Goal: Task Accomplishment & Management: Manage account settings

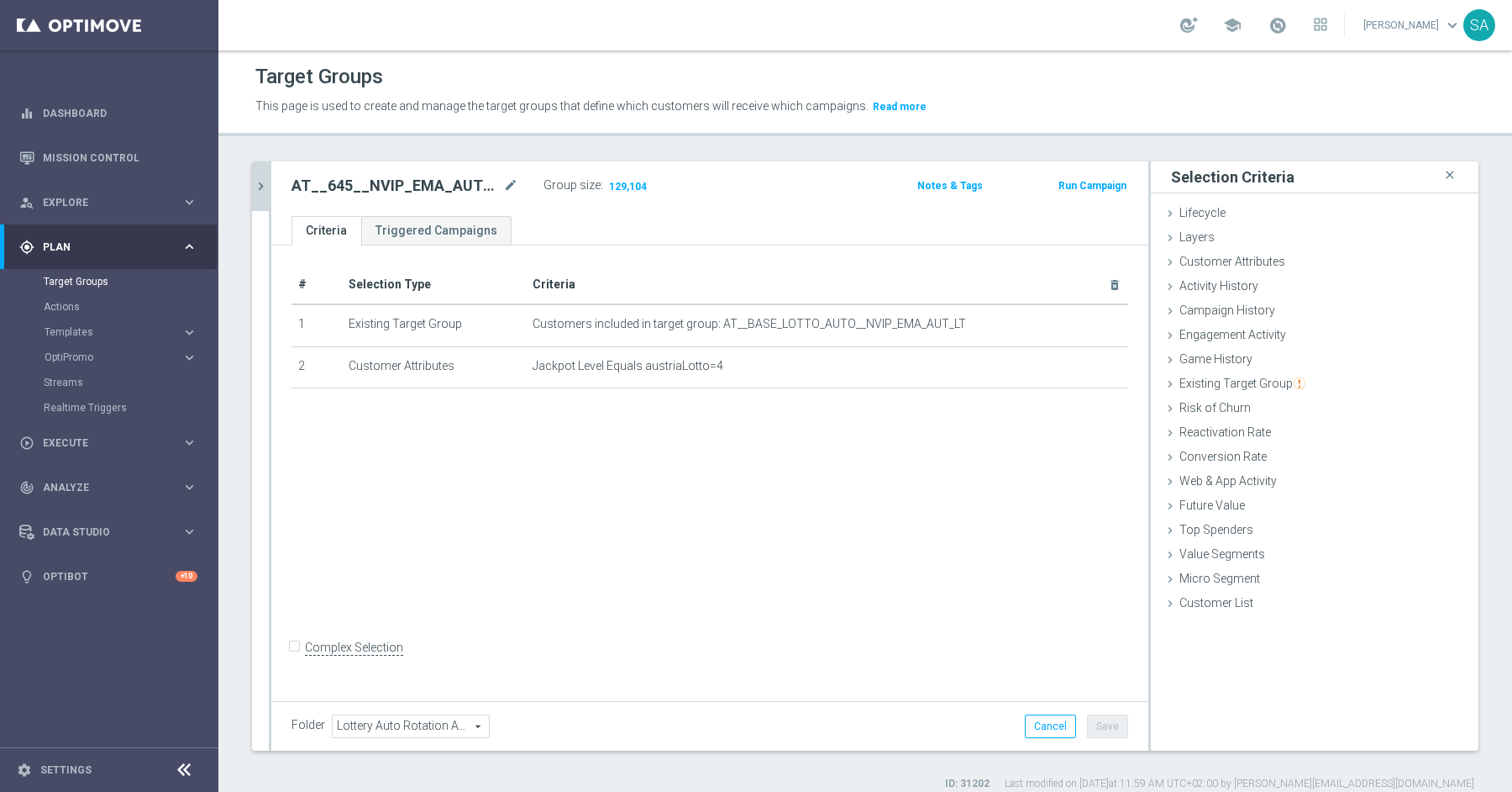
click at [260, 193] on button "chevron_right" at bounding box center [261, 186] width 17 height 50
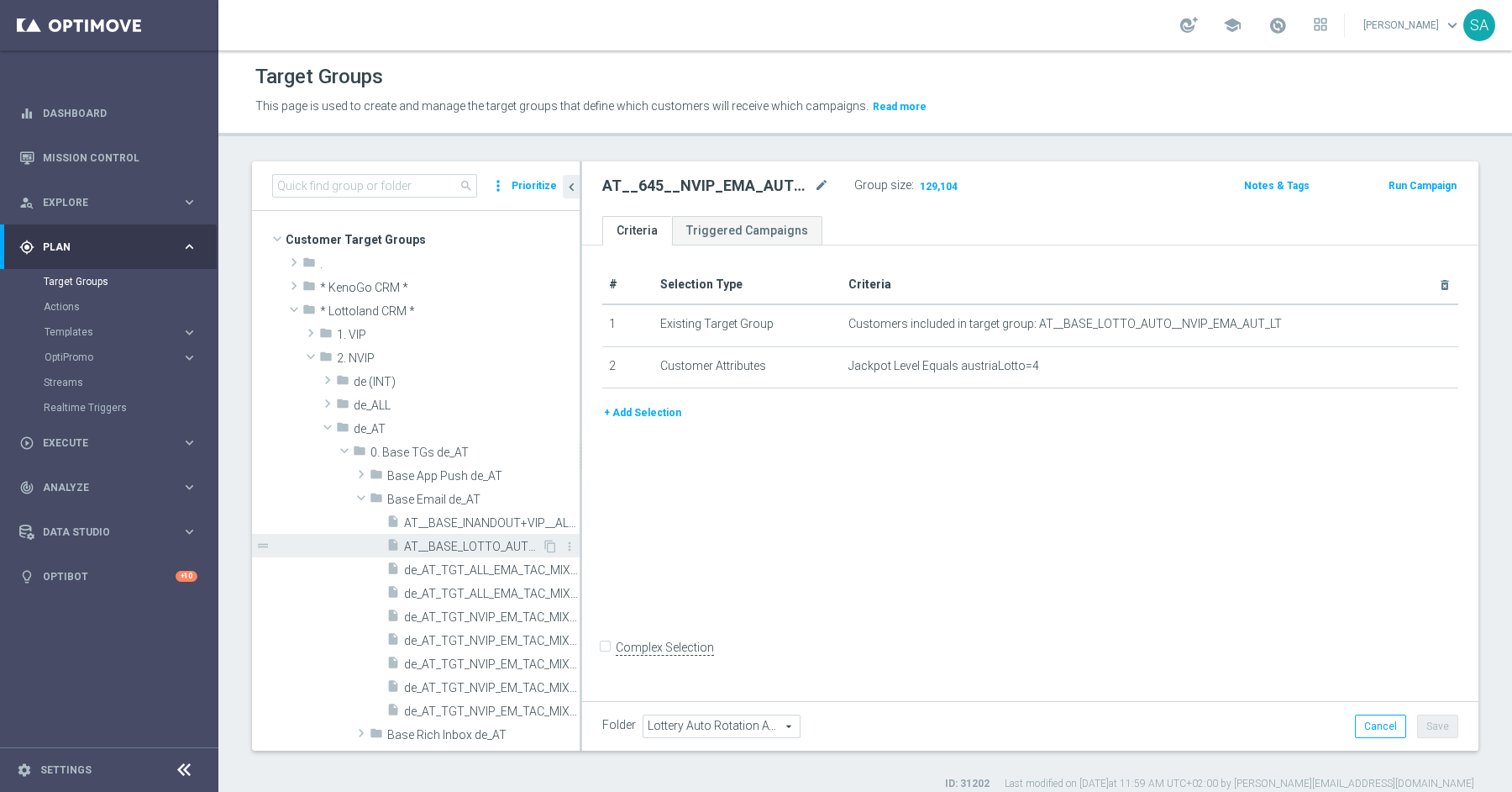
click at [450, 539] on span "AT__BASE_LOTTO_AUTO__NVIP_EMA_AUT_LT" at bounding box center [473, 546] width 138 height 15
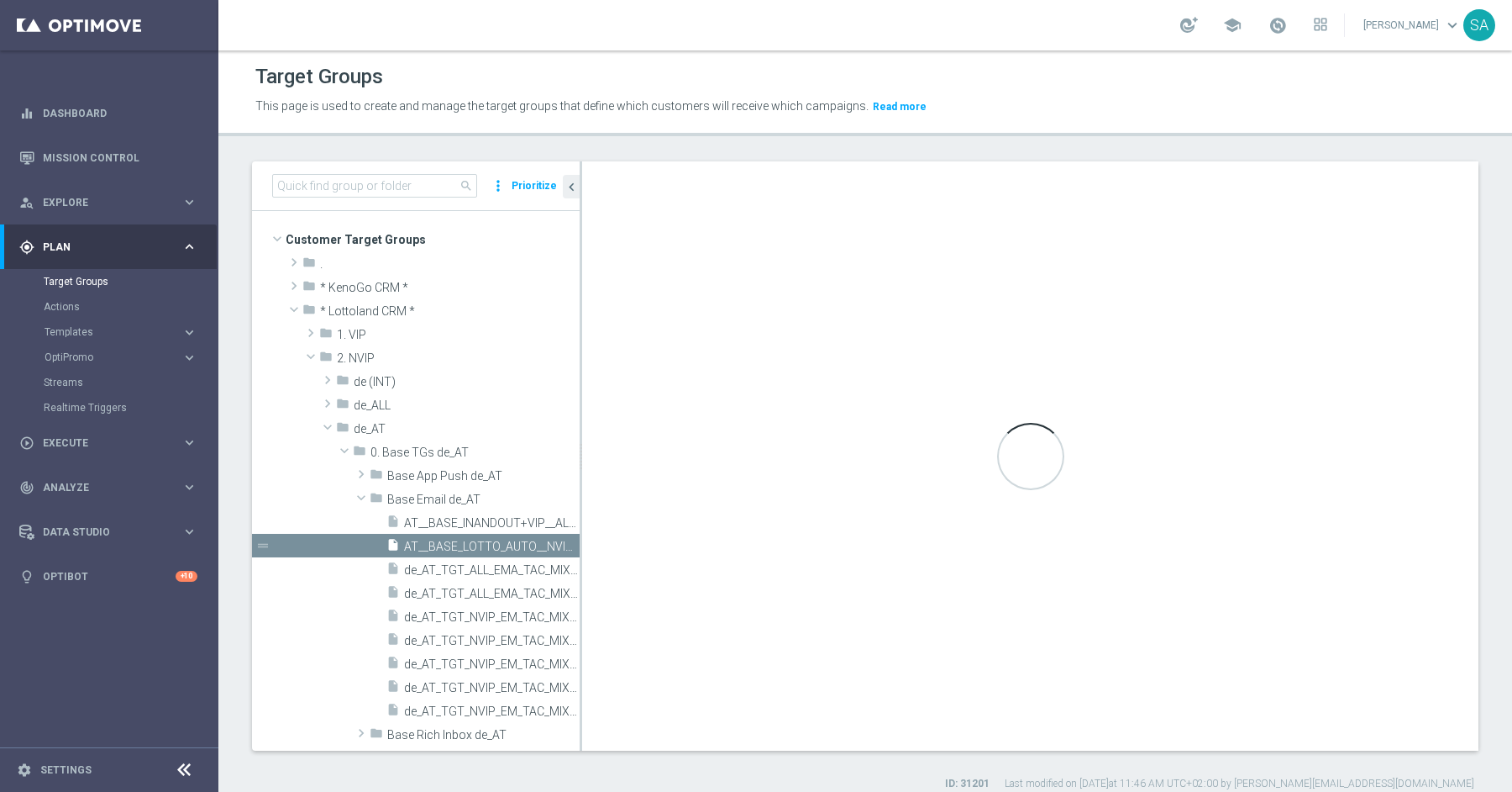
checkbox input "true"
type input "Base Email de_AT"
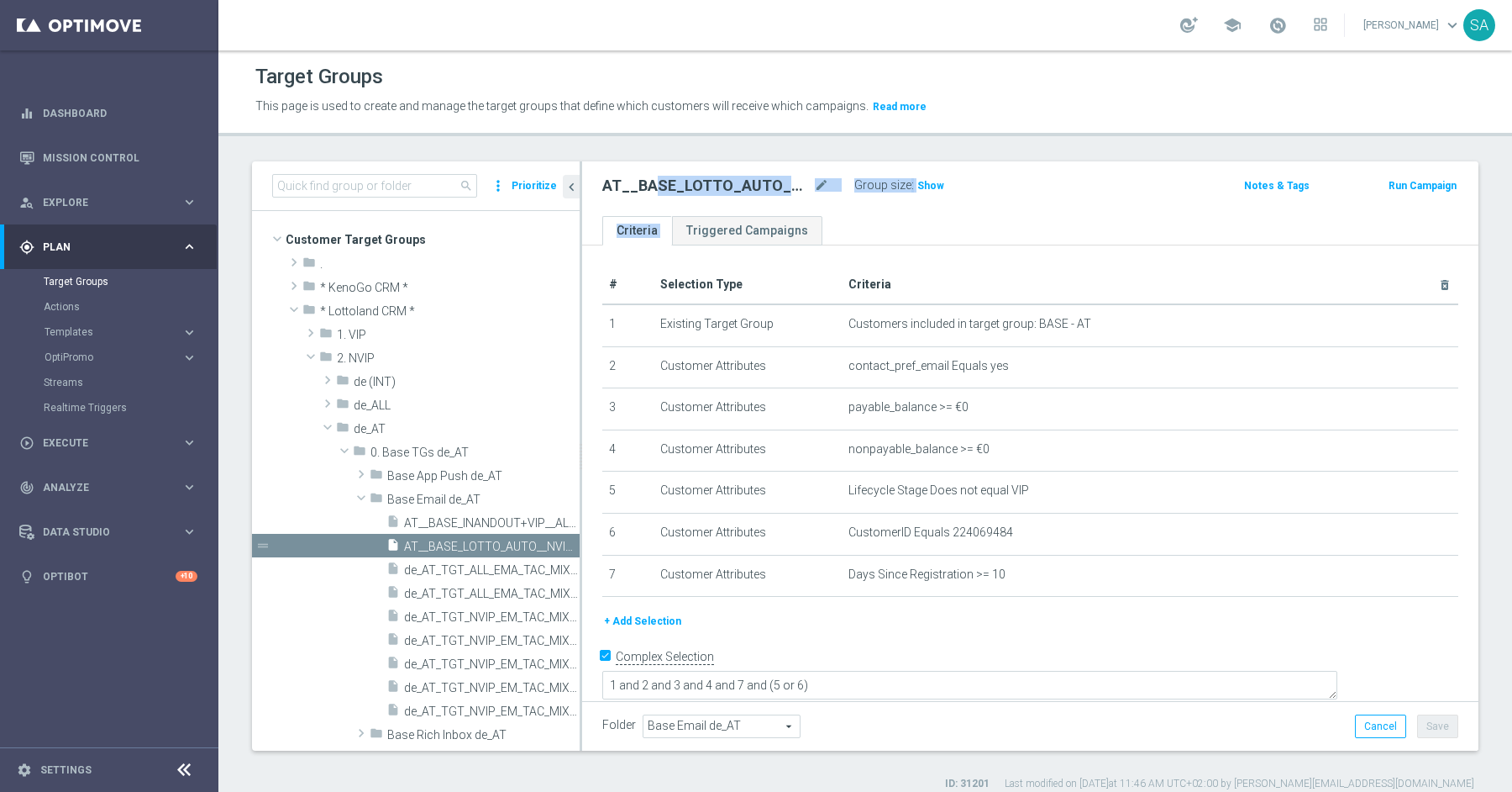
drag, startPoint x: 655, startPoint y: 180, endPoint x: 843, endPoint y: 212, distance: 190.7
click at [843, 212] on div "AT__BASE_LOTTO_AUTO__NVIP_EMA_AUT_LT mode_edit Group size : Show Notes & Tags R…" at bounding box center [1030, 188] width 896 height 54
click at [825, 178] on icon "mode_edit" at bounding box center [822, 185] width 16 height 20
click at [947, 259] on div "# Selection Type Criteria delete_forever 1 Existing Target Group Customers incl…" at bounding box center [1030, 483] width 896 height 475
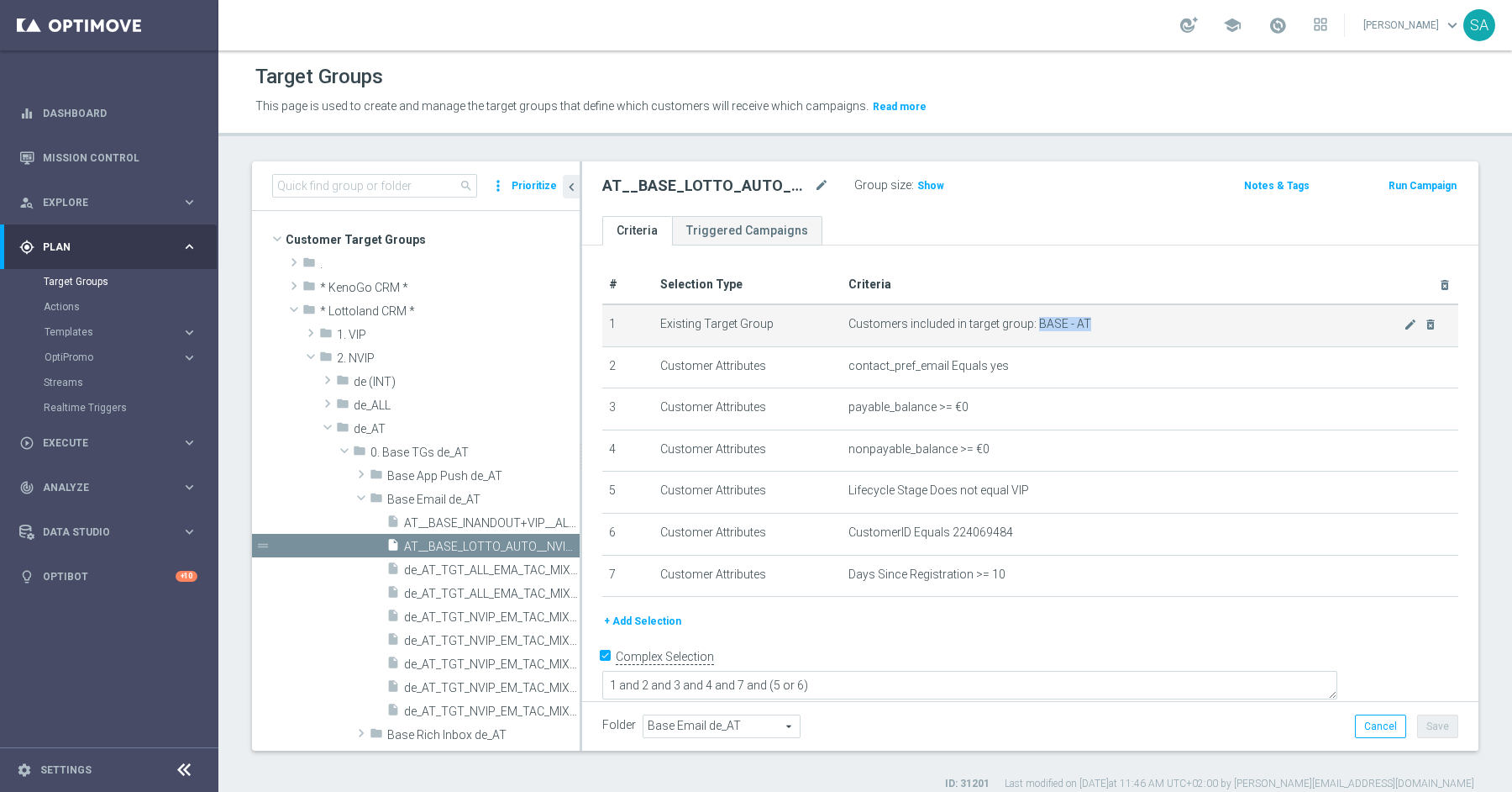
drag, startPoint x: 1034, startPoint y: 321, endPoint x: 1093, endPoint y: 315, distance: 59.3
click at [1093, 315] on td "Customers included in target group: BASE - AT mode_edit delete_forever" at bounding box center [1150, 325] width 617 height 42
click at [1106, 319] on span "Customers included in target group: BASE - AT" at bounding box center [1126, 324] width 555 height 15
click at [1073, 322] on span "Customers included in target group: BASE - AT" at bounding box center [1126, 324] width 555 height 15
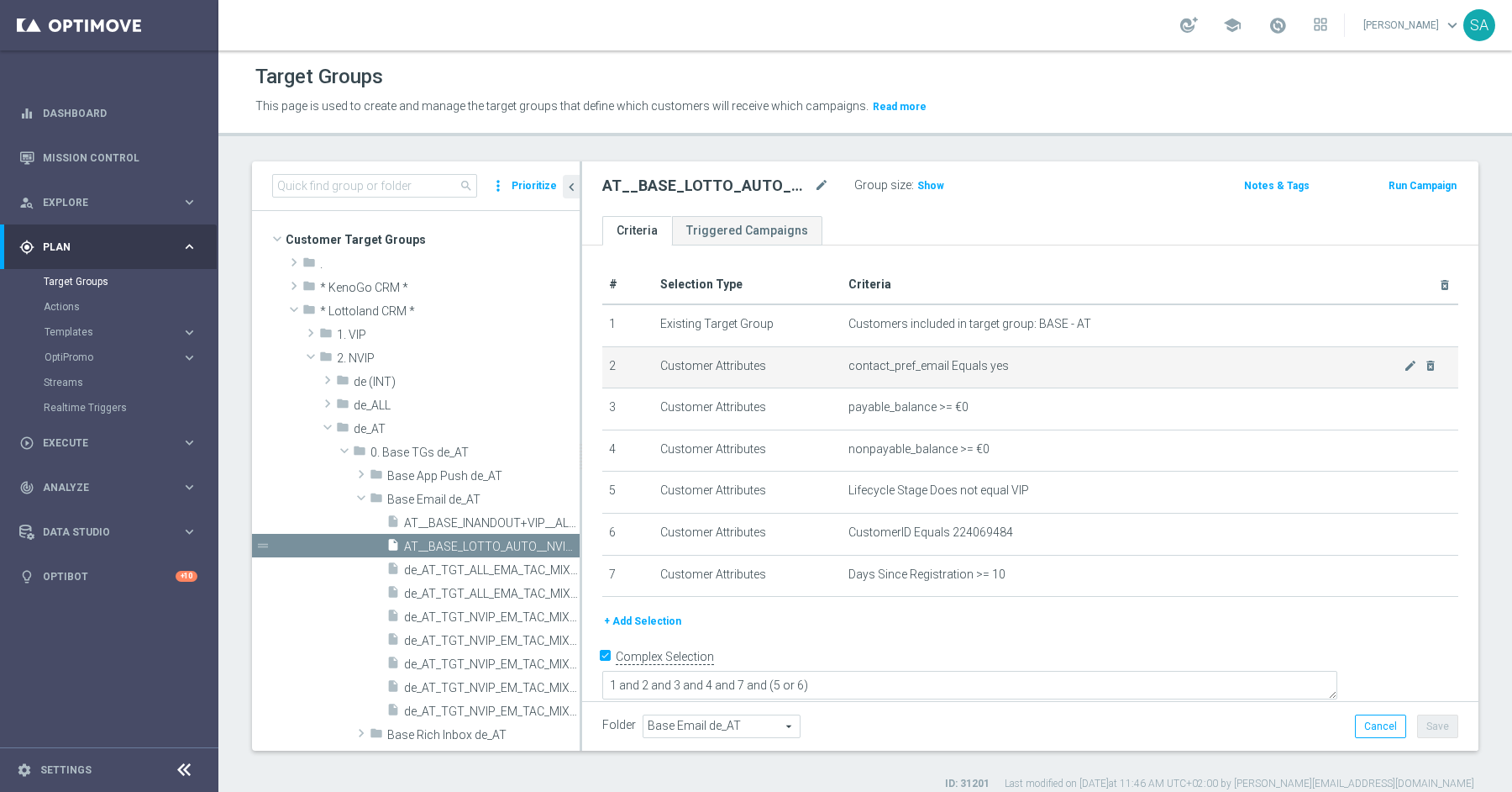
click at [945, 371] on td "contact_pref_email Equals yes mode_edit delete_forever" at bounding box center [1150, 367] width 617 height 42
drag, startPoint x: 849, startPoint y: 366, endPoint x: 1021, endPoint y: 365, distance: 172.0
click at [1021, 365] on span "contact_pref_email Equals yes" at bounding box center [1126, 365] width 555 height 15
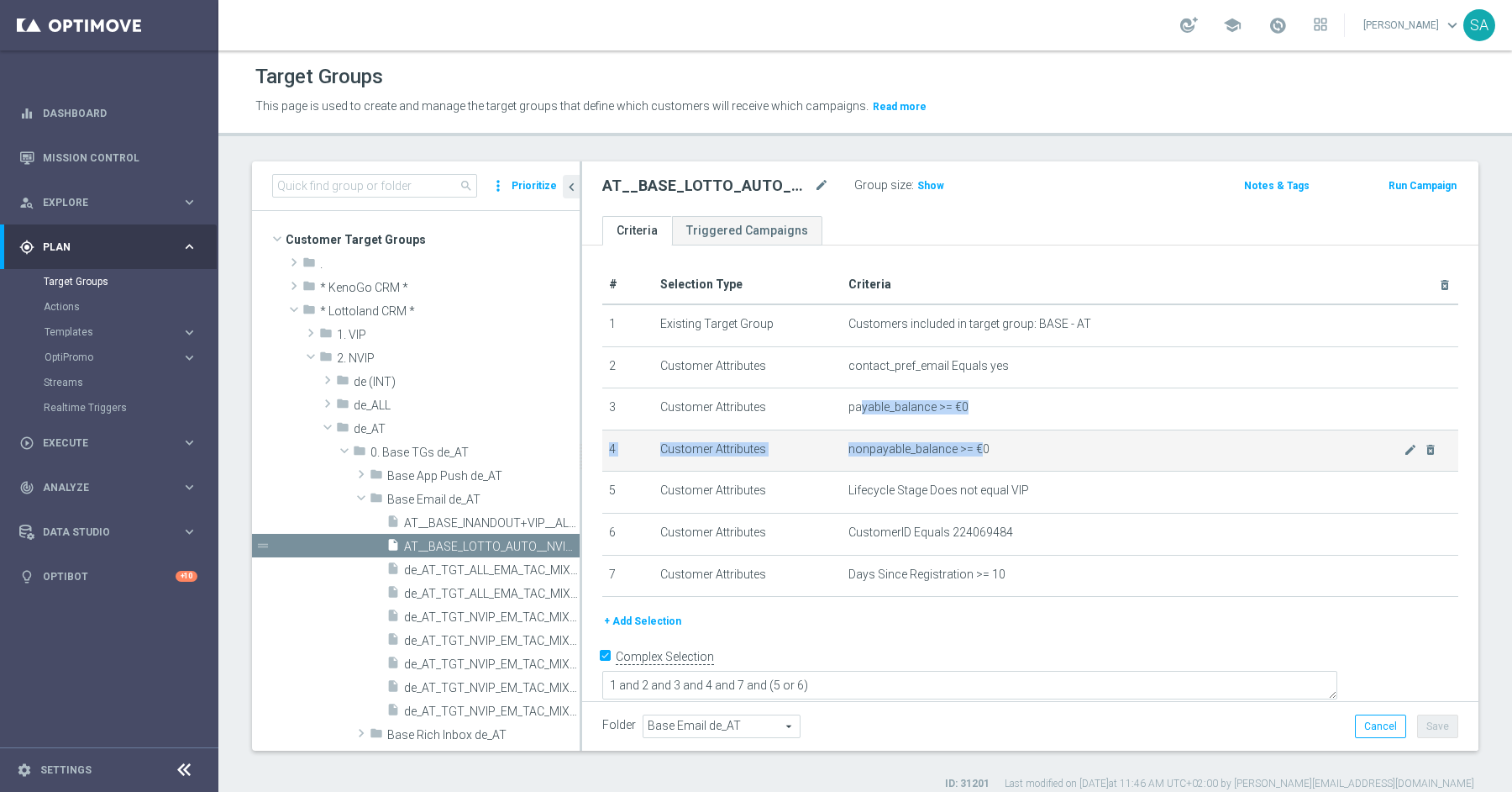
drag, startPoint x: 862, startPoint y: 402, endPoint x: 971, endPoint y: 437, distance: 114.5
click at [971, 437] on tbody "1 Existing Target Group Customers included in target group: BASE - AT mode_edit…" at bounding box center [1030, 450] width 856 height 292
click at [990, 436] on td "nonpayable_balance >= €0 mode_edit delete_forever" at bounding box center [1150, 450] width 617 height 42
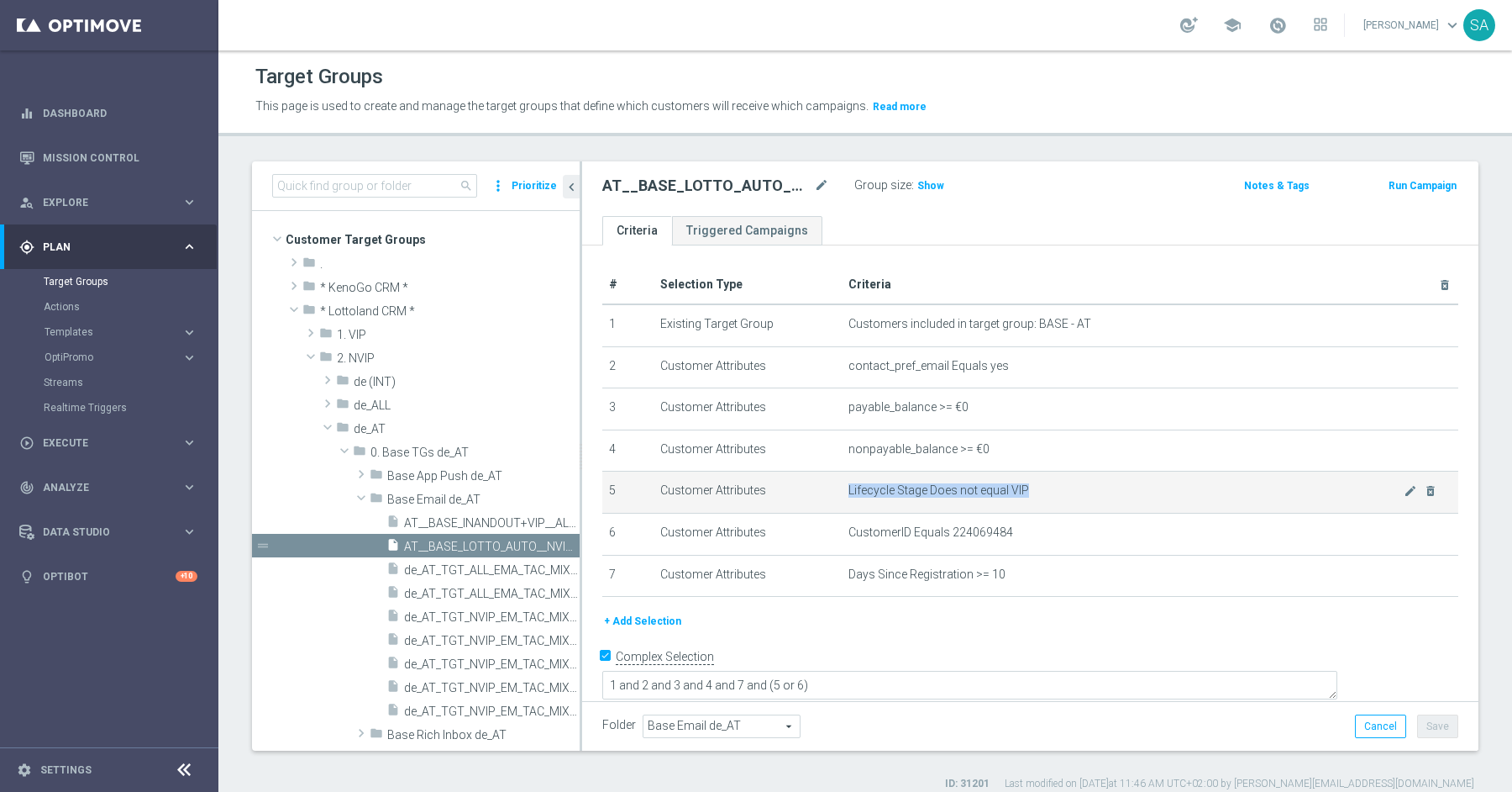
drag, startPoint x: 849, startPoint y: 490, endPoint x: 1034, endPoint y: 488, distance: 185.0
click at [1034, 488] on span "Lifecycle Stage Does not equal VIP" at bounding box center [1126, 490] width 555 height 15
click at [1050, 499] on td "Lifecycle Stage Does not equal VIP mode_edit delete_forever" at bounding box center [1150, 492] width 617 height 42
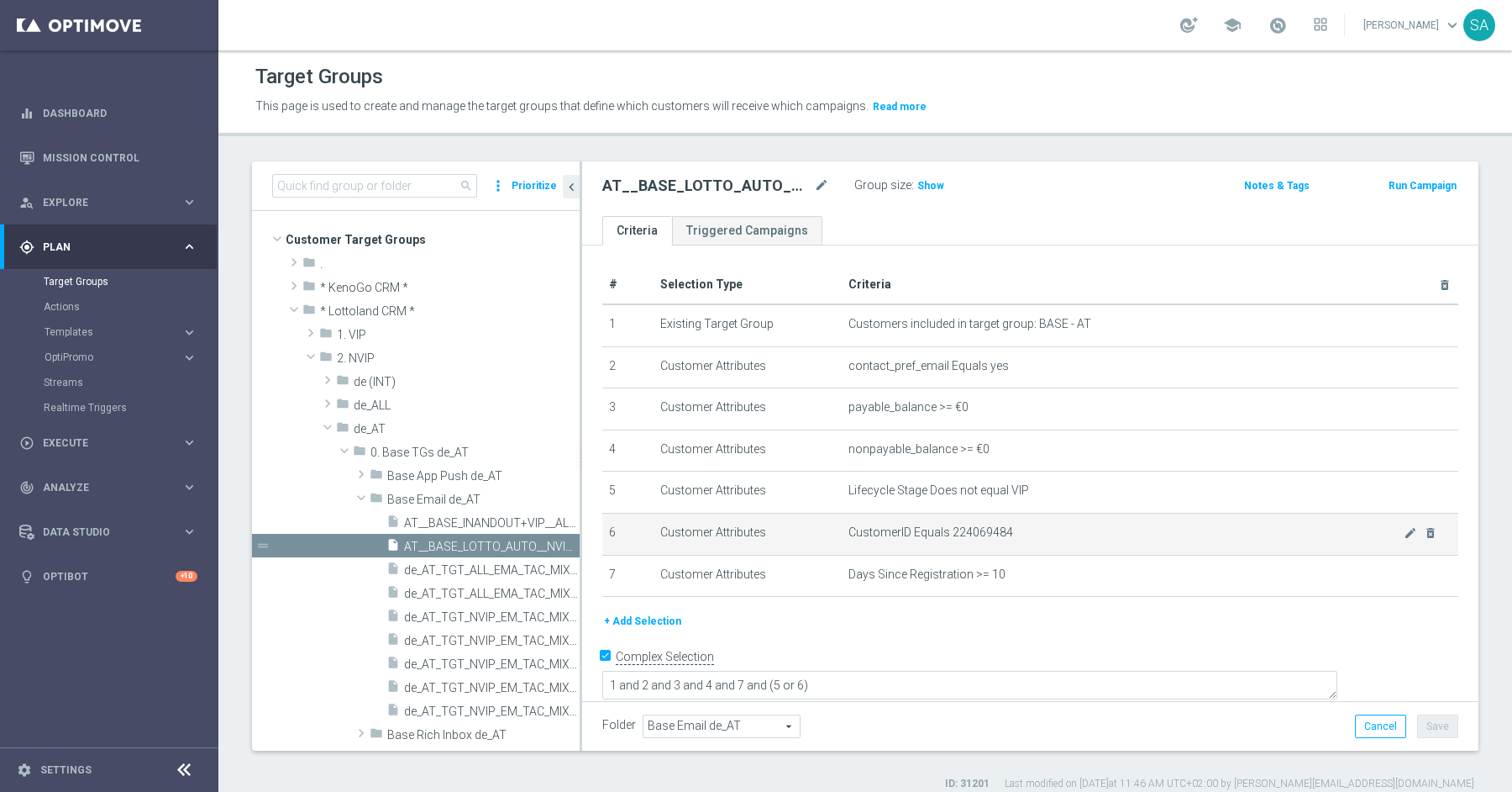
click at [980, 527] on span "CustomerID Equals 224069484" at bounding box center [1126, 532] width 555 height 15
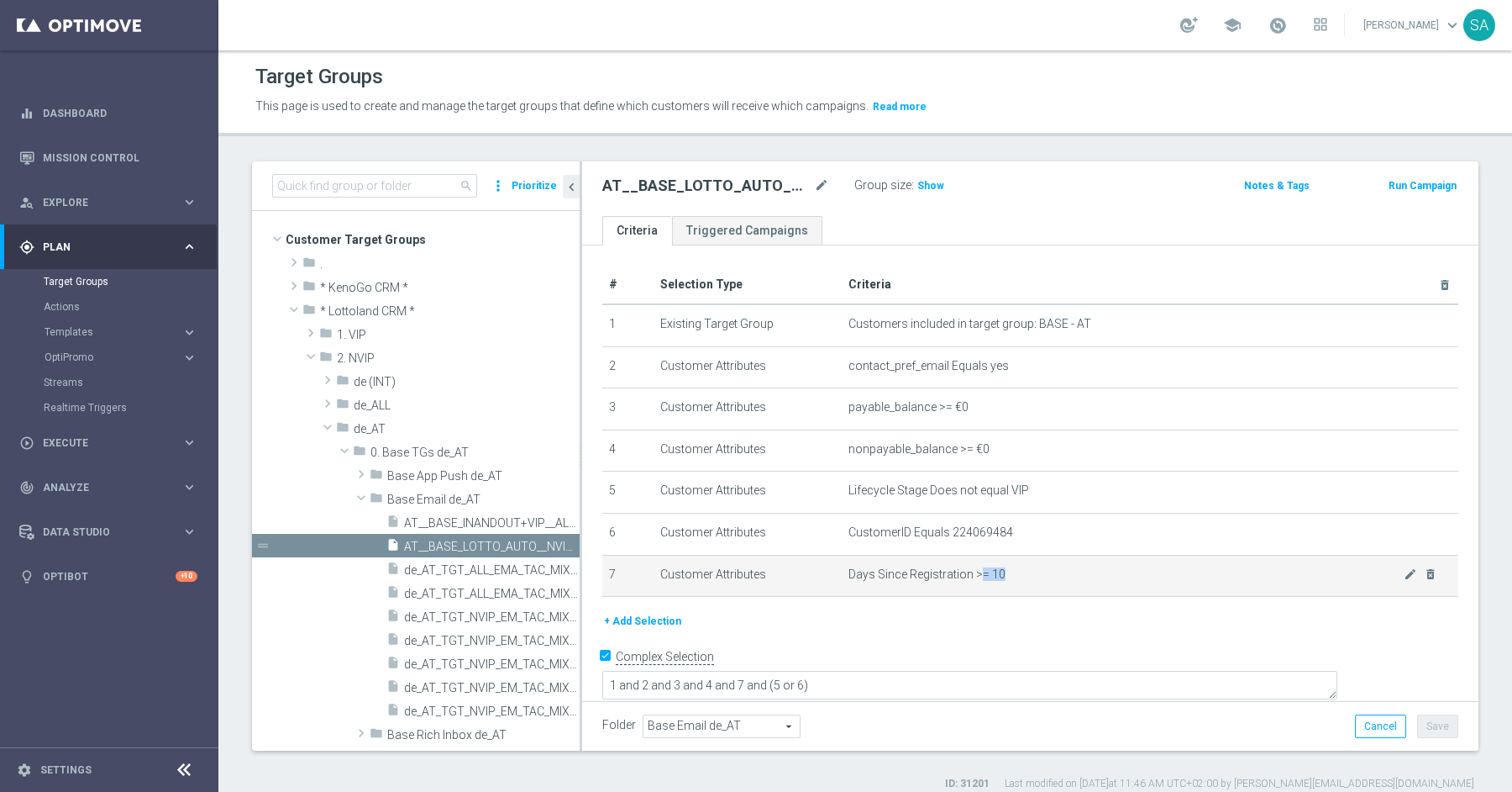
drag, startPoint x: 979, startPoint y: 571, endPoint x: 995, endPoint y: 578, distance: 17.5
click at [995, 578] on td "Days Since Registration >= 10 mode_edit delete_forever" at bounding box center [1150, 576] width 617 height 42
click at [1011, 572] on span "Days Since Registration >= 10" at bounding box center [1126, 574] width 555 height 15
click at [997, 568] on span "Days Since Registration >= 10" at bounding box center [1126, 574] width 555 height 15
drag, startPoint x: 989, startPoint y: 570, endPoint x: 1006, endPoint y: 570, distance: 17.0
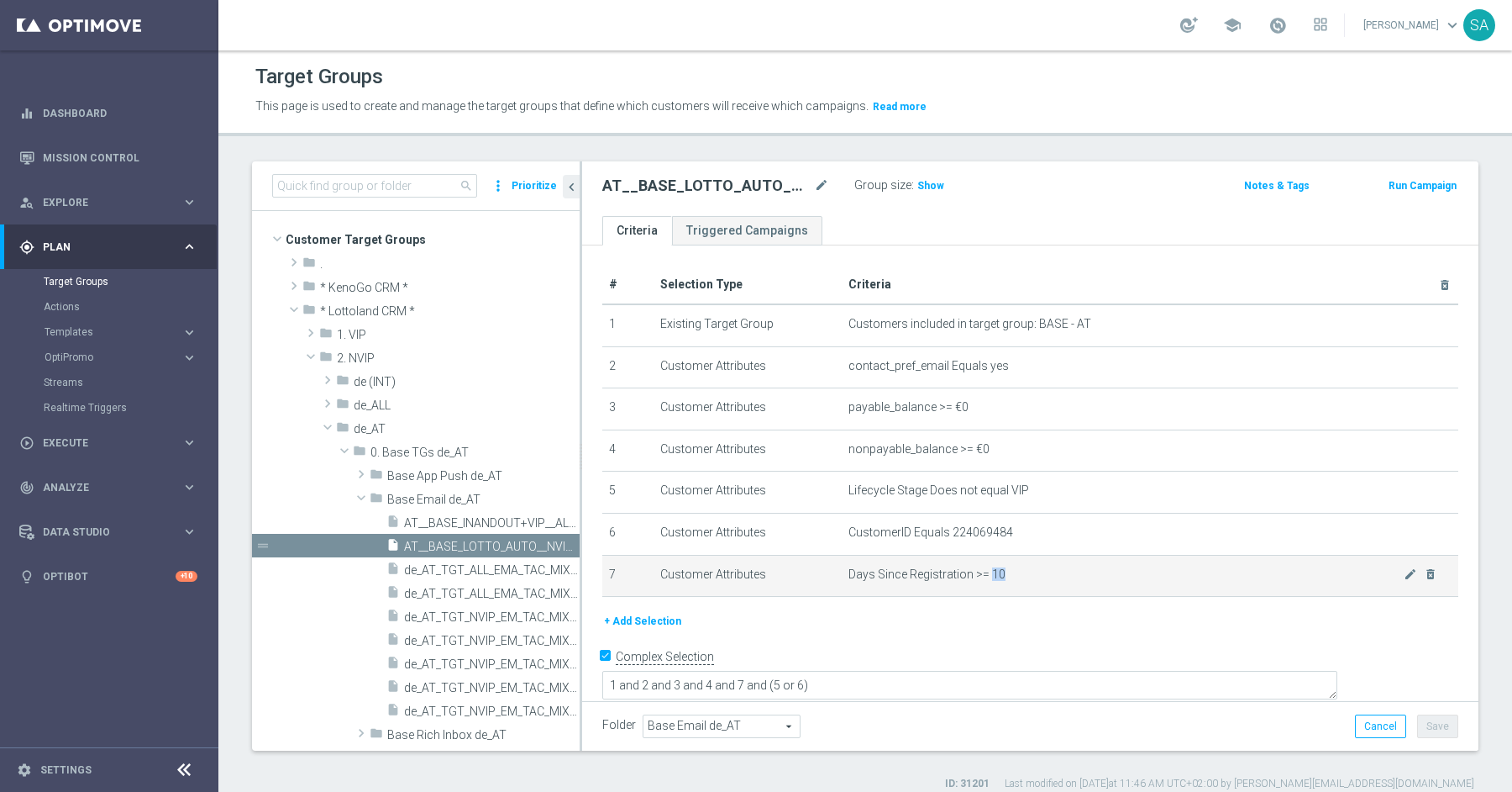
click at [1006, 570] on span "Days Since Registration >= 10" at bounding box center [1126, 574] width 555 height 15
click at [1409, 571] on icon "mode_edit" at bounding box center [1410, 574] width 14 height 14
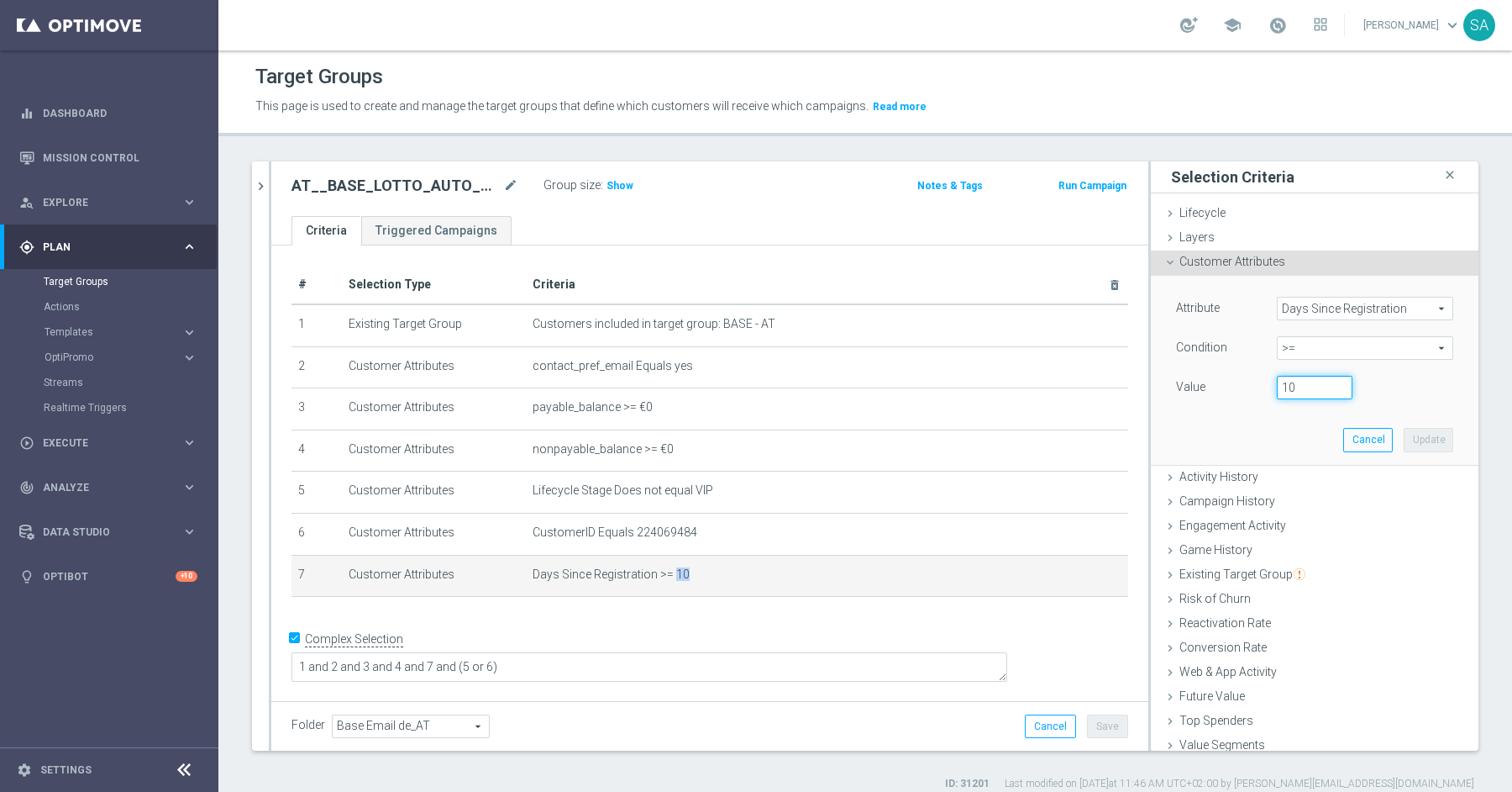
click at [1285, 389] on input "10" at bounding box center [1315, 387] width 76 height 23
type input "5"
click at [1444, 433] on button "Update" at bounding box center [1428, 439] width 50 height 23
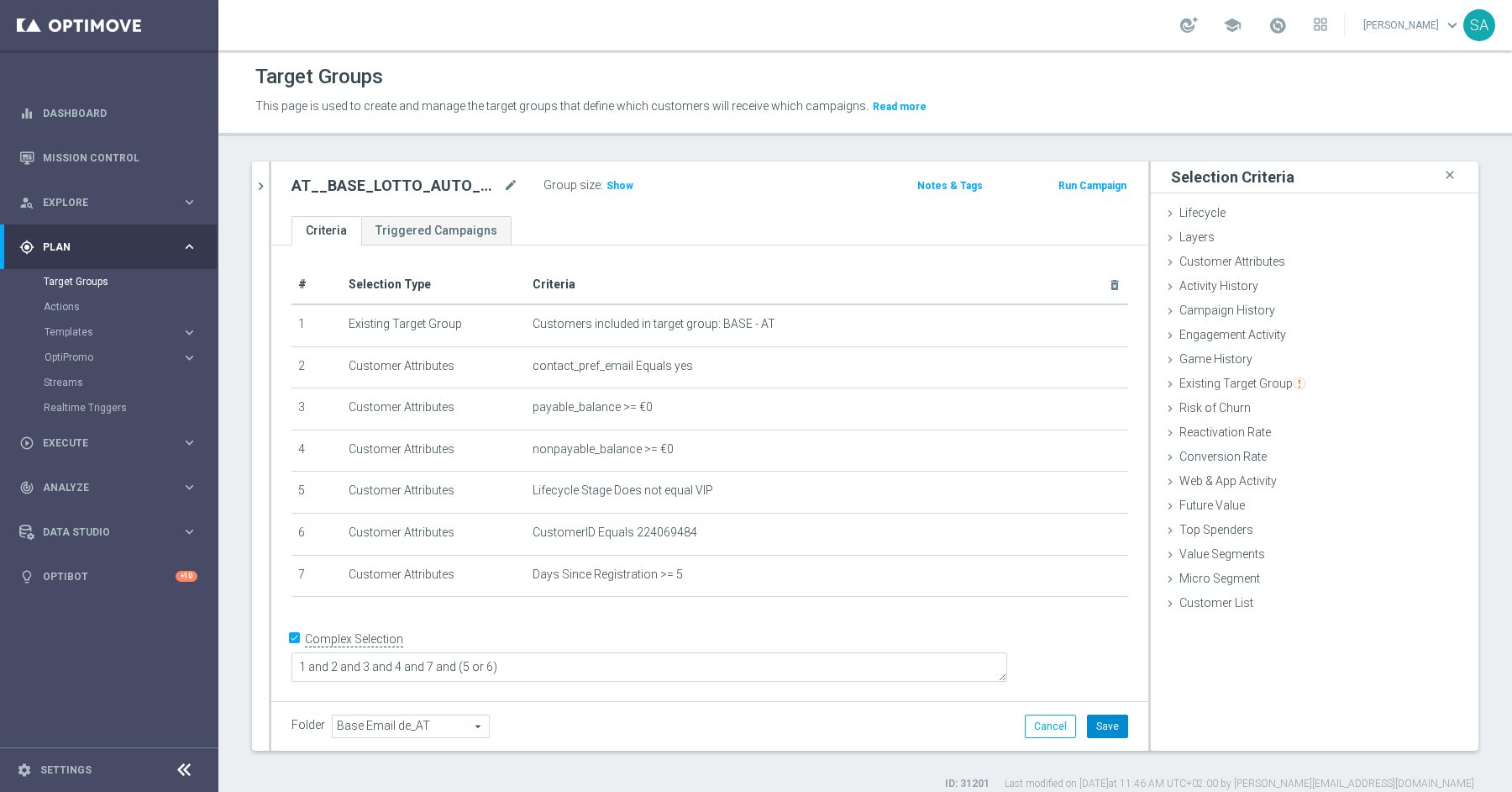
click at [1099, 727] on button "Save" at bounding box center [1108, 726] width 41 height 23
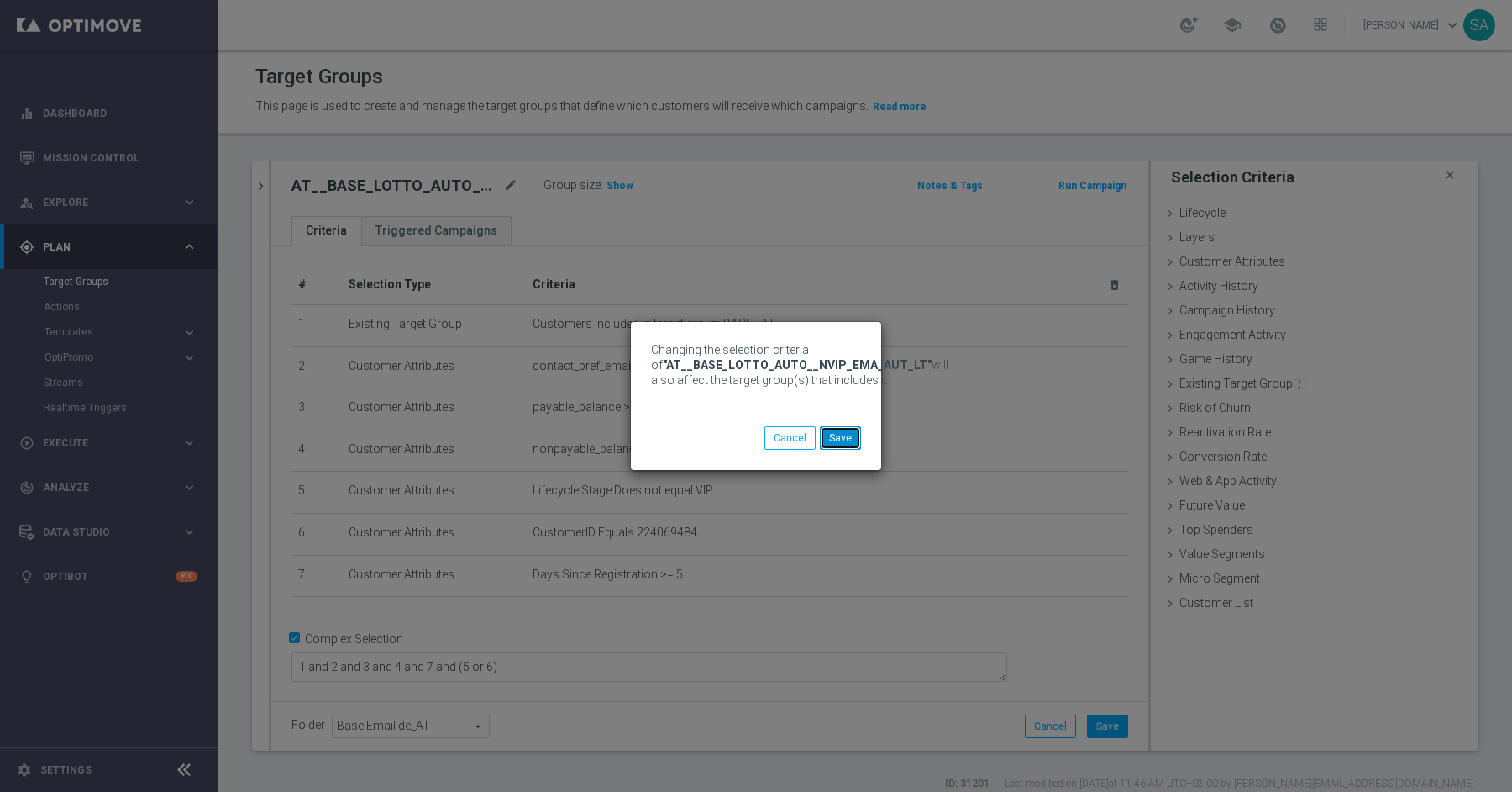
click at [831, 444] on button "Save" at bounding box center [841, 437] width 41 height 23
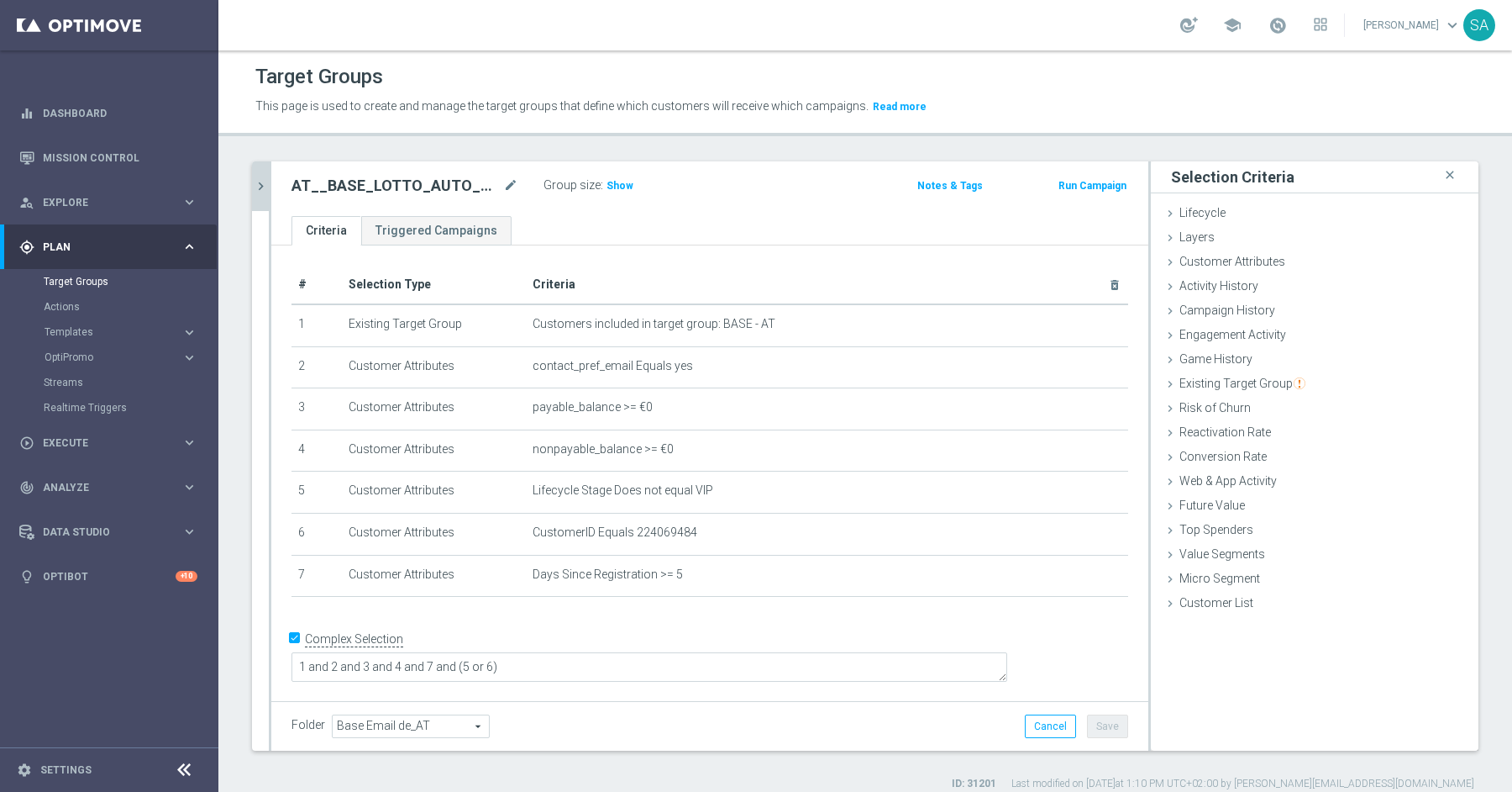
click at [261, 186] on icon "chevron_right" at bounding box center [261, 186] width 16 height 16
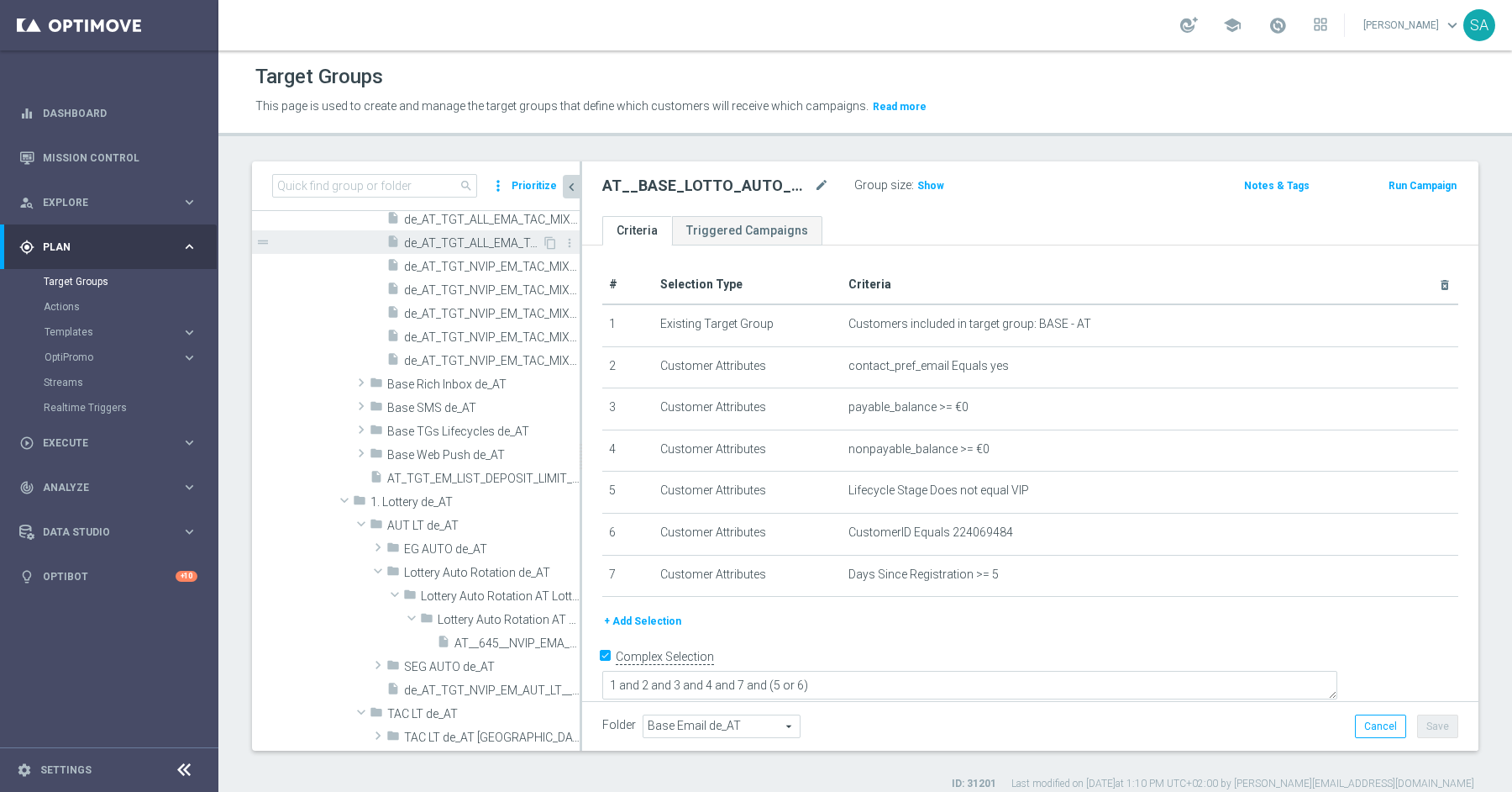
scroll to position [371, 0]
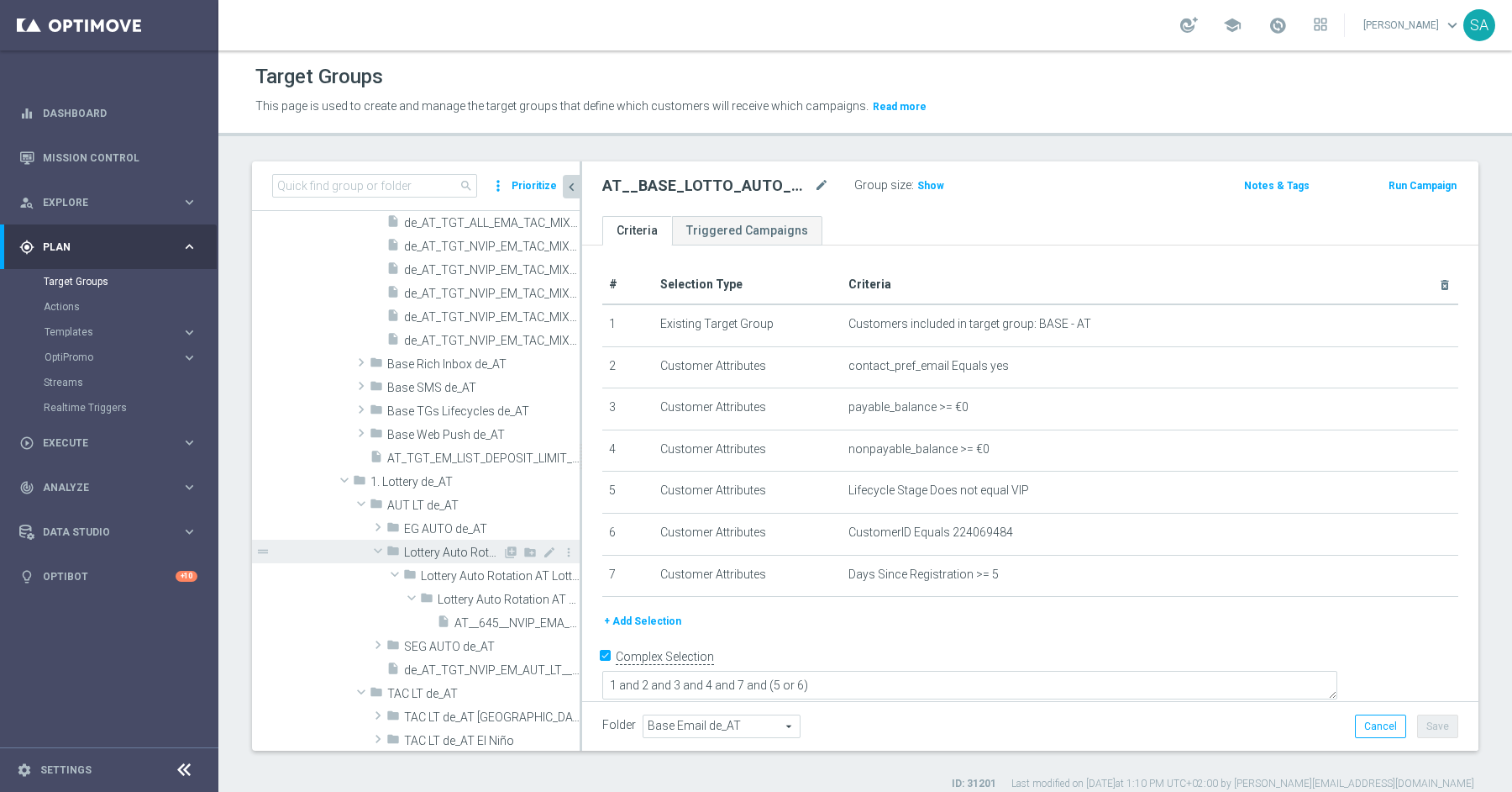
click at [439, 547] on span "Lottery Auto Rotation de_AT" at bounding box center [453, 552] width 98 height 15
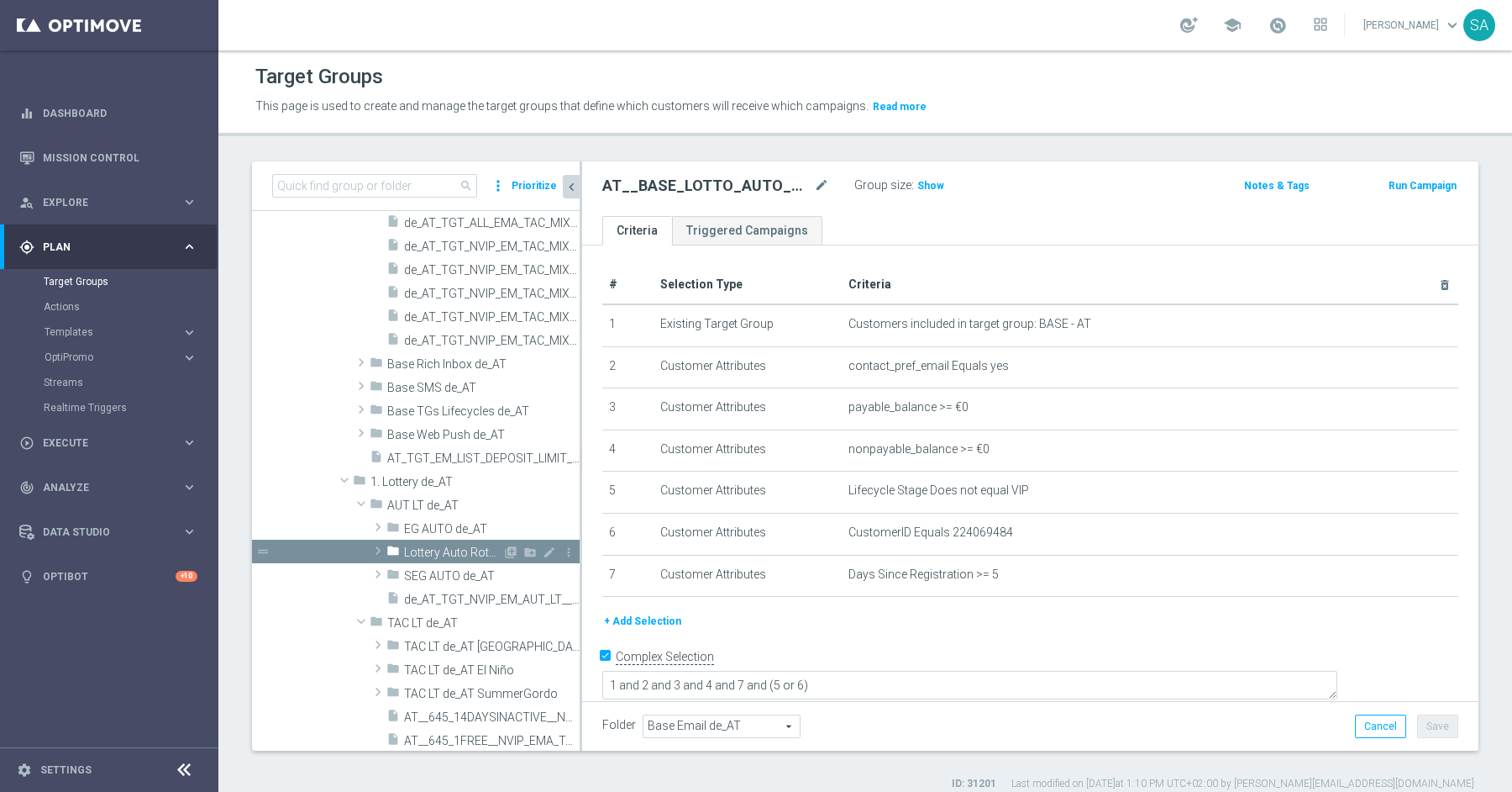
click at [382, 548] on span at bounding box center [378, 550] width 17 height 20
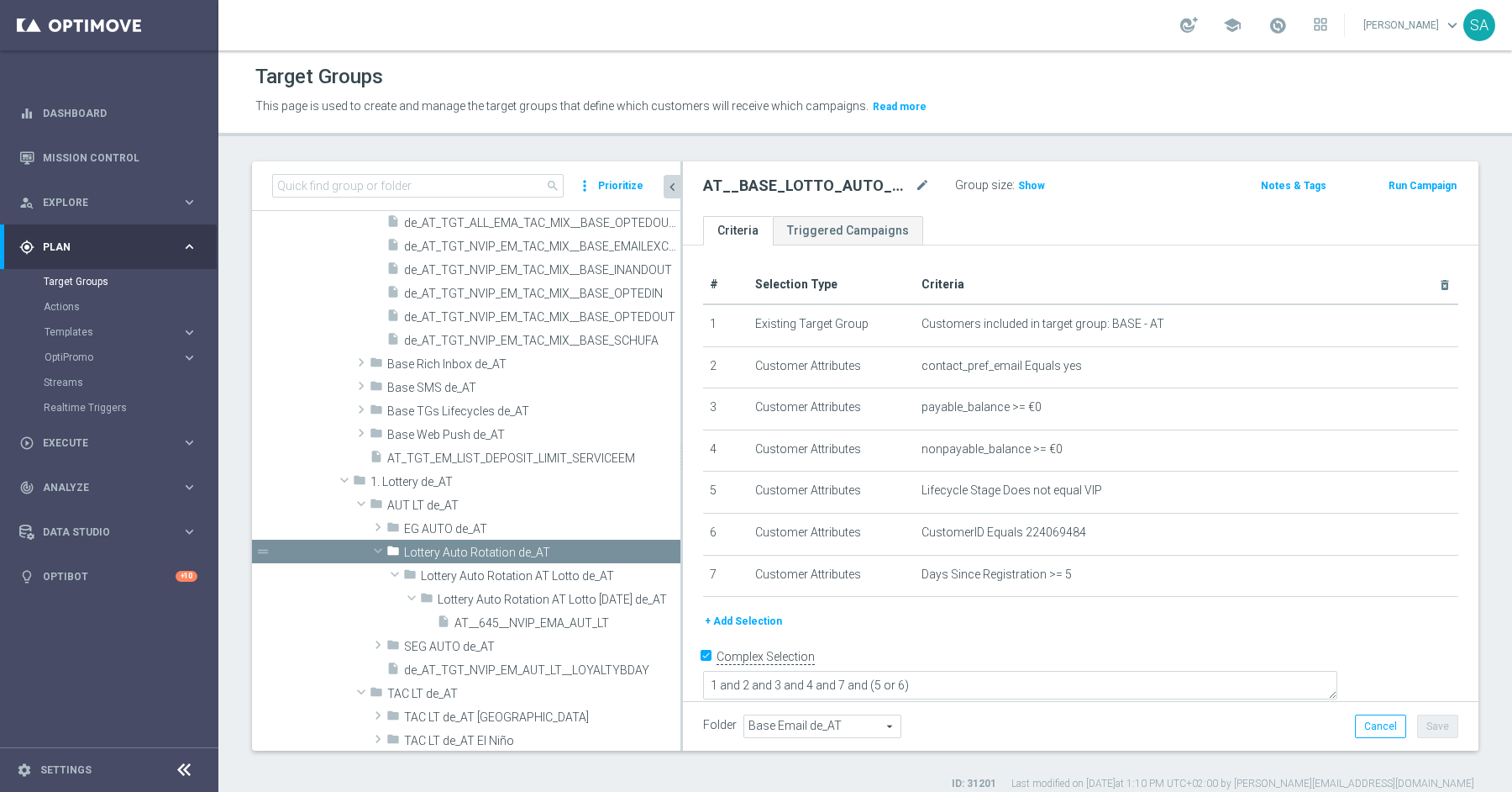
drag, startPoint x: 581, startPoint y: 492, endPoint x: 681, endPoint y: 492, distance: 100.0
click at [681, 492] on div at bounding box center [681, 456] width 3 height 589
click at [474, 577] on span "Lottery Auto Rotation AT Lotto de_AT" at bounding box center [513, 576] width 183 height 15
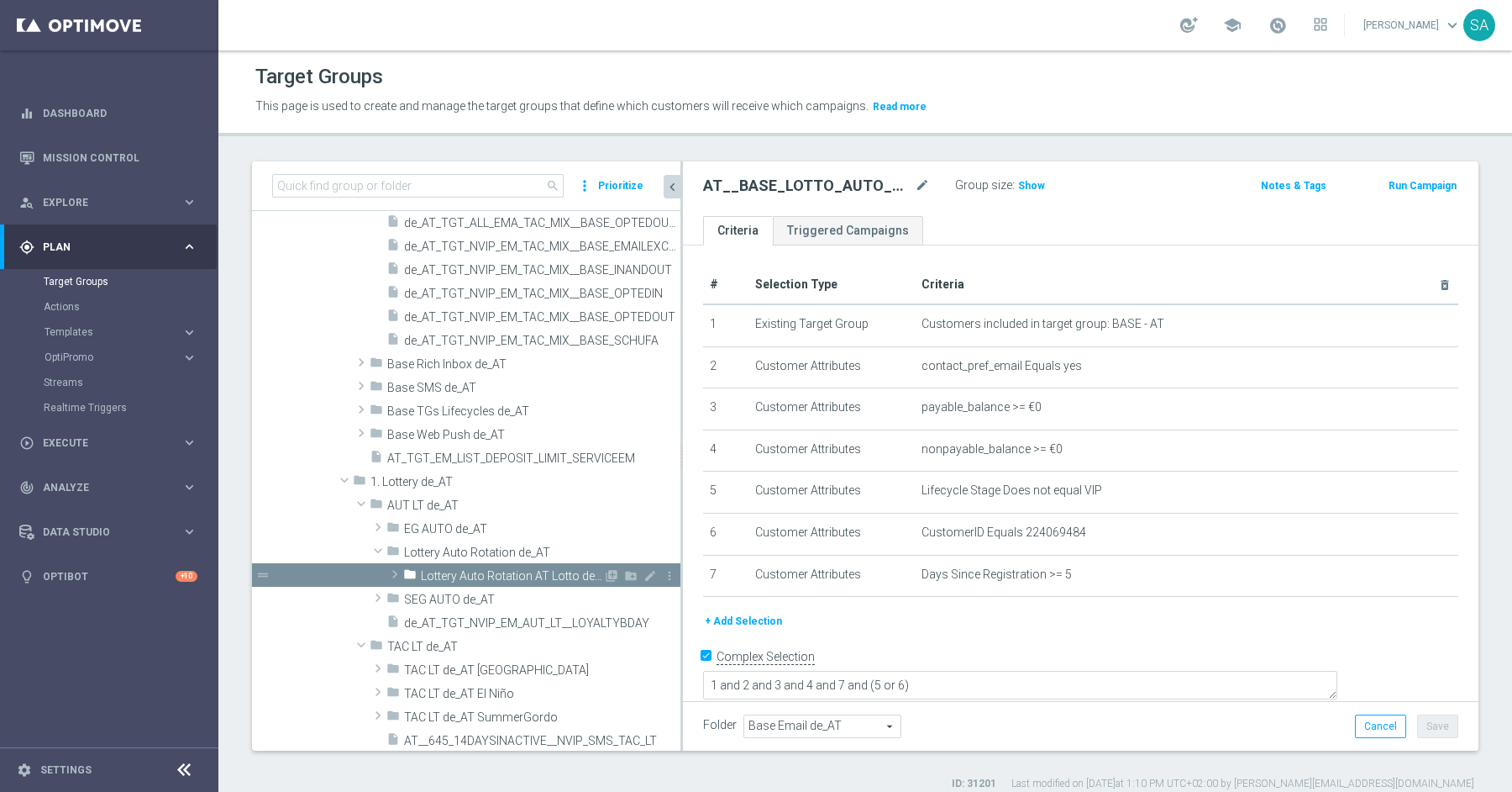
click at [398, 574] on span at bounding box center [395, 573] width 17 height 20
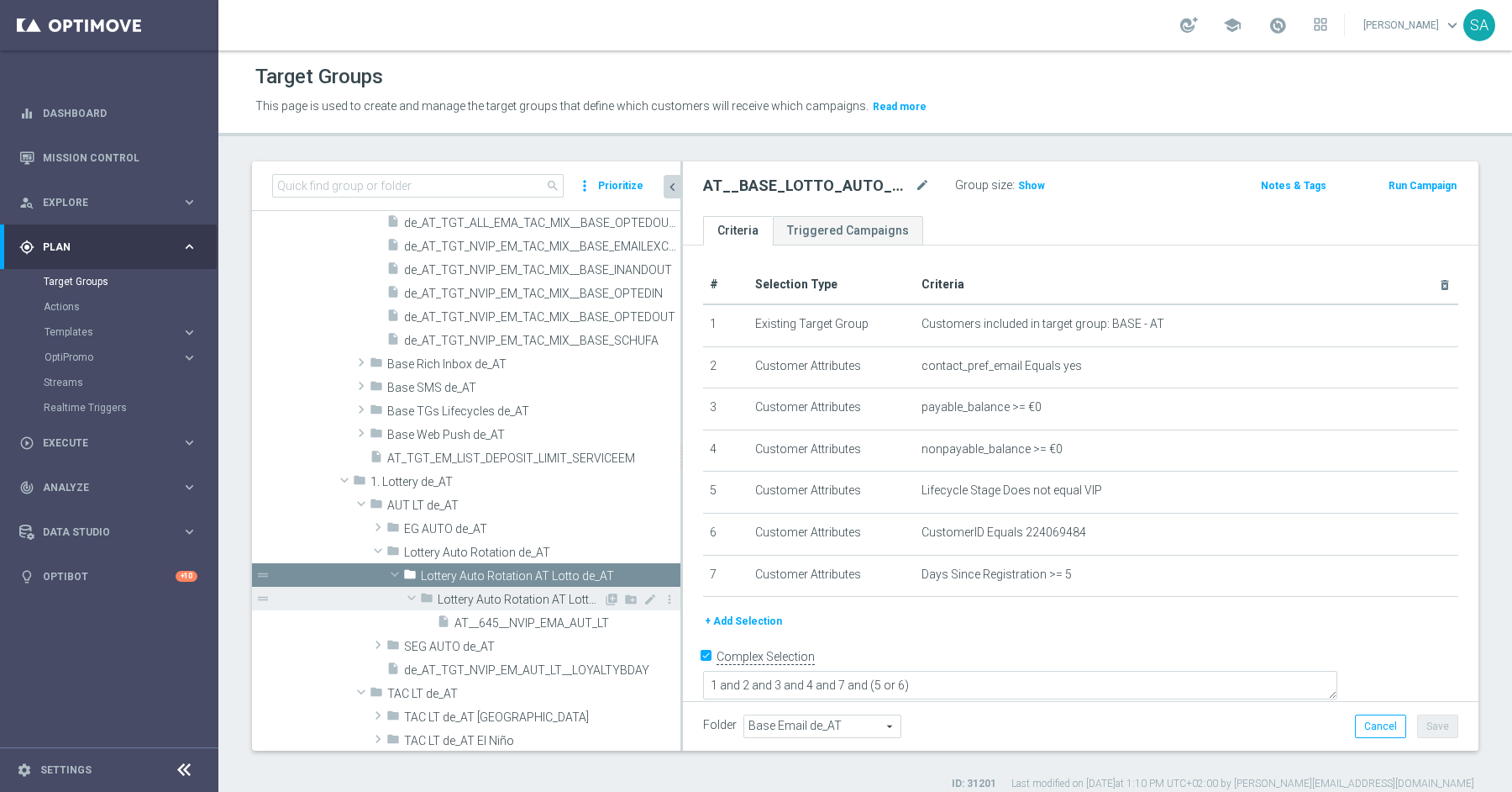
click at [528, 600] on span "Lottery Auto Rotation AT Lotto [DATE] de_AT" at bounding box center [520, 599] width 165 height 15
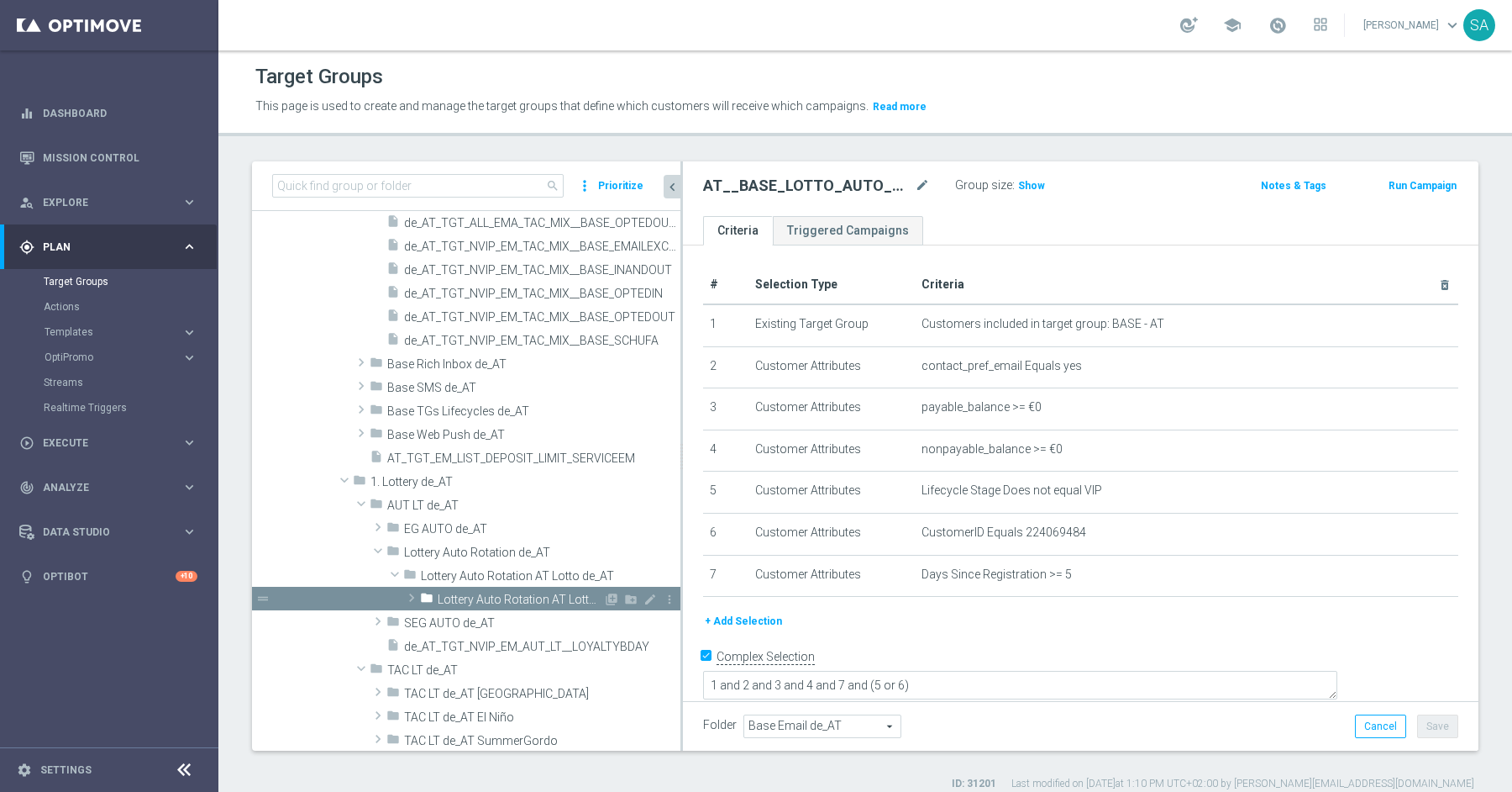
click at [414, 595] on span at bounding box center [412, 597] width 17 height 20
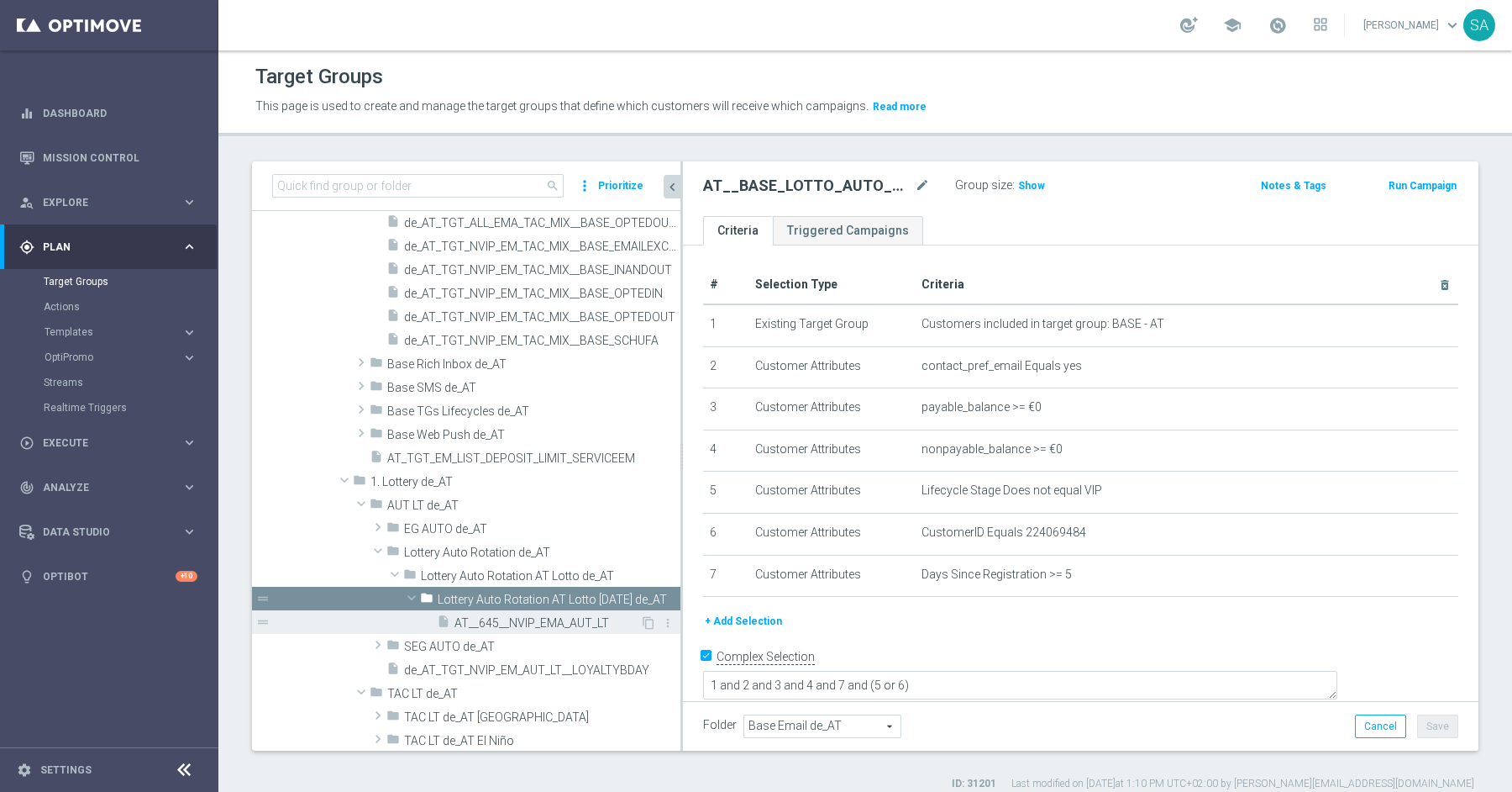
click at [551, 622] on span "AT__645__NVIP_EMA_AUT_LT" at bounding box center [548, 623] width 186 height 15
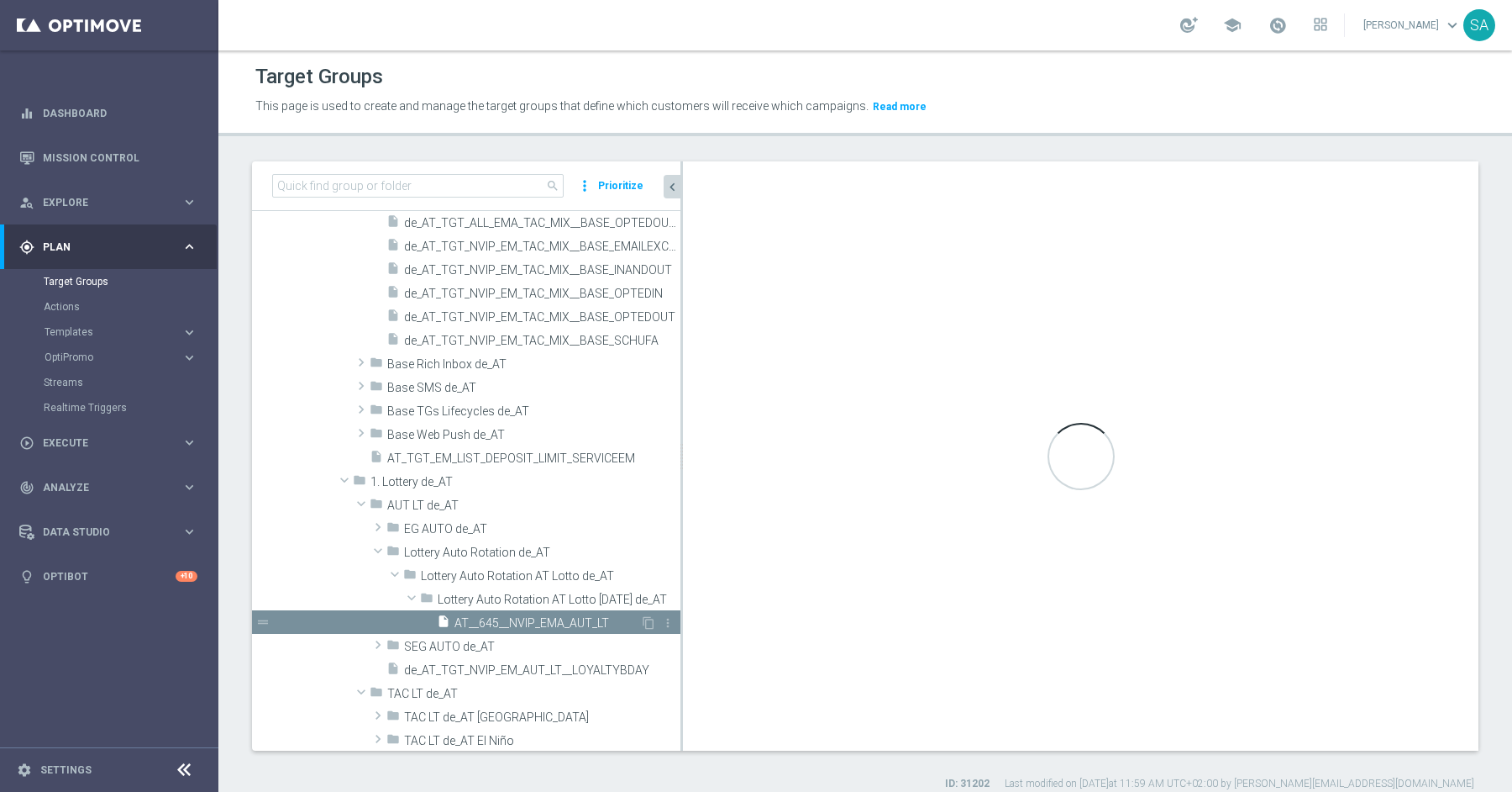
checkbox input "false"
type input "Lottery Auto Rotation AT Lotto [DATE] de_AT"
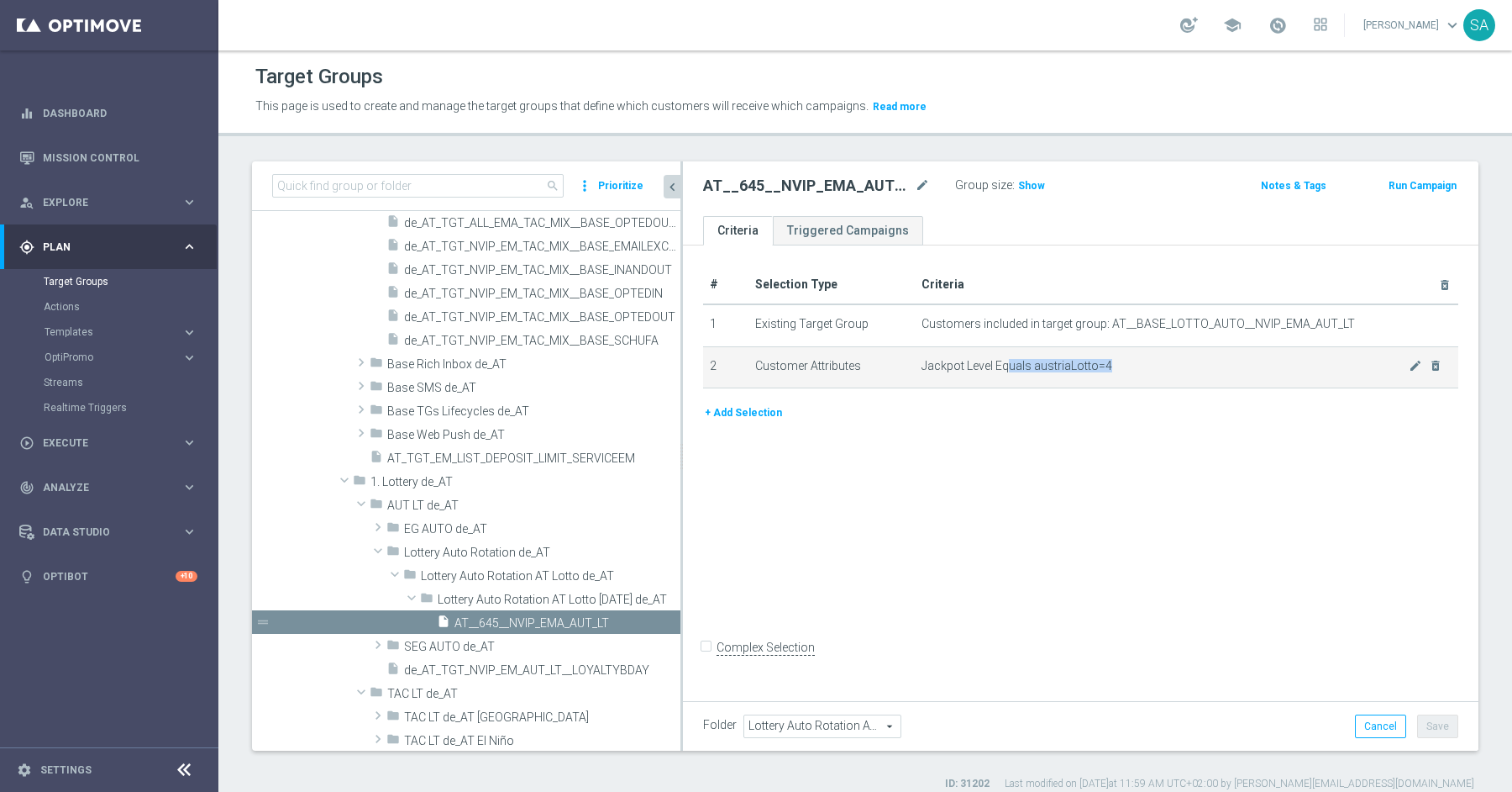
drag, startPoint x: 1010, startPoint y: 365, endPoint x: 1152, endPoint y: 365, distance: 142.0
click at [1152, 365] on span "Jackpot Level Equals austriaLotto=4" at bounding box center [1166, 365] width 488 height 15
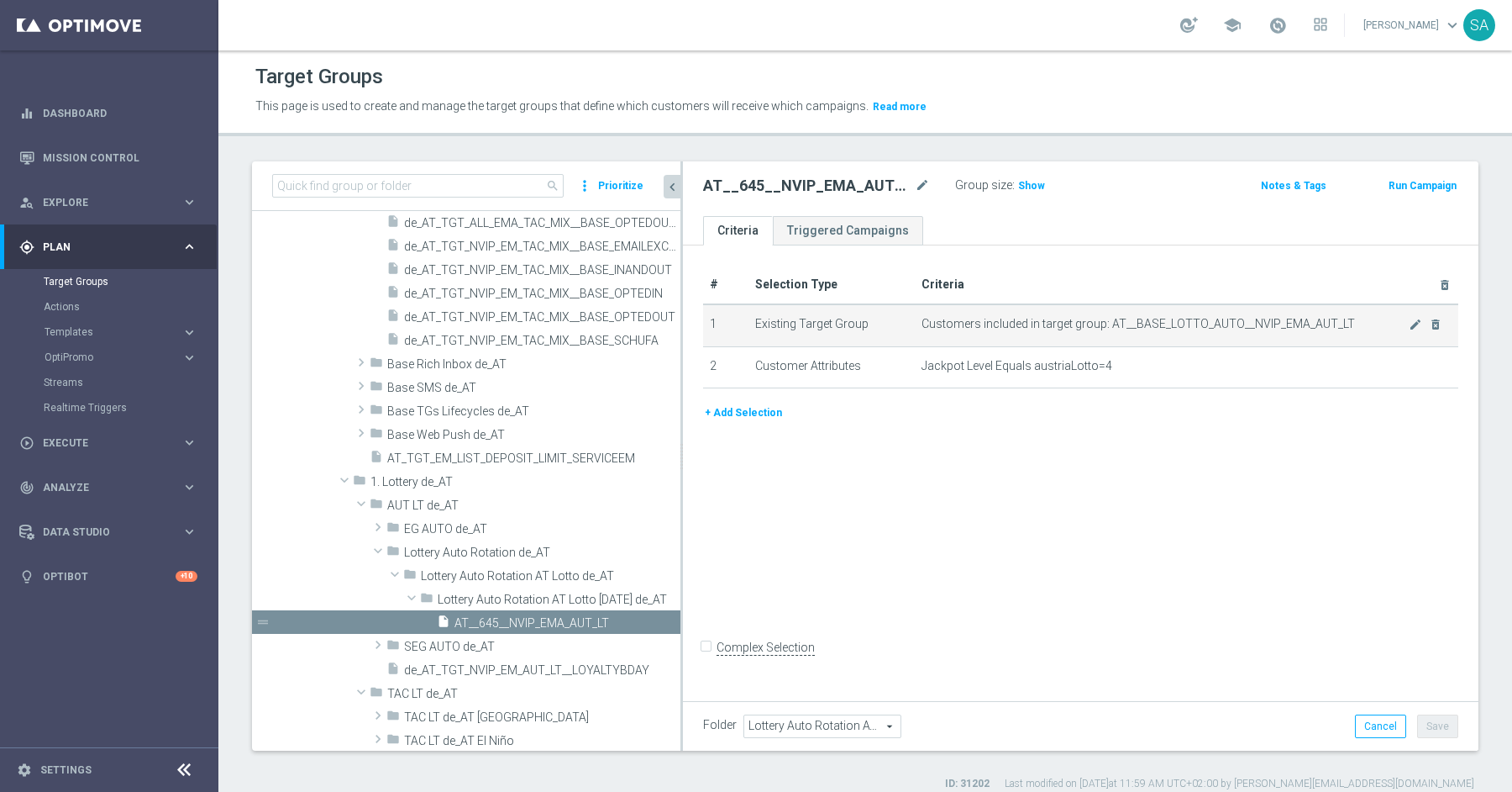
click at [1133, 325] on span "Customers included in target group: AT__BASE_LOTTO_AUTO__NVIP_EMA_AUT_LT" at bounding box center [1166, 324] width 488 height 15
click at [1022, 190] on span "Show" at bounding box center [1031, 186] width 27 height 12
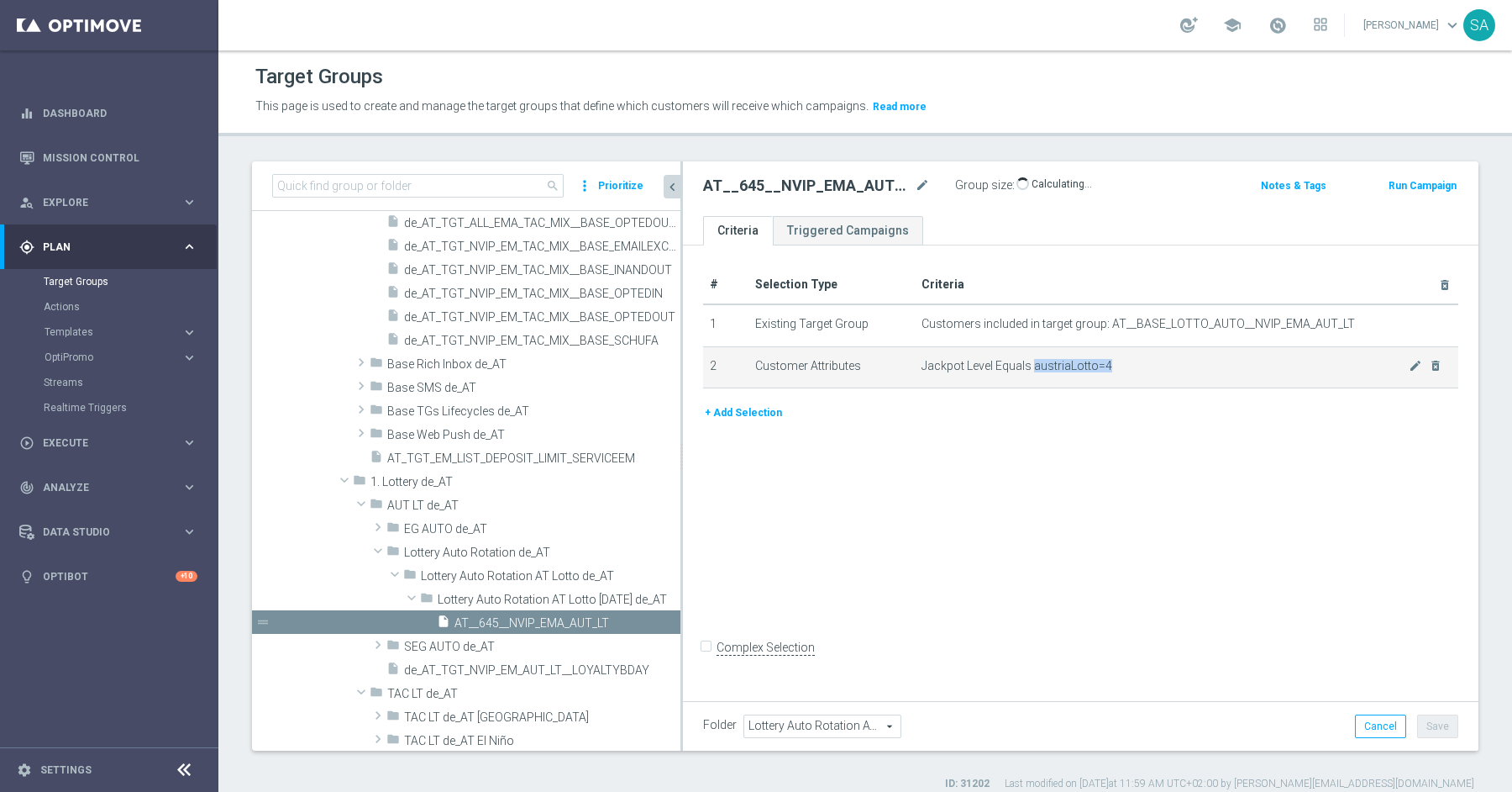
drag, startPoint x: 1033, startPoint y: 365, endPoint x: 1141, endPoint y: 365, distance: 108.0
click at [1141, 365] on span "Jackpot Level Equals austriaLotto=4" at bounding box center [1166, 365] width 488 height 15
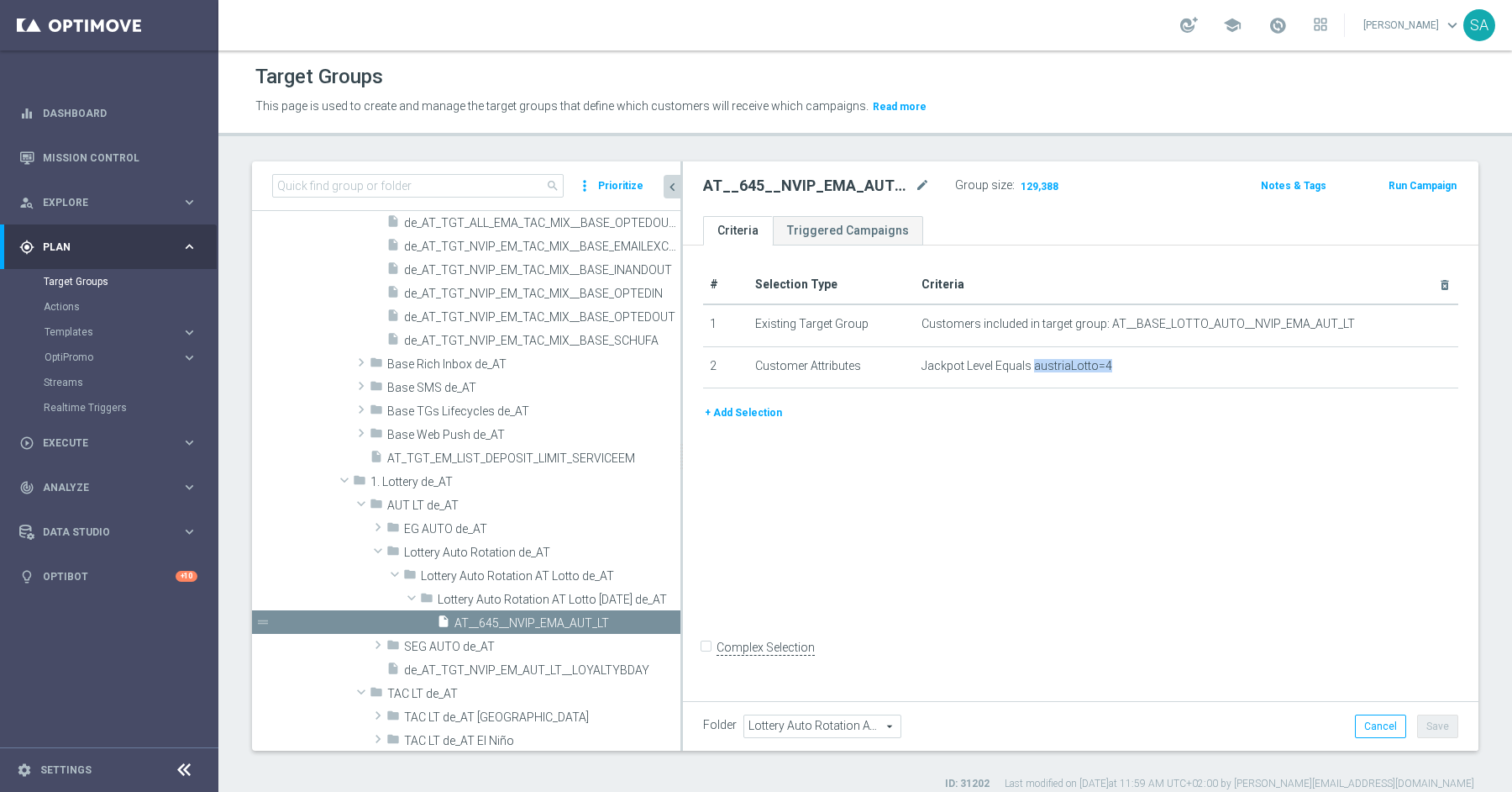
click at [878, 554] on div "# Selection Type Criteria delete_forever 1 Existing Target Group Customers incl…" at bounding box center [1080, 471] width 795 height 451
click at [912, 483] on div "# Selection Type Criteria delete_forever 1 Existing Target Group Customers incl…" at bounding box center [1080, 471] width 795 height 451
click at [880, 515] on div "# Selection Type Criteria delete_forever 1 Existing Target Group Customers incl…" at bounding box center [1080, 471] width 795 height 451
click at [919, 183] on icon "mode_edit" at bounding box center [923, 185] width 16 height 20
type input "AT__645_JL1_ACT_1__NVIP_EMA_AUT_LT"
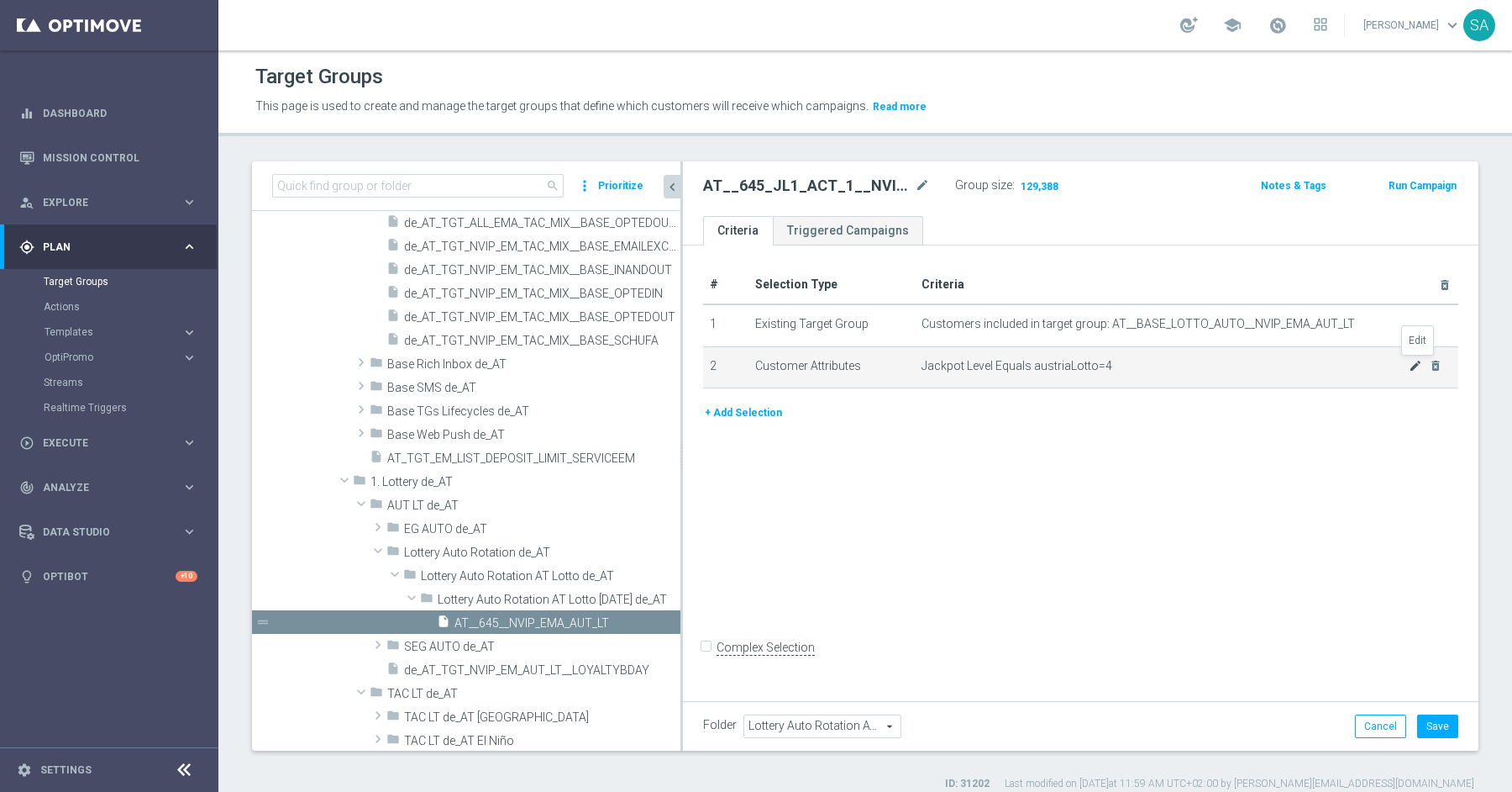
click at [1414, 361] on icon "mode_edit" at bounding box center [1416, 365] width 14 height 14
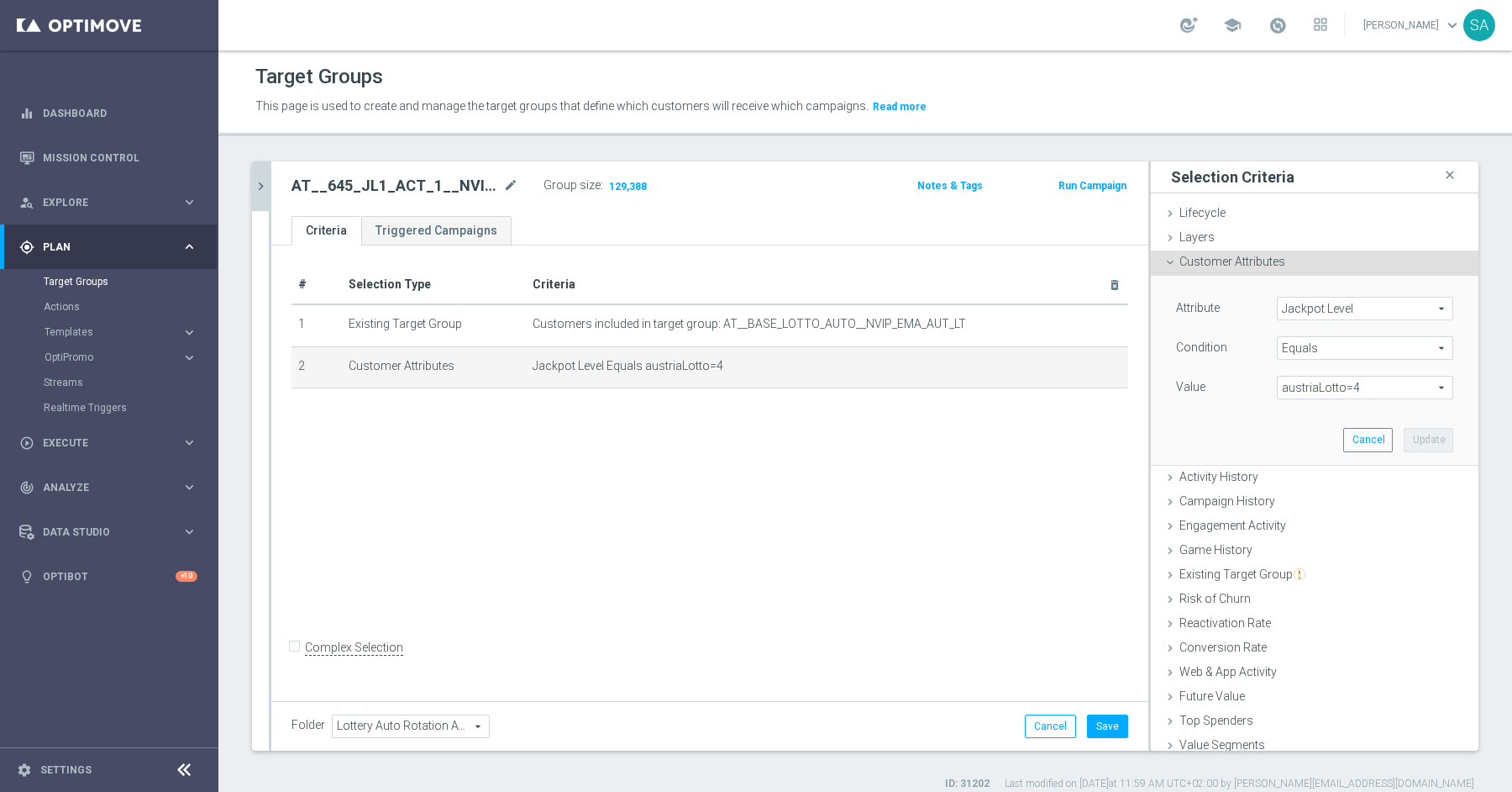
click at [1360, 385] on span "austriaLotto=4" at bounding box center [1365, 387] width 175 height 22
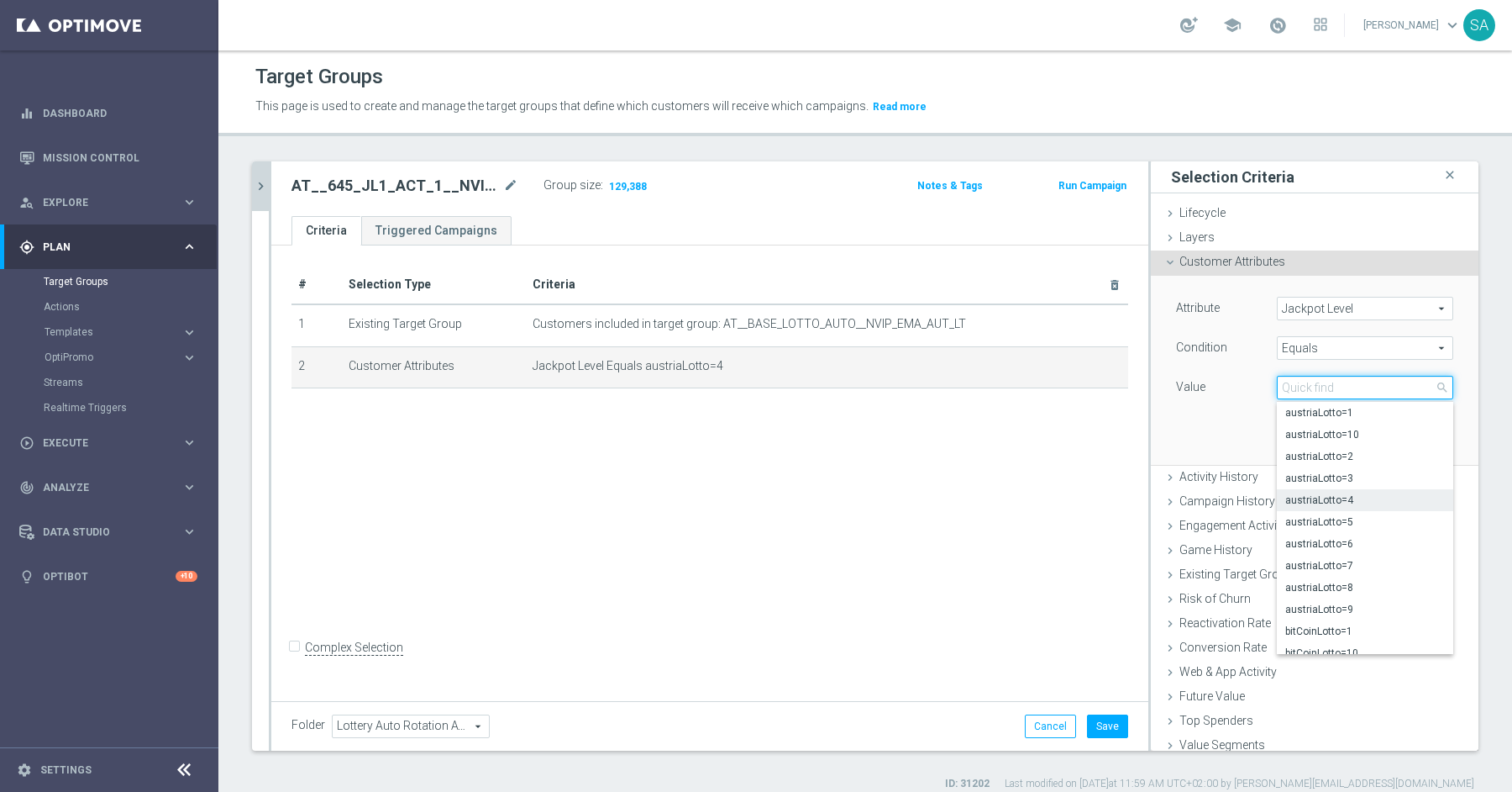
click at [1360, 385] on input "search" at bounding box center [1365, 387] width 177 height 23
click at [1352, 408] on span "austriaLotto=1" at bounding box center [1365, 413] width 159 height 14
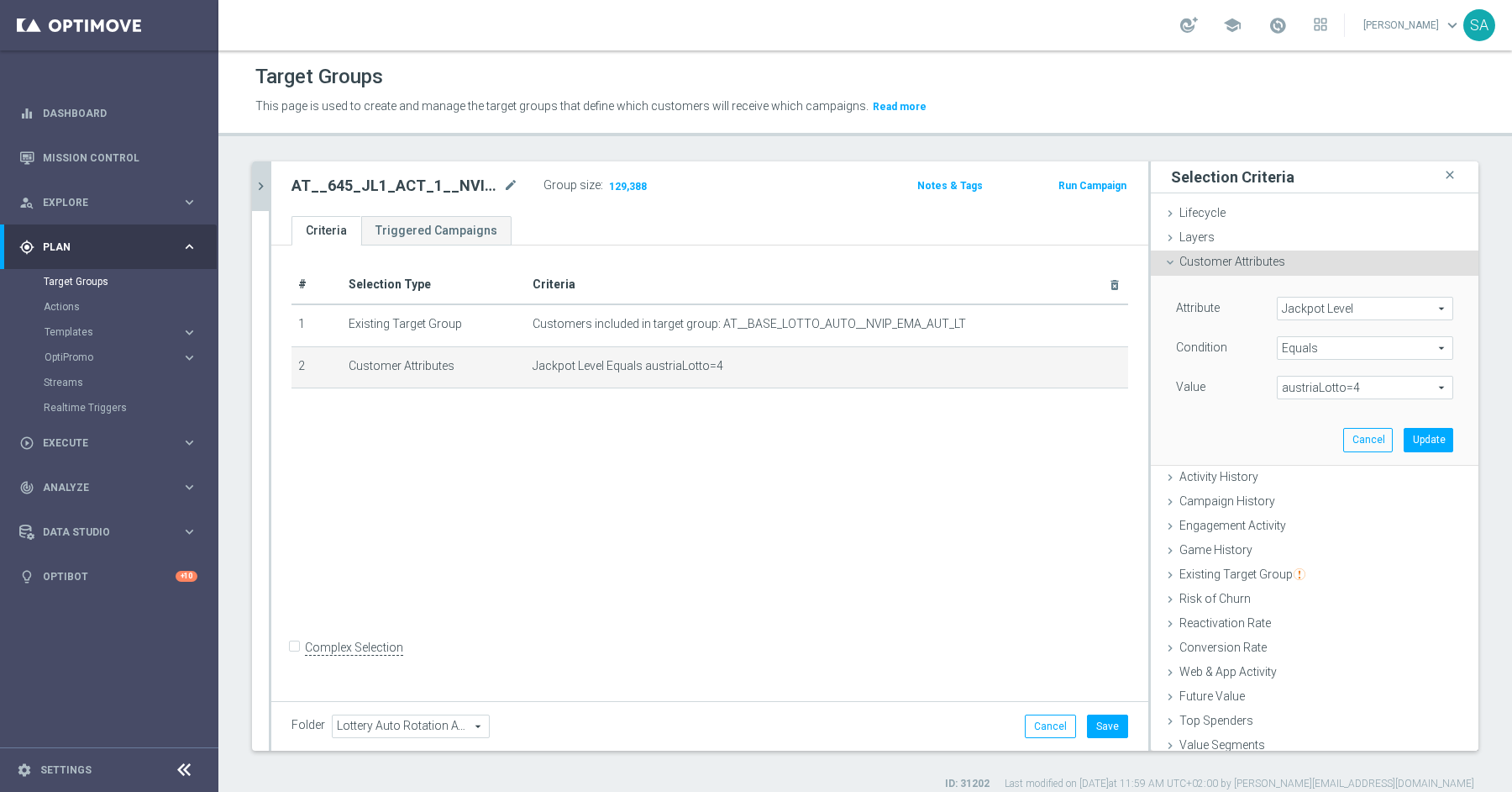
type input "austriaLotto=1"
click at [1434, 438] on button "Update" at bounding box center [1428, 439] width 50 height 23
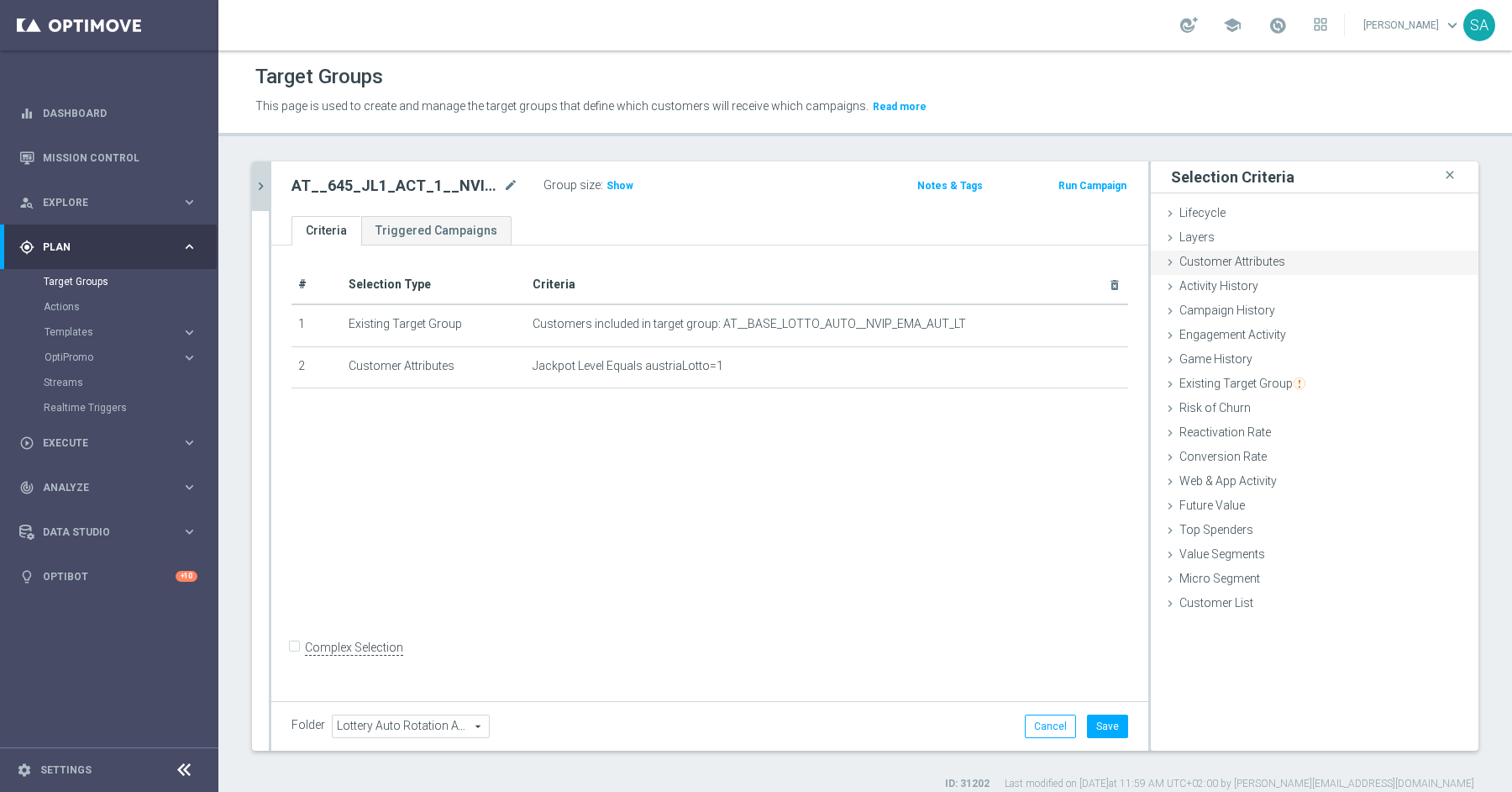
click at [1260, 259] on span "Customer Attributes" at bounding box center [1232, 261] width 106 height 14
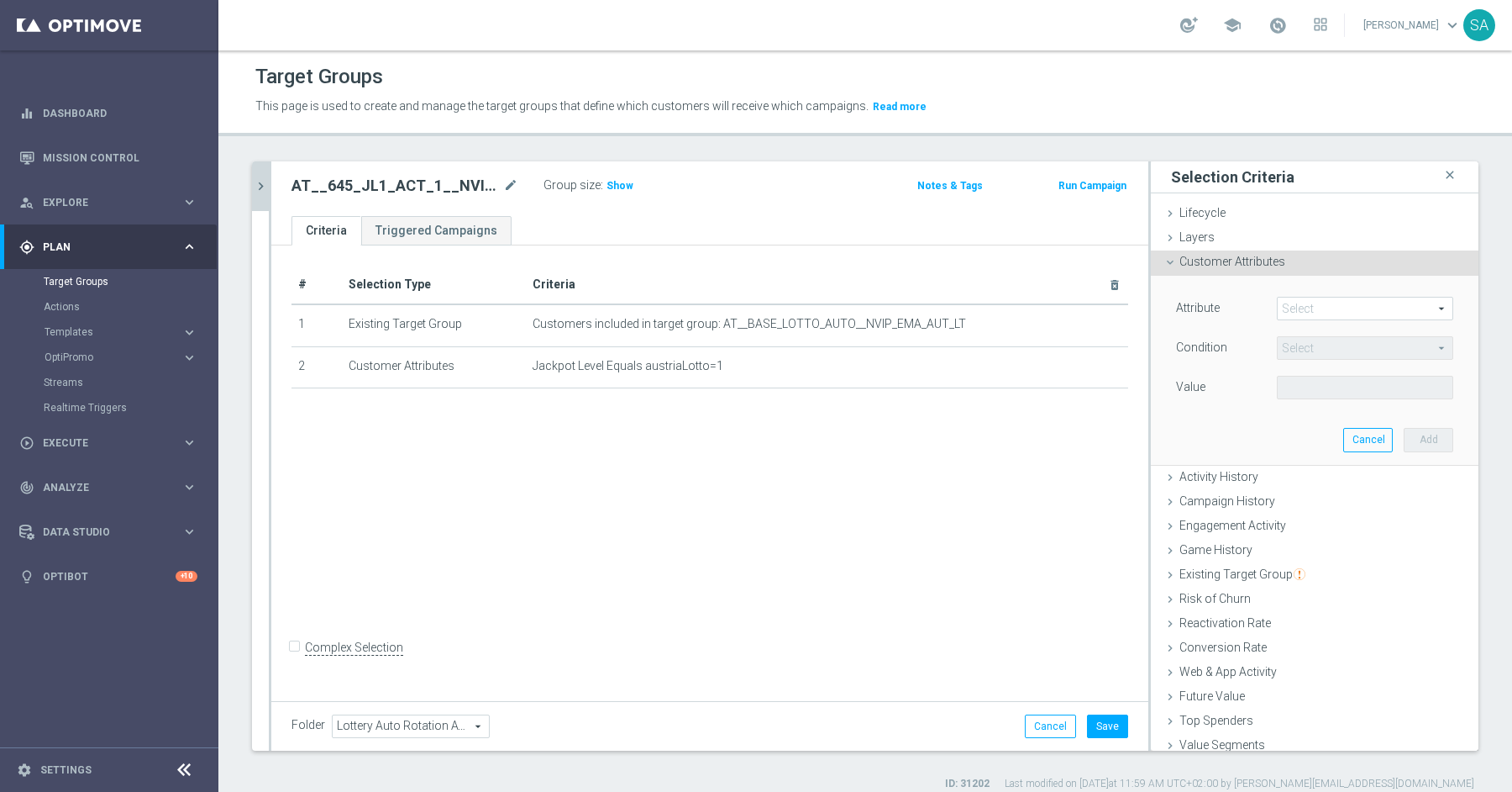
click at [1260, 264] on span "Customer Attributes" at bounding box center [1232, 261] width 106 height 14
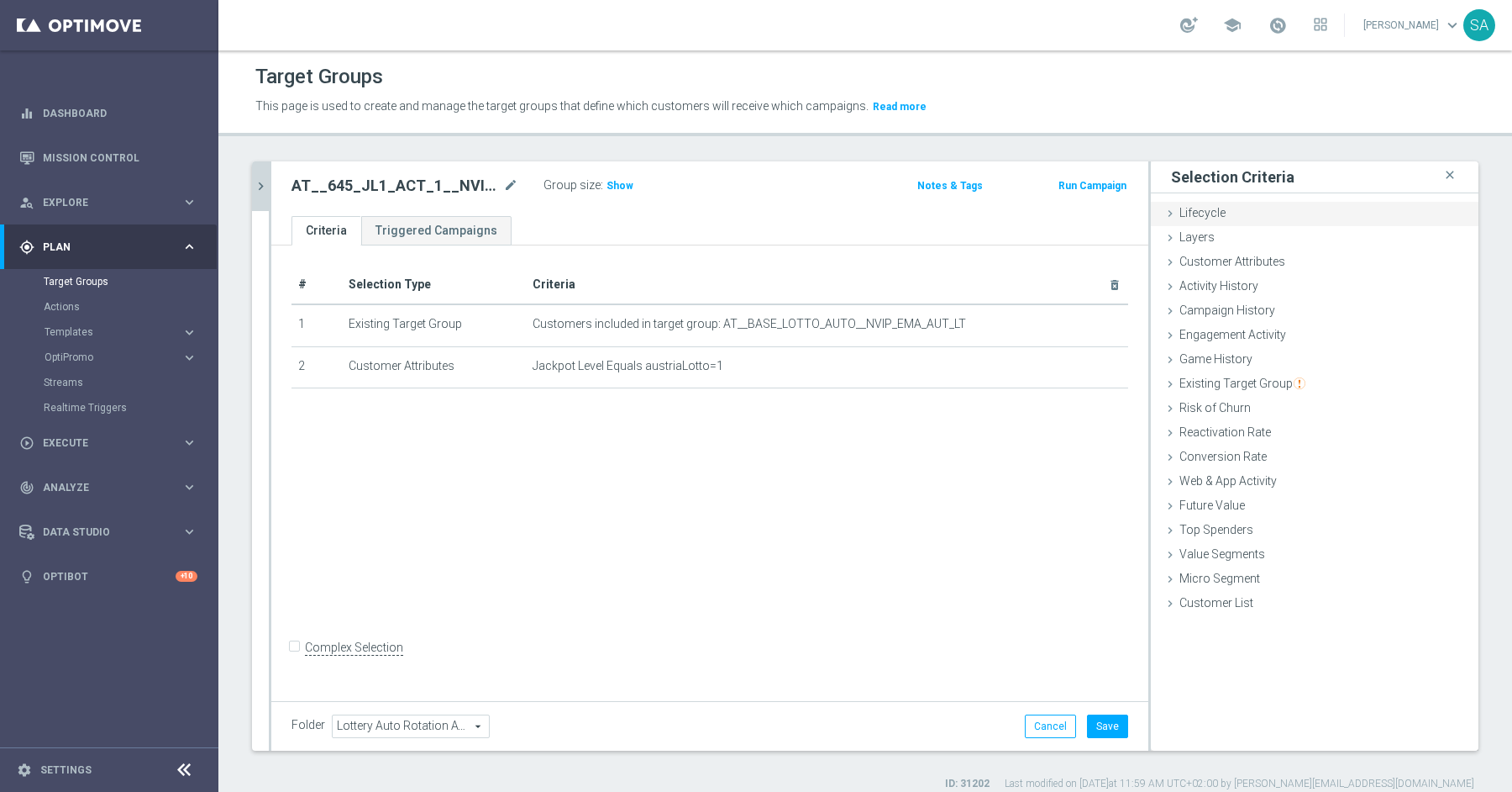
click at [1181, 209] on span "Lifecycle" at bounding box center [1203, 213] width 47 height 14
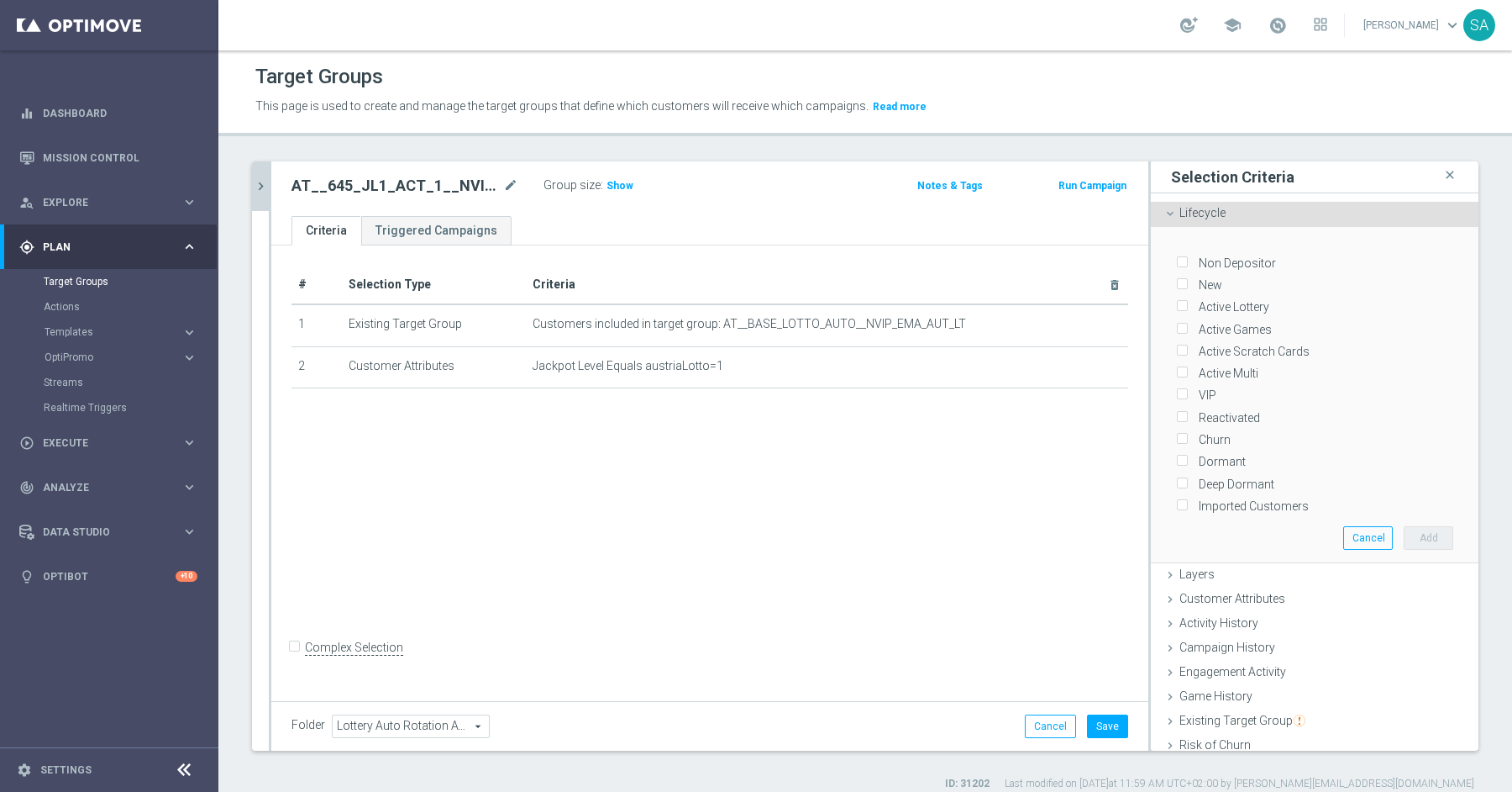
click at [1247, 302] on label "Active Lottery" at bounding box center [1231, 307] width 77 height 16
click at [1187, 302] on input "Active Lottery" at bounding box center [1181, 307] width 11 height 11
checkbox input "true"
click at [1244, 324] on label "Active Games" at bounding box center [1233, 329] width 79 height 16
click at [1187, 324] on input "Active Games" at bounding box center [1181, 328] width 11 height 11
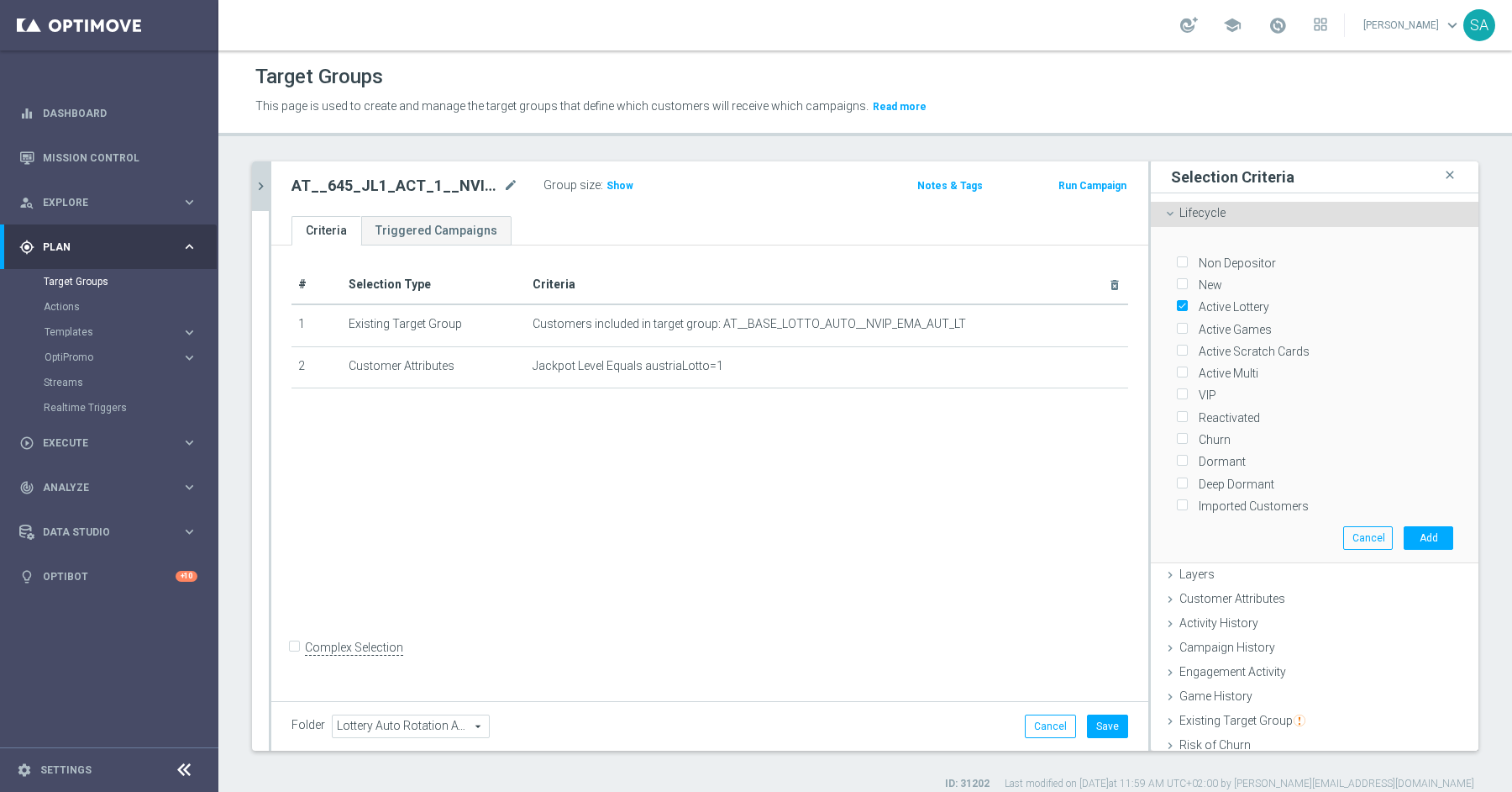
checkbox input "true"
click at [1239, 353] on label "Active Scratch Cards" at bounding box center [1252, 352] width 117 height 16
click at [1187, 353] on input "Active Scratch Cards" at bounding box center [1181, 352] width 11 height 11
checkbox input "true"
click at [1235, 371] on label "Active Multi" at bounding box center [1226, 373] width 65 height 16
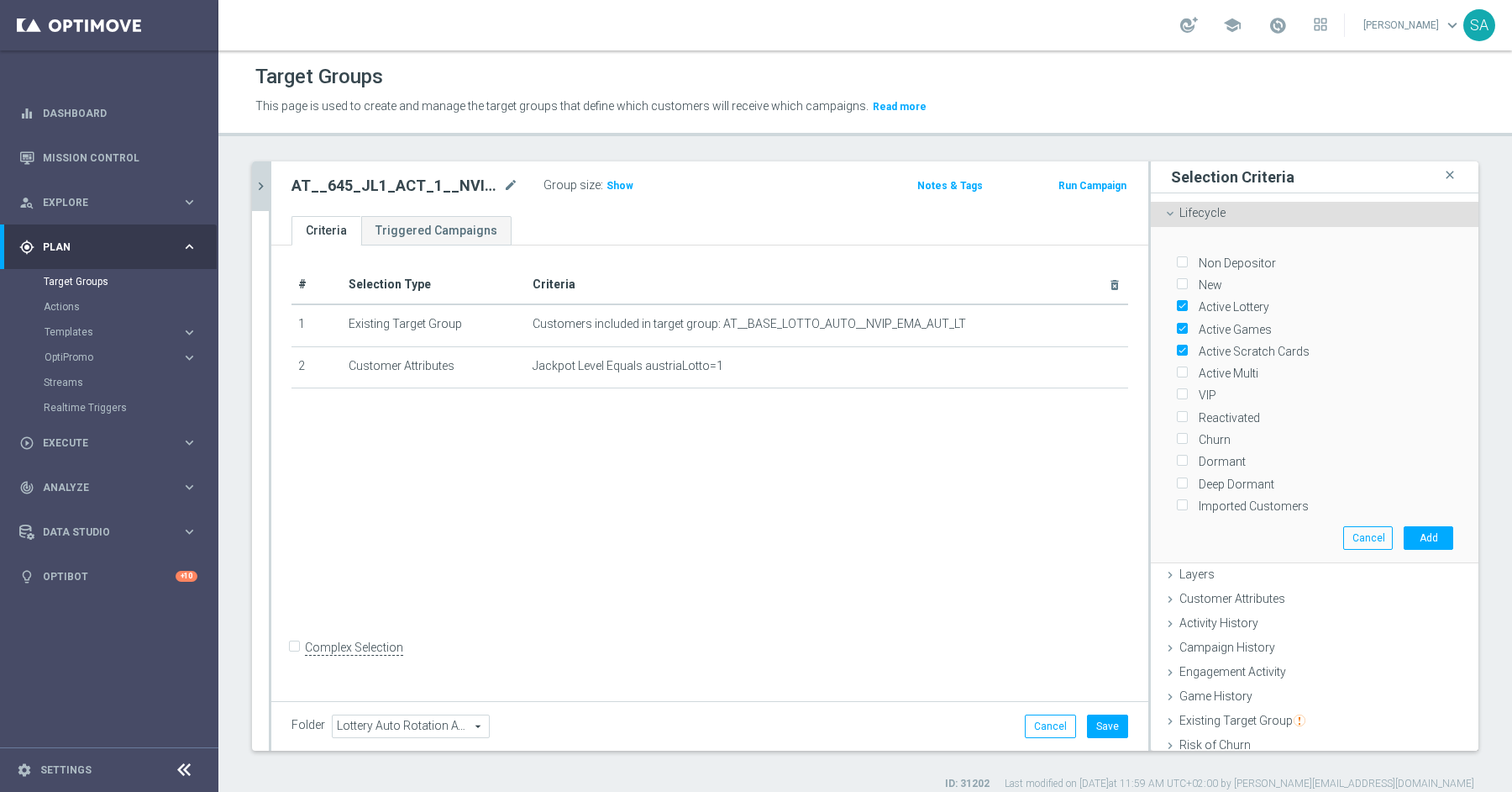
click at [1187, 371] on input "Active Multi" at bounding box center [1181, 373] width 11 height 11
checkbox input "true"
click at [1196, 285] on label "New" at bounding box center [1208, 285] width 29 height 16
click at [1187, 285] on input "New" at bounding box center [1181, 285] width 11 height 11
checkbox input "true"
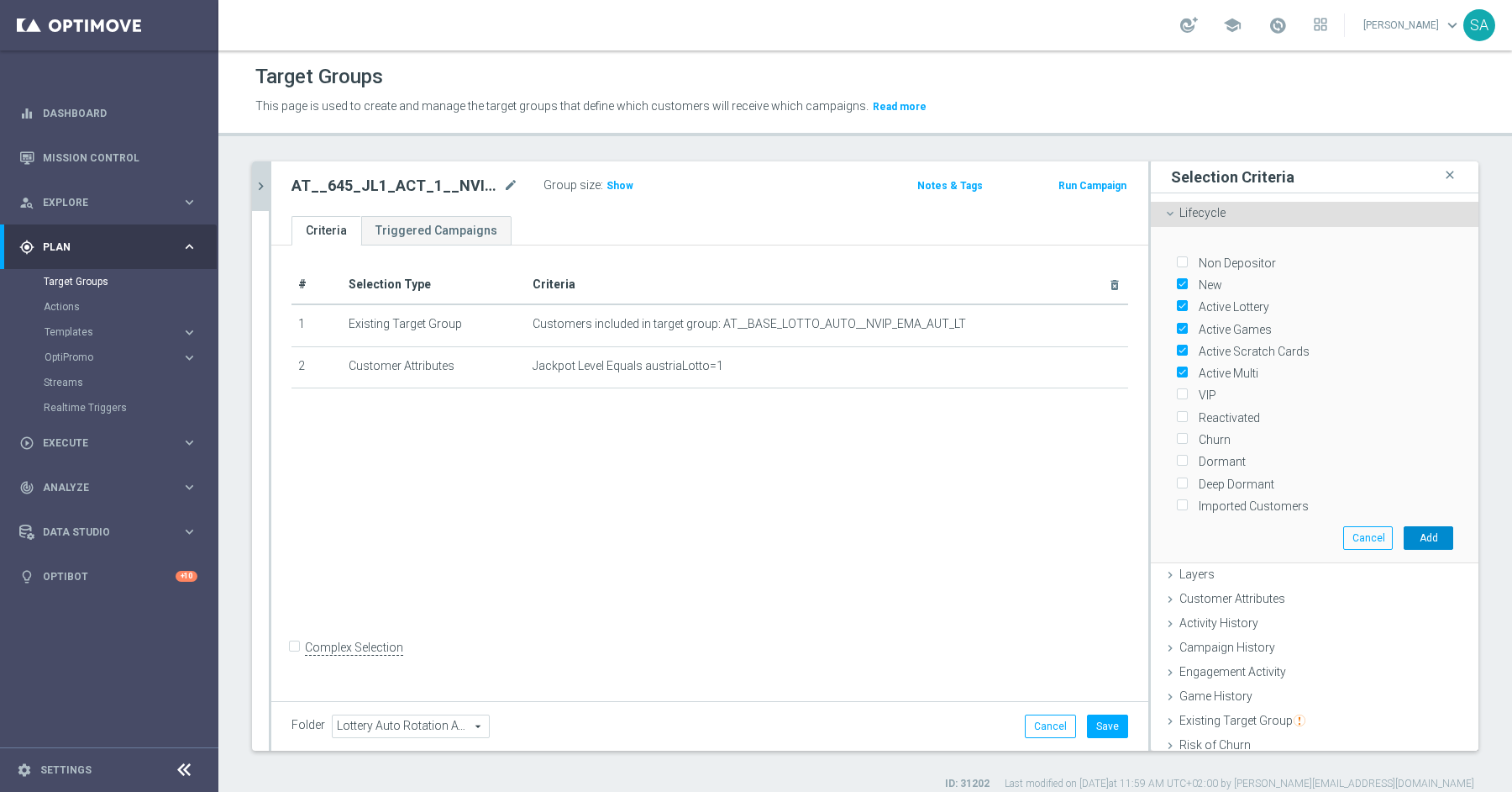
click at [1434, 528] on button "Add" at bounding box center [1428, 537] width 50 height 23
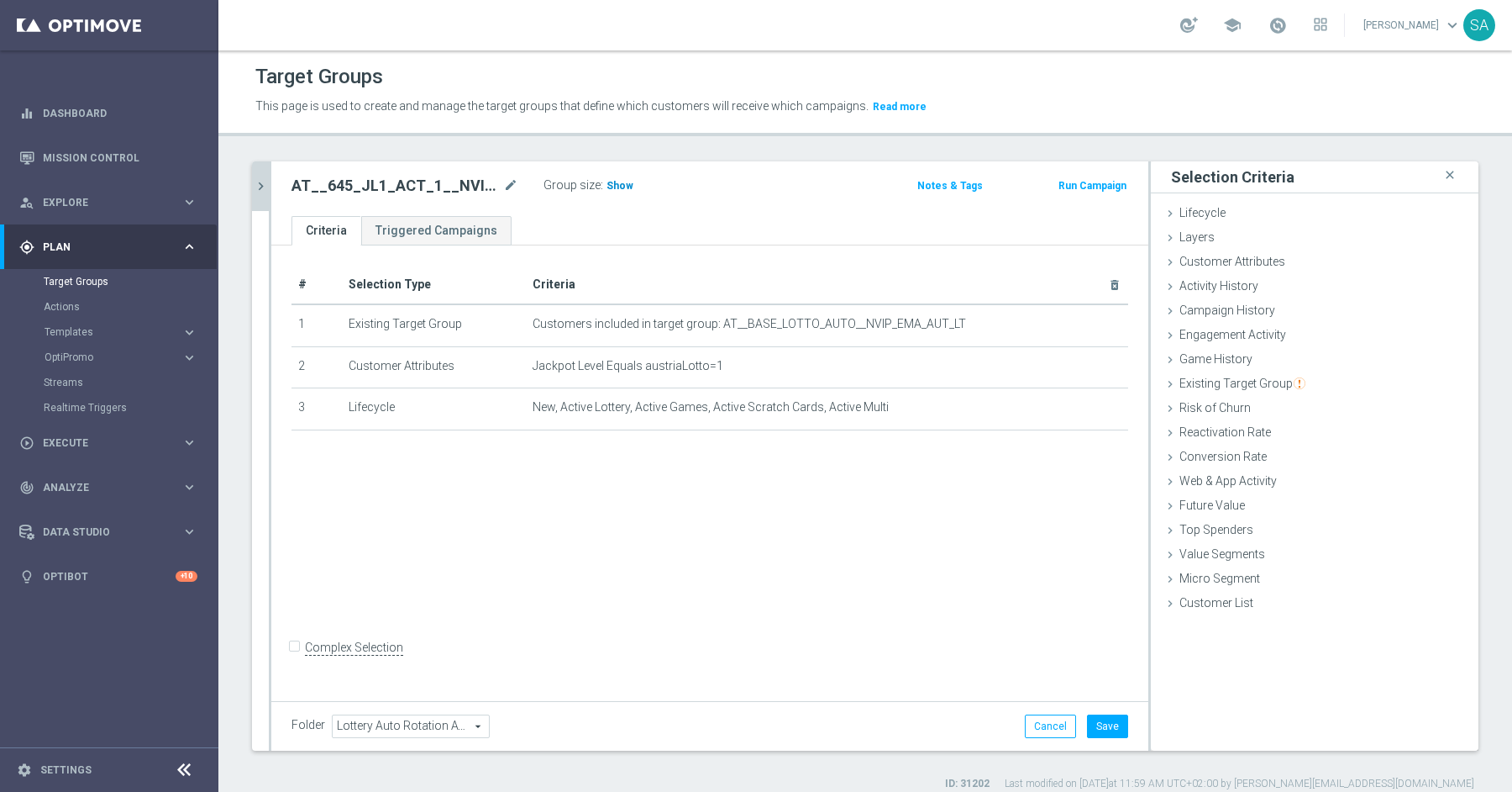
click at [621, 187] on span "Show" at bounding box center [619, 186] width 27 height 12
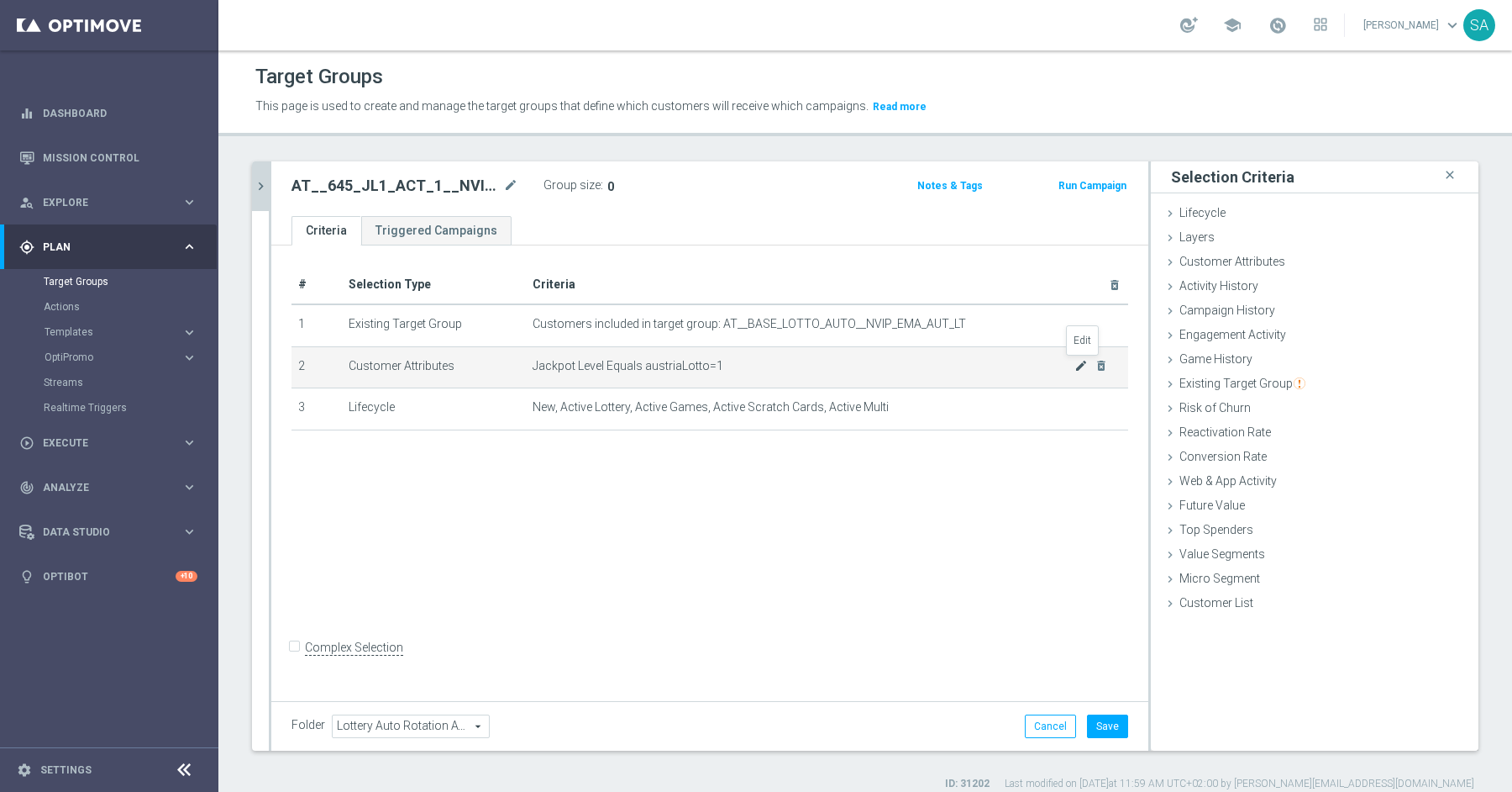
click at [1075, 365] on icon "mode_edit" at bounding box center [1081, 365] width 14 height 14
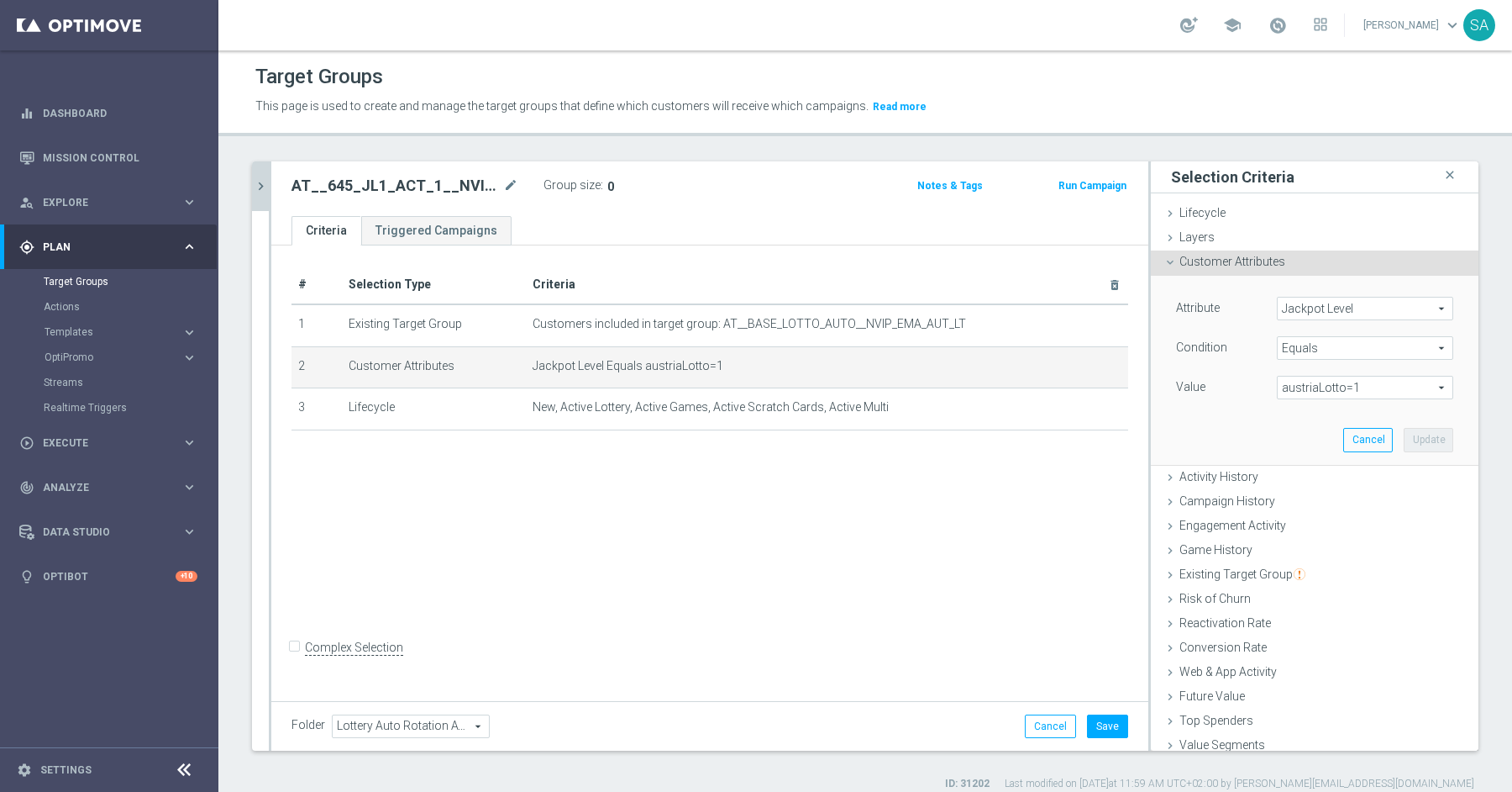
click at [1318, 390] on span "austriaLotto=1" at bounding box center [1365, 387] width 175 height 22
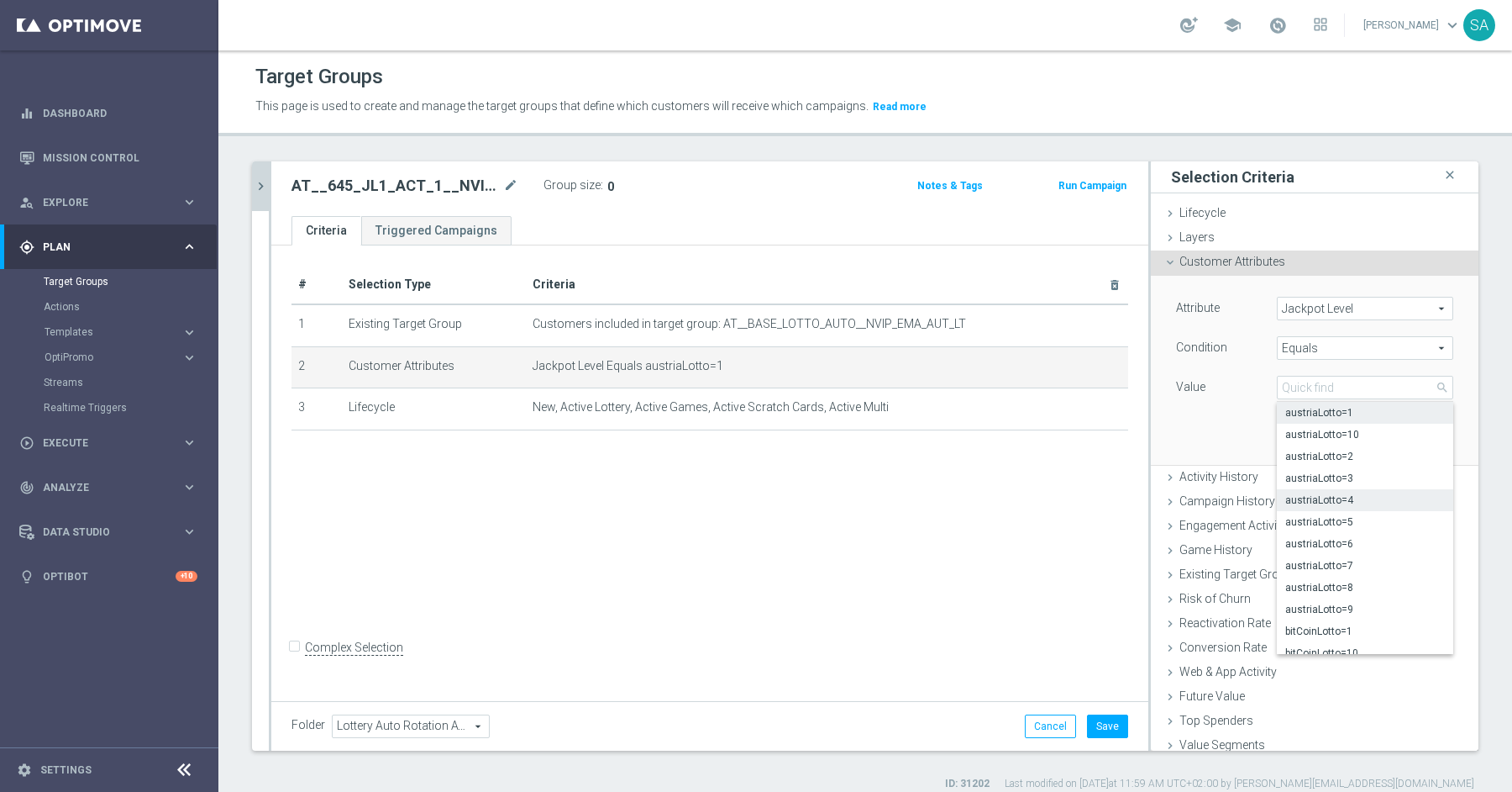
click at [1366, 497] on span "austriaLotto=4" at bounding box center [1365, 500] width 159 height 14
type input "austriaLotto=4"
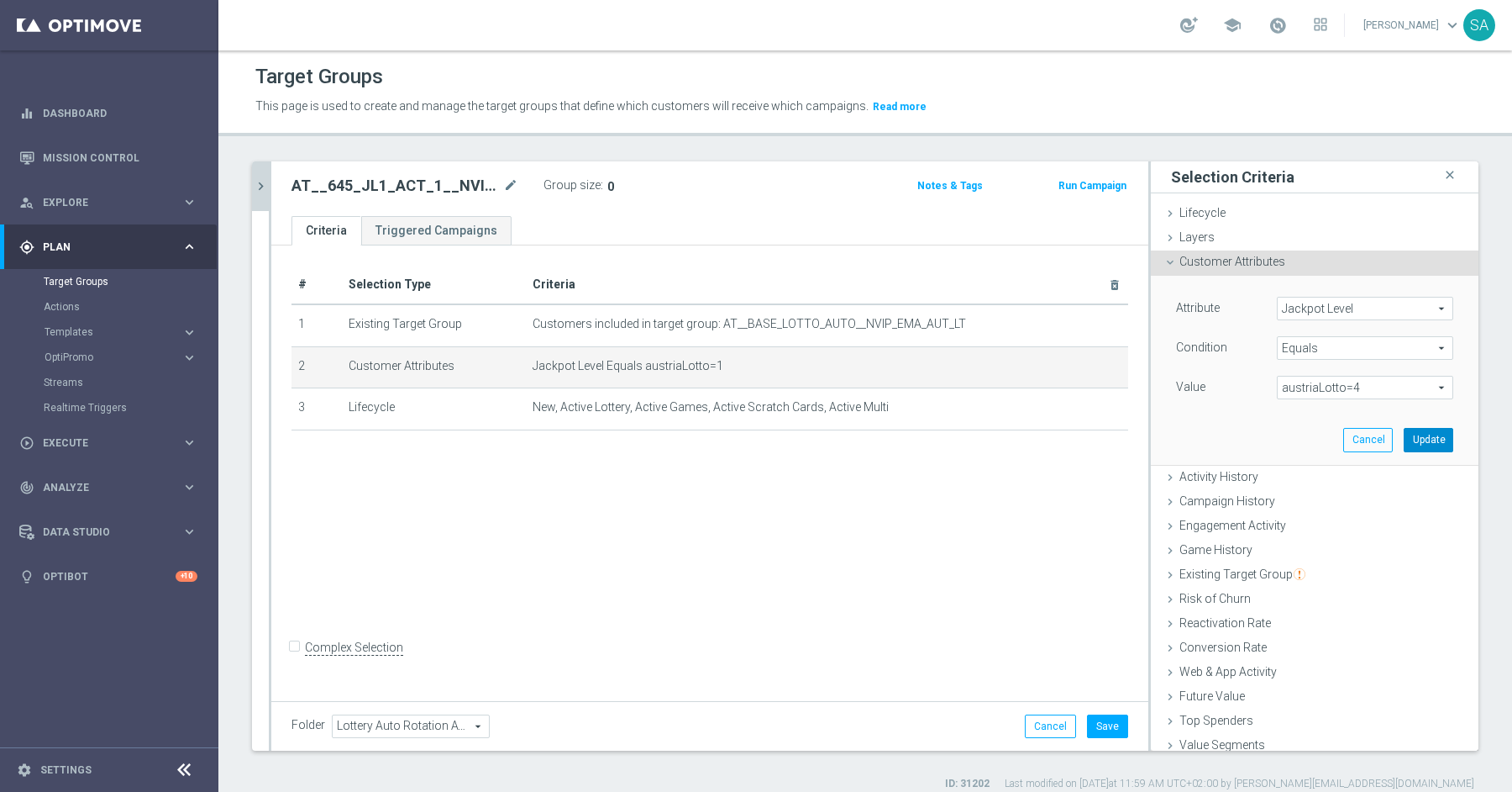
click at [1430, 441] on button "Update" at bounding box center [1428, 439] width 50 height 23
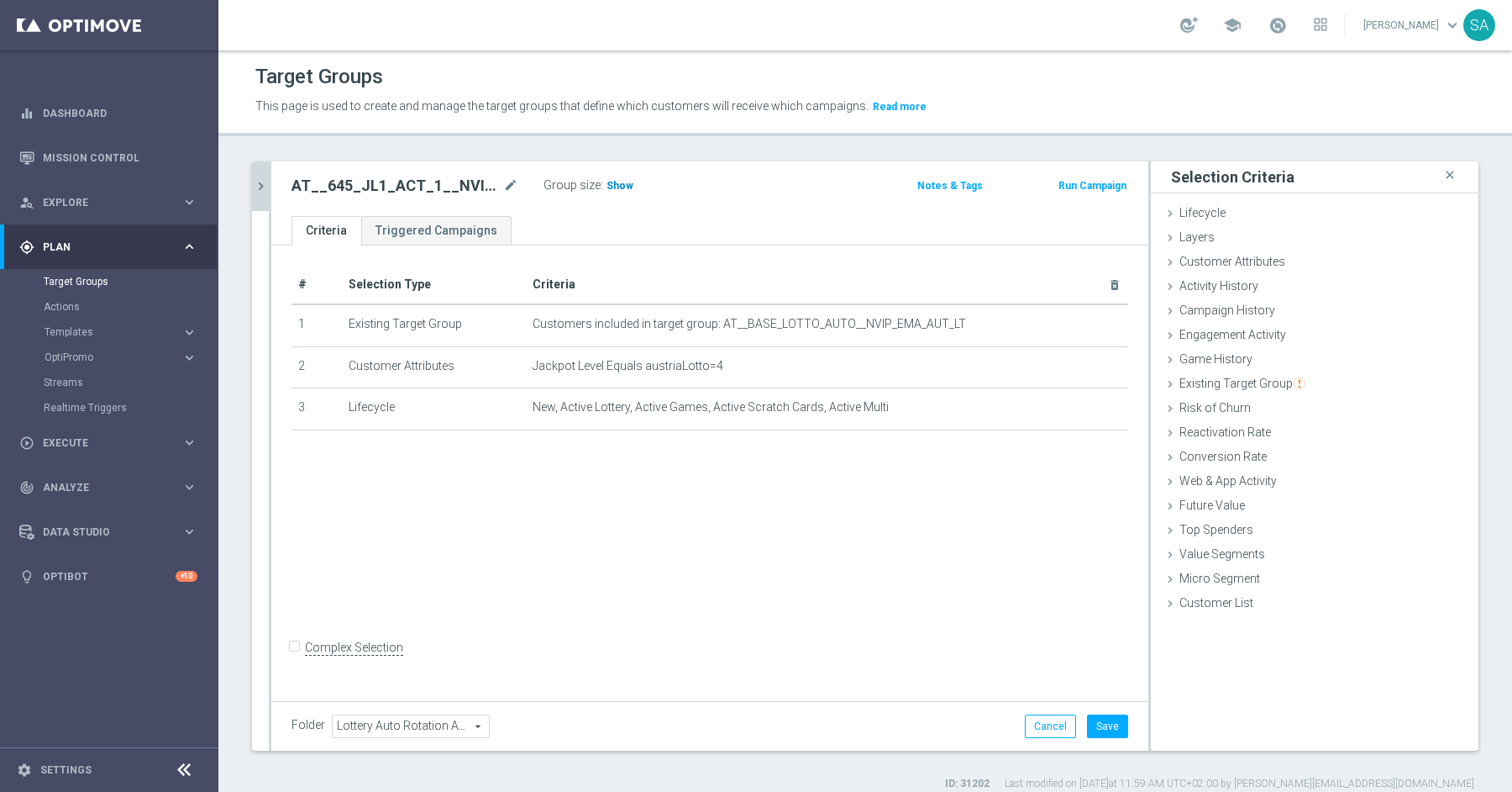
click at [621, 185] on span "Show" at bounding box center [619, 186] width 27 height 12
click at [1209, 271] on div "Customer Attributes done selection updated" at bounding box center [1315, 263] width 327 height 25
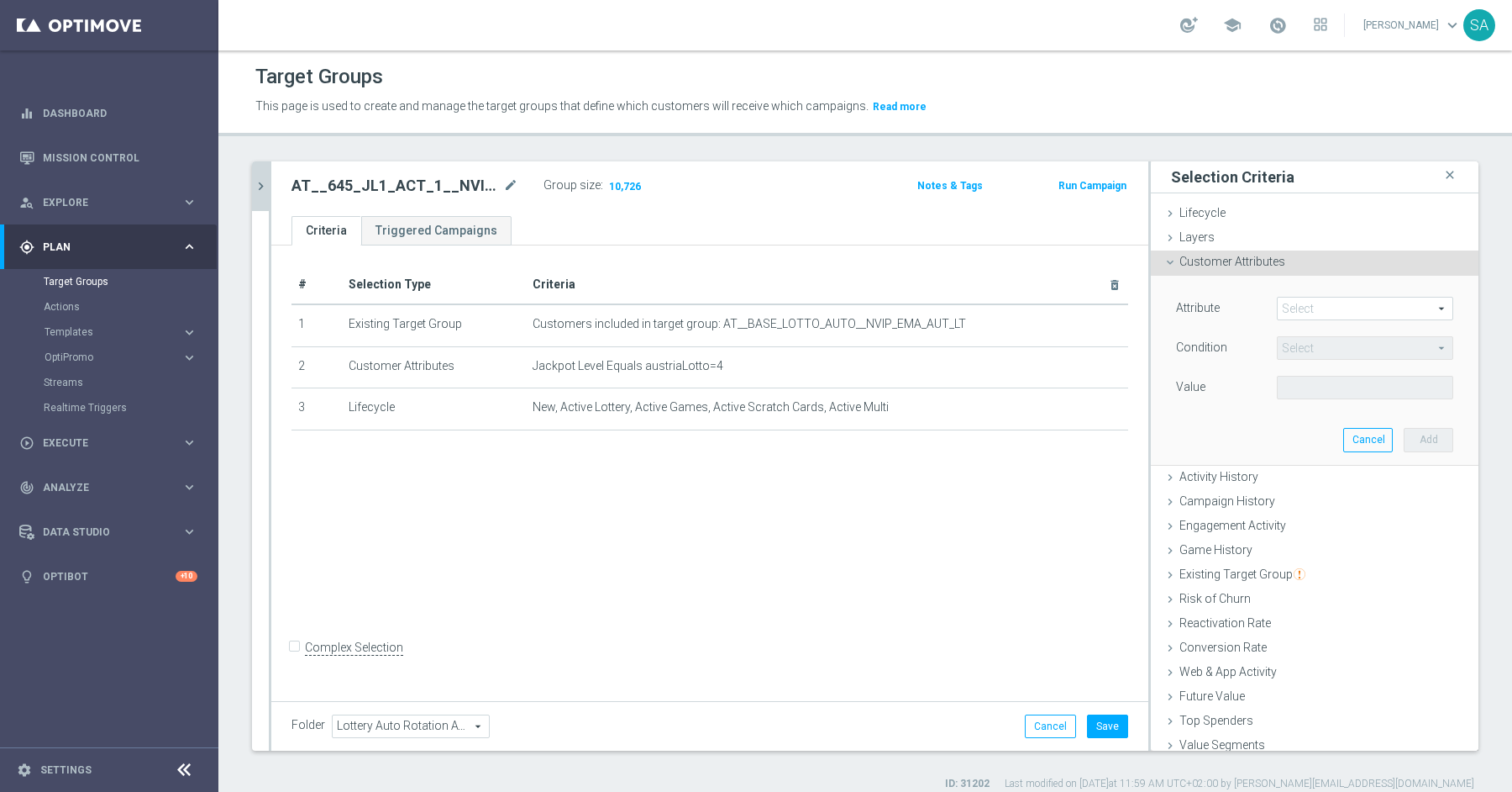
click at [1341, 306] on span at bounding box center [1365, 308] width 175 height 22
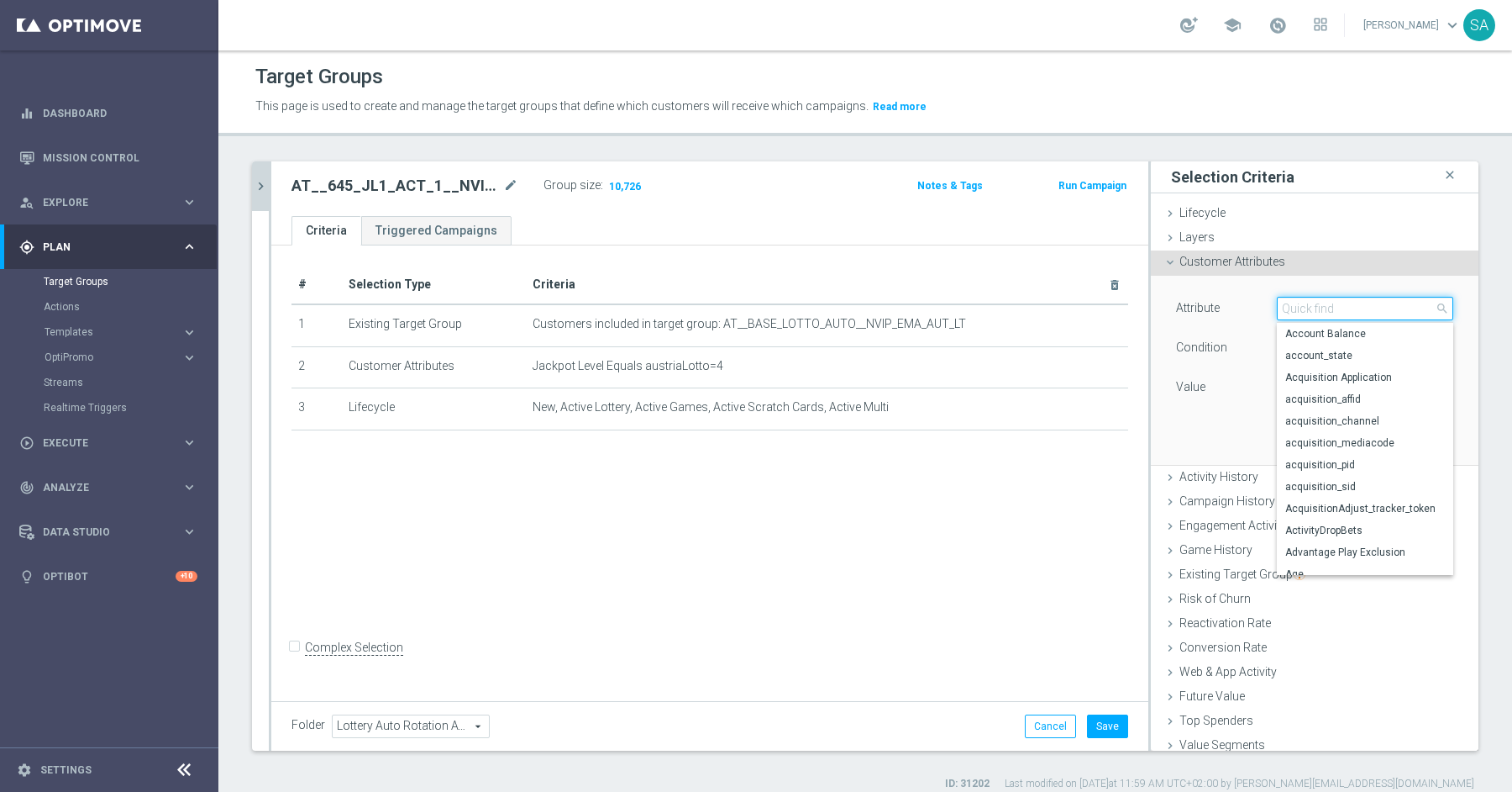
click at [1341, 306] on input "search" at bounding box center [1365, 308] width 177 height 23
click at [1214, 549] on span "Game History" at bounding box center [1216, 550] width 73 height 14
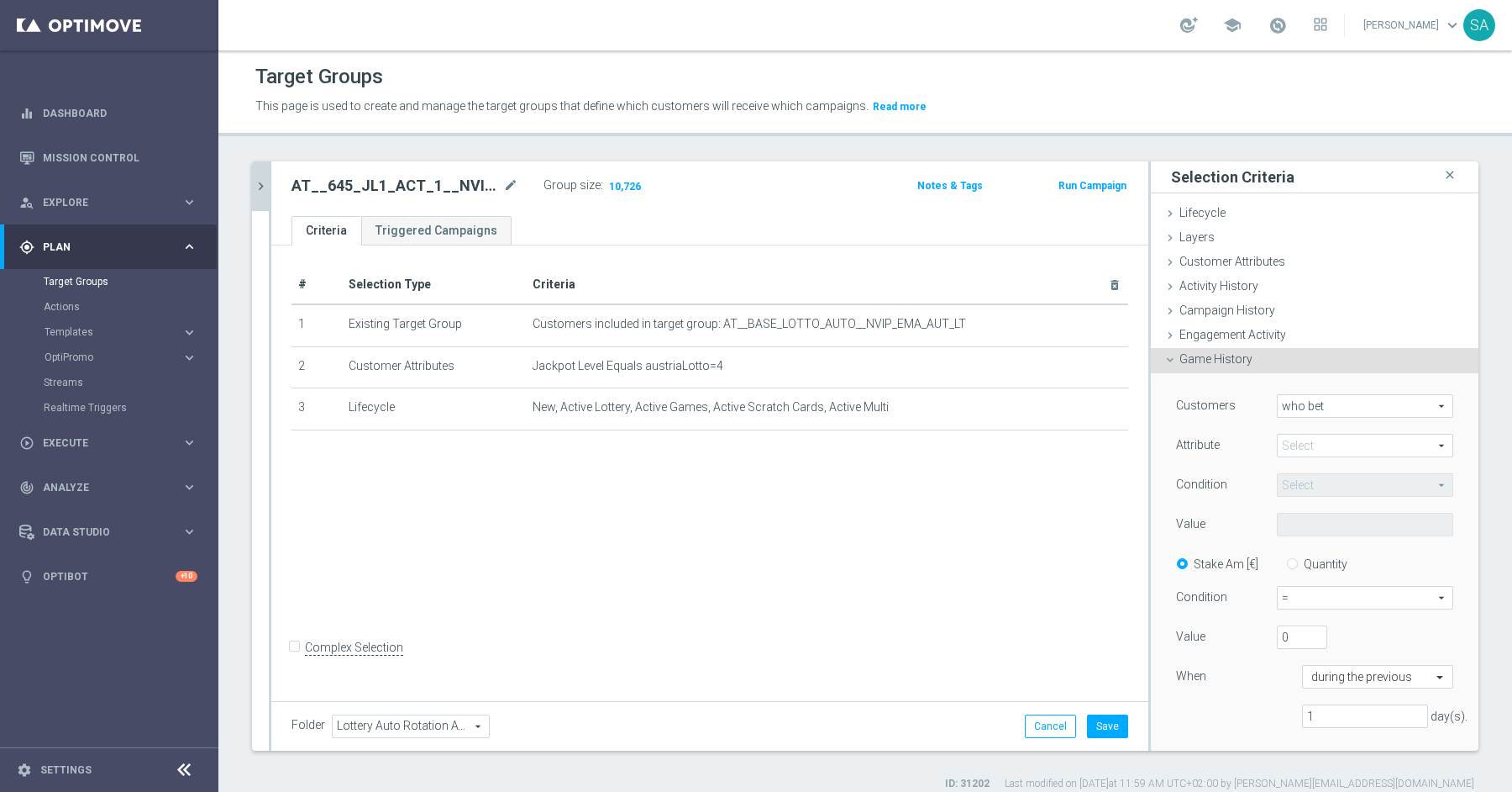
click at [1300, 452] on span at bounding box center [1365, 445] width 175 height 22
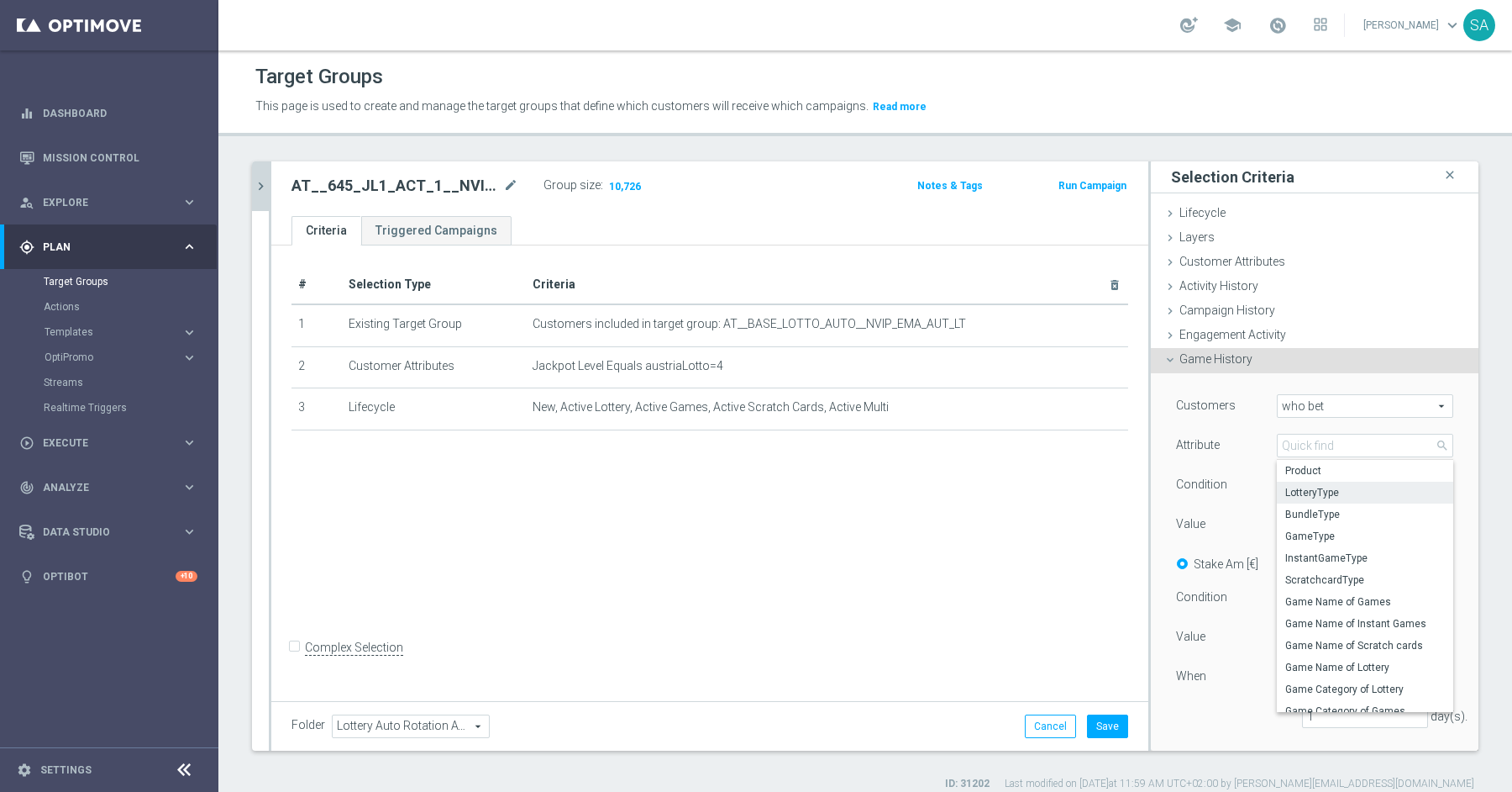
click at [1335, 487] on span "LotteryType" at bounding box center [1365, 493] width 159 height 14
type input "LotteryType"
type input "Equals"
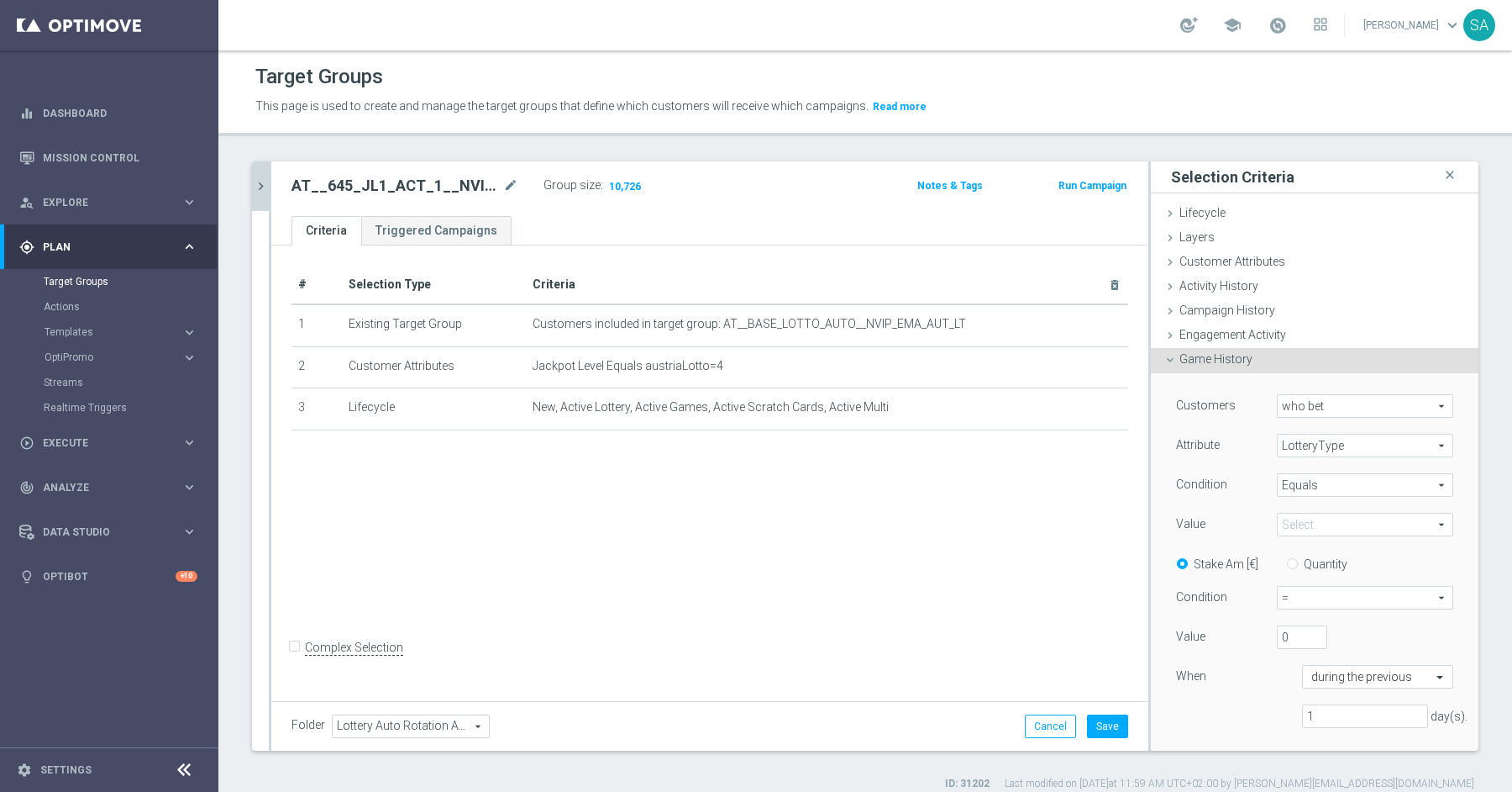
click at [1307, 524] on span at bounding box center [1365, 524] width 175 height 22
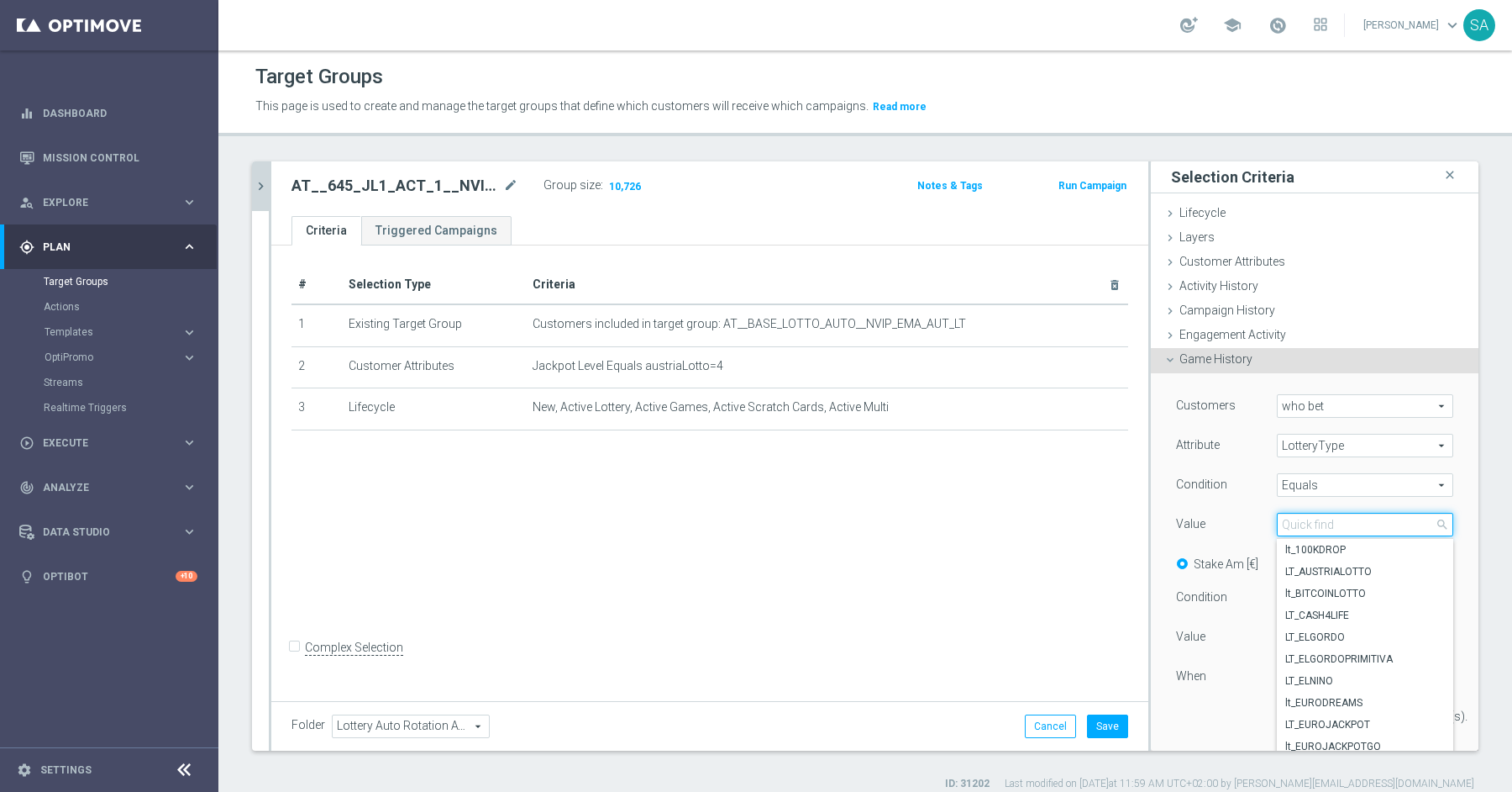
click at [1307, 524] on input "search" at bounding box center [1365, 524] width 177 height 23
click at [1315, 564] on span "LT_AUSTRIALOTTO" at bounding box center [1365, 571] width 159 height 14
type input "LT_AUSTRIALOTTO"
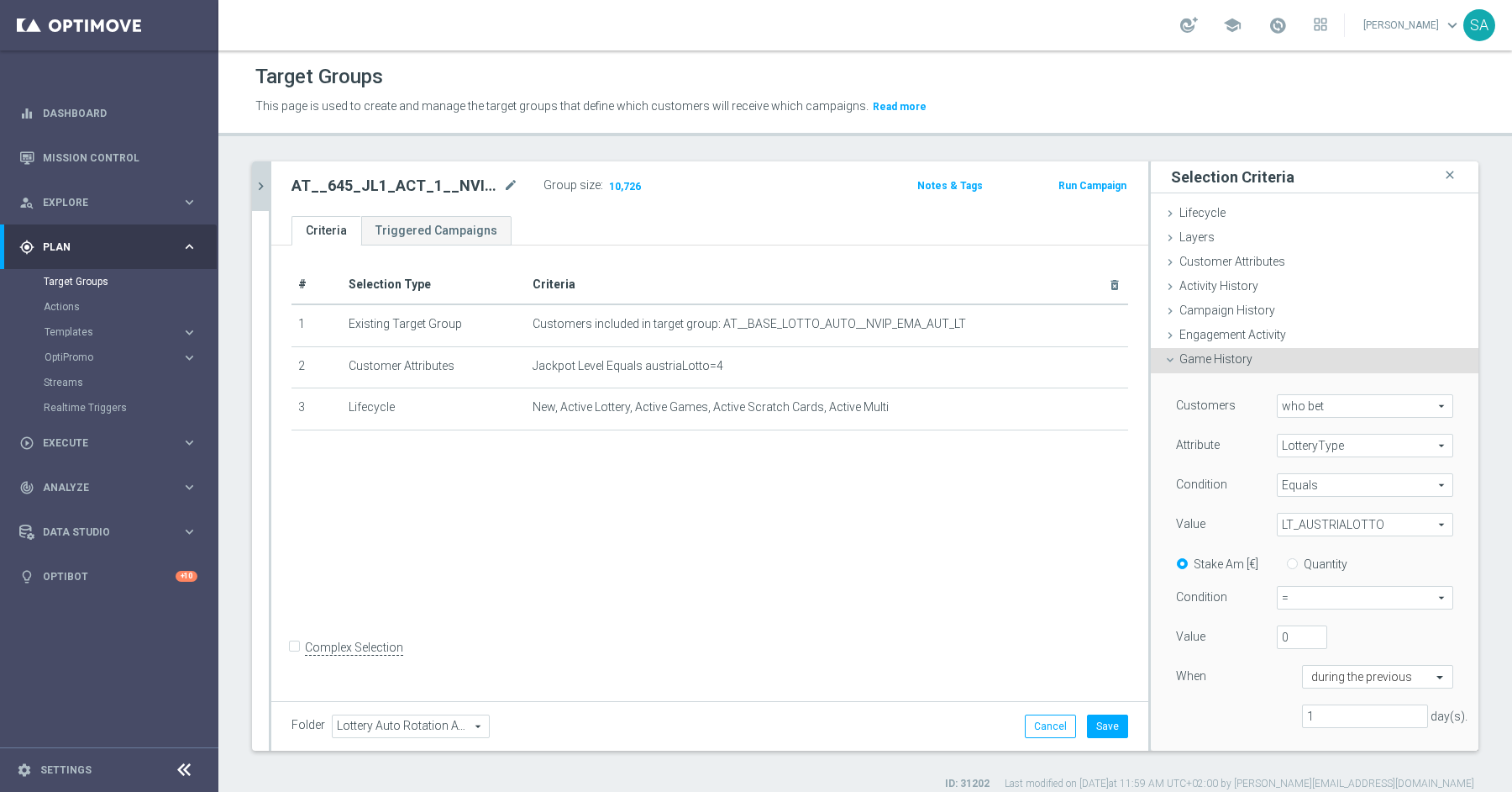
click at [1301, 563] on input "Quantity" at bounding box center [1296, 561] width 11 height 11
radio input "true"
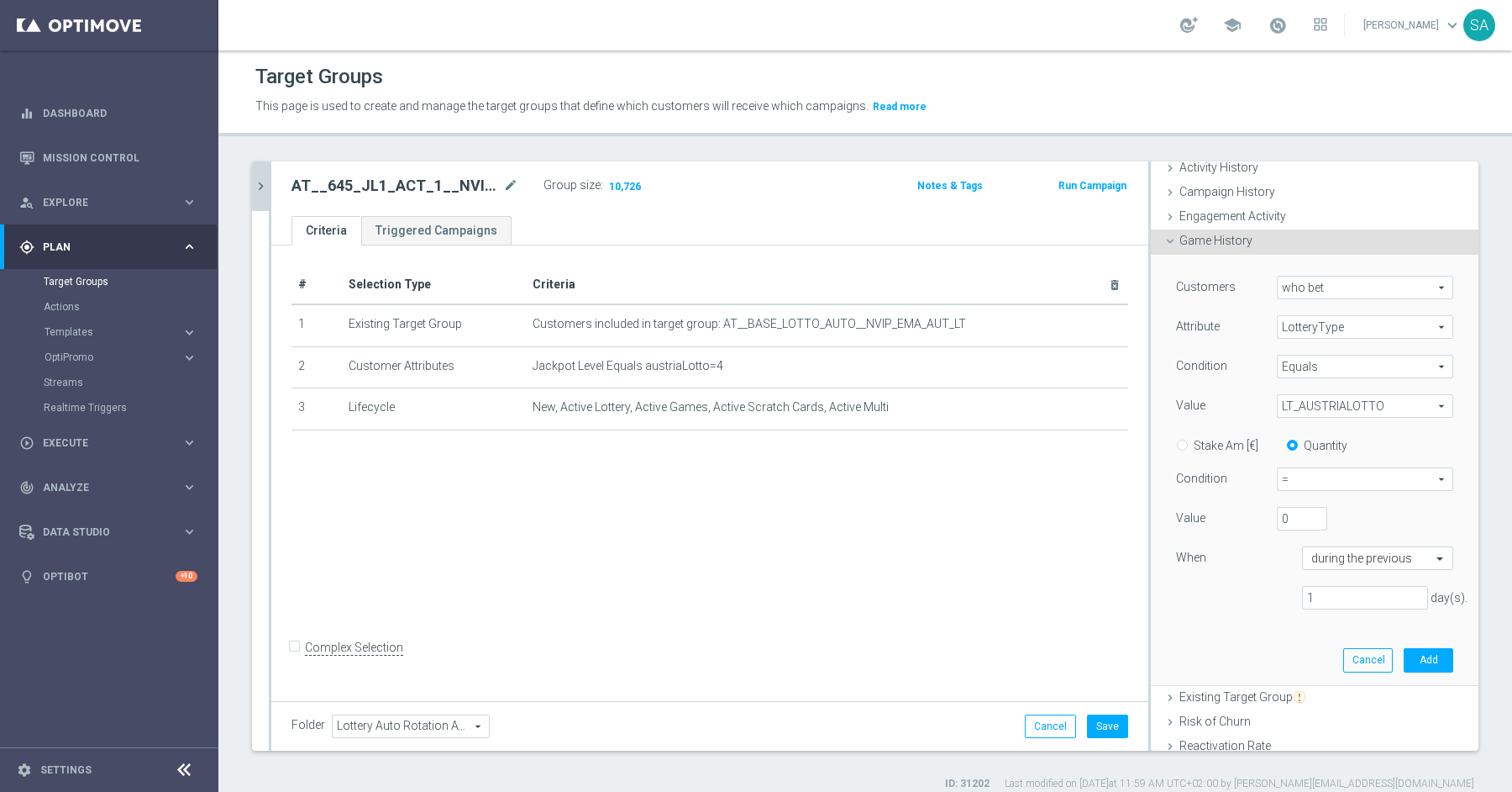
scroll to position [169, 0]
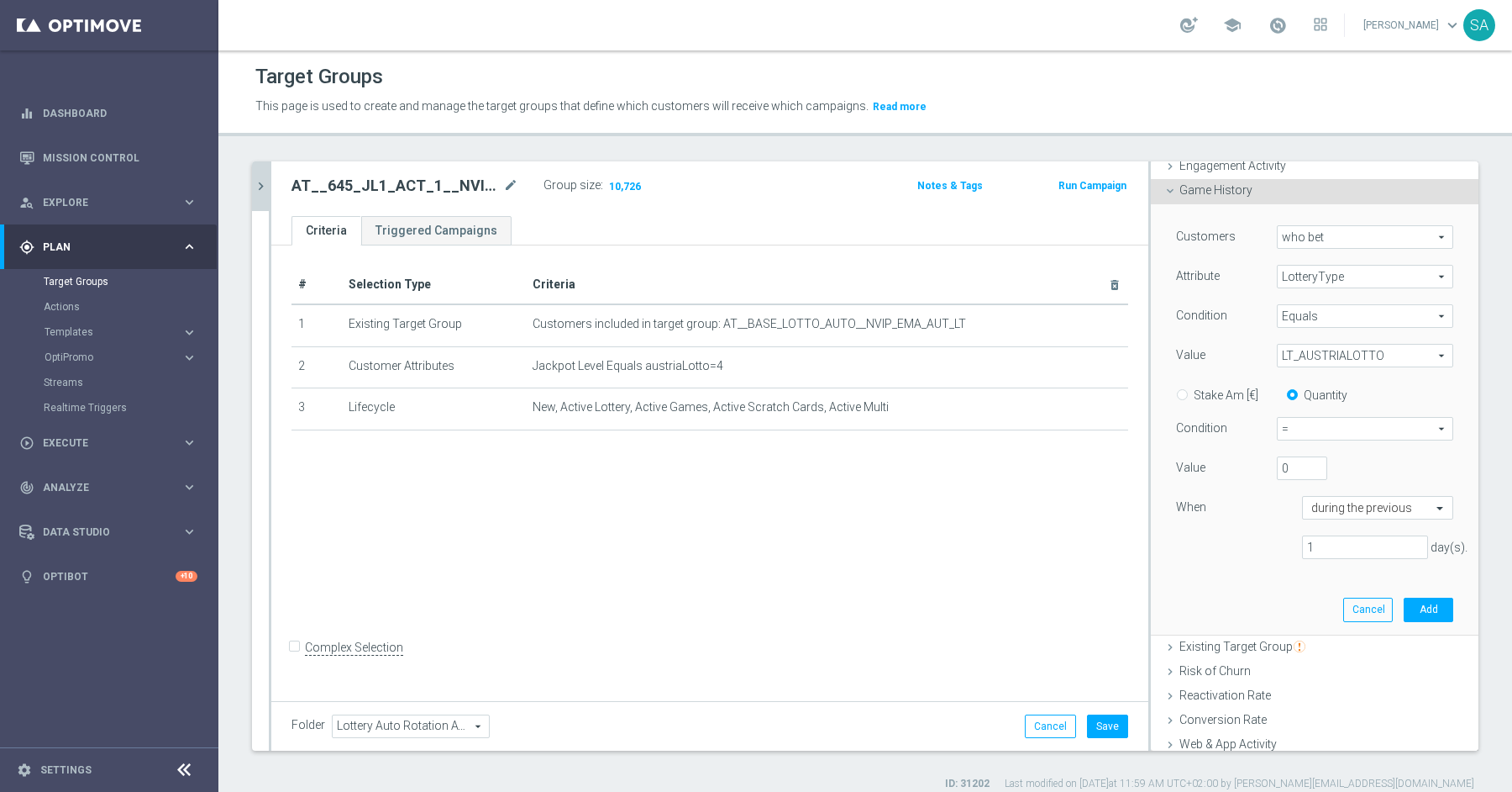
click at [1304, 427] on span "=" at bounding box center [1365, 428] width 175 height 22
click at [1309, 558] on span "<=" at bounding box center [1365, 563] width 158 height 14
type input "<="
drag, startPoint x: 1296, startPoint y: 468, endPoint x: 1204, endPoint y: 468, distance: 92.0
click at [1204, 468] on div "Value 0" at bounding box center [1315, 470] width 302 height 27
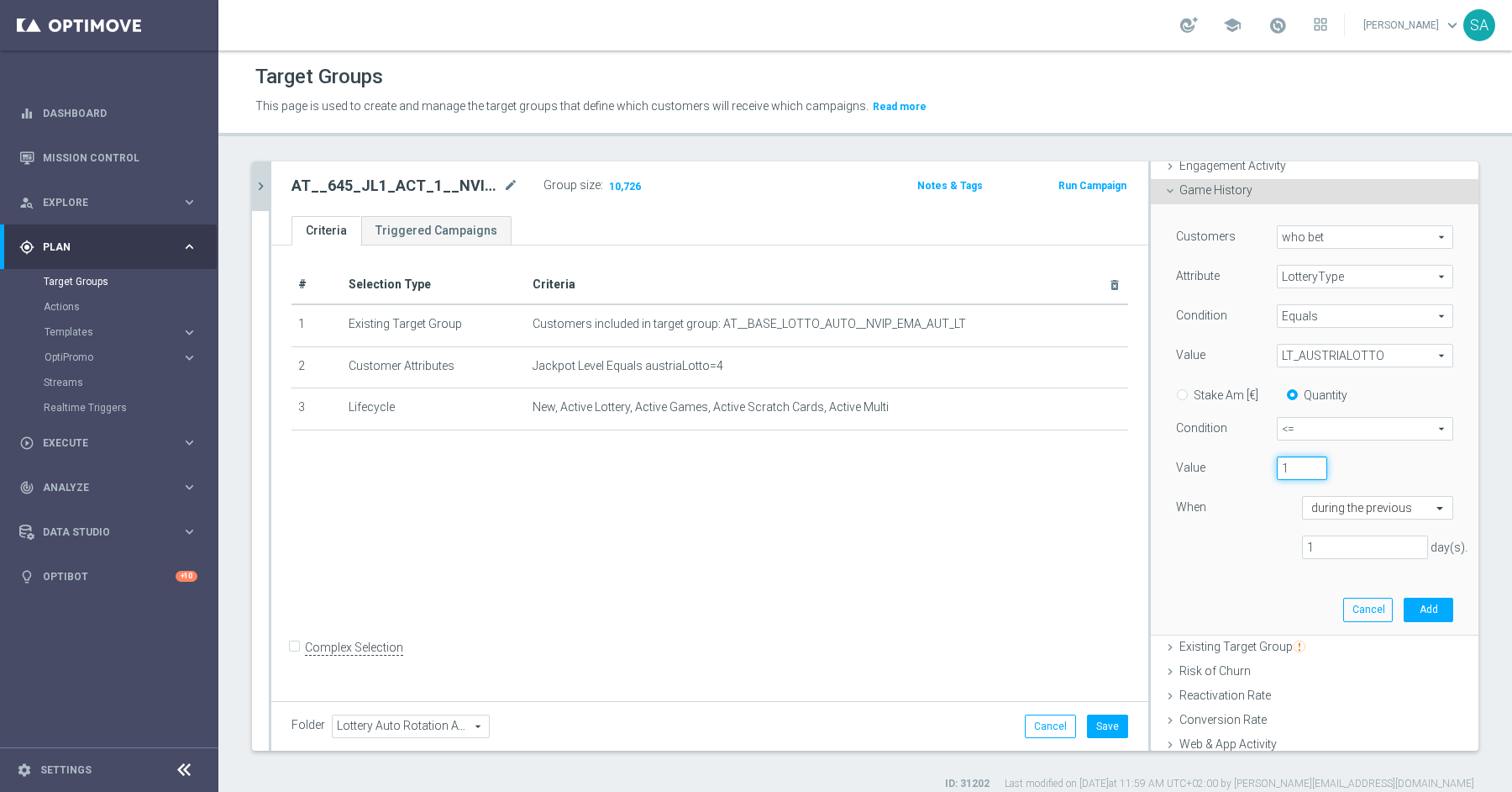
type input "1"
drag, startPoint x: 1321, startPoint y: 547, endPoint x: 1297, endPoint y: 547, distance: 24.0
click at [1297, 547] on div "1 day(s)." at bounding box center [1366, 546] width 152 height 23
type input "30"
click at [1432, 608] on button "Add" at bounding box center [1428, 608] width 50 height 23
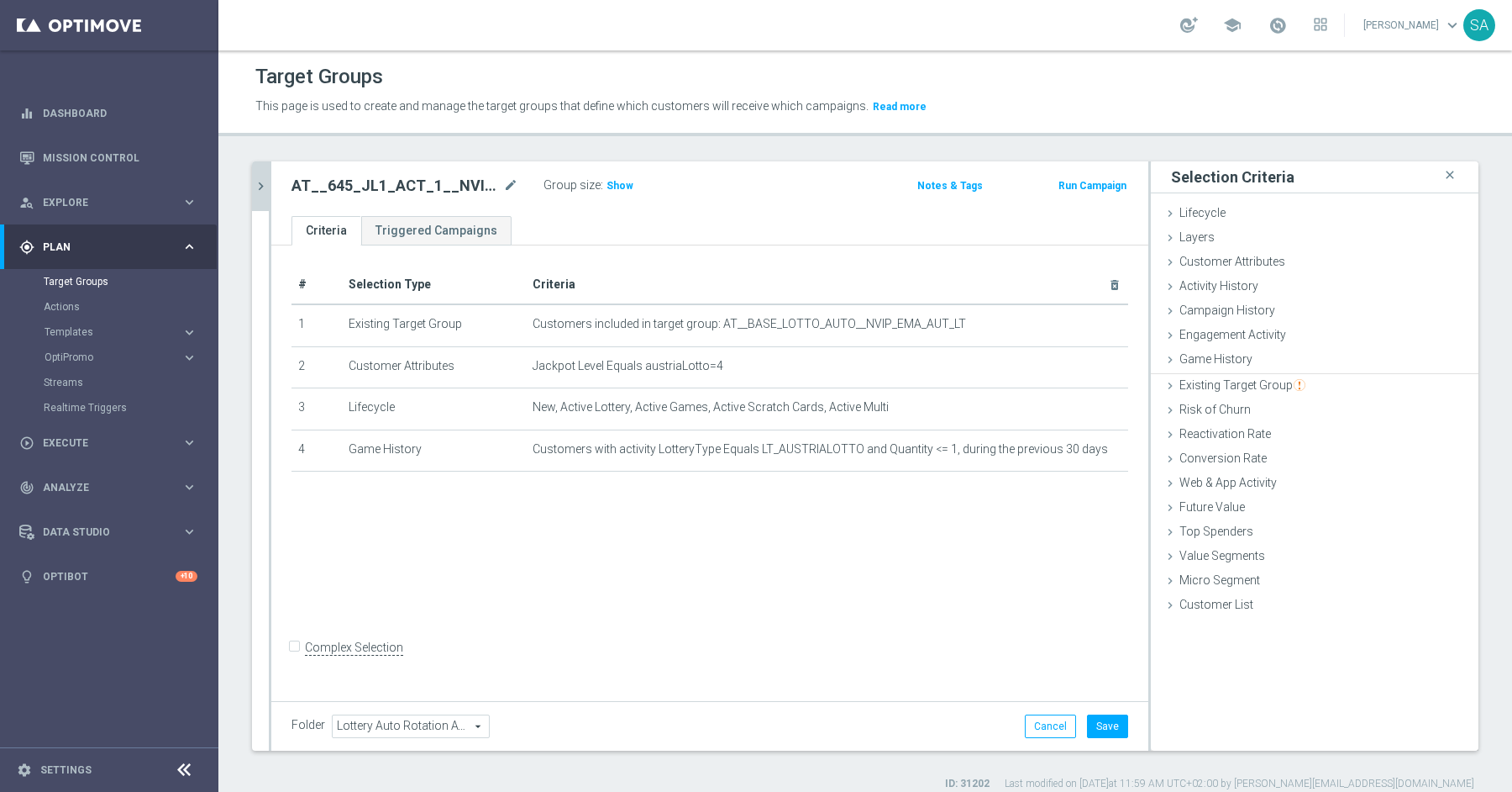
scroll to position [0, 0]
click at [614, 187] on span "Show" at bounding box center [619, 186] width 27 height 12
click at [1254, 257] on span "Customer Attributes" at bounding box center [1232, 261] width 106 height 14
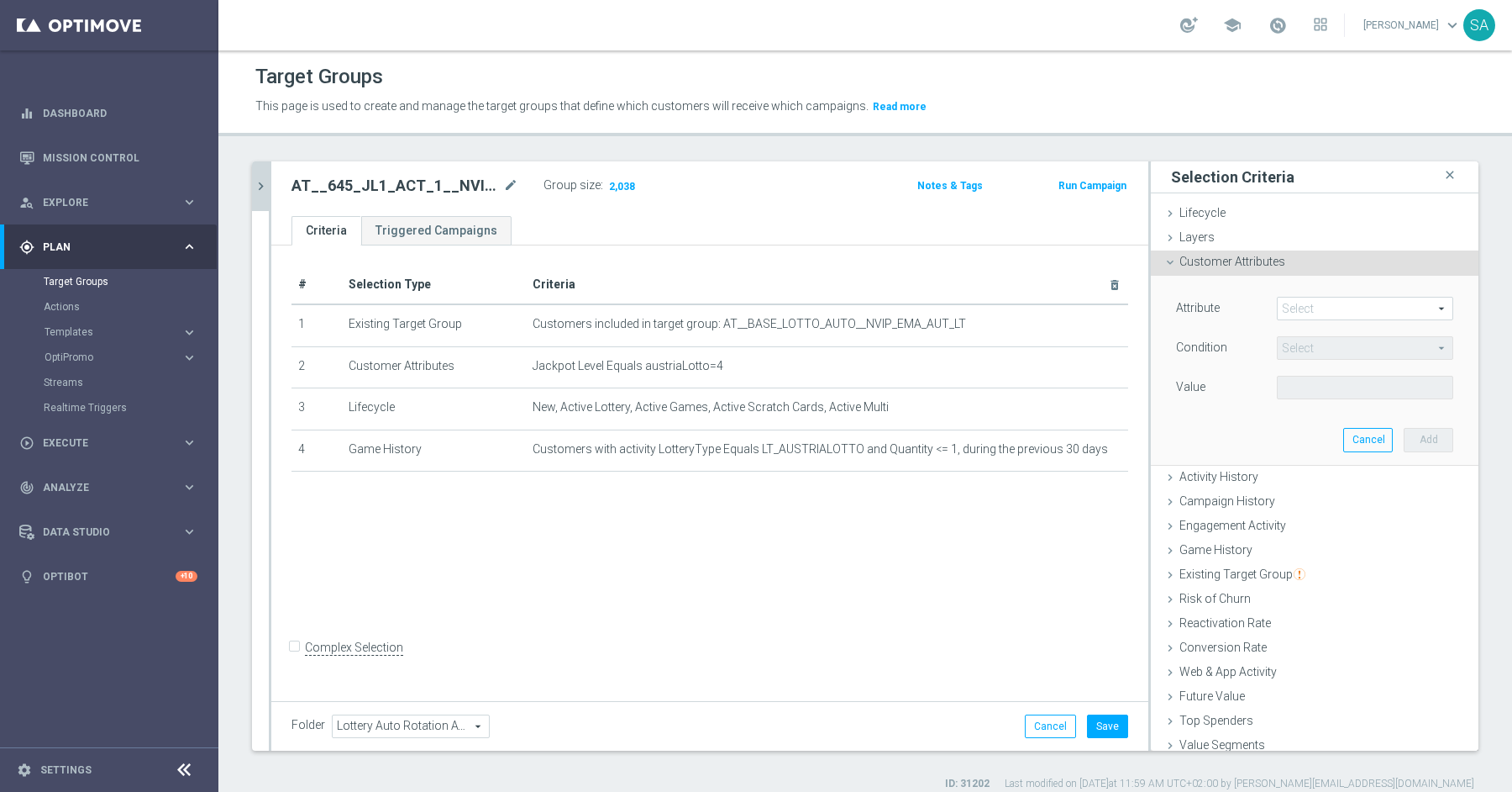
click at [1302, 297] on span at bounding box center [1365, 308] width 175 height 22
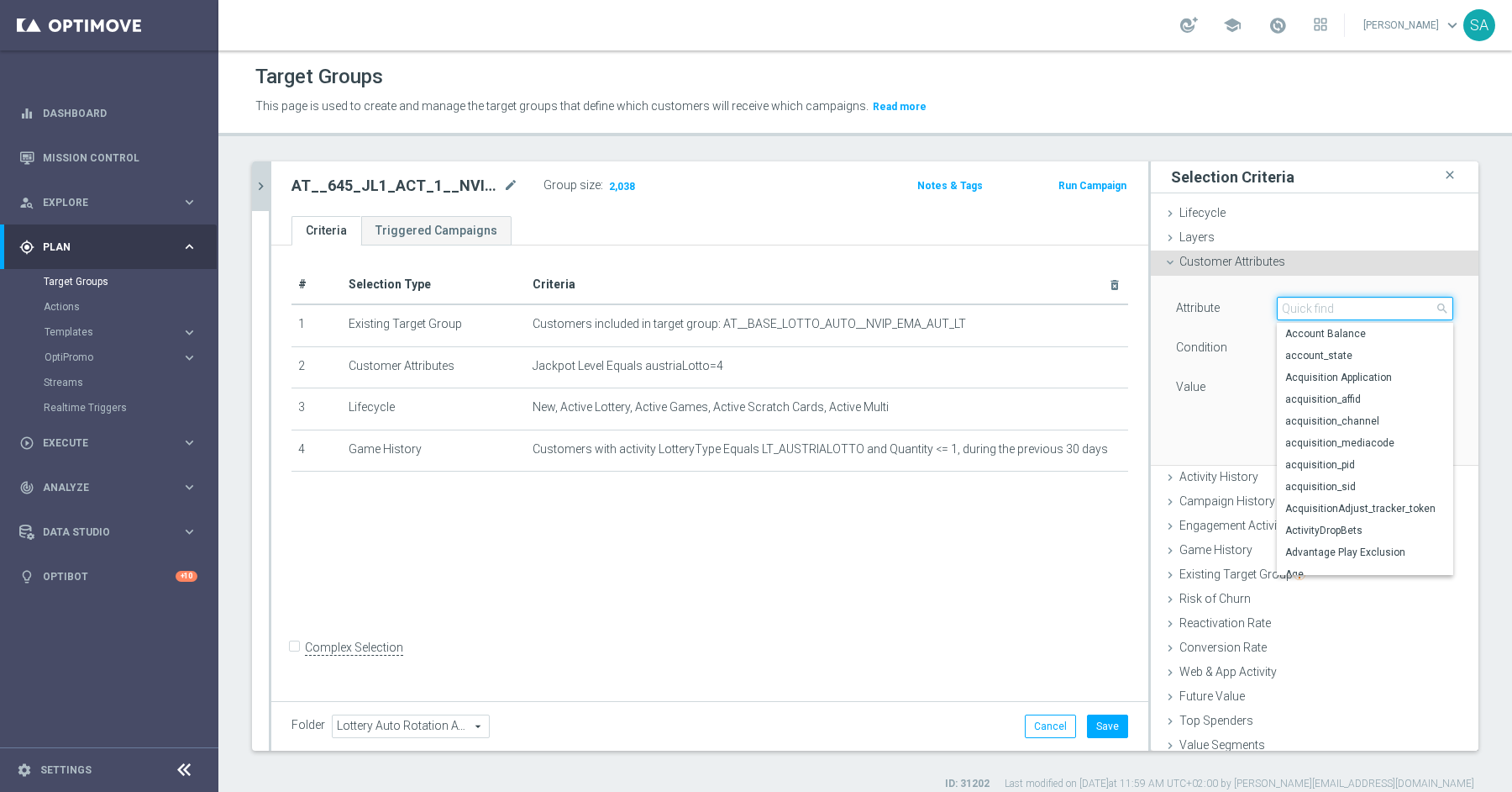
click at [1302, 304] on input "search" at bounding box center [1365, 308] width 177 height 23
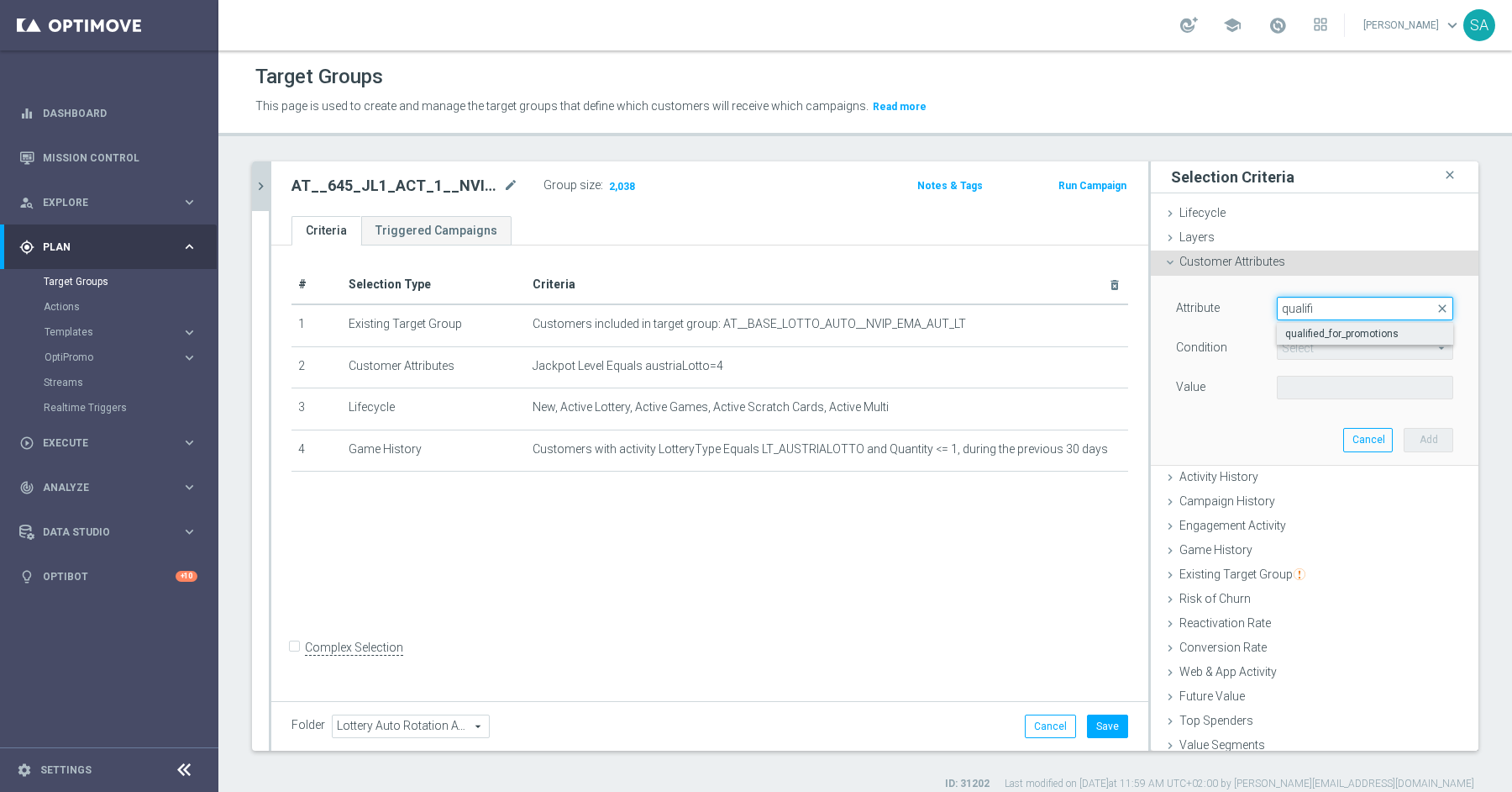
type input "qualifi"
click at [1316, 330] on span "qualified_for_promotions" at bounding box center [1365, 334] width 159 height 14
type input "qualified_for_promotions"
type input "Equals"
click at [1311, 382] on span at bounding box center [1365, 387] width 175 height 22
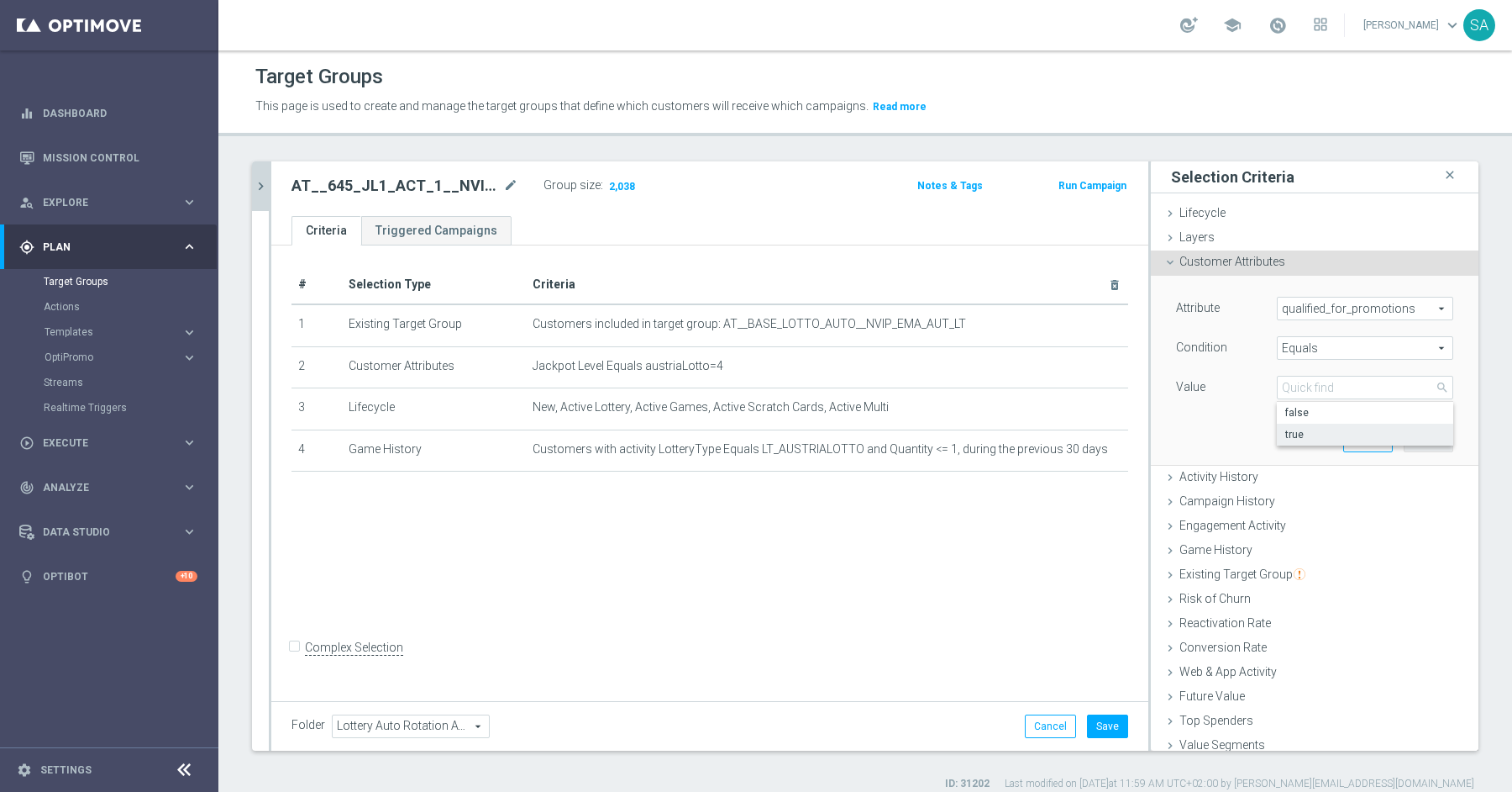
click at [1311, 431] on span "true" at bounding box center [1365, 434] width 159 height 14
type input "true"
click at [1436, 443] on button "Add" at bounding box center [1428, 439] width 50 height 23
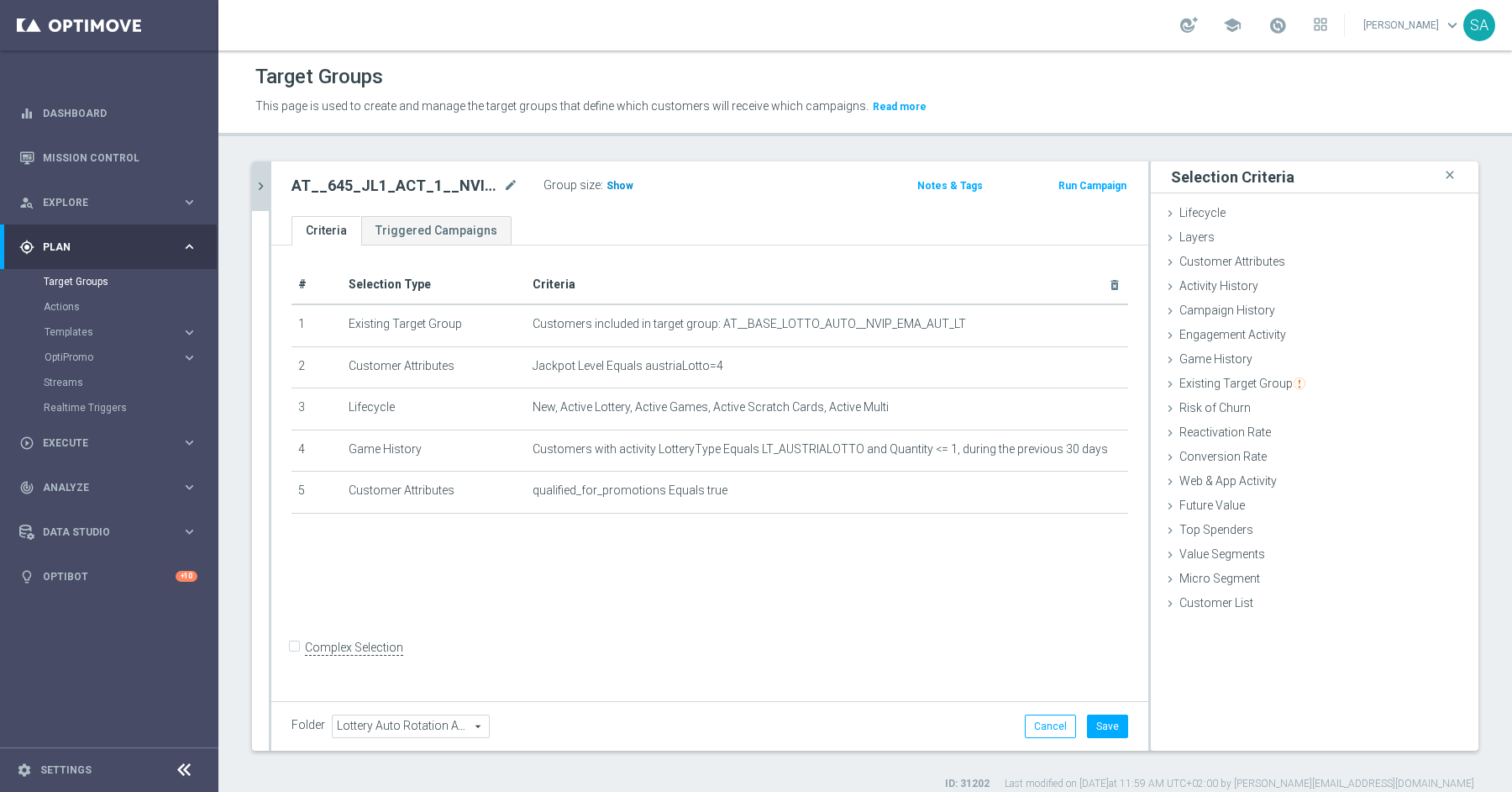
click at [608, 178] on h3 "Show" at bounding box center [619, 185] width 30 height 18
click at [1081, 674] on form "Complex Selection Invalid Expression" at bounding box center [709, 665] width 837 height 62
click at [1110, 724] on button "Save" at bounding box center [1108, 726] width 41 height 23
click at [259, 172] on button "chevron_right" at bounding box center [261, 186] width 17 height 50
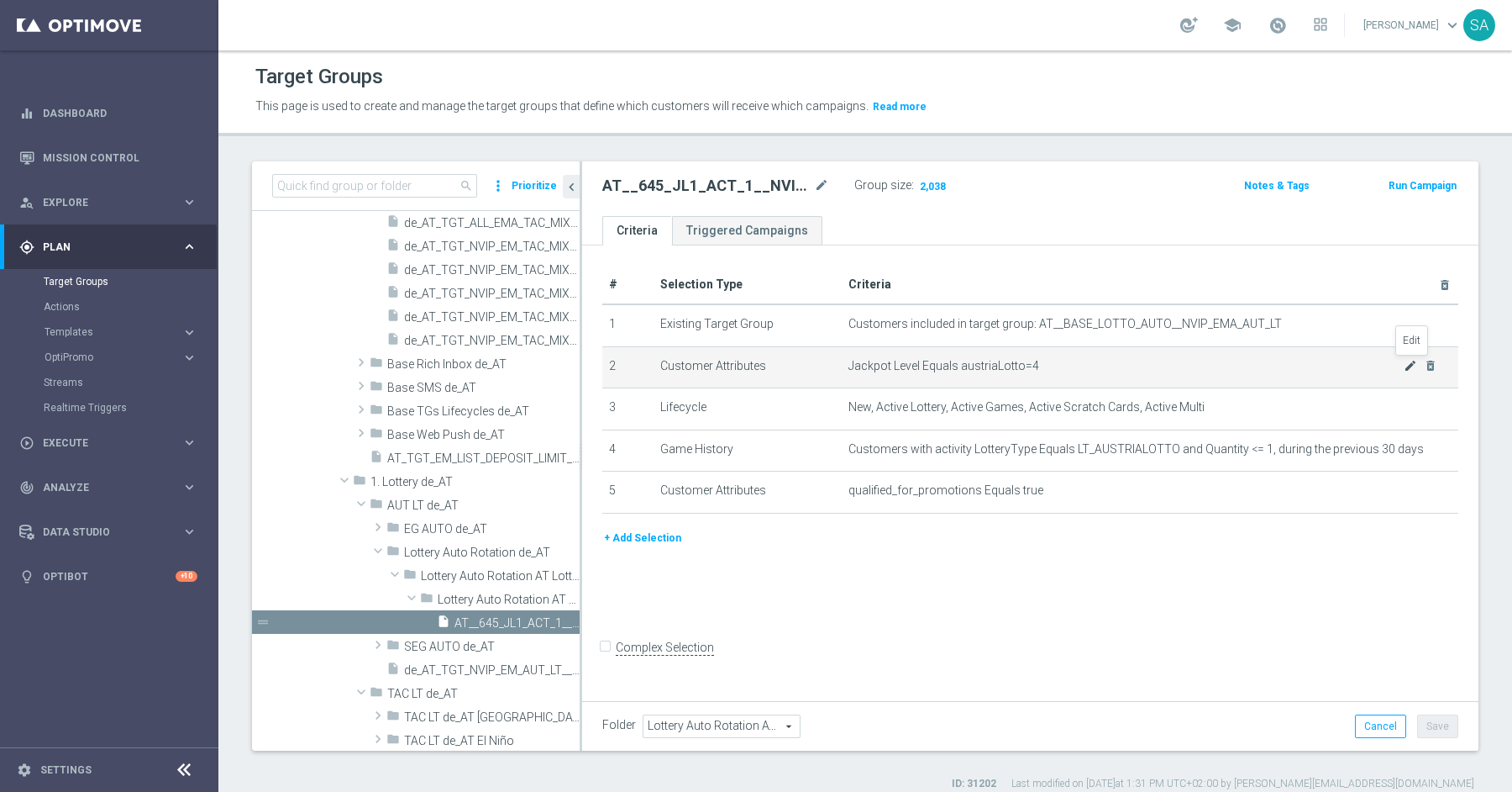
click at [1407, 364] on icon "mode_edit" at bounding box center [1410, 365] width 14 height 14
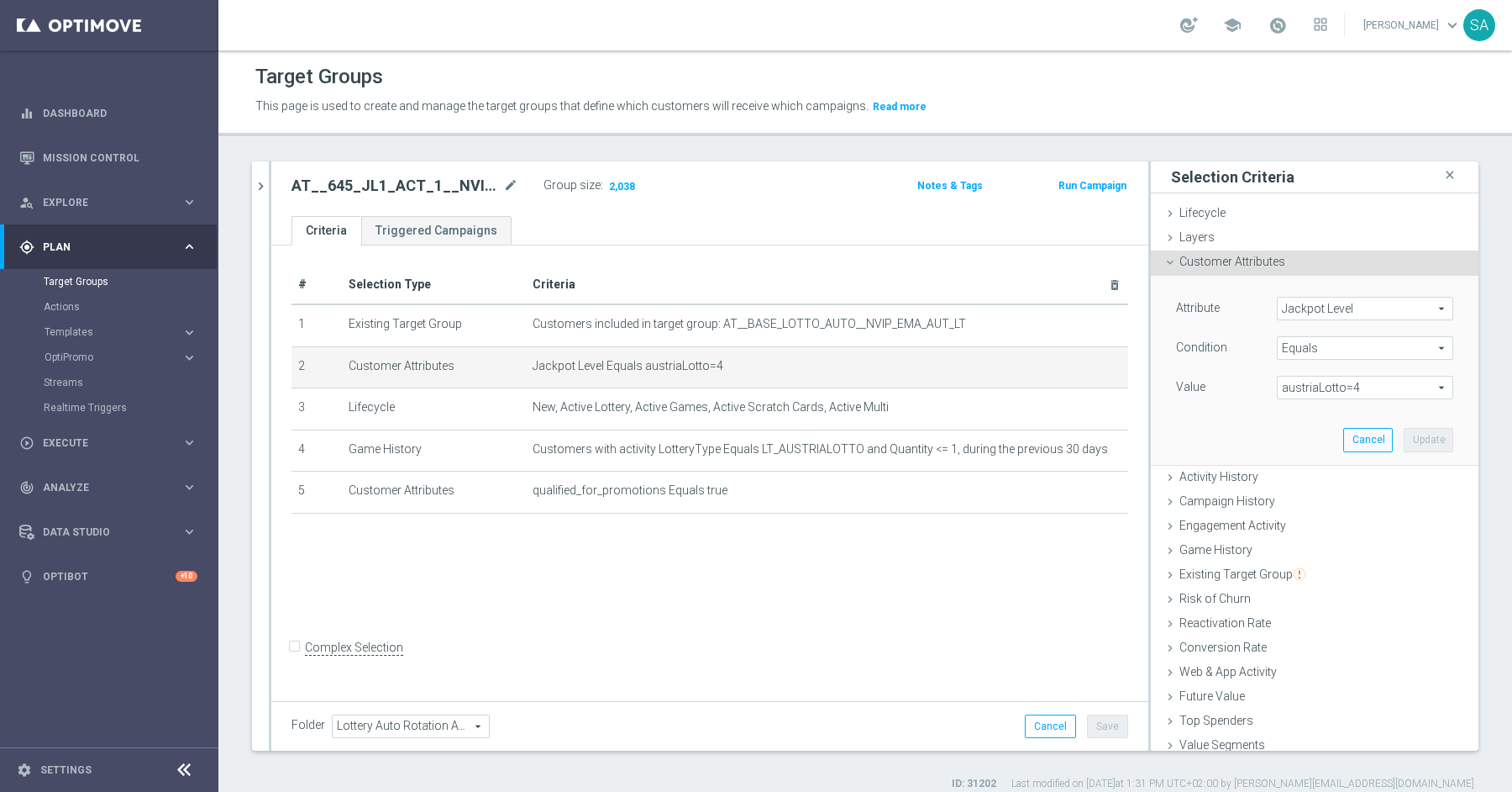
click at [1333, 390] on span "austriaLotto=4" at bounding box center [1365, 387] width 175 height 22
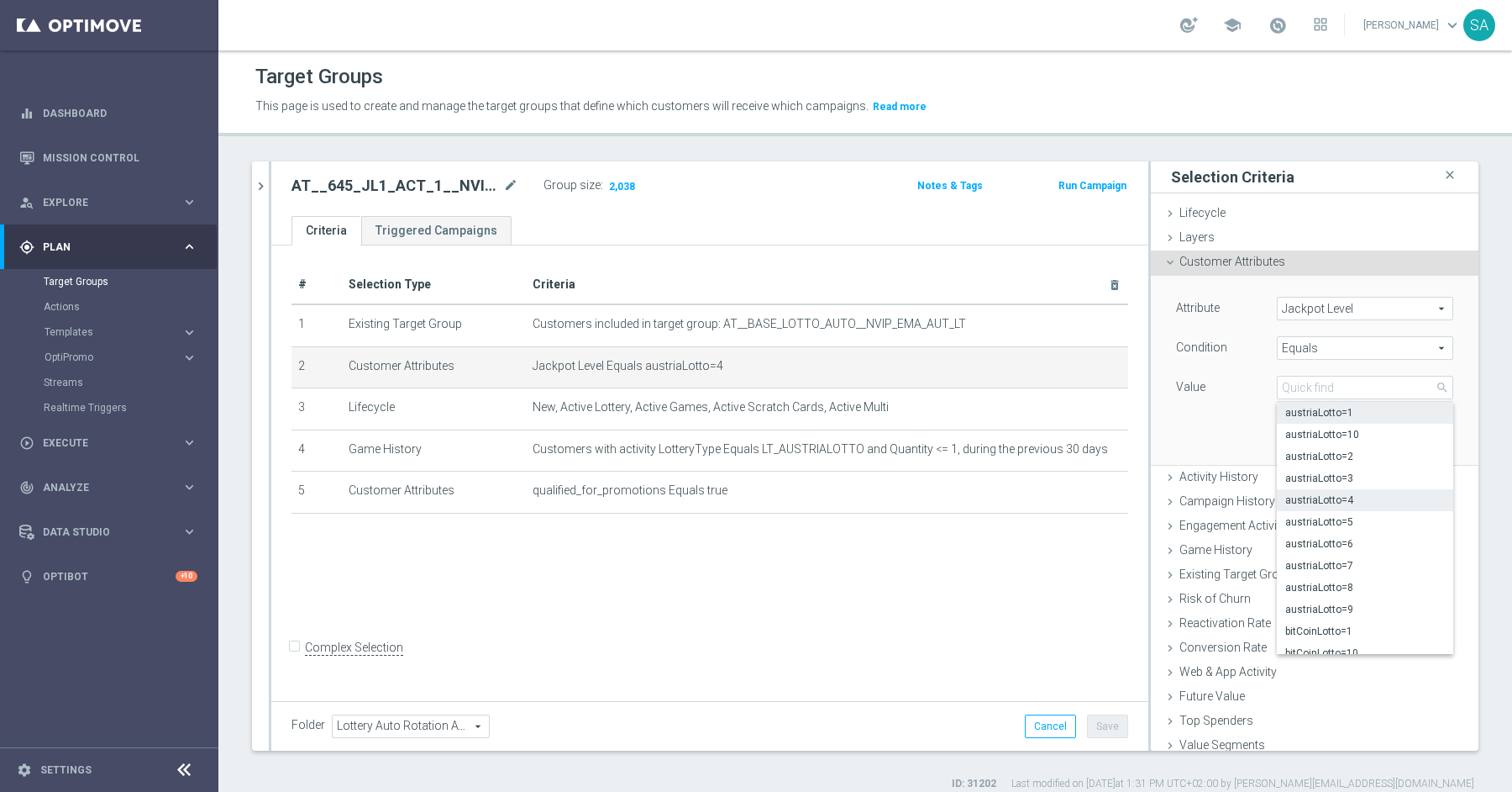
click at [1336, 413] on span "austriaLotto=1" at bounding box center [1365, 413] width 159 height 14
type input "austriaLotto=1"
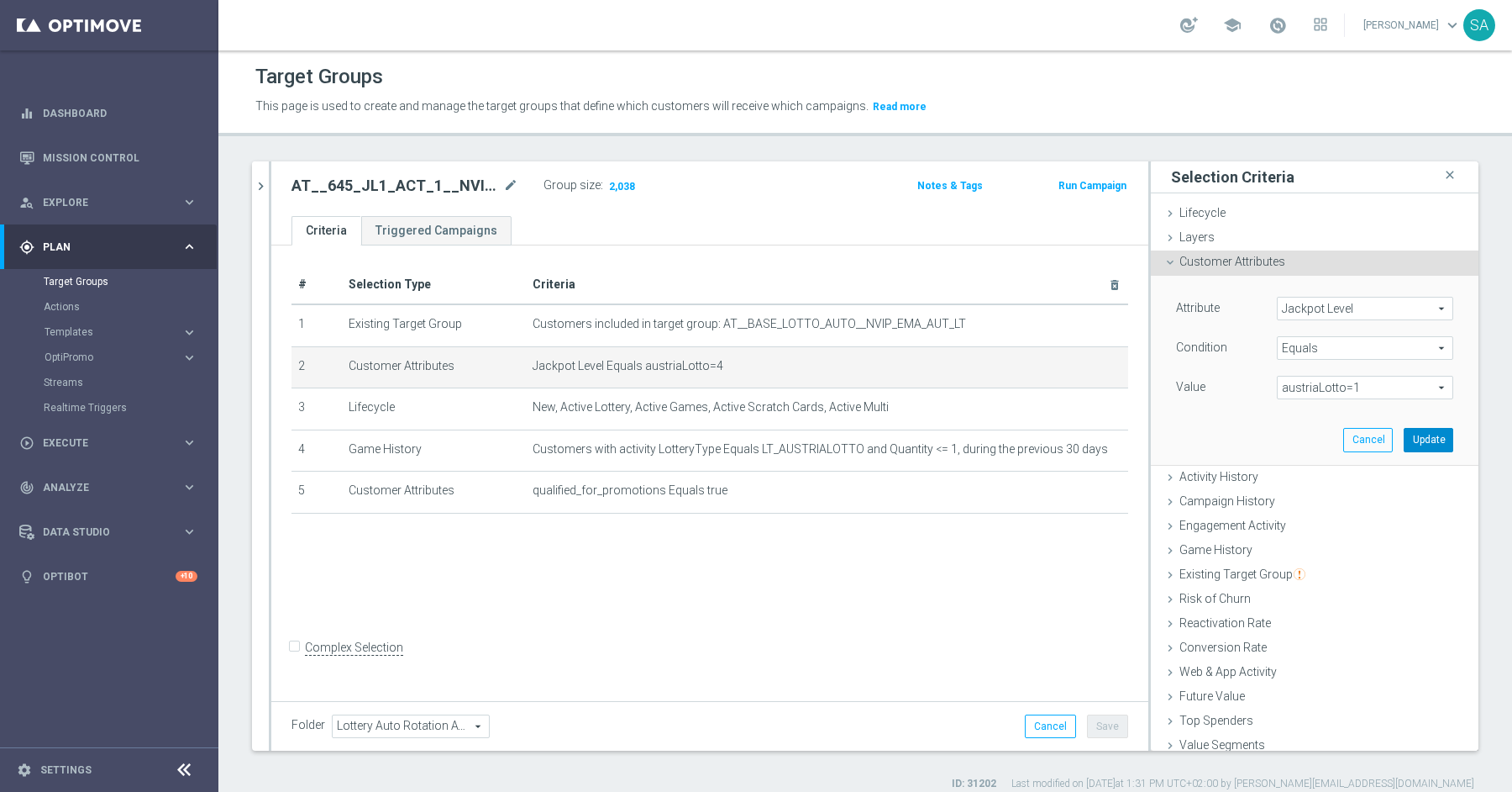
click at [1435, 437] on button "Update" at bounding box center [1428, 439] width 50 height 23
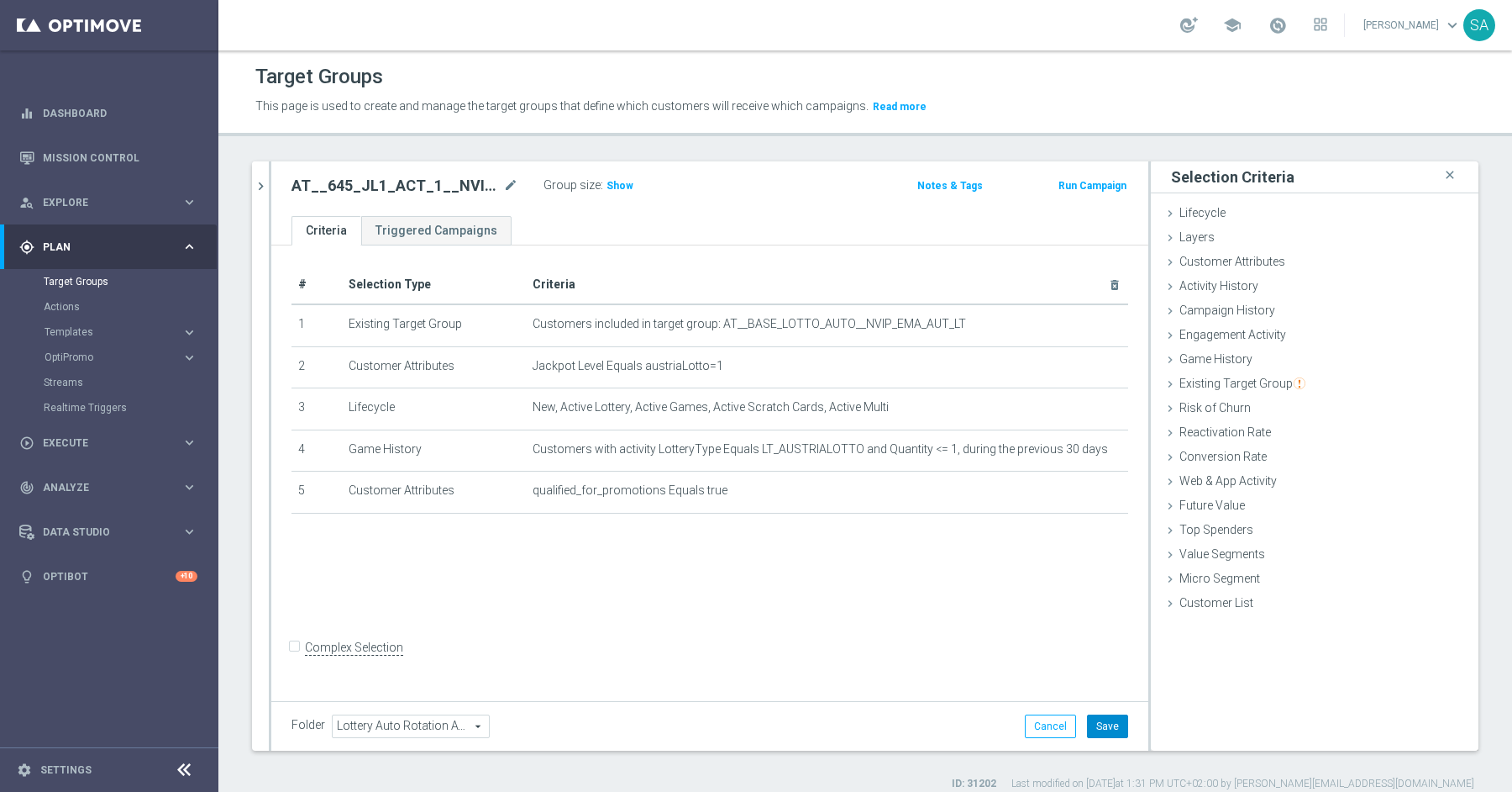
click at [1112, 720] on button "Save" at bounding box center [1108, 726] width 41 height 23
click at [260, 186] on icon "chevron_right" at bounding box center [261, 186] width 16 height 16
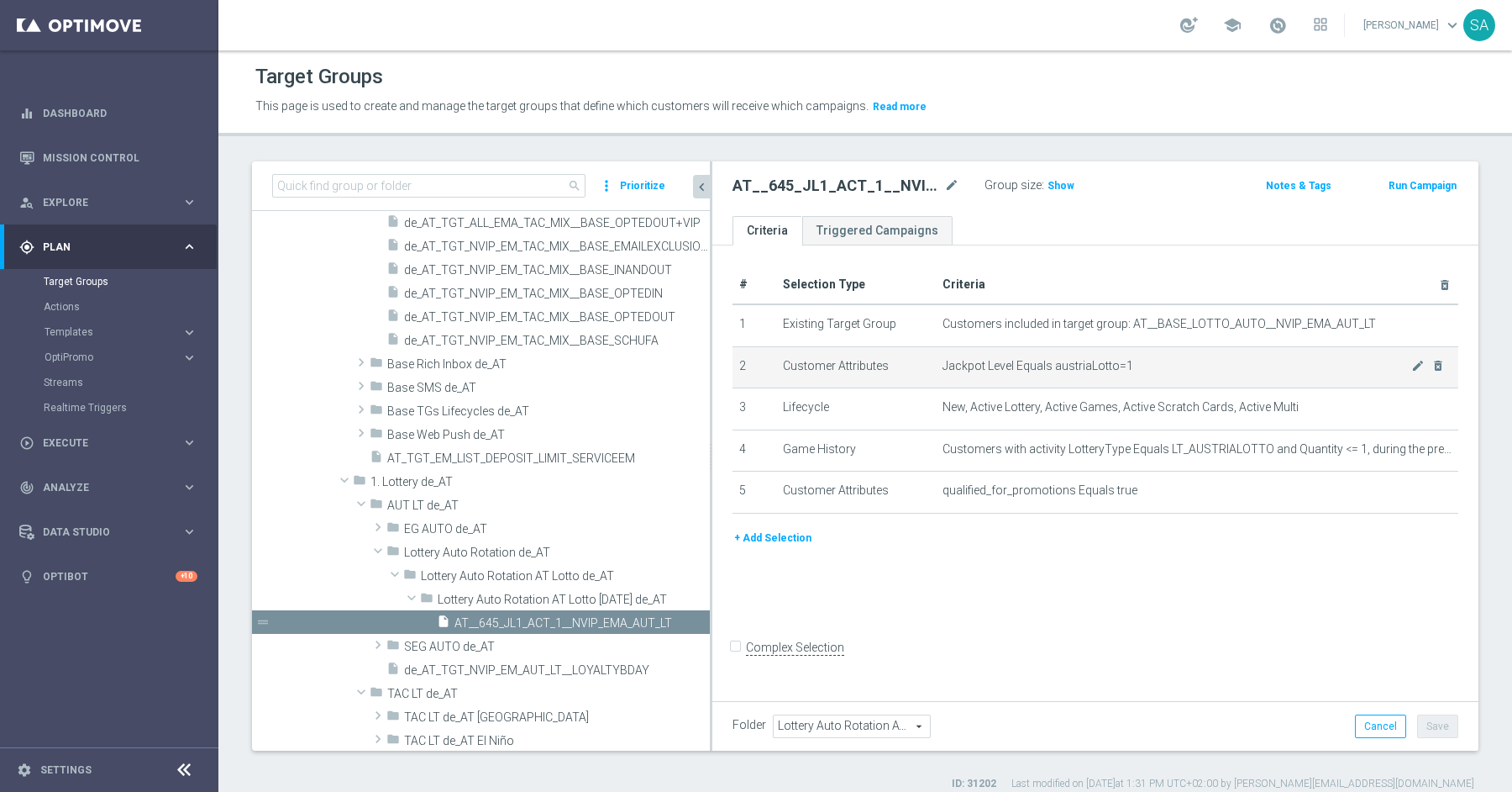
drag, startPoint x: 581, startPoint y: 370, endPoint x: 808, endPoint y: 374, distance: 227.0
click at [808, 374] on as-split "search more_vert Prioritize Customer Target Groups library_add create_new_folder" at bounding box center [866, 456] width 1227 height 589
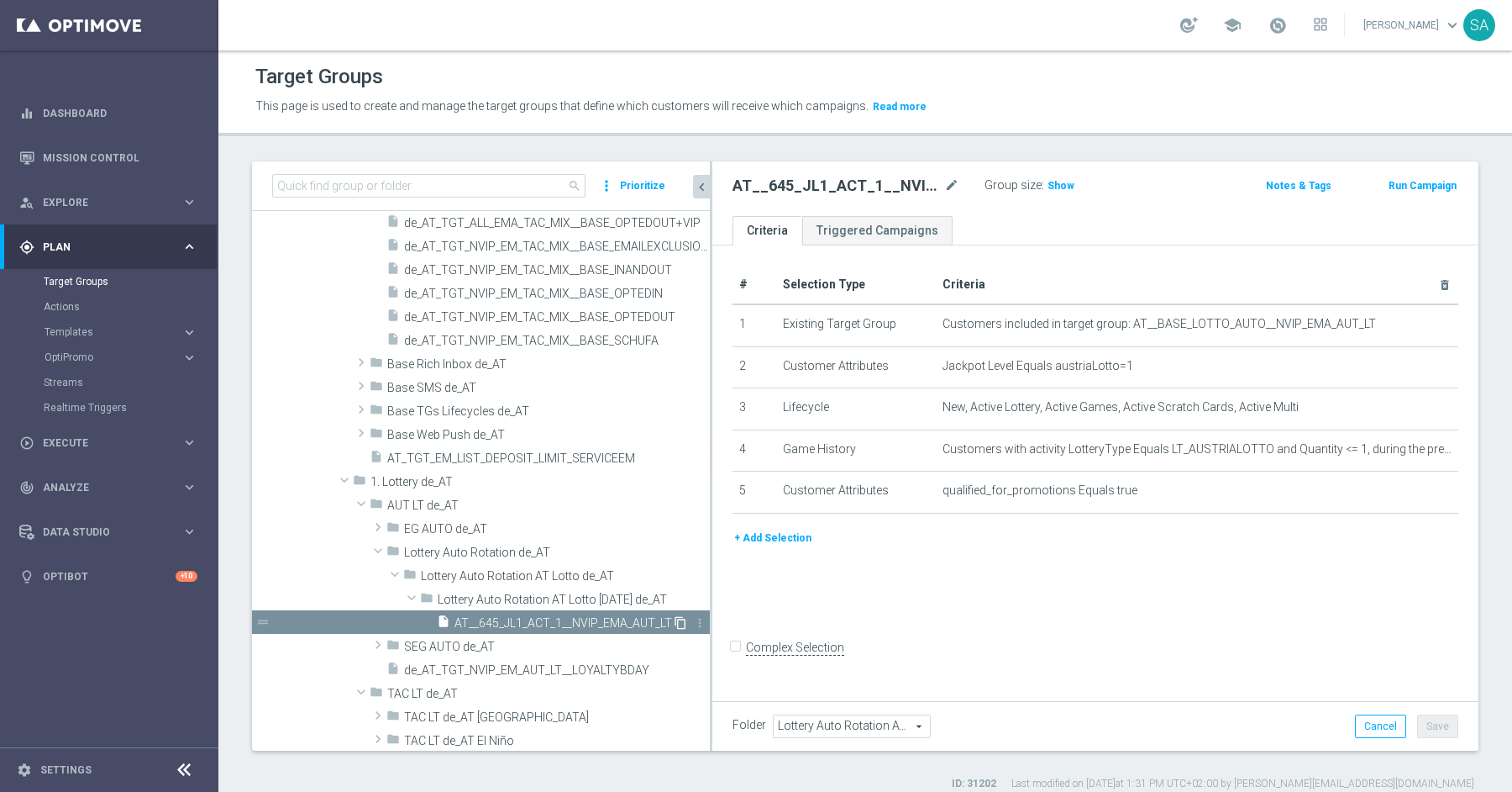
click at [679, 626] on icon "content_copy" at bounding box center [681, 623] width 14 height 14
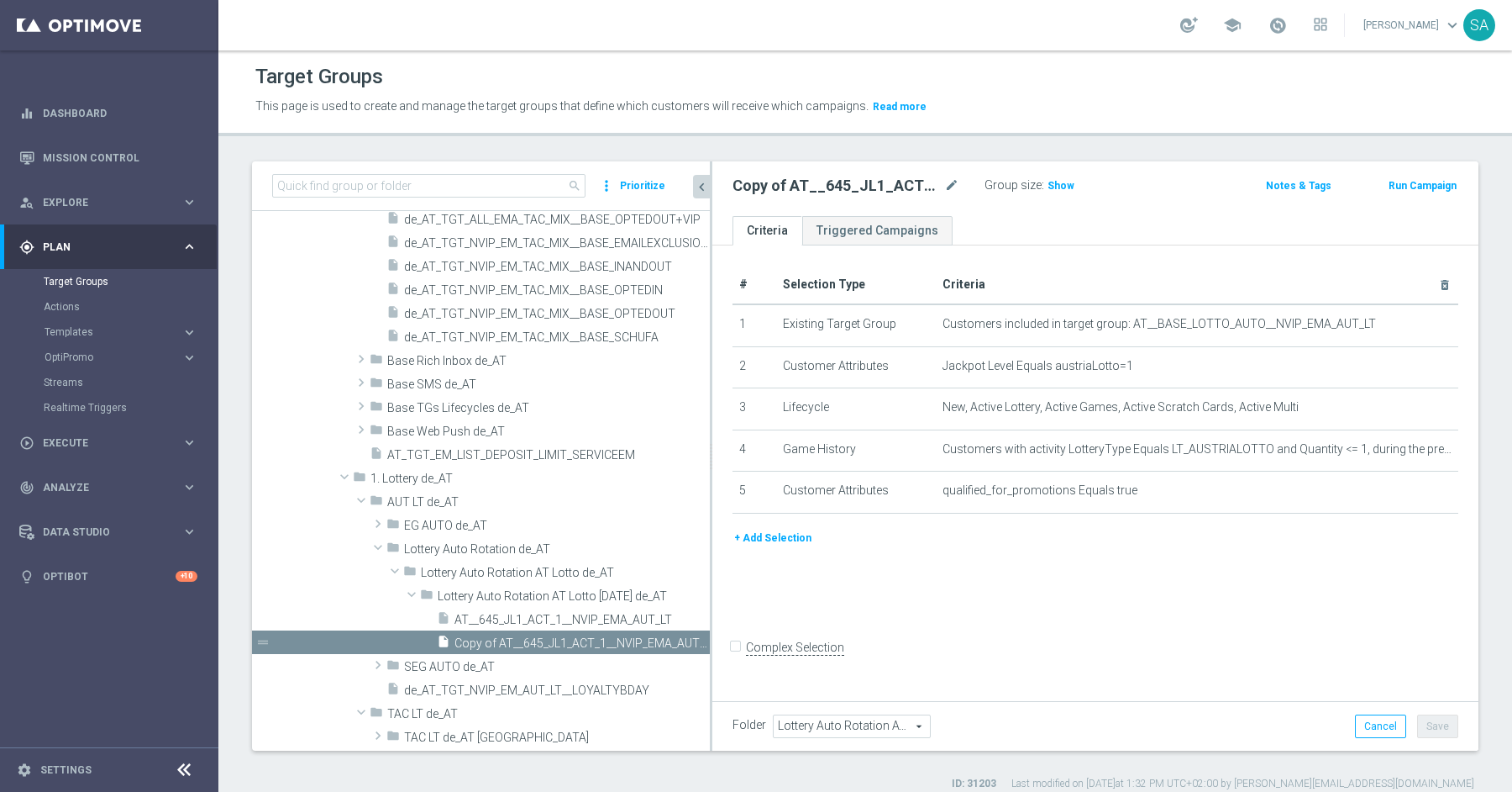
scroll to position [452, 0]
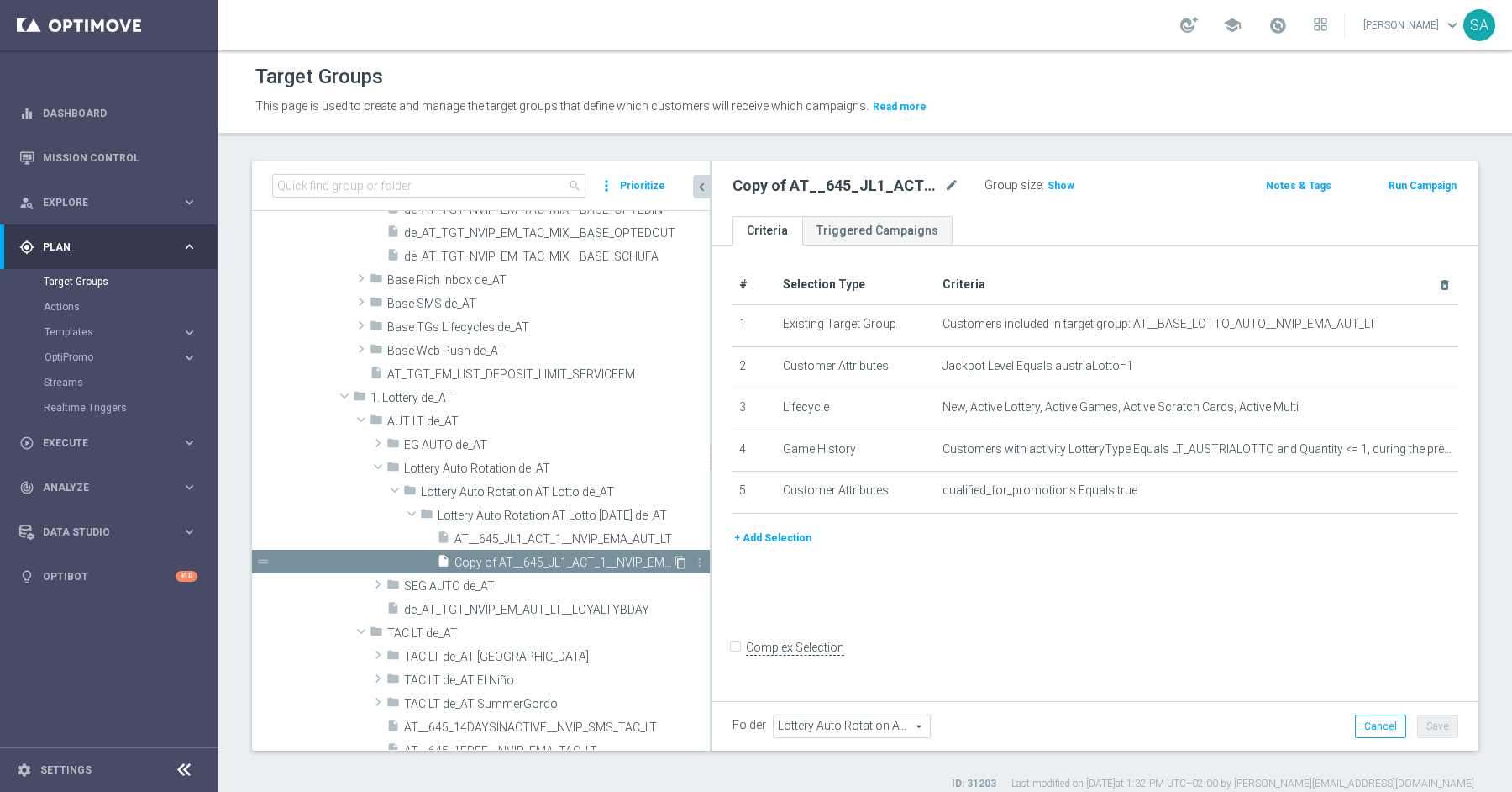
click at [681, 563] on icon "content_copy" at bounding box center [681, 563] width 14 height 14
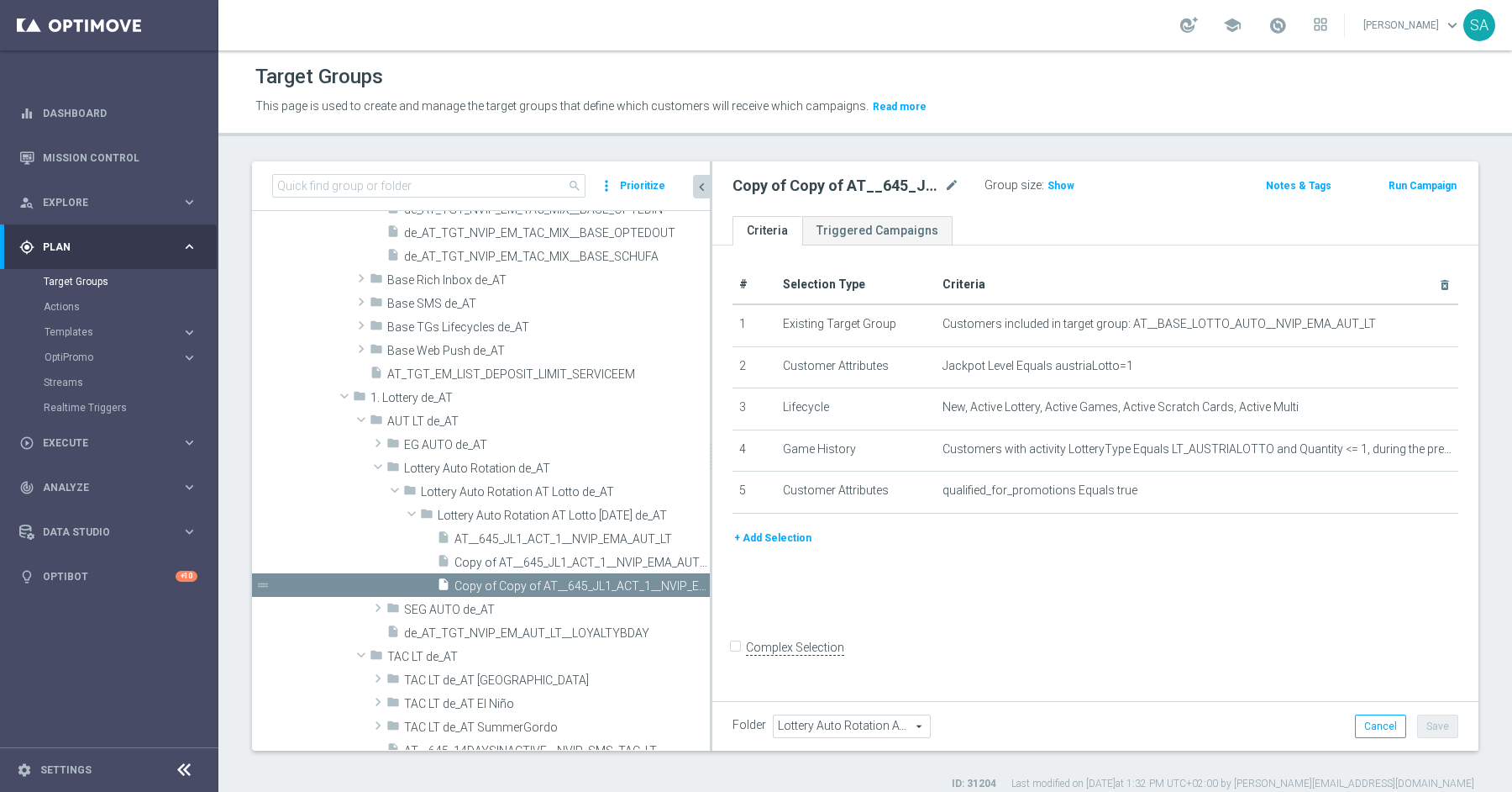
scroll to position [473, 0]
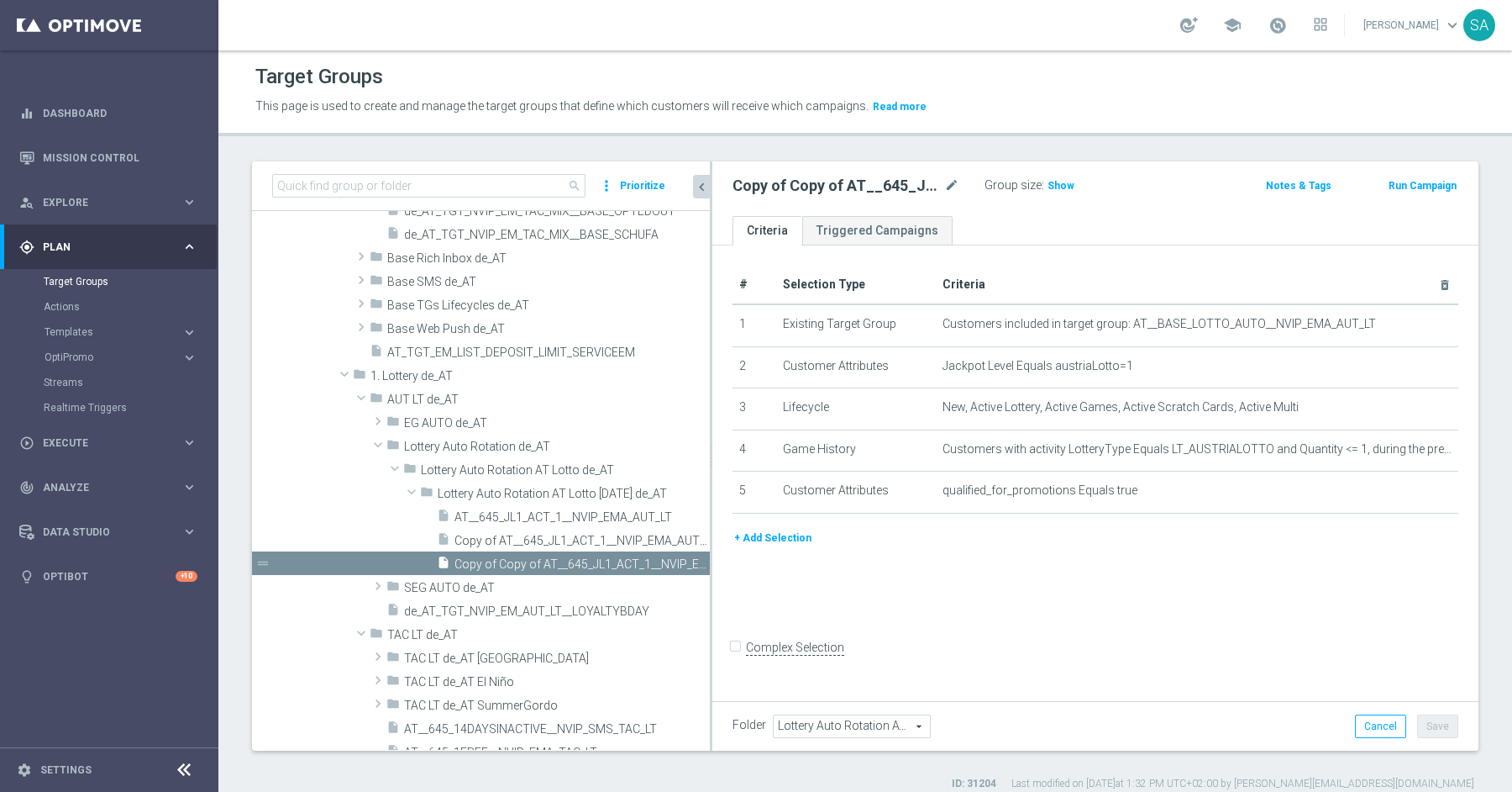
click at [0, 0] on icon "content_copy" at bounding box center [0, 0] width 0 height 0
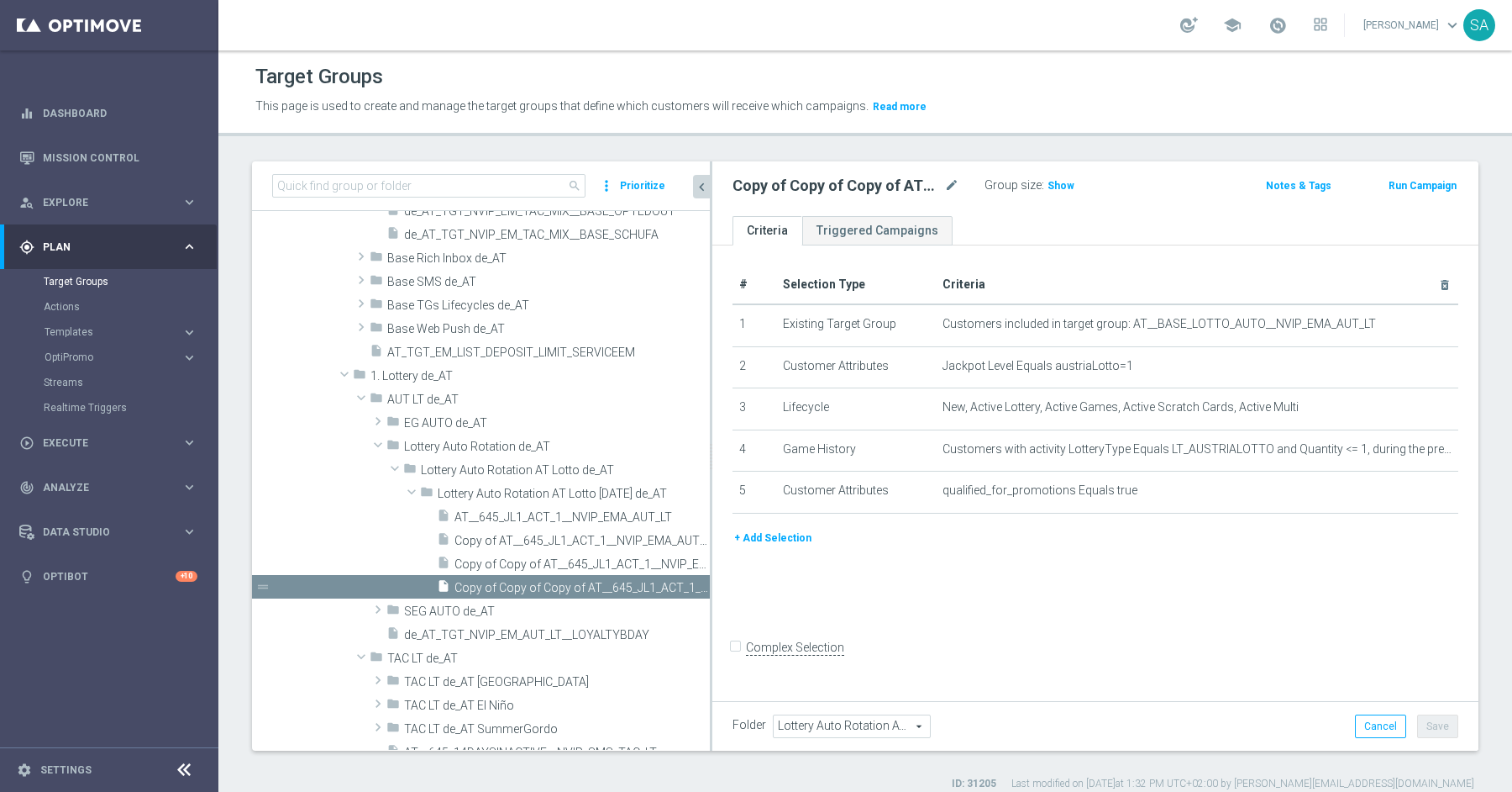
scroll to position [495, 0]
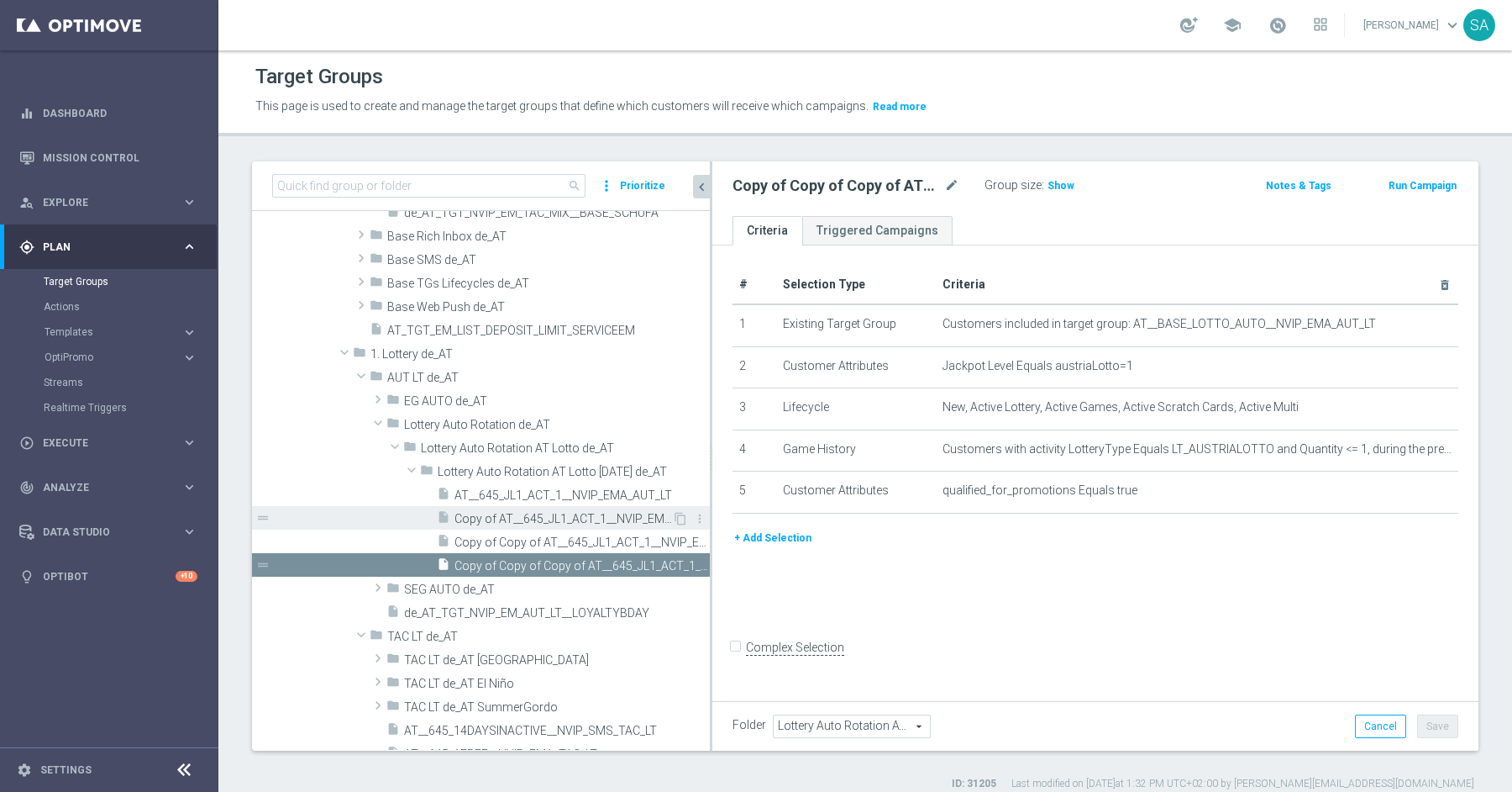
click at [594, 517] on span "Copy of AT__645_JL1_ACT_1__NVIP_EMA_AUT_LT" at bounding box center [563, 519] width 218 height 15
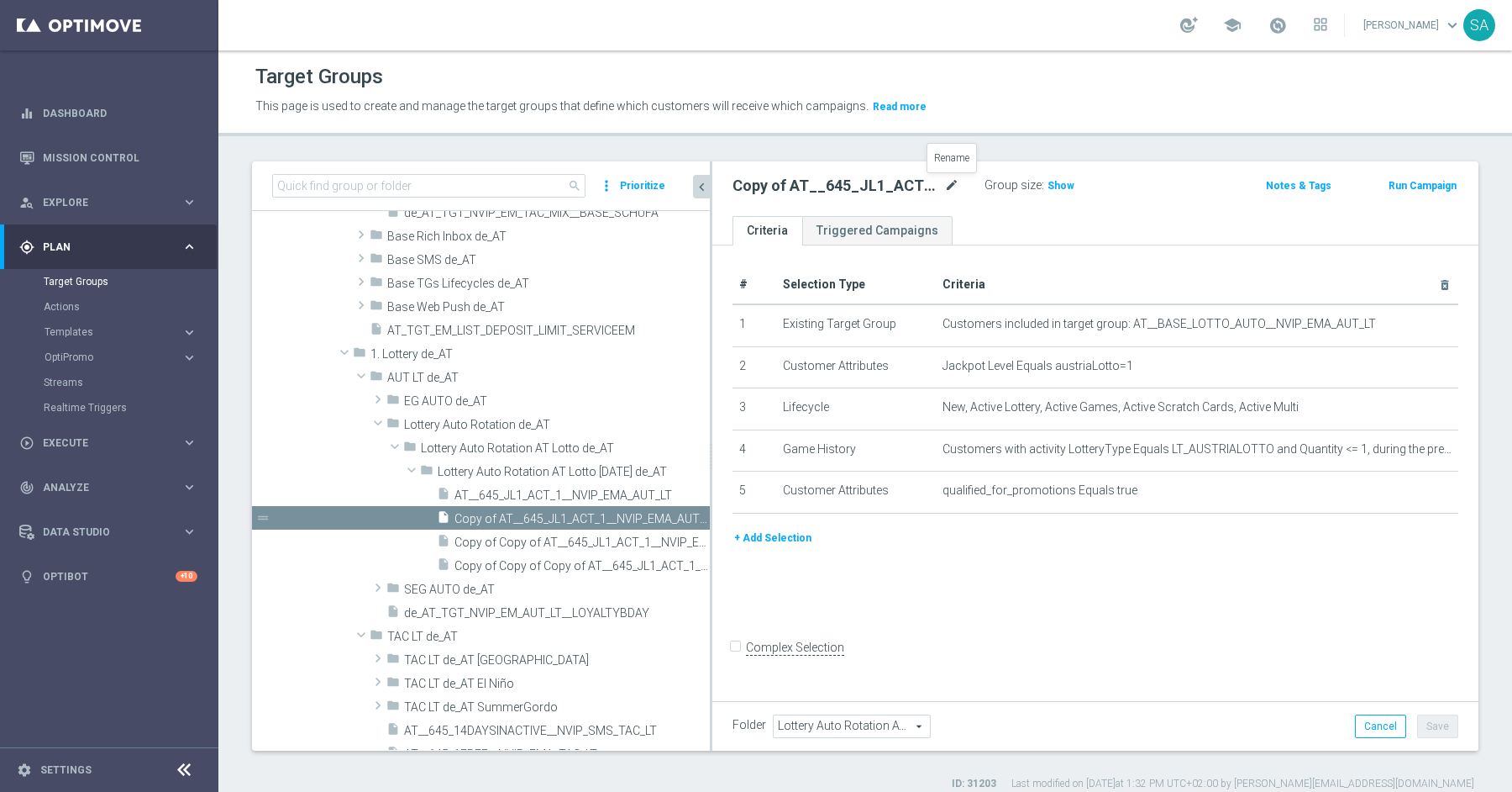
click at [954, 184] on icon "mode_edit" at bounding box center [952, 185] width 16 height 20
type input "AT__645_JL1_ACT_2__NVIP_EMA_AUT_LT"
click at [1442, 727] on button "Save" at bounding box center [1438, 726] width 41 height 23
click at [577, 535] on span "Copy of Copy of AT__645_JL1_ACT_1__NVIP_EMA_AUT_LT" at bounding box center [563, 542] width 218 height 15
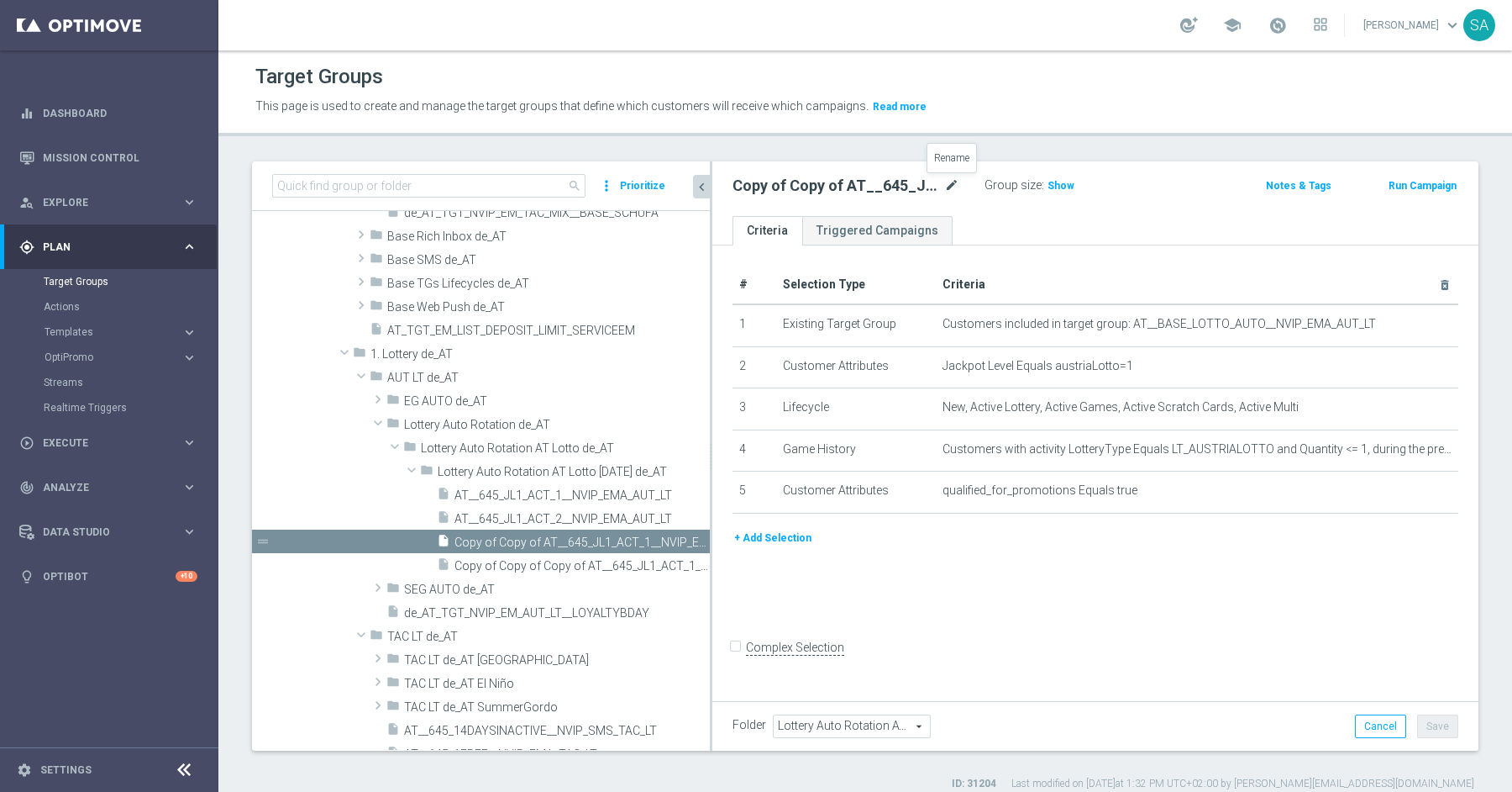
click at [947, 186] on icon "mode_edit" at bounding box center [952, 185] width 16 height 20
click at [823, 186] on input "Copy of Copy of AT__645_JL1_ACT_1__NVIP_EMA_AUT_LT" at bounding box center [845, 187] width 227 height 23
click at [844, 189] on input "AT__645_JL1_ACT_1__NVIP_EMA_AUT_LT" at bounding box center [845, 187] width 227 height 23
type input "AT__645_JL1_ACT_3__NVIP_EMA_AUT_LT"
click at [1127, 558] on div "# Selection Type Criteria delete_forever 1 Existing Target Group Customers incl…" at bounding box center [1095, 471] width 766 height 451
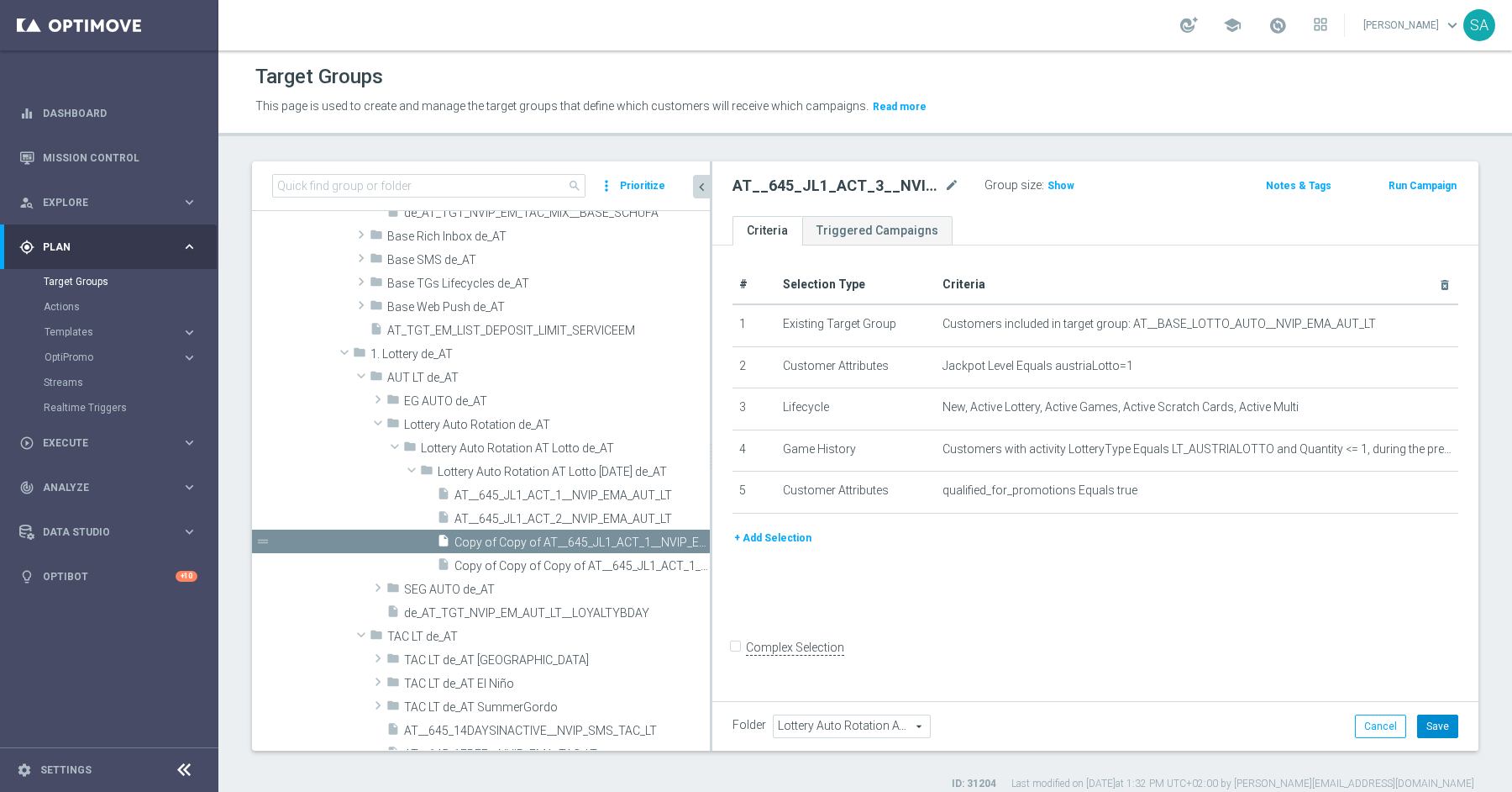
click at [1437, 721] on button "Save" at bounding box center [1438, 726] width 41 height 23
click at [592, 566] on span "Copy of Copy of Copy of AT__645_JL1_ACT_1__NVIP_EMA_AUT_LT" at bounding box center [563, 565] width 218 height 15
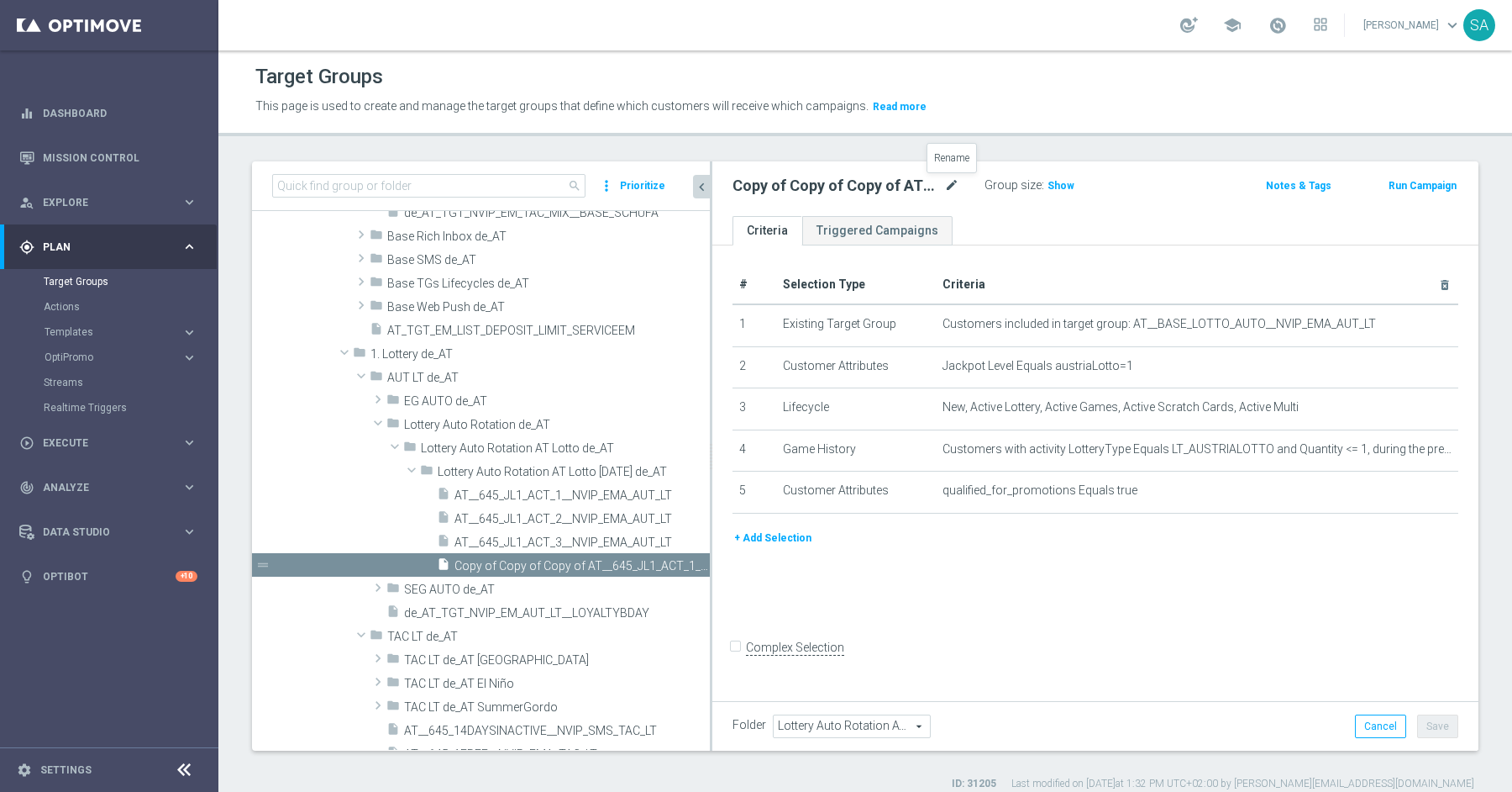
click at [951, 185] on icon "mode_edit" at bounding box center [952, 185] width 16 height 20
click at [866, 184] on input "Copy of Copy of Copy of AT__645_JL1_ACT_1__NVIP_EMA_AUT_LT" at bounding box center [845, 187] width 227 height 23
click at [843, 189] on input "AT__645_JL1_ACT_1__NVIP_EMA_AUT_LT" at bounding box center [845, 187] width 227 height 23
type input "AT__645_JL1_ACT_4__NVIP_EMA_AUT_LT"
click at [1437, 722] on button "Save" at bounding box center [1438, 726] width 41 height 23
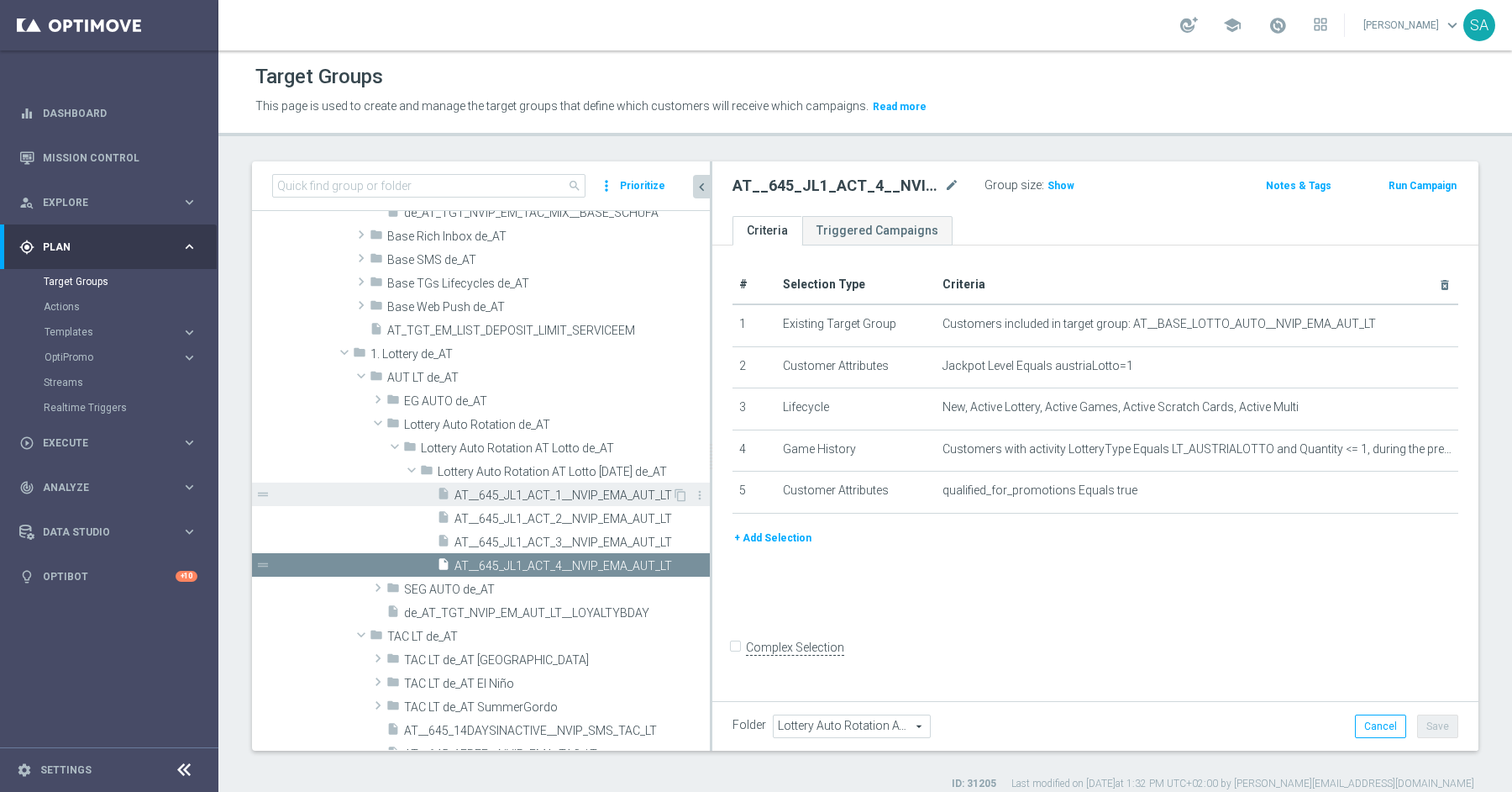
click at [562, 493] on span "AT__645_JL1_ACT_1__NVIP_EMA_AUT_LT" at bounding box center [563, 496] width 218 height 15
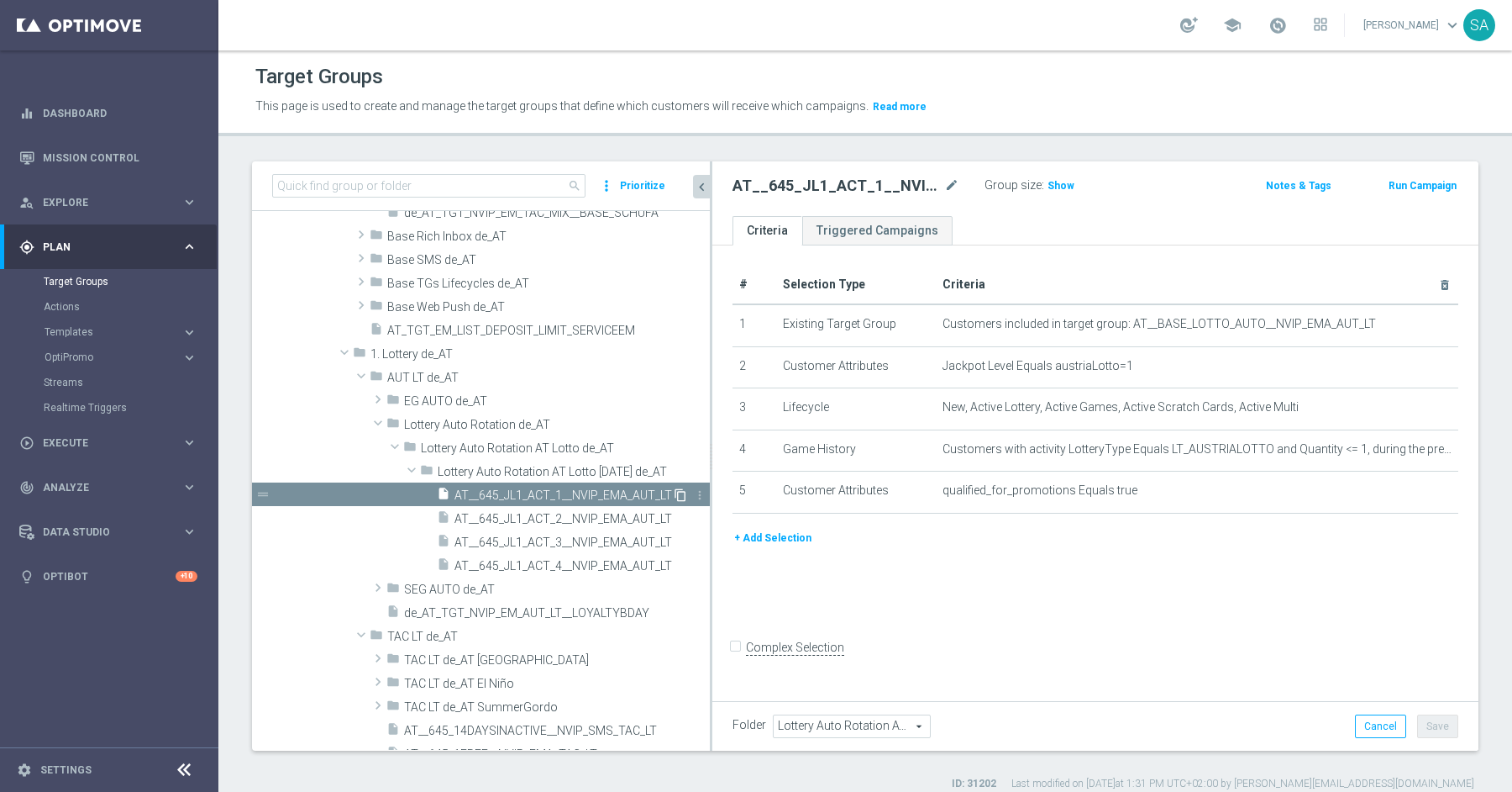
click at [679, 492] on icon "content_copy" at bounding box center [681, 496] width 14 height 14
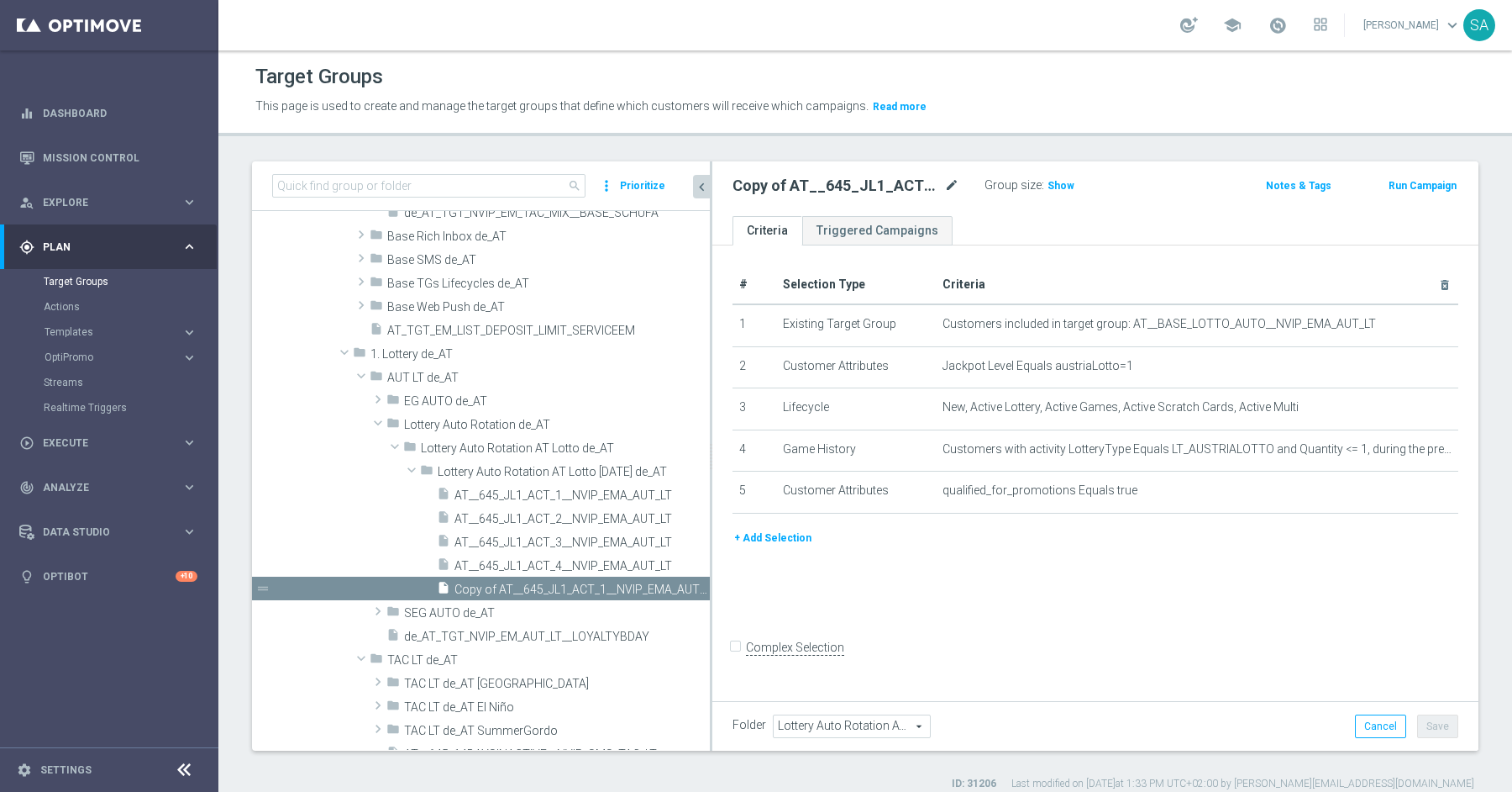
click at [950, 182] on icon "mode_edit" at bounding box center [952, 185] width 16 height 20
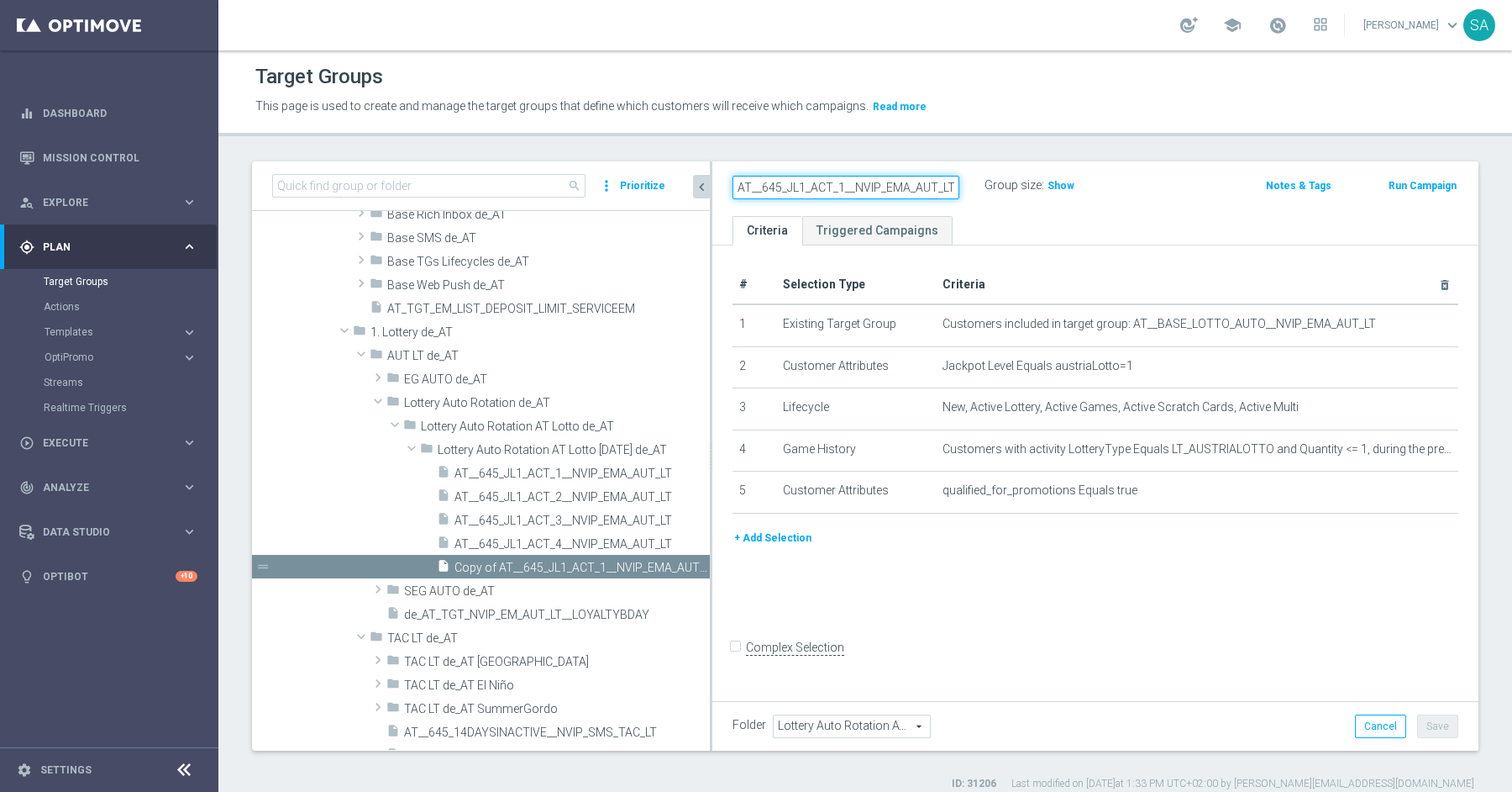
click at [810, 186] on input "AT__645_JL1_ACT_1__NVIP_EMA_AUT_LT" at bounding box center [845, 187] width 227 height 23
type input "AT__645_JL1_REACT_1__NVIP_EMA_AUT_LT"
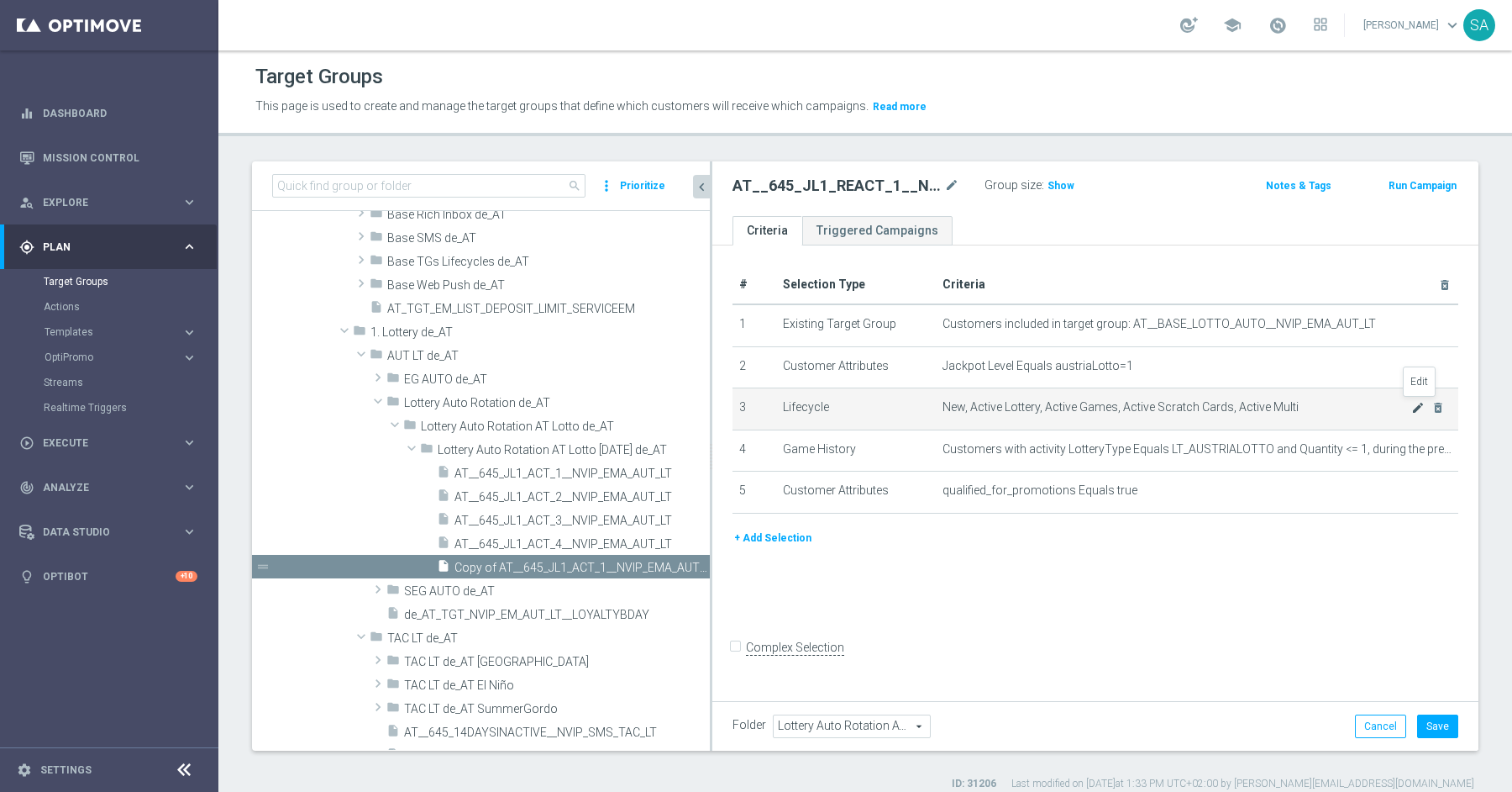
click at [1413, 404] on icon "mode_edit" at bounding box center [1418, 408] width 14 height 14
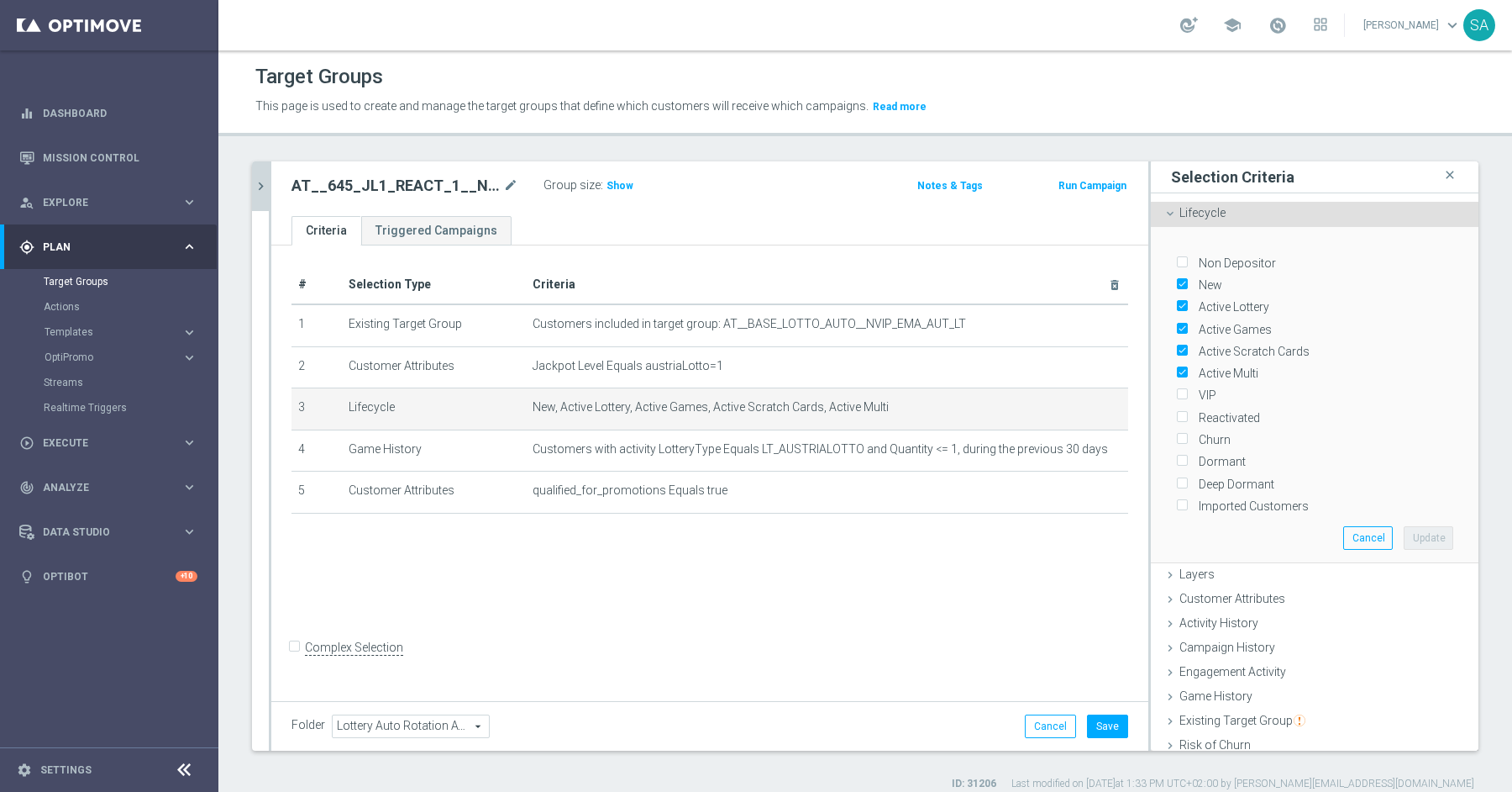
click at [1185, 415] on input "Reactivated" at bounding box center [1181, 417] width 11 height 11
checkbox input "true"
click at [1182, 284] on input "New" at bounding box center [1181, 285] width 11 height 11
checkbox input "false"
click at [1184, 302] on input "Active Lottery" at bounding box center [1181, 307] width 11 height 11
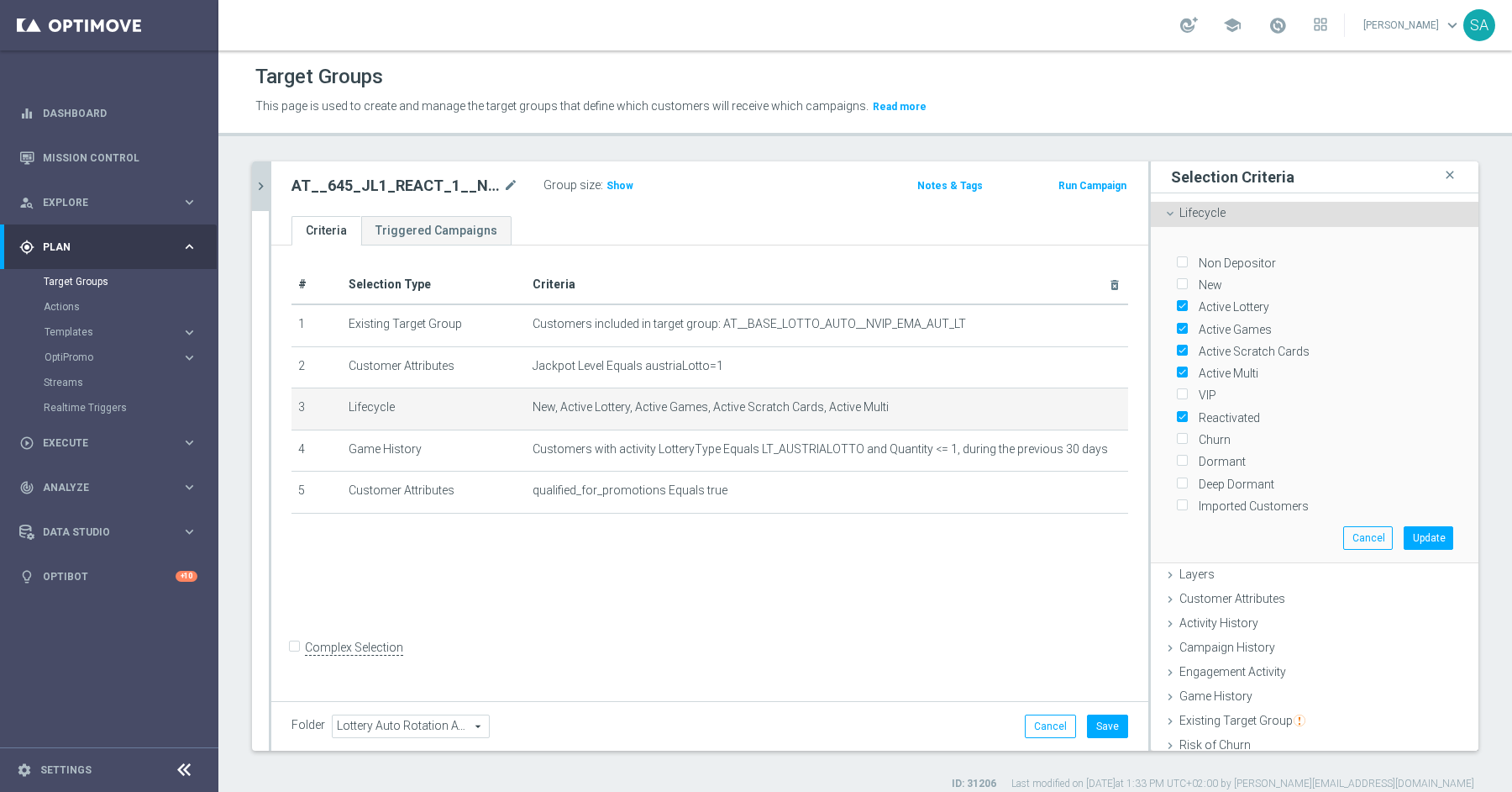
checkbox input "false"
click at [1184, 332] on input "Active Games" at bounding box center [1181, 328] width 11 height 11
checkbox input "false"
click at [1184, 346] on input "Active Scratch Cards" at bounding box center [1181, 352] width 11 height 11
checkbox input "false"
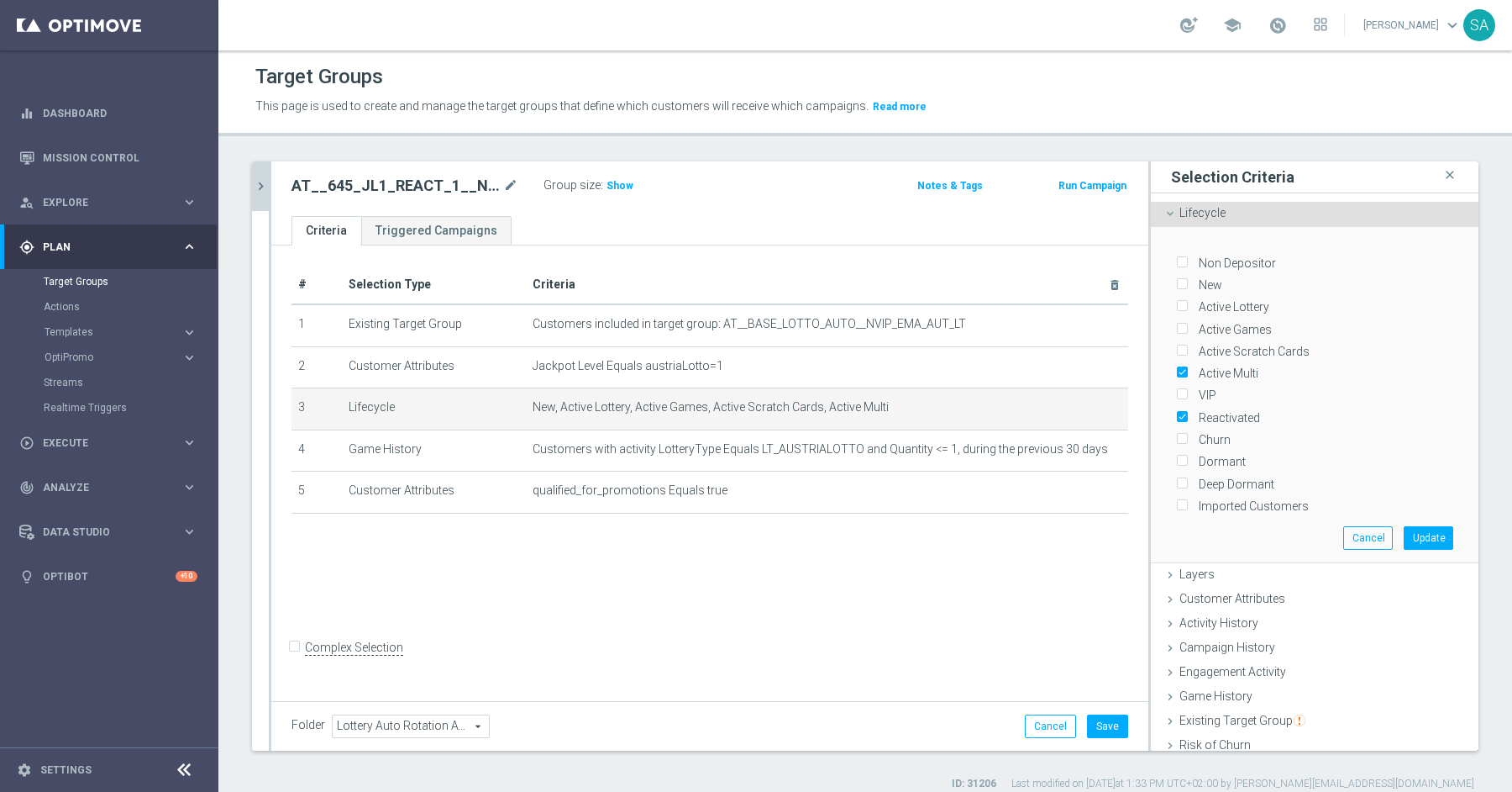
click at [1185, 368] on input "Active Multi" at bounding box center [1181, 373] width 11 height 11
checkbox input "false"
click at [1428, 531] on button "Update" at bounding box center [1428, 537] width 50 height 23
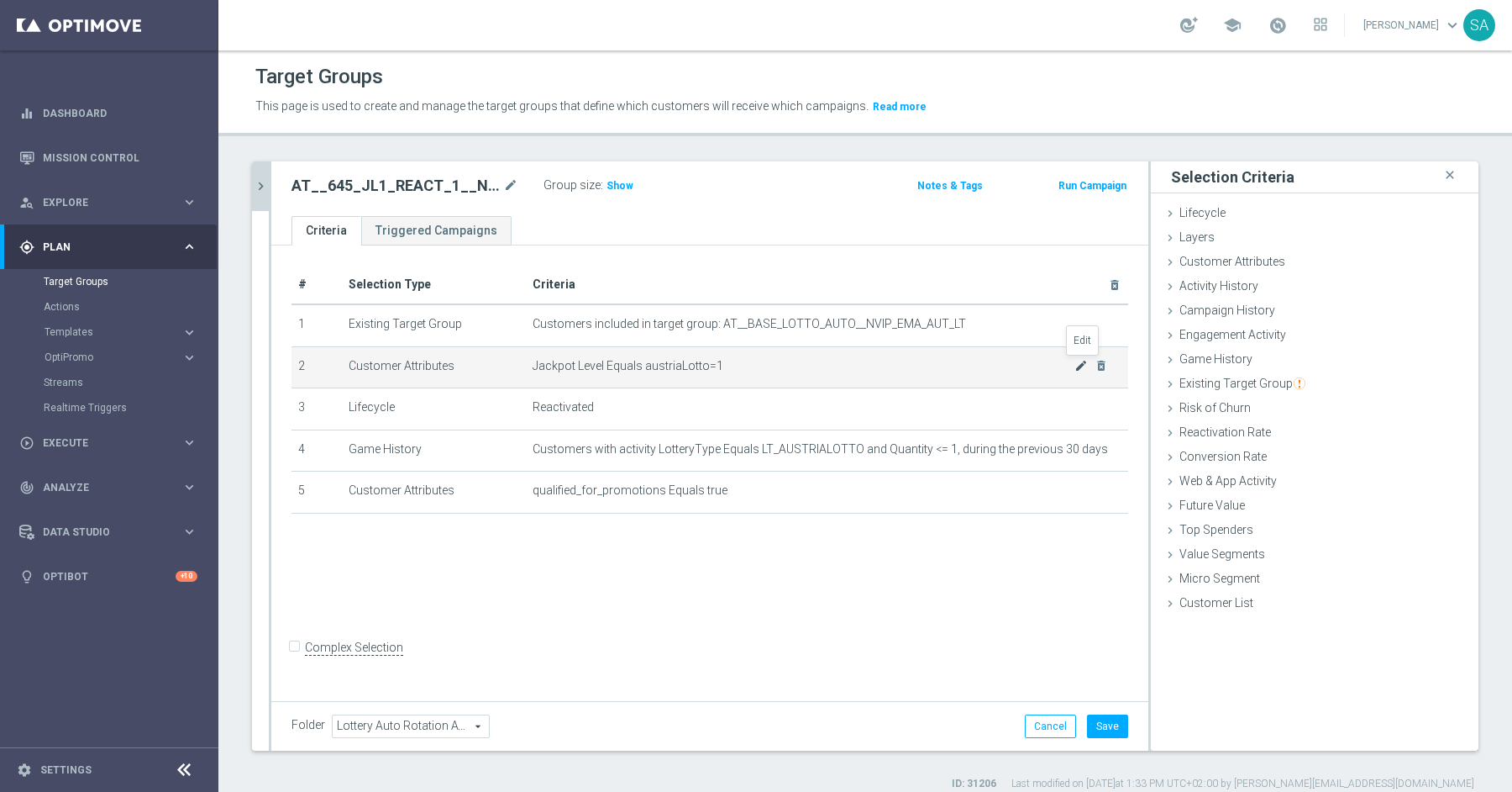
click at [1079, 364] on icon "mode_edit" at bounding box center [1081, 365] width 14 height 14
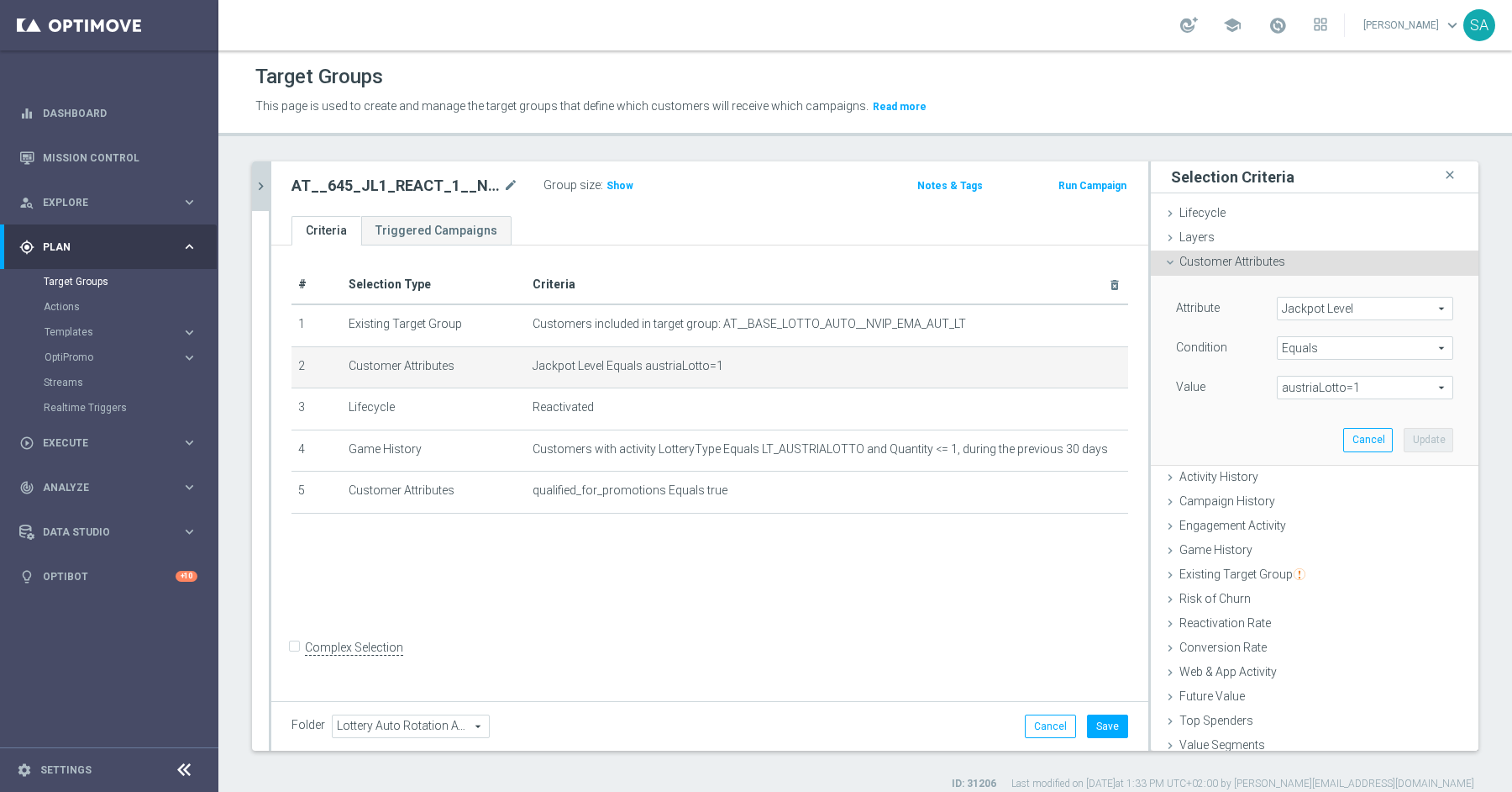
click at [1322, 378] on span "austriaLotto=1" at bounding box center [1365, 387] width 175 height 22
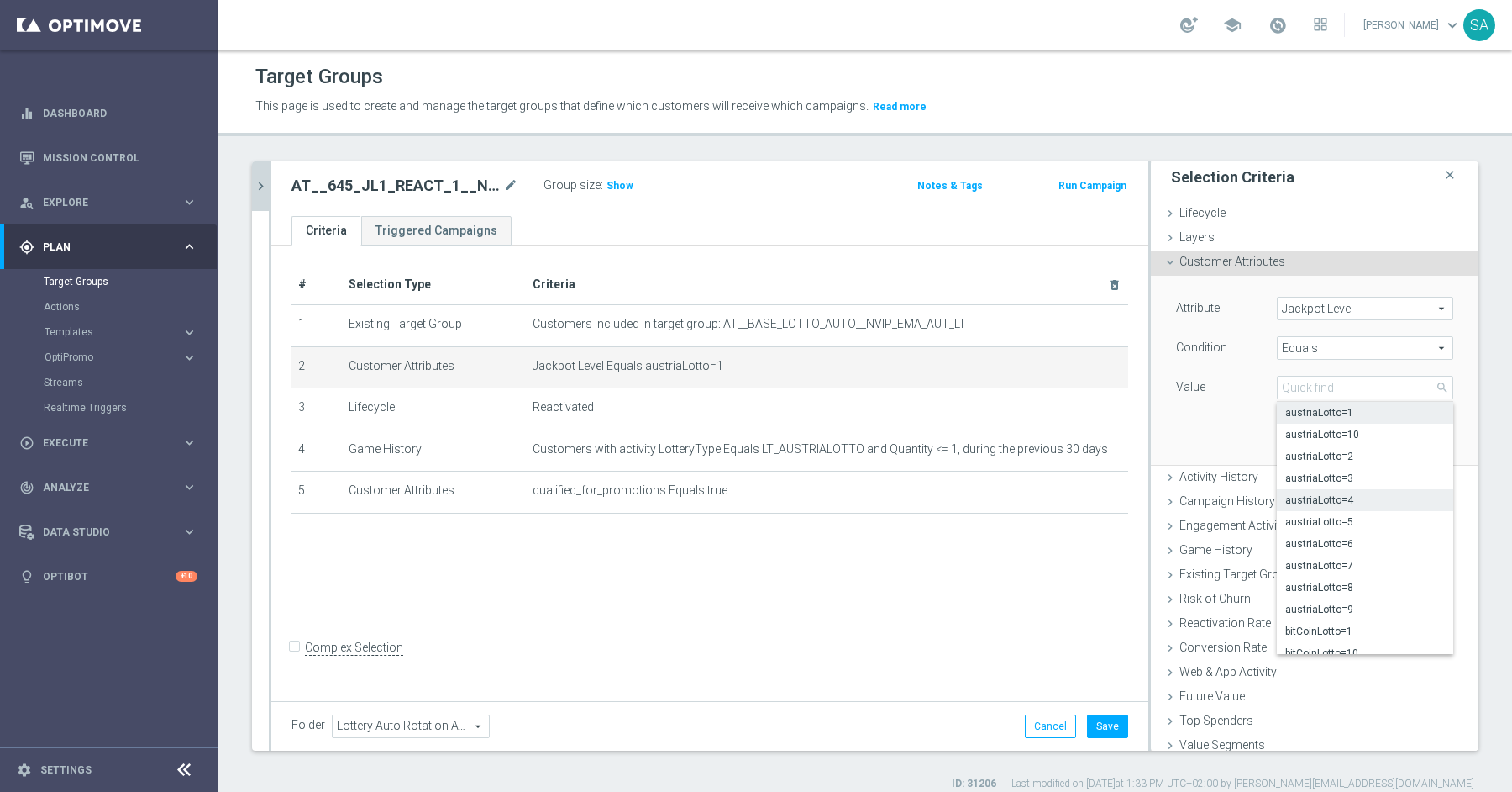
click at [1342, 490] on label "austriaLotto=4" at bounding box center [1365, 500] width 177 height 22
type input "austriaLotto=4"
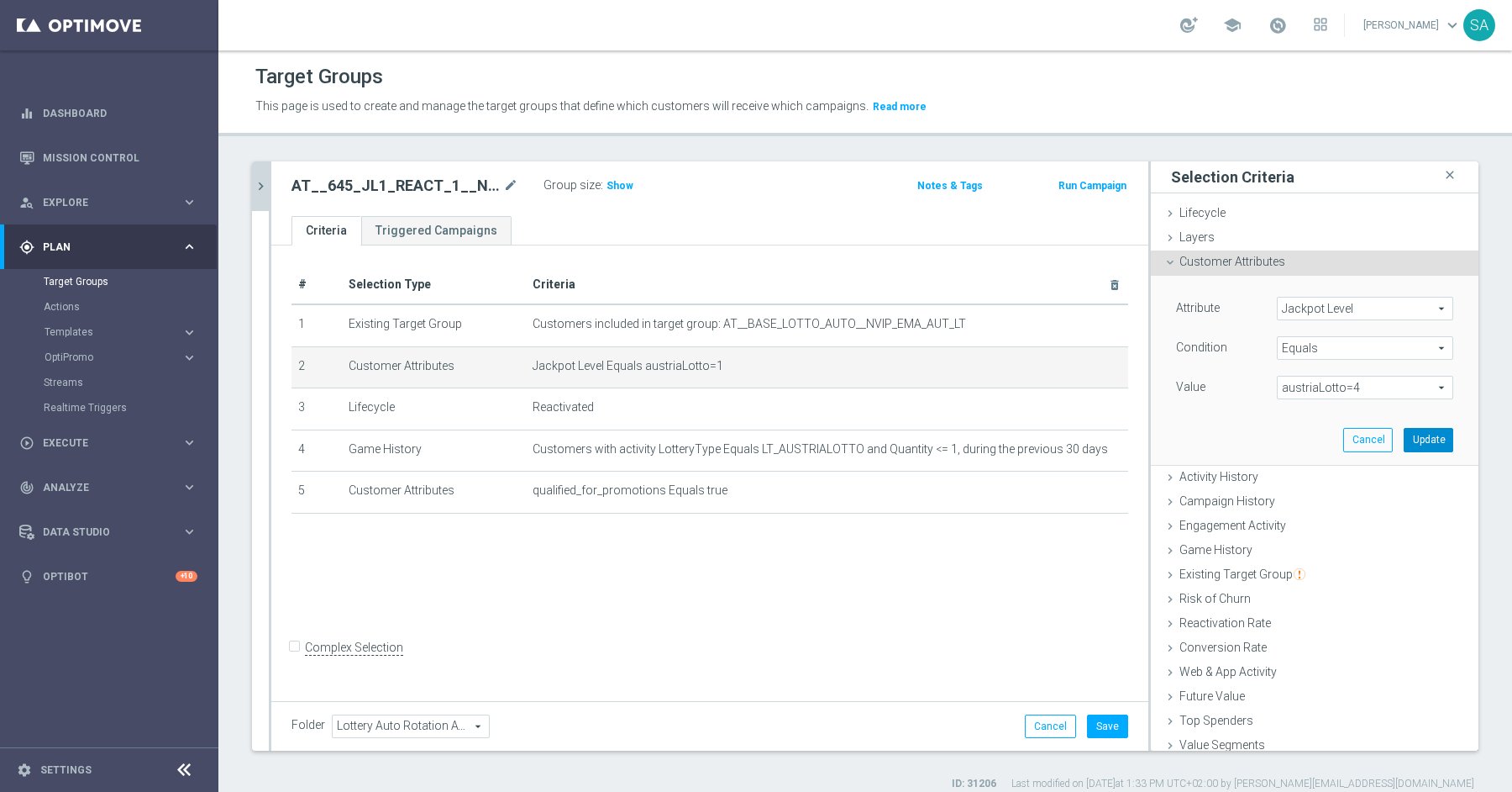
click at [1427, 439] on button "Update" at bounding box center [1428, 439] width 50 height 23
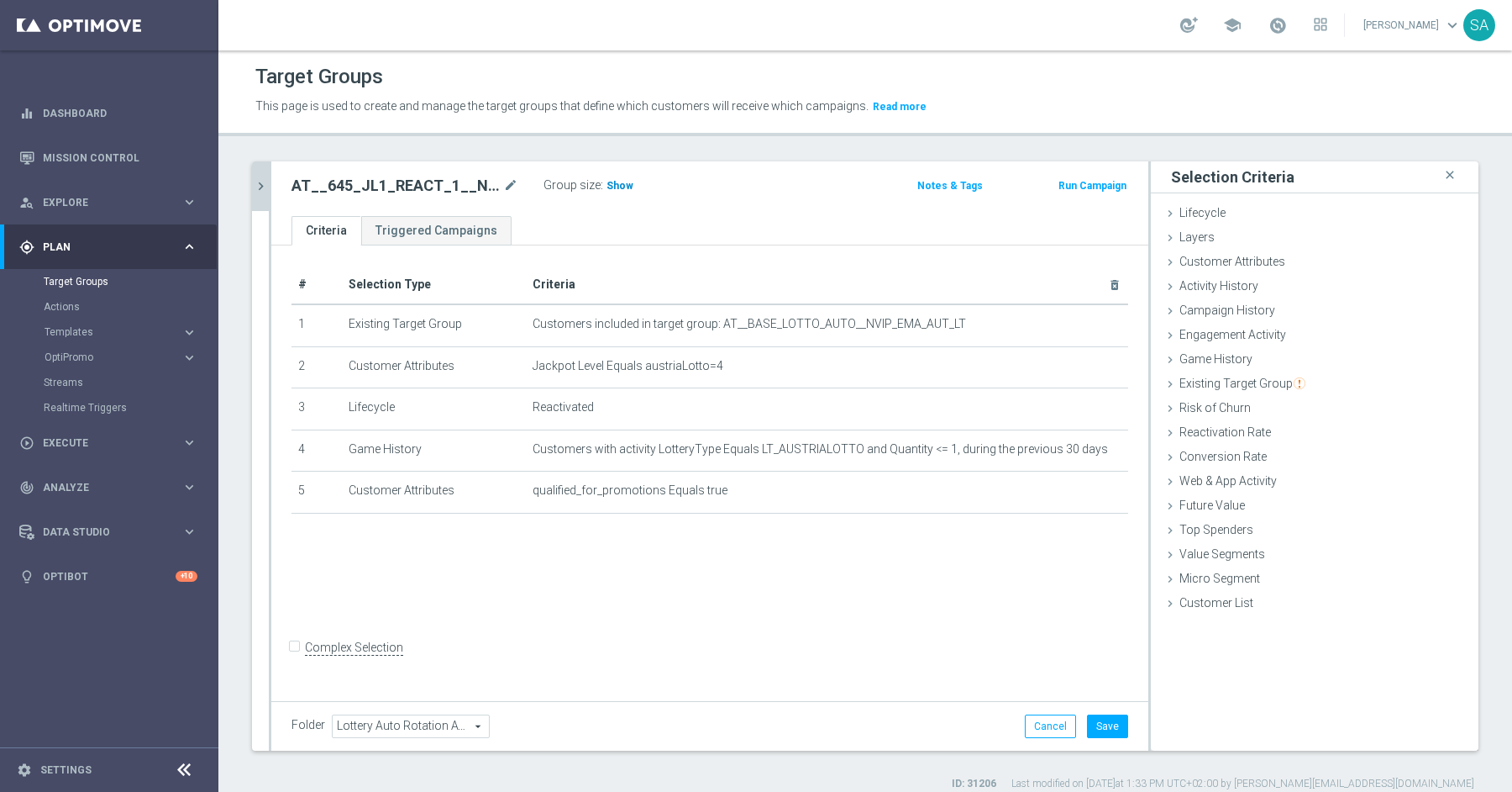
click at [623, 186] on span "Show" at bounding box center [619, 186] width 27 height 12
click at [1078, 452] on icon "mode_edit" at bounding box center [1081, 450] width 14 height 14
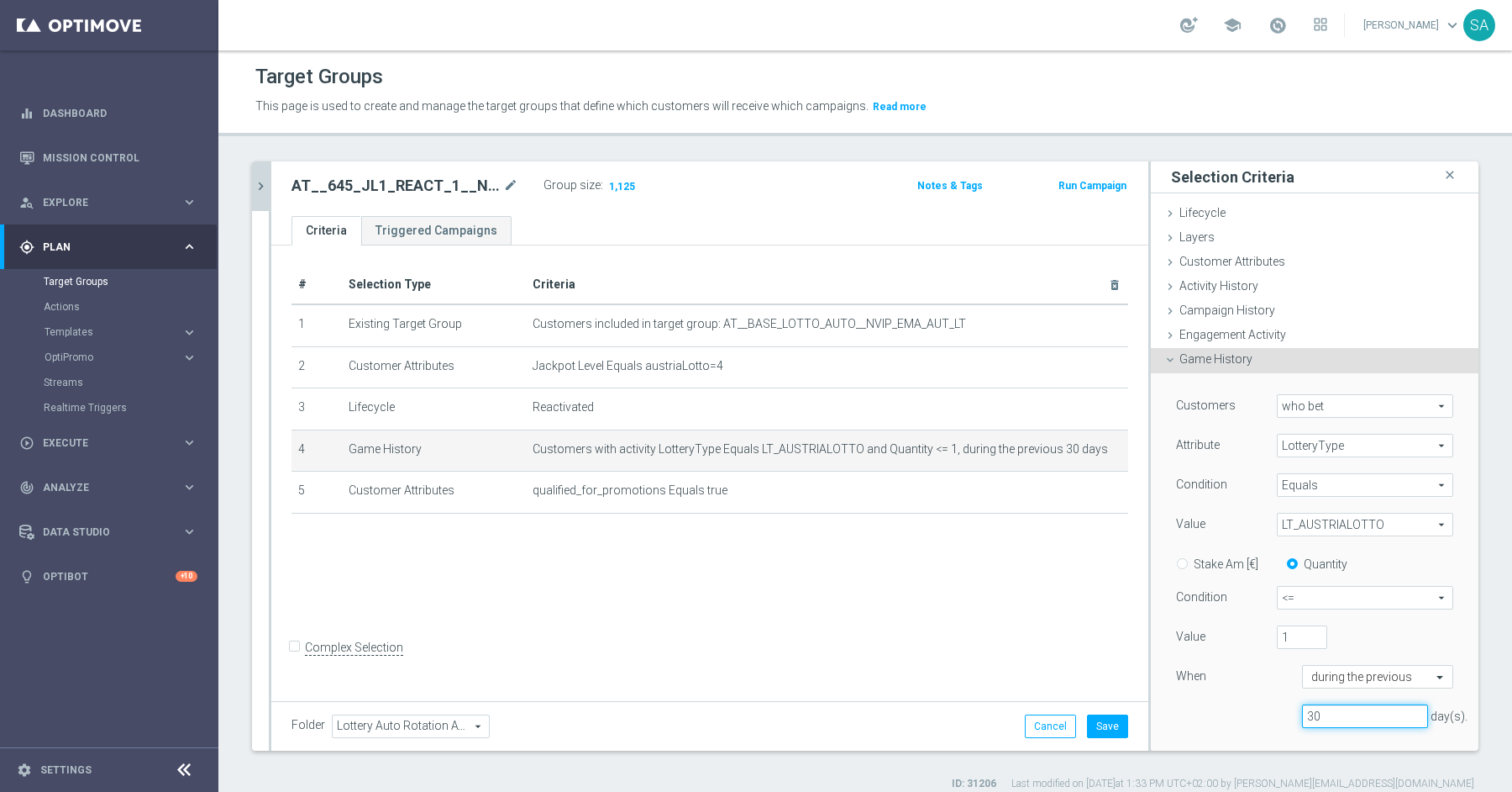
drag, startPoint x: 1337, startPoint y: 711, endPoint x: 1260, endPoint y: 709, distance: 77.0
click at [1260, 709] on div "30 day(s)." at bounding box center [1315, 716] width 302 height 24
type input "180"
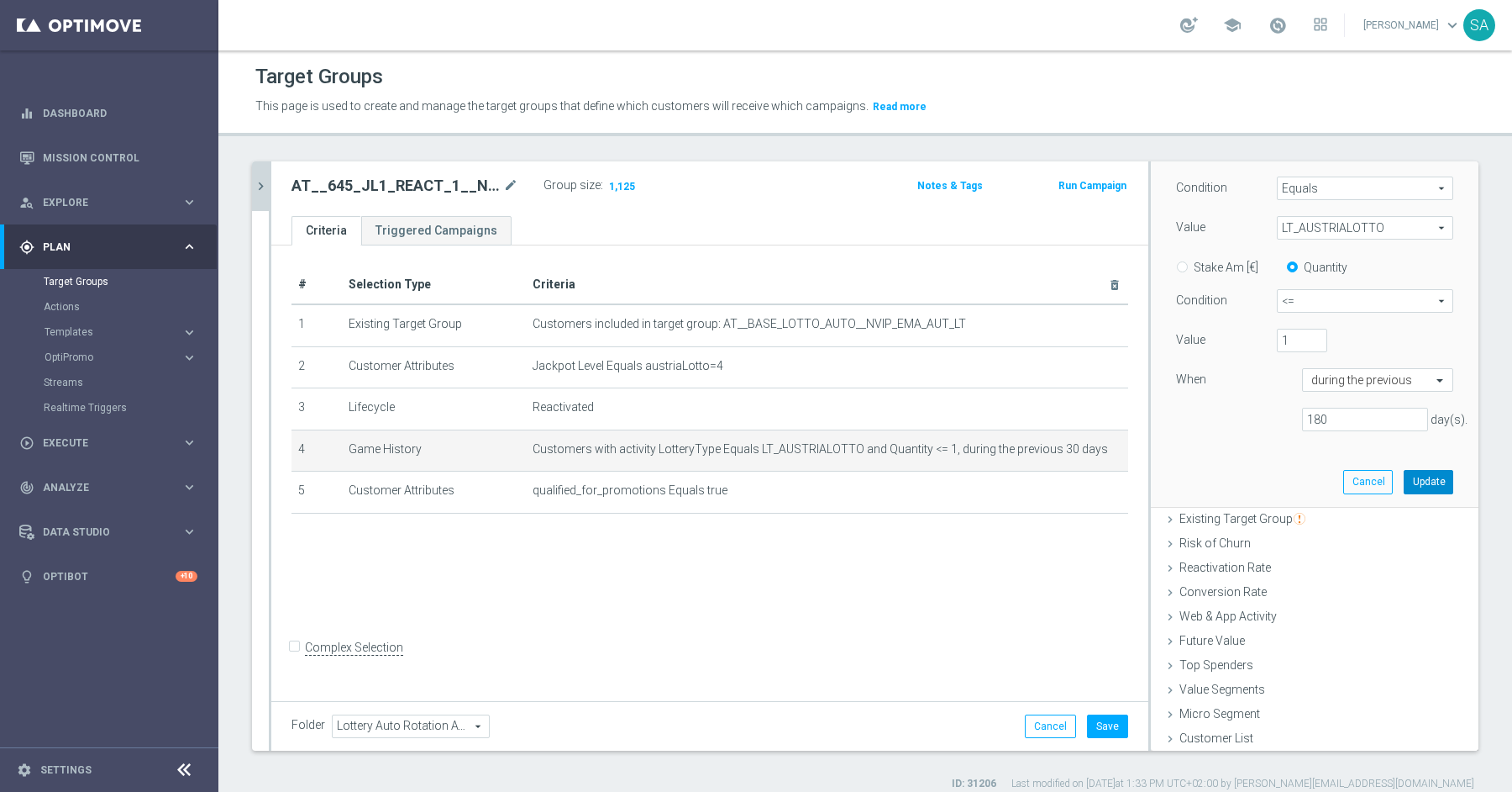
click at [1423, 481] on button "Update" at bounding box center [1428, 481] width 50 height 23
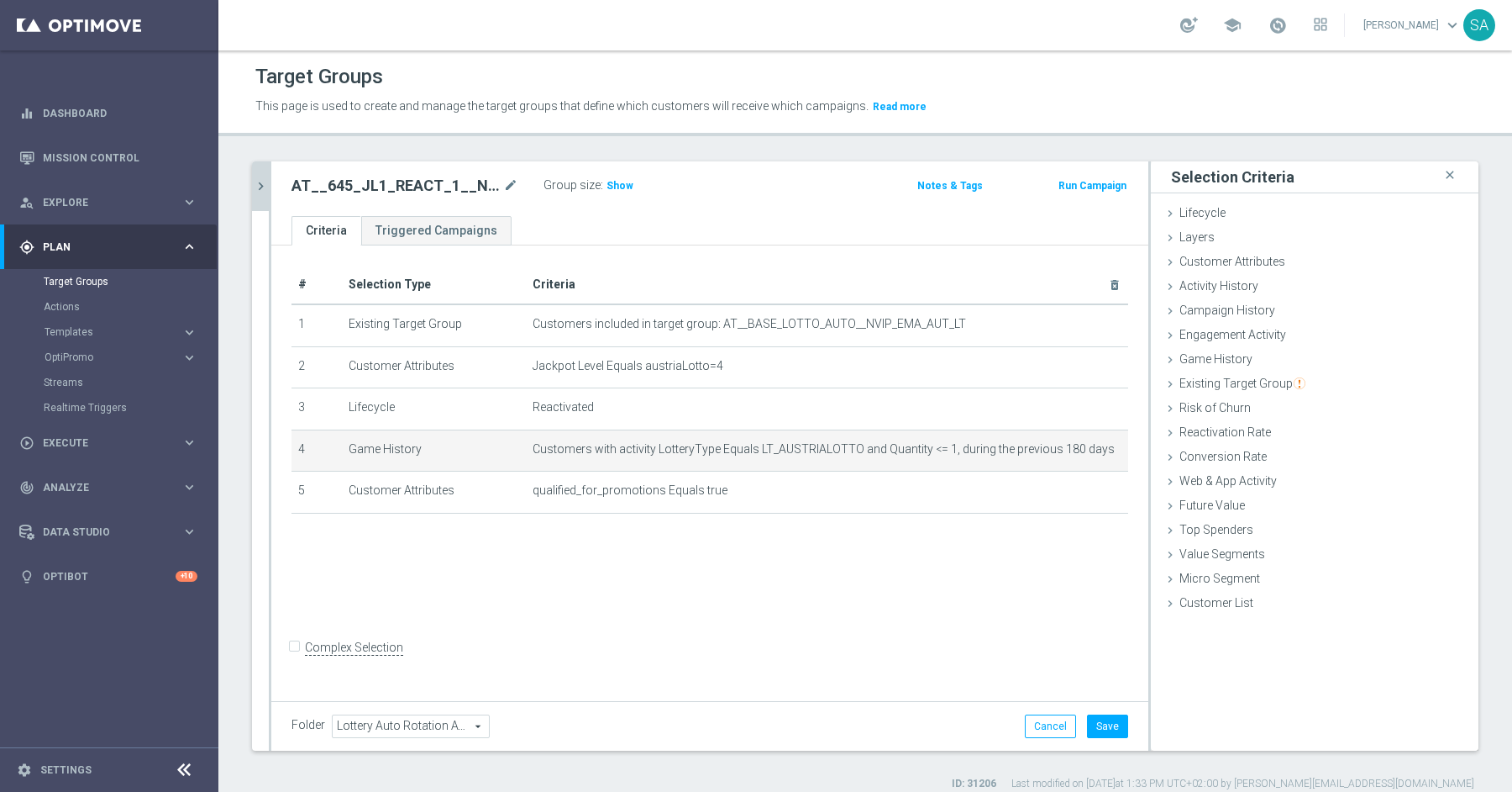
scroll to position [0, 0]
click at [624, 180] on span "Show" at bounding box center [619, 186] width 27 height 12
click at [1079, 446] on icon "mode_edit" at bounding box center [1081, 450] width 14 height 14
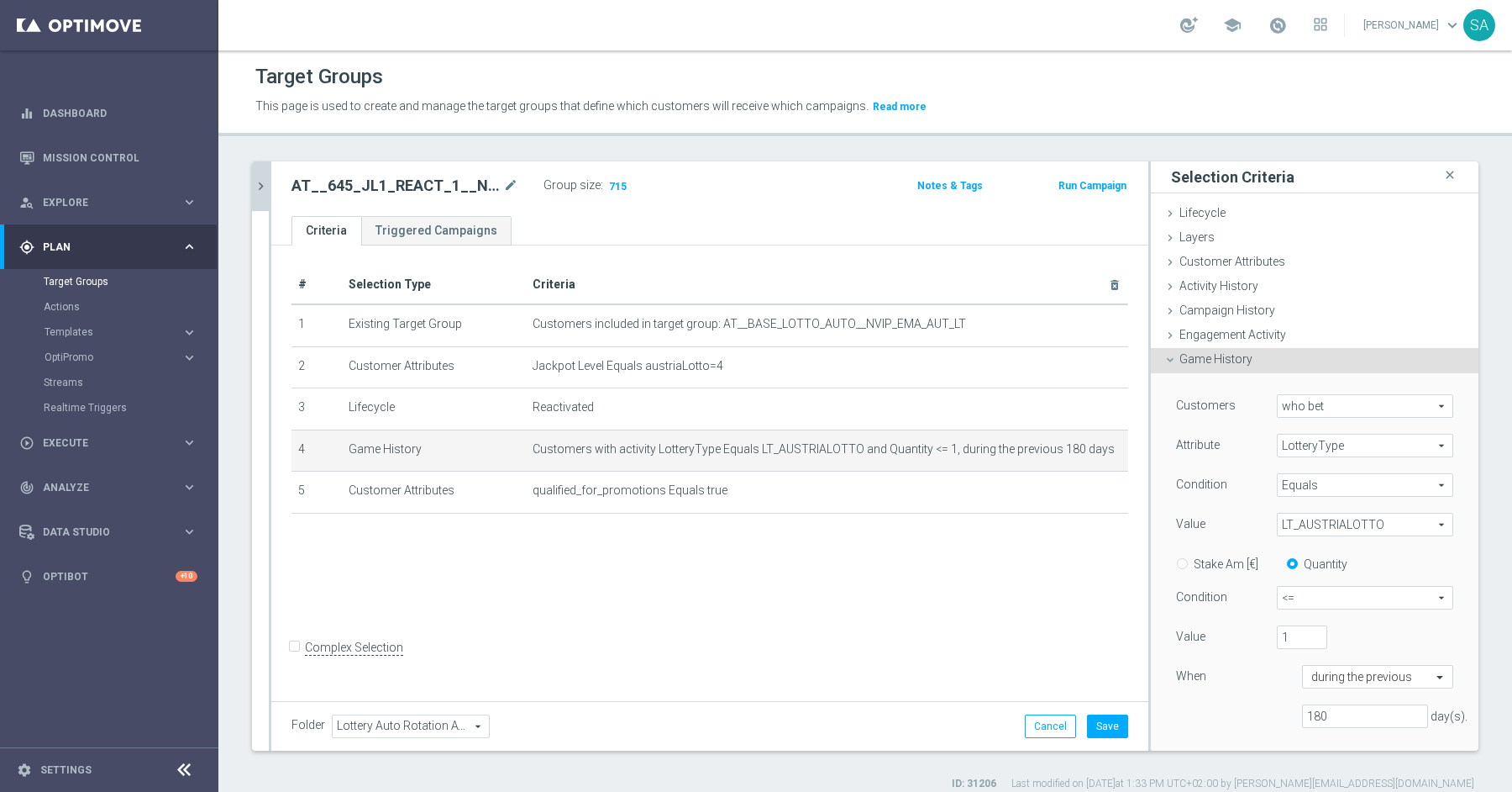
click at [1304, 597] on span "<=" at bounding box center [1365, 597] width 175 height 22
click at [1305, 683] on span ">=" at bounding box center [1365, 688] width 158 height 14
type input ">="
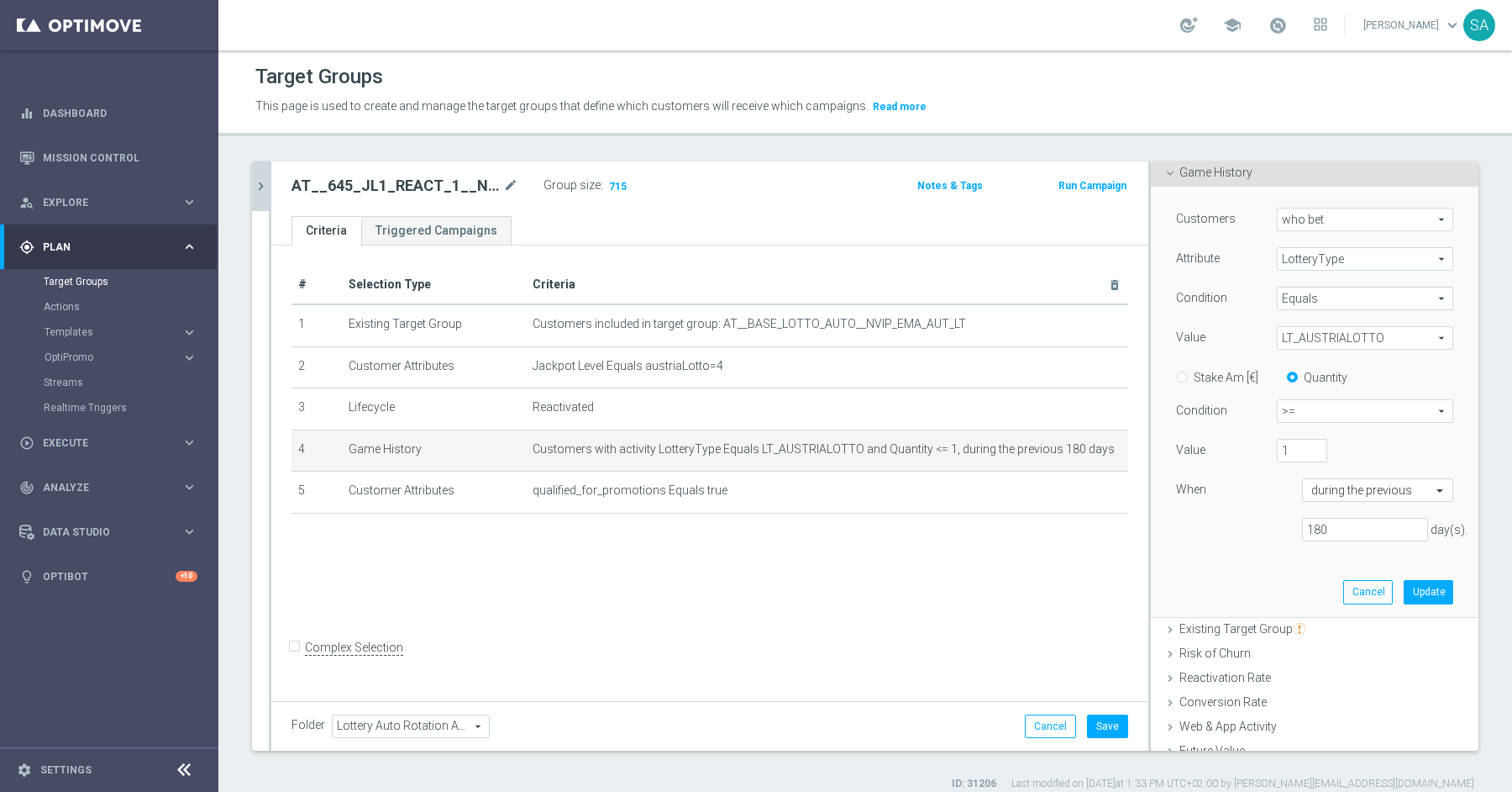
scroll to position [187, 0]
click at [1422, 585] on button "Update" at bounding box center [1428, 590] width 50 height 23
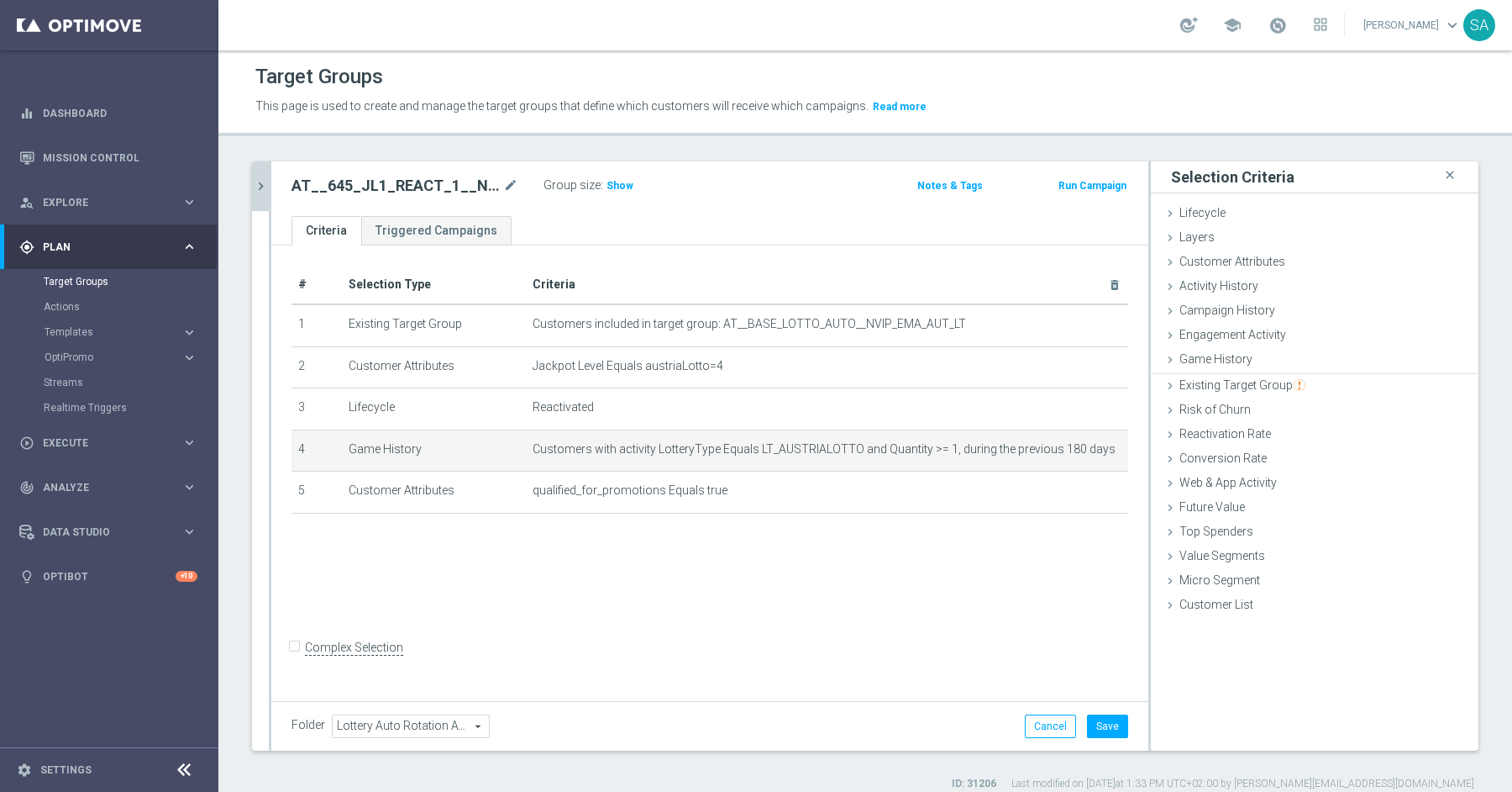
scroll to position [0, 0]
click at [617, 184] on span "Show" at bounding box center [619, 186] width 27 height 12
click at [1117, 720] on button "Save" at bounding box center [1108, 726] width 41 height 23
click at [258, 177] on button "chevron_right" at bounding box center [261, 186] width 17 height 50
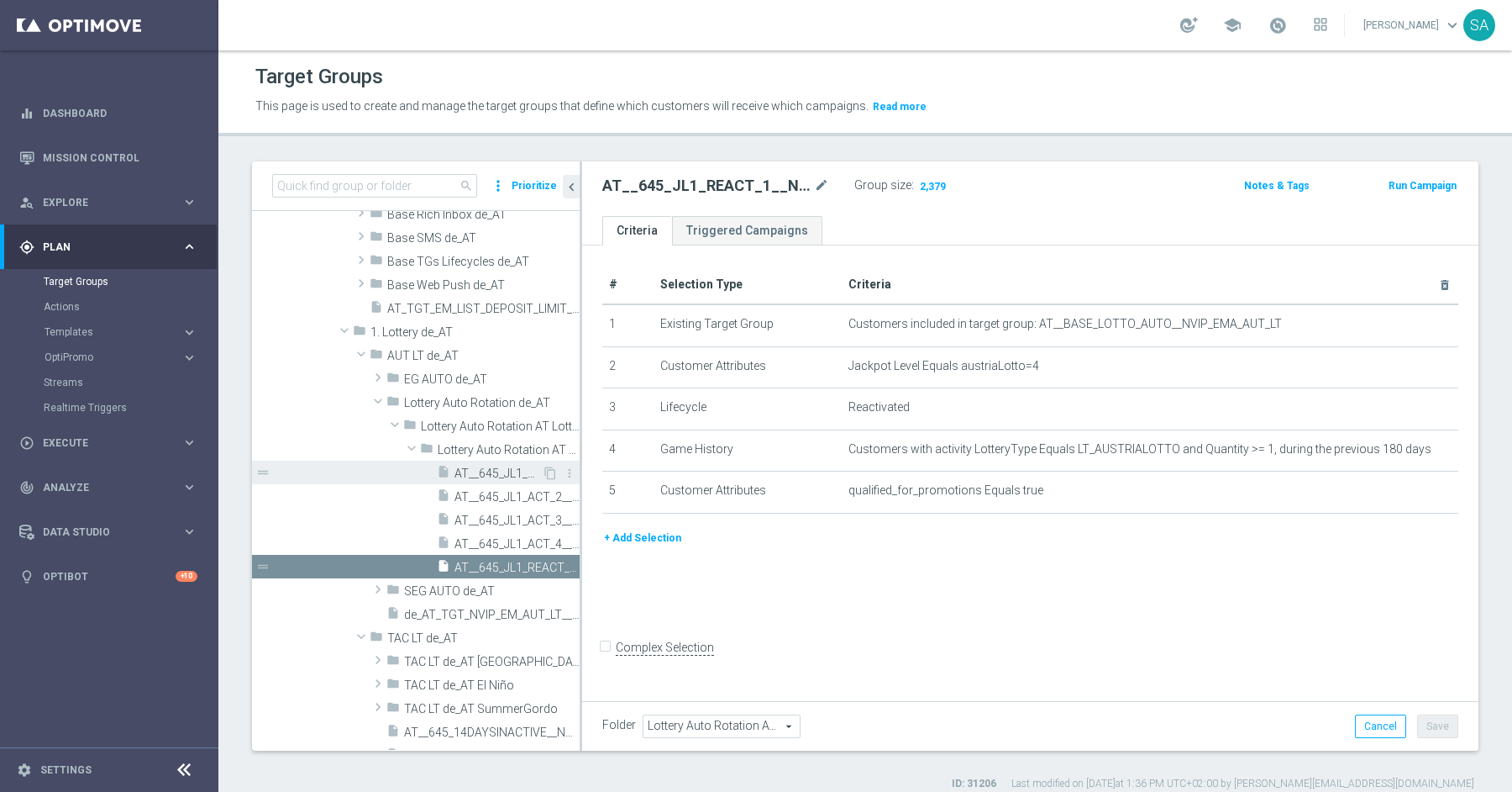
click at [494, 476] on span "AT__645_JL1_ACT_1__NVIP_EMA_AUT_LT" at bounding box center [498, 473] width 87 height 15
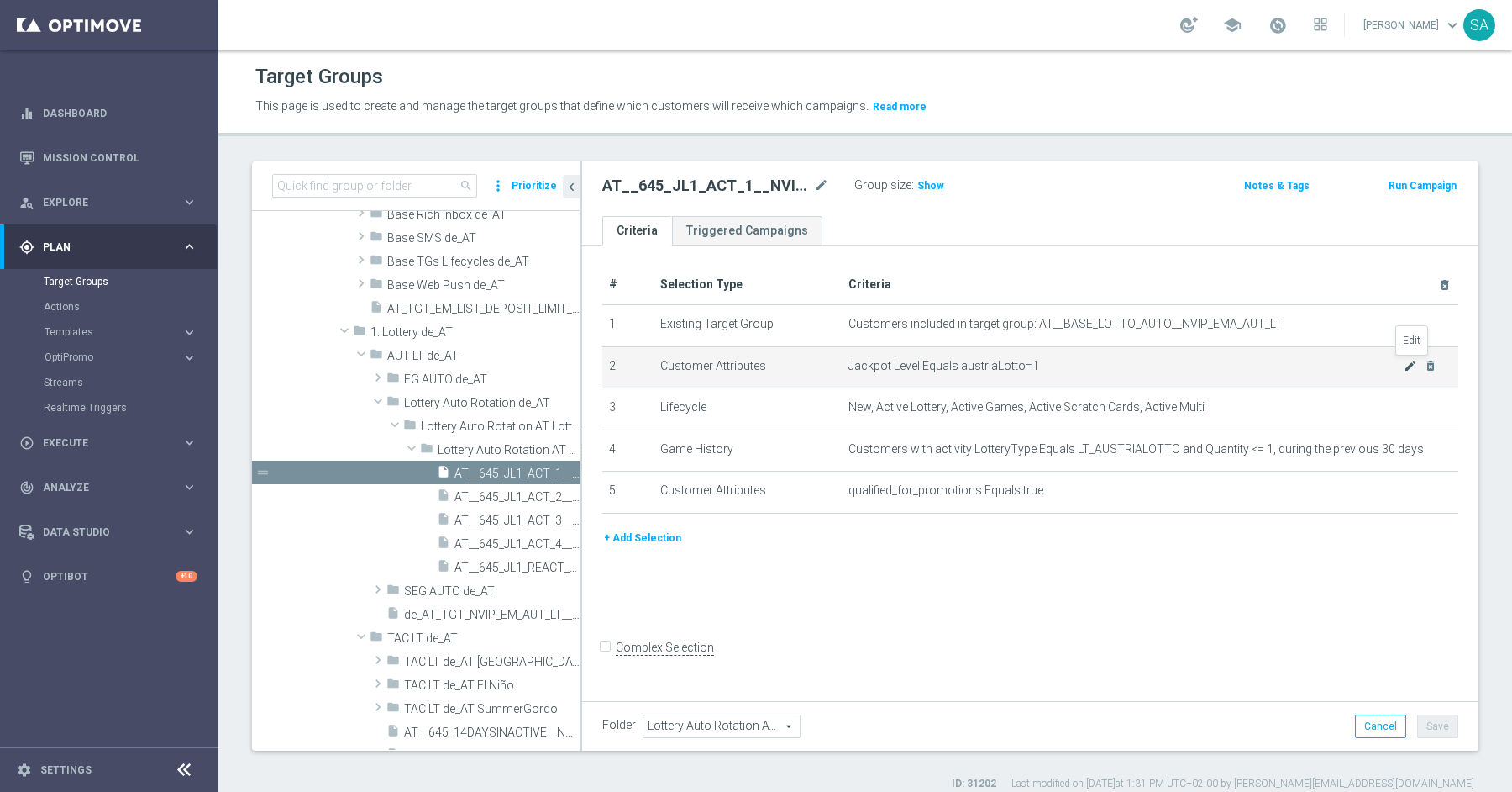
click at [1404, 364] on icon "mode_edit" at bounding box center [1410, 365] width 14 height 14
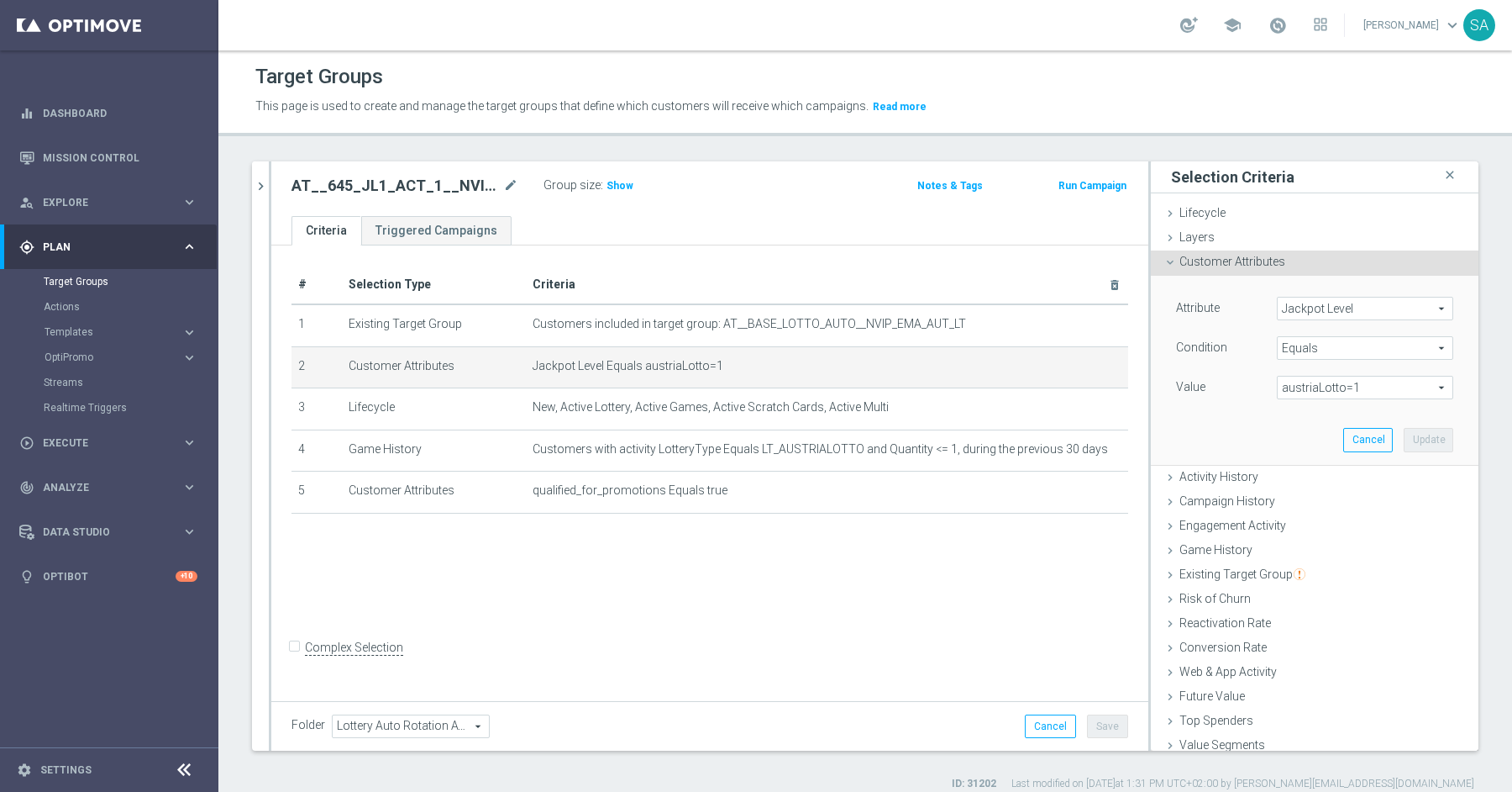
click at [1364, 381] on span "austriaLotto=1" at bounding box center [1365, 387] width 175 height 22
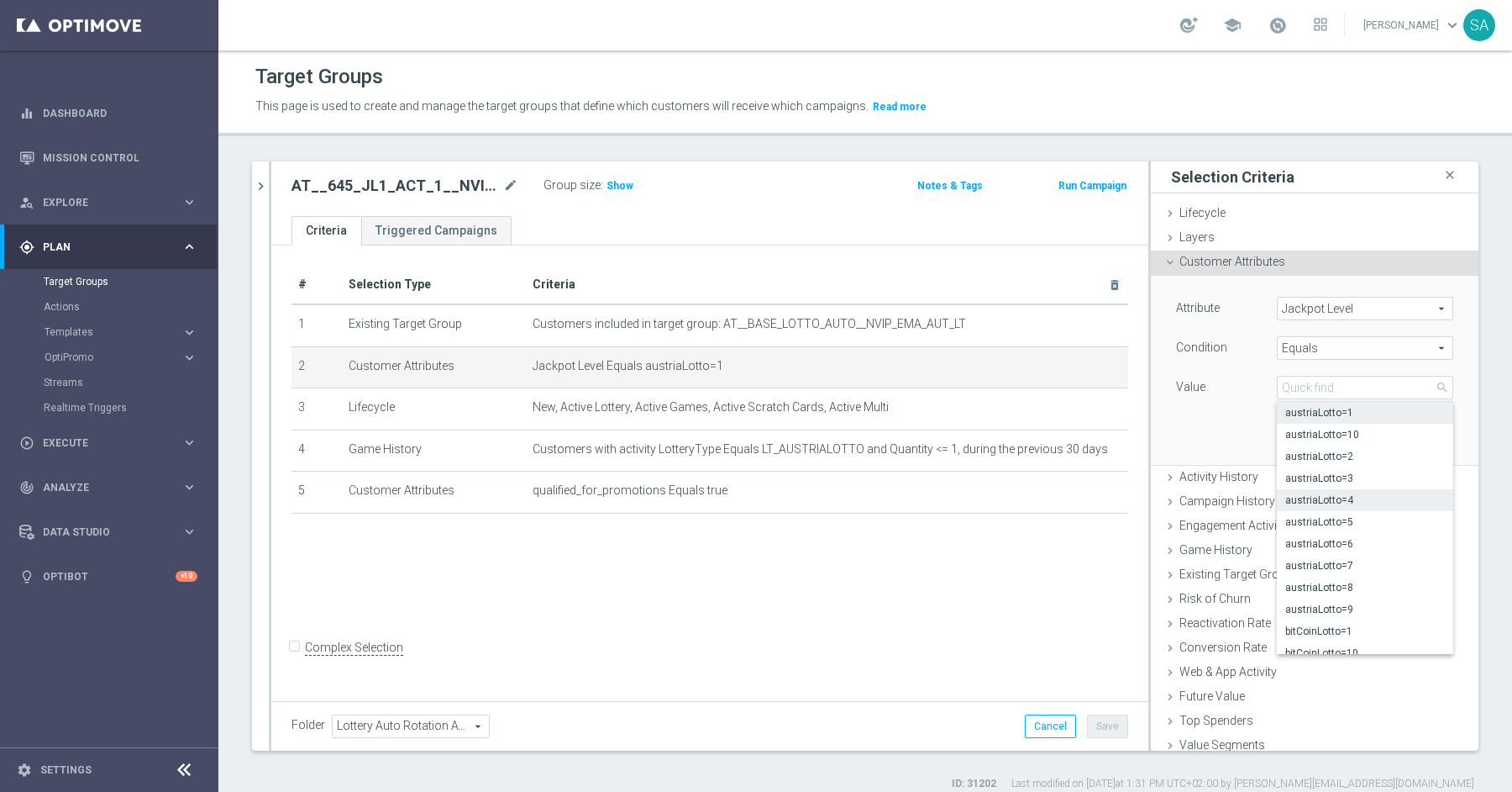
click at [1350, 493] on span "austriaLotto=4" at bounding box center [1365, 500] width 159 height 14
type input "austriaLotto=4"
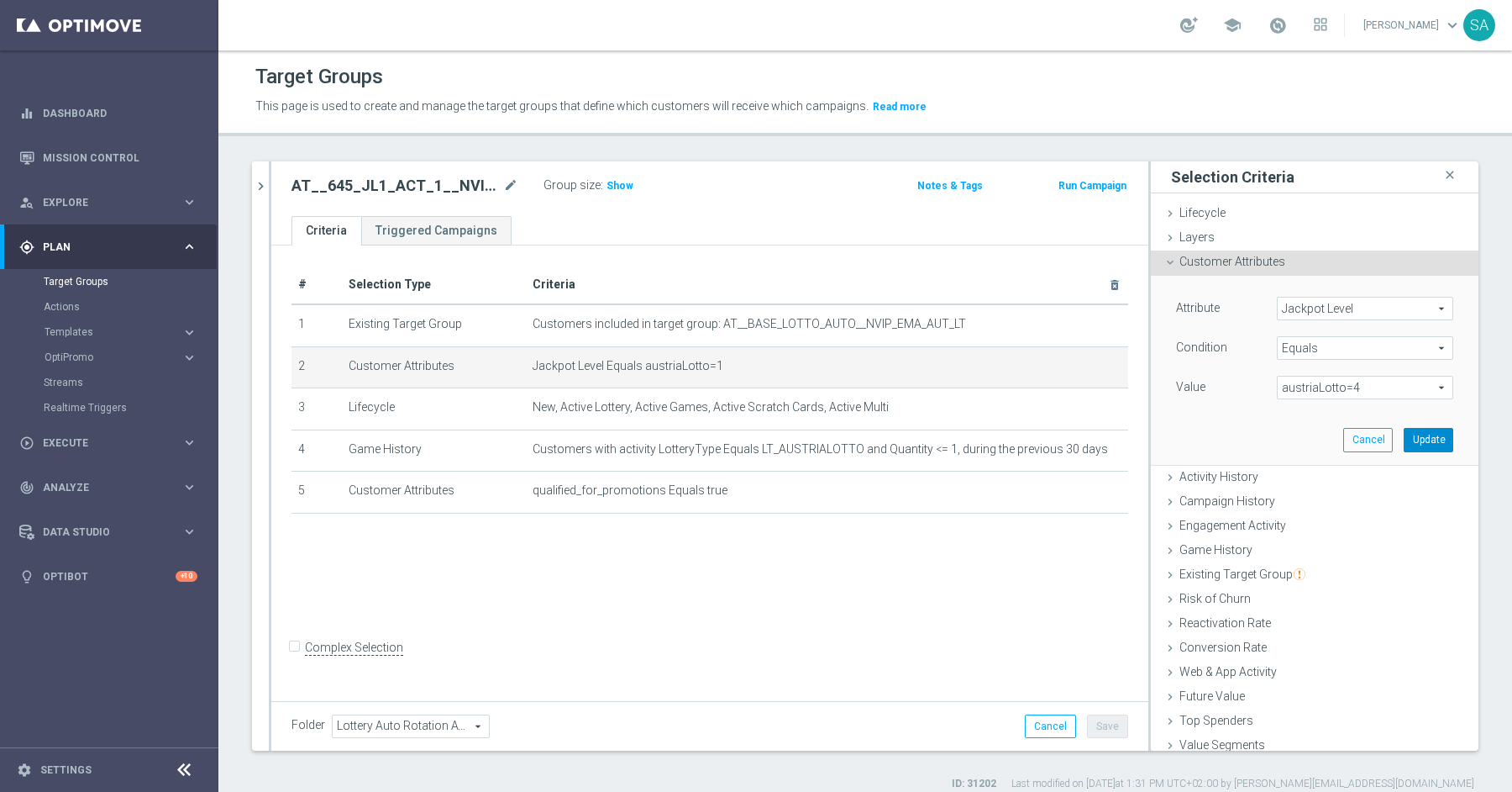
click at [1437, 440] on button "Update" at bounding box center [1428, 439] width 50 height 23
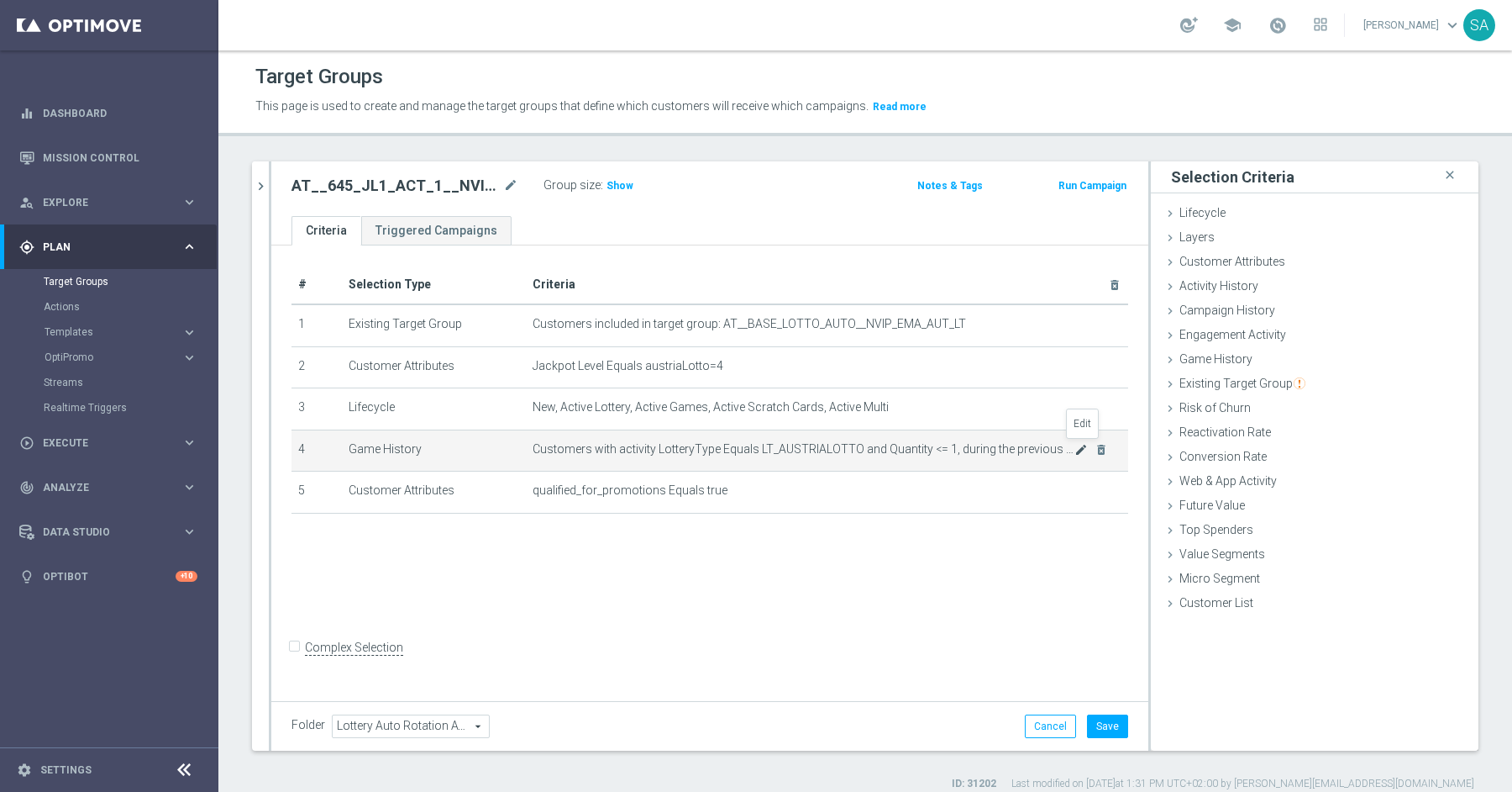
click at [1082, 445] on icon "mode_edit" at bounding box center [1081, 450] width 14 height 14
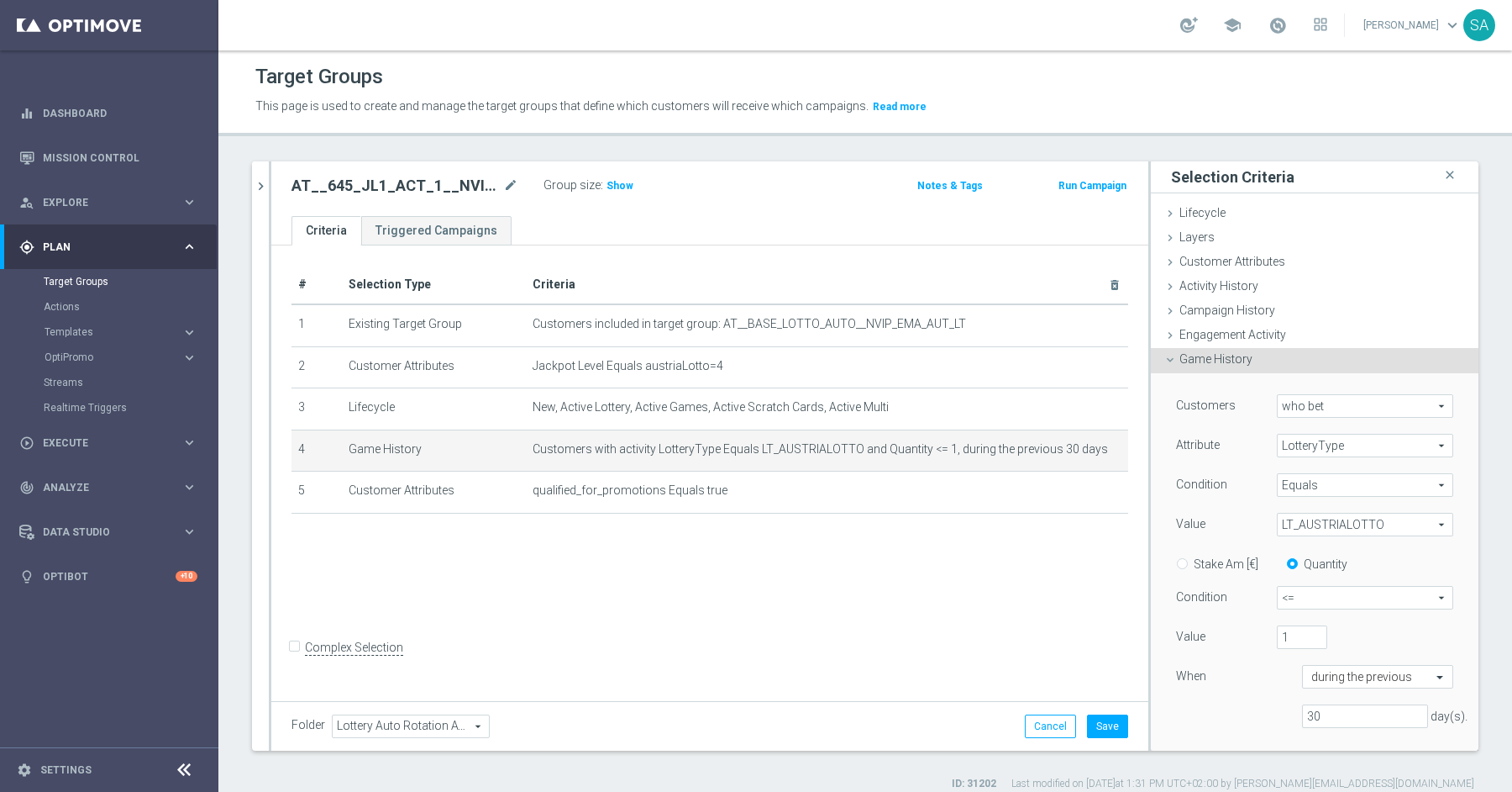
click at [1297, 600] on span "<=" at bounding box center [1365, 597] width 175 height 22
click at [1313, 681] on span ">=" at bounding box center [1365, 688] width 158 height 14
type input ">="
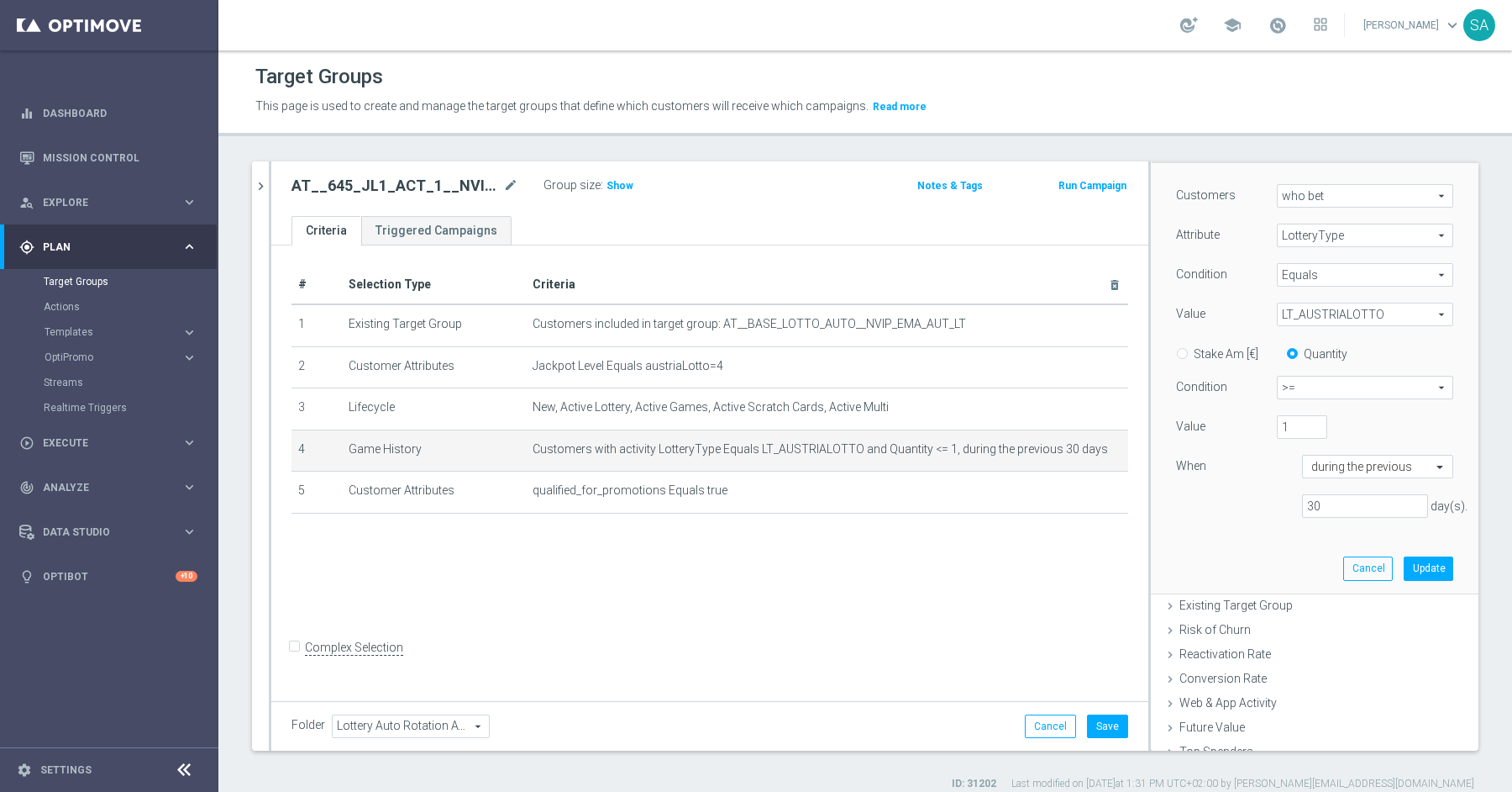
scroll to position [296, 0]
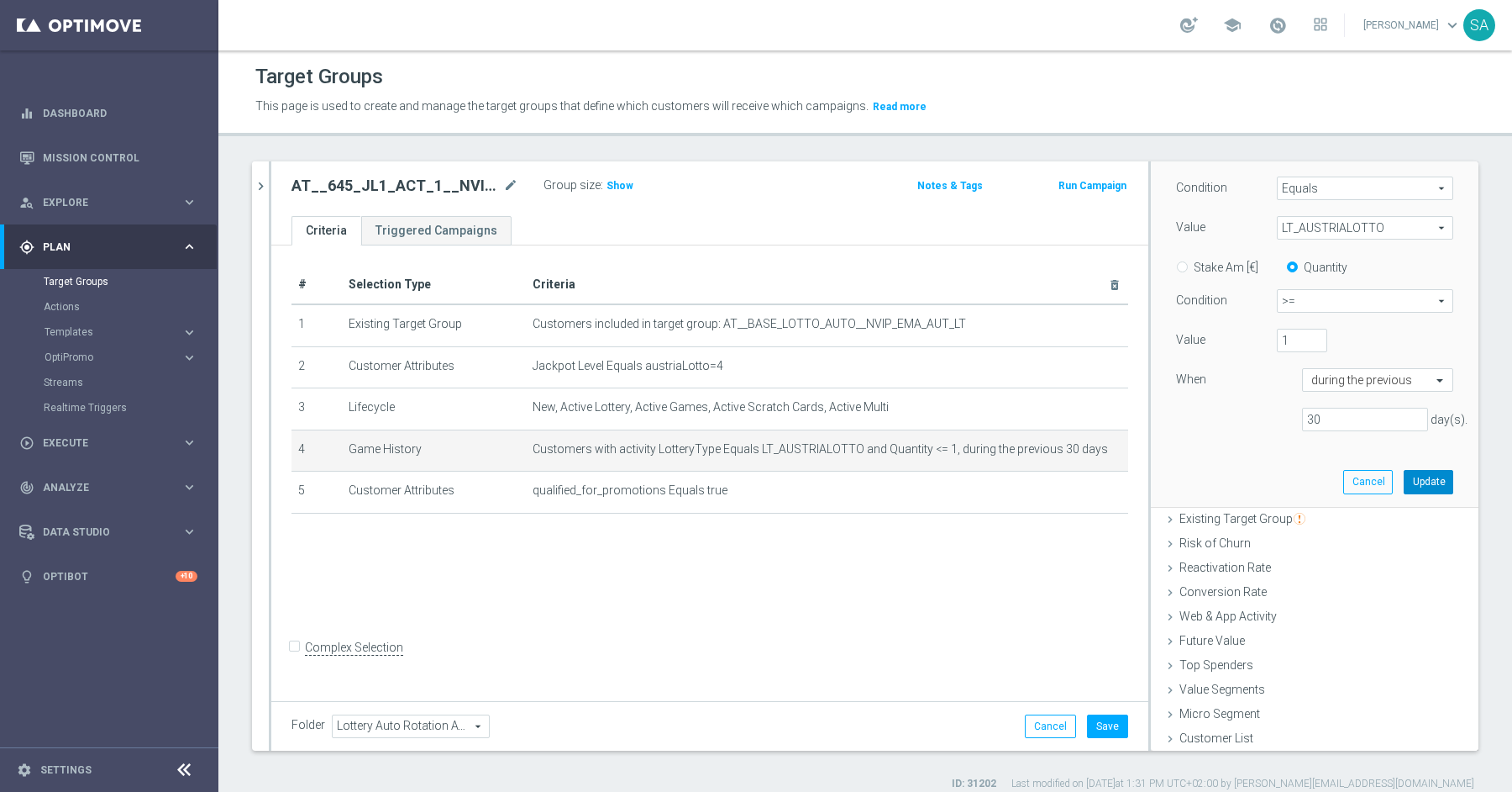
click at [1421, 480] on button "Update" at bounding box center [1428, 481] width 50 height 23
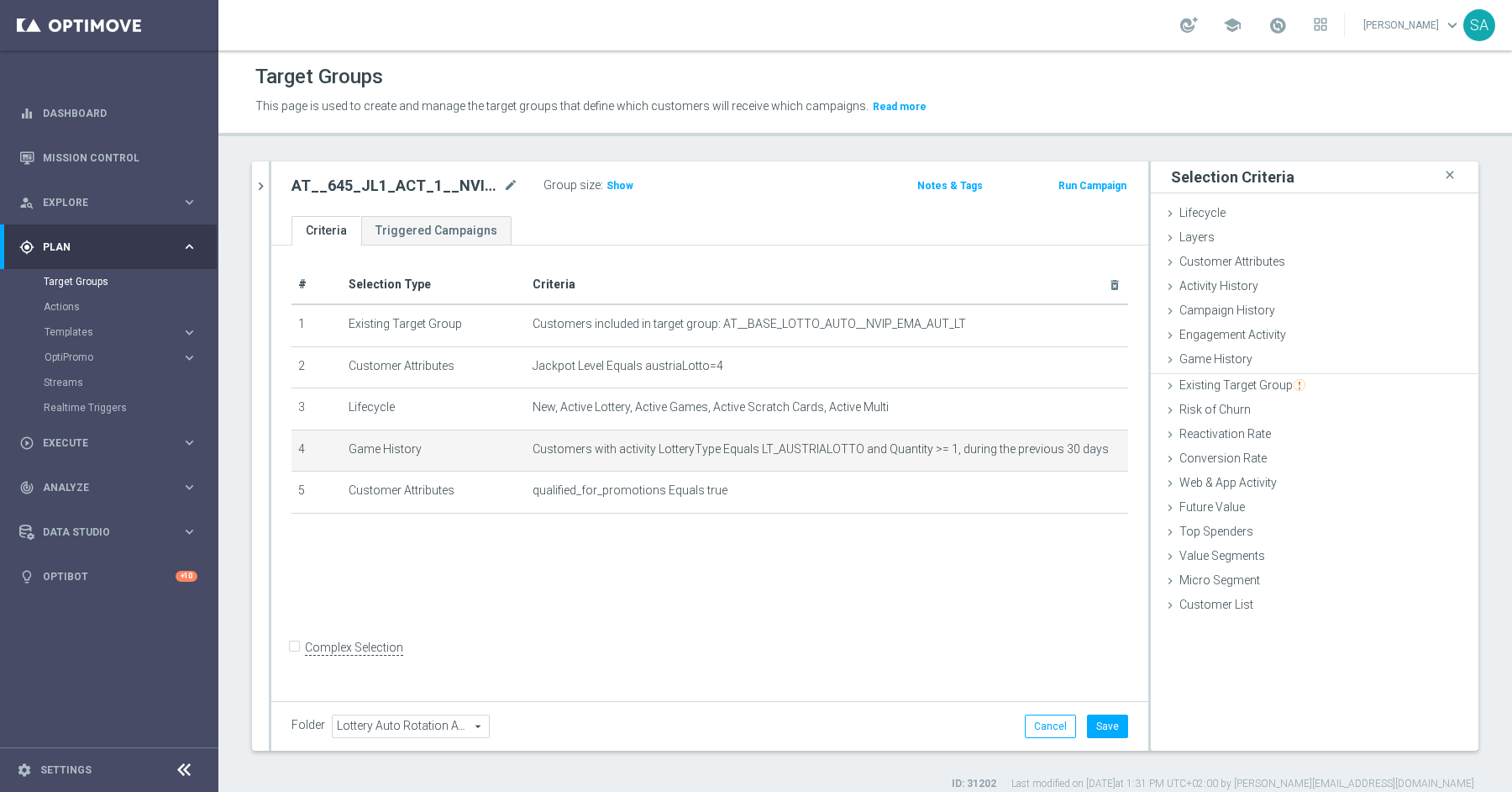
scroll to position [0, 0]
click at [623, 178] on h3 "Show" at bounding box center [619, 185] width 30 height 18
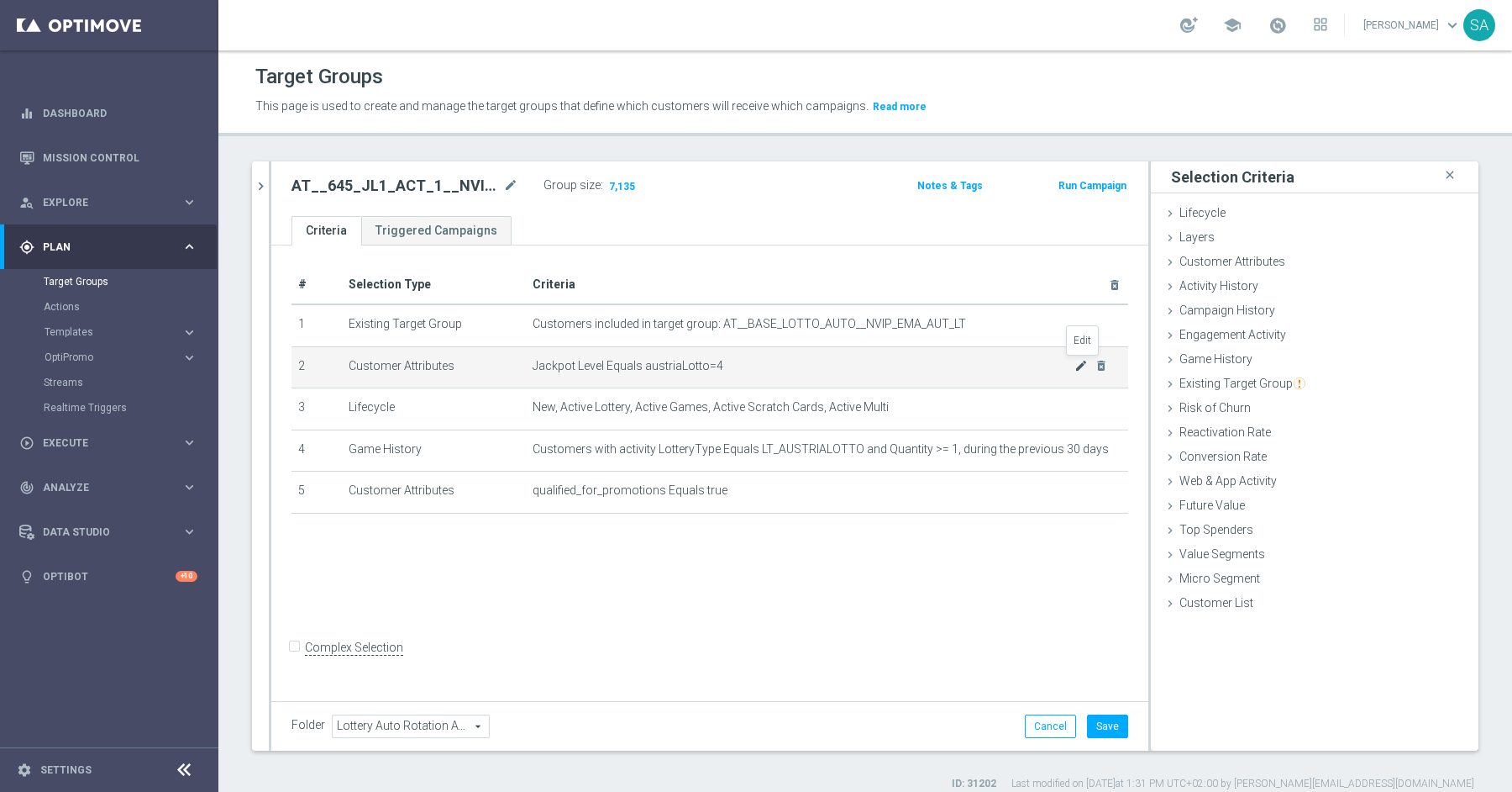
click at [1080, 368] on icon "mode_edit" at bounding box center [1081, 365] width 14 height 14
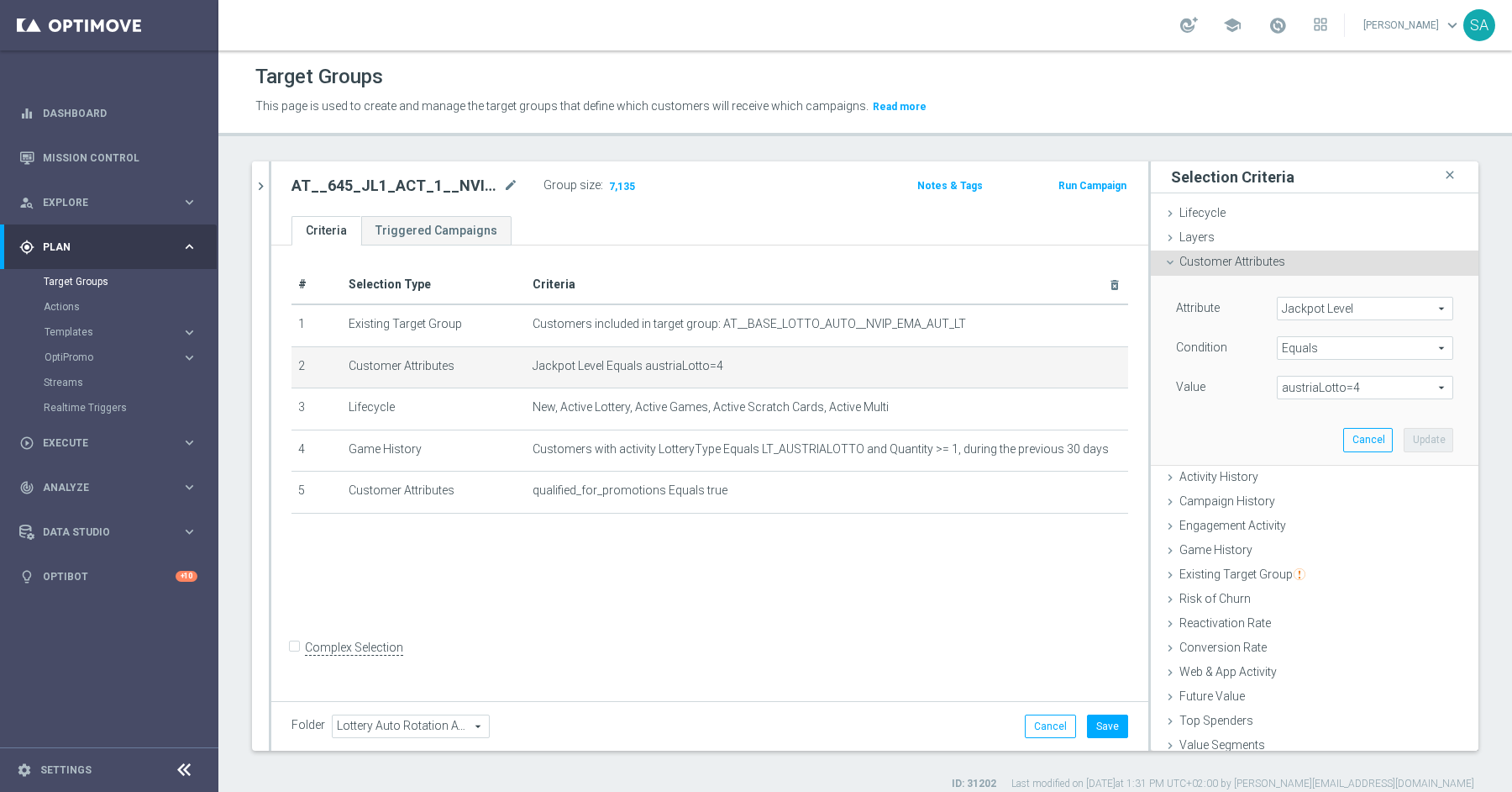
click at [1335, 390] on span "austriaLotto=4" at bounding box center [1365, 387] width 175 height 22
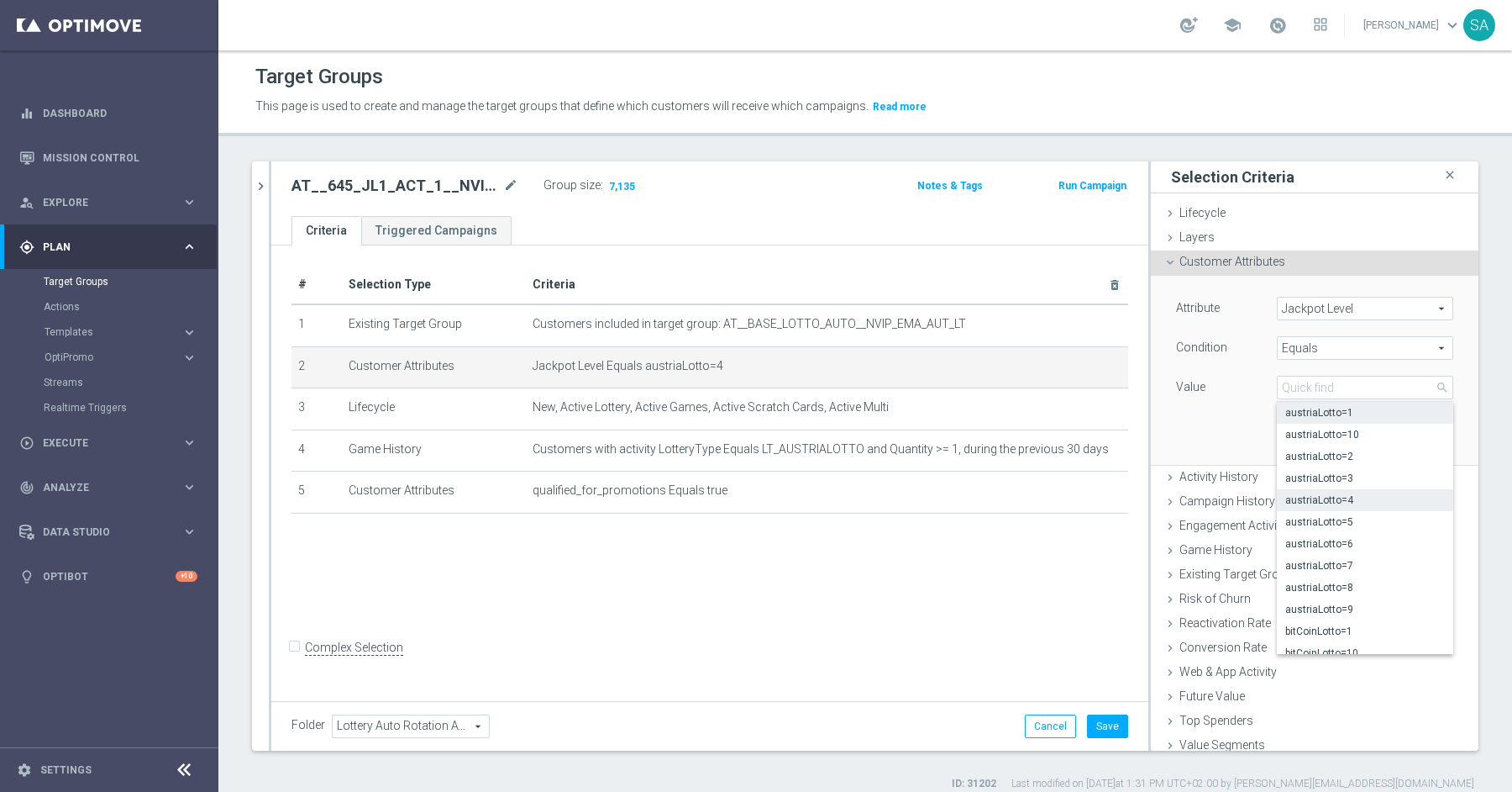
click at [1346, 413] on span "austriaLotto=1" at bounding box center [1365, 413] width 159 height 14
type input "austriaLotto=1"
click at [1417, 441] on button "Update" at bounding box center [1428, 439] width 50 height 23
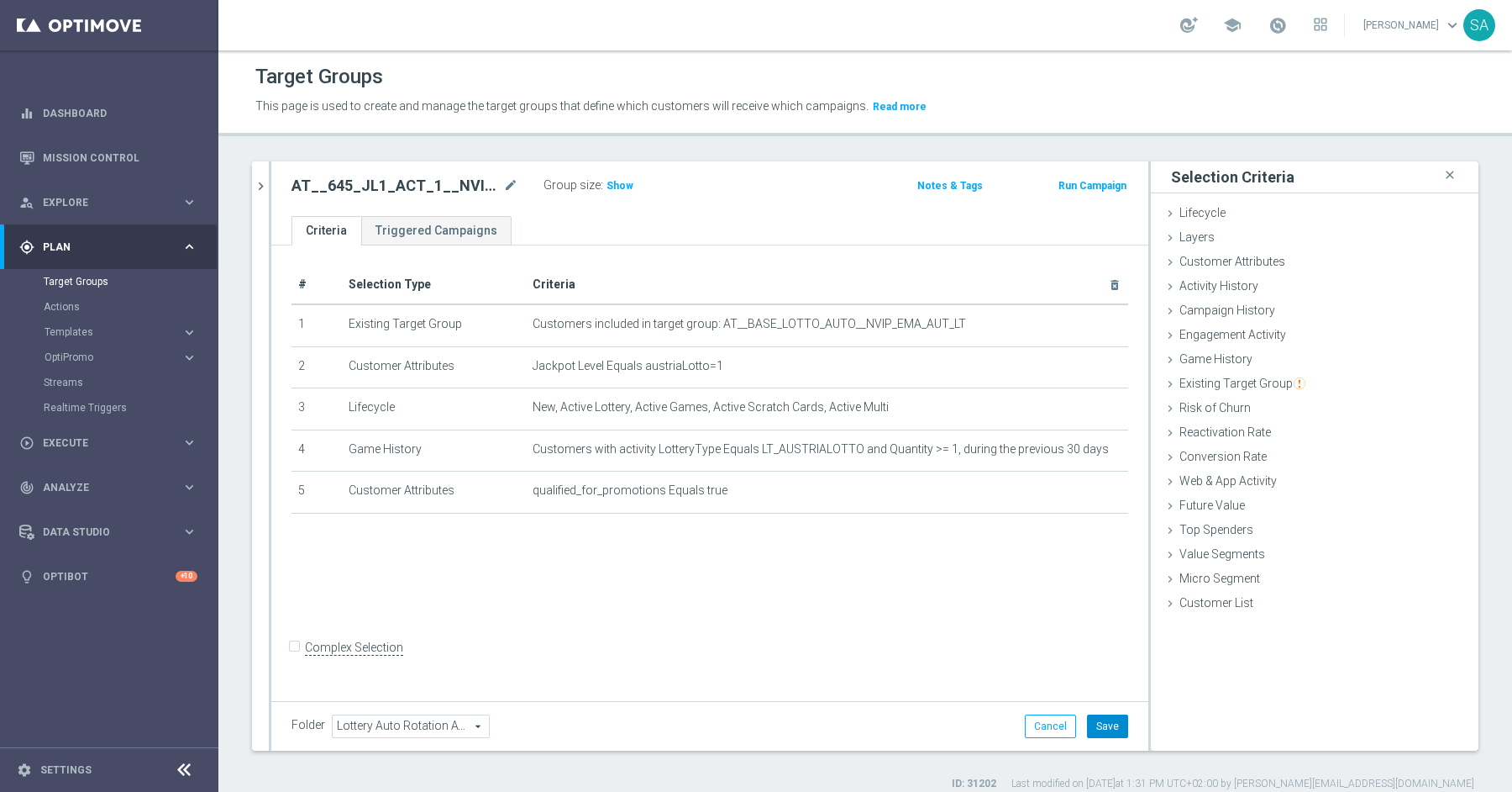
click at [1106, 716] on button "Save" at bounding box center [1108, 726] width 41 height 23
click at [264, 184] on icon "chevron_right" at bounding box center [261, 186] width 16 height 16
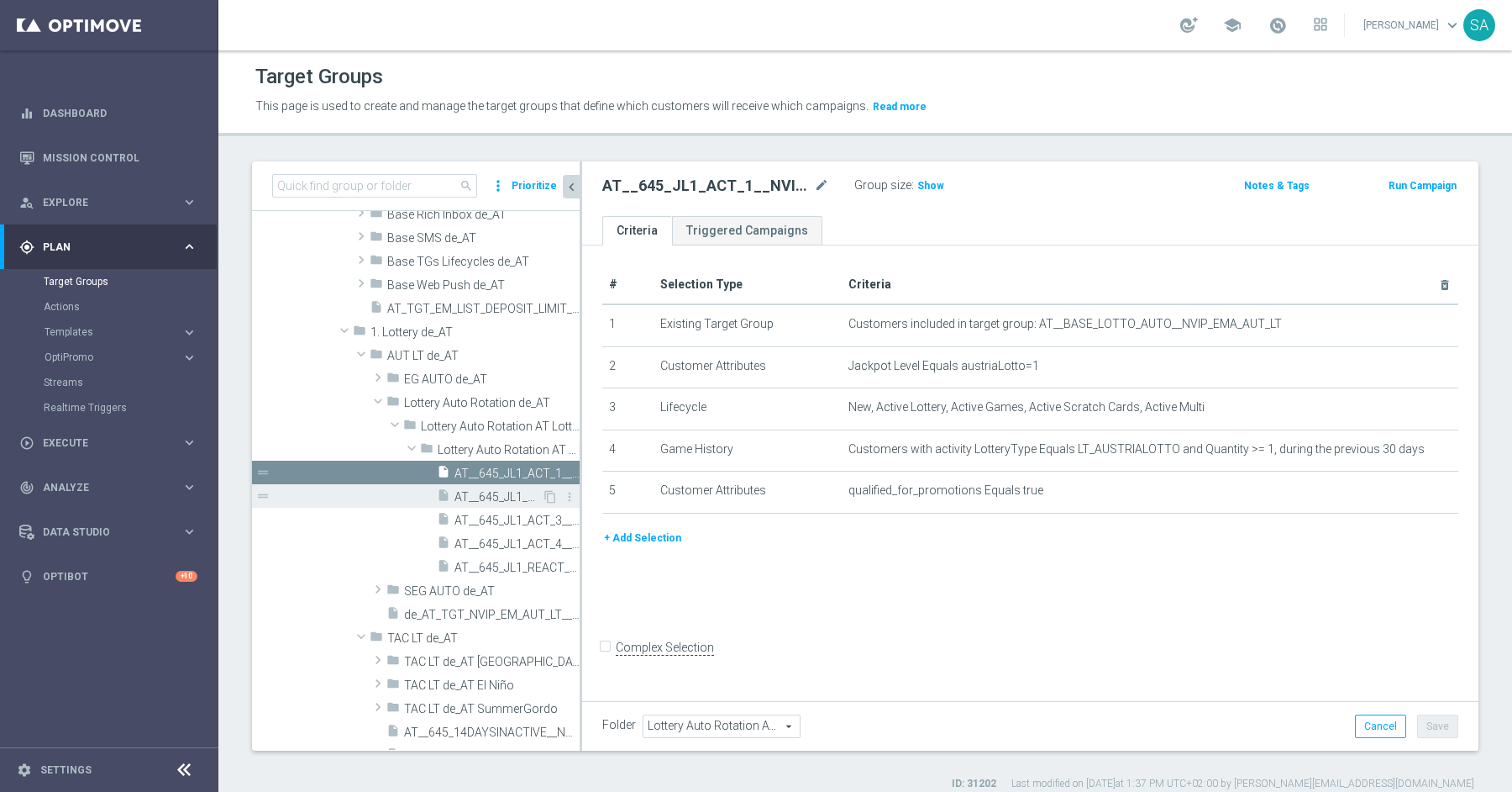
click at [512, 490] on span "AT__645_JL1_ACT_2__NVIP_EMA_AUT_LT" at bounding box center [498, 497] width 87 height 15
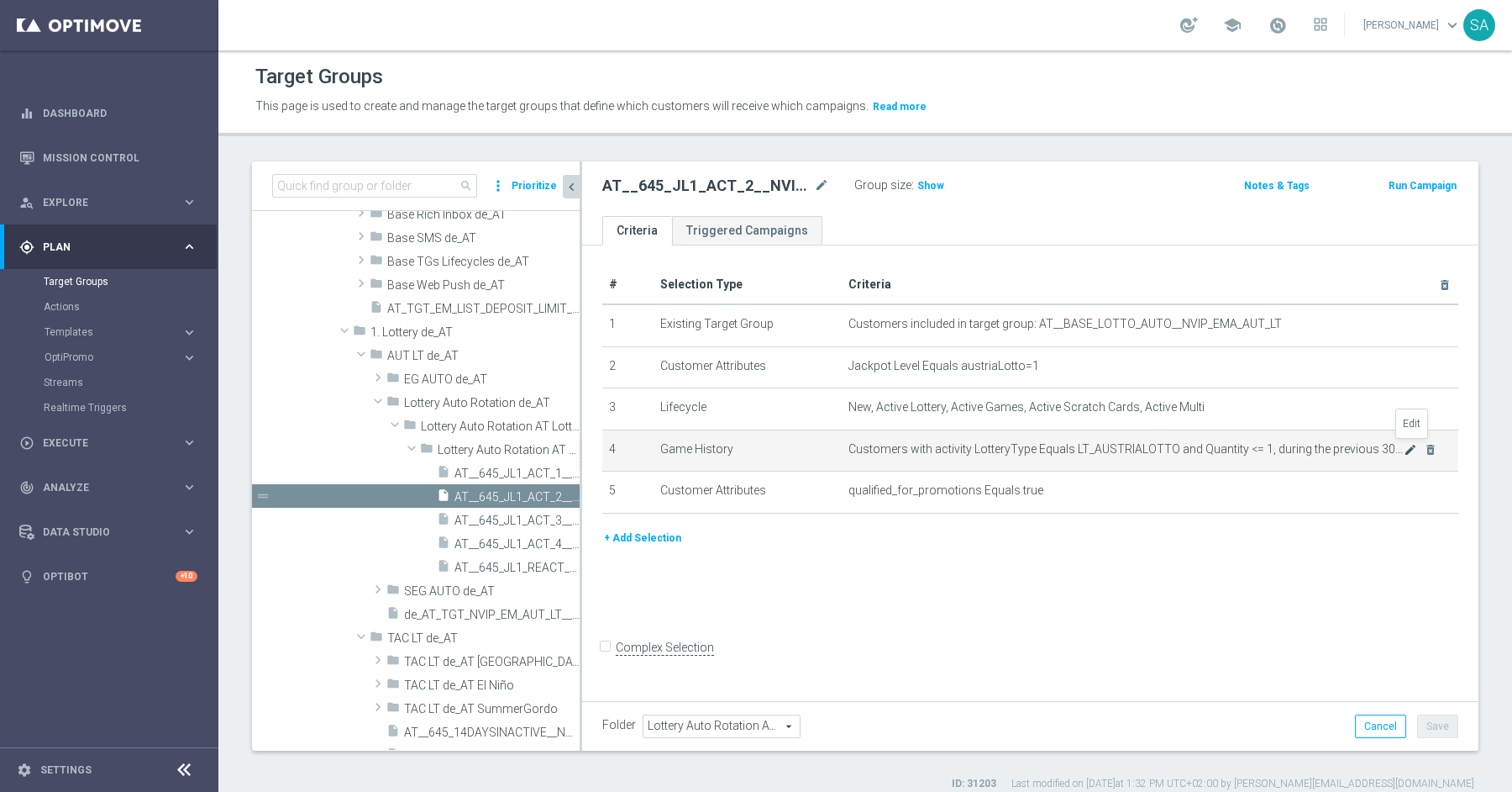
click at [1413, 452] on icon "mode_edit" at bounding box center [1410, 450] width 14 height 14
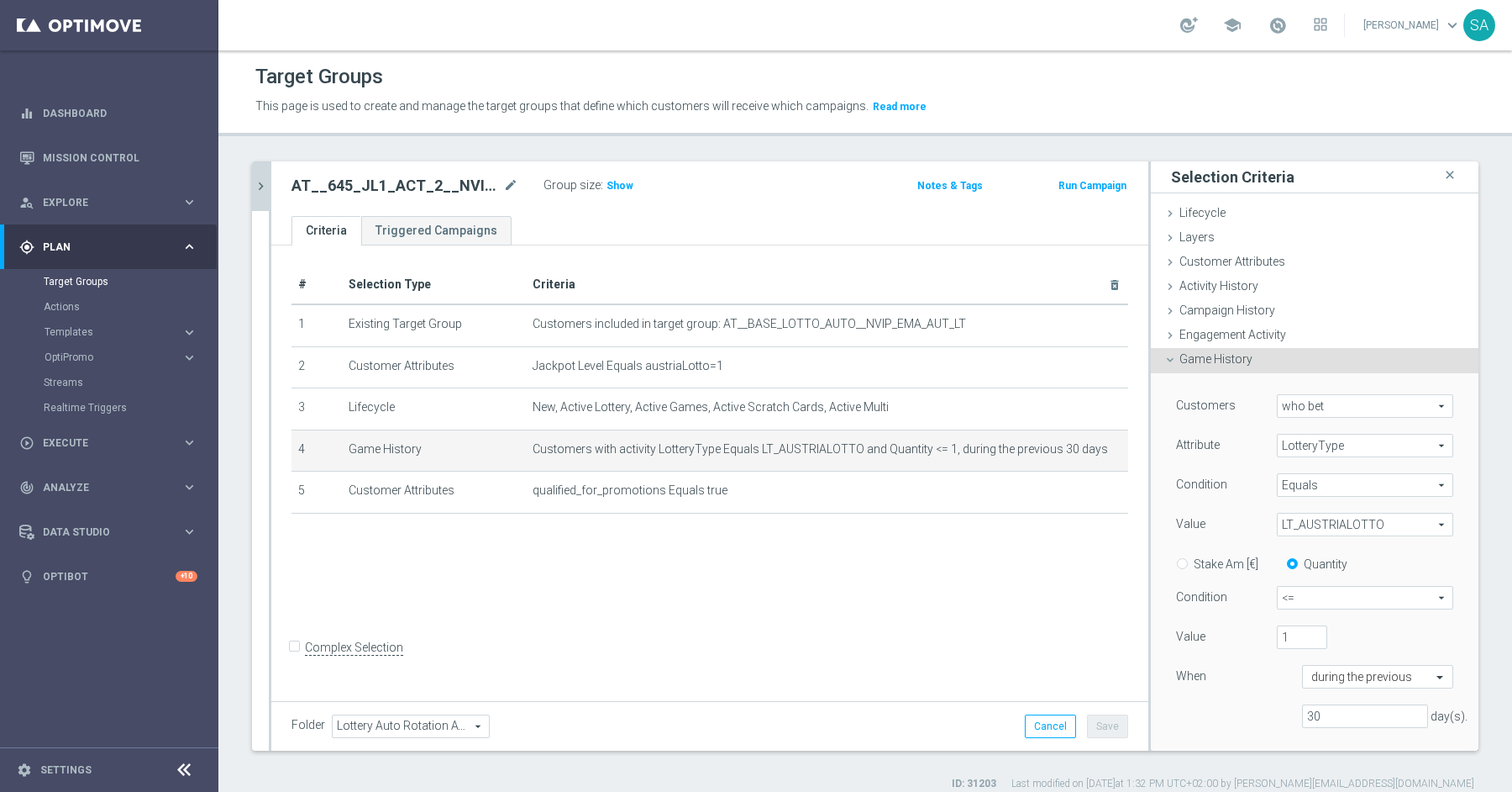
click at [1307, 597] on span "<=" at bounding box center [1365, 597] width 175 height 22
click at [1297, 679] on label ">=" at bounding box center [1365, 687] width 175 height 22
type input ">="
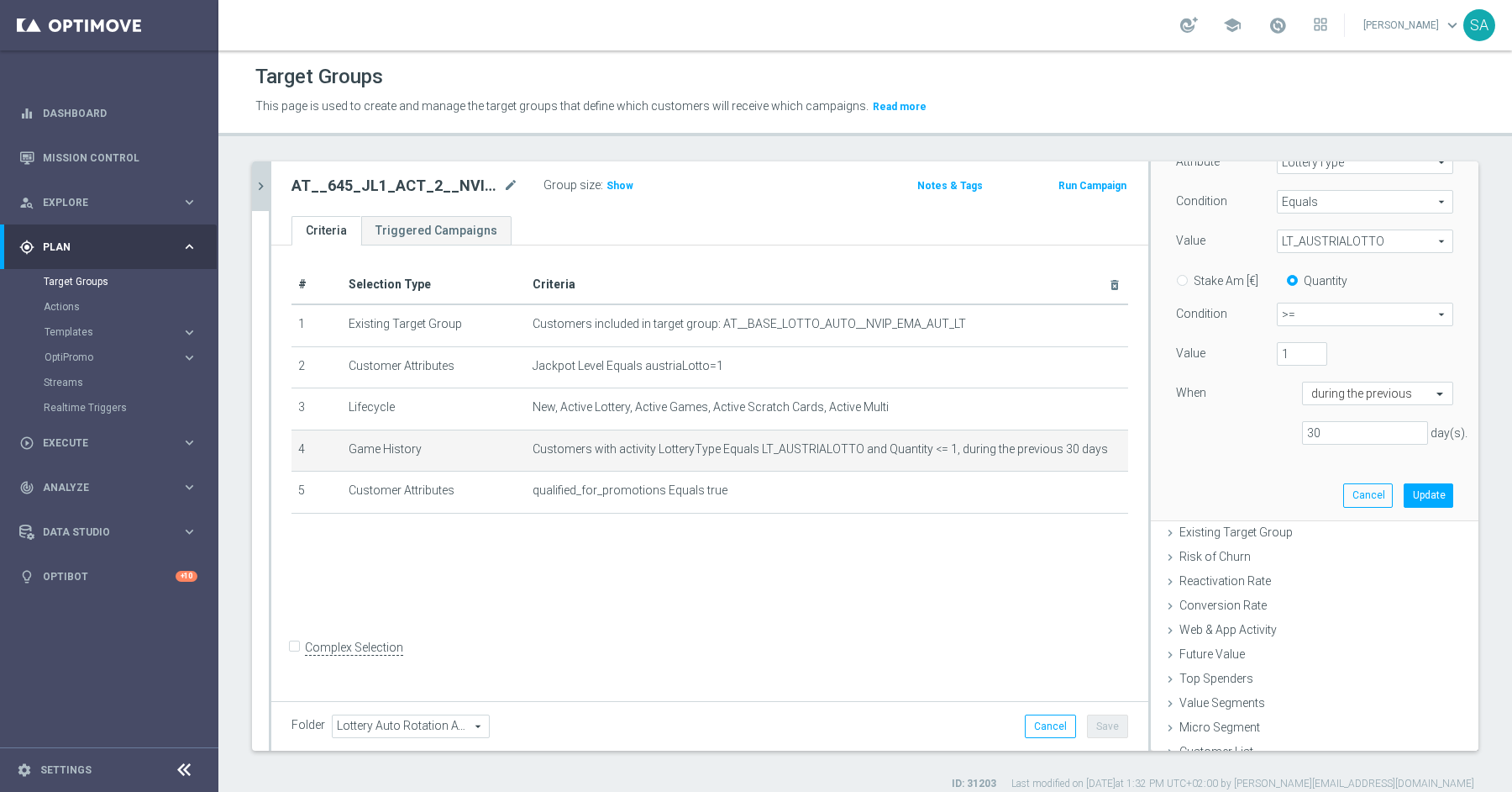
scroll to position [296, 0]
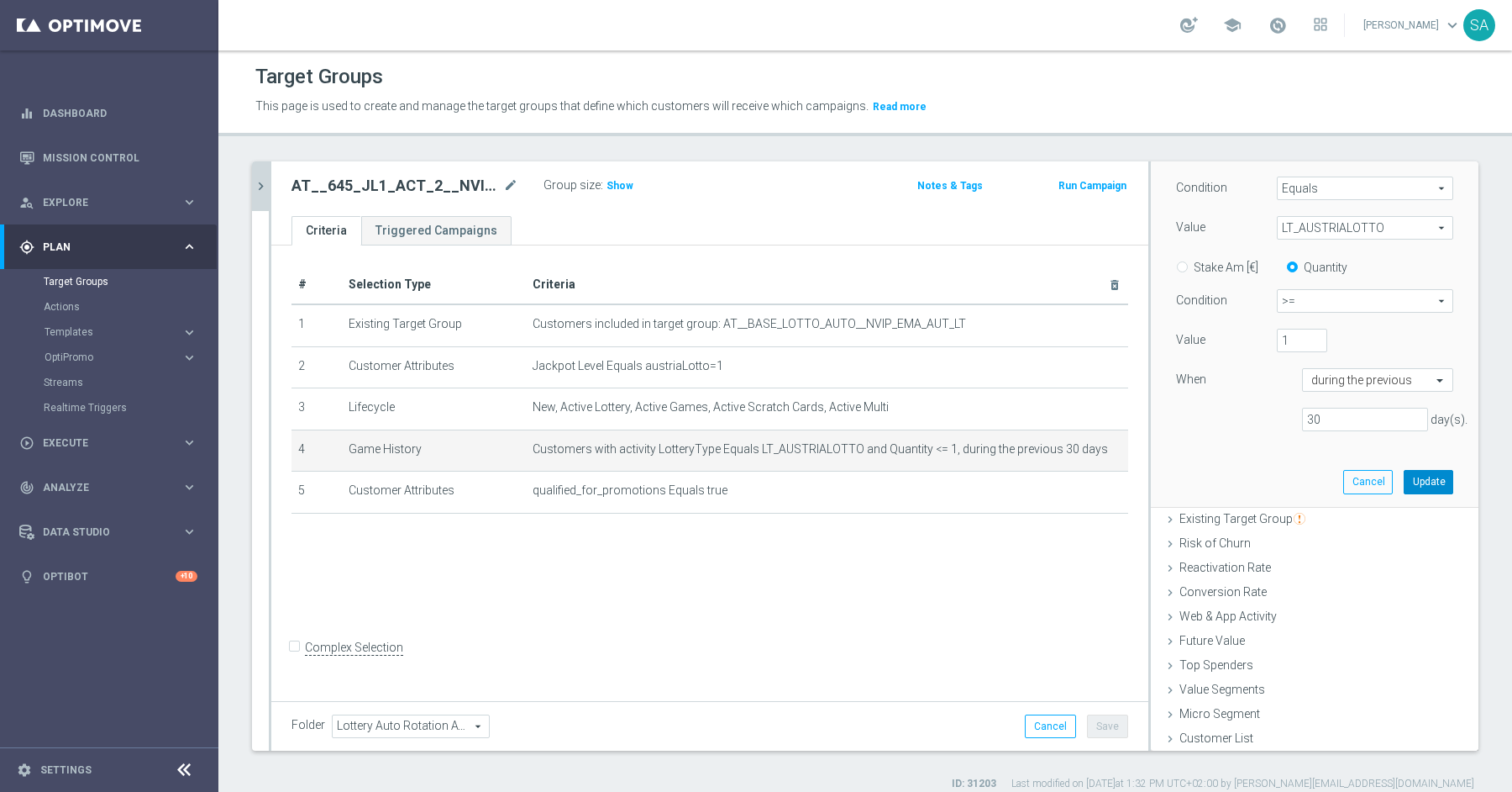
click at [1430, 483] on button "Update" at bounding box center [1428, 481] width 50 height 23
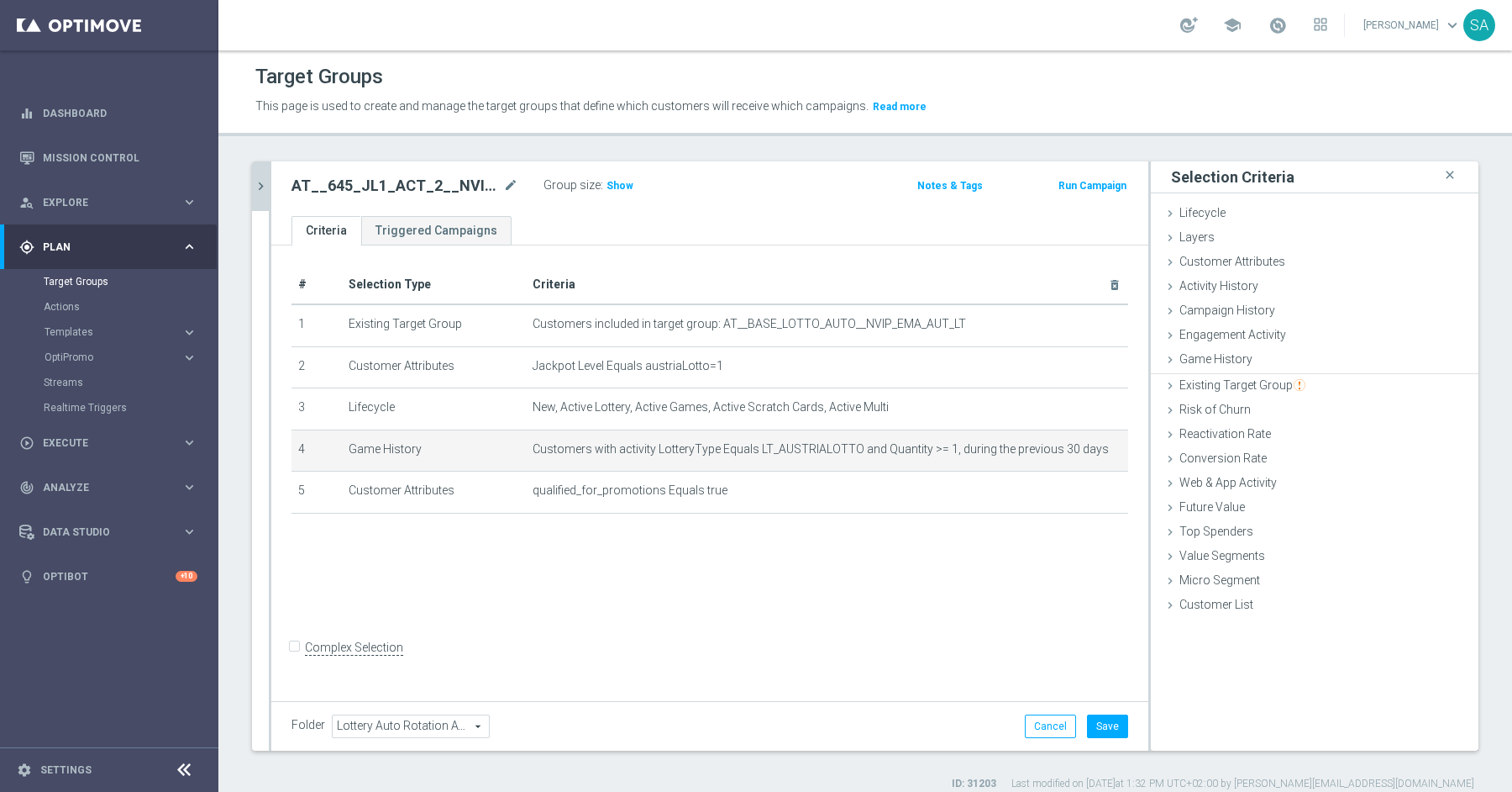
scroll to position [0, 0]
click at [1103, 722] on button "Save" at bounding box center [1108, 726] width 41 height 23
click at [259, 180] on icon "chevron_right" at bounding box center [261, 186] width 16 height 16
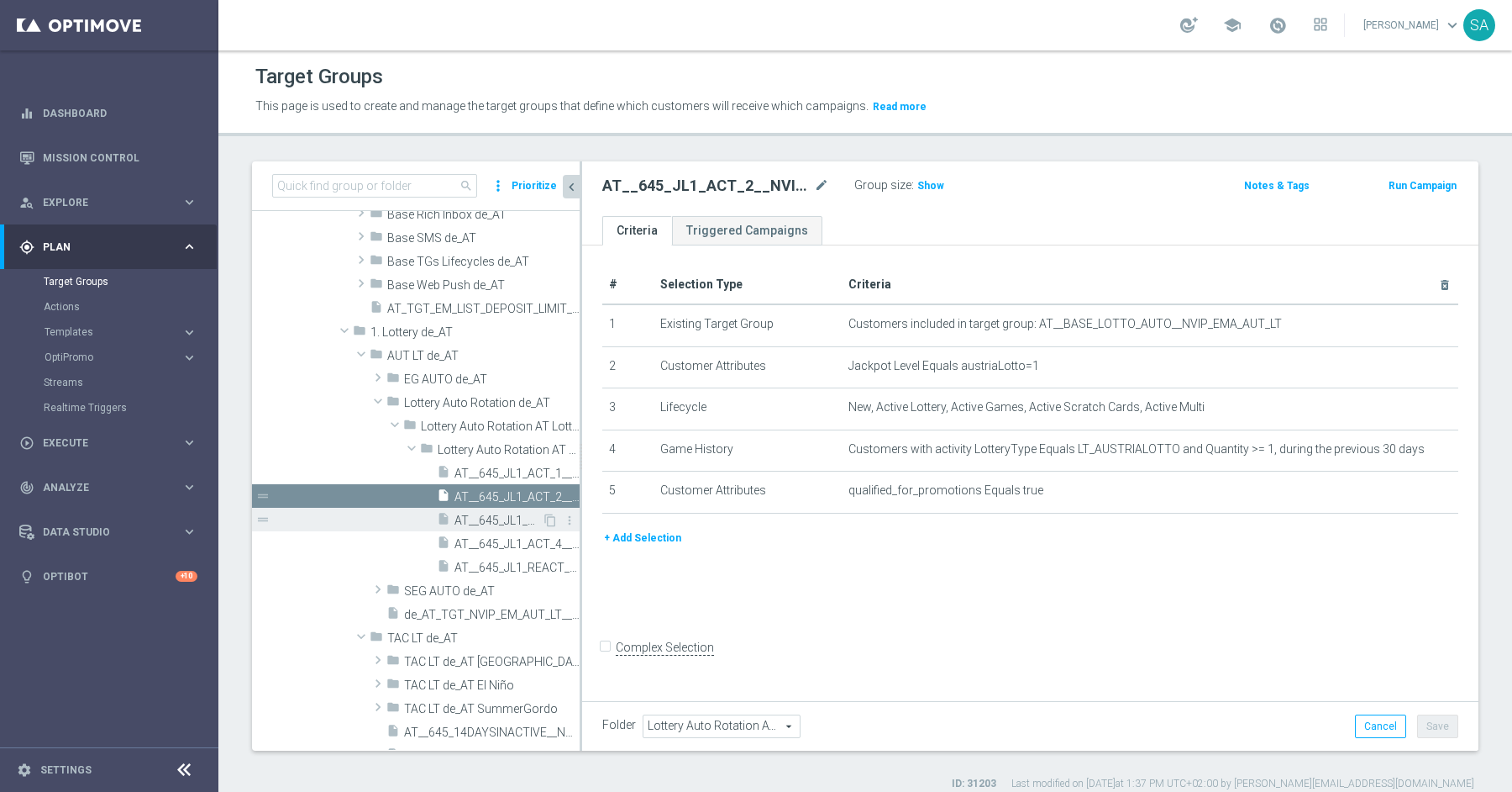
click at [501, 517] on span "AT__645_JL1_ACT_3__NVIP_EMA_AUT_LT" at bounding box center [498, 521] width 87 height 15
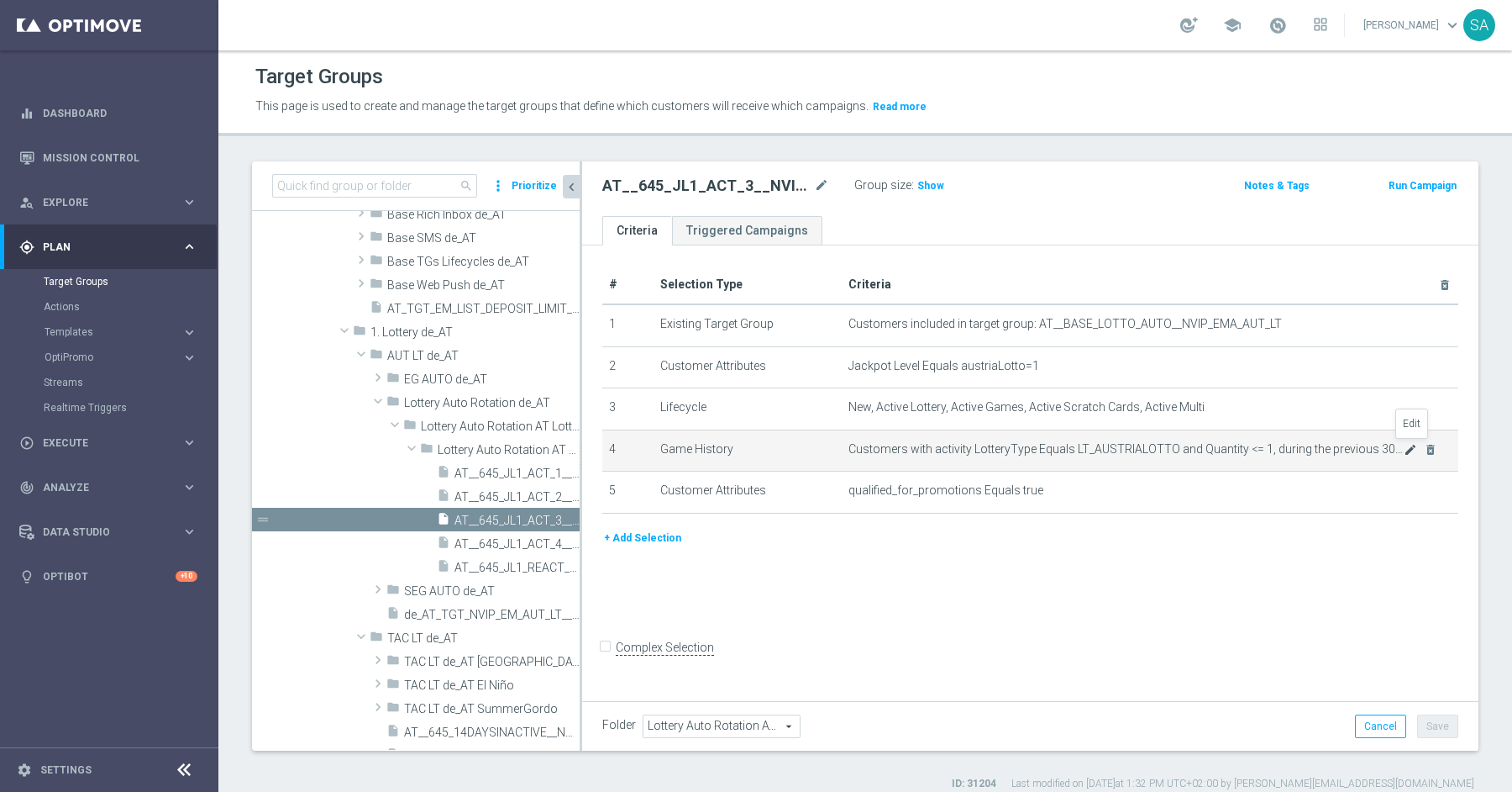
click at [1409, 449] on icon "mode_edit" at bounding box center [1410, 450] width 14 height 14
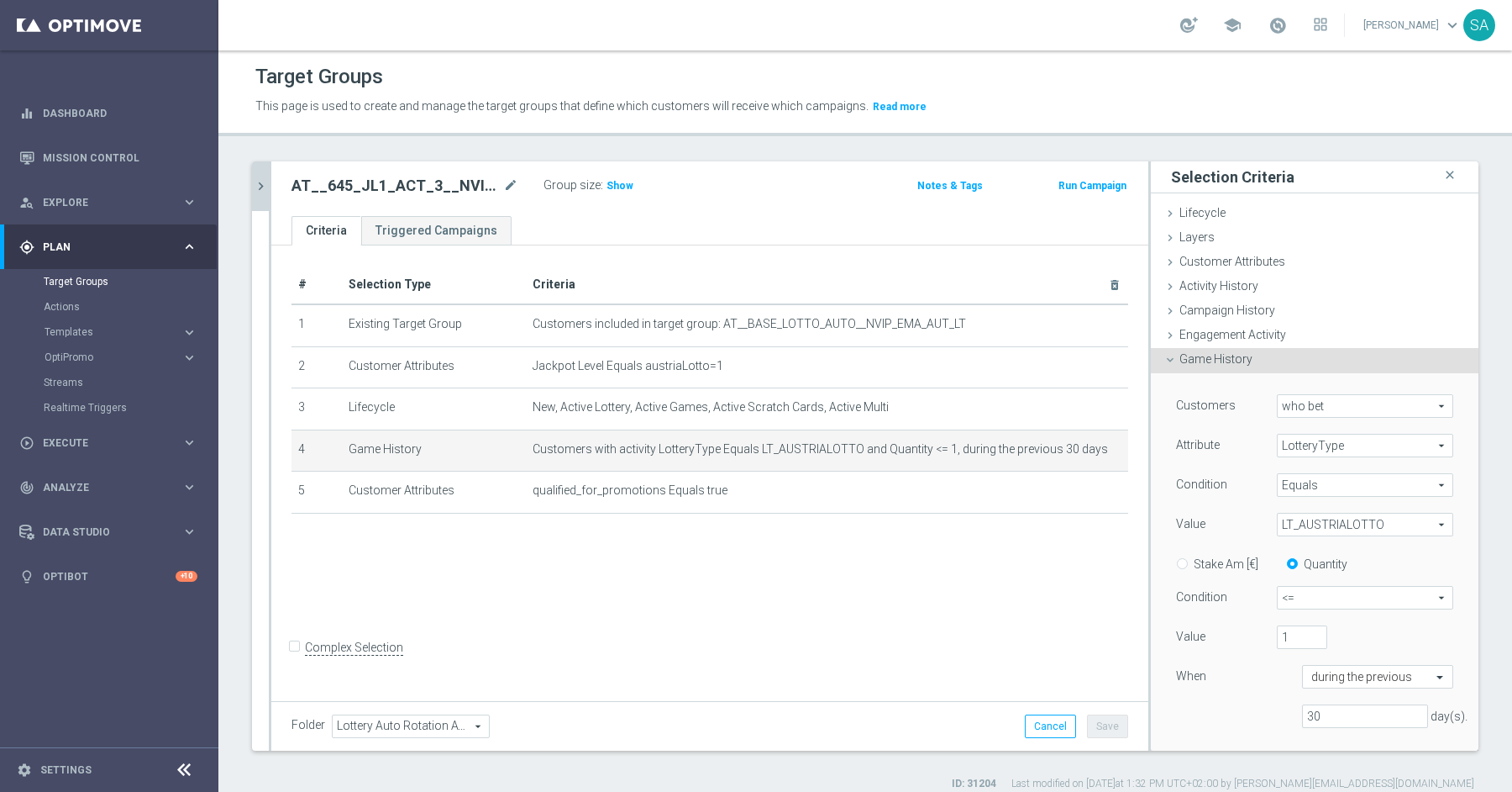
click at [1307, 592] on span "<=" at bounding box center [1365, 597] width 175 height 22
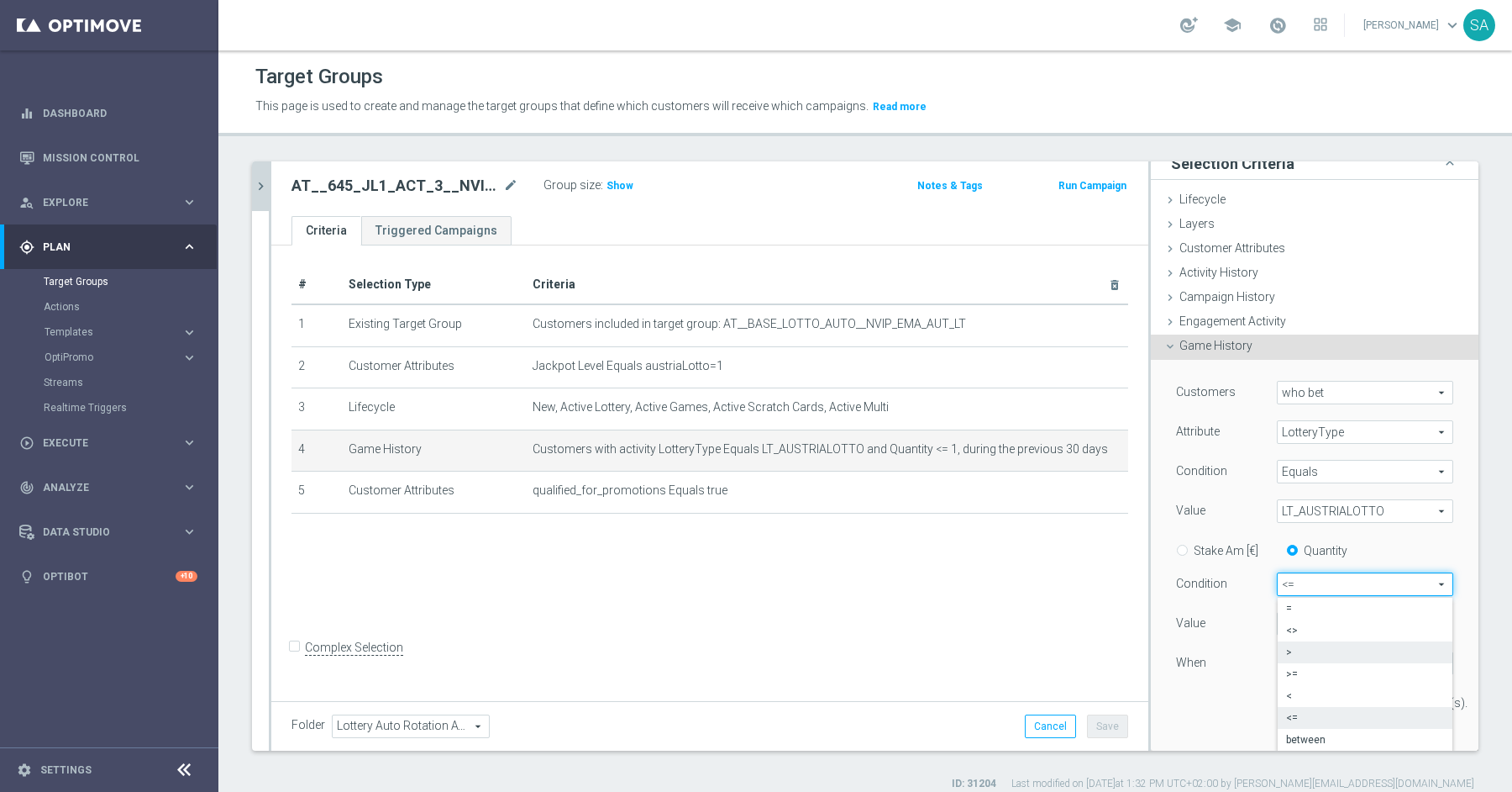
scroll to position [16, 0]
click at [1309, 670] on span ">=" at bounding box center [1365, 672] width 158 height 14
type input ">="
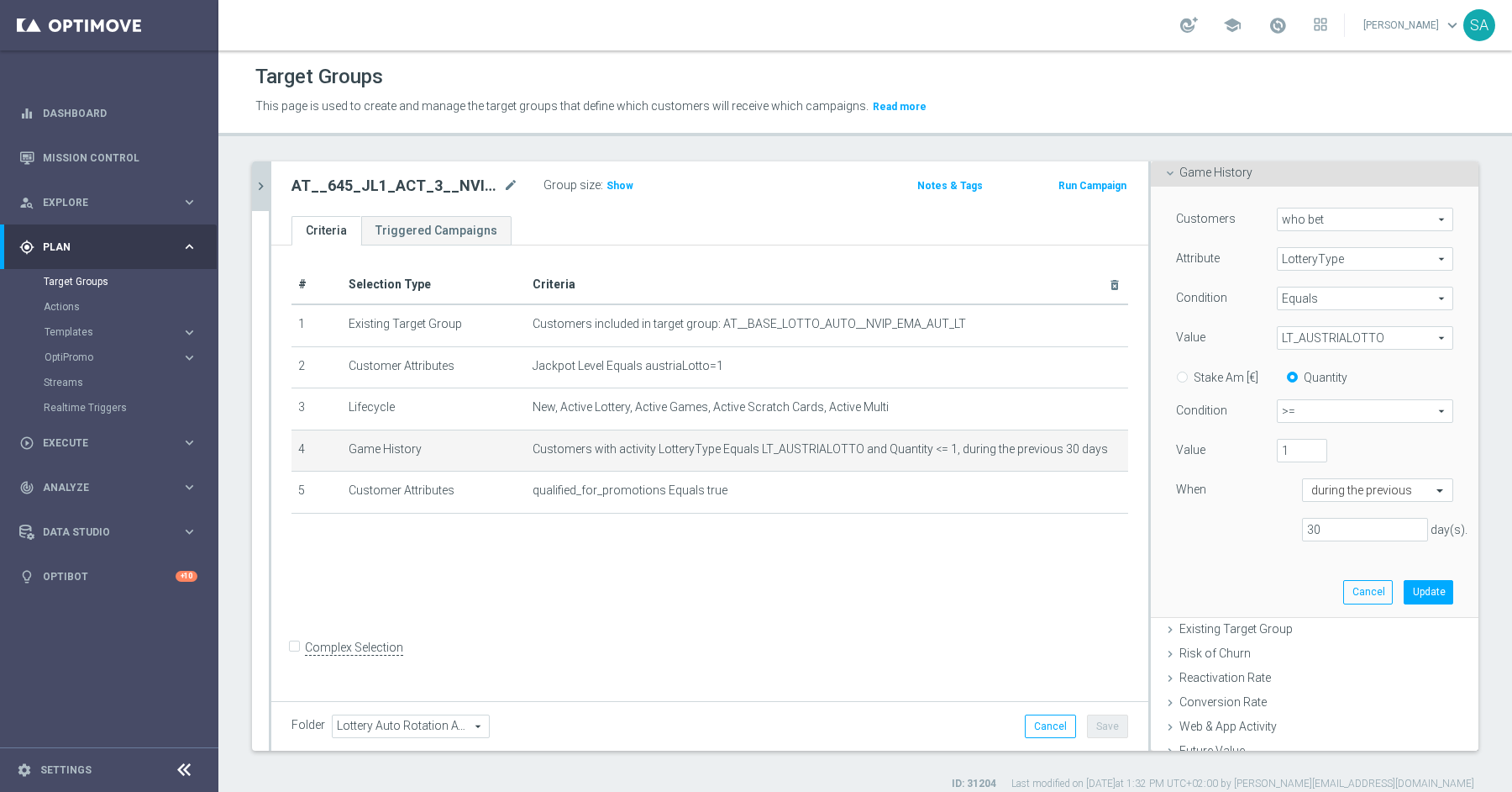
scroll to position [296, 0]
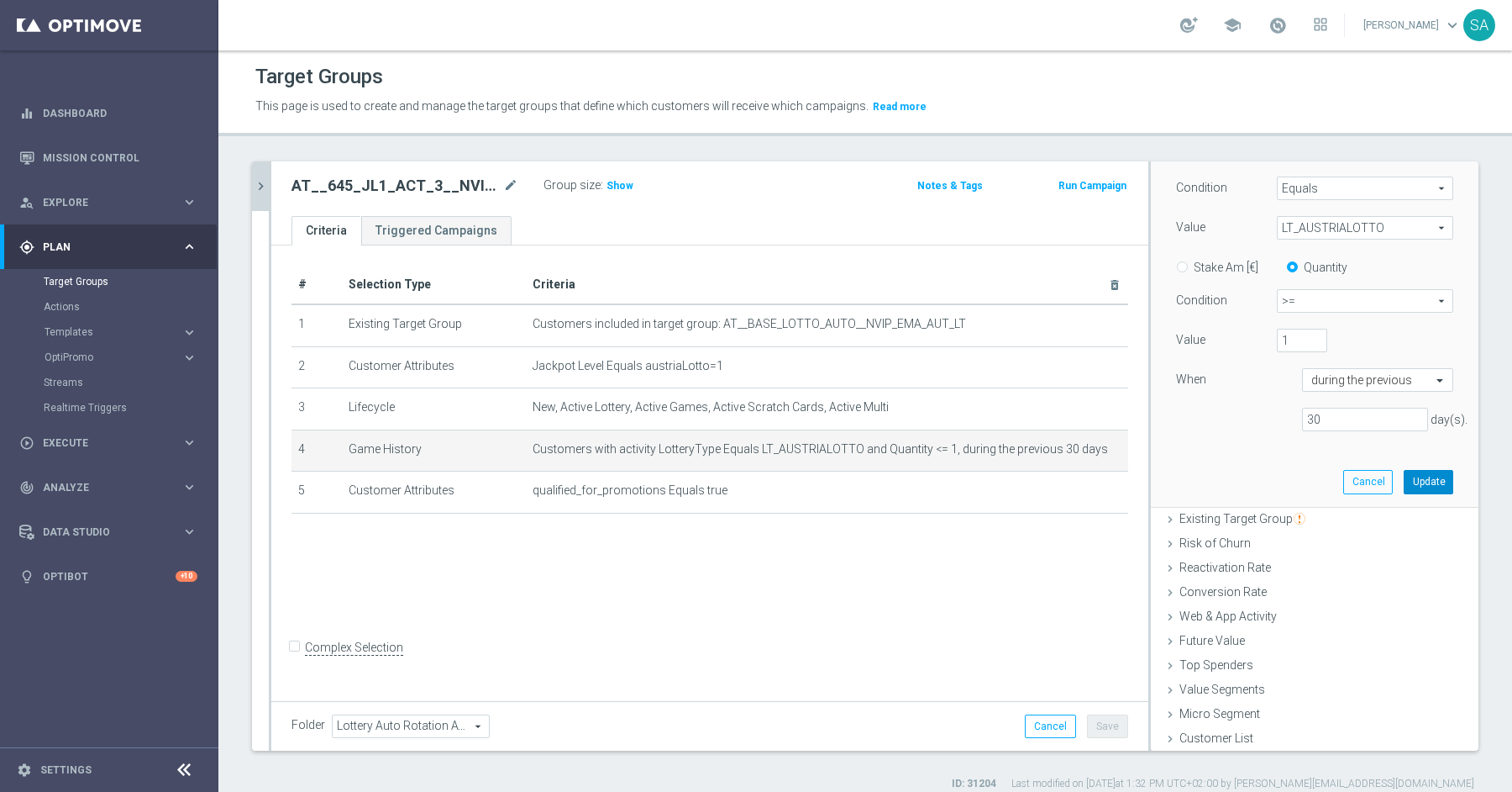
click at [1427, 478] on button "Update" at bounding box center [1428, 481] width 50 height 23
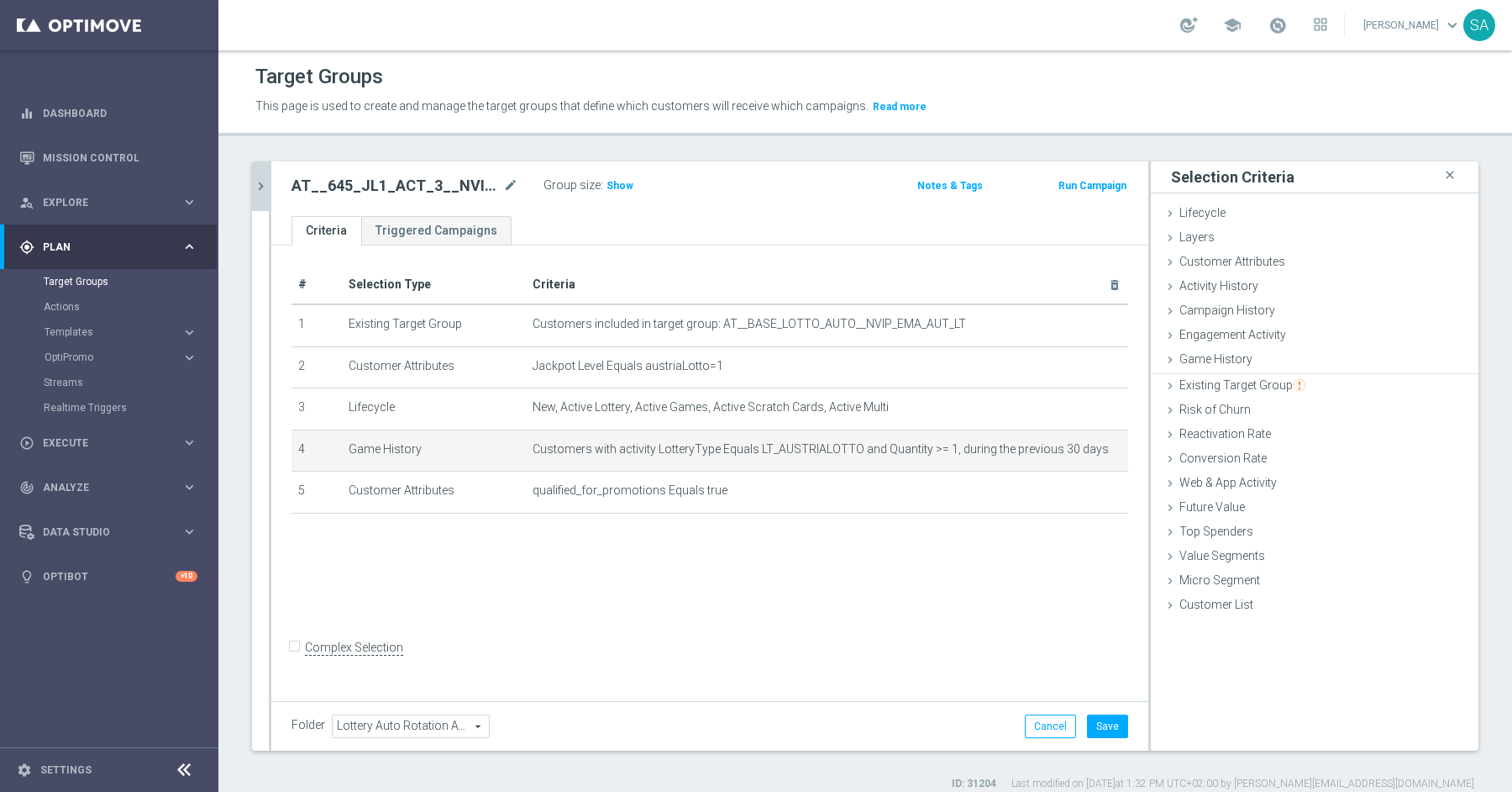
scroll to position [0, 0]
click at [1103, 720] on button "Save" at bounding box center [1108, 726] width 41 height 23
click at [263, 186] on icon "chevron_right" at bounding box center [261, 186] width 16 height 16
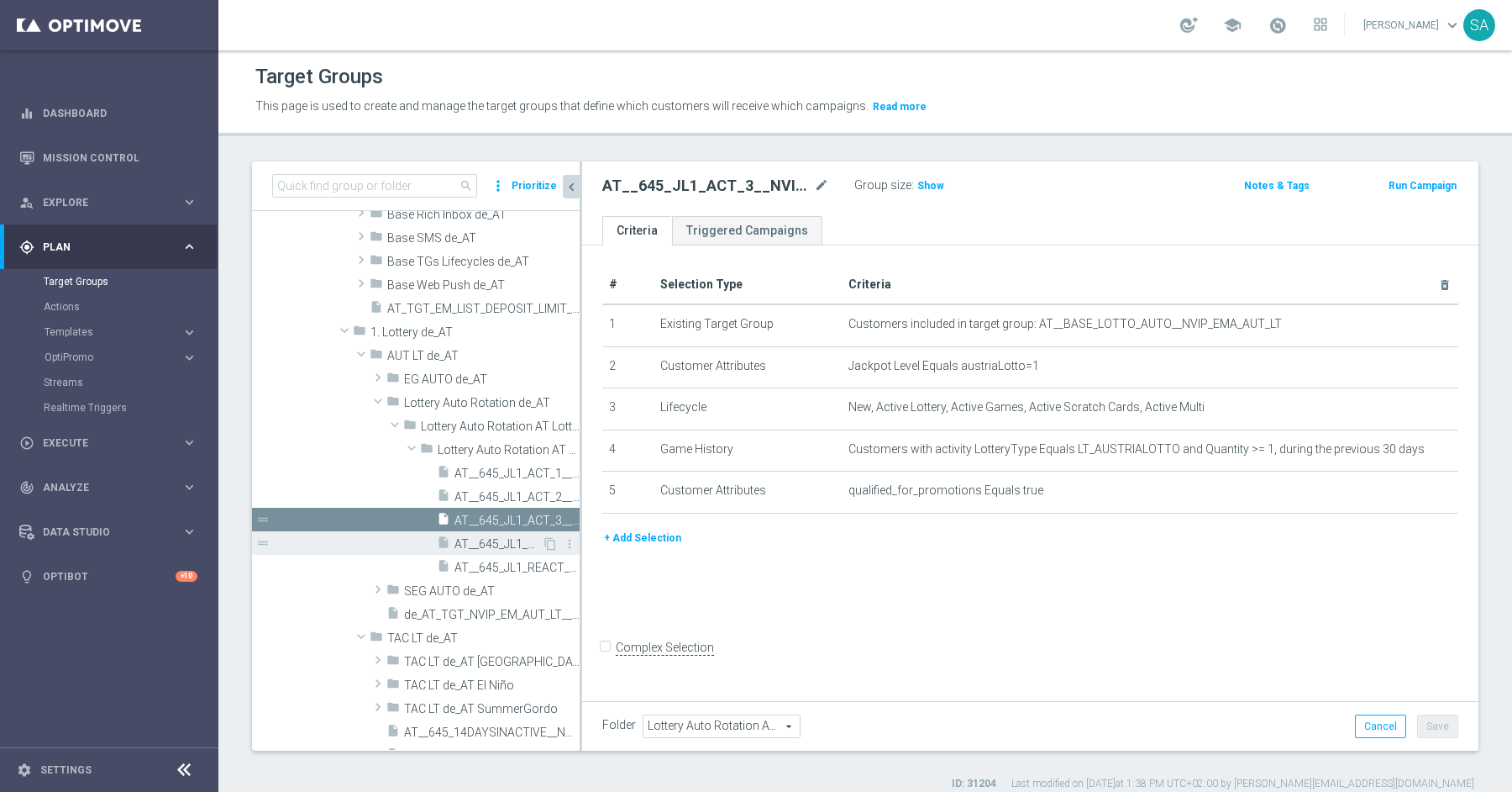
click at [488, 537] on span "AT__645_JL1_ACT_4__NVIP_EMA_AUT_LT" at bounding box center [498, 544] width 87 height 15
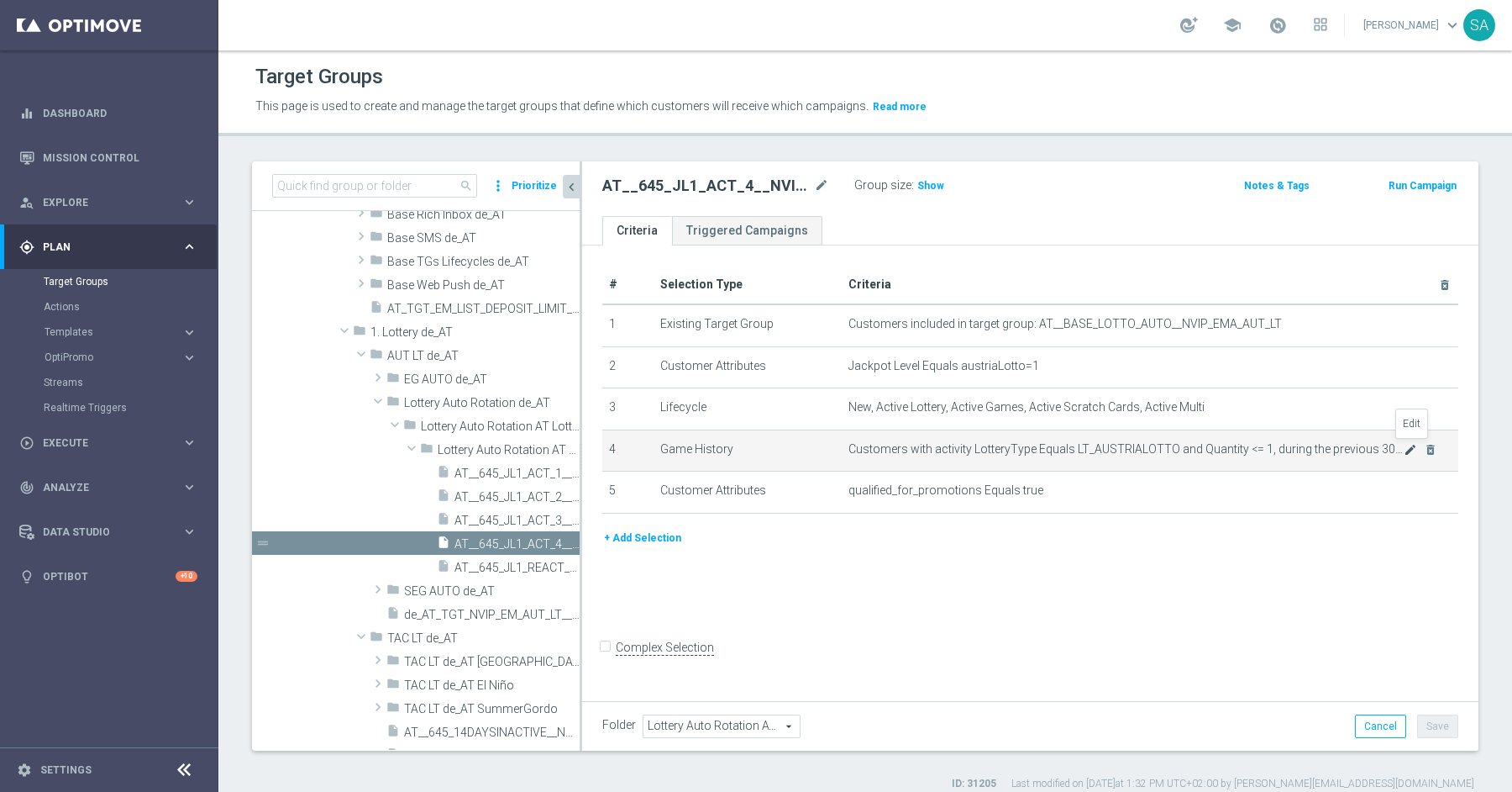
click at [1410, 449] on icon "mode_edit" at bounding box center [1410, 450] width 14 height 14
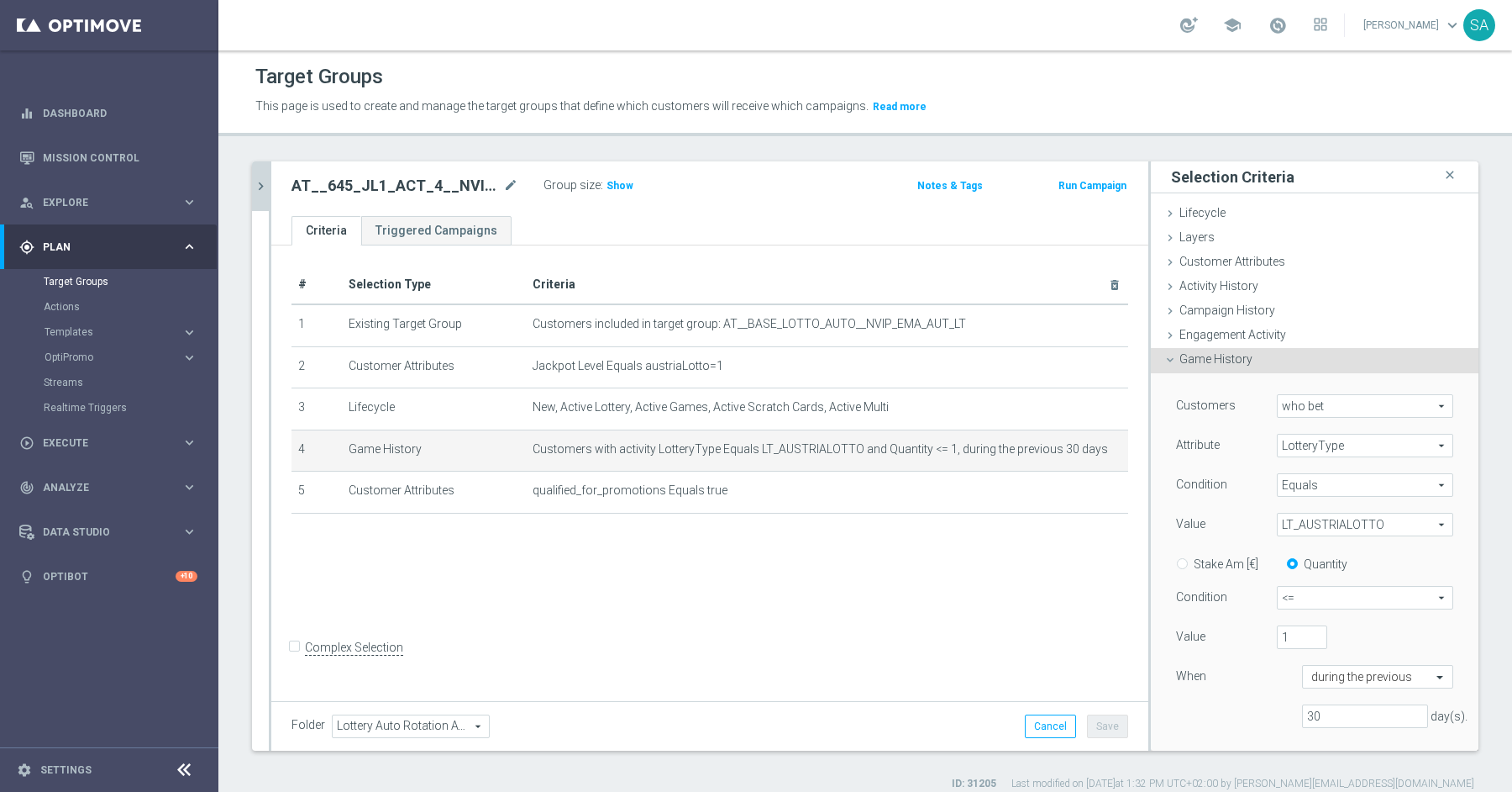
click at [1304, 595] on span "<=" at bounding box center [1365, 597] width 175 height 22
click at [1311, 677] on label ">=" at bounding box center [1365, 687] width 175 height 22
type input ">="
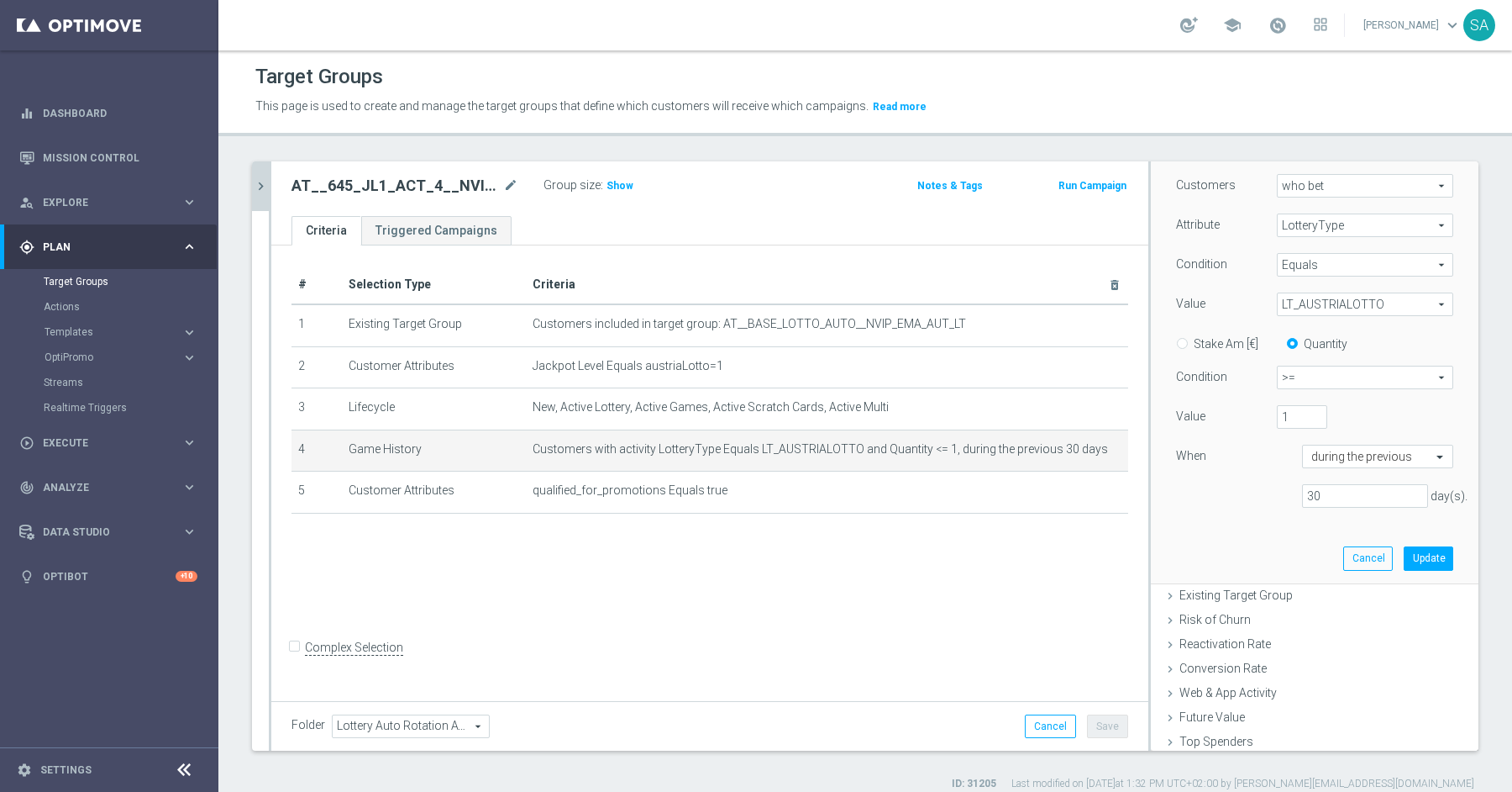
scroll to position [296, 0]
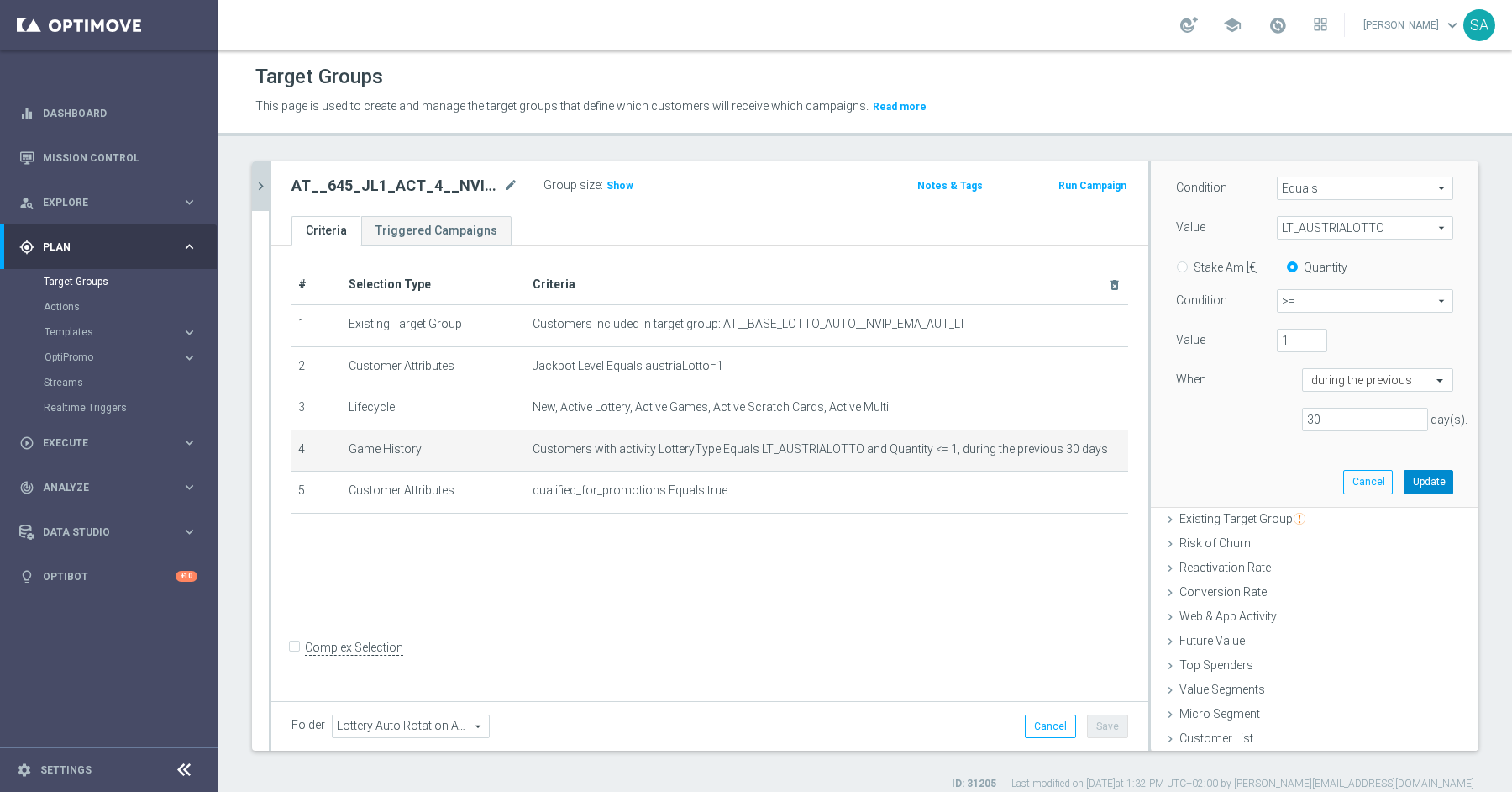
click at [1426, 489] on button "Update" at bounding box center [1428, 481] width 50 height 23
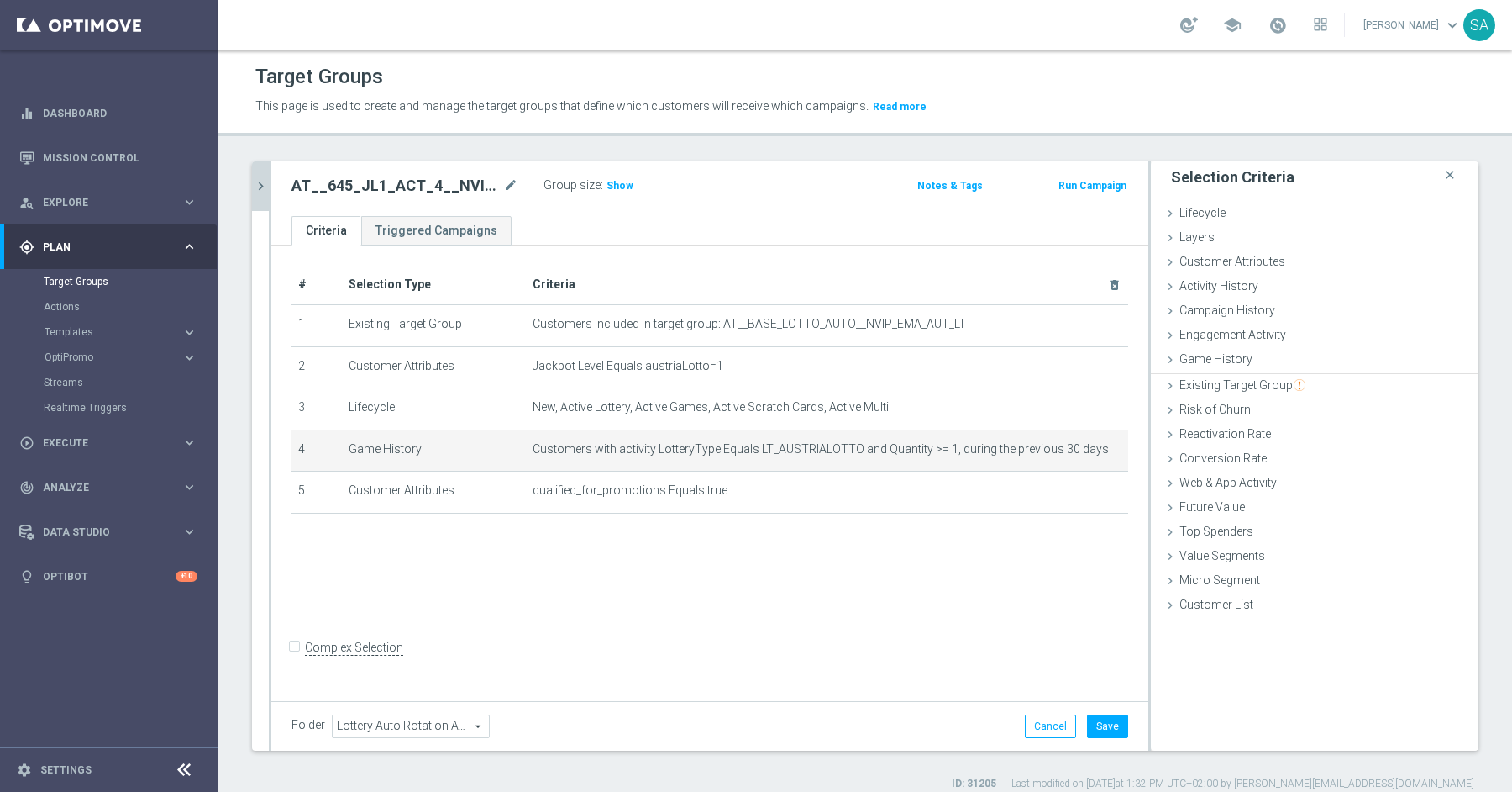
scroll to position [0, 0]
click at [1117, 728] on button "Save" at bounding box center [1108, 726] width 41 height 23
click at [260, 181] on icon "chevron_right" at bounding box center [261, 186] width 16 height 16
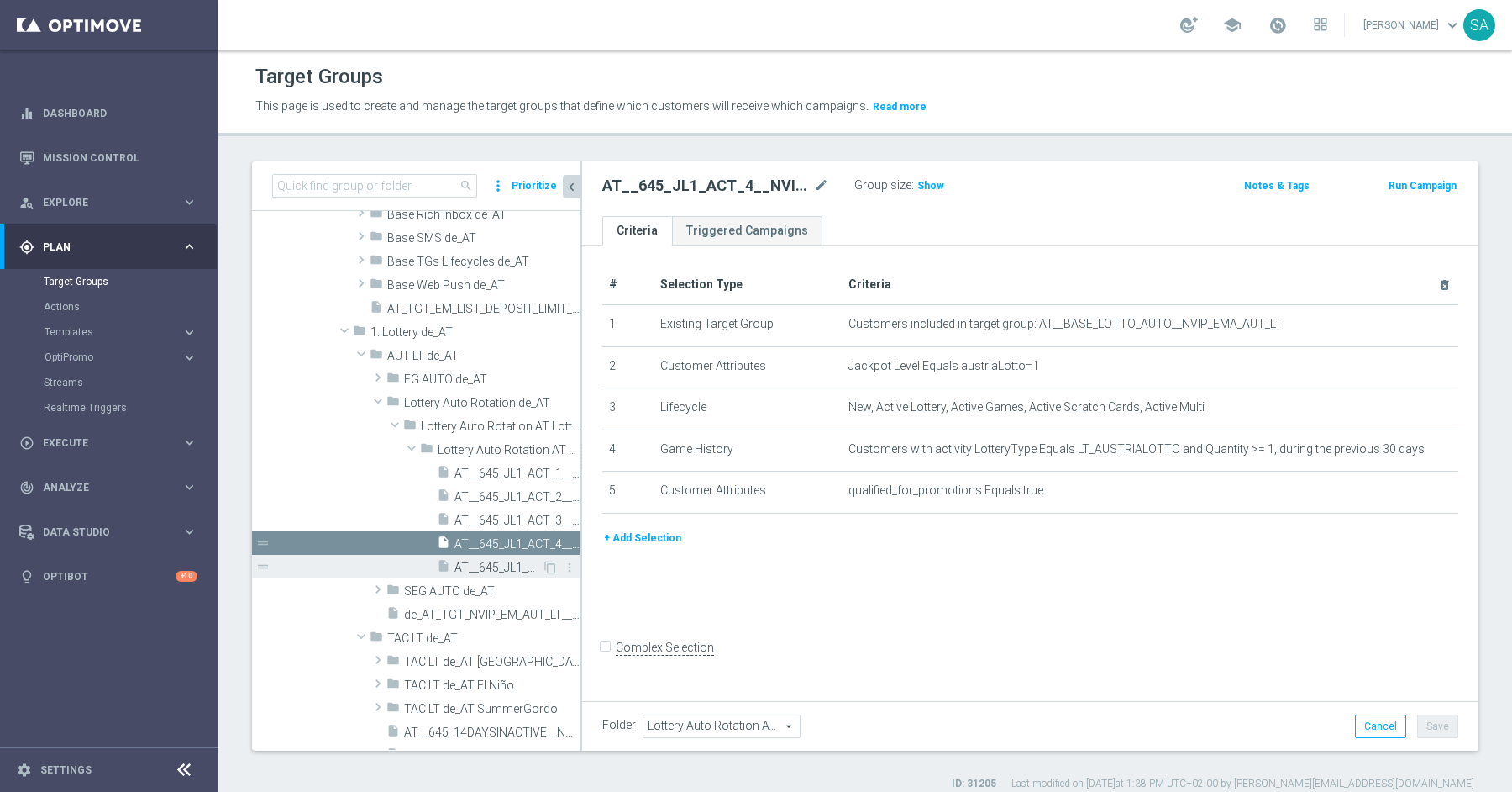
click at [494, 569] on span "AT__645_JL1_REACT_1__NVIP_EMA_AUT_LT" at bounding box center [498, 567] width 87 height 15
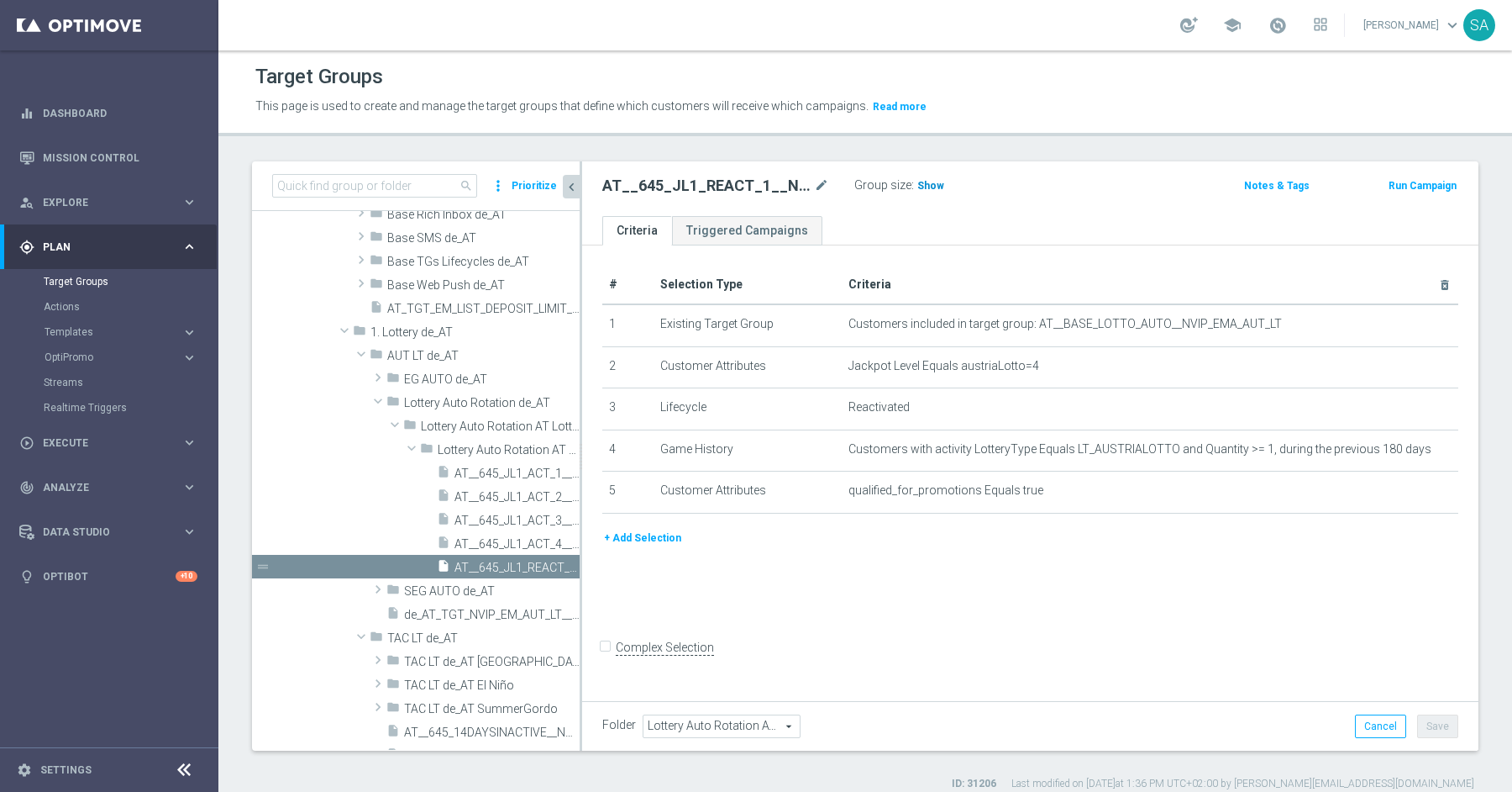
click at [929, 190] on h3 "Show" at bounding box center [930, 185] width 30 height 18
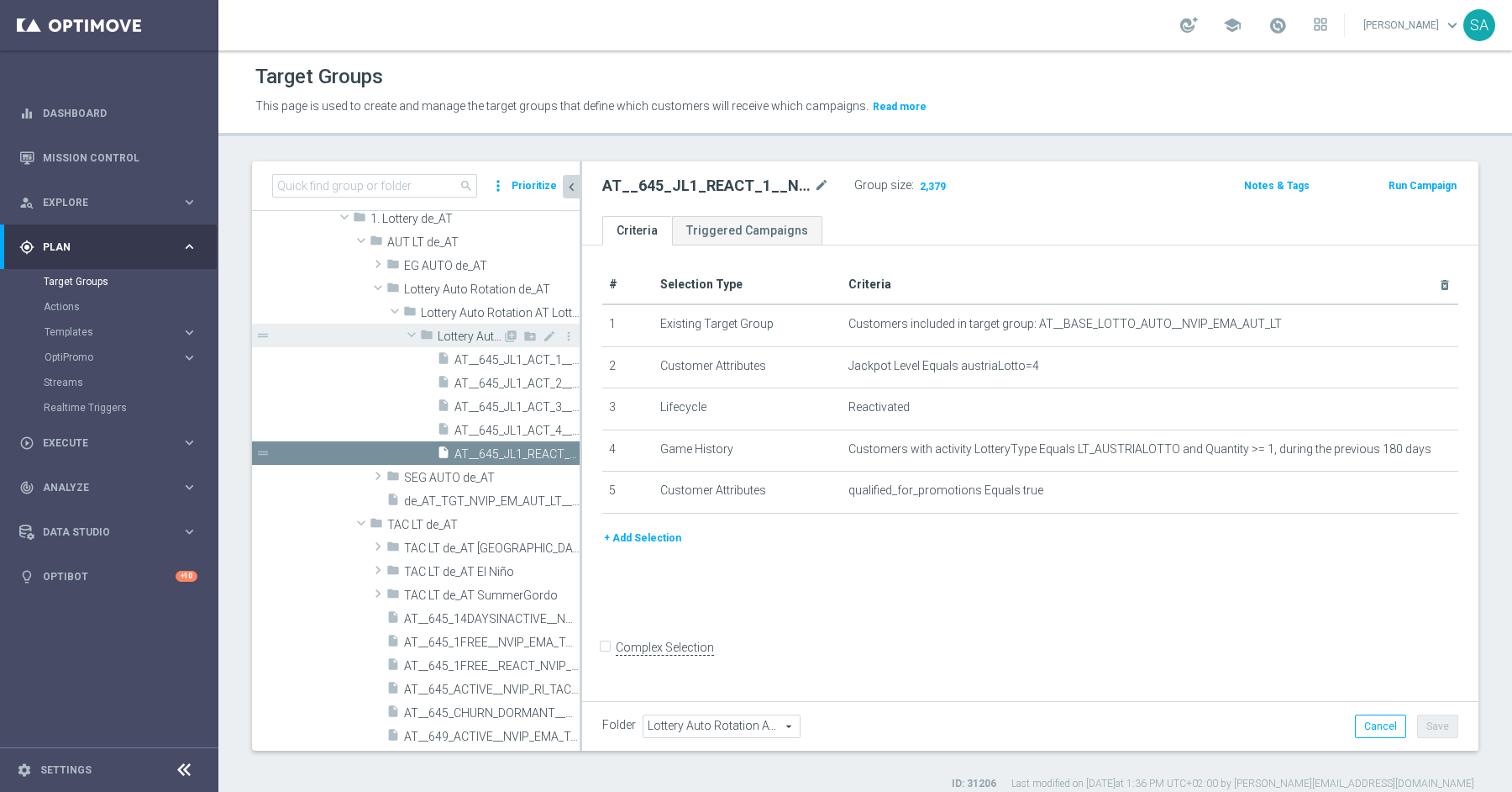
scroll to position [618, 0]
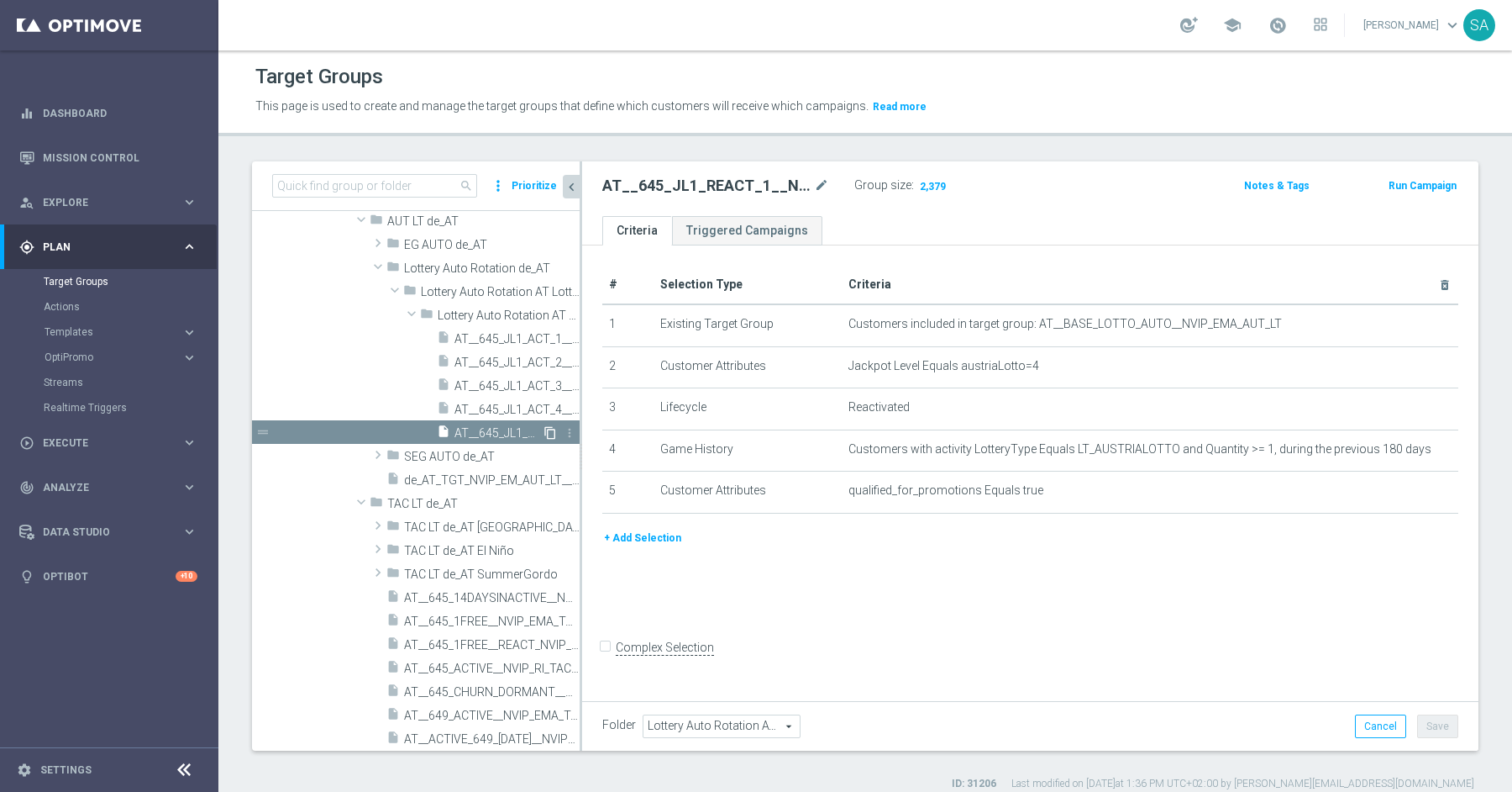
click at [553, 430] on icon "content_copy" at bounding box center [551, 433] width 14 height 14
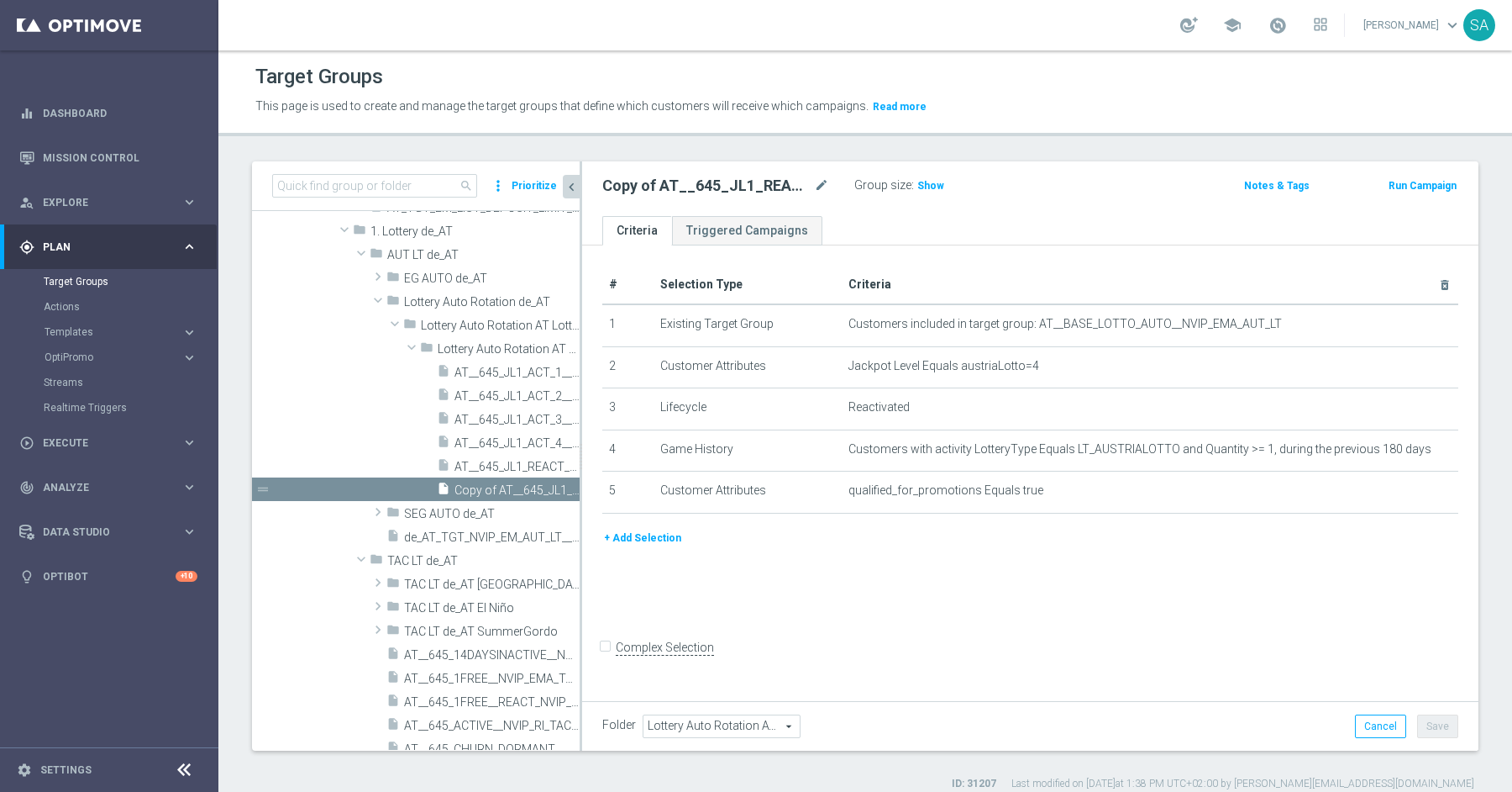
scroll to position [539, 0]
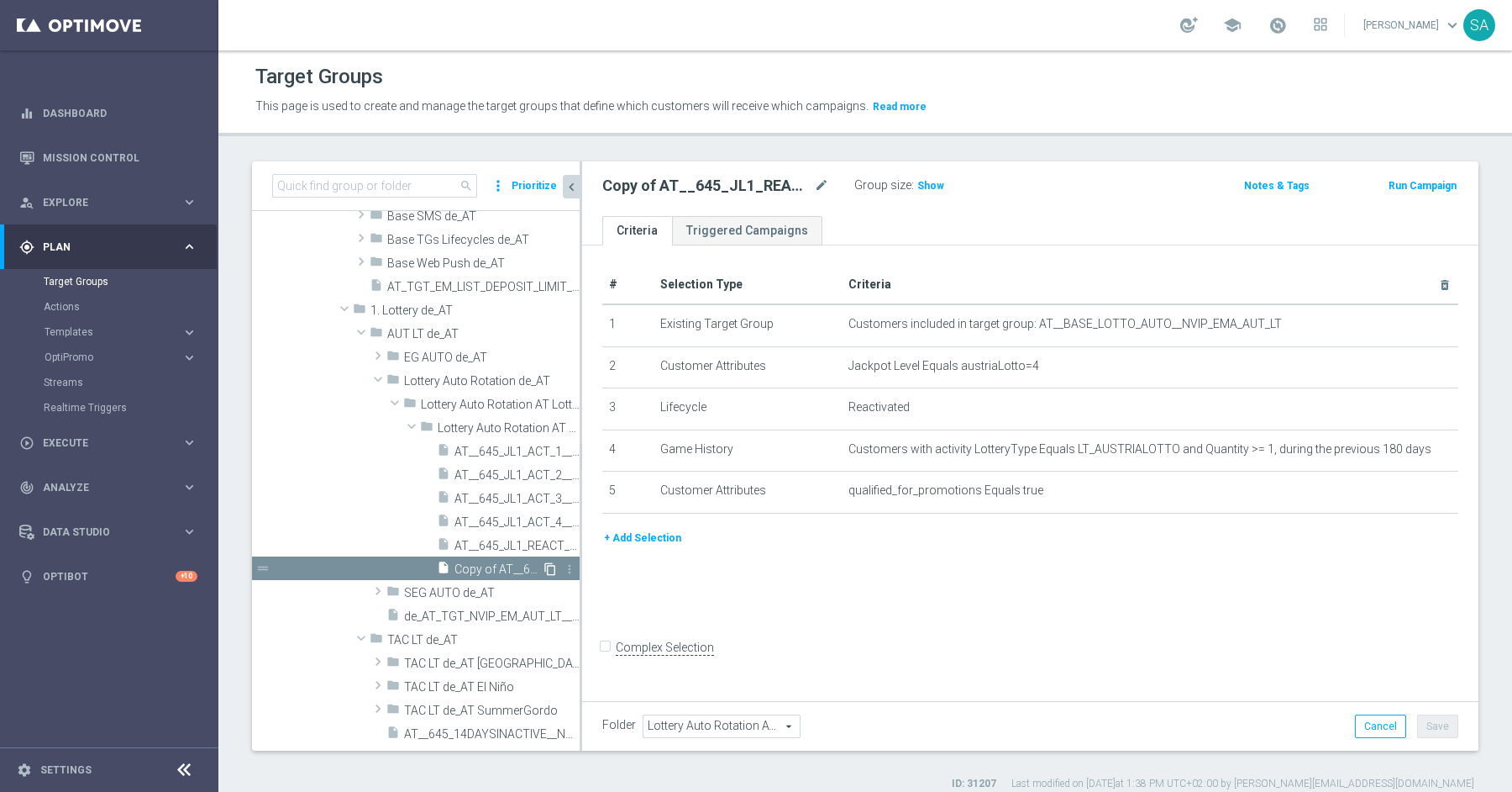
click at [553, 566] on icon "content_copy" at bounding box center [551, 569] width 14 height 14
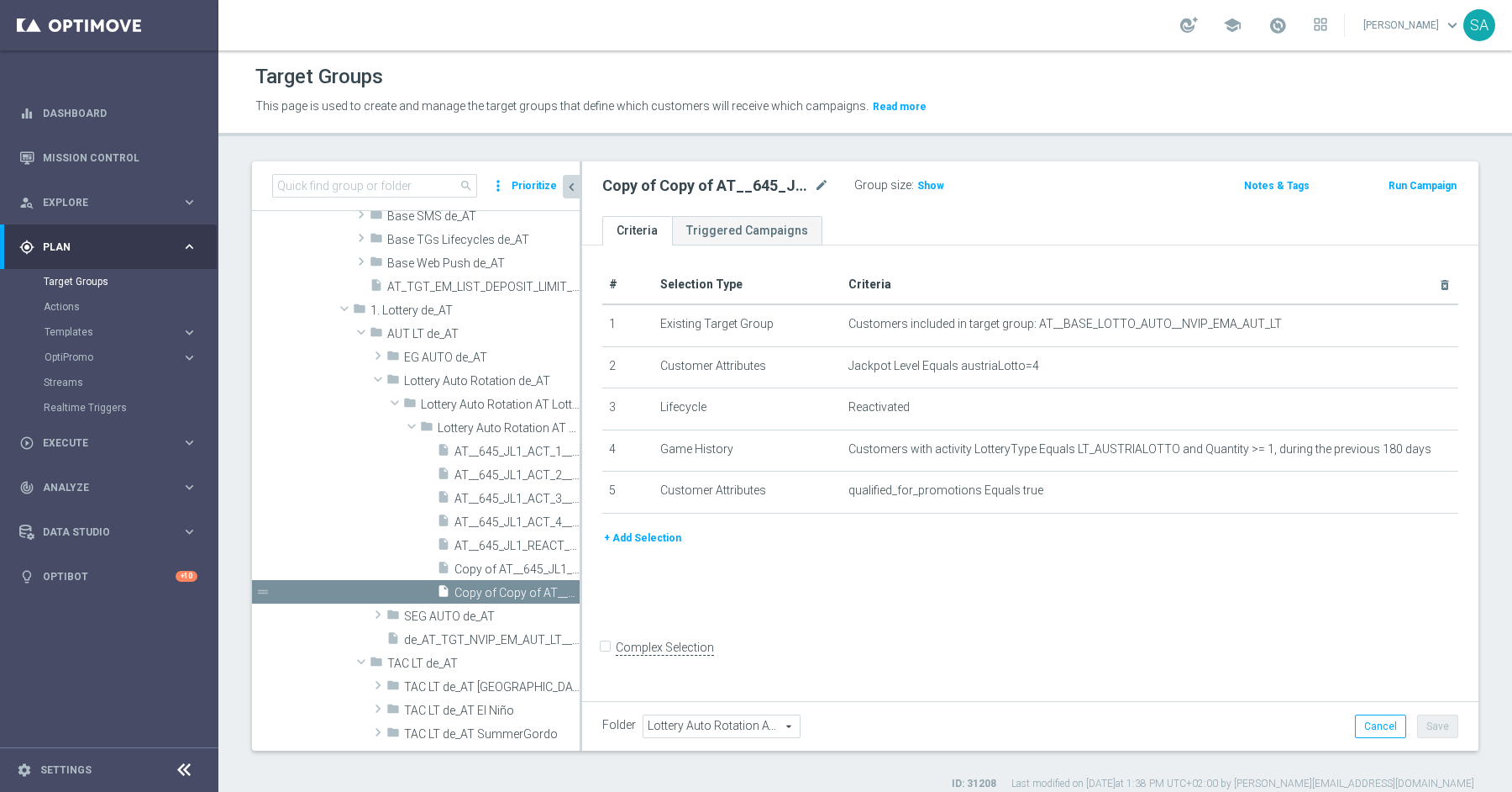
scroll to position [560, 0]
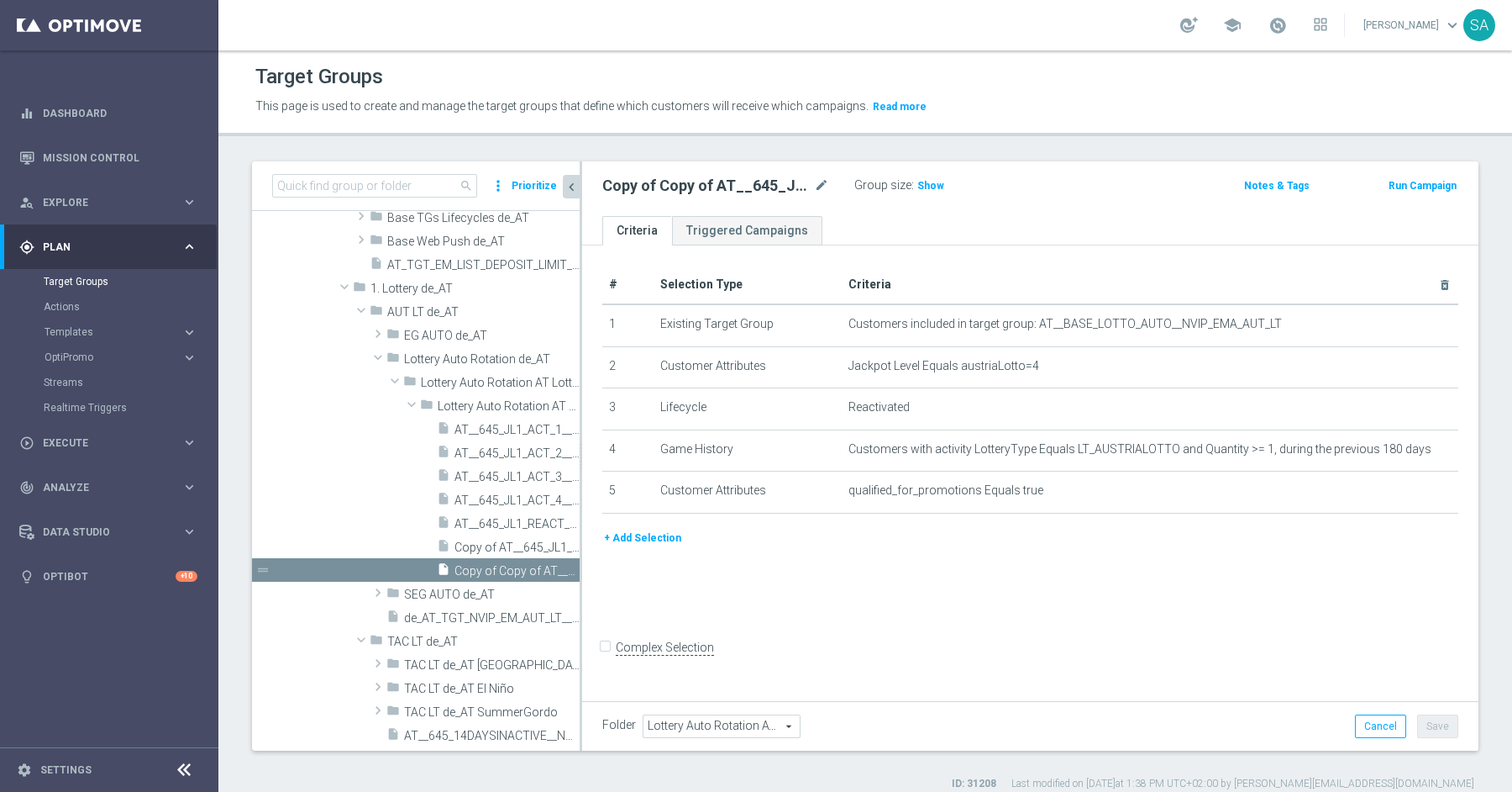
click at [0, 0] on icon "content_copy" at bounding box center [0, 0] width 0 height 0
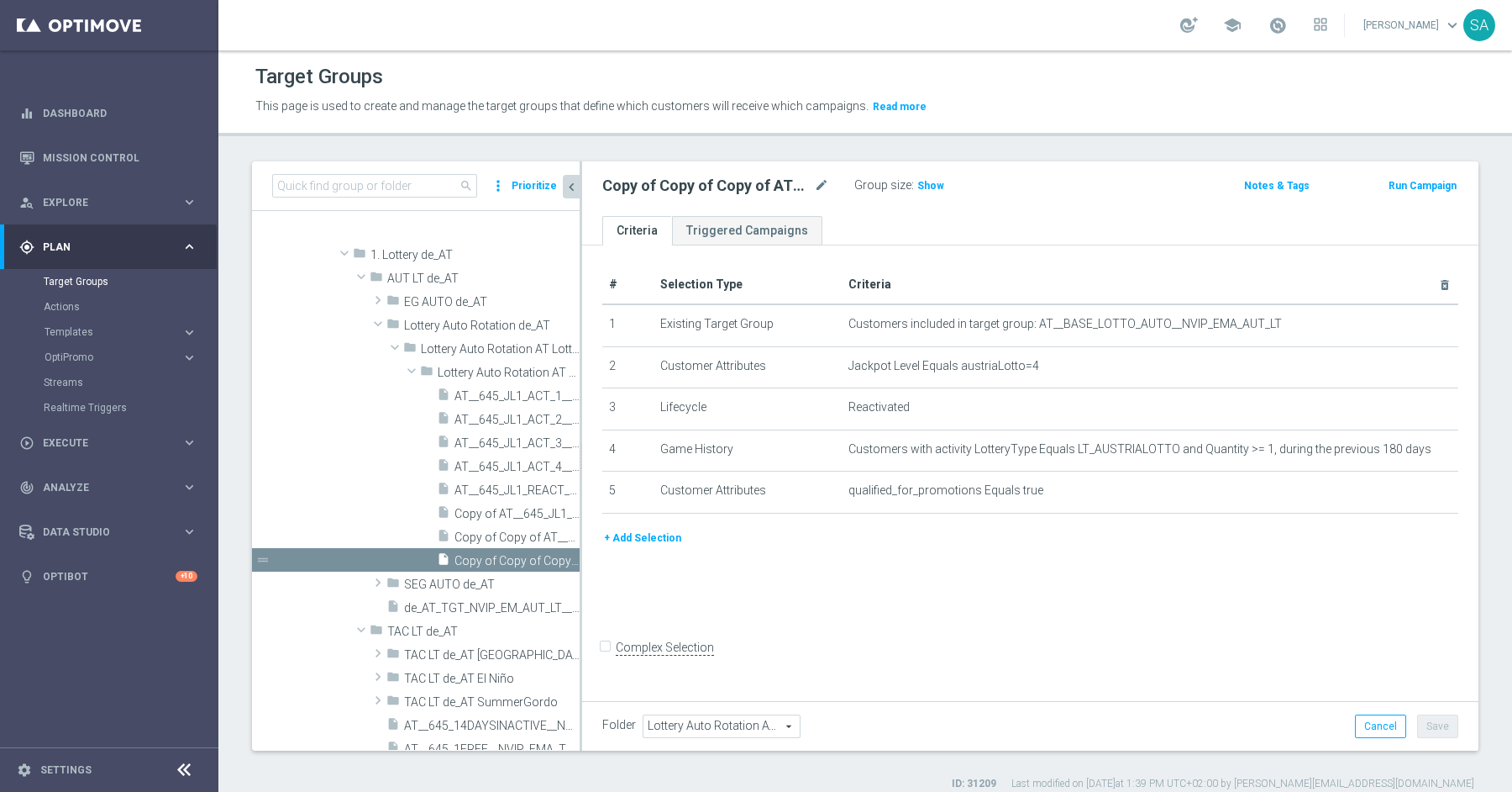
scroll to position [583, 0]
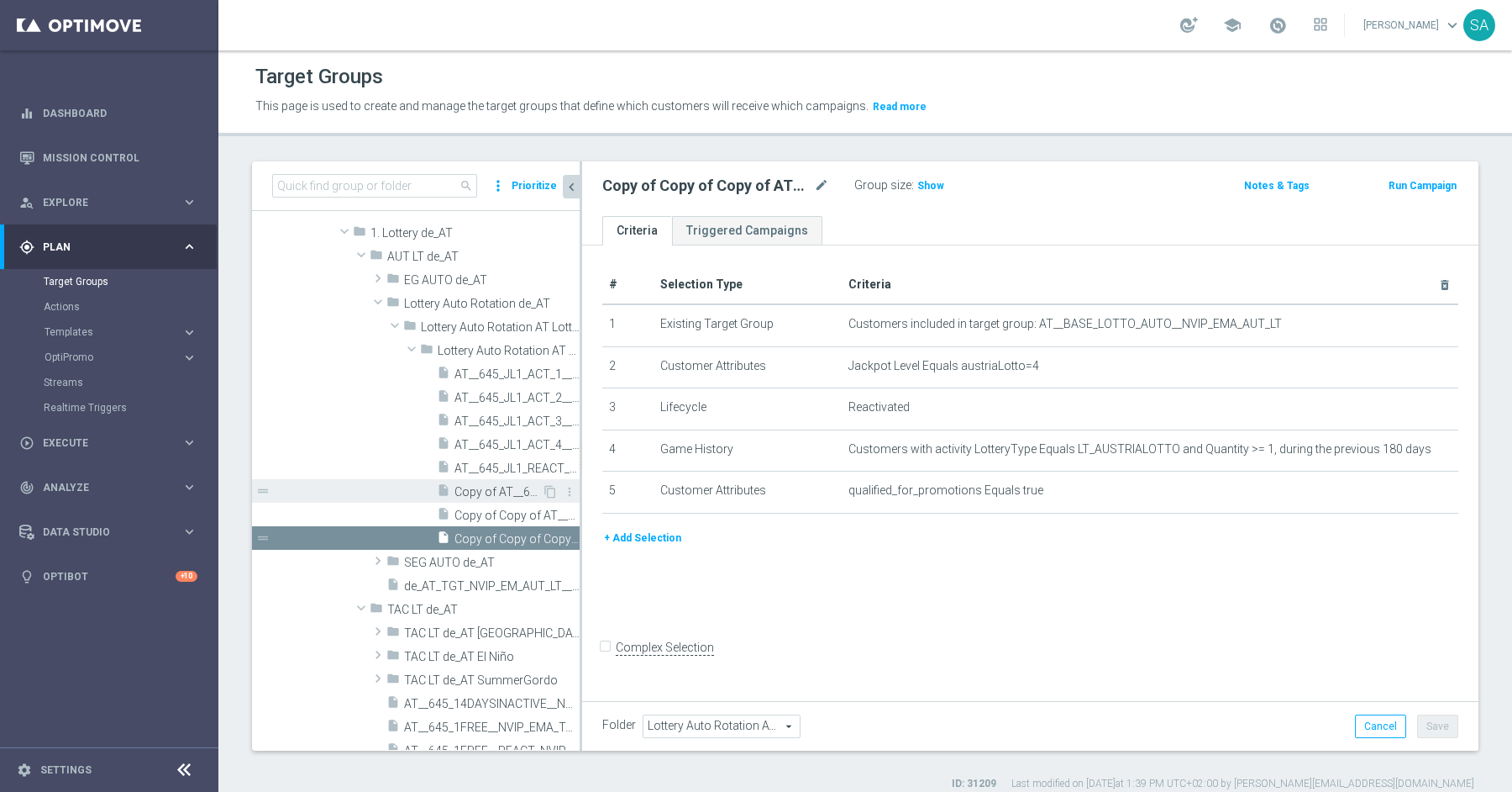
click at [511, 490] on span "Copy of AT__645_JL1_REACT_1__NVIP_EMA_AUT_LT" at bounding box center [498, 492] width 87 height 15
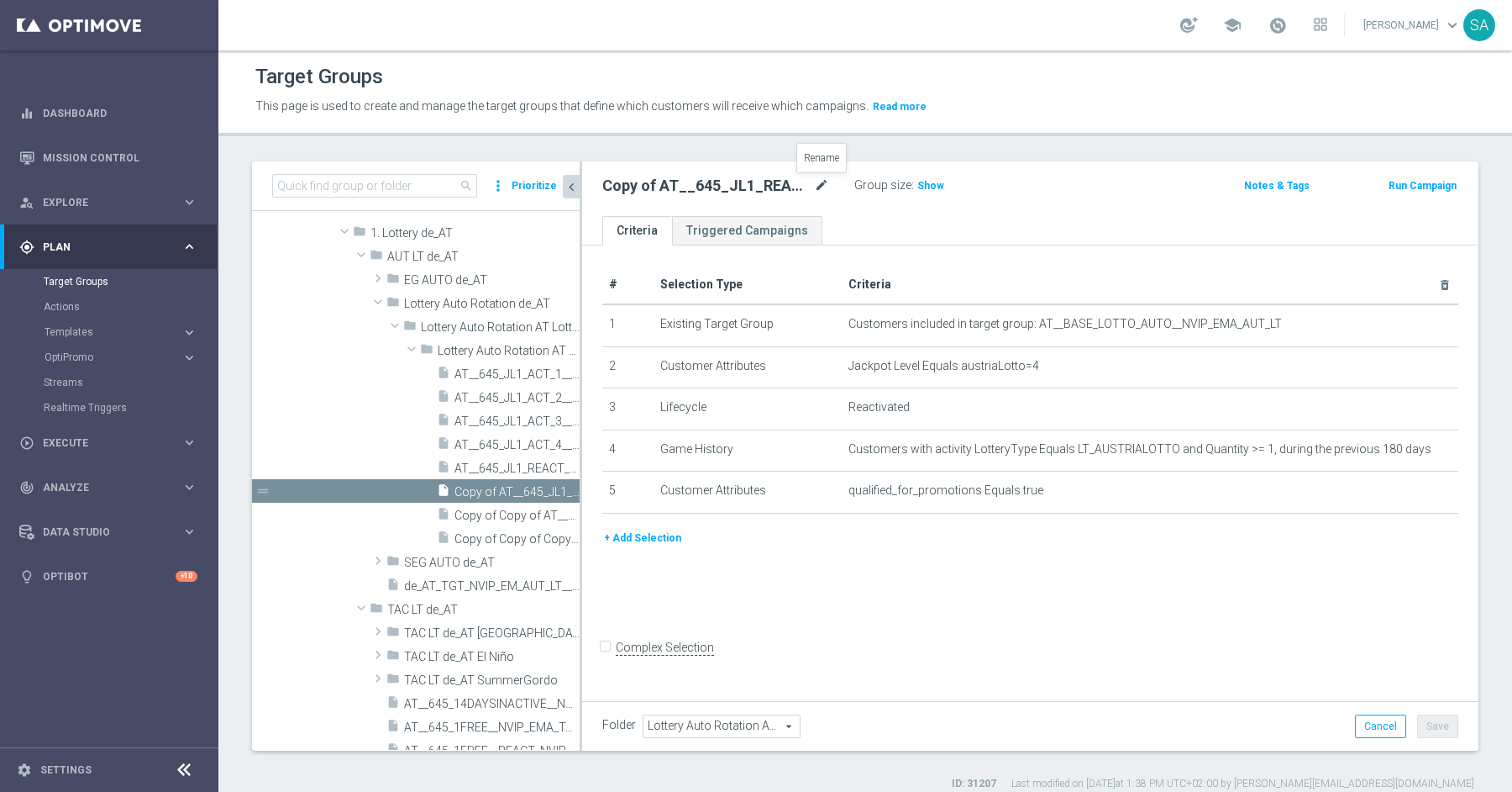
click at [819, 178] on icon "mode_edit" at bounding box center [822, 185] width 16 height 20
click at [650, 190] on input "Copy of AT__645_JL1_REACT_1__NVIP_EMA_AUT_LT" at bounding box center [715, 187] width 227 height 23
click at [729, 186] on input "AT__645_JL1_REACT_1__NVIP_EMA_AUT_LT" at bounding box center [715, 187] width 227 height 23
type input "AT__645_JL1_REACT_2__NVIP_EMA_AUT_LT"
click at [1442, 723] on button "Save" at bounding box center [1438, 726] width 41 height 23
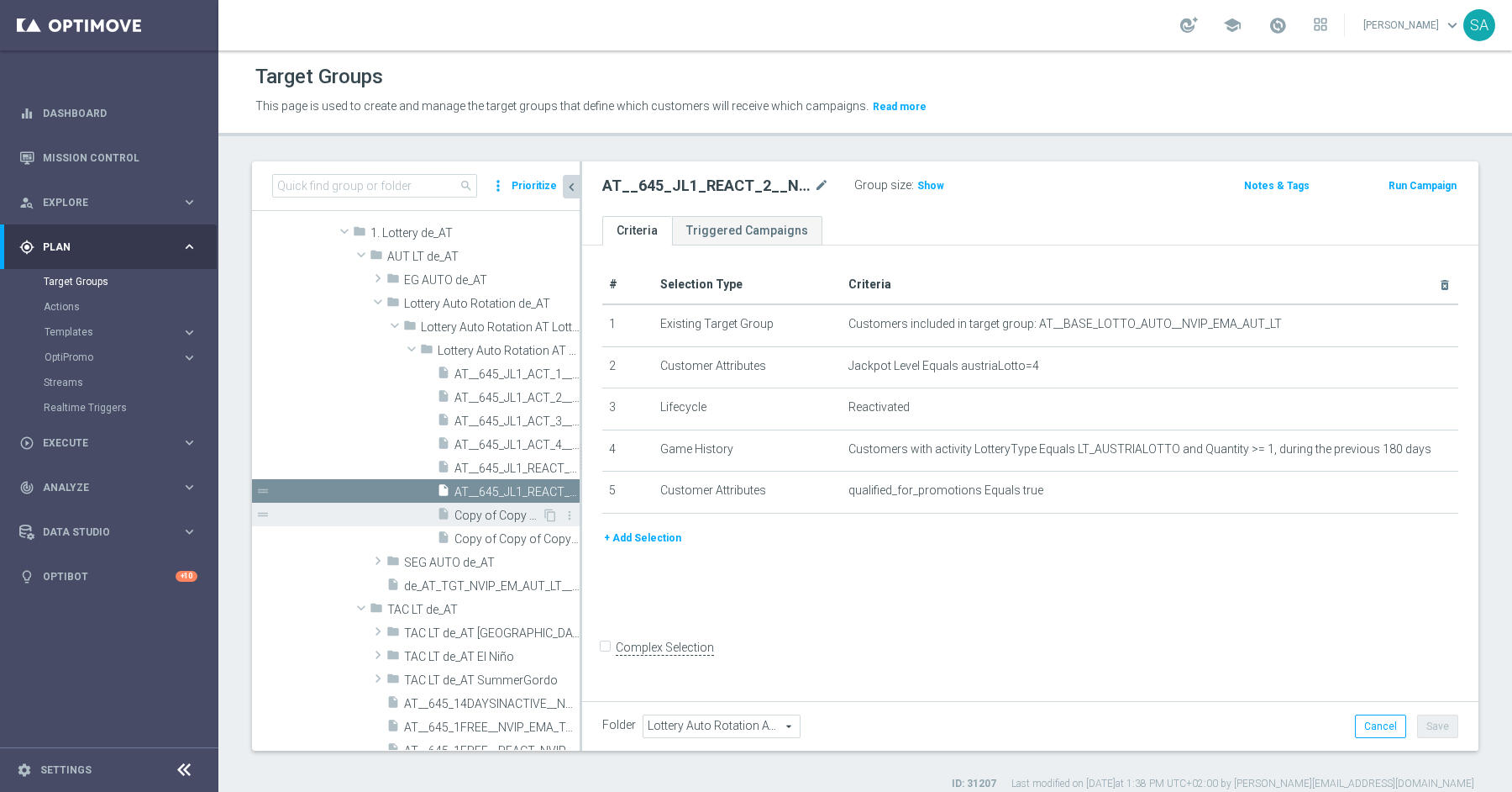
click at [495, 508] on span "Copy of Copy of AT__645_JL1_REACT_1__NVIP_EMA_AUT_LT" at bounding box center [498, 515] width 87 height 15
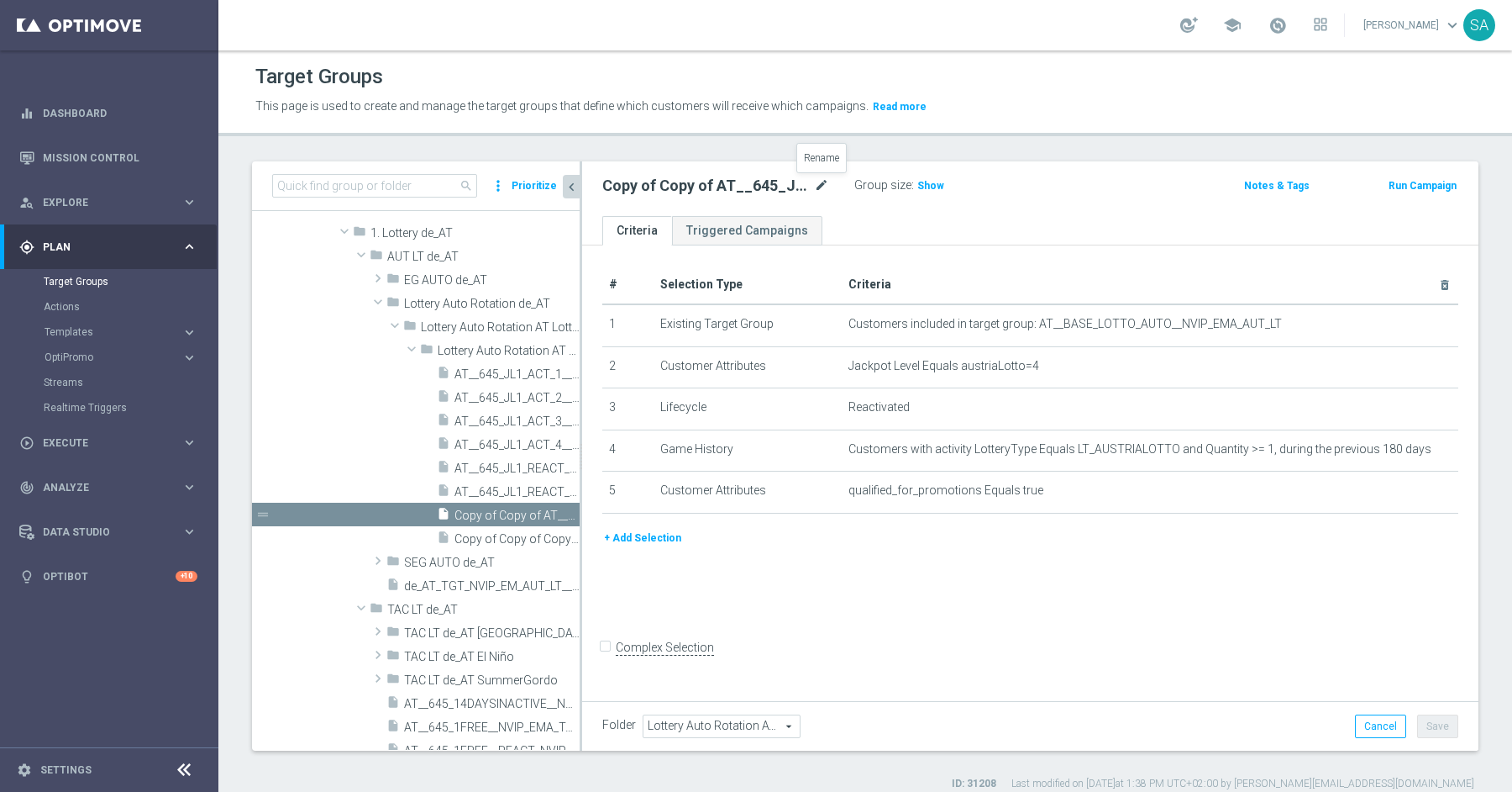
click at [815, 186] on icon "mode_edit" at bounding box center [822, 185] width 16 height 20
click at [694, 187] on input "Copy of Copy of AT__645_JL1_REACT_1__NVIP_EMA_AUT_LT" at bounding box center [715, 187] width 227 height 23
click at [727, 187] on input "AT__645_JL1_REACT_1__NVIP_EMA_AUT_LT" at bounding box center [715, 187] width 227 height 23
type input "AT__645_JL1_REACT_3__NVIP_EMA_AUT_LT"
click at [1433, 729] on button "Save" at bounding box center [1438, 726] width 41 height 23
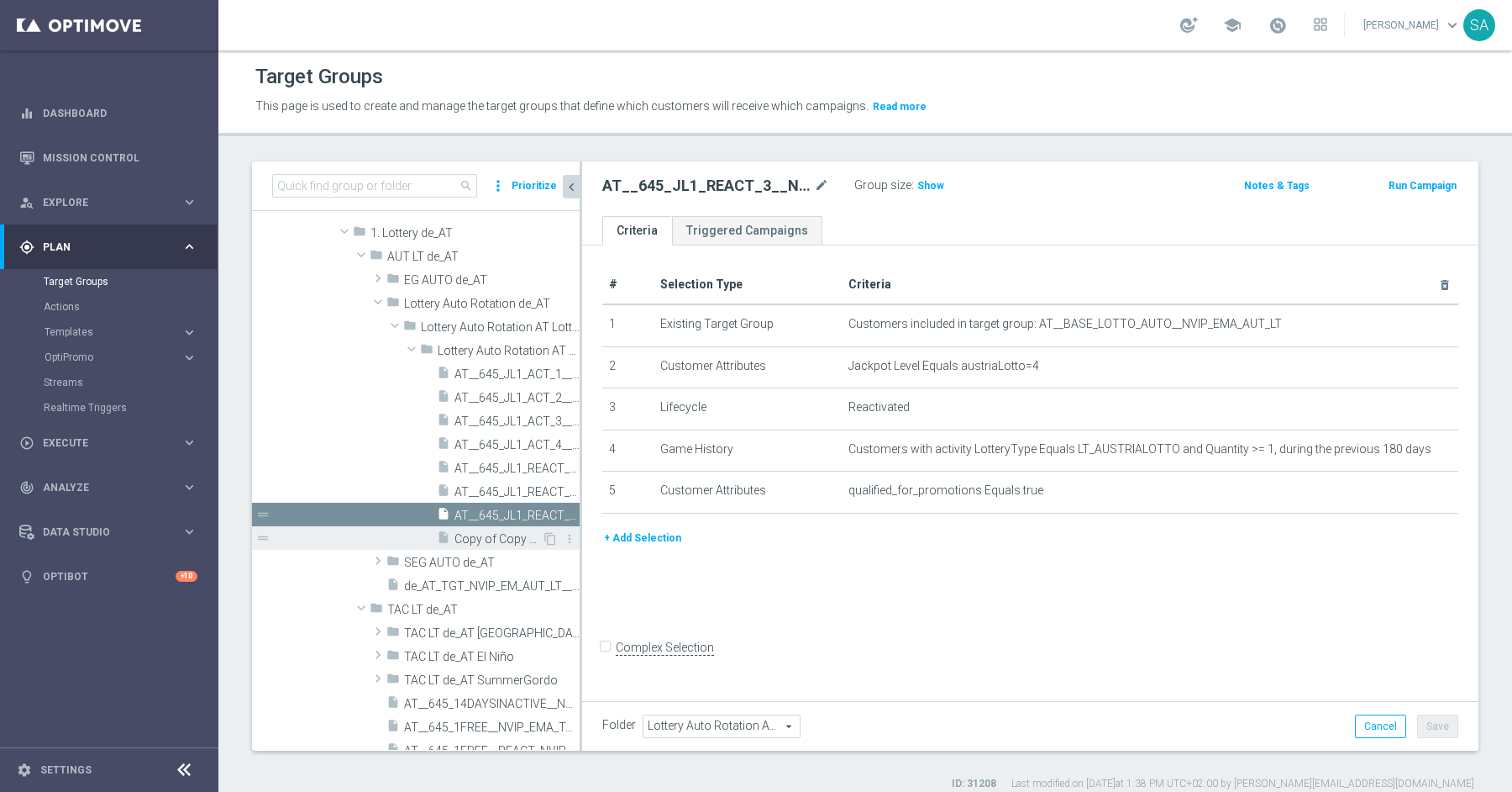
click at [485, 539] on span "Copy of Copy of Copy of AT__645_JL1_REACT_1__NVIP_EMA_AUT_LT" at bounding box center [498, 539] width 87 height 15
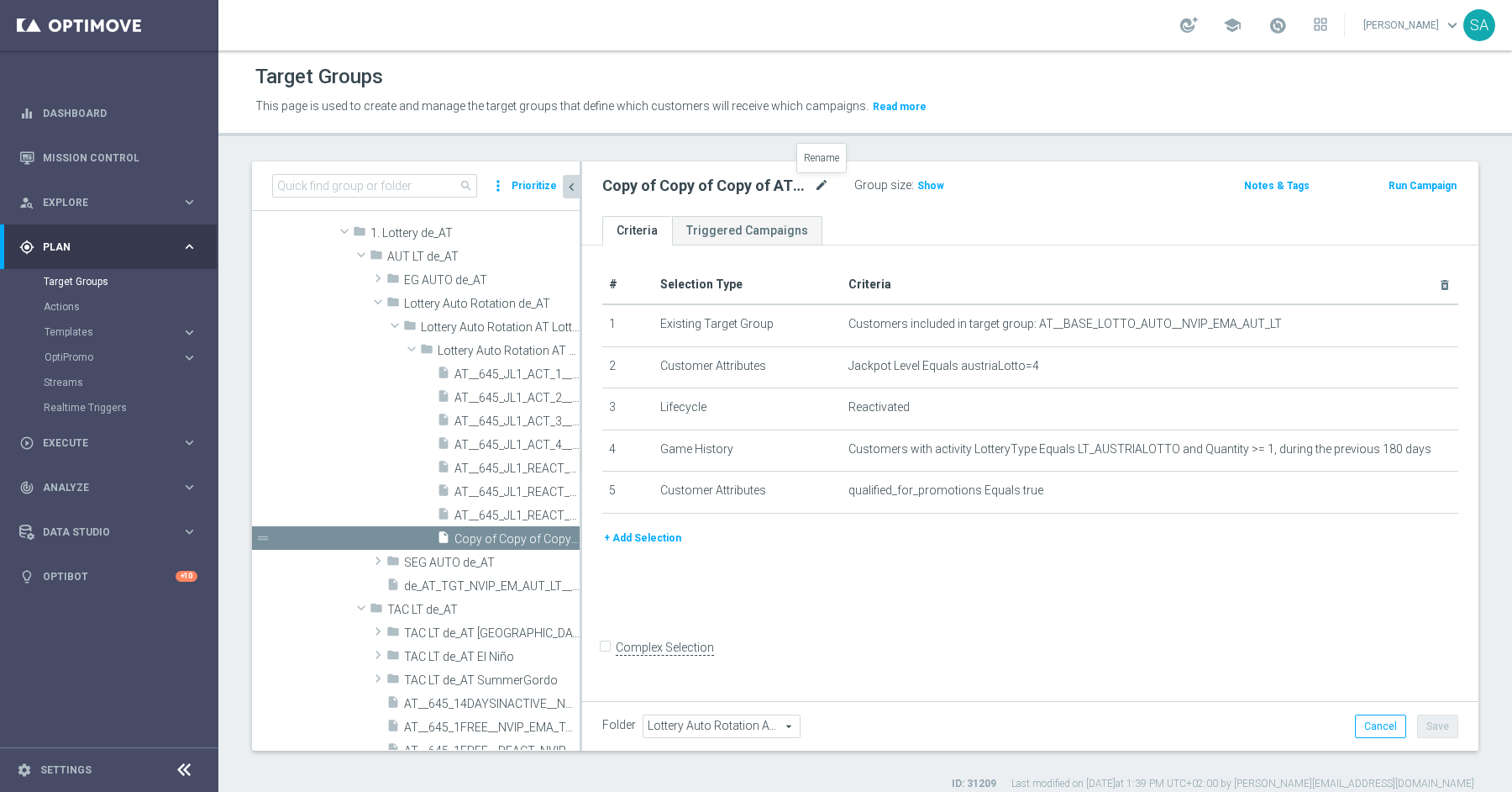
click at [819, 185] on icon "mode_edit" at bounding box center [822, 185] width 16 height 20
click at [737, 183] on input "Copy of Copy of Copy of AT__645_JL1_REACT_1__NVIP_EMA_AUT_LT" at bounding box center [715, 187] width 227 height 23
click at [726, 188] on input "AT__645_JL1_REACT_1__NVIP_EMA_AUT_LT" at bounding box center [715, 187] width 227 height 23
type input "AT__645_JL1_REACT_4__NVIP_EMA_AUT_LT"
click at [1443, 722] on button "Save" at bounding box center [1438, 726] width 41 height 23
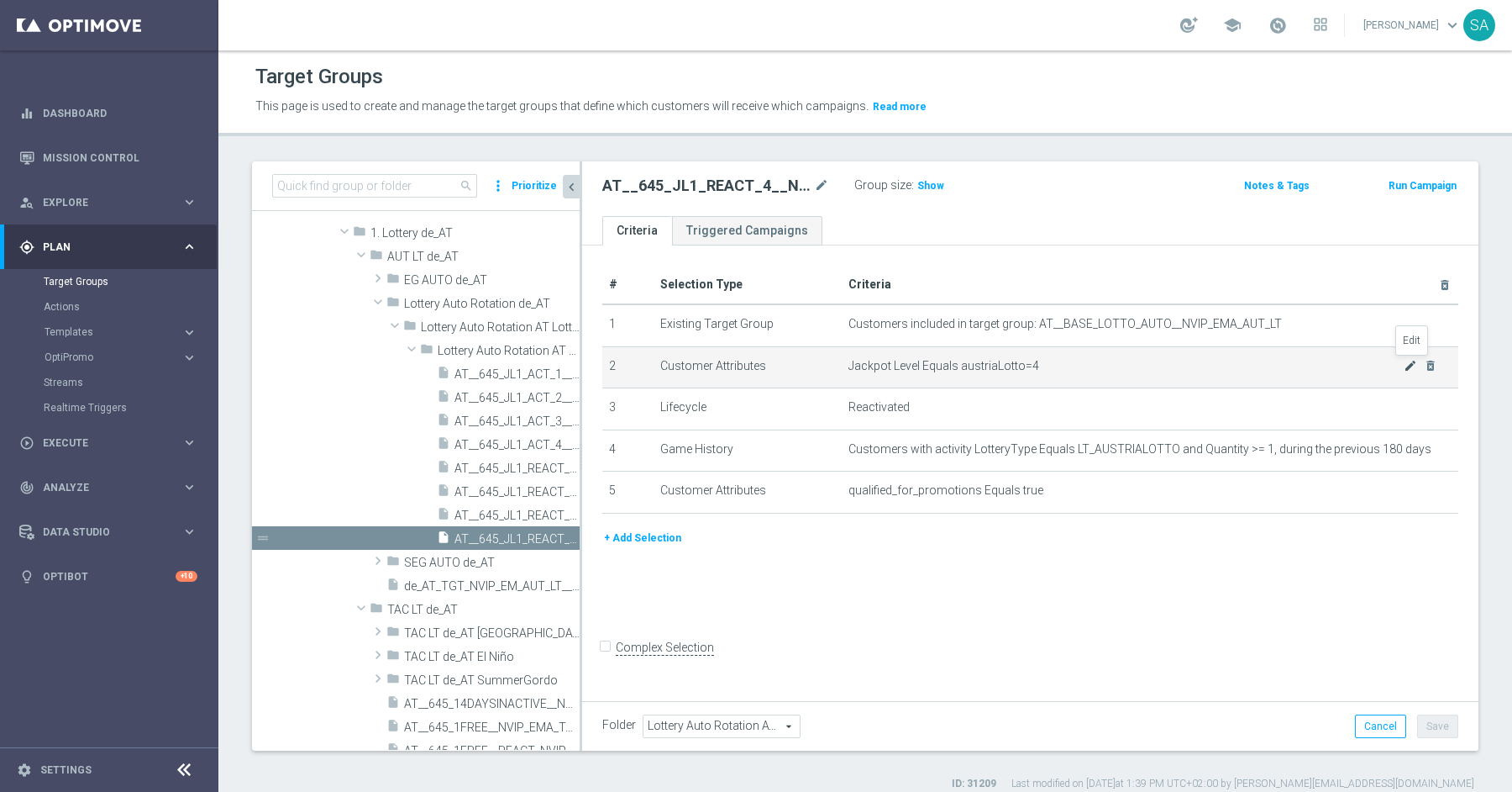
click at [1409, 360] on icon "mode_edit" at bounding box center [1410, 365] width 14 height 14
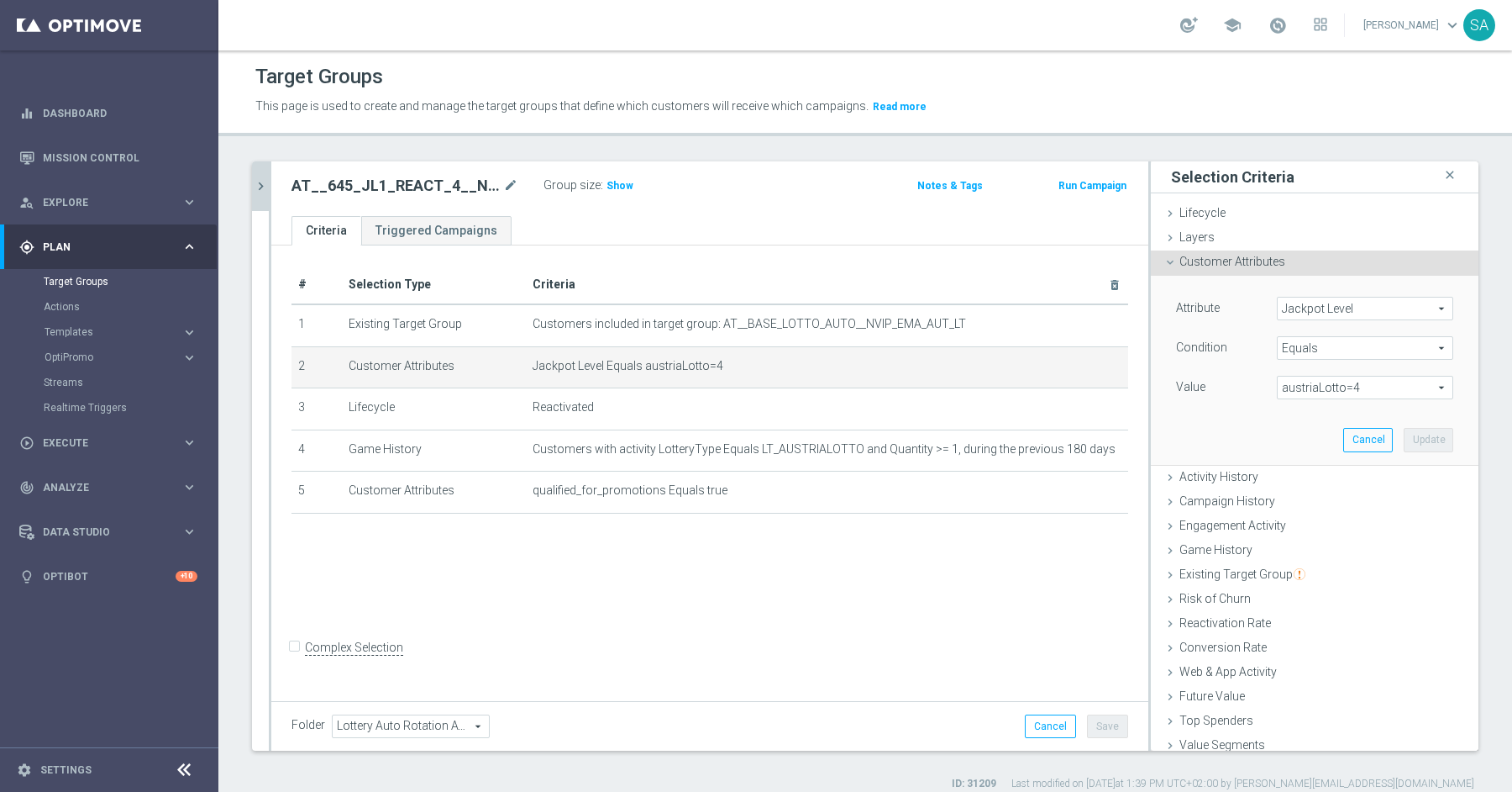
click at [1369, 377] on span "austriaLotto=4" at bounding box center [1365, 387] width 175 height 22
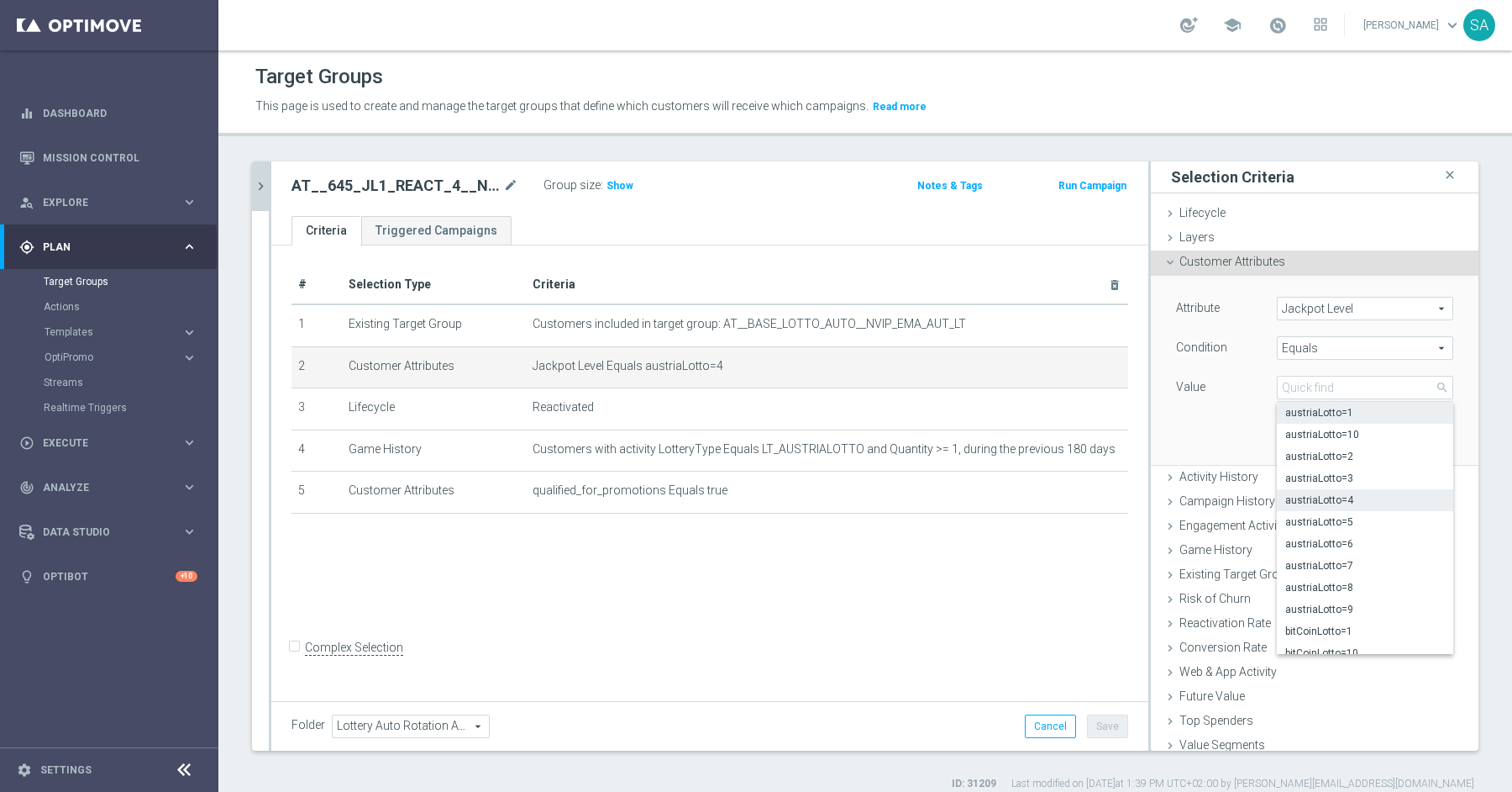
click at [1356, 411] on span "austriaLotto=1" at bounding box center [1365, 413] width 159 height 14
type input "austriaLotto=1"
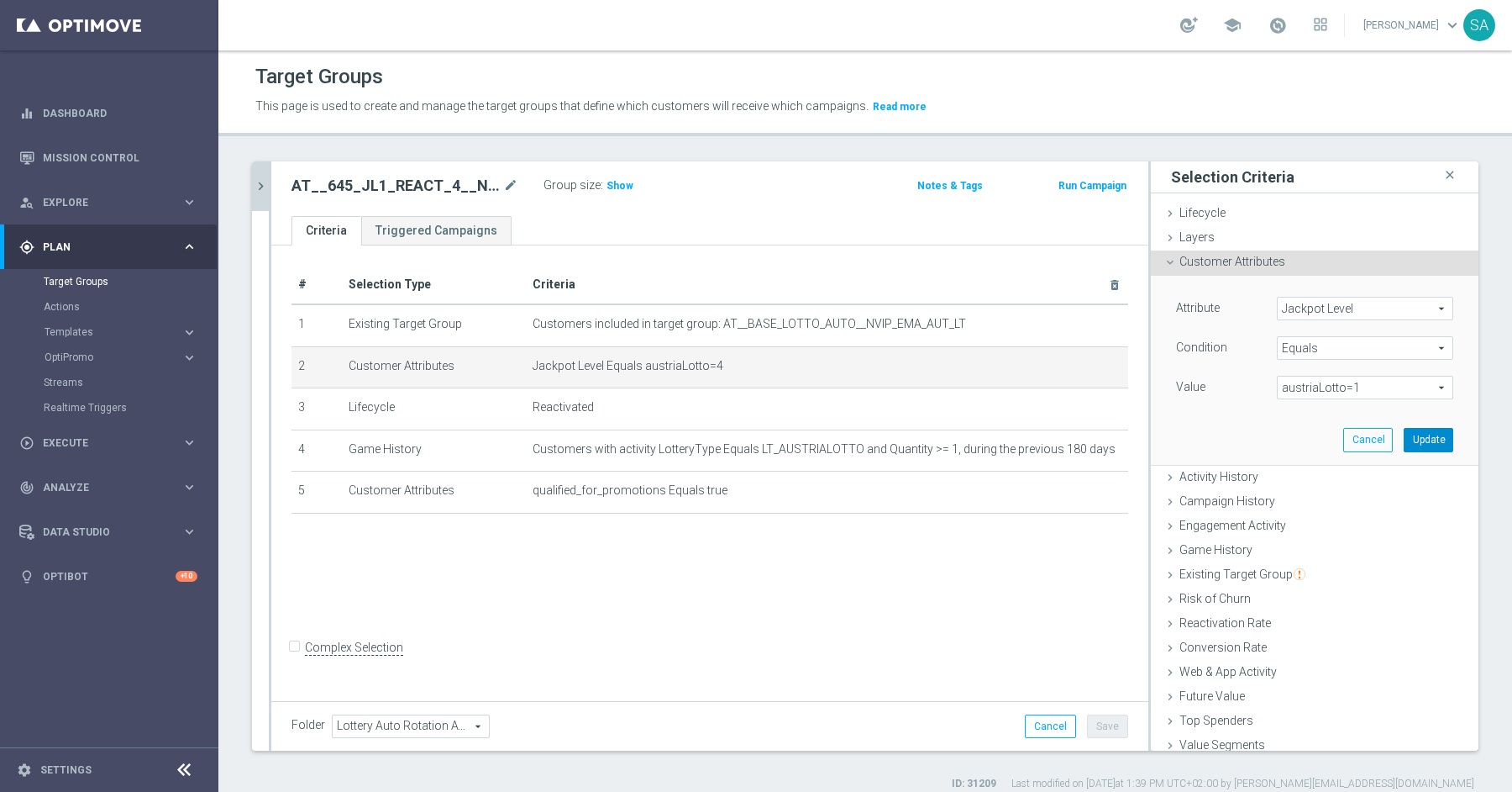
click at [1435, 434] on button "Update" at bounding box center [1428, 439] width 50 height 23
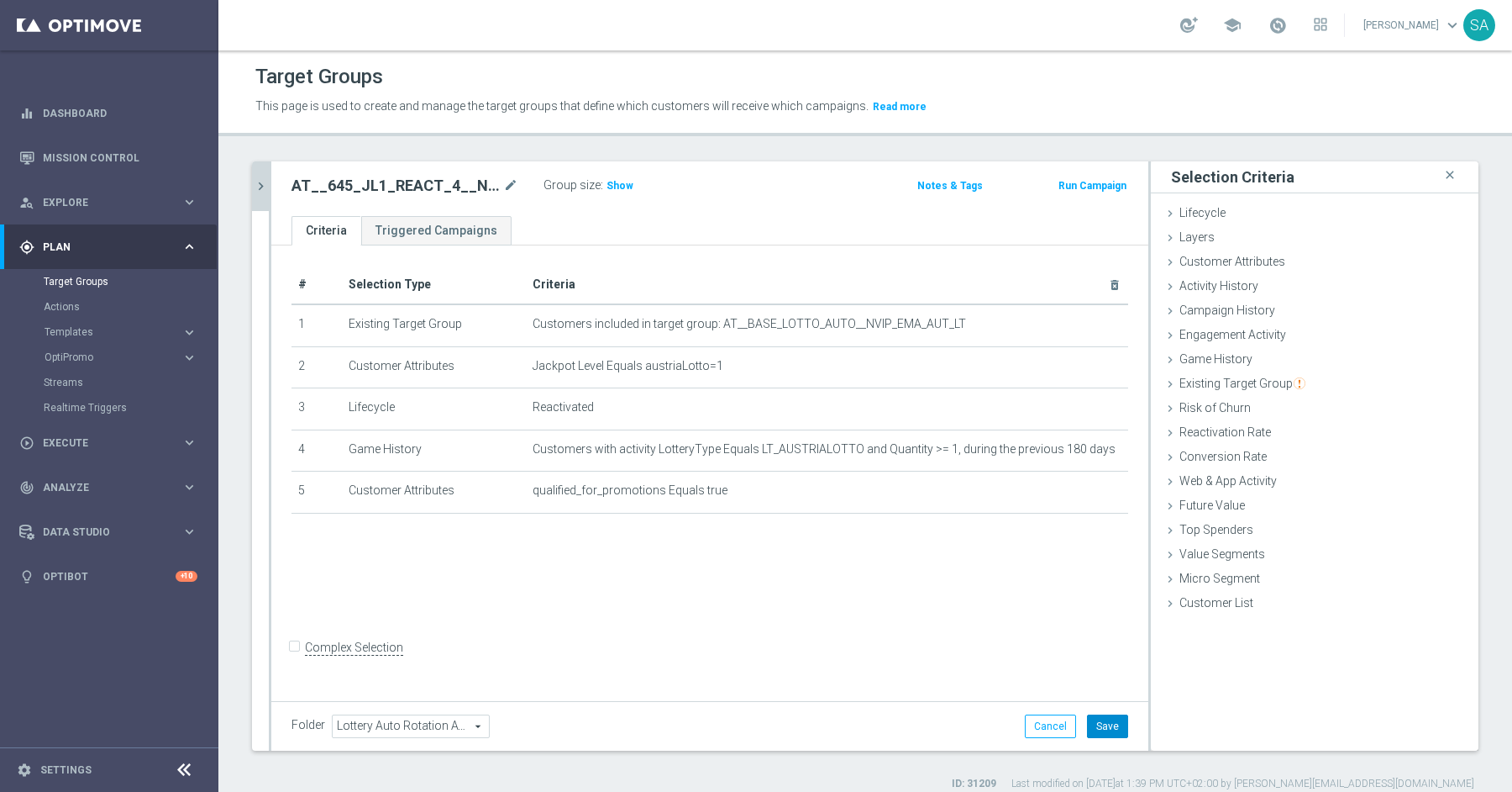
click at [1112, 725] on button "Save" at bounding box center [1108, 726] width 41 height 23
click at [259, 185] on icon "chevron_right" at bounding box center [261, 186] width 16 height 16
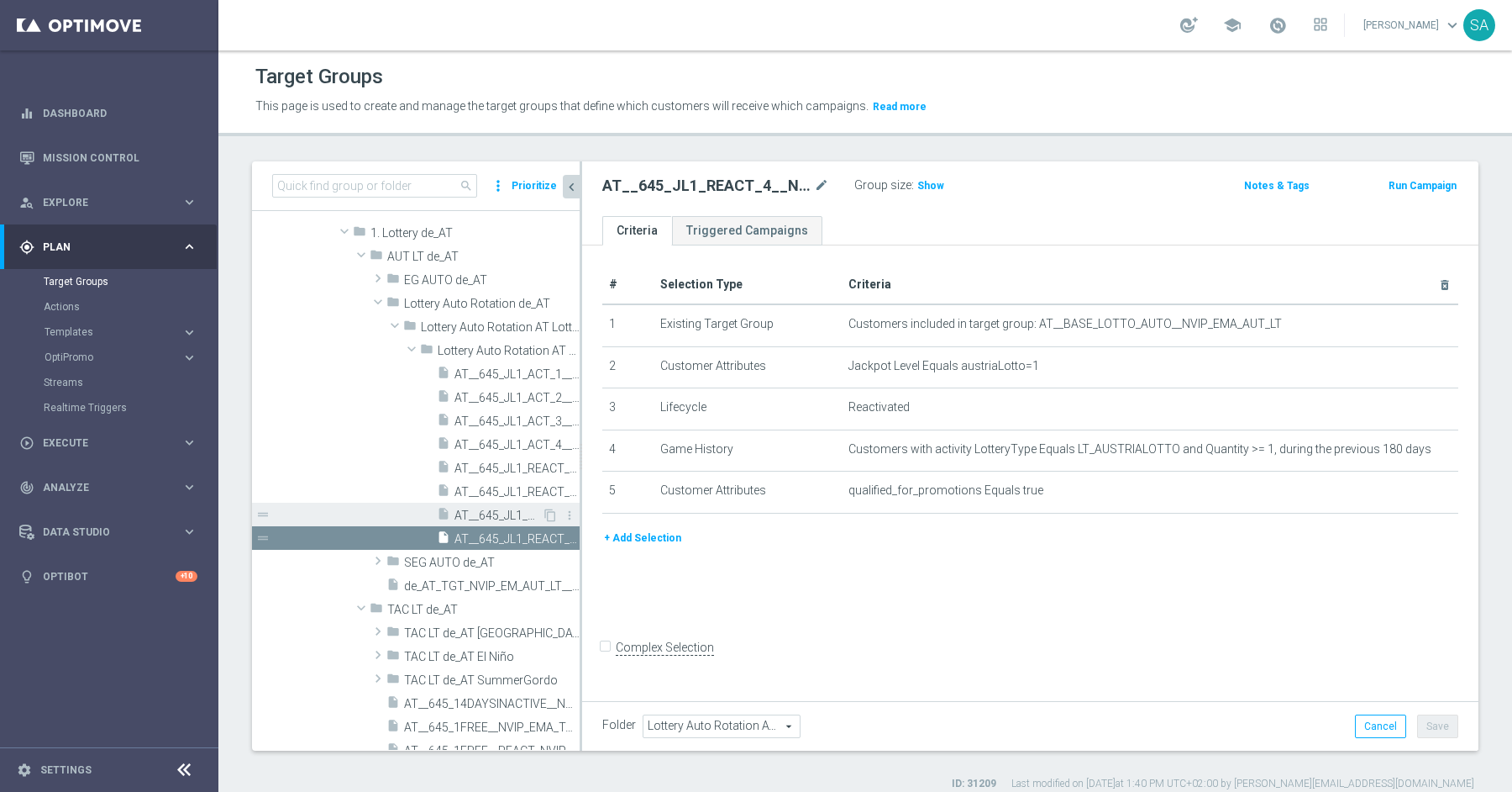
click at [520, 514] on span "AT__645_JL1_REACT_3__NVIP_EMA_AUT_LT" at bounding box center [498, 515] width 87 height 15
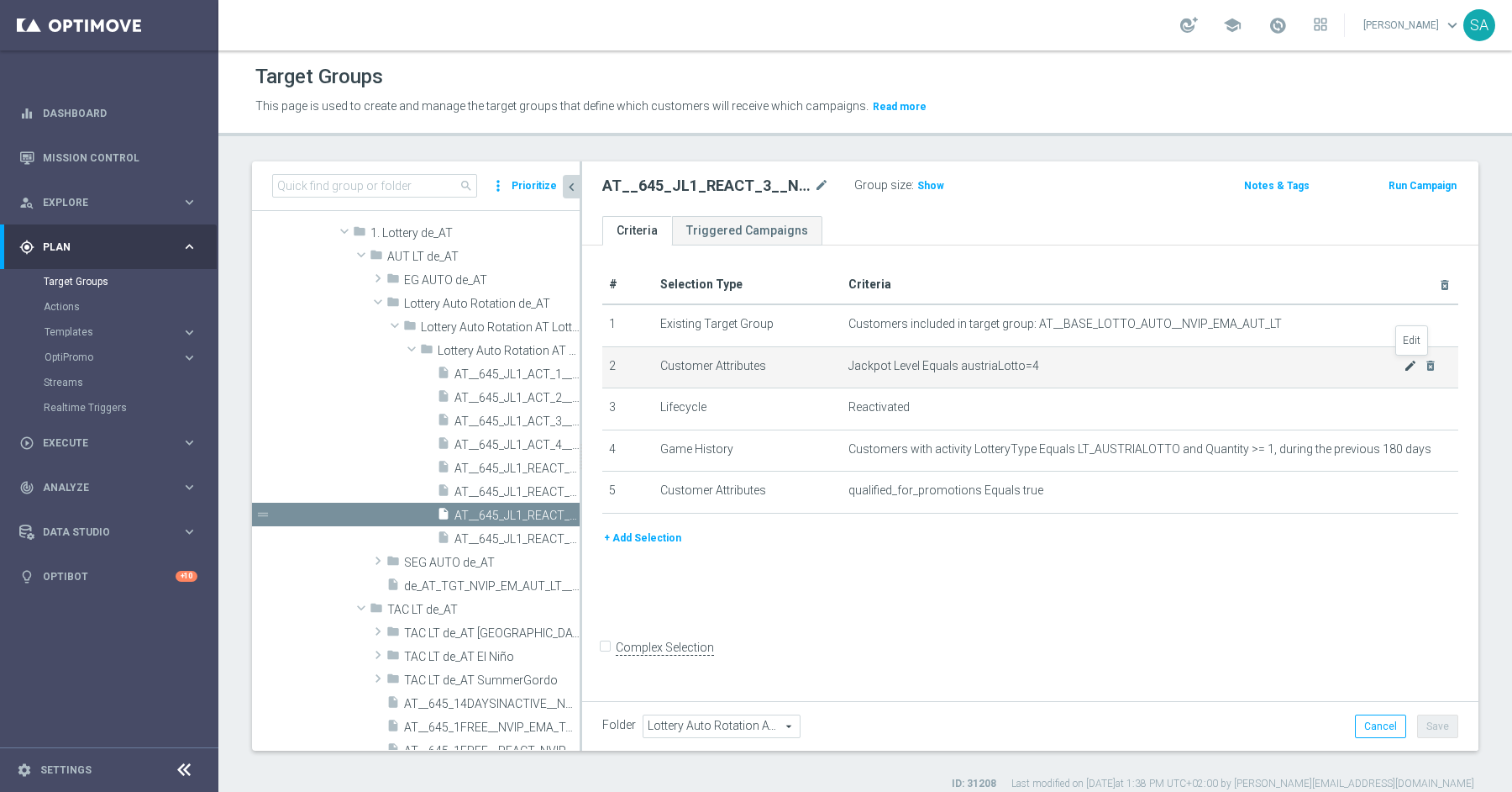
click at [1403, 367] on icon "mode_edit" at bounding box center [1410, 365] width 14 height 14
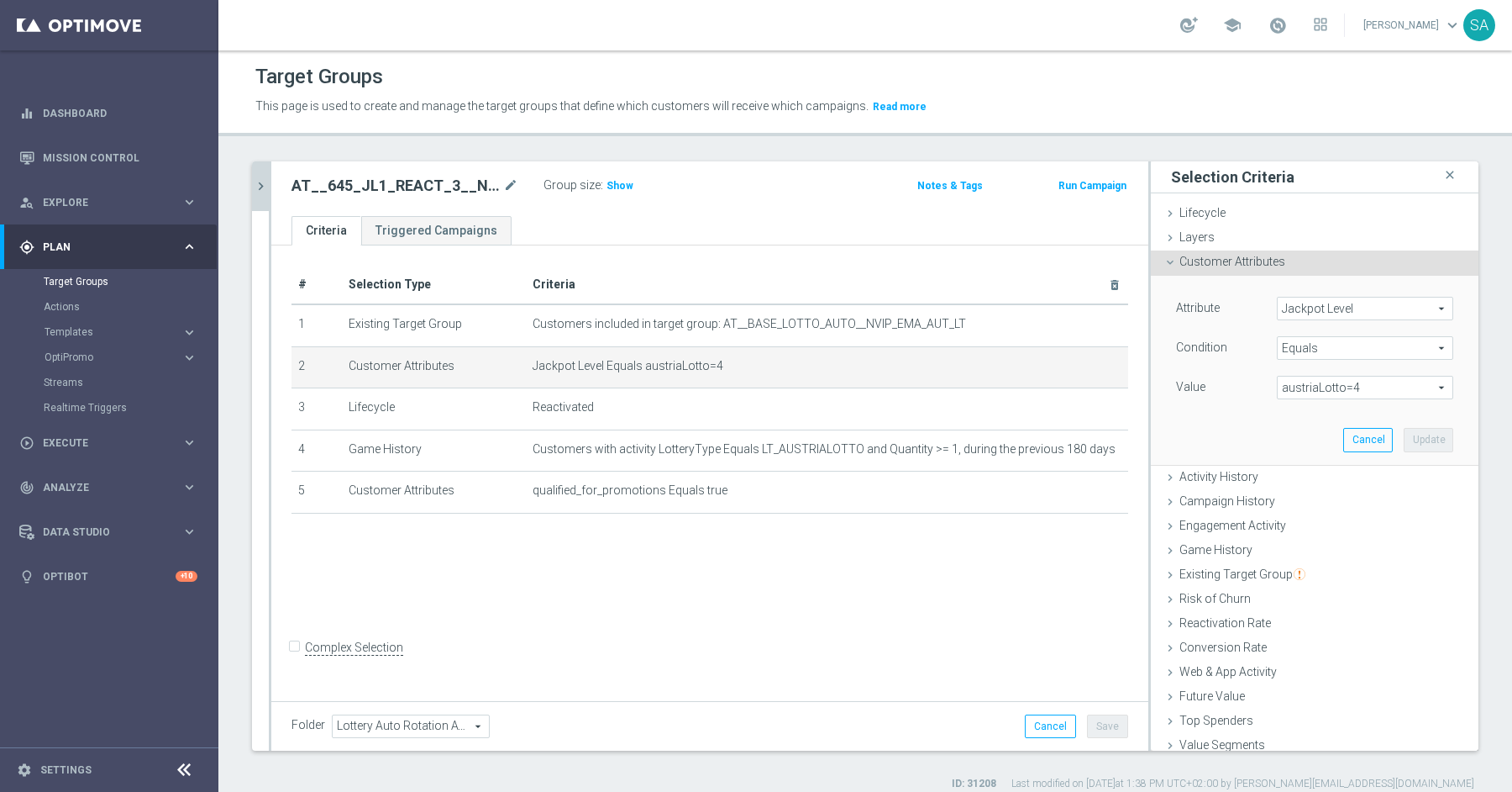
click at [1373, 381] on span "austriaLotto=4" at bounding box center [1365, 387] width 175 height 22
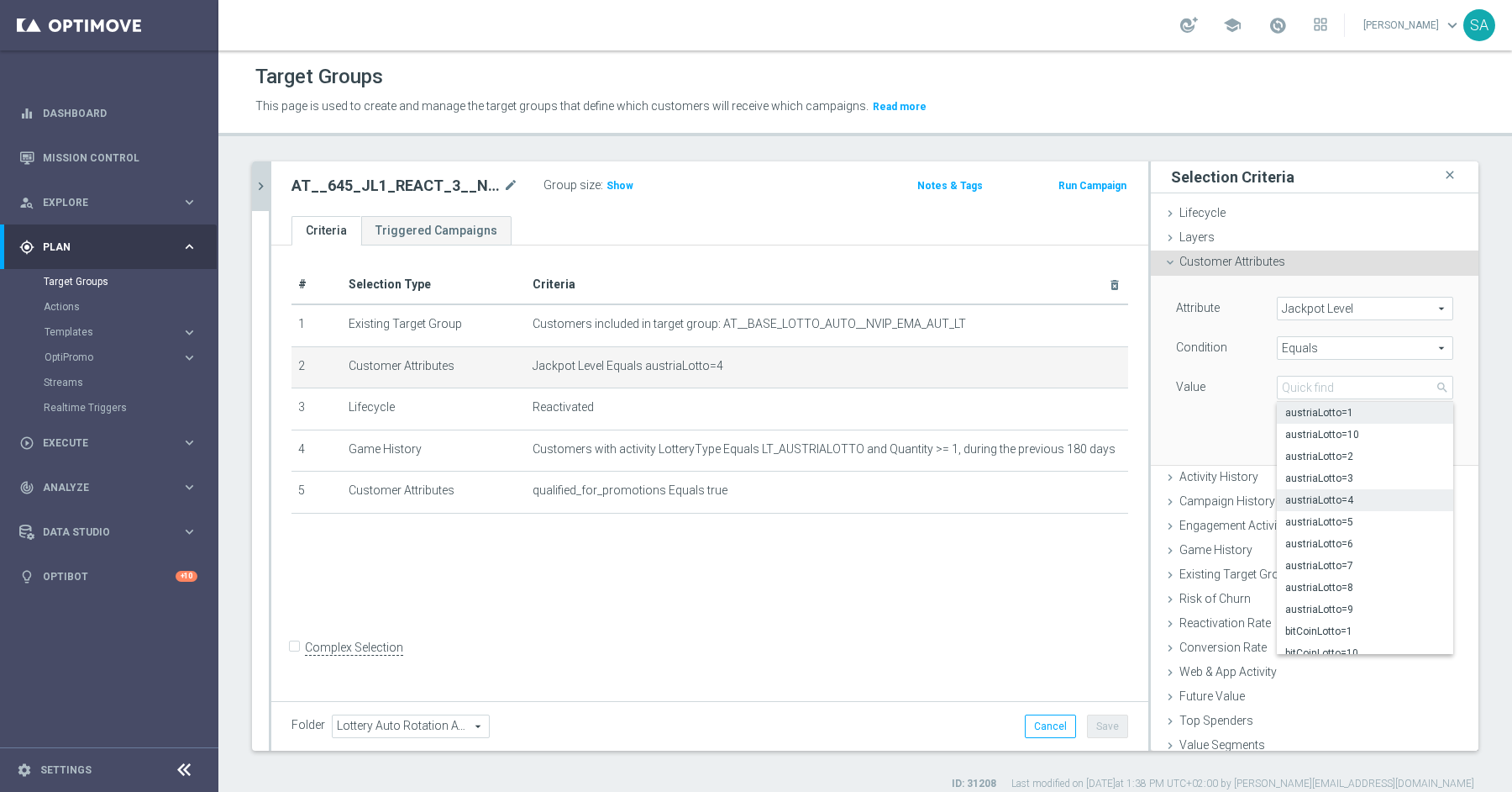
click at [1357, 421] on label "austriaLotto=1" at bounding box center [1365, 412] width 177 height 22
type input "austriaLotto=1"
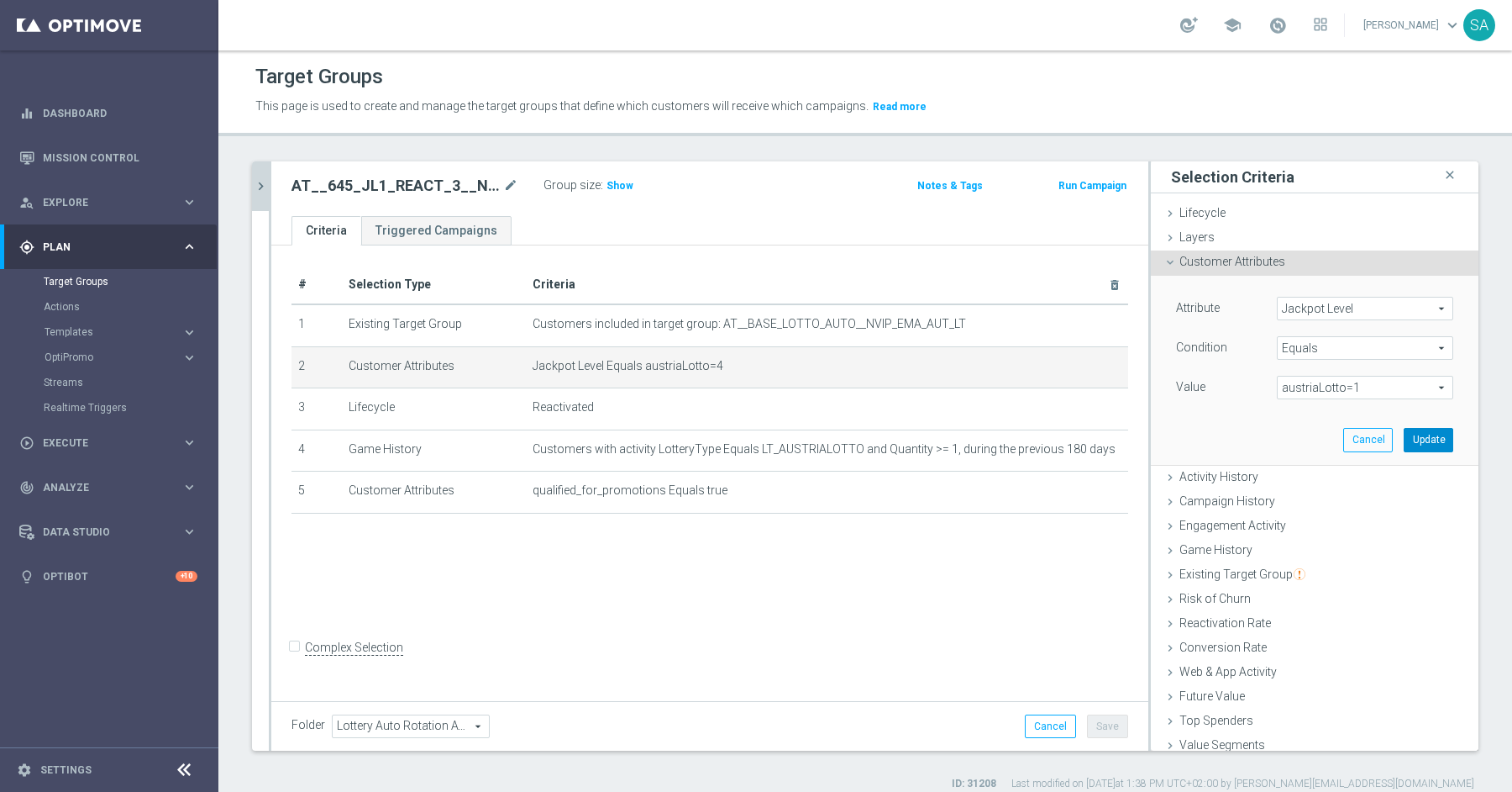
click at [1431, 443] on button "Update" at bounding box center [1428, 439] width 50 height 23
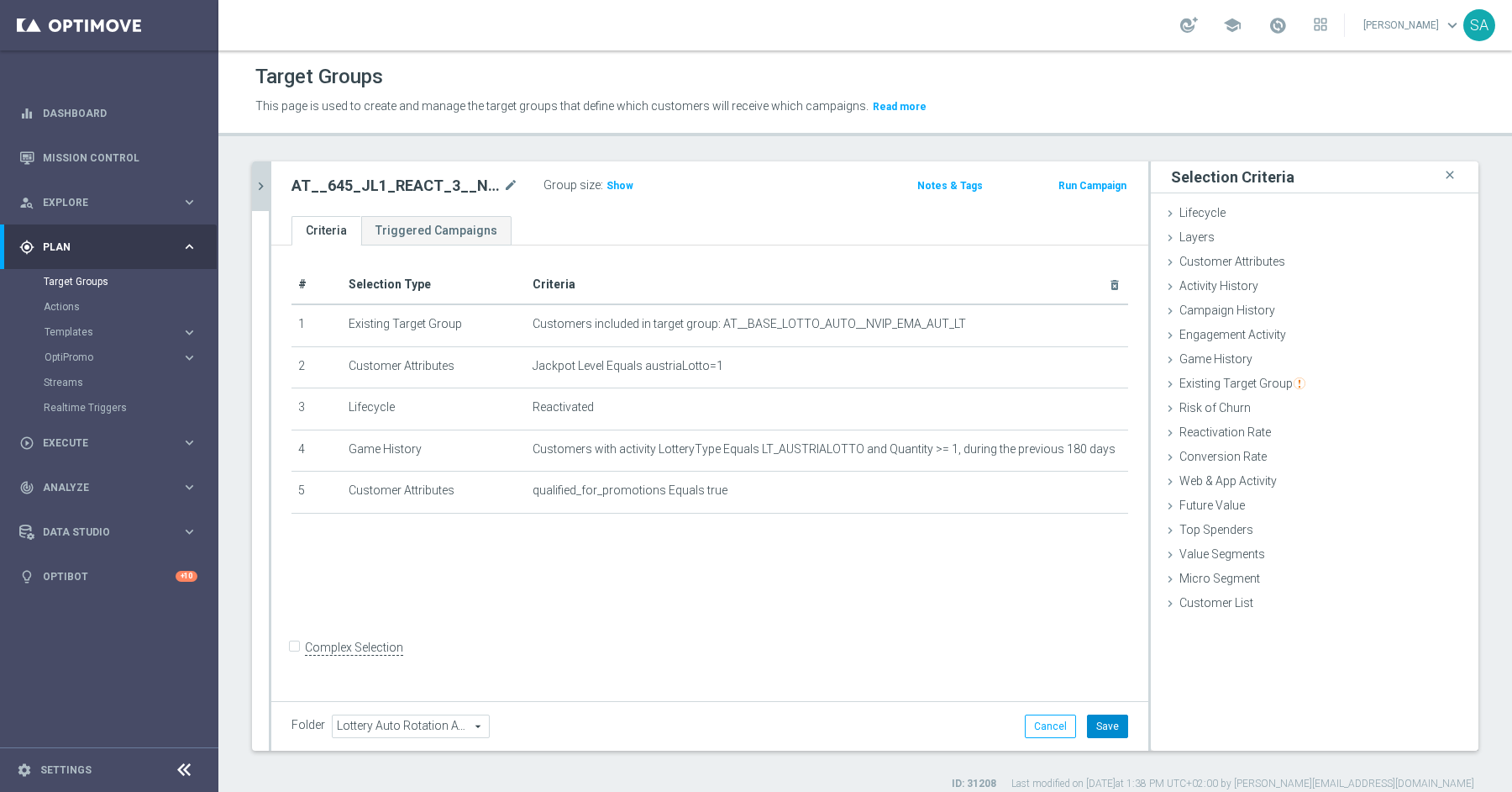
click at [1105, 733] on button "Save" at bounding box center [1108, 726] width 41 height 23
click at [257, 187] on icon "chevron_right" at bounding box center [261, 186] width 16 height 16
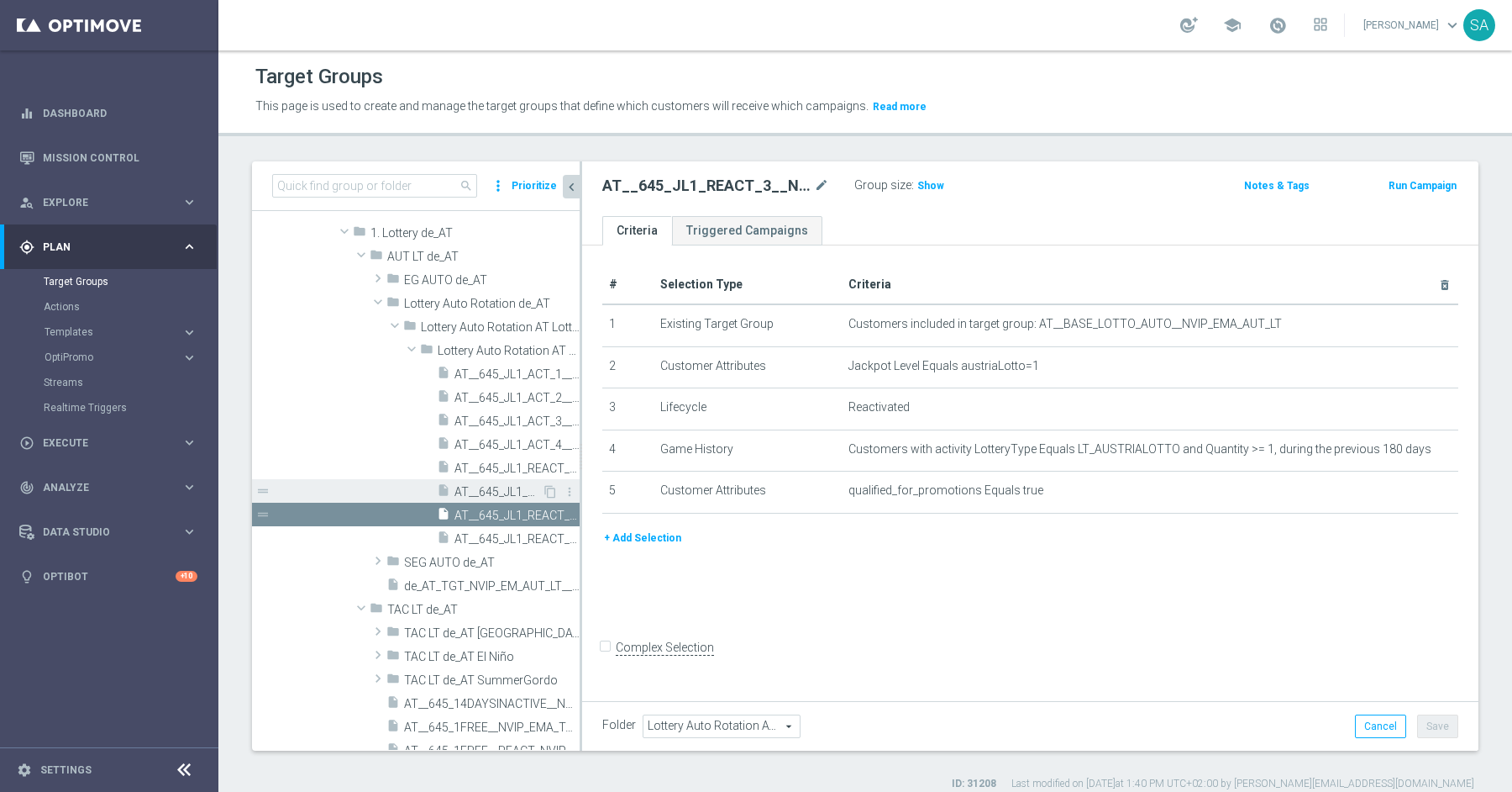
click at [504, 490] on span "AT__645_JL1_REACT_2__NVIP_EMA_AUT_LT" at bounding box center [498, 492] width 87 height 15
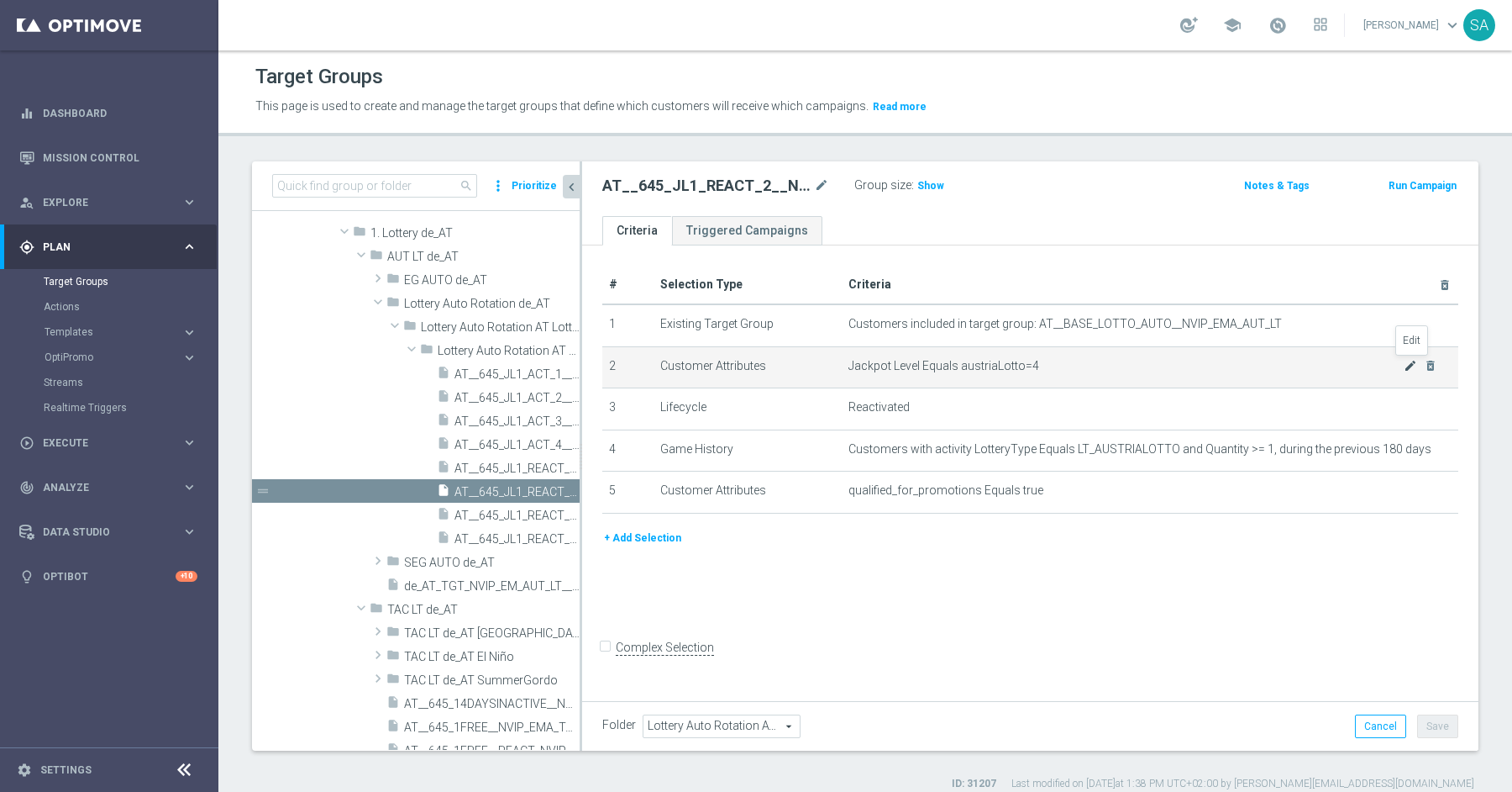
click at [1414, 361] on icon "mode_edit" at bounding box center [1410, 365] width 14 height 14
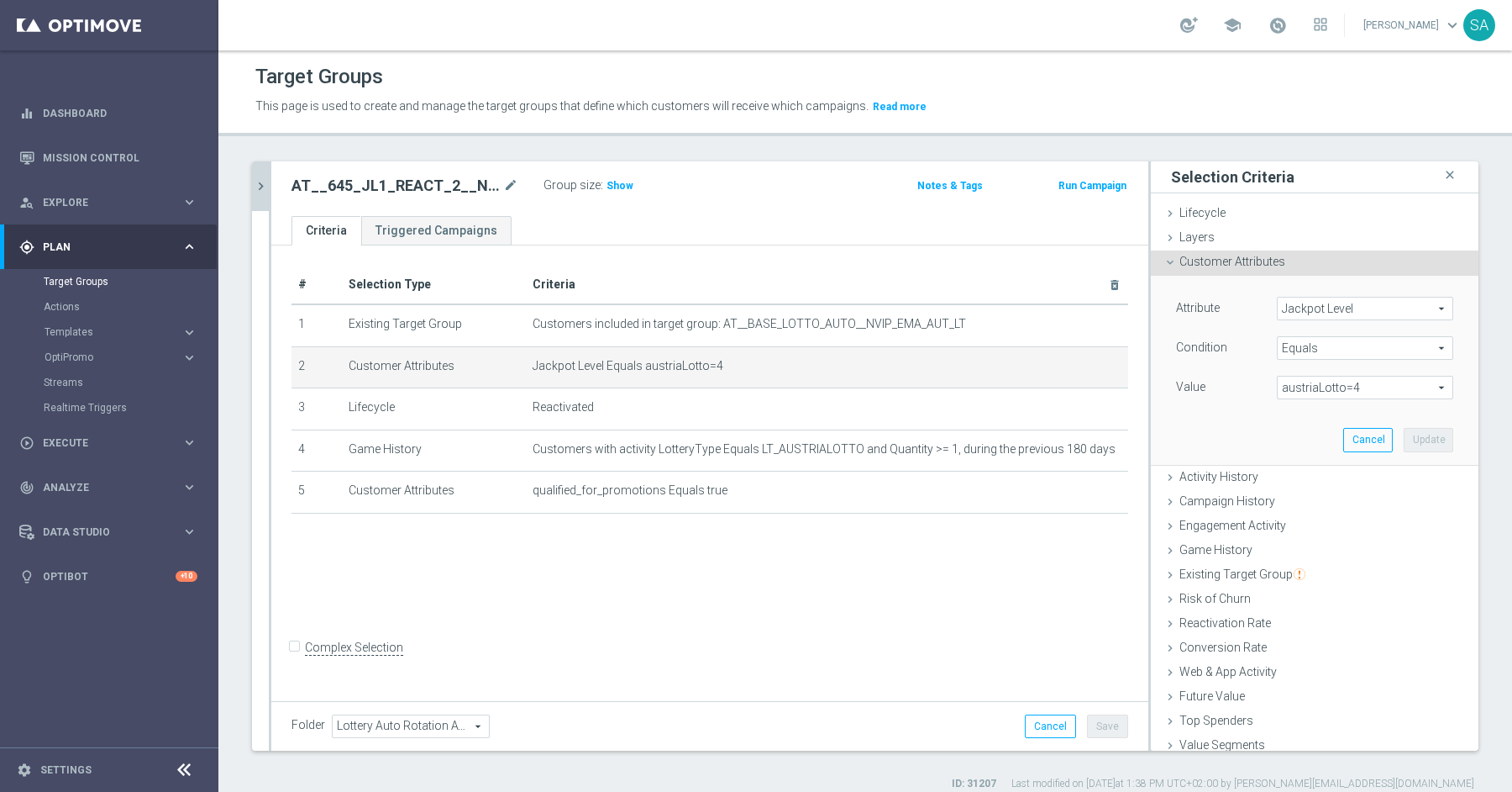
click at [1387, 384] on span "austriaLotto=4" at bounding box center [1365, 387] width 175 height 22
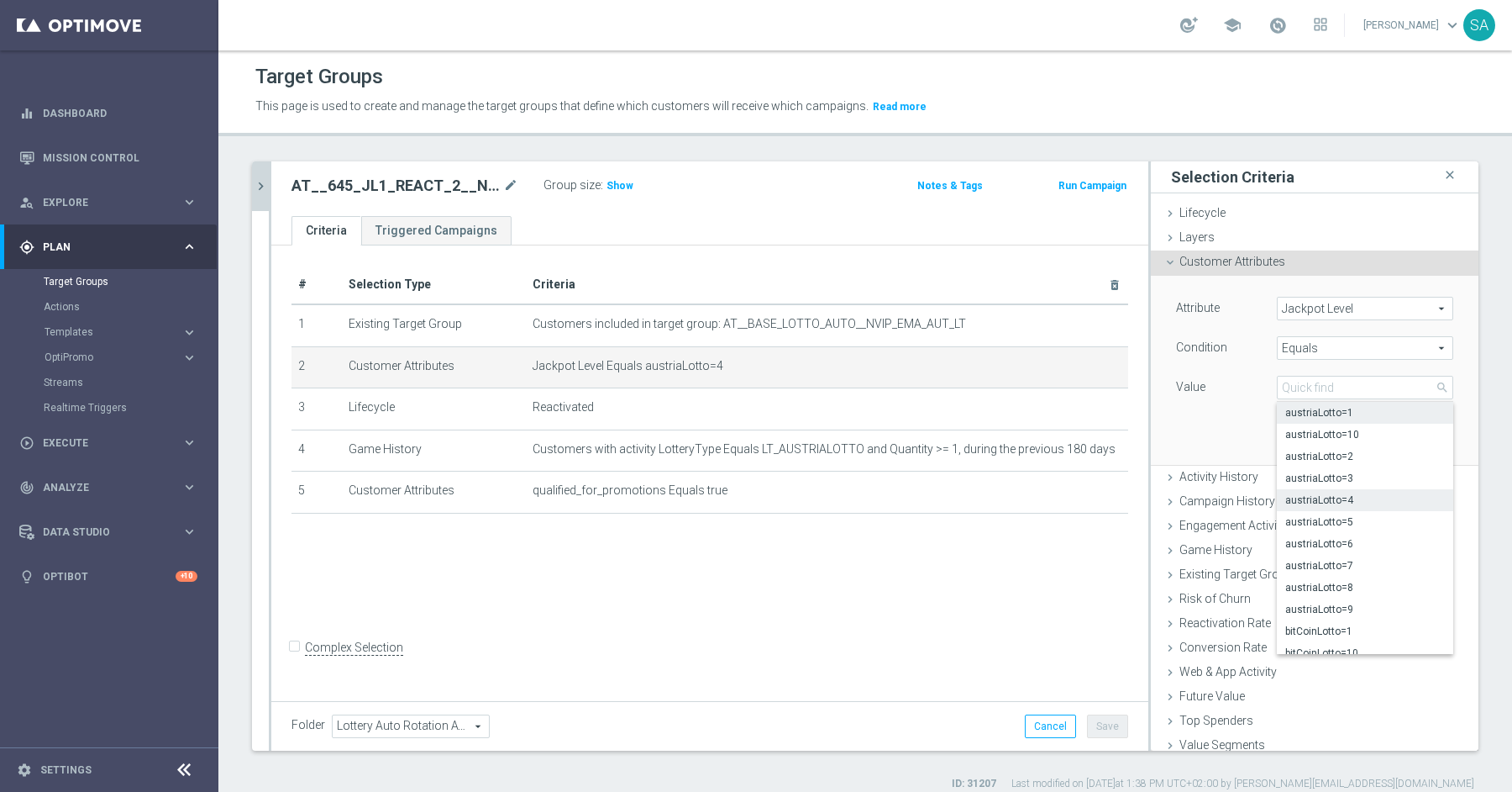
click at [1369, 416] on span "austriaLotto=1" at bounding box center [1365, 413] width 159 height 14
type input "austriaLotto=1"
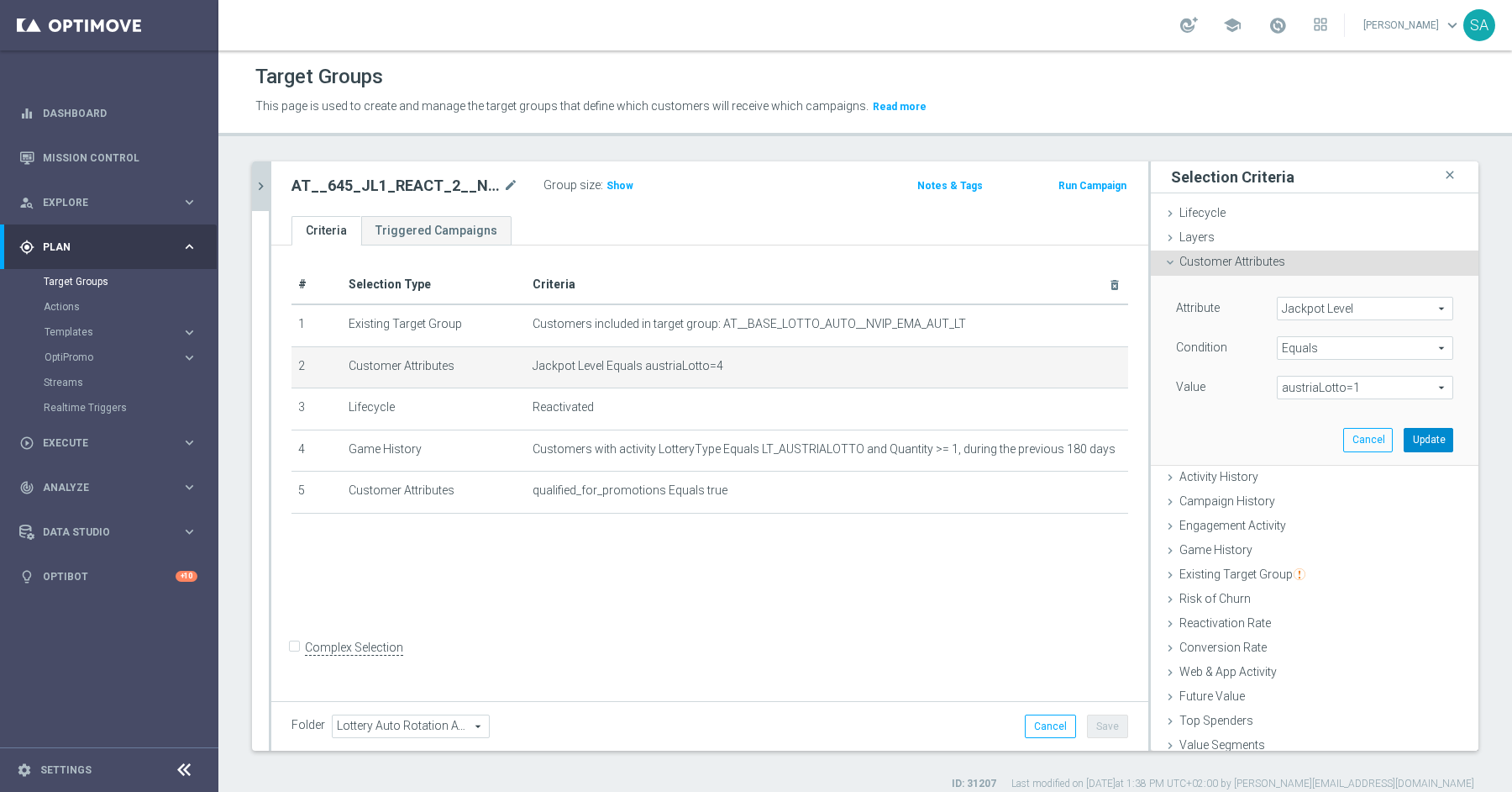
click at [1445, 444] on button "Update" at bounding box center [1428, 439] width 50 height 23
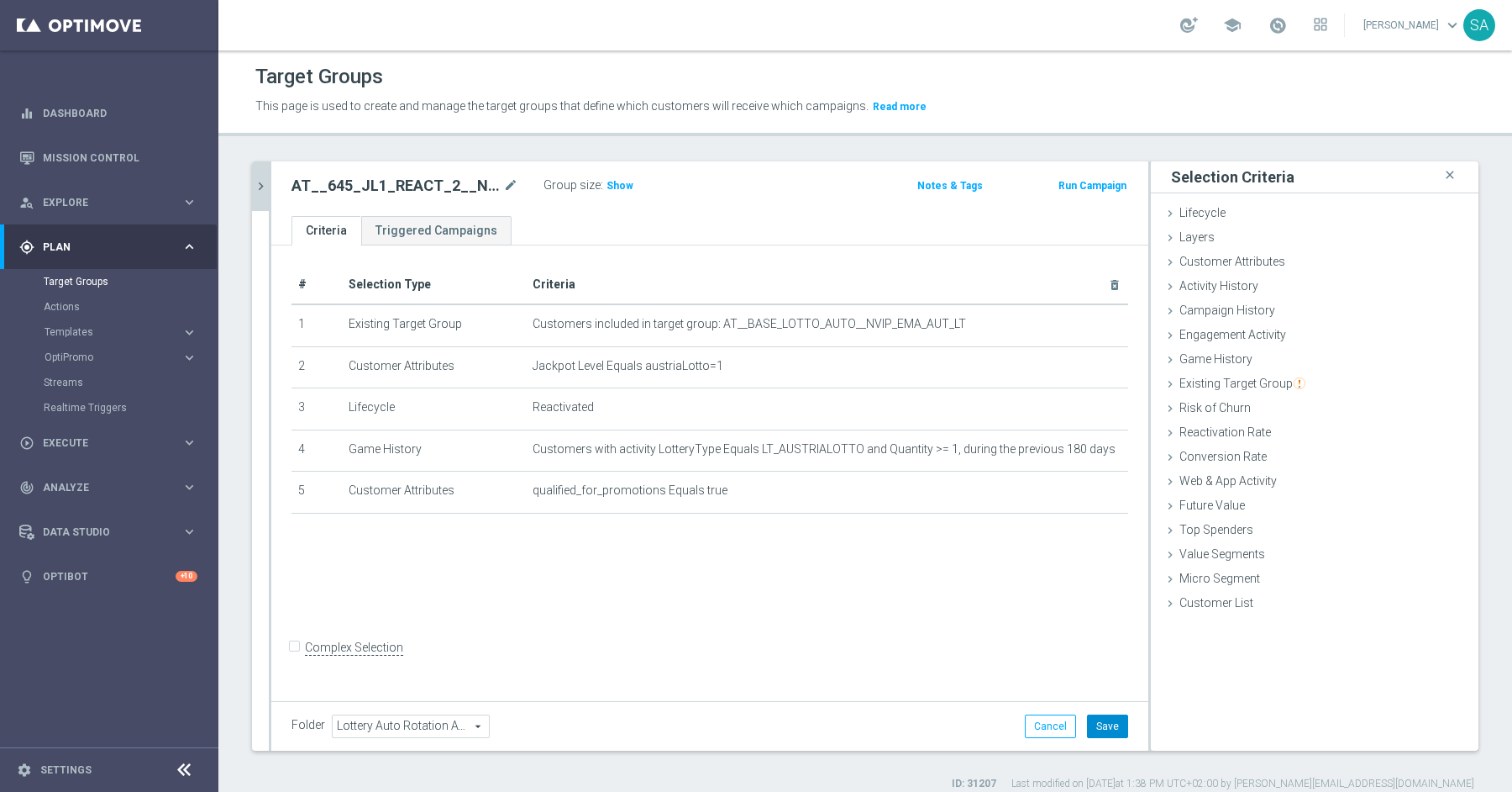
click at [1108, 724] on button "Save" at bounding box center [1108, 726] width 41 height 23
click at [259, 182] on icon "chevron_right" at bounding box center [261, 186] width 16 height 16
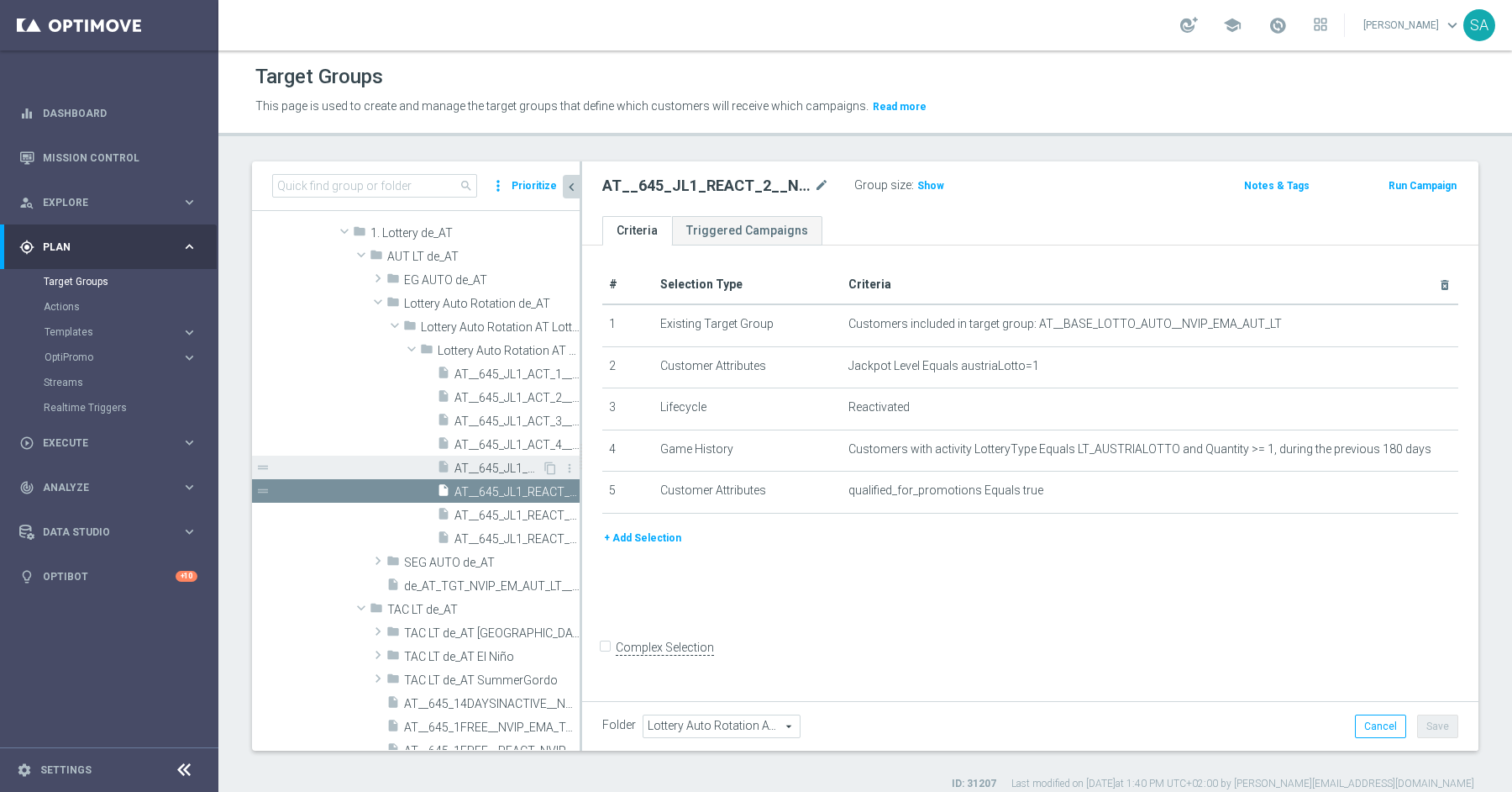
click at [520, 464] on span "AT__645_JL1_REACT_1__NVIP_EMA_AUT_LT" at bounding box center [498, 468] width 87 height 15
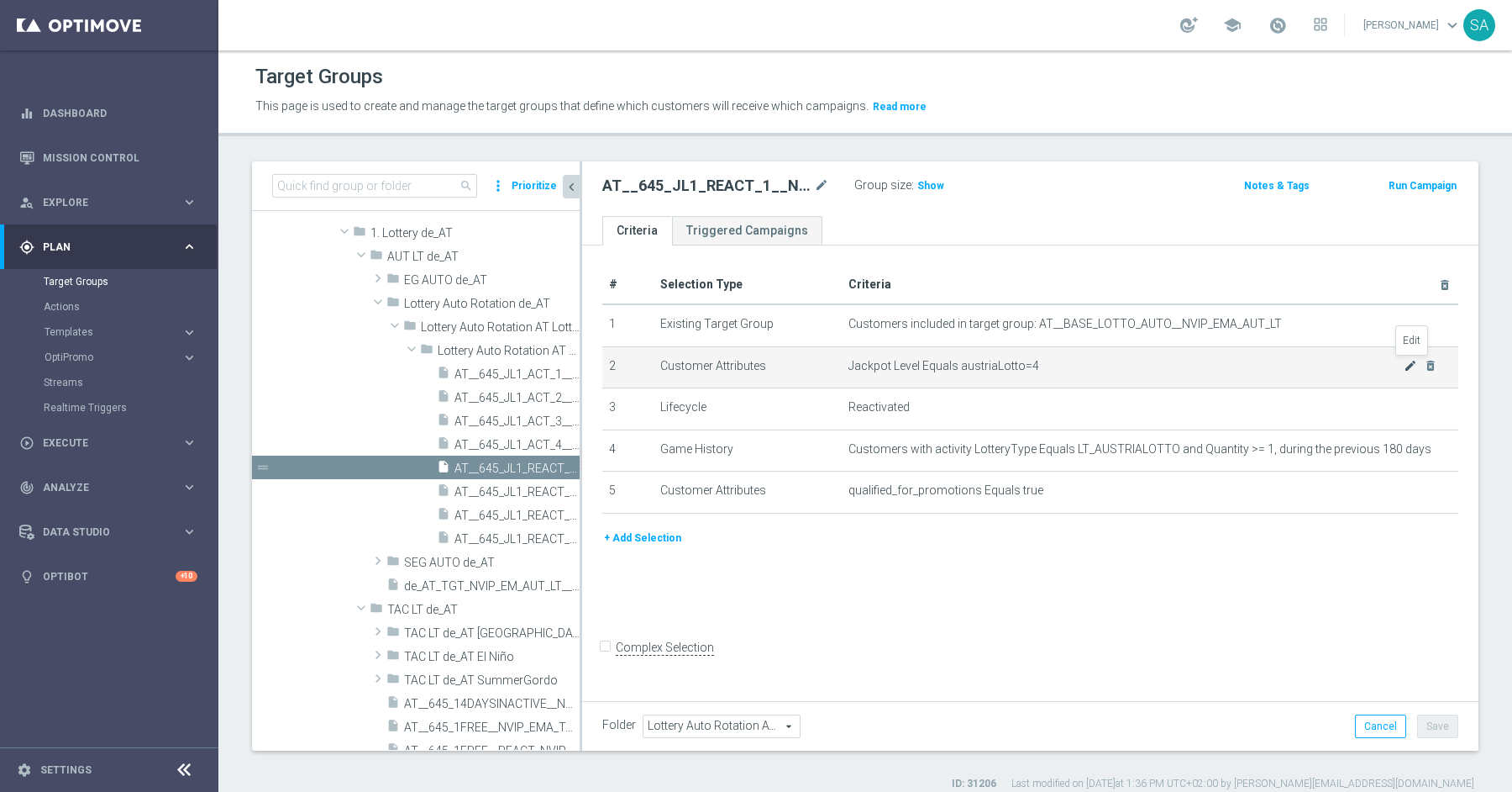
click at [1407, 369] on icon "mode_edit" at bounding box center [1410, 365] width 14 height 14
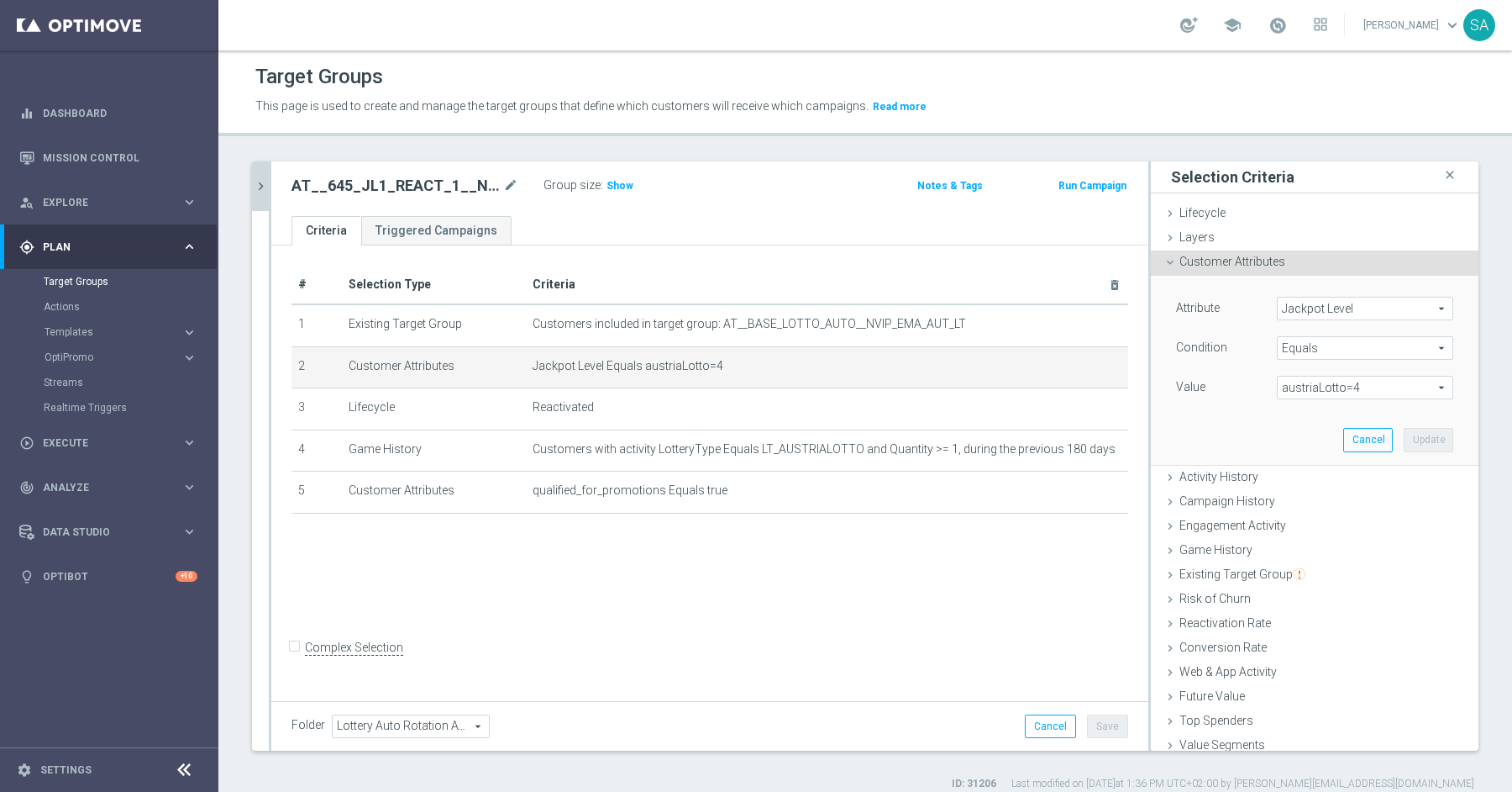
click at [1380, 389] on span "austriaLotto=4" at bounding box center [1365, 387] width 175 height 22
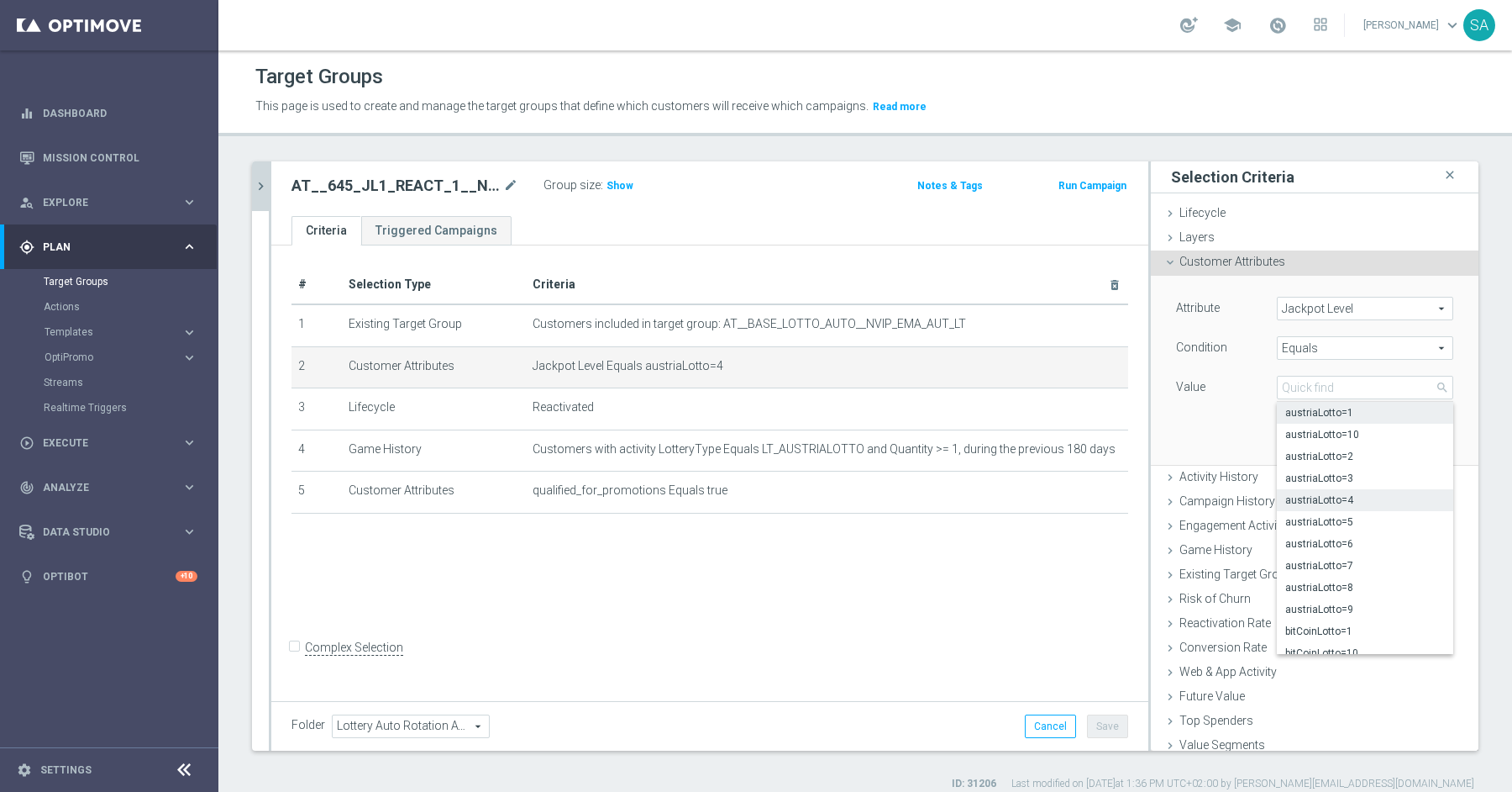
click at [1368, 408] on span "austriaLotto=1" at bounding box center [1365, 413] width 159 height 14
type input "austriaLotto=1"
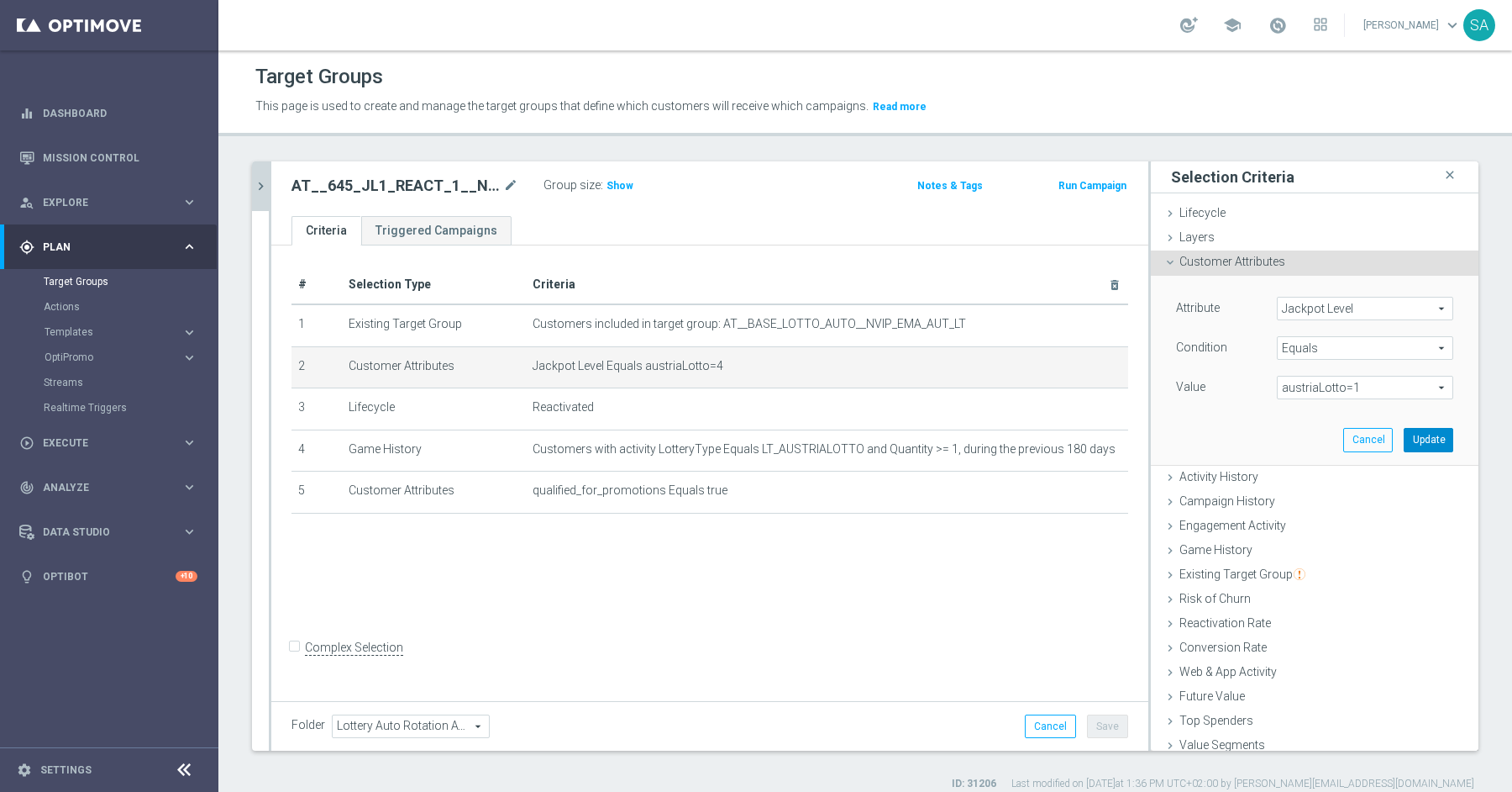
click at [1444, 435] on button "Update" at bounding box center [1428, 439] width 50 height 23
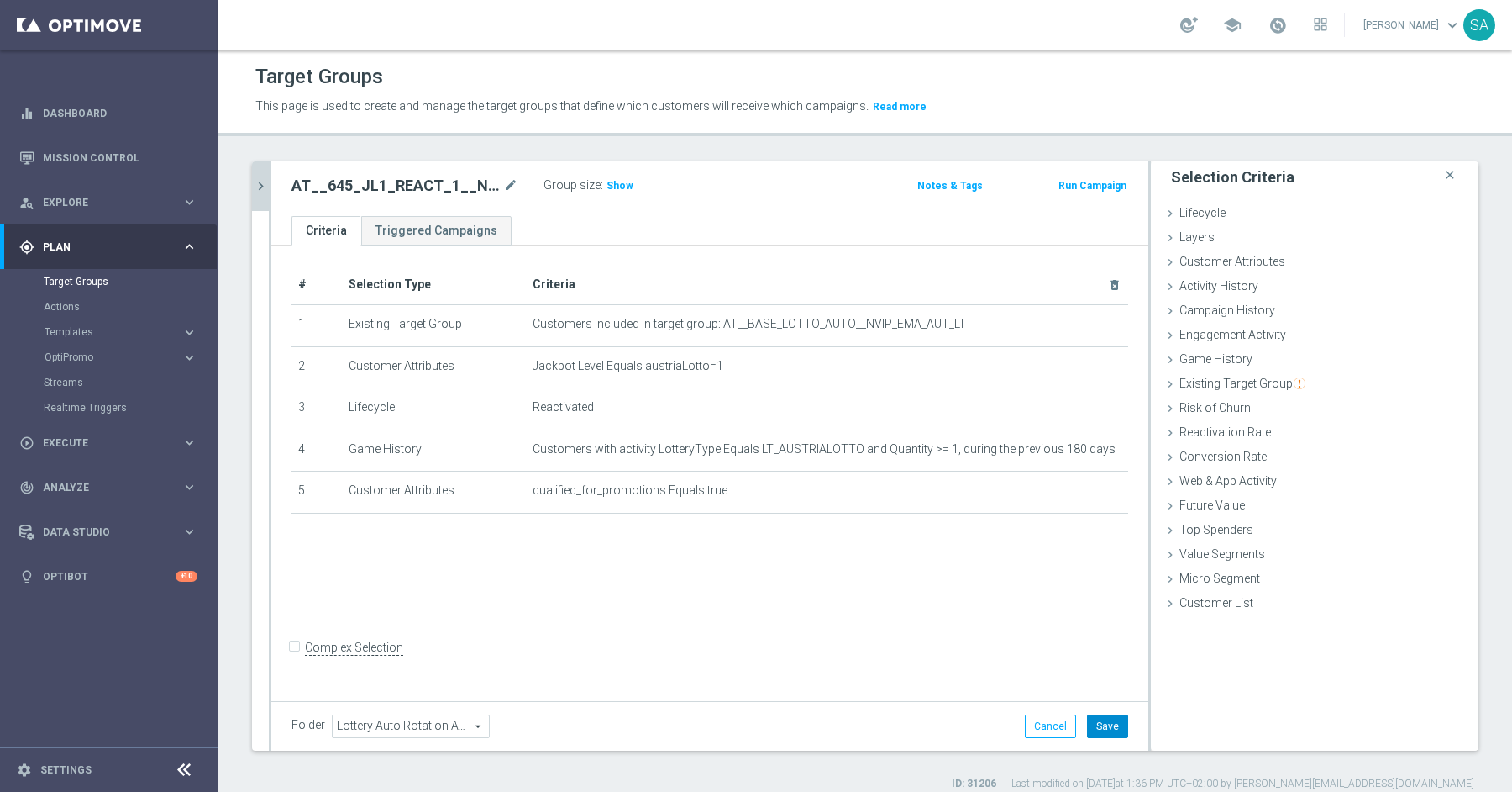
click at [1109, 718] on button "Save" at bounding box center [1108, 726] width 41 height 23
click at [258, 182] on icon "chevron_right" at bounding box center [261, 186] width 16 height 16
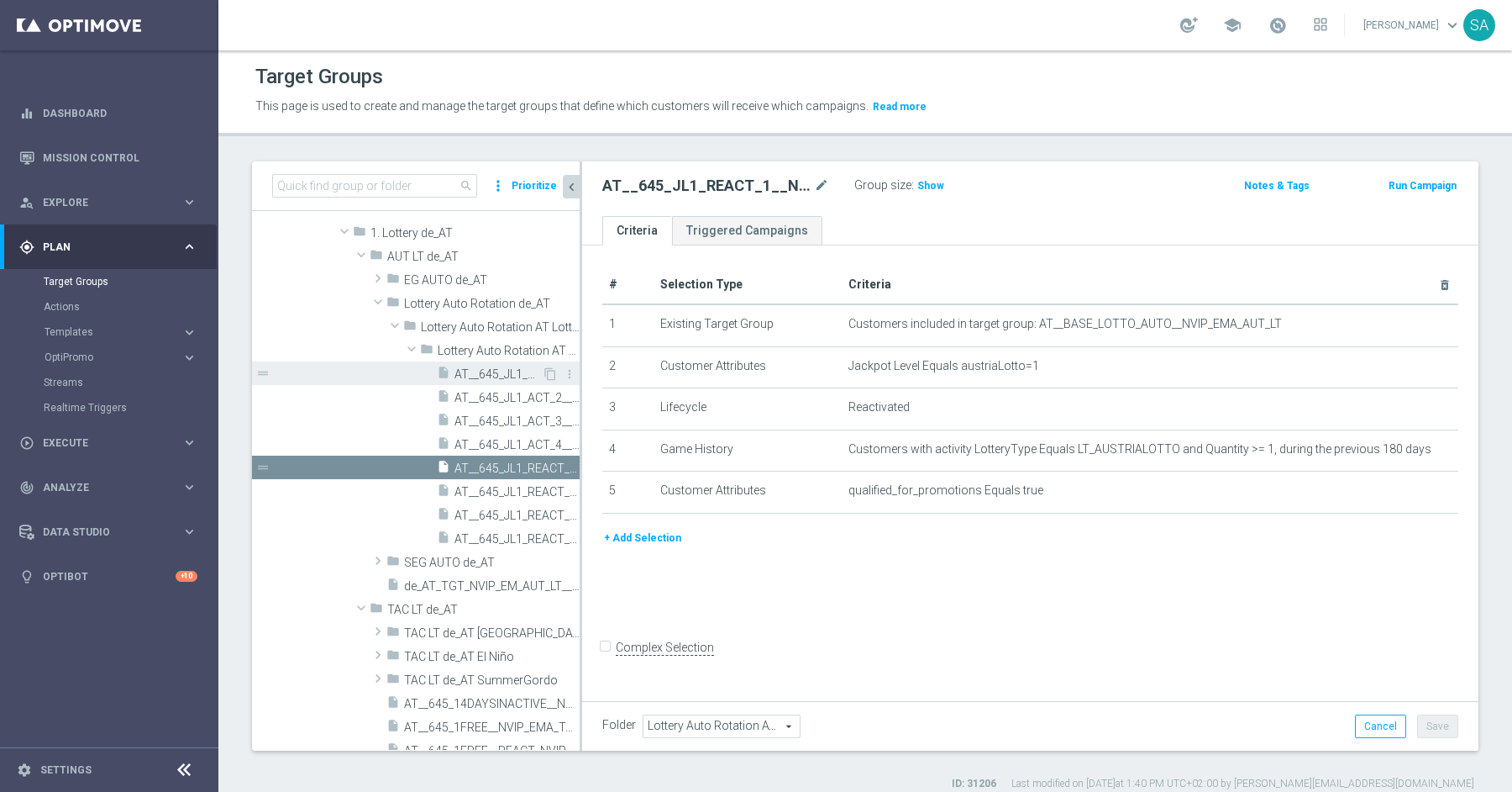
click at [478, 371] on span "AT__645_JL1_ACT_1__NVIP_EMA_AUT_LT" at bounding box center [498, 374] width 87 height 15
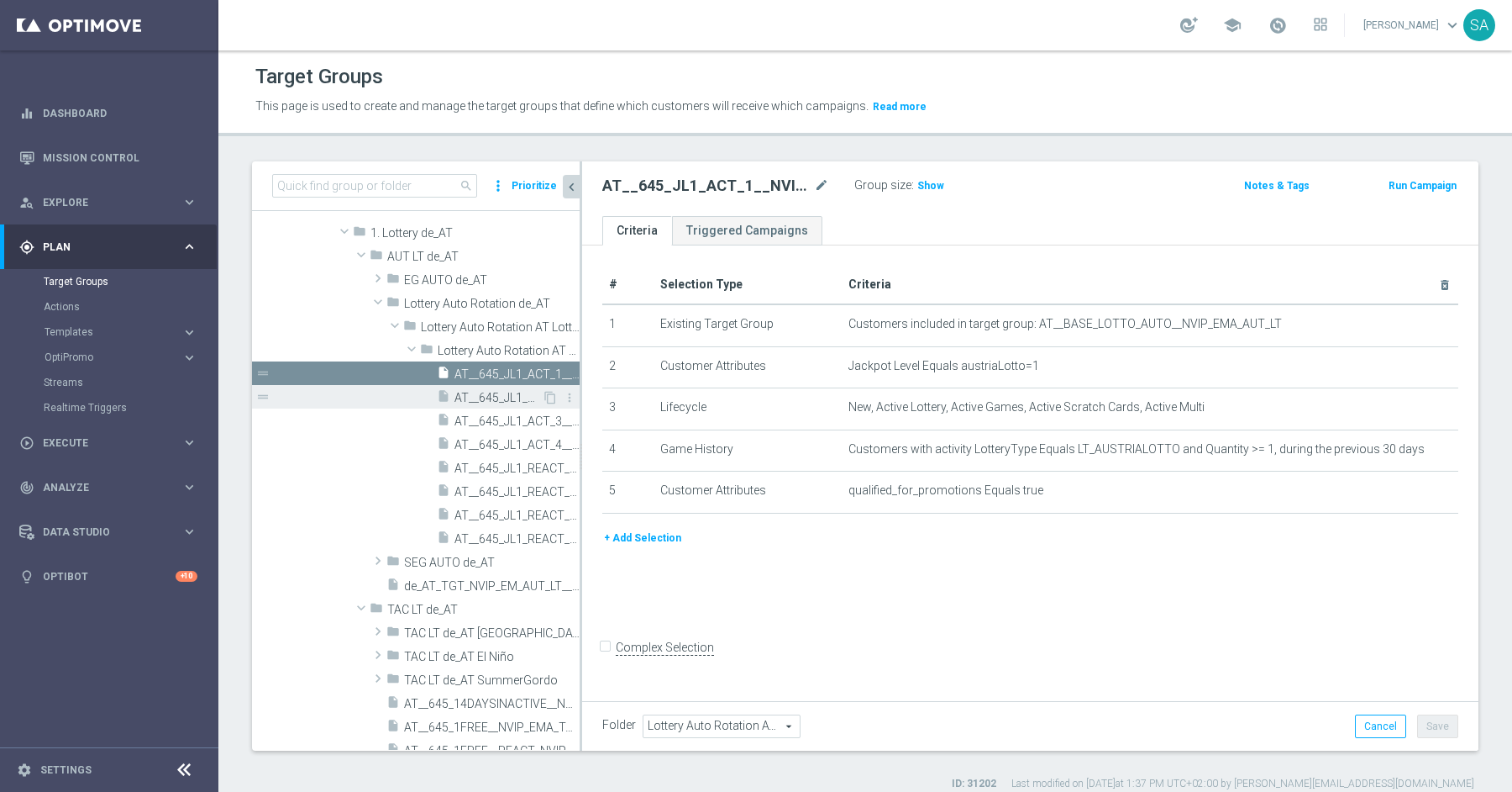
click at [511, 390] on span "AT__645_JL1_ACT_2__NVIP_EMA_AUT_LT" at bounding box center [498, 397] width 87 height 15
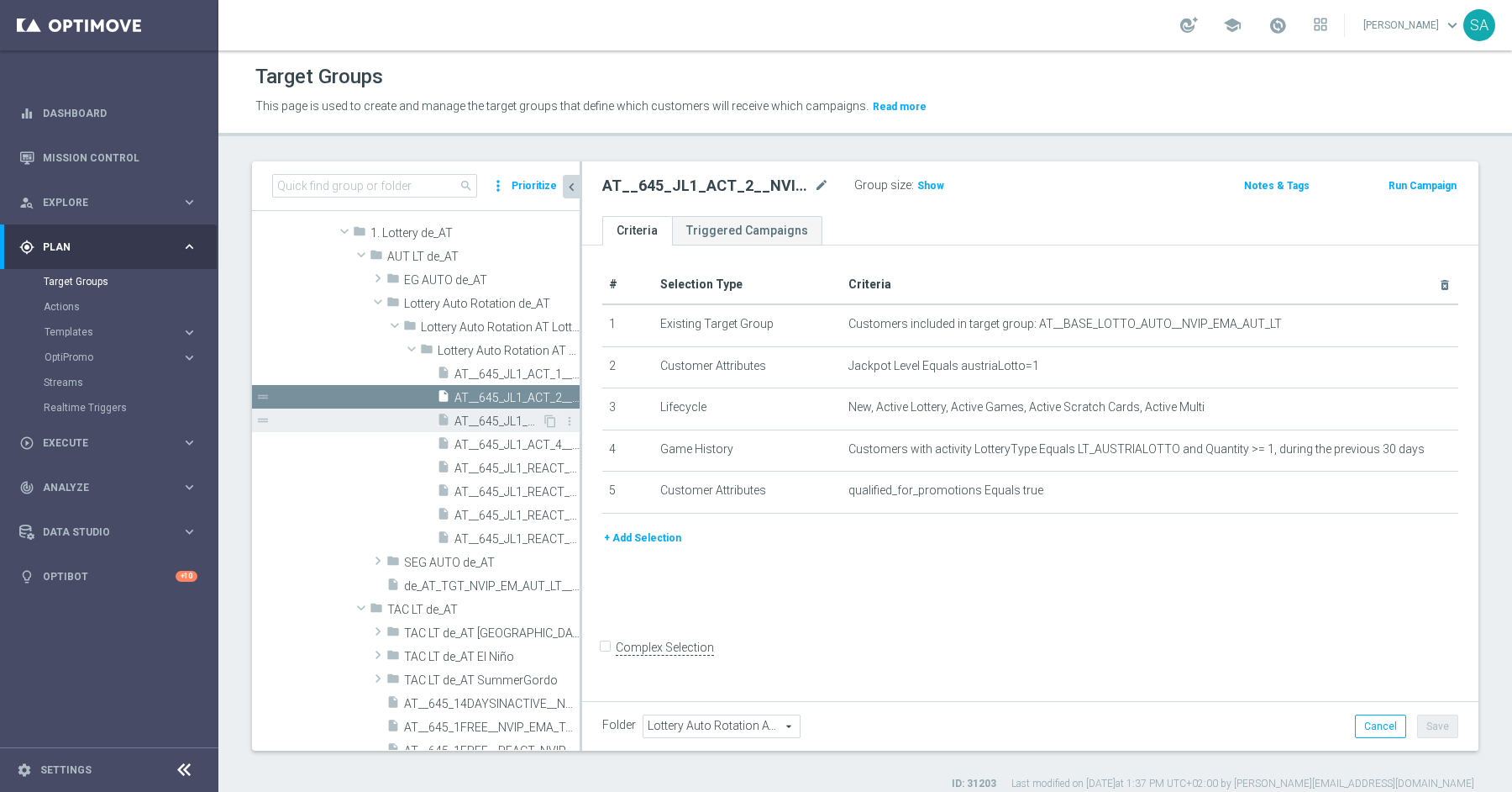
click at [511, 423] on span "AT__645_JL1_ACT_3__NVIP_EMA_AUT_LT" at bounding box center [498, 421] width 87 height 15
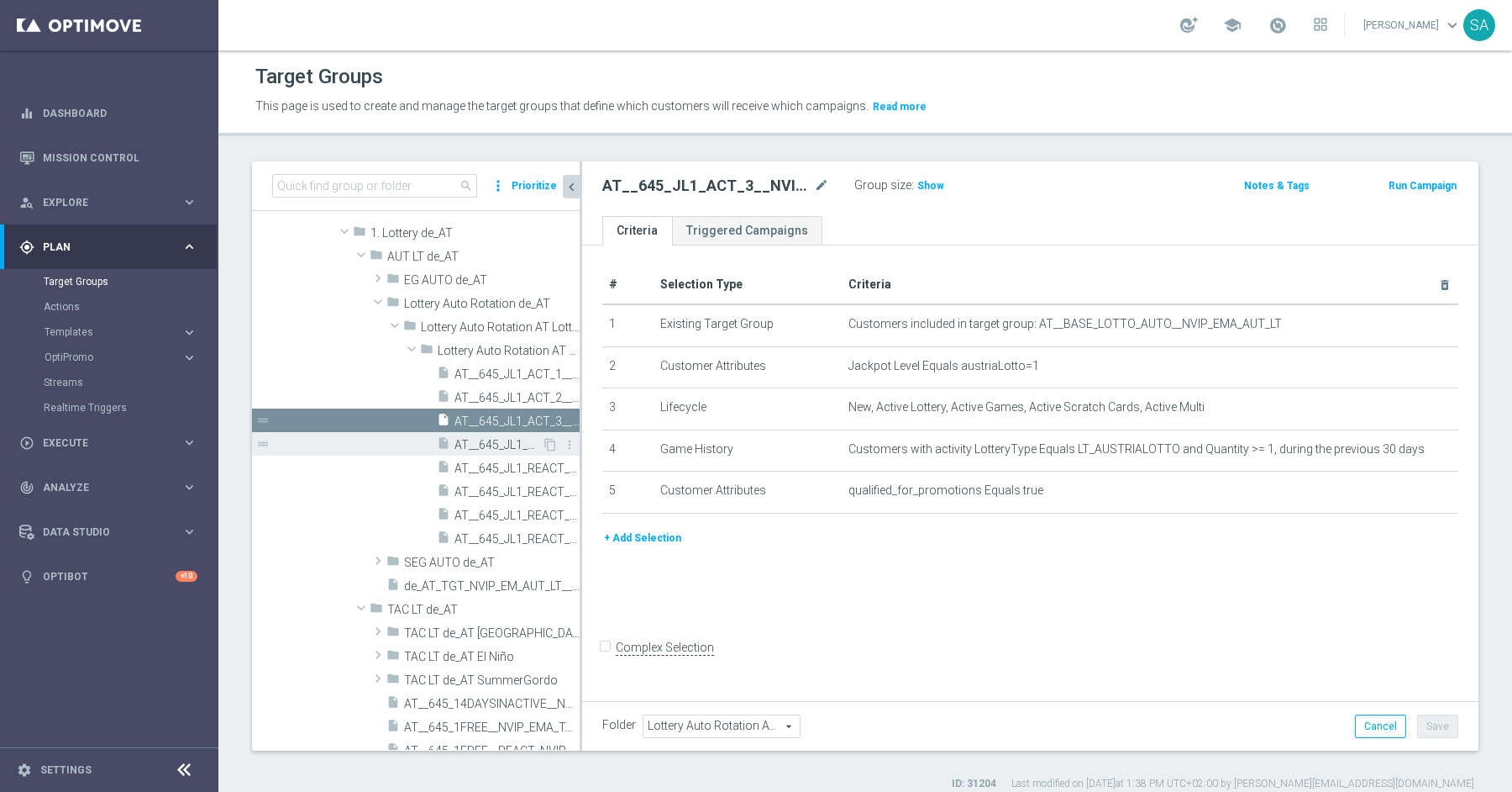
click at [511, 438] on span "AT__645_JL1_ACT_4__NVIP_EMA_AUT_LT" at bounding box center [498, 445] width 87 height 15
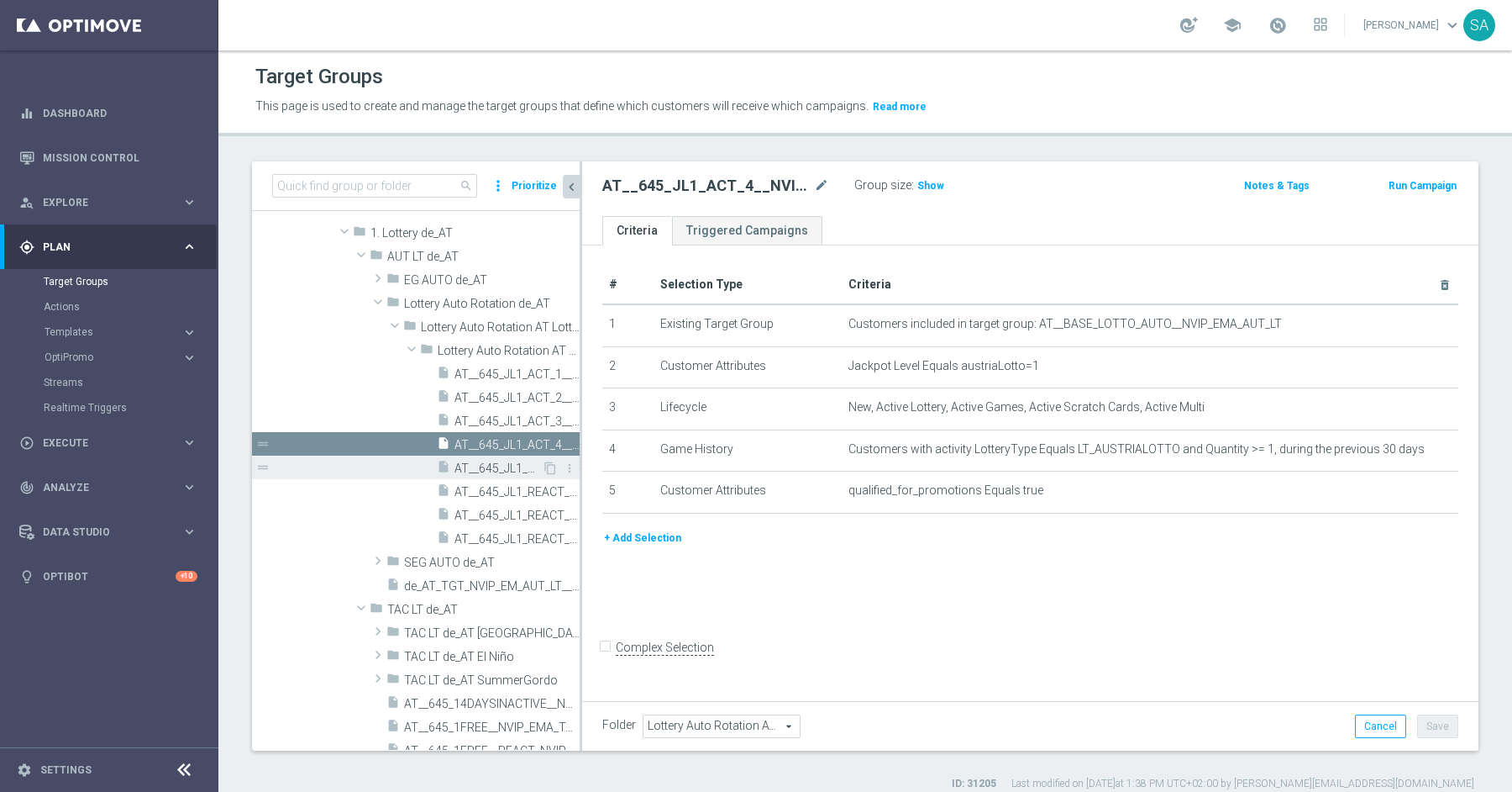
click at [512, 461] on span "AT__645_JL1_REACT_1__NVIP_EMA_AUT_LT" at bounding box center [498, 468] width 87 height 15
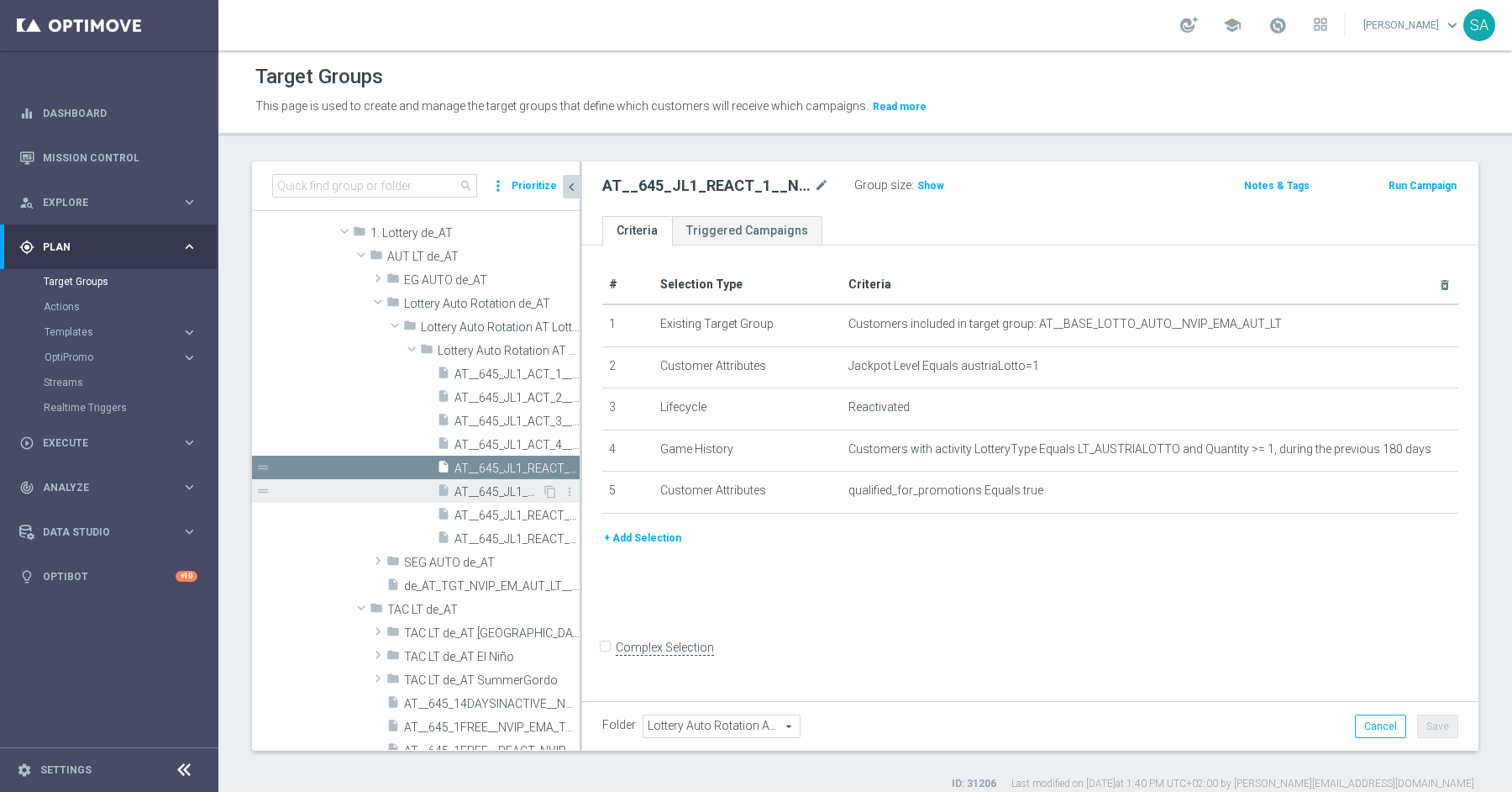
click at [510, 488] on span "AT__645_JL1_REACT_2__NVIP_EMA_AUT_LT" at bounding box center [498, 492] width 87 height 15
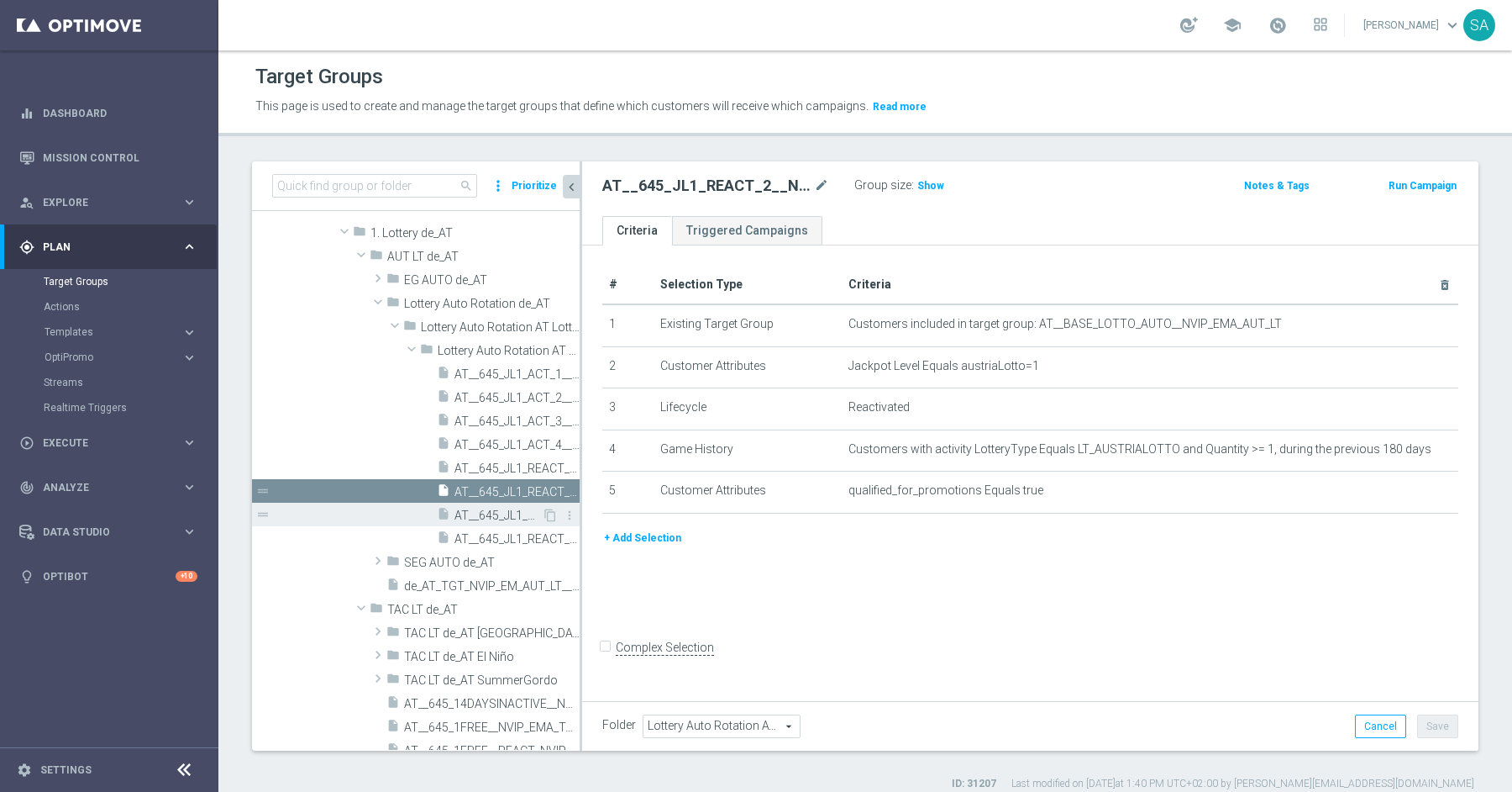
click at [507, 509] on span "AT__645_JL1_REACT_3__NVIP_EMA_AUT_LT" at bounding box center [498, 515] width 87 height 15
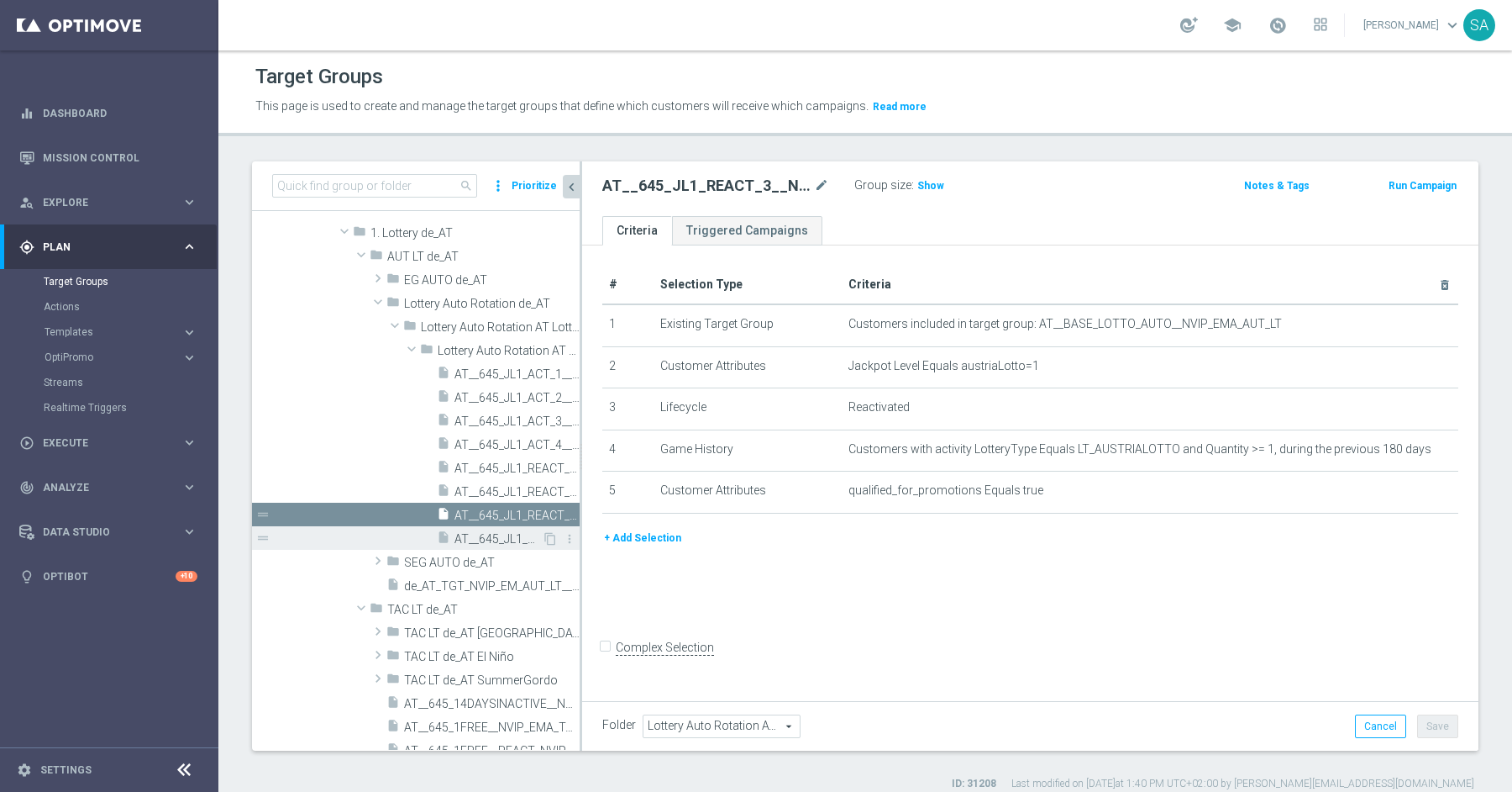
click at [505, 532] on span "AT__645_JL1_REACT_4__NVIP_EMA_AUT_LT" at bounding box center [498, 539] width 87 height 15
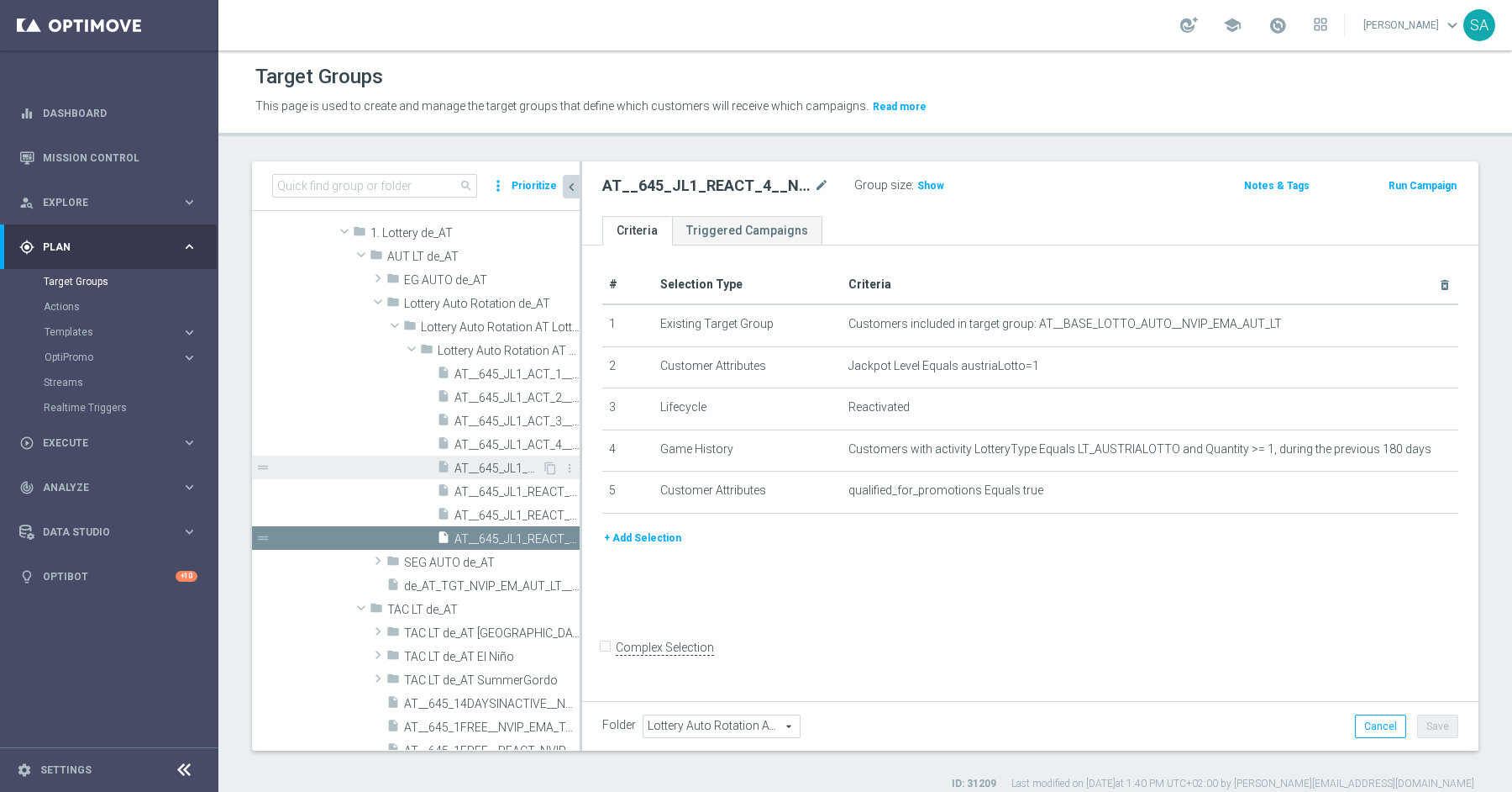
click at [476, 471] on span "AT__645_JL1_REACT_1__NVIP_EMA_AUT_LT" at bounding box center [498, 468] width 87 height 15
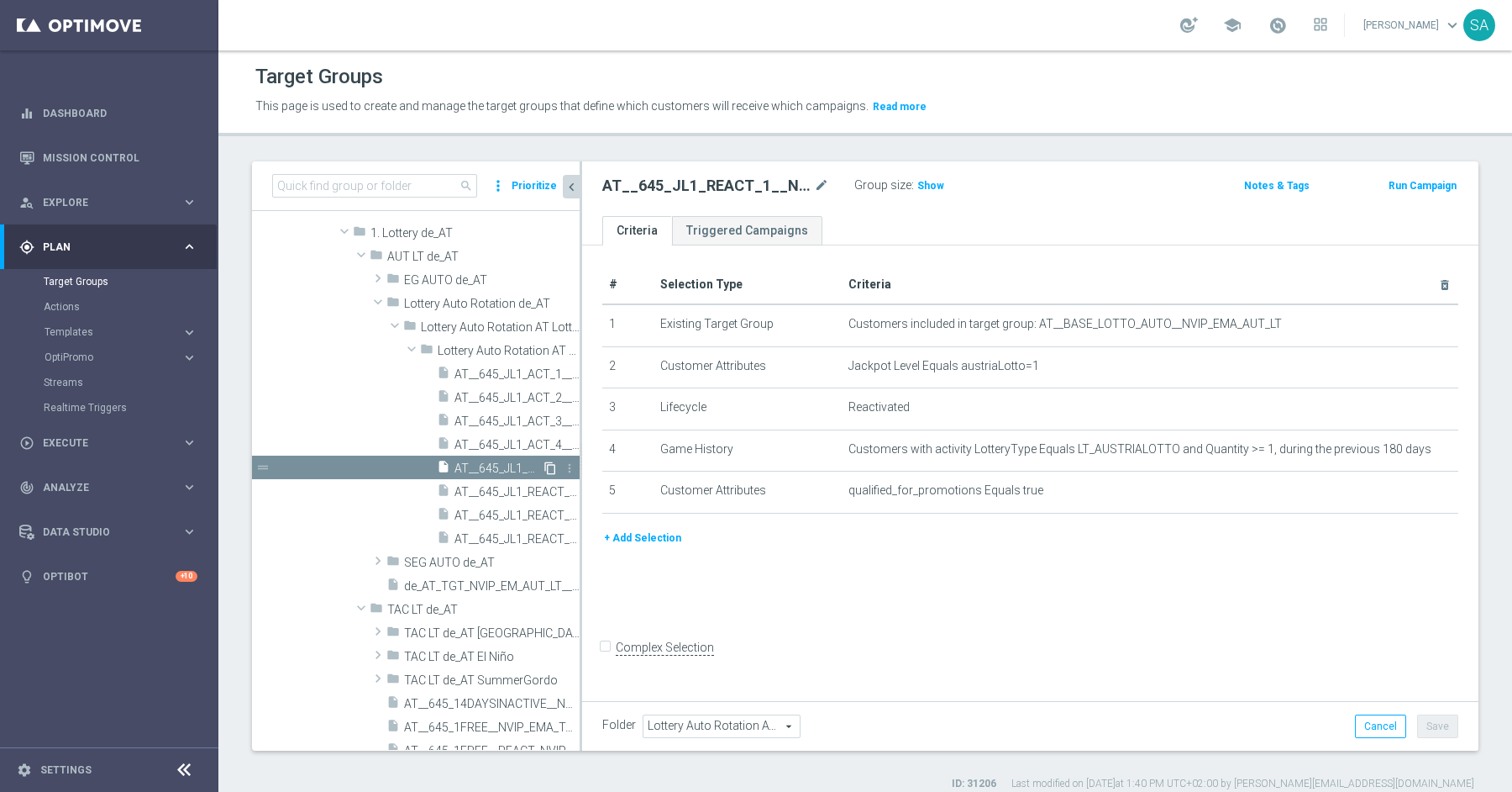
click at [553, 467] on icon "content_copy" at bounding box center [551, 468] width 14 height 14
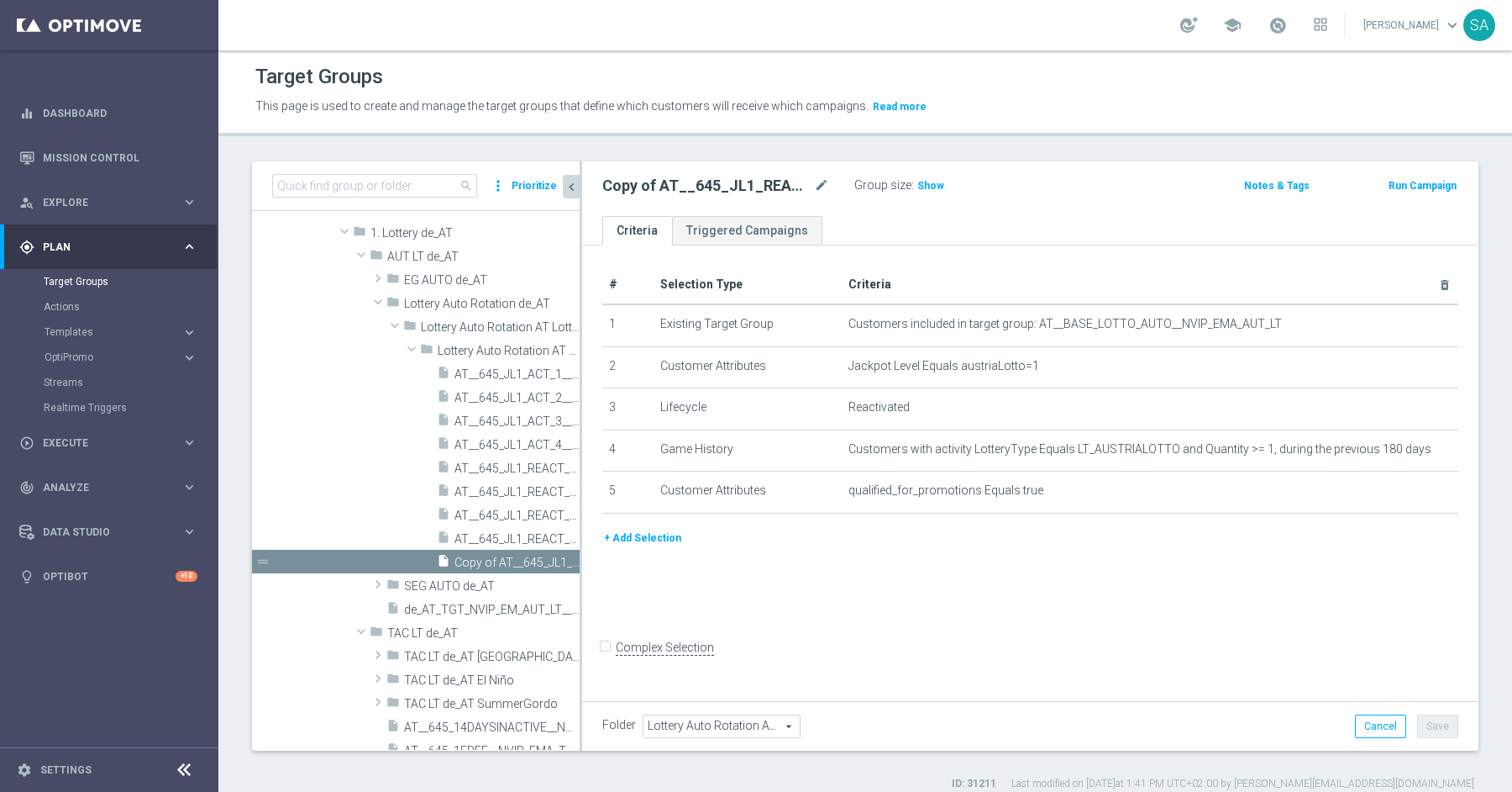
scroll to position [604, 0]
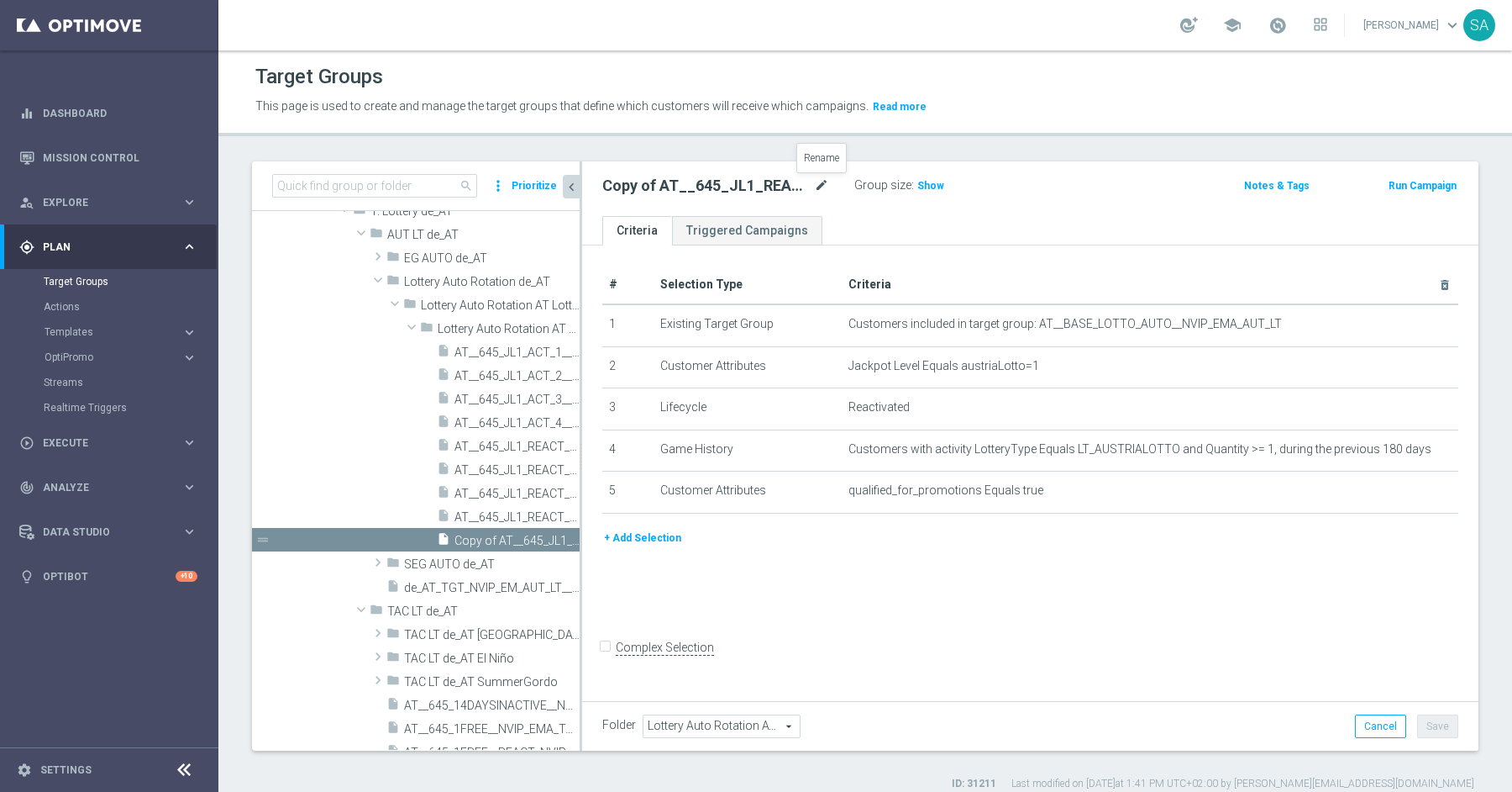
click at [825, 184] on icon "mode_edit" at bounding box center [822, 185] width 16 height 20
click at [681, 188] on input "AT__645_JL1_REACT_1__NVIP_EMA_AUT_LT" at bounding box center [715, 187] width 227 height 23
type input "AT__645_JL1_CHU_1__NVIP_EMA_AUT_LT"
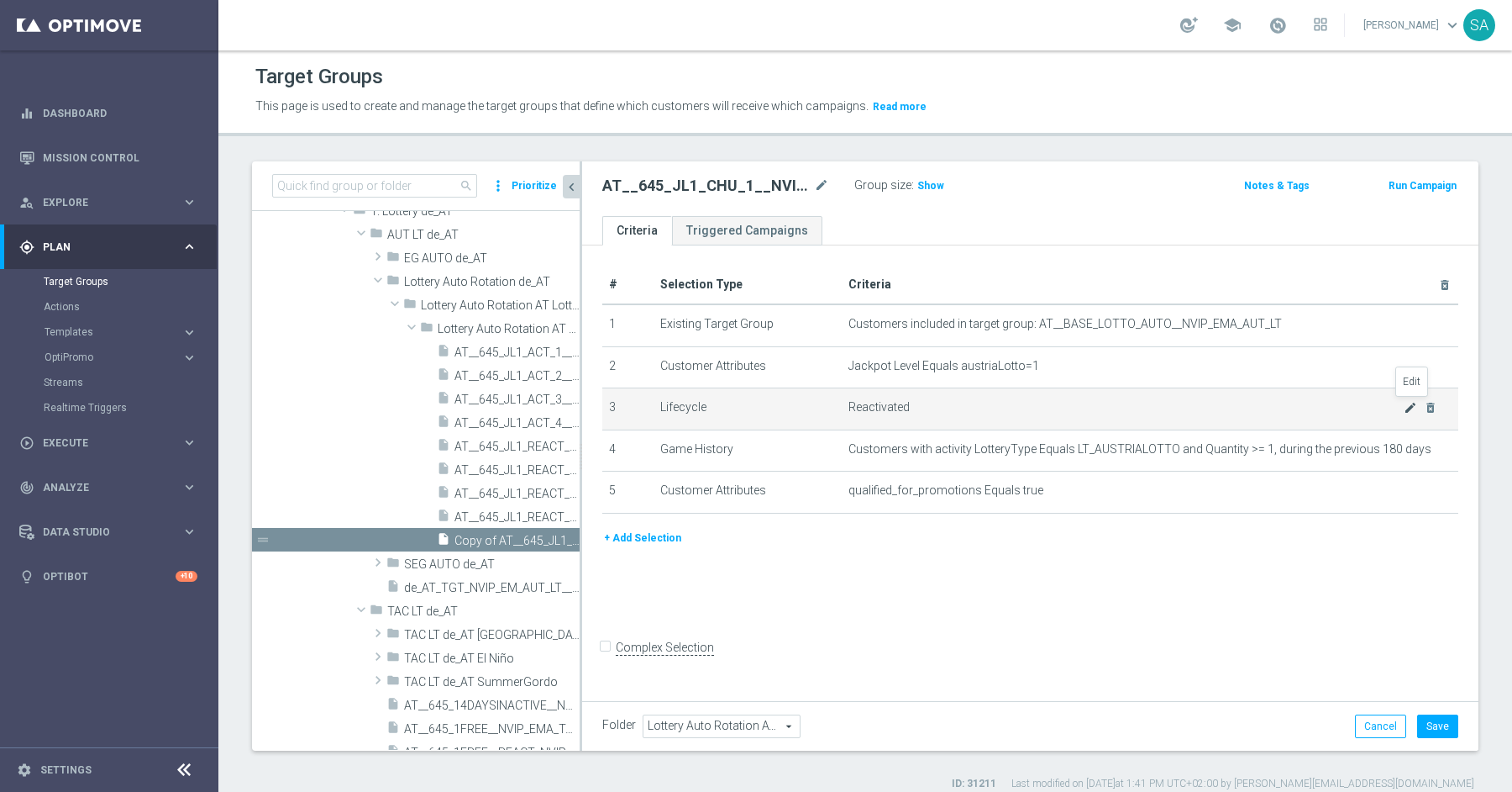
click at [1406, 406] on icon "mode_edit" at bounding box center [1410, 408] width 14 height 14
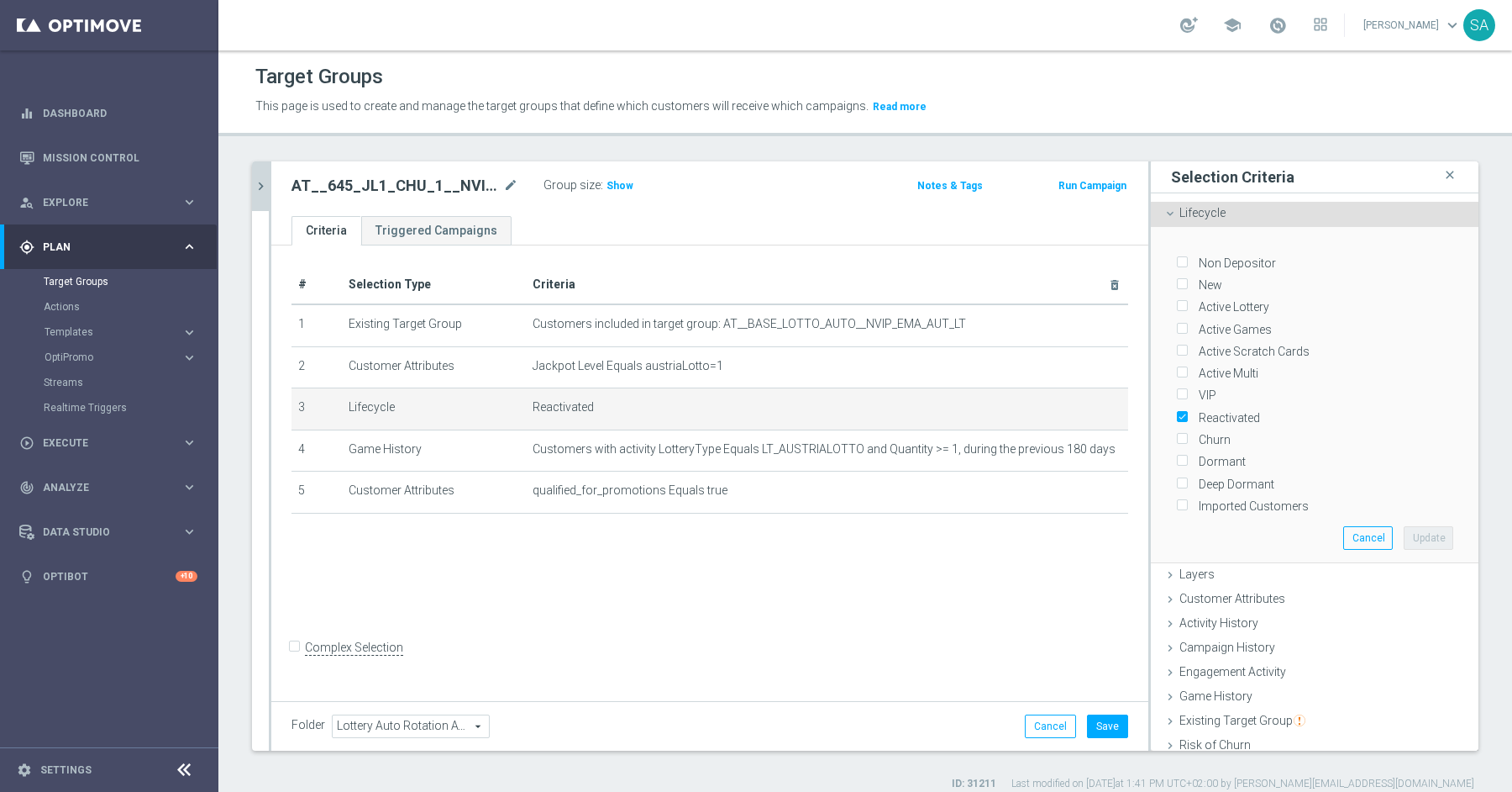
click at [1223, 435] on label "Churn" at bounding box center [1212, 440] width 38 height 16
click at [1187, 435] on input "Churn" at bounding box center [1181, 440] width 11 height 11
checkbox input "true"
click at [1184, 412] on input "Reactivated" at bounding box center [1181, 417] width 11 height 11
checkbox input "false"
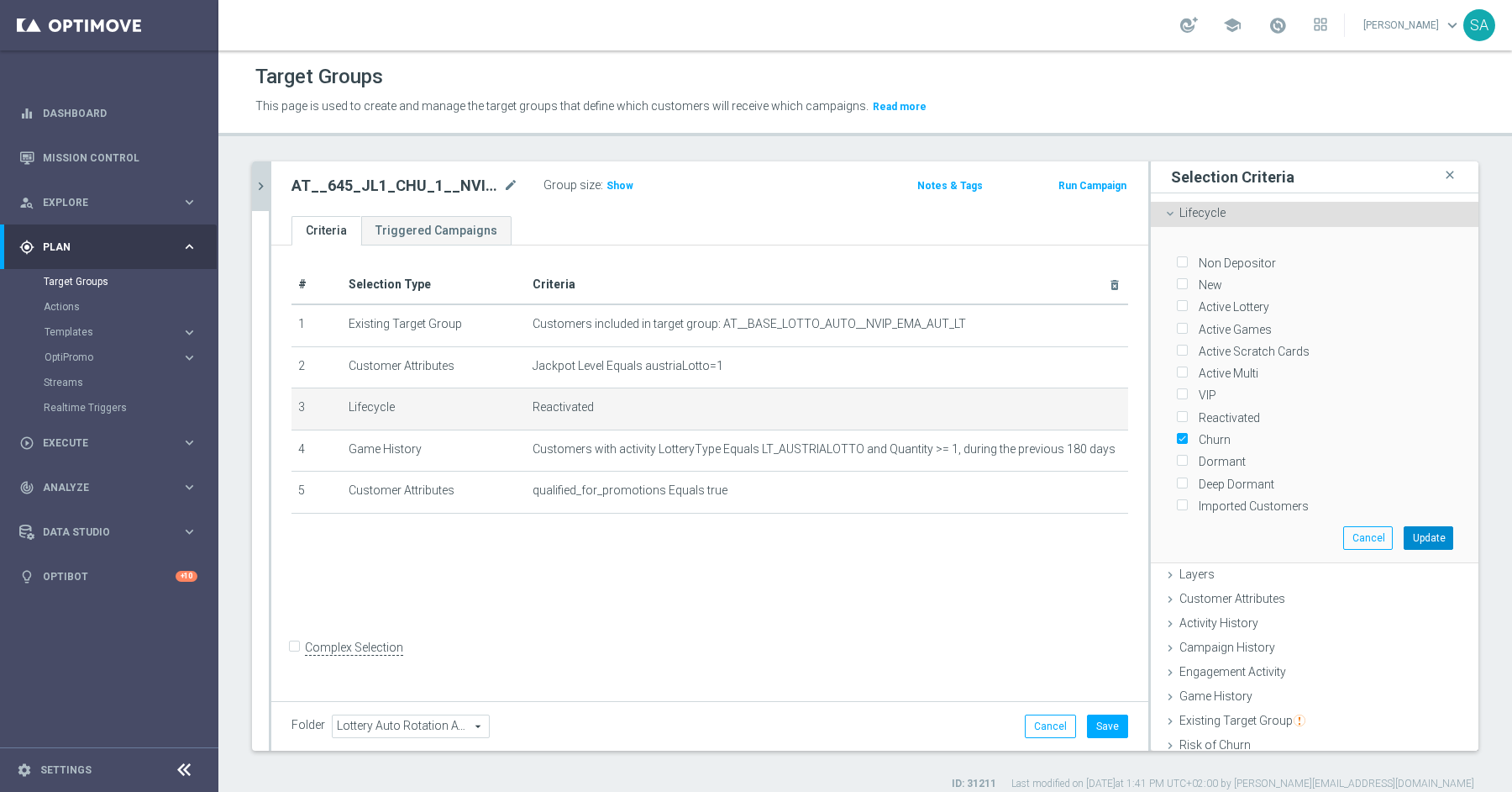
click at [1440, 533] on button "Update" at bounding box center [1428, 537] width 50 height 23
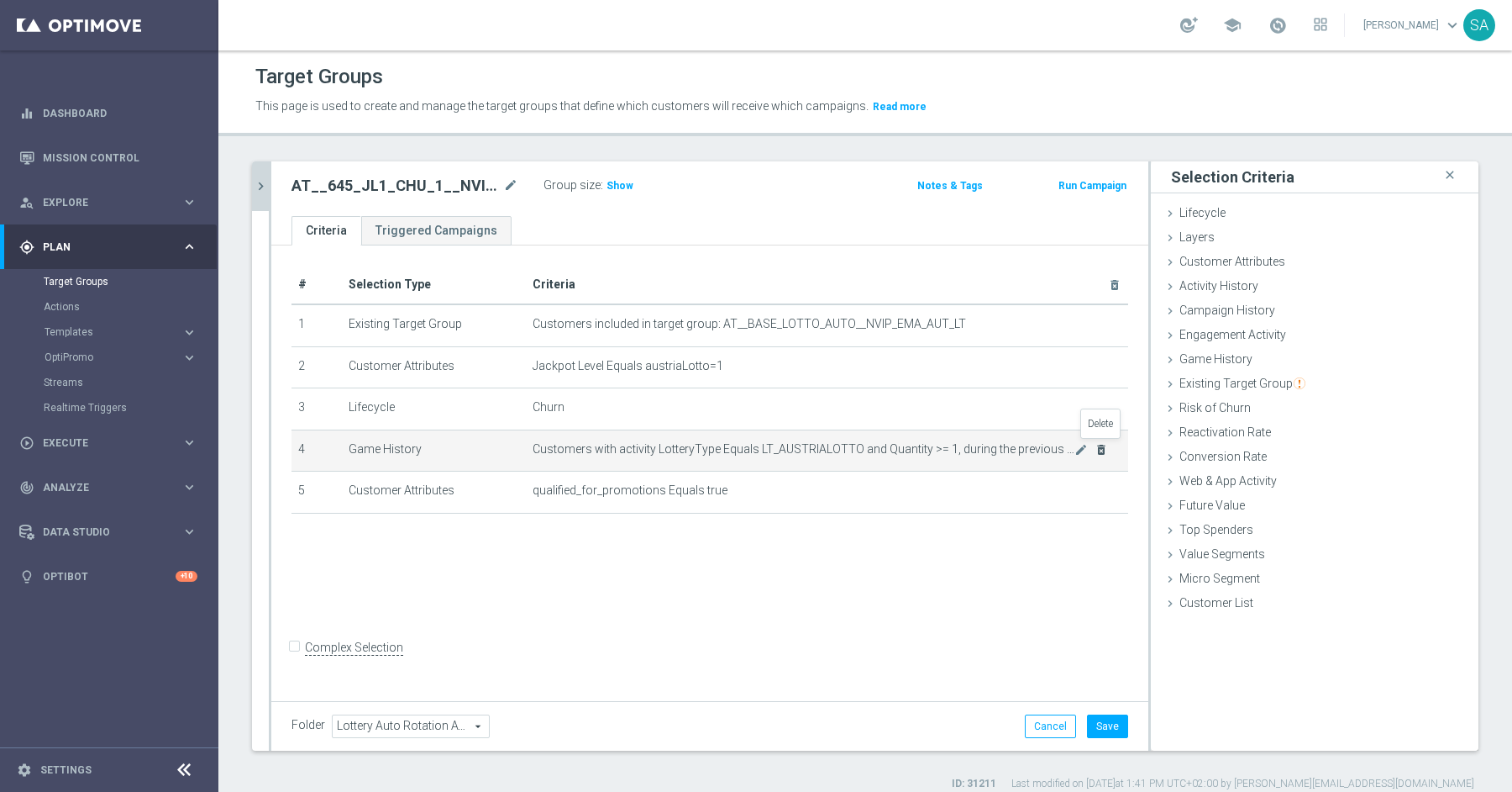
click at [1104, 447] on icon "delete_forever" at bounding box center [1102, 450] width 14 height 14
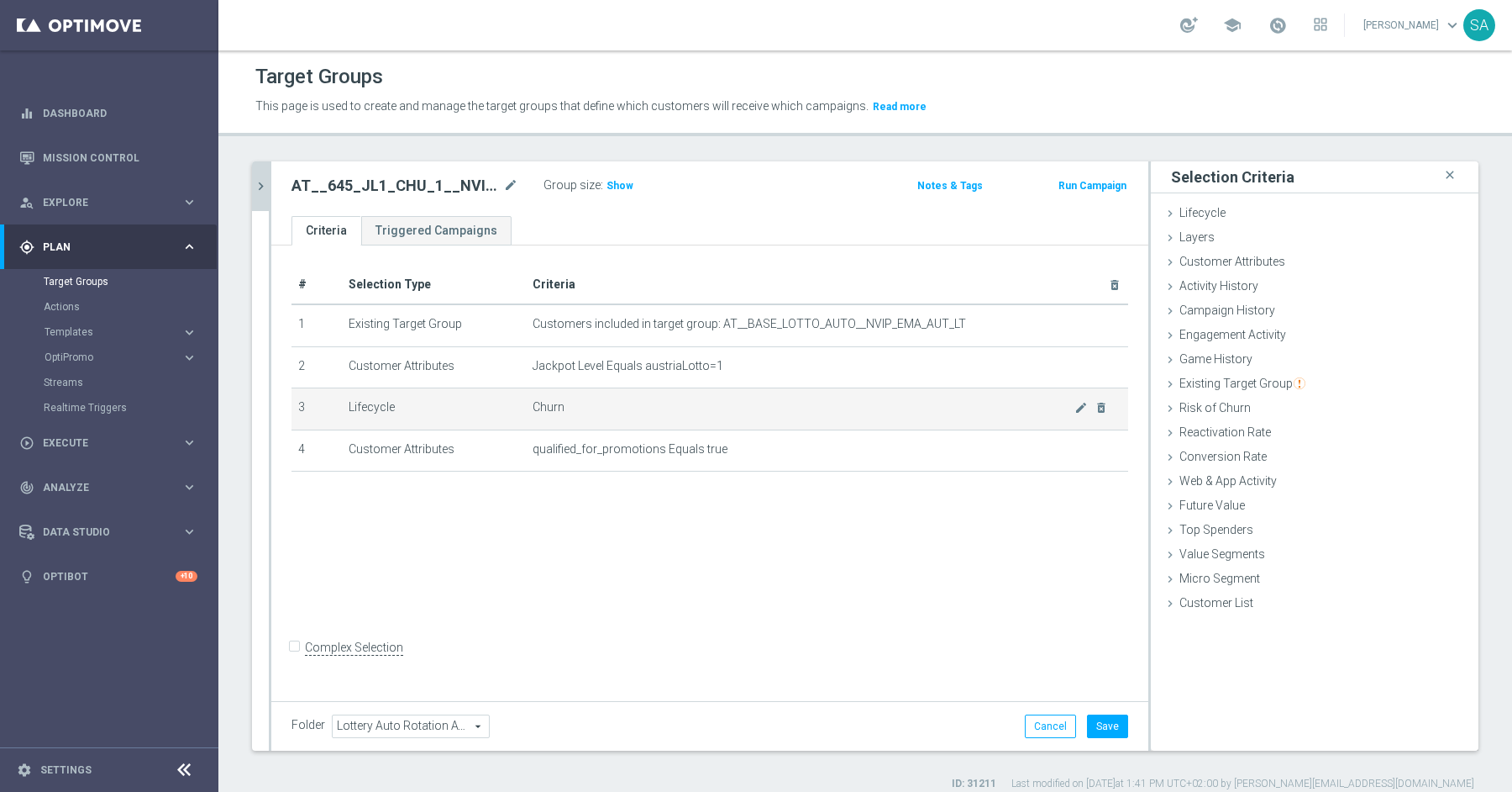
click at [551, 402] on span "Churn" at bounding box center [803, 407] width 542 height 15
click at [1105, 403] on icon "delete_forever" at bounding box center [1102, 408] width 14 height 14
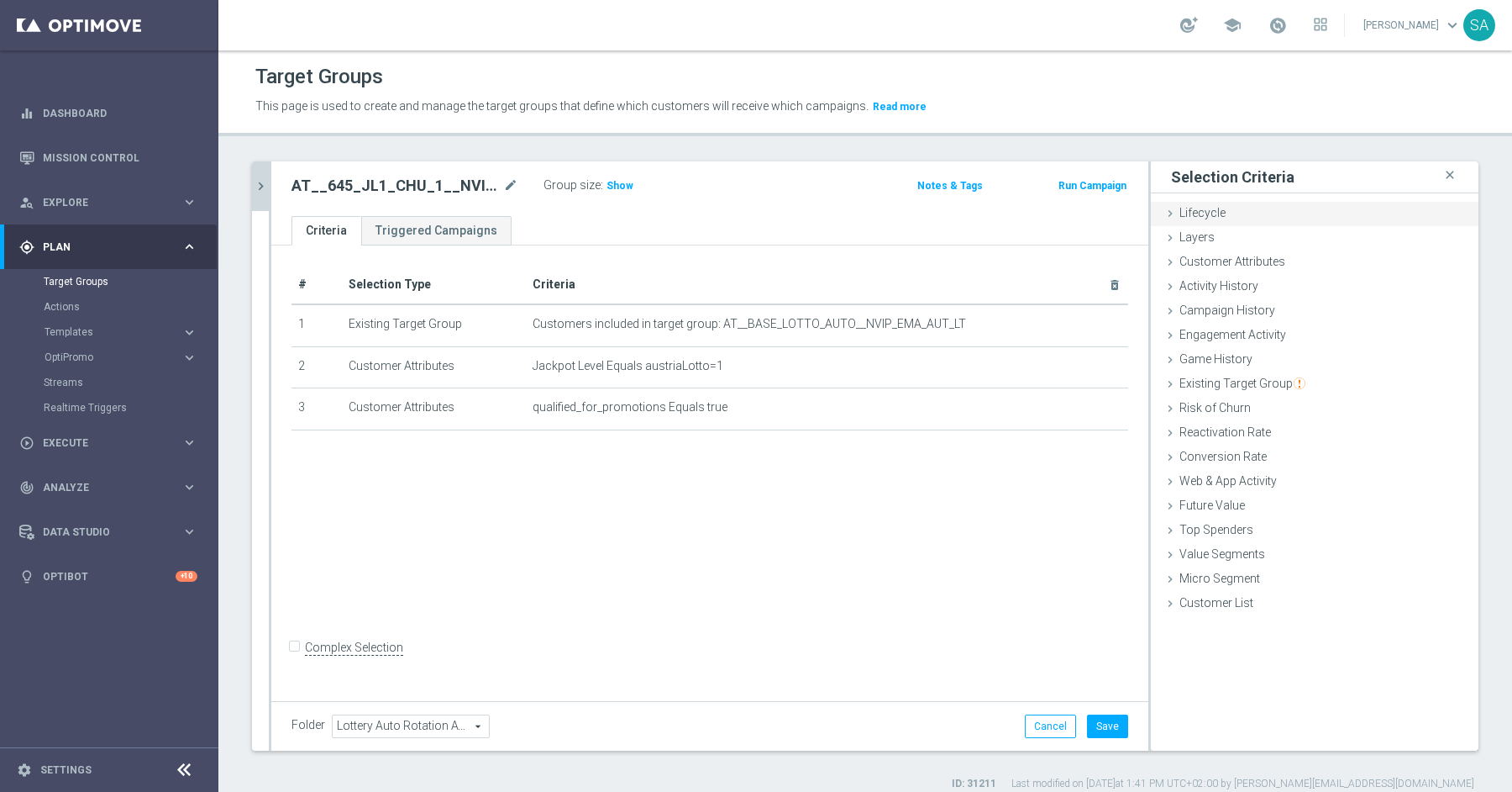
click at [1214, 213] on span "Lifecycle" at bounding box center [1203, 213] width 47 height 14
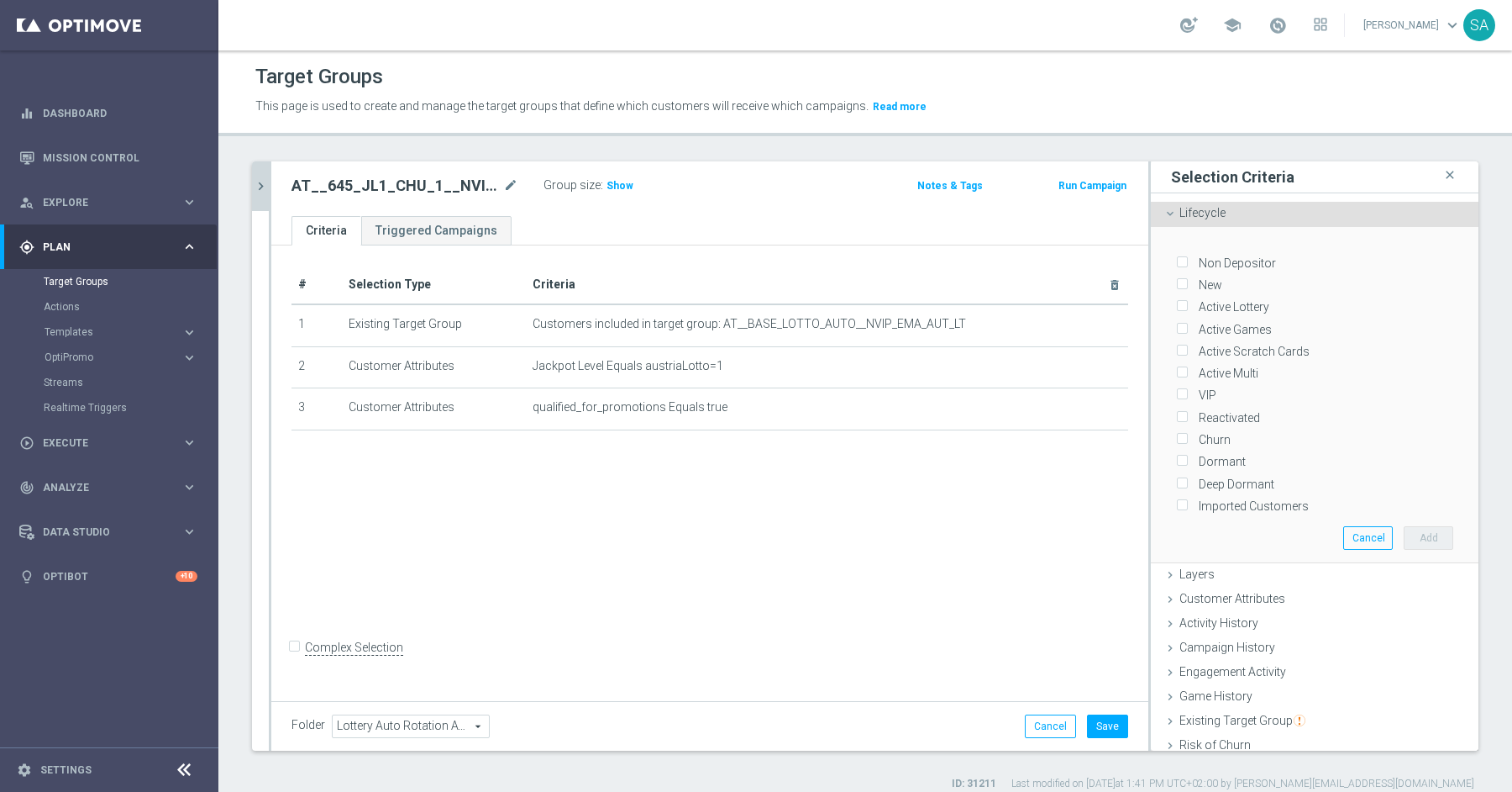
click at [1184, 437] on input "Churn" at bounding box center [1181, 440] width 11 height 11
checkbox input "true"
click at [1432, 533] on button "Add" at bounding box center [1428, 537] width 50 height 23
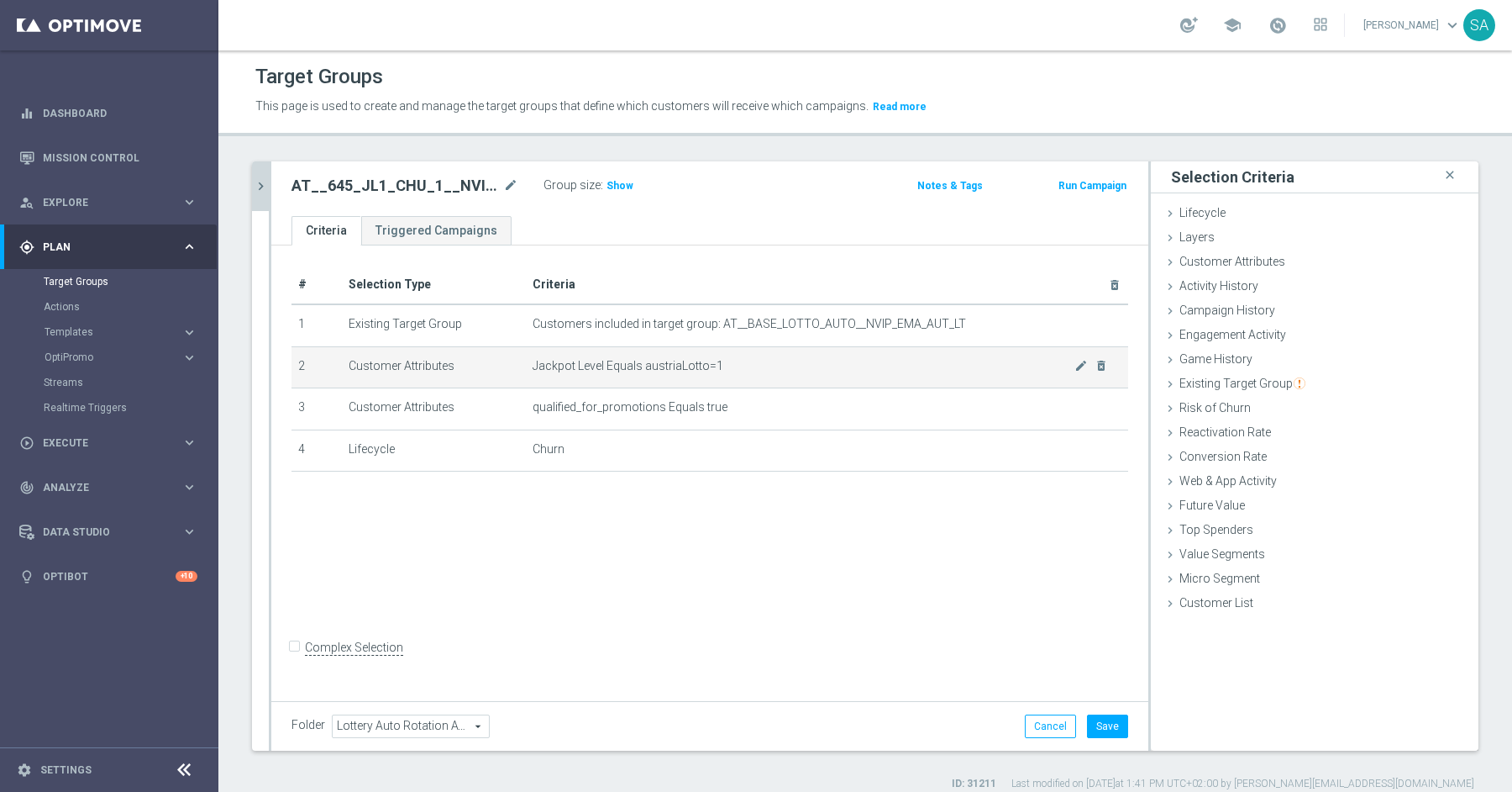
click at [1072, 364] on span "Jackpot Level Equals austriaLotto=1" at bounding box center [803, 365] width 542 height 15
click at [1083, 364] on icon "mode_edit" at bounding box center [1081, 365] width 14 height 14
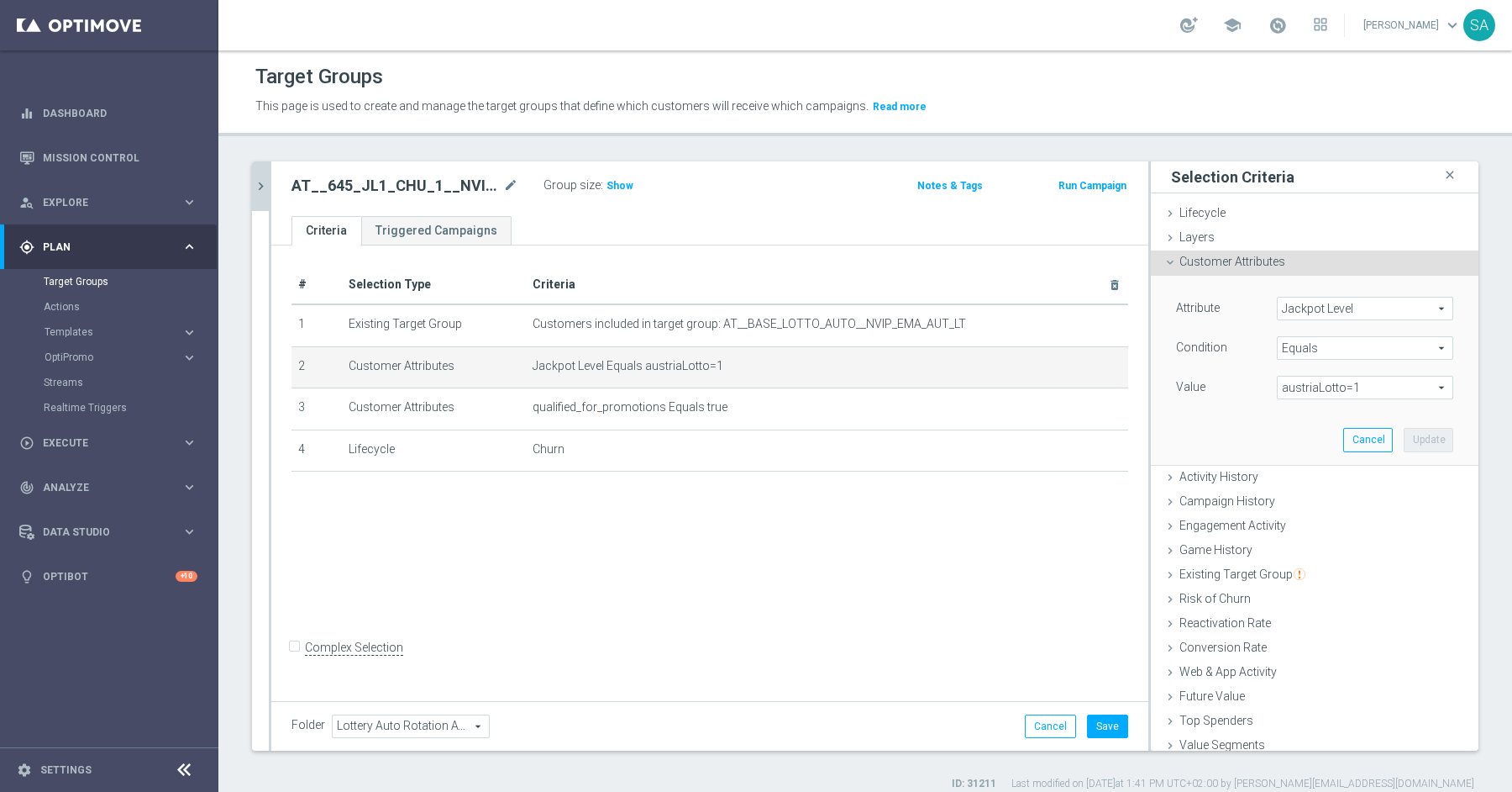
click at [1318, 394] on span "austriaLotto=1" at bounding box center [1365, 387] width 175 height 22
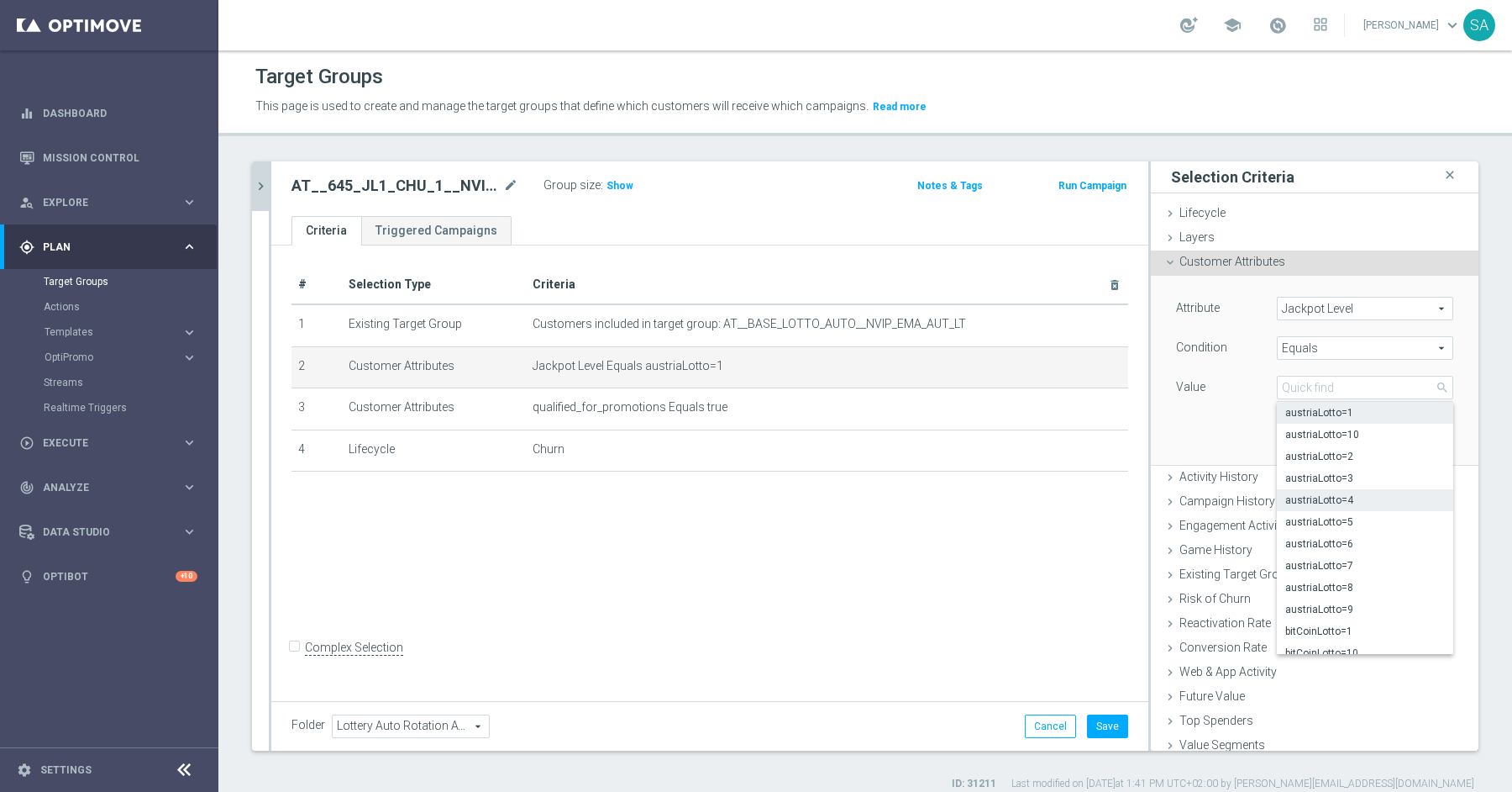
click at [1350, 493] on span "austriaLotto=4" at bounding box center [1365, 500] width 159 height 14
type input "austriaLotto=4"
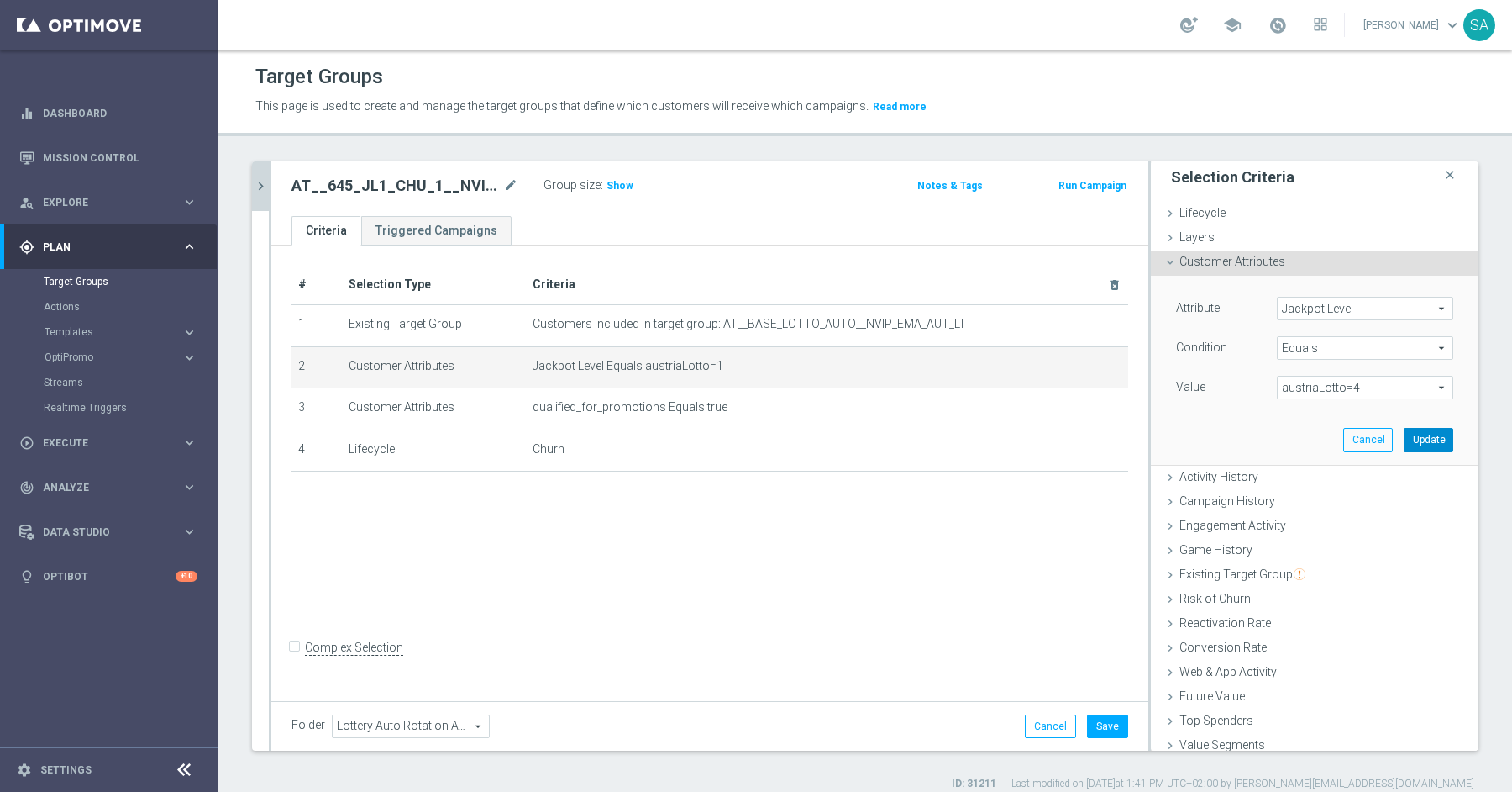
click at [1425, 440] on button "Update" at bounding box center [1428, 439] width 50 height 23
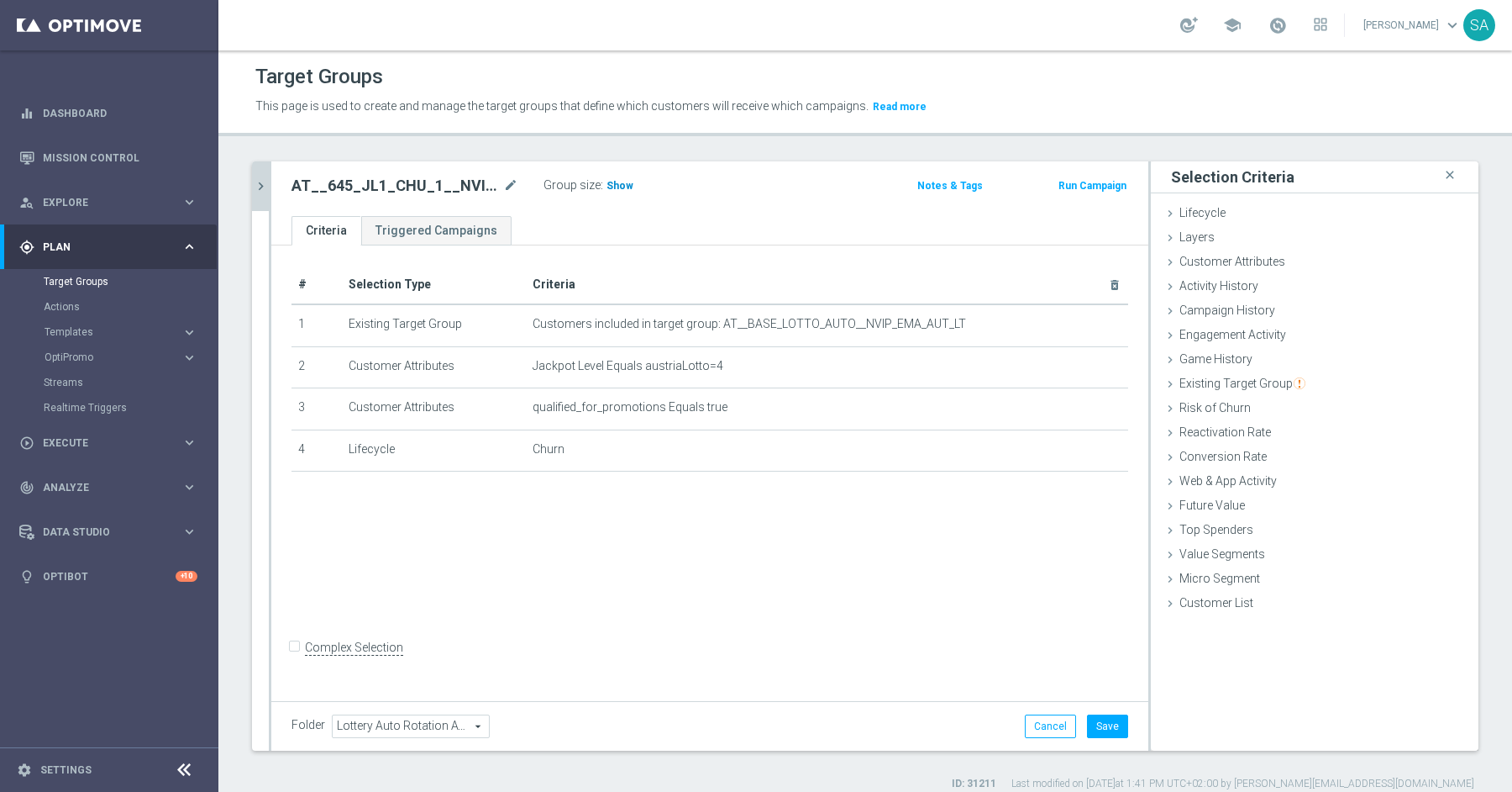
click at [624, 187] on span "Show" at bounding box center [619, 186] width 27 height 12
click at [1212, 251] on div "Customer Attributes done selection updated" at bounding box center [1315, 263] width 327 height 25
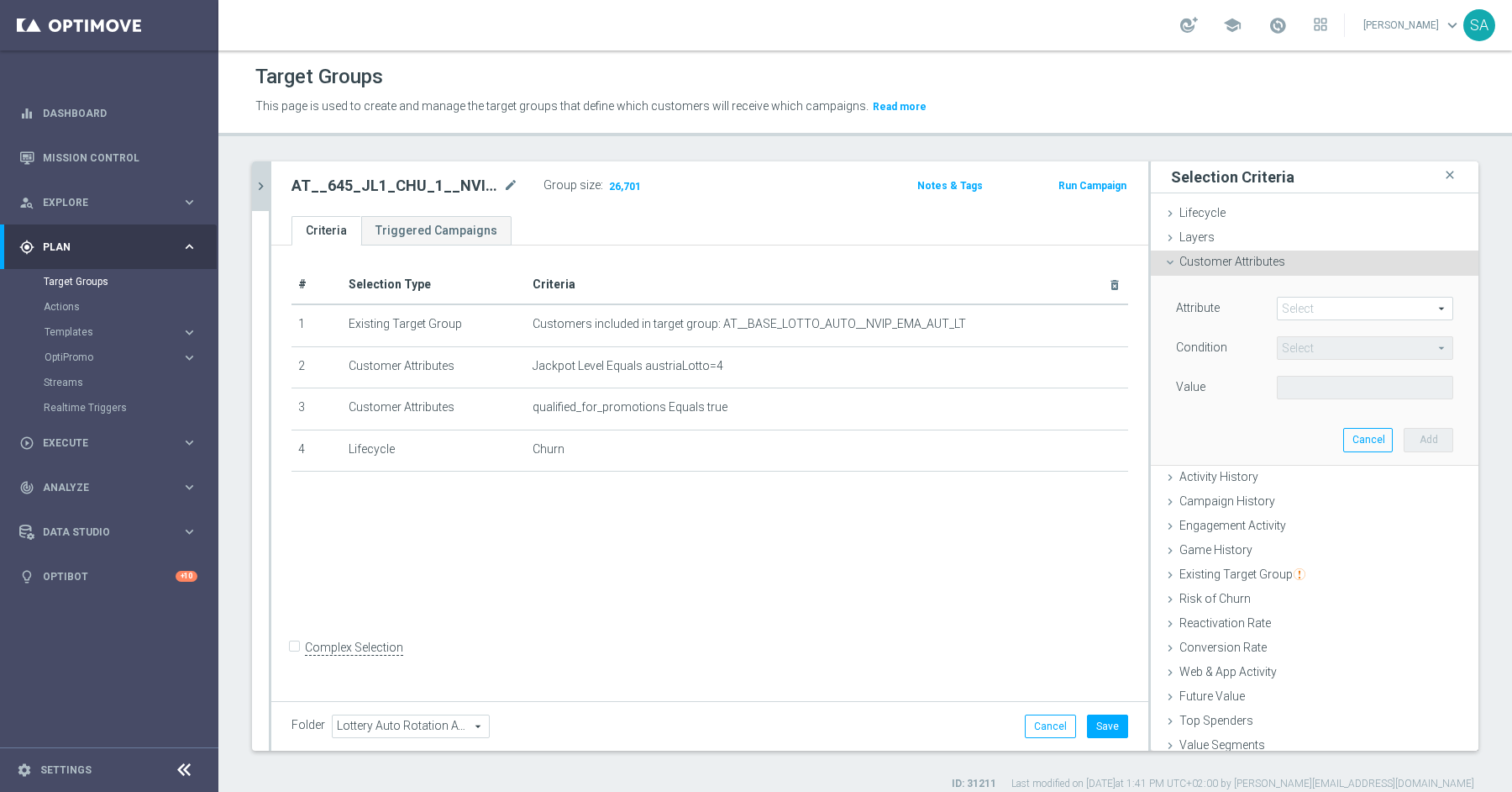
click at [1315, 311] on span at bounding box center [1365, 308] width 175 height 22
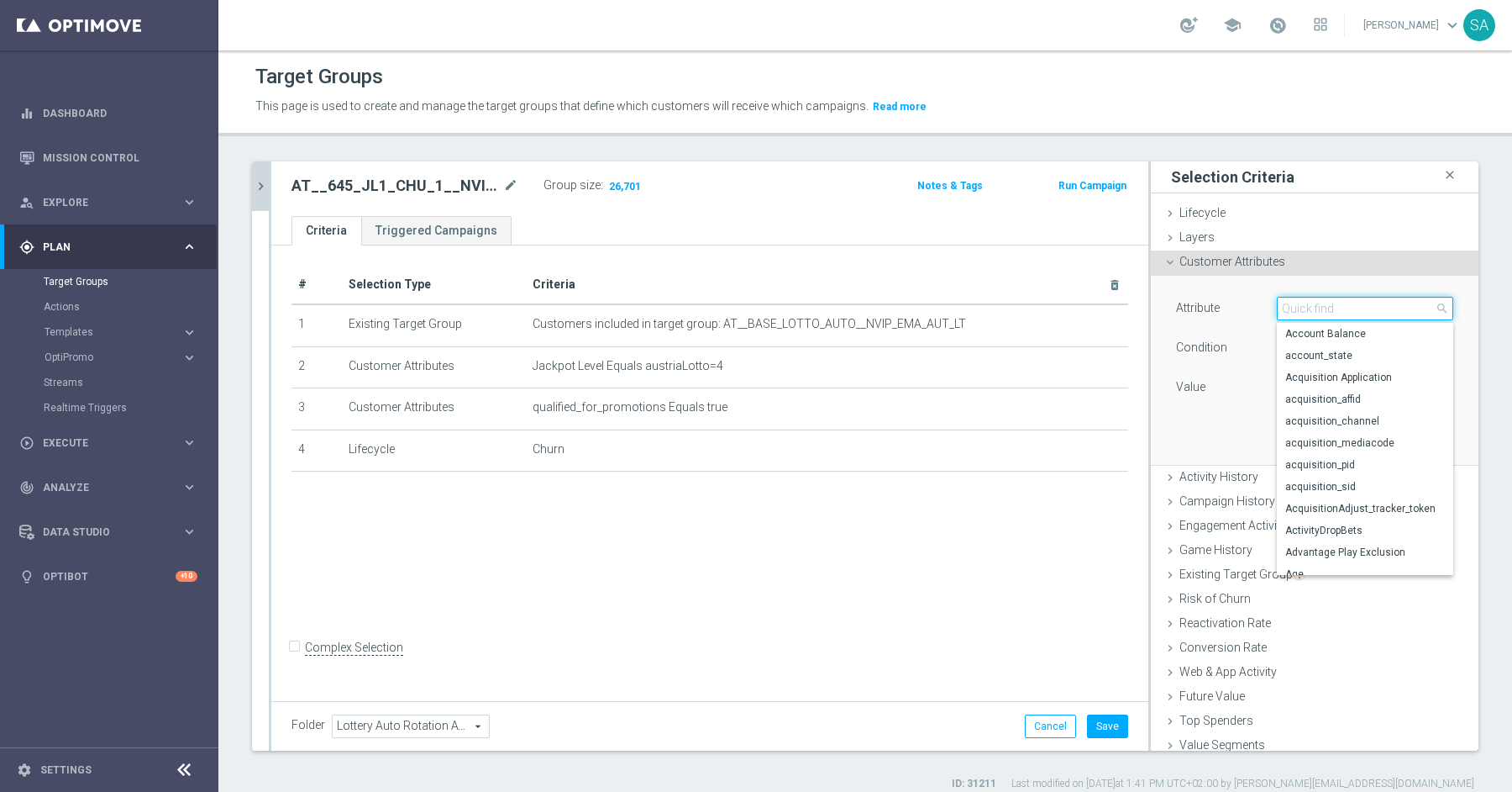
click at [1315, 311] on input "search" at bounding box center [1365, 308] width 177 height 23
type input "favo"
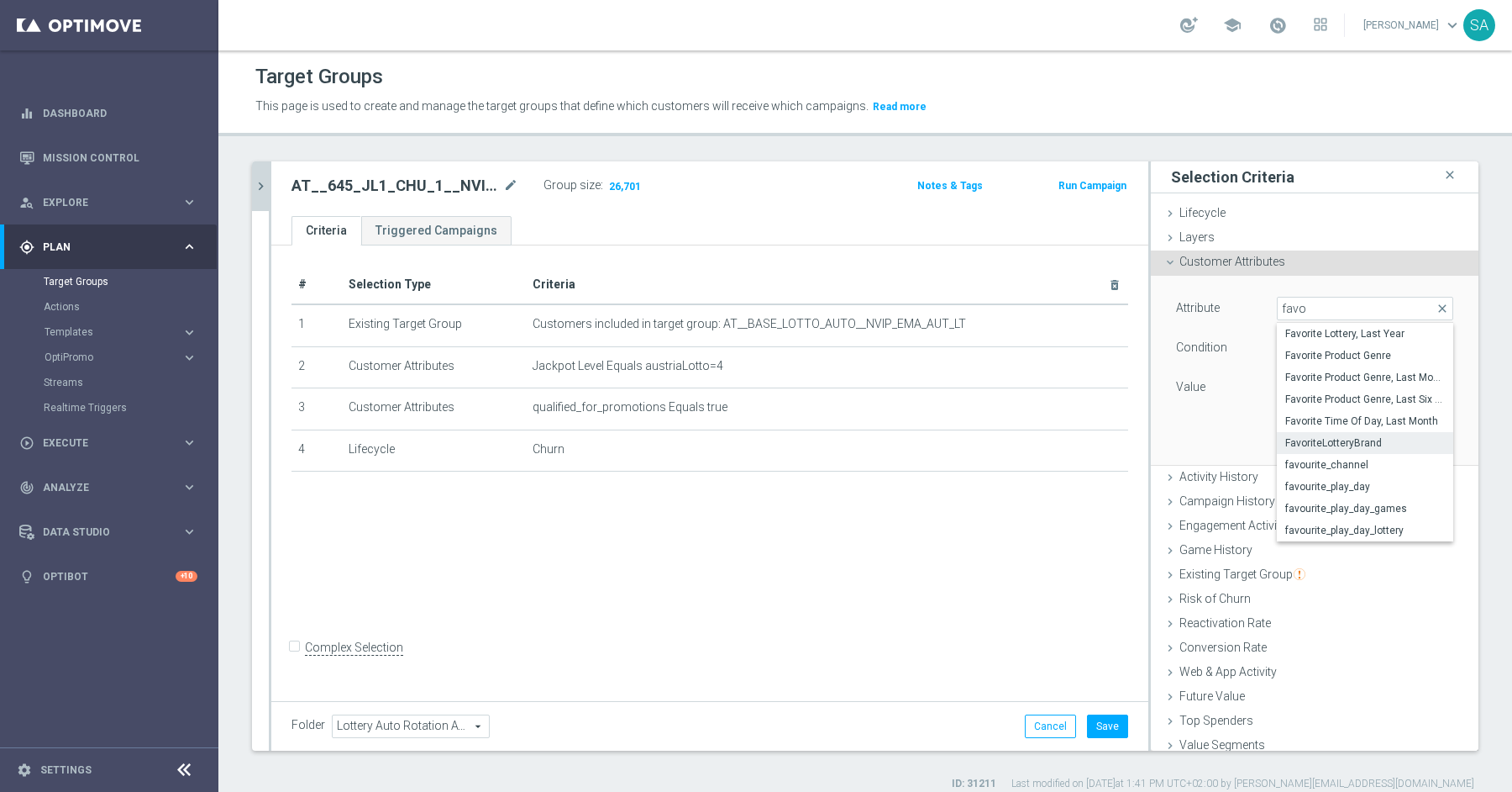
click at [1362, 437] on span "FavoriteLotteryBrand" at bounding box center [1365, 443] width 159 height 14
type input "FavoriteLotteryBrand"
type input "Equals"
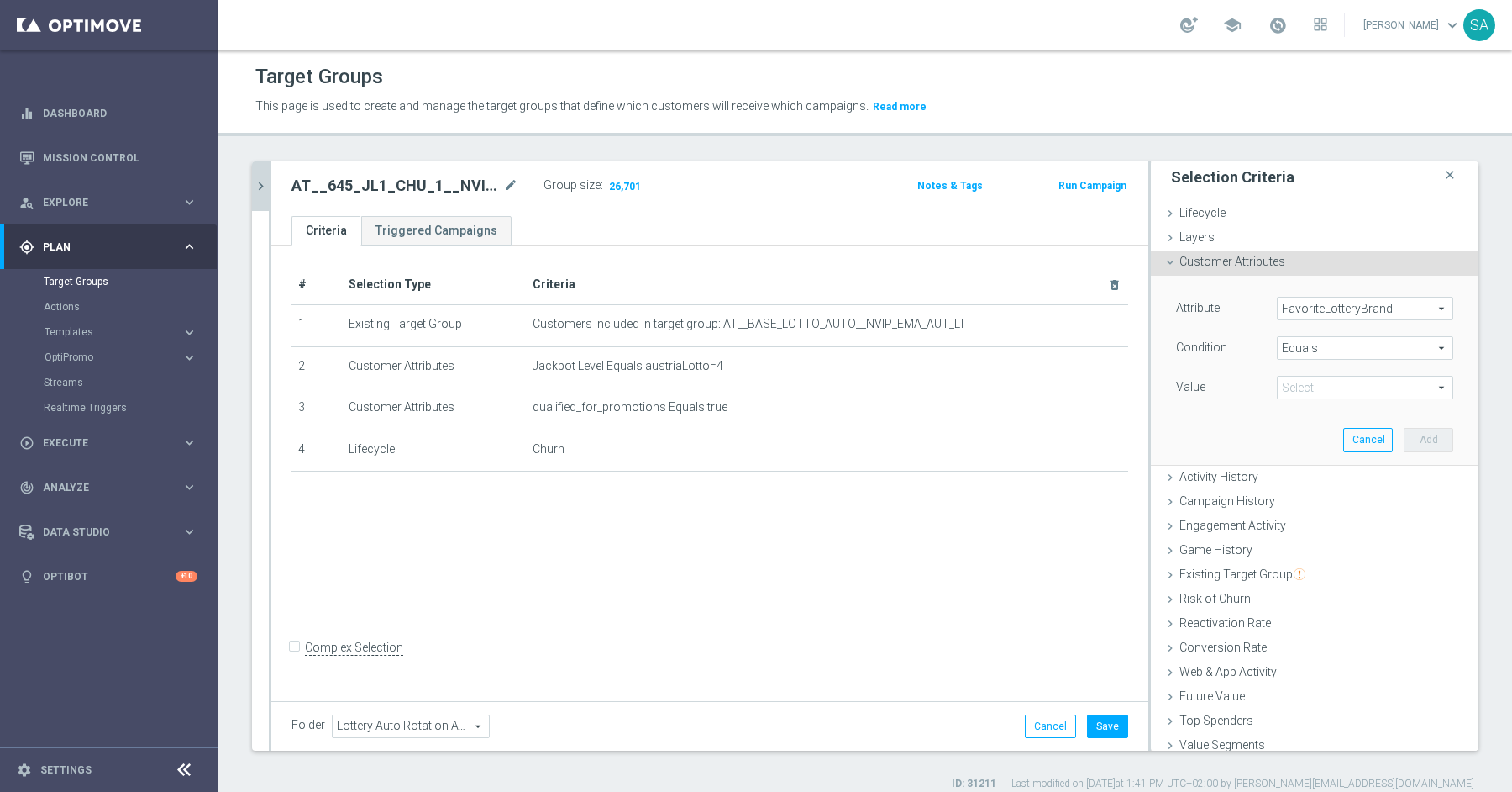
click at [1310, 384] on span at bounding box center [1365, 387] width 175 height 22
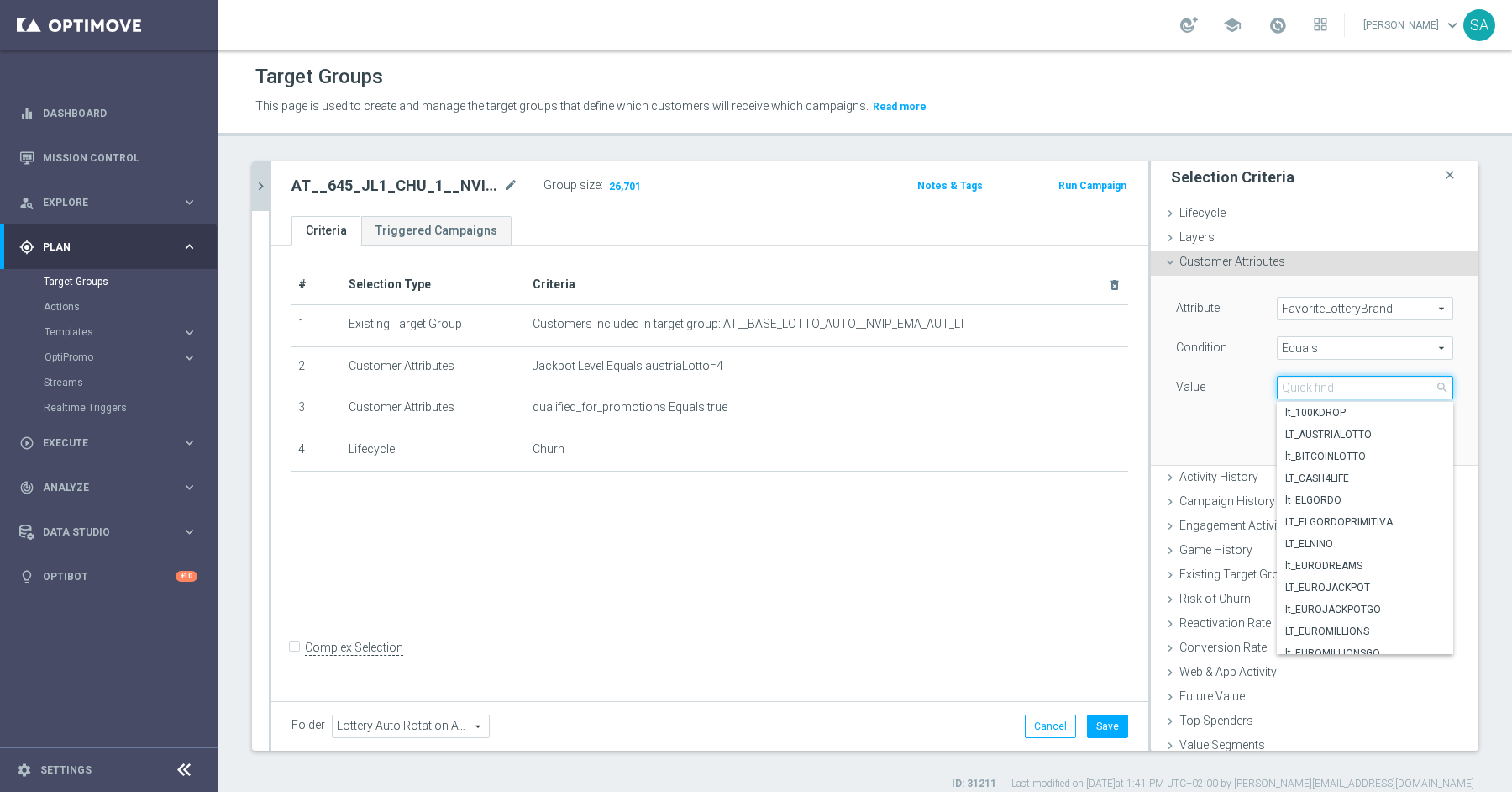
click at [1310, 384] on input "search" at bounding box center [1365, 387] width 177 height 23
click at [1321, 427] on span "LT_AUSTRIALOTTO" at bounding box center [1365, 434] width 159 height 14
type input "LT_AUSTRIALOTTO"
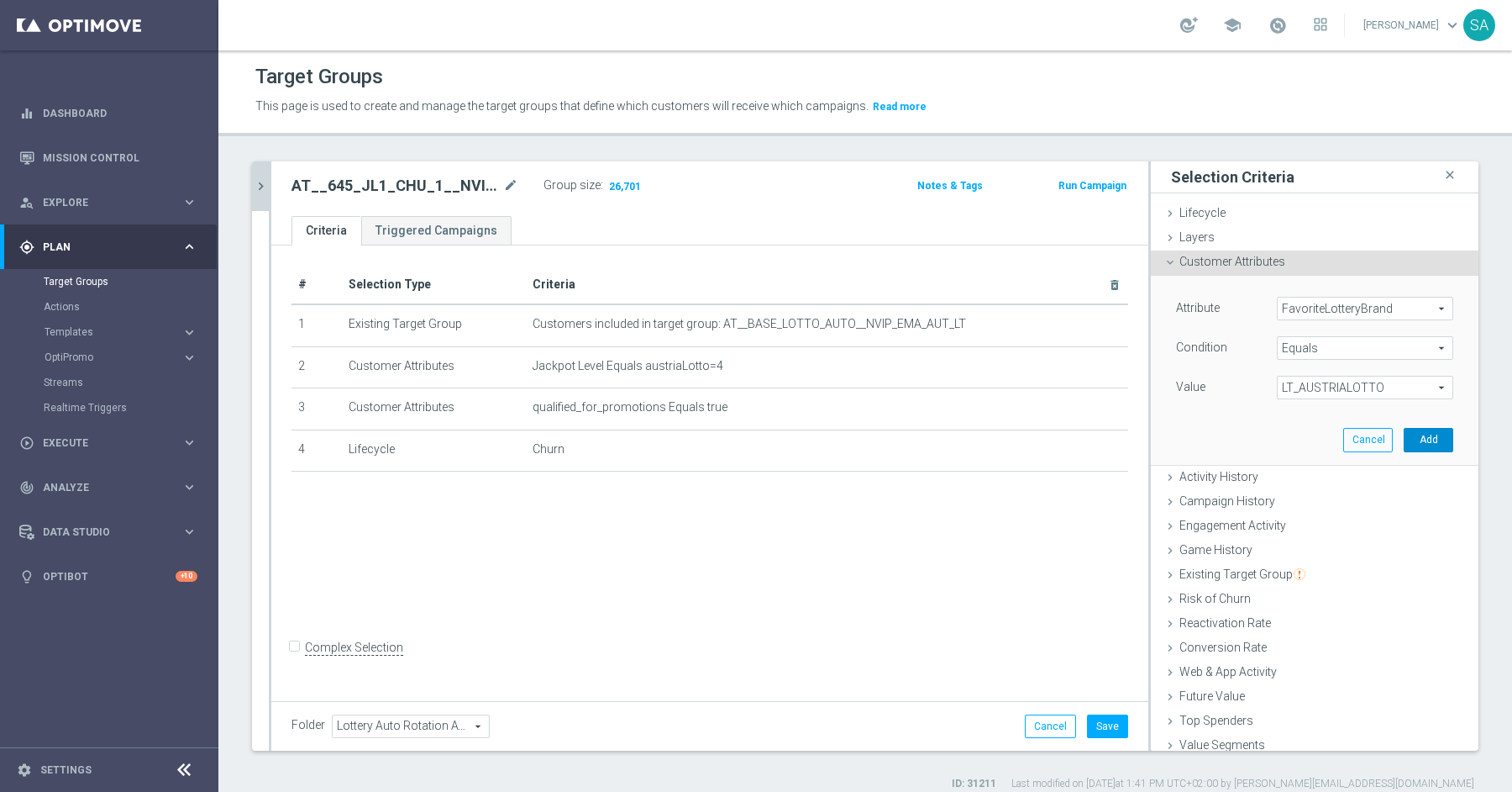
click at [1421, 441] on button "Add" at bounding box center [1428, 439] width 50 height 23
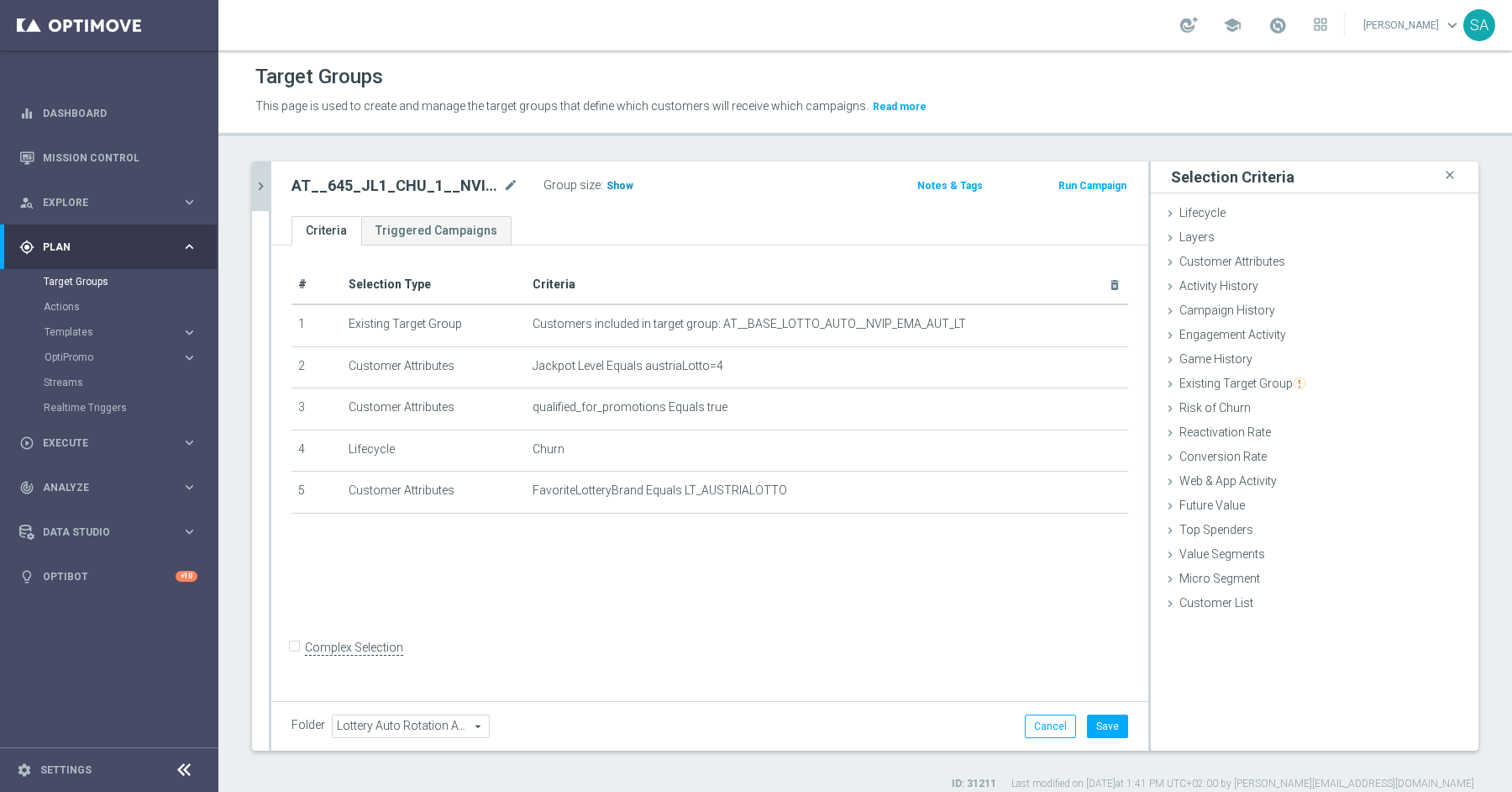
click at [620, 186] on span "Show" at bounding box center [619, 186] width 27 height 12
click at [1236, 258] on span "Customer Attributes" at bounding box center [1232, 261] width 106 height 14
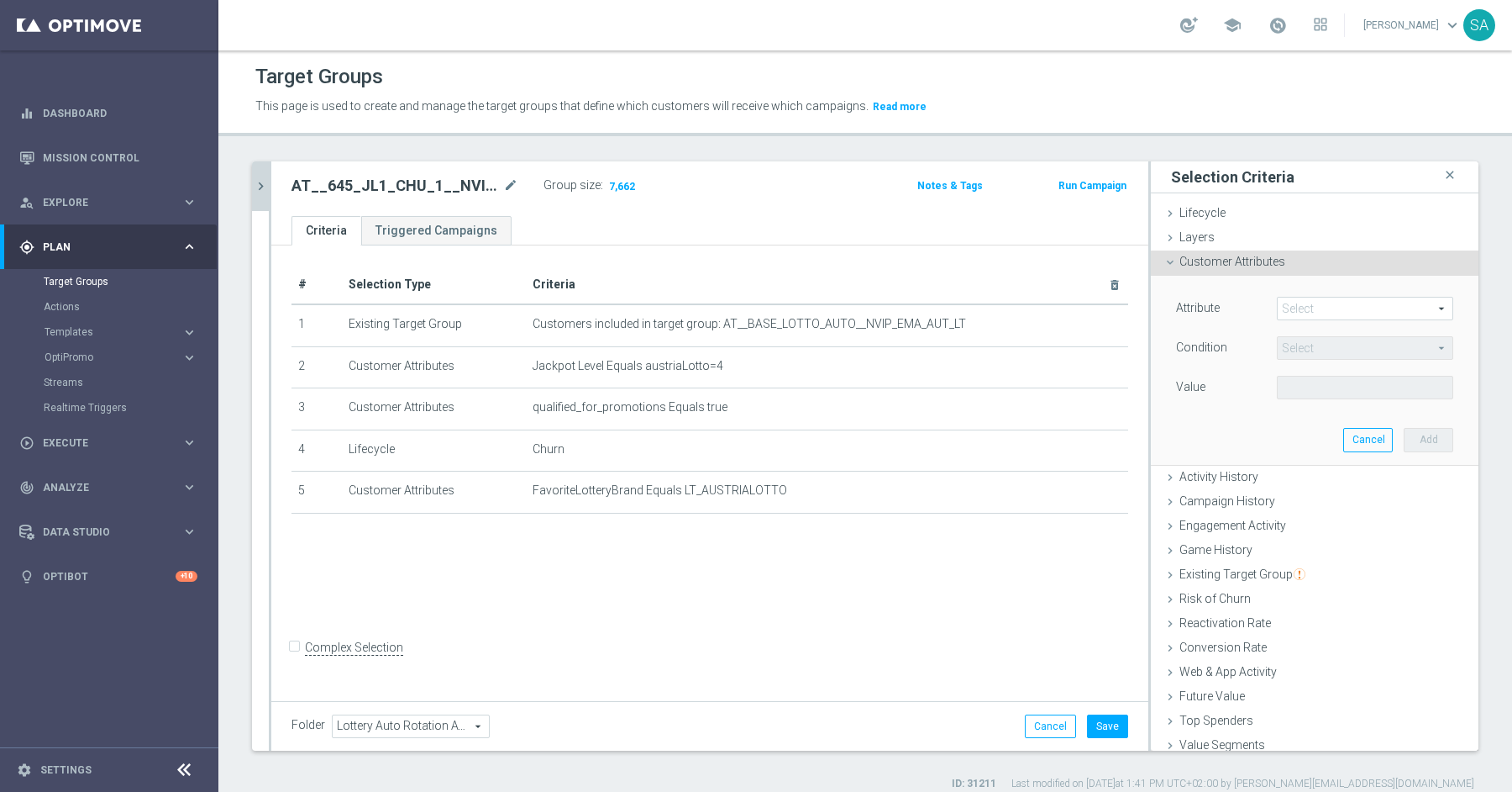
click at [1310, 312] on span at bounding box center [1365, 308] width 175 height 22
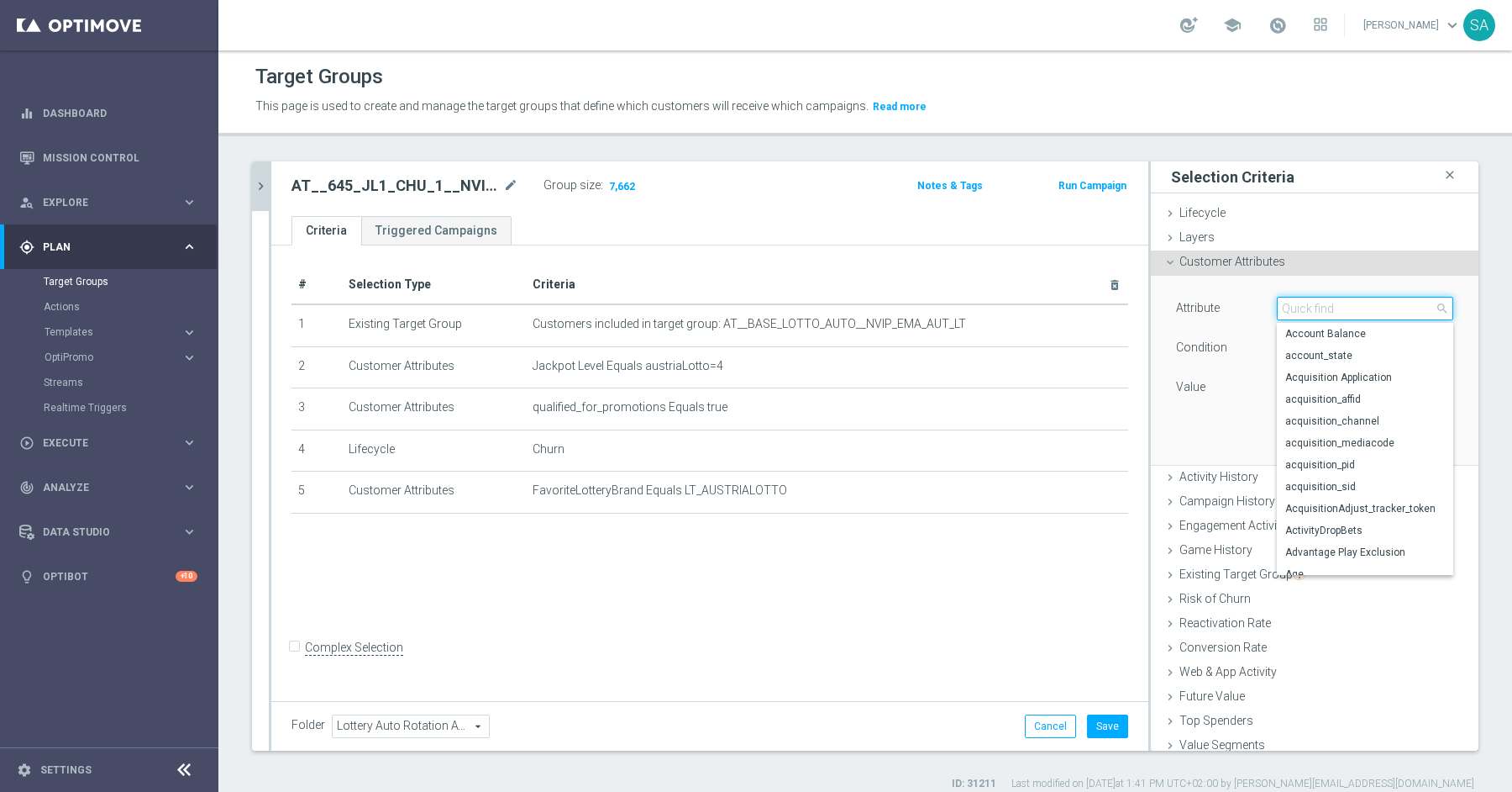
click at [1310, 312] on input "search" at bounding box center [1365, 308] width 177 height 23
type input "pref"
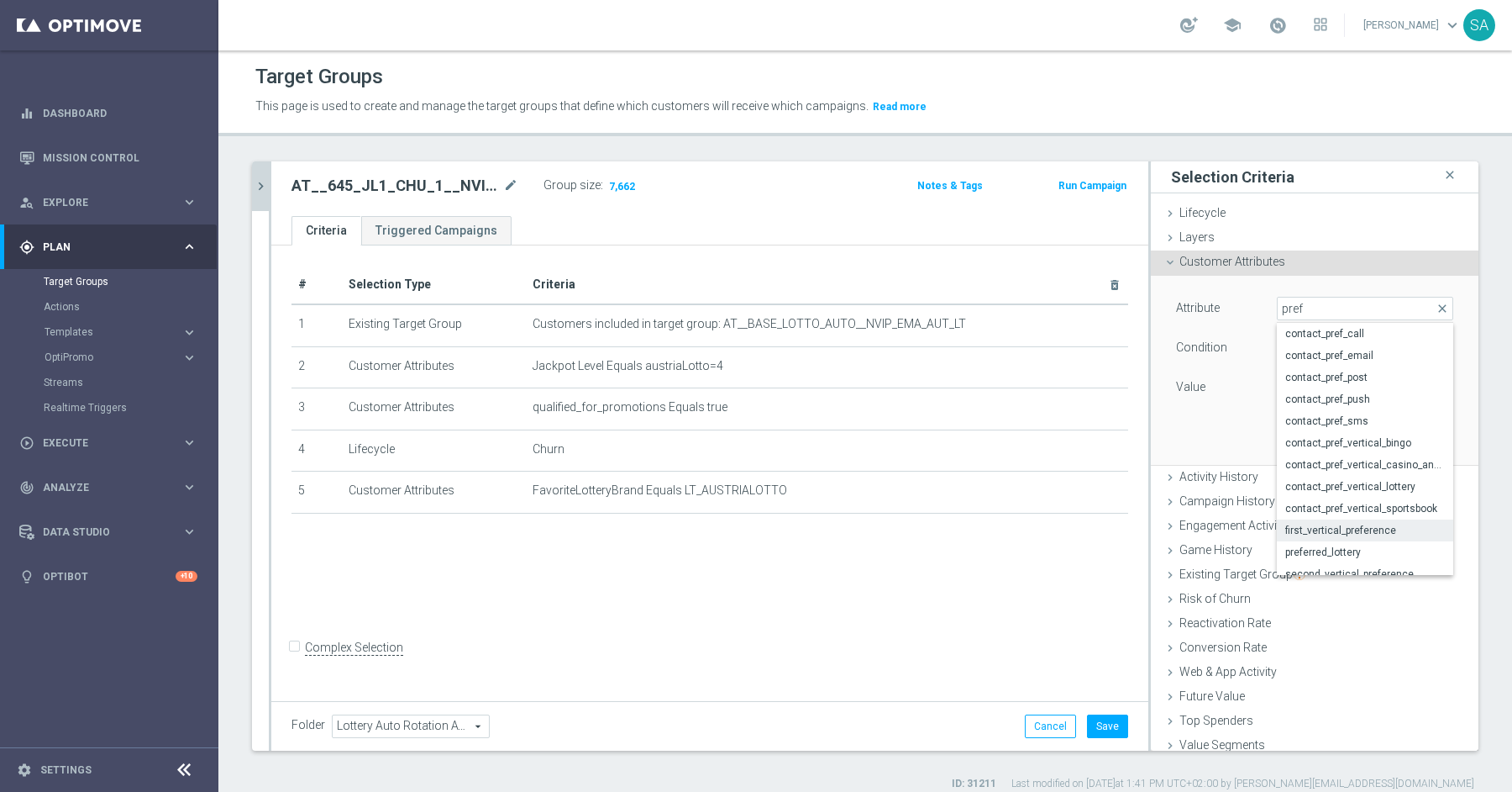
click at [1371, 524] on span "first_vertical_preference" at bounding box center [1365, 531] width 159 height 14
type input "first_vertical_preference"
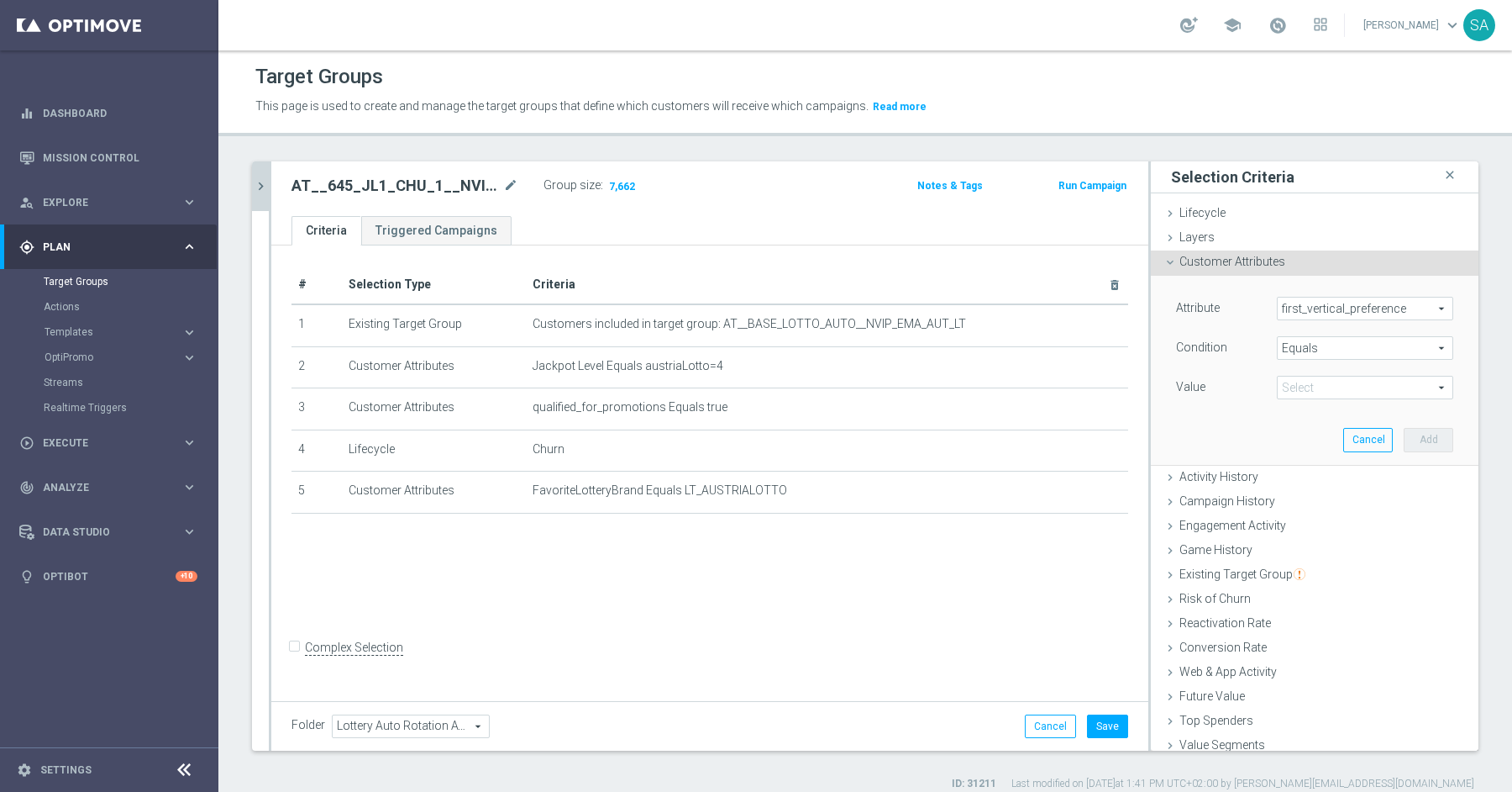
click at [1321, 345] on span "Equals" at bounding box center [1365, 347] width 175 height 22
click at [1361, 428] on label "Does not equal" at bounding box center [1365, 438] width 177 height 22
click at [1300, 380] on span at bounding box center [1365, 387] width 175 height 22
click at [1342, 347] on span "Does not equal" at bounding box center [1365, 347] width 175 height 22
click at [1334, 554] on label "Not one of" at bounding box center [1365, 547] width 177 height 22
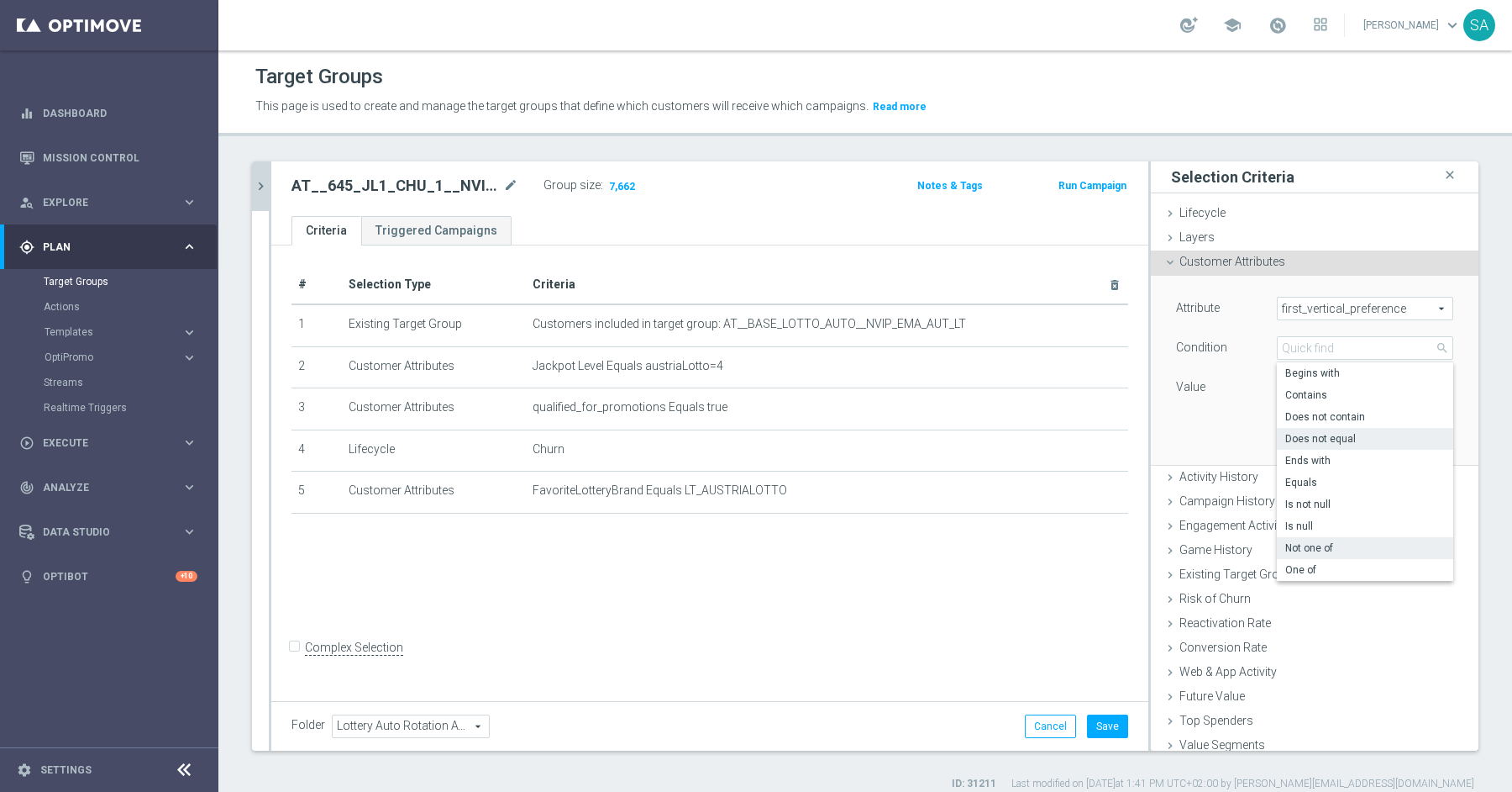
type input "Not one of"
click at [1290, 387] on span at bounding box center [1365, 387] width 175 height 22
click at [1330, 432] on span "Games" at bounding box center [1377, 434] width 152 height 14
click at [1301, 432] on input "Games" at bounding box center [1295, 434] width 11 height 11
checkbox input "true"
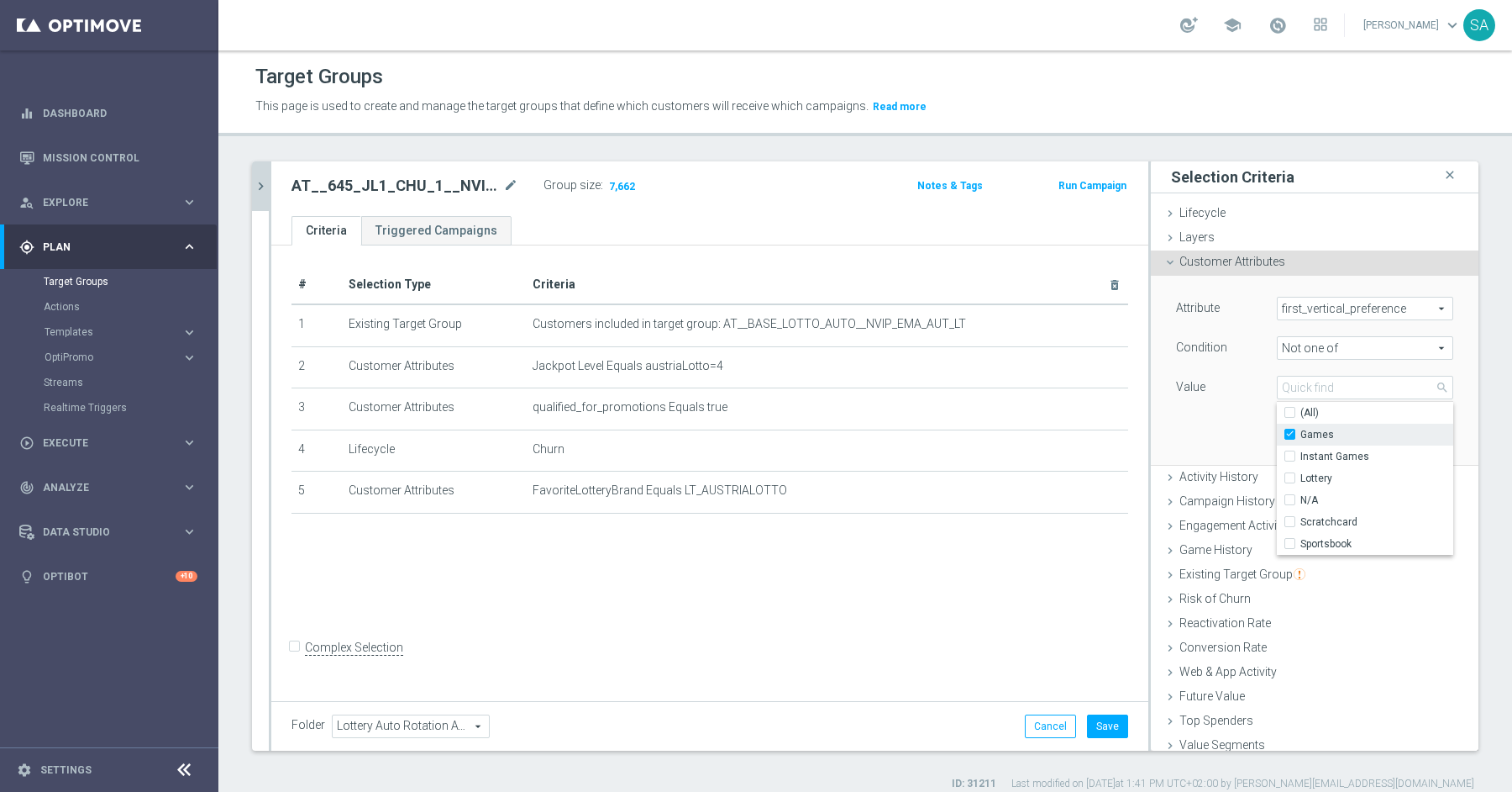
type input "Games"
click at [1332, 446] on label "Instant Games" at bounding box center [1377, 456] width 152 height 22
click at [1301, 452] on input "Instant Games" at bounding box center [1295, 457] width 11 height 11
checkbox input "true"
type input "Selected 2 of 6"
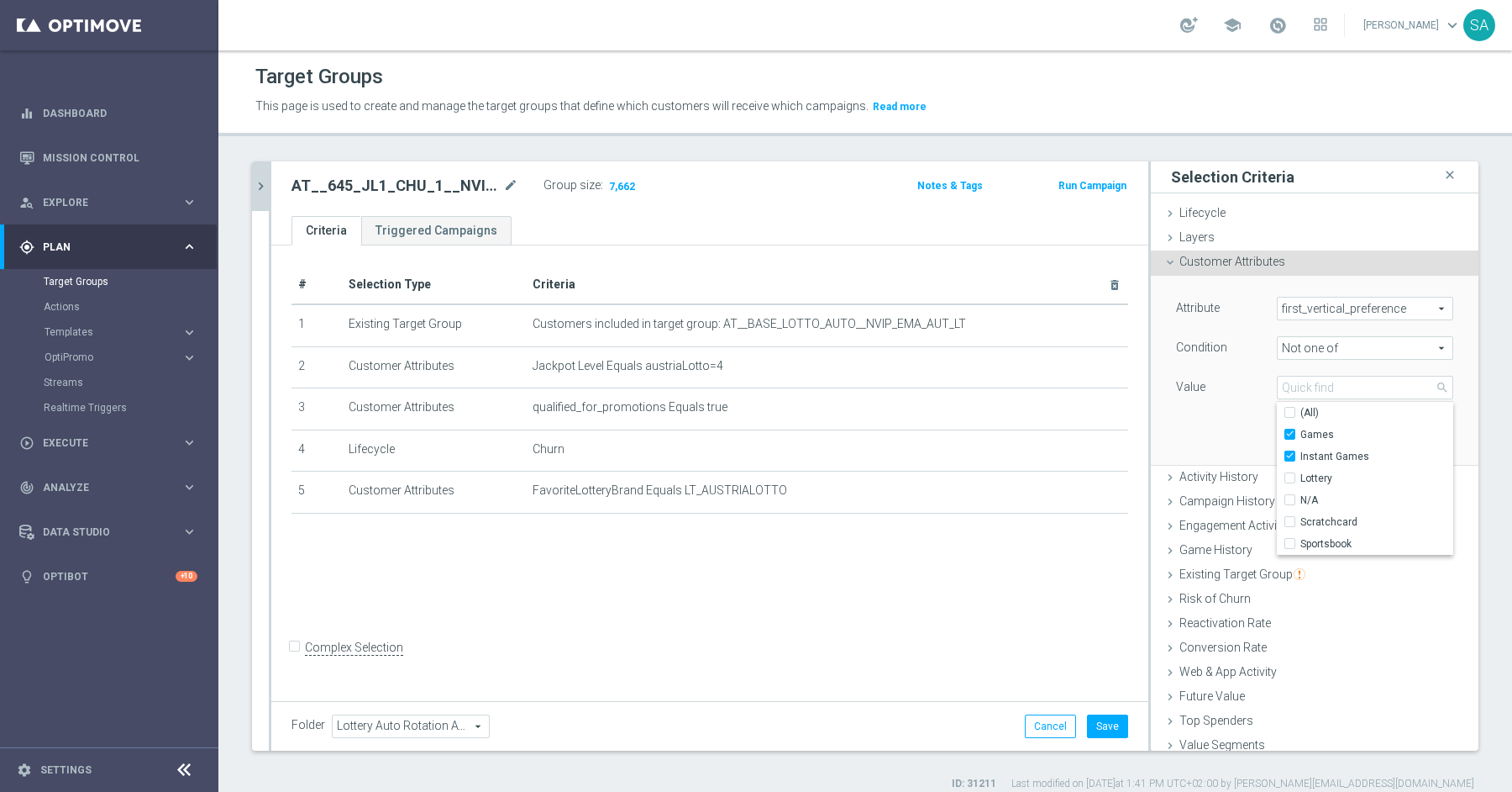
click at [1470, 321] on div "Attribute first_vertical_preference first_vertical_preference arrow_drop_down s…" at bounding box center [1315, 371] width 327 height 190
click at [1430, 440] on button "Add" at bounding box center [1428, 439] width 50 height 23
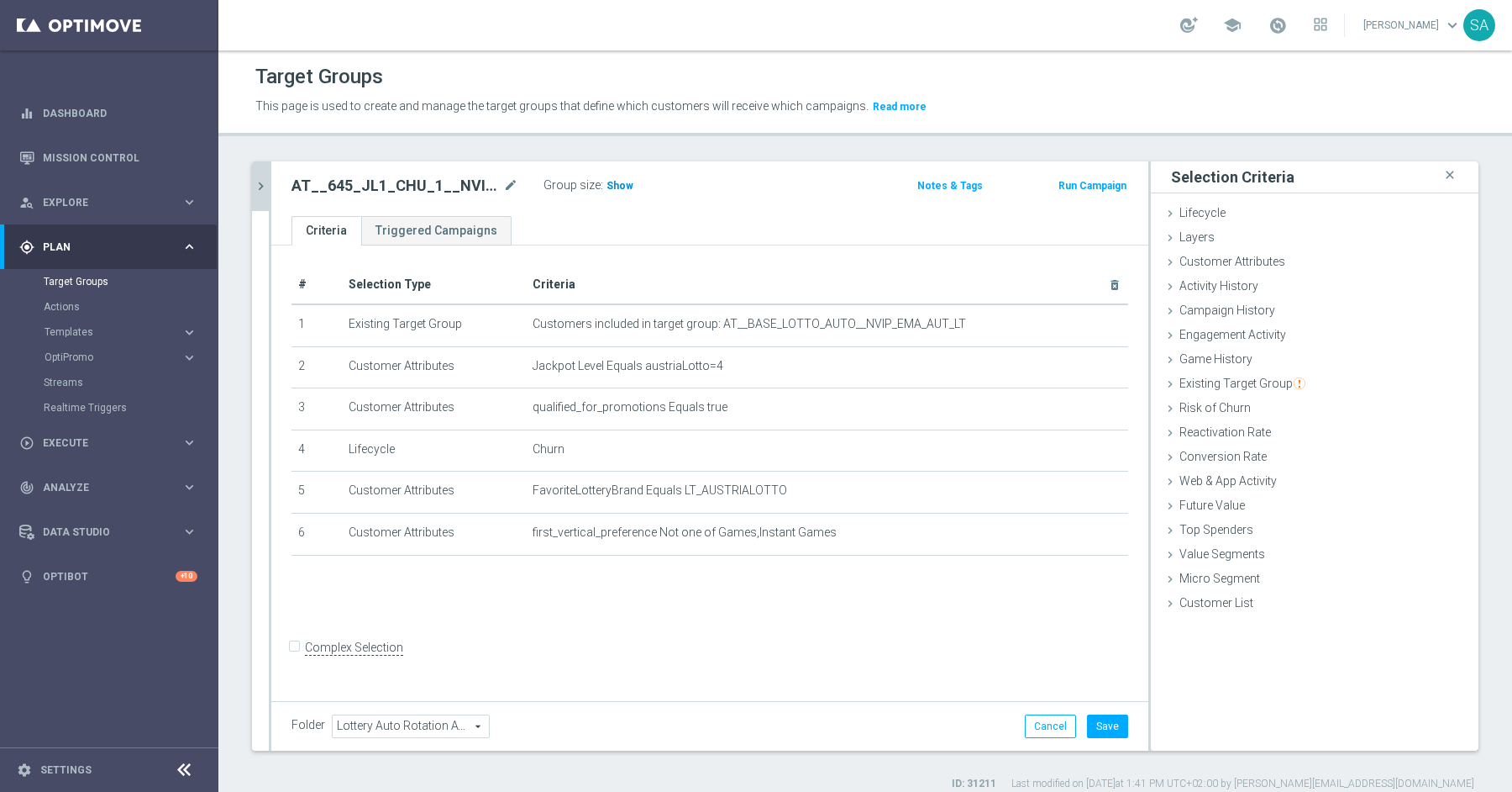
click at [614, 192] on h3 "Show" at bounding box center [619, 185] width 30 height 18
click at [1112, 724] on button "Save" at bounding box center [1108, 726] width 41 height 23
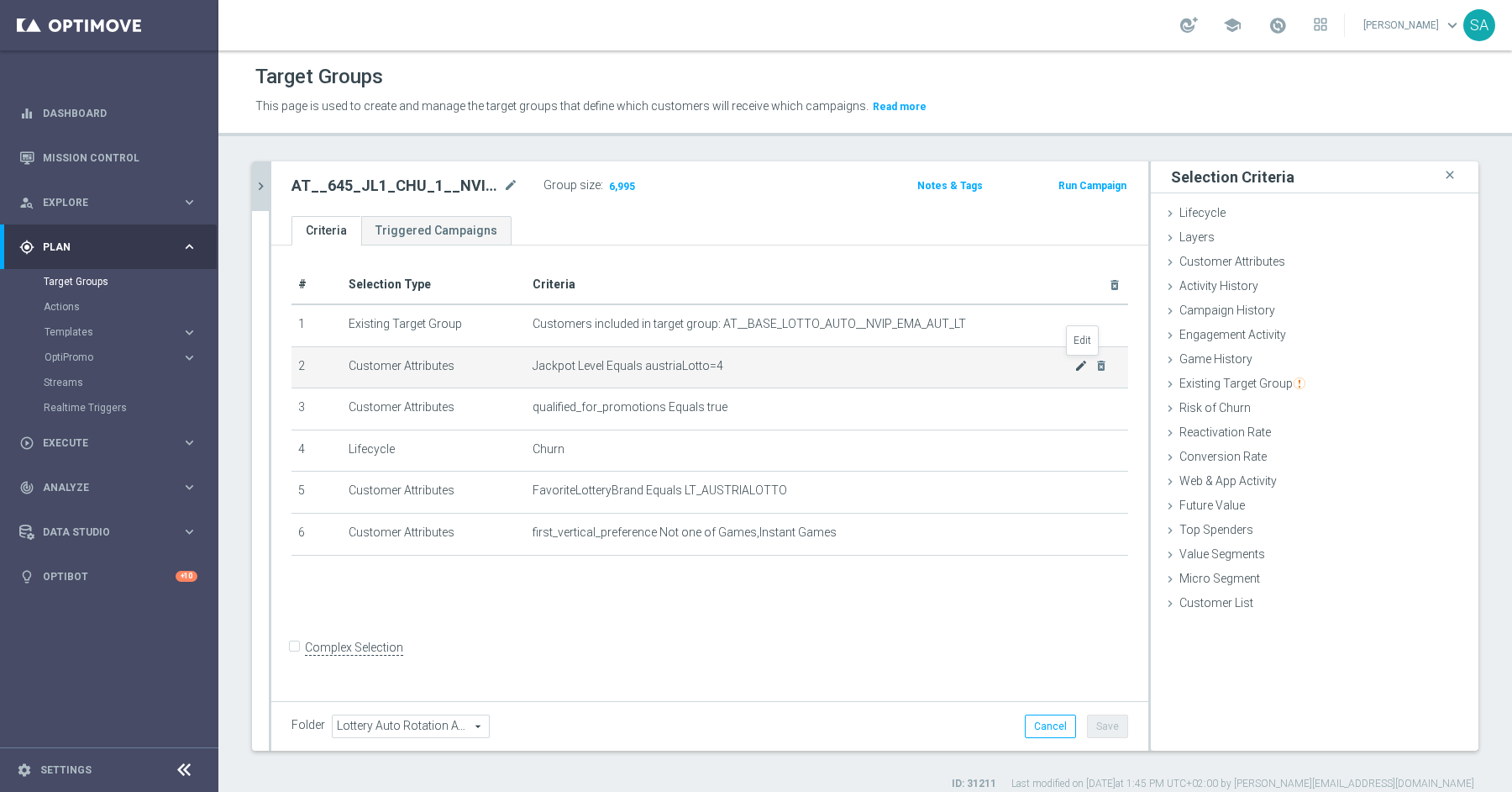
click at [1079, 367] on icon "mode_edit" at bounding box center [1081, 365] width 14 height 14
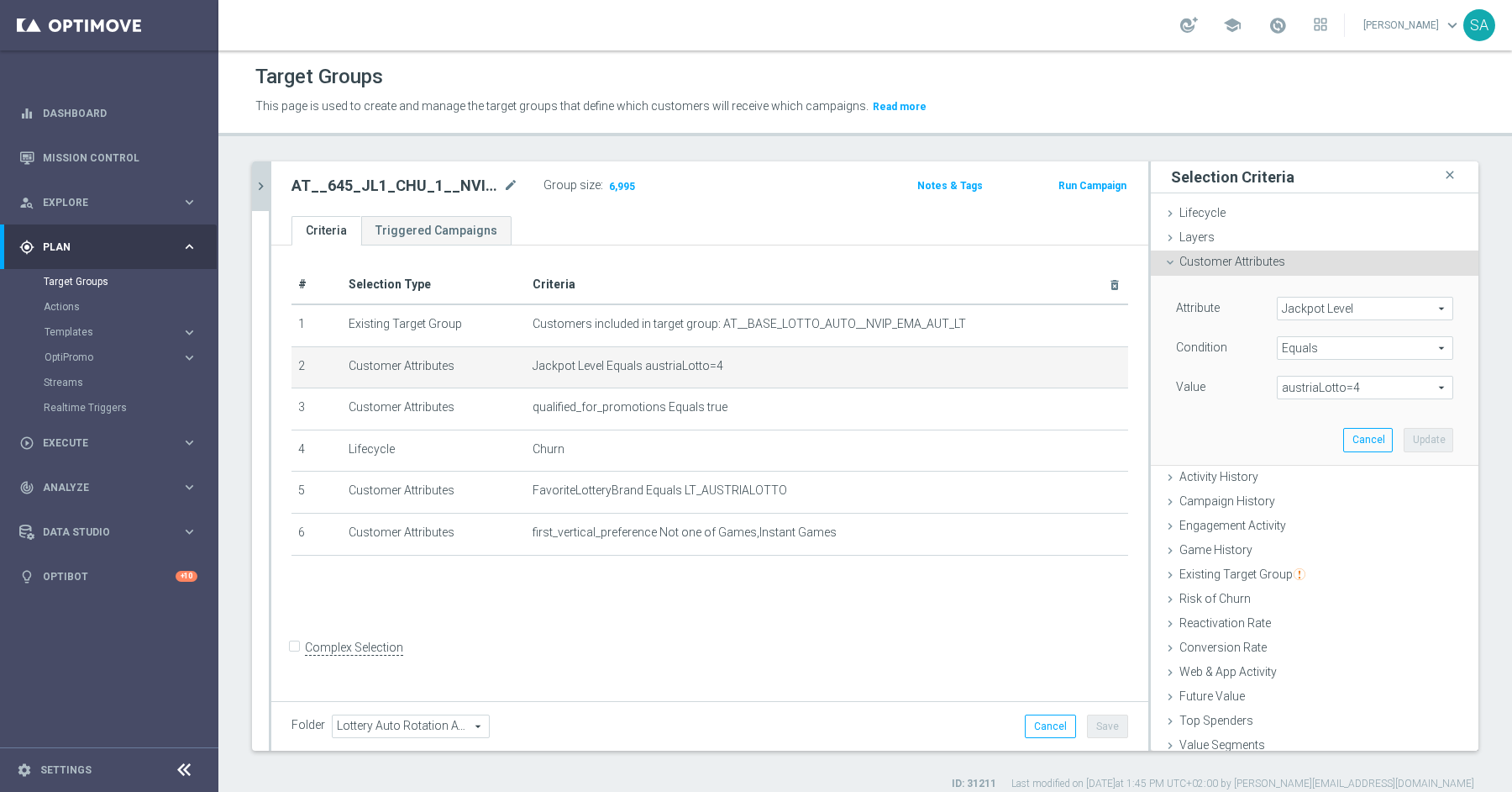
click at [1322, 385] on span "austriaLotto=4" at bounding box center [1365, 387] width 175 height 22
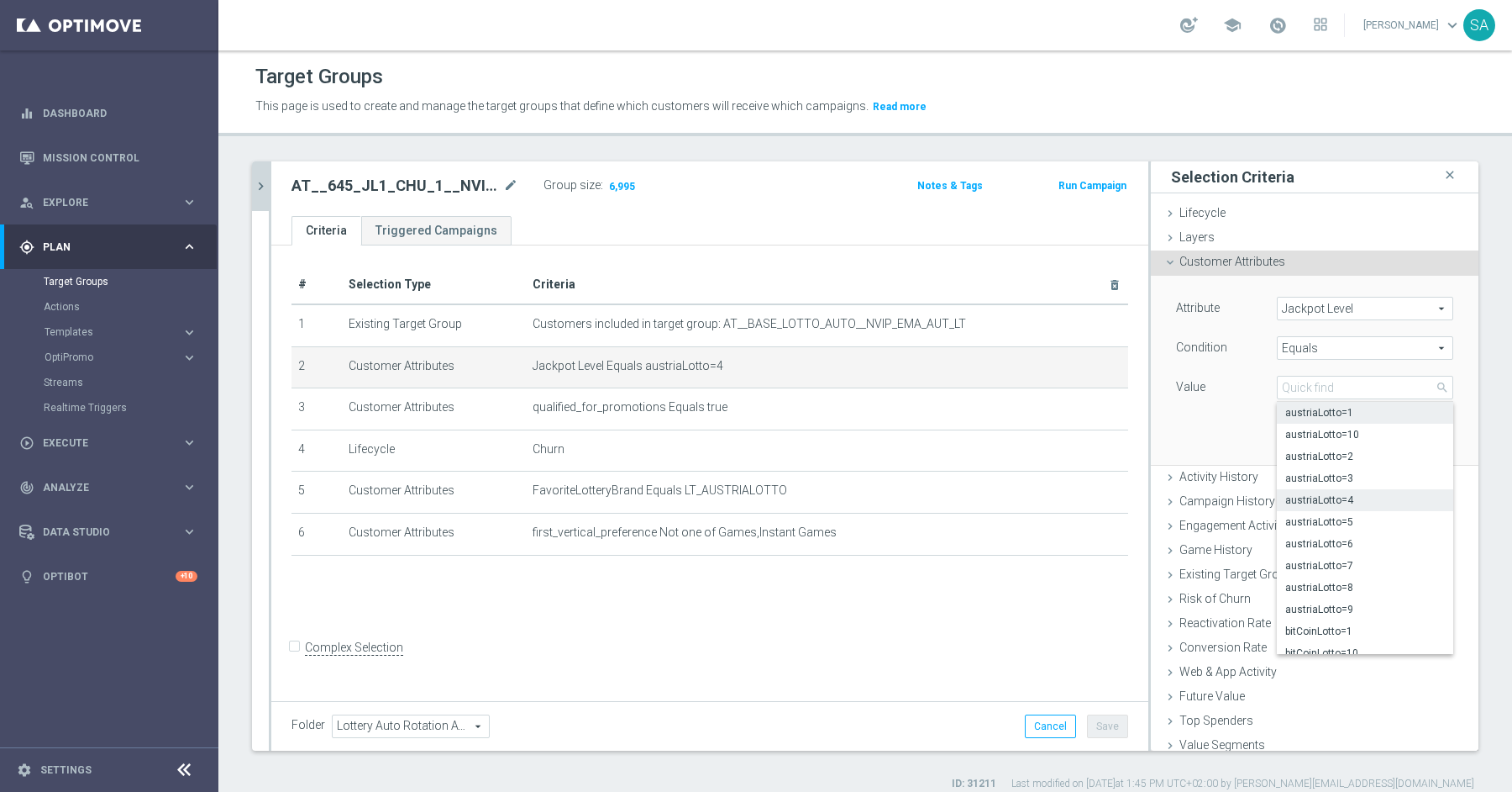
click at [1325, 406] on span "austriaLotto=1" at bounding box center [1365, 413] width 159 height 14
type input "austriaLotto=1"
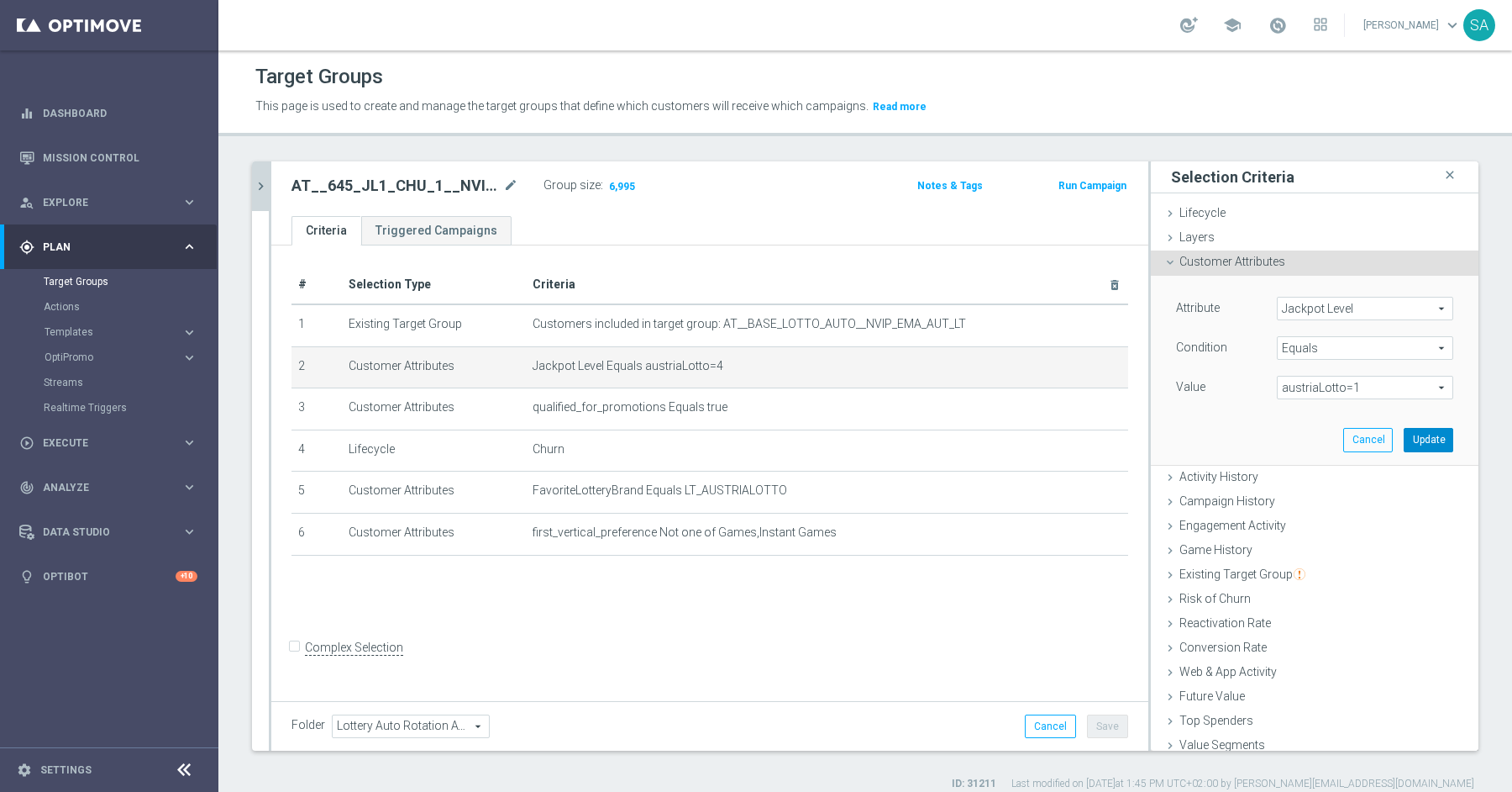
click at [1421, 438] on button "Update" at bounding box center [1428, 439] width 50 height 23
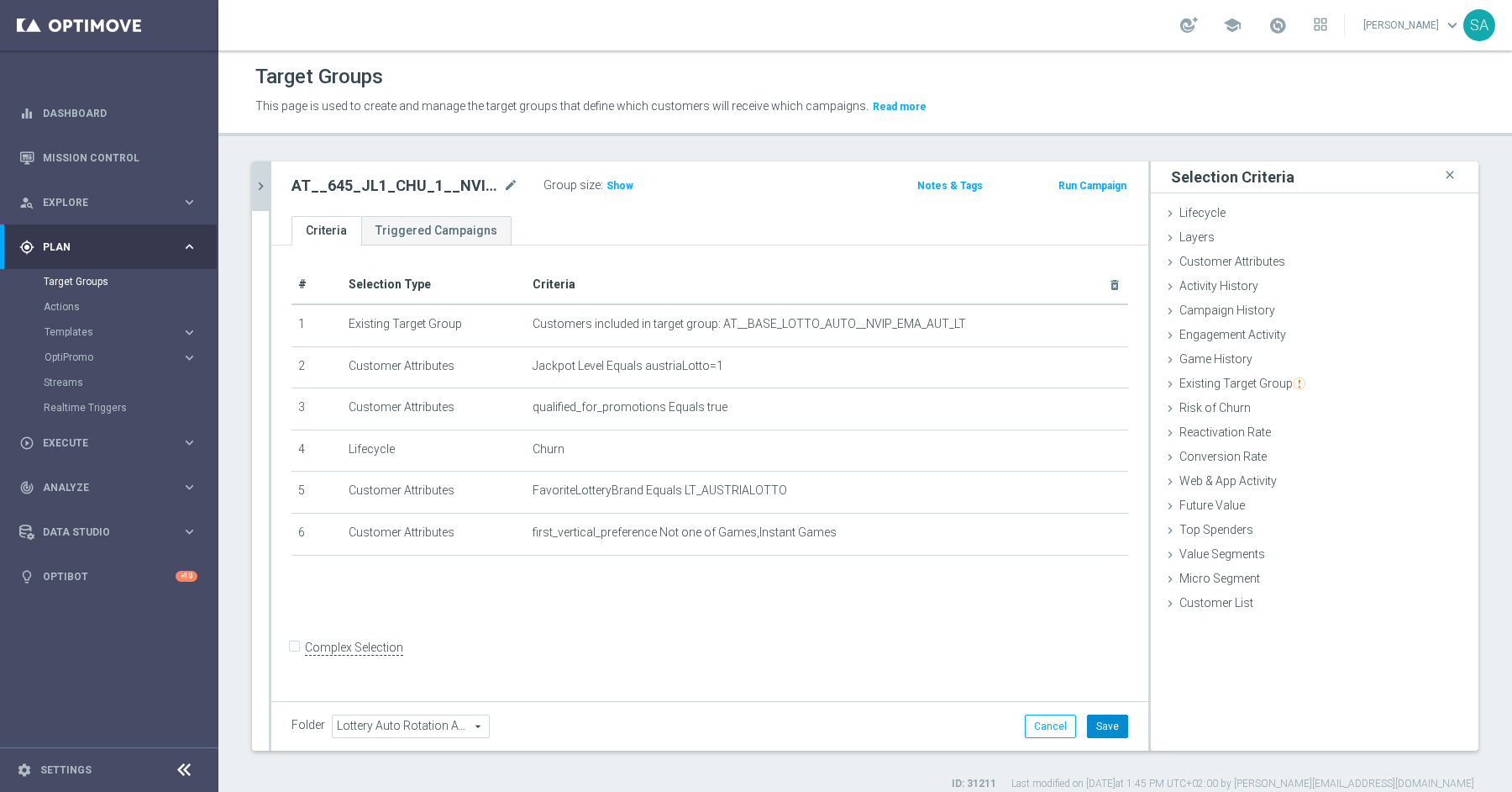
click at [1110, 720] on button "Save" at bounding box center [1108, 726] width 41 height 23
click at [258, 182] on icon "chevron_right" at bounding box center [261, 186] width 16 height 16
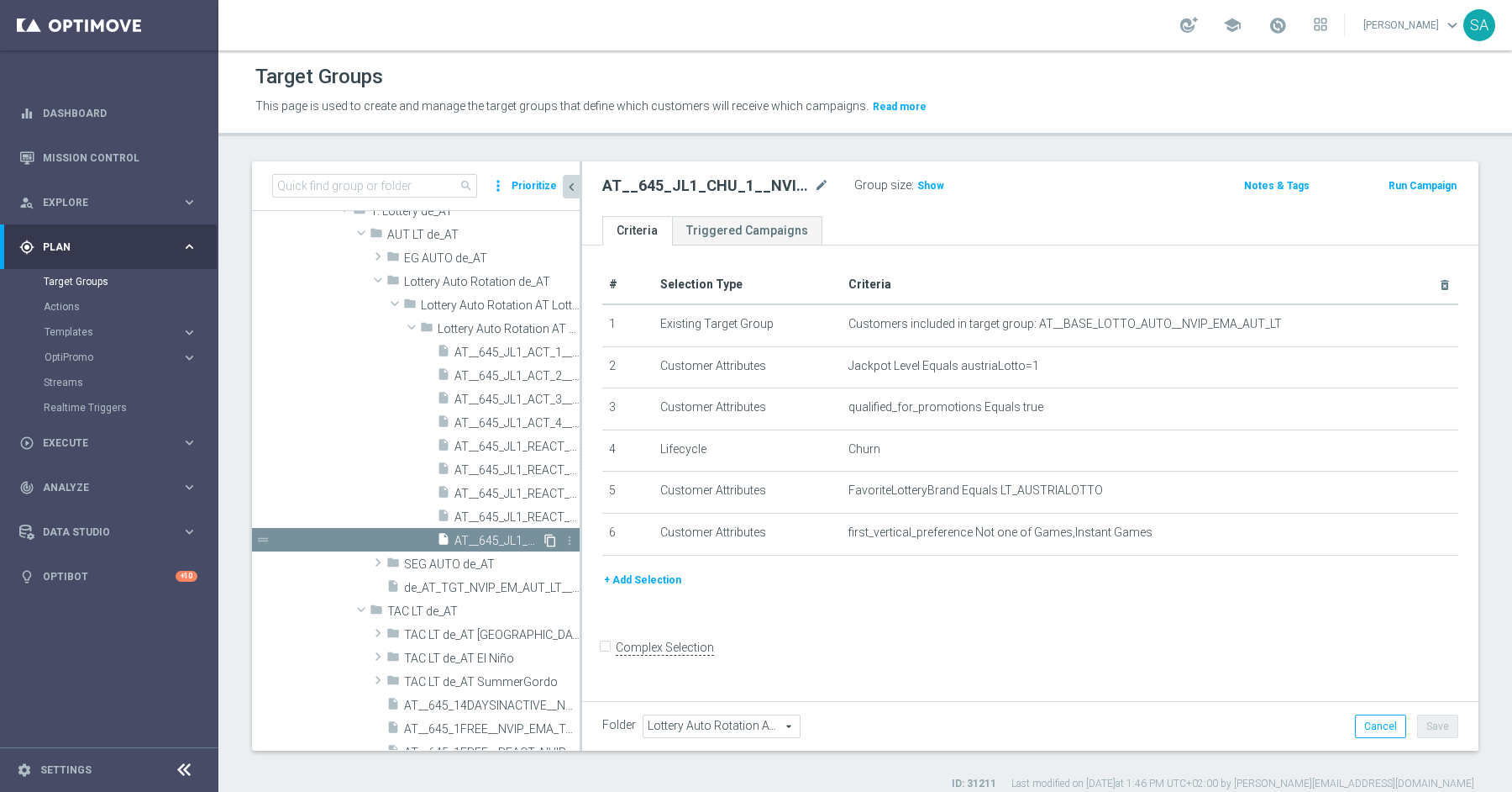
click at [551, 539] on icon "content_copy" at bounding box center [551, 540] width 14 height 14
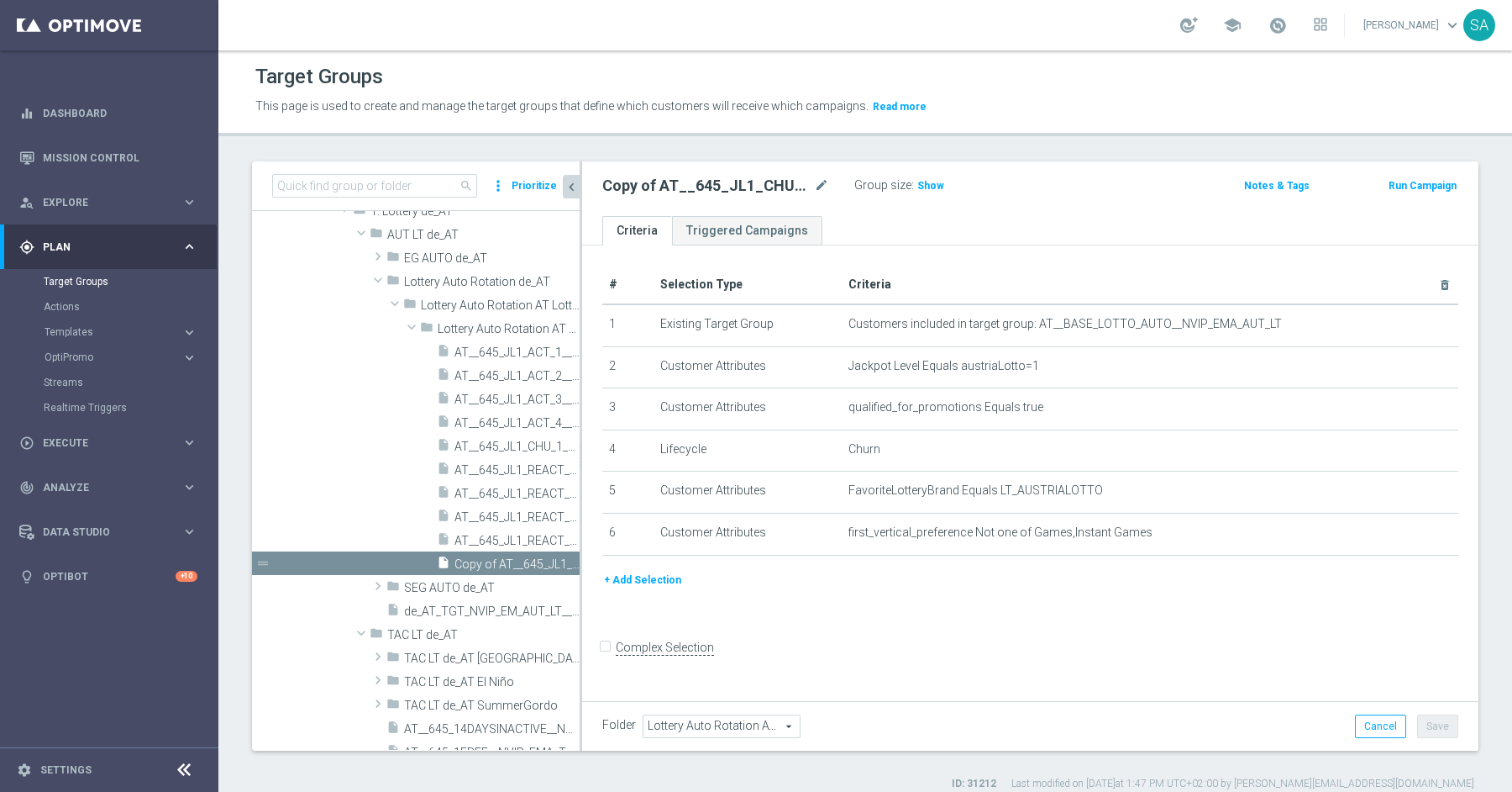
scroll to position [626, 0]
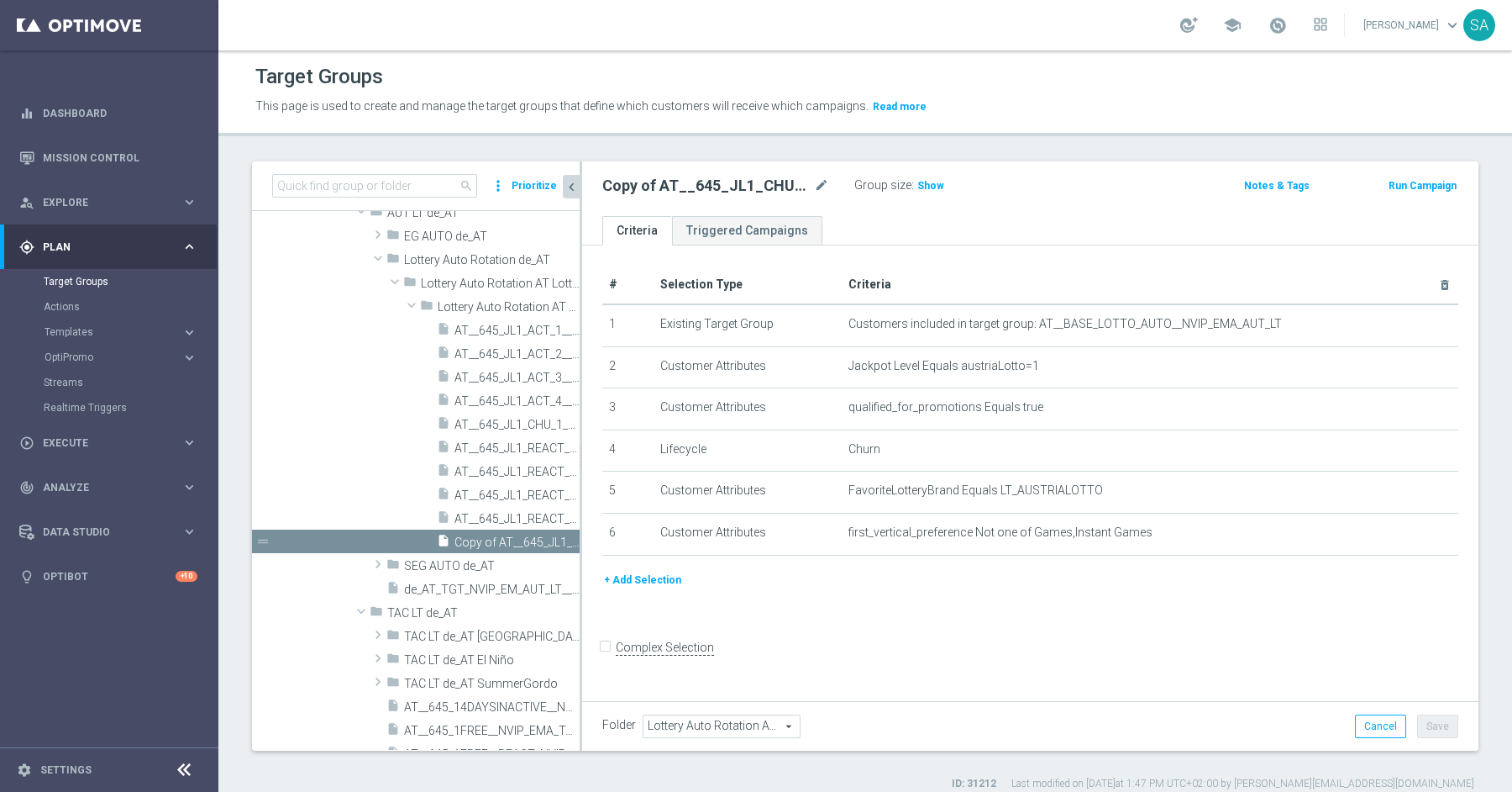
click at [0, 0] on icon "content_copy" at bounding box center [0, 0] width 0 height 0
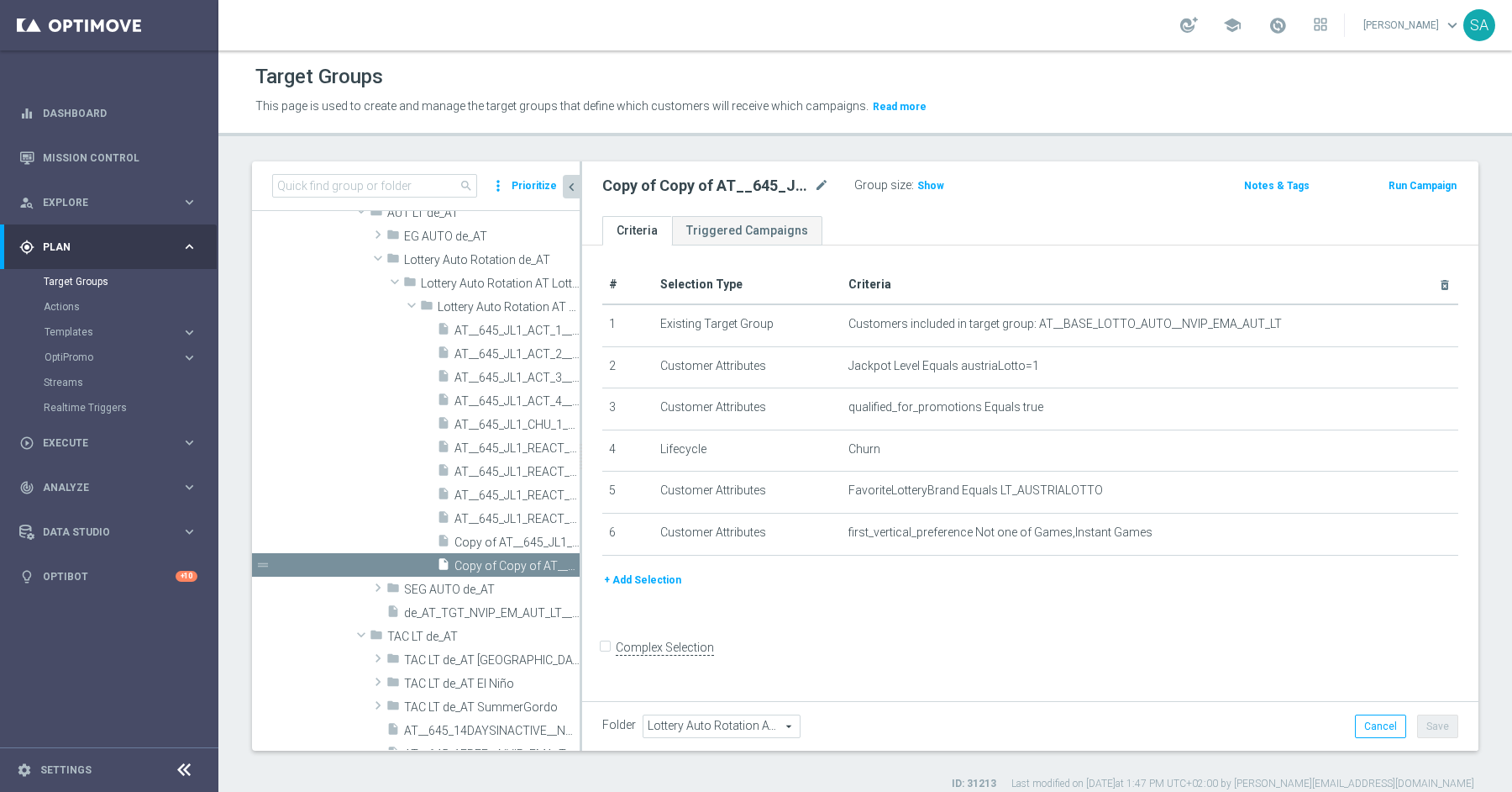
scroll to position [648, 0]
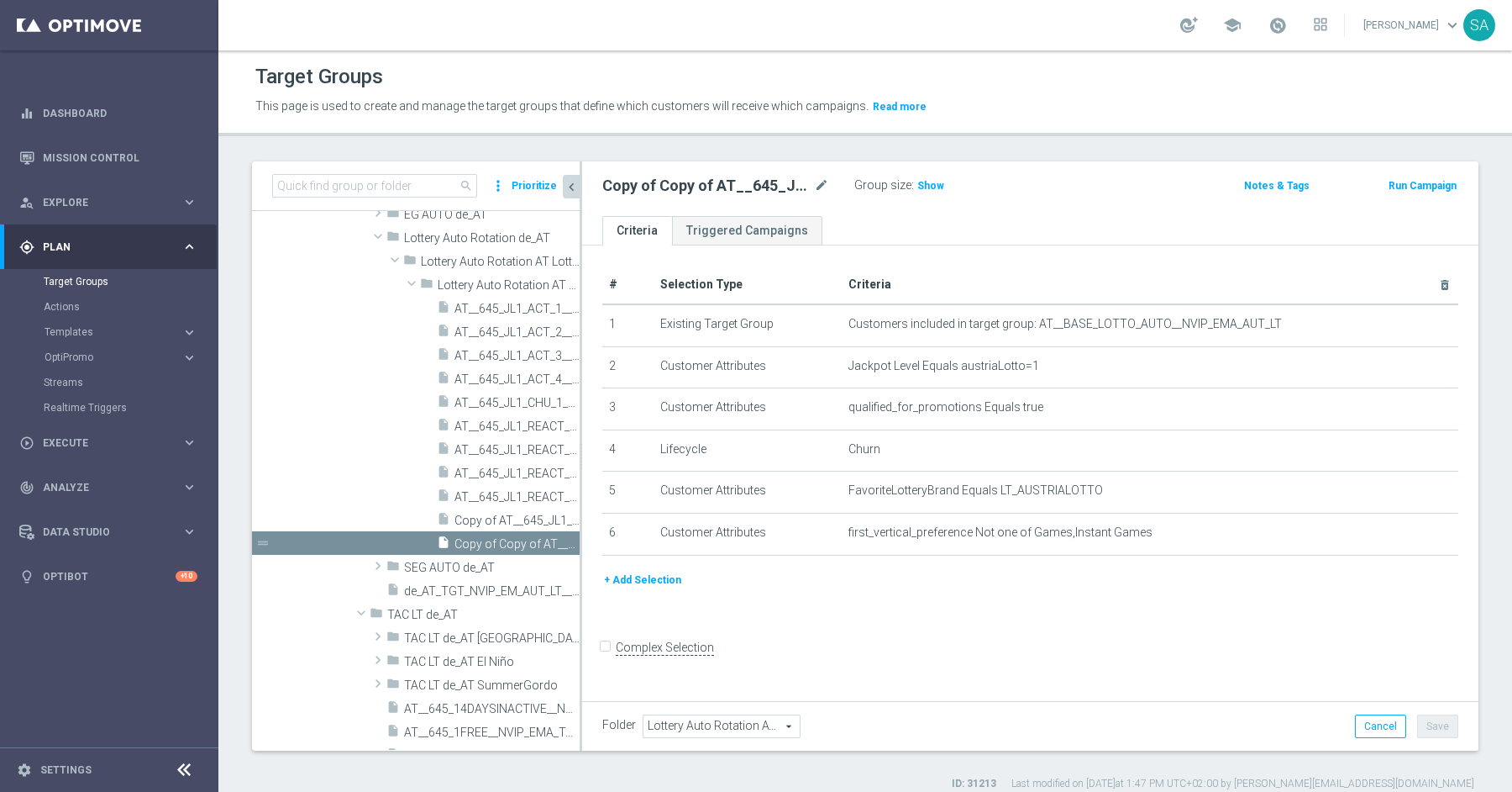
click at [0, 0] on icon "content_copy" at bounding box center [0, 0] width 0 height 0
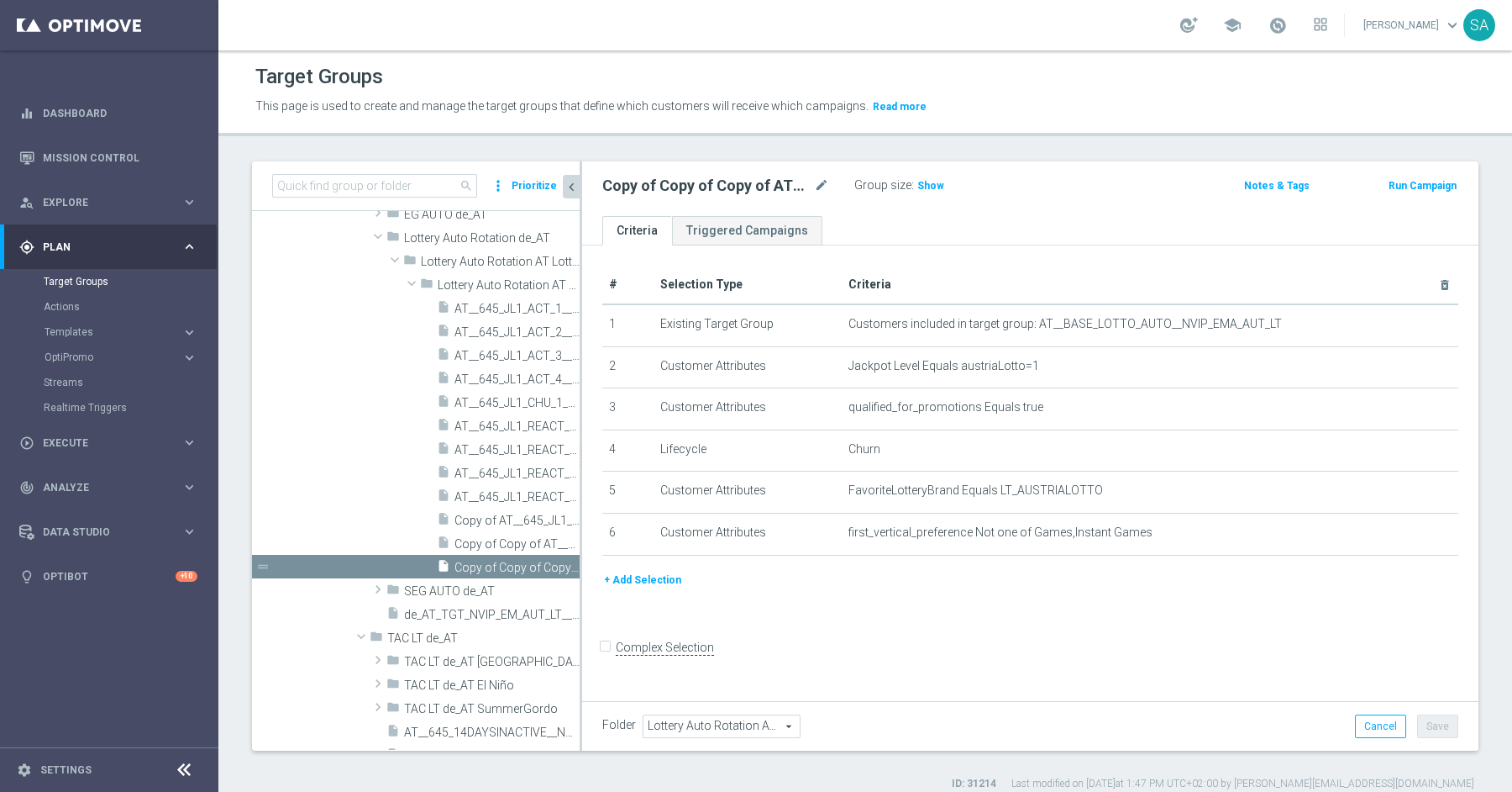
scroll to position [670, 0]
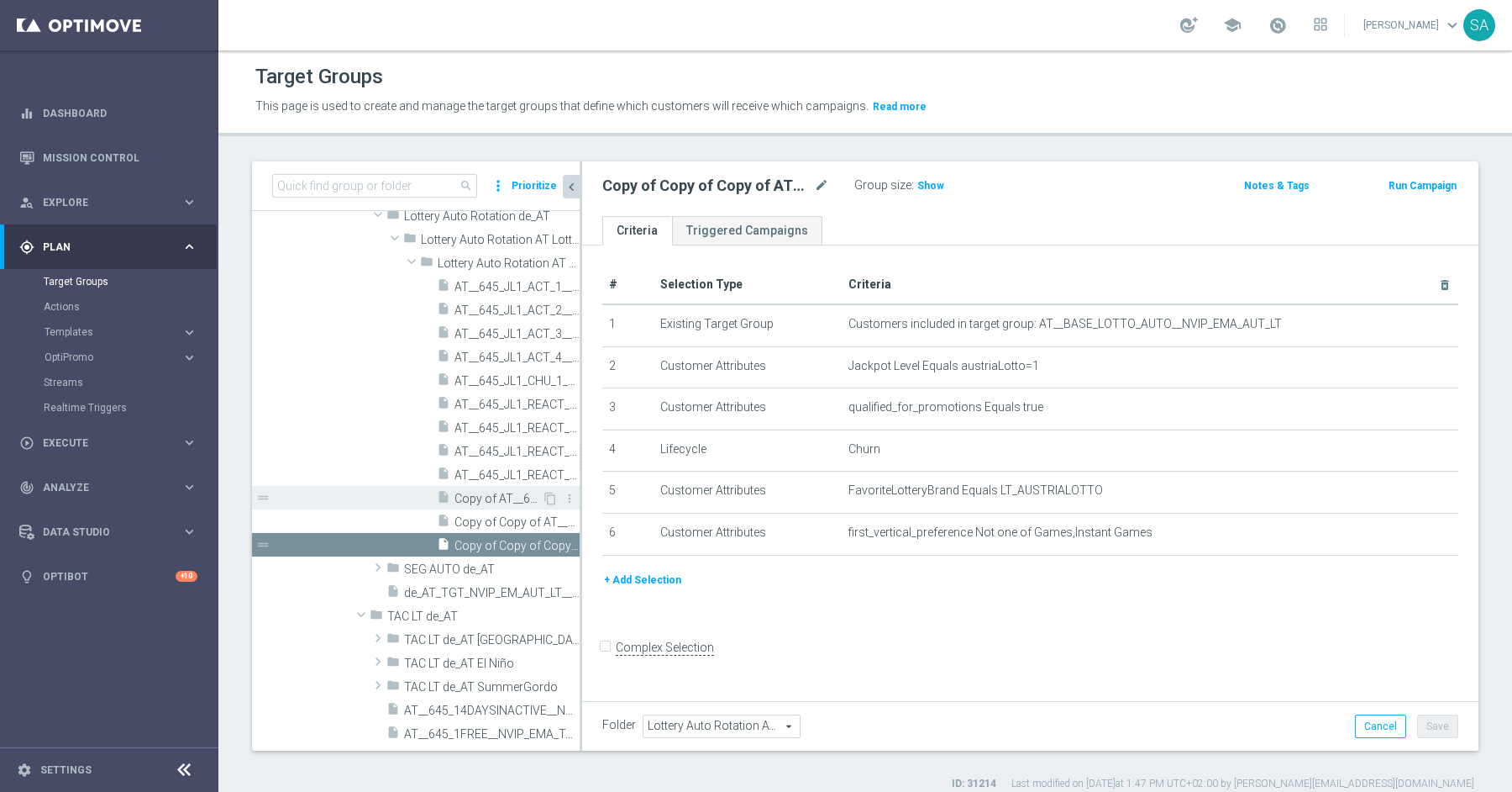
click at [507, 497] on span "Copy of AT__645_JL1_CHU_1__NVIP_EMA_AUT_LT" at bounding box center [498, 498] width 87 height 15
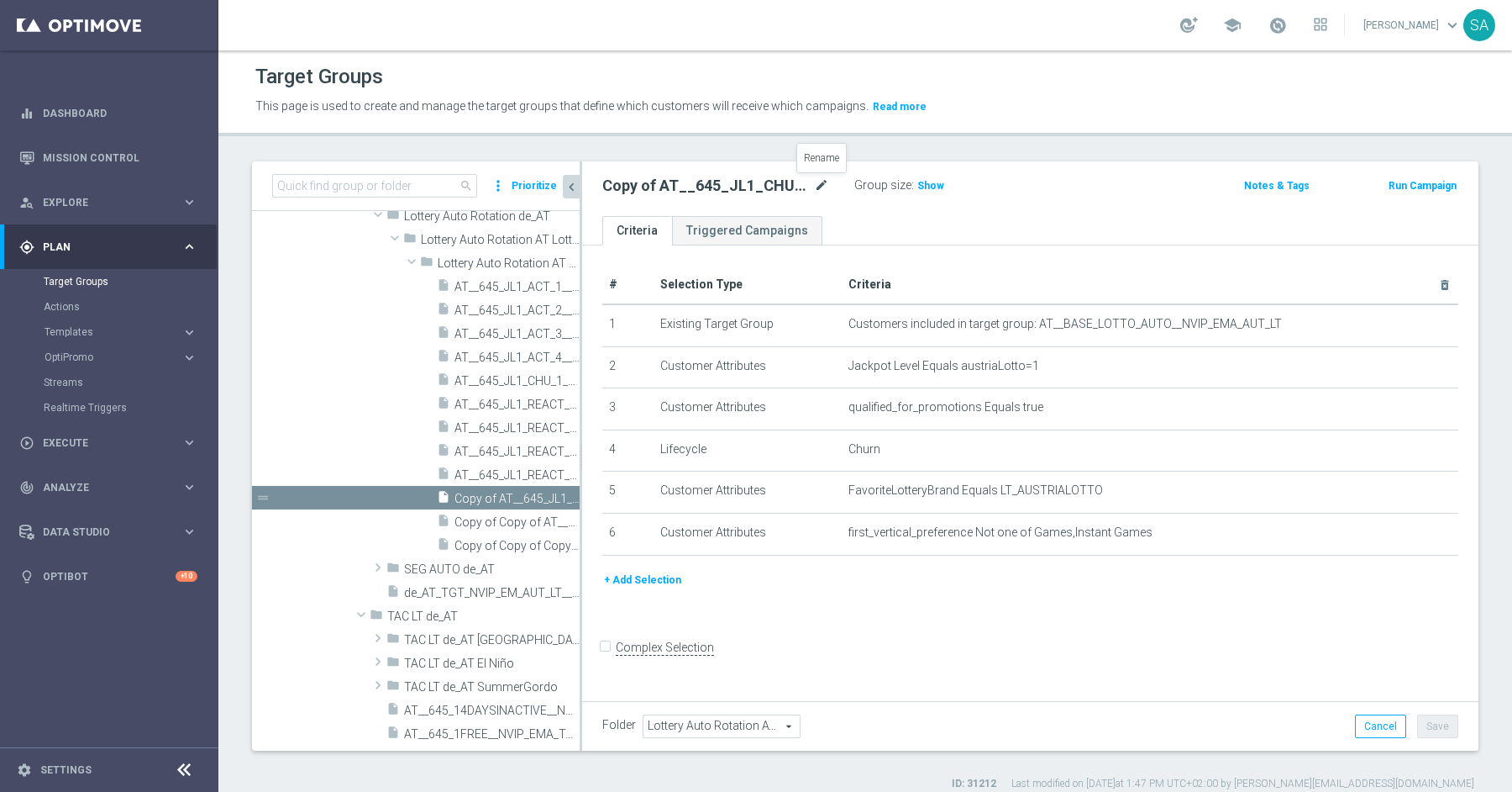
click at [818, 186] on icon "mode_edit" at bounding box center [822, 185] width 16 height 20
click at [649, 186] on input "Copy of AT__645_JL1_CHU_1__NVIP_EMA_AUT_LT" at bounding box center [715, 187] width 227 height 23
click at [717, 187] on input "AT__645_JL1_CHU_1__NVIP_EMA_AUT_LT" at bounding box center [715, 187] width 227 height 23
type input "AT__645_JL1_CHU_2__NVIP_EMA_AUT_LT"
click at [1439, 721] on button "Save" at bounding box center [1438, 726] width 41 height 23
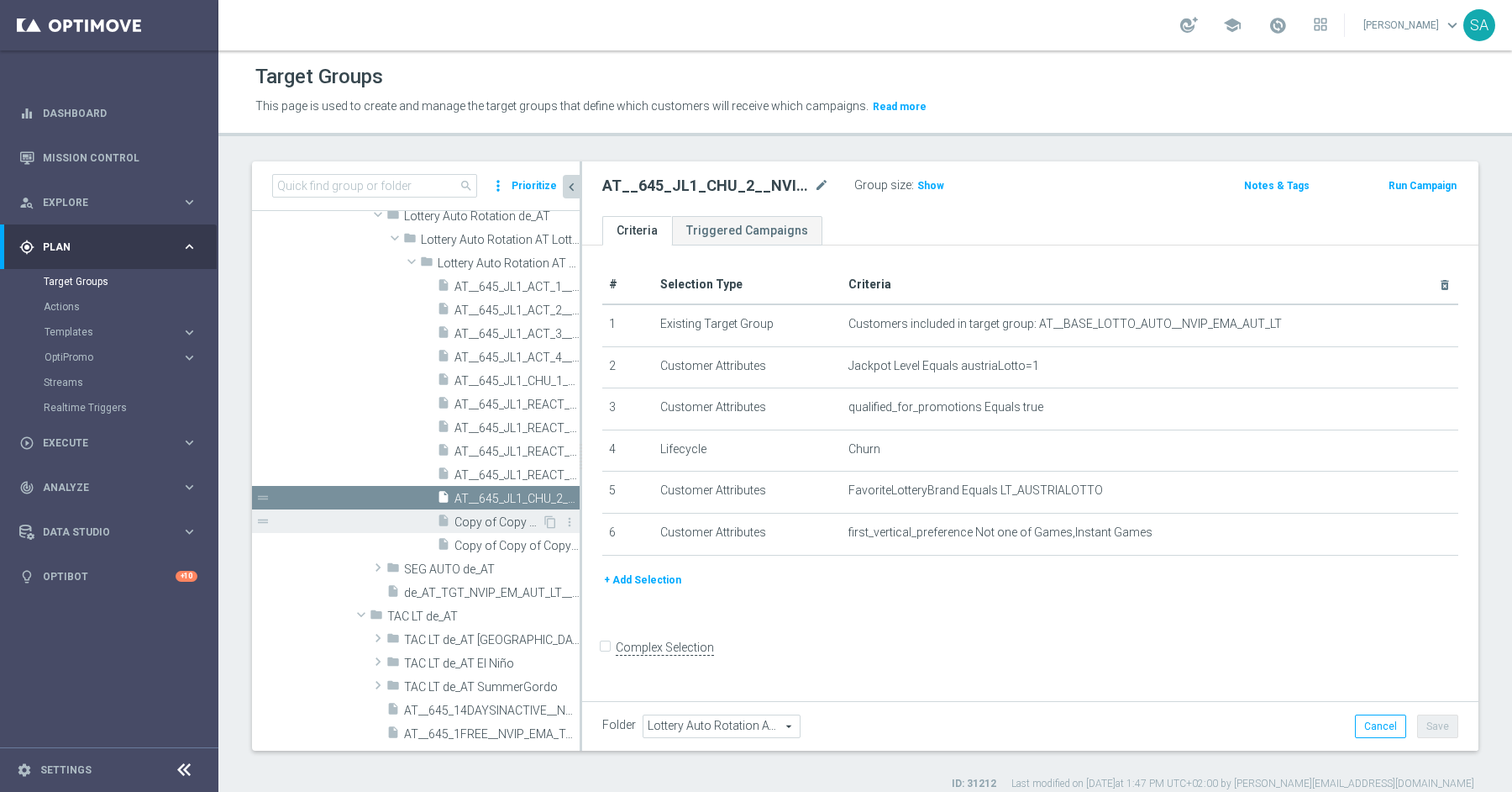
click at [499, 515] on span "Copy of Copy of AT__645_JL1_CHU_1__NVIP_EMA_AUT_LT" at bounding box center [498, 522] width 87 height 15
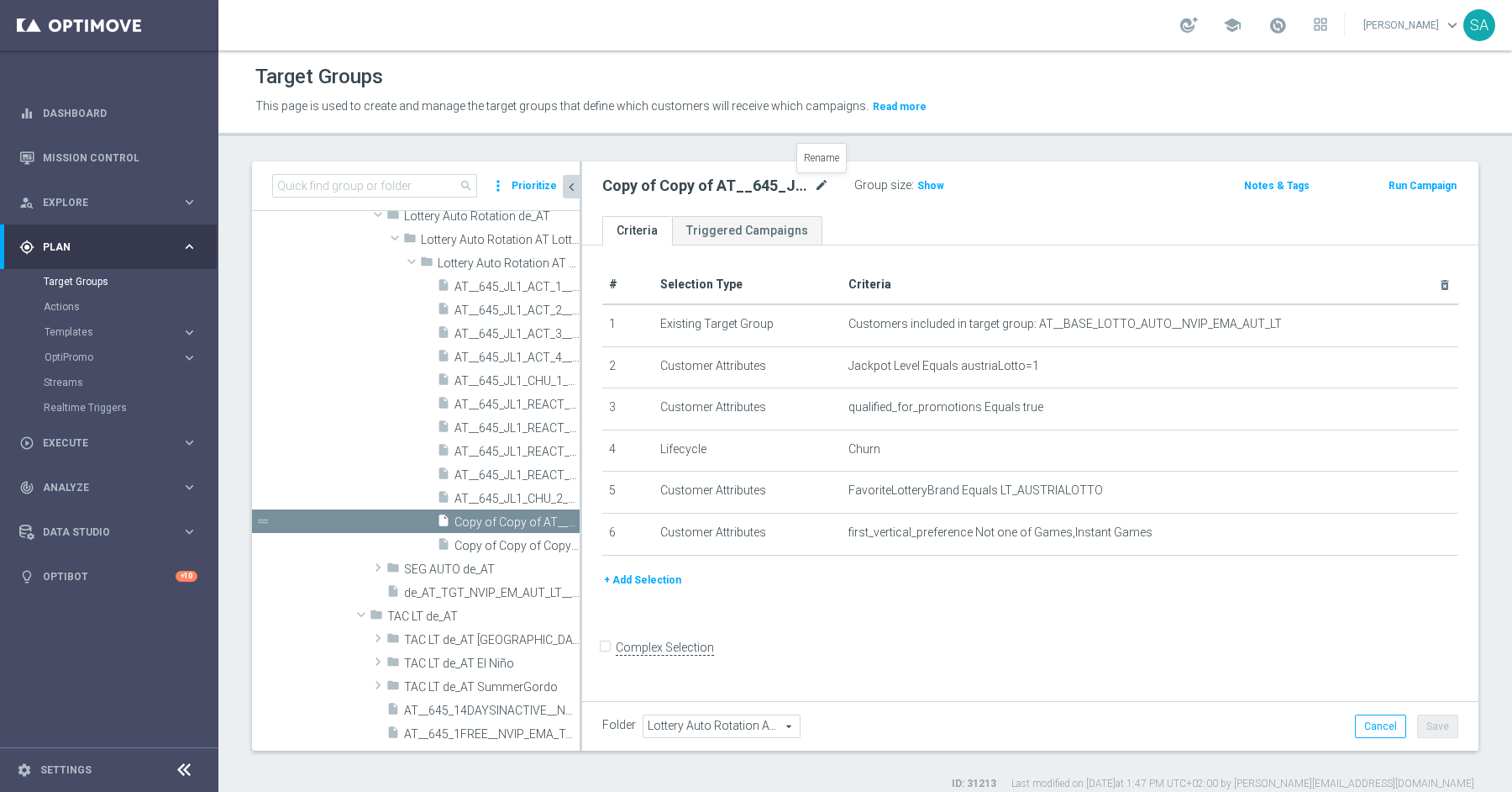
click at [814, 184] on icon "mode_edit" at bounding box center [822, 185] width 16 height 20
click at [694, 185] on input "Copy of Copy of AT__645_JL1_CHU_1__NVIP_EMA_AUT_LT" at bounding box center [715, 187] width 227 height 23
click at [716, 185] on input "AT__645_JL1_CHU_1__NVIP_EMA_AUT_LT" at bounding box center [715, 187] width 227 height 23
type input "AT__645_JL1_CHU_3__NVIP_EMA_AUT_LT"
click at [1437, 725] on button "Save" at bounding box center [1438, 726] width 41 height 23
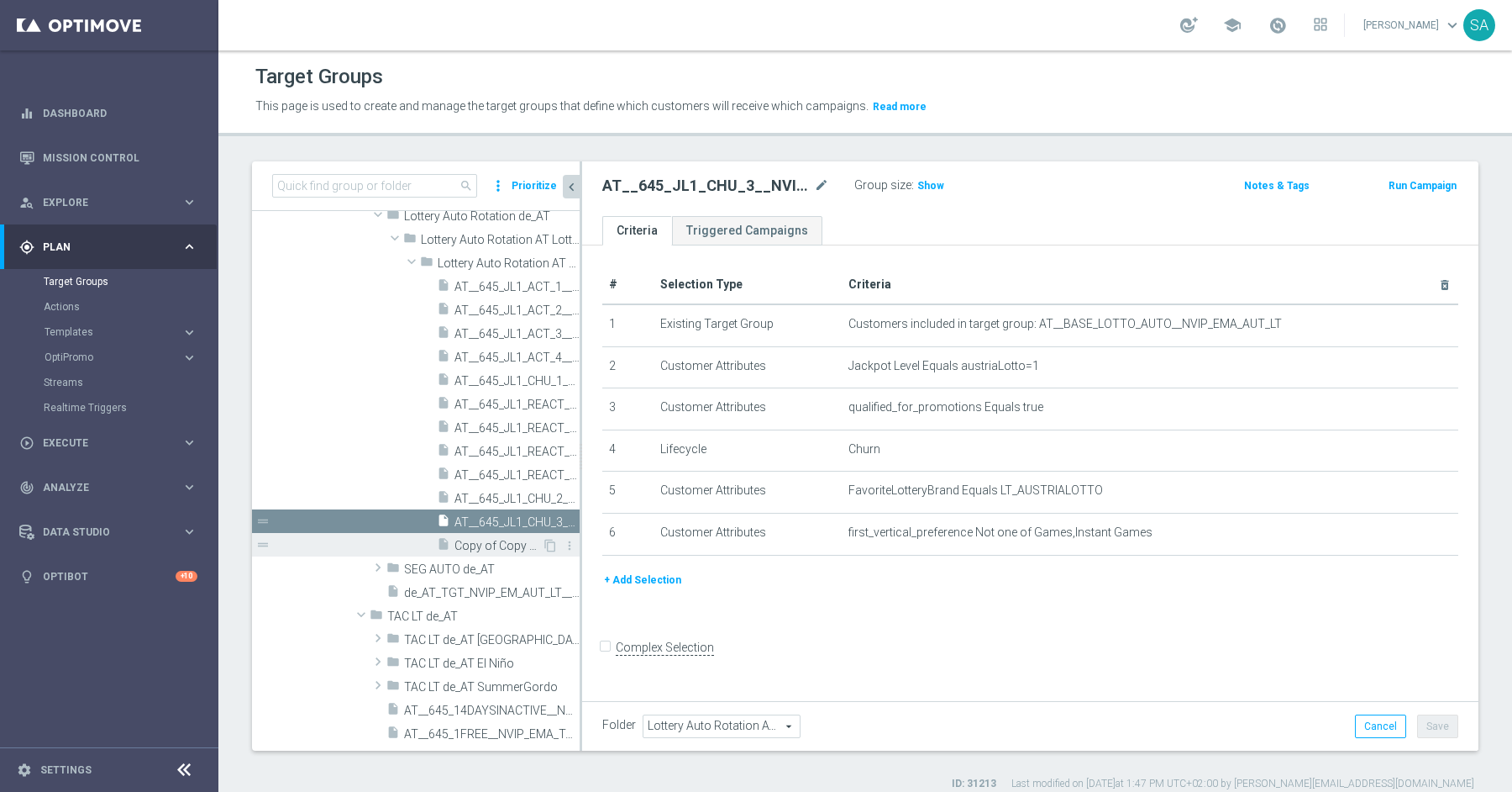
click at [494, 542] on span "Copy of Copy of Copy of AT__645_JL1_CHU_1__NVIP_EMA_AUT_LT" at bounding box center [498, 546] width 87 height 15
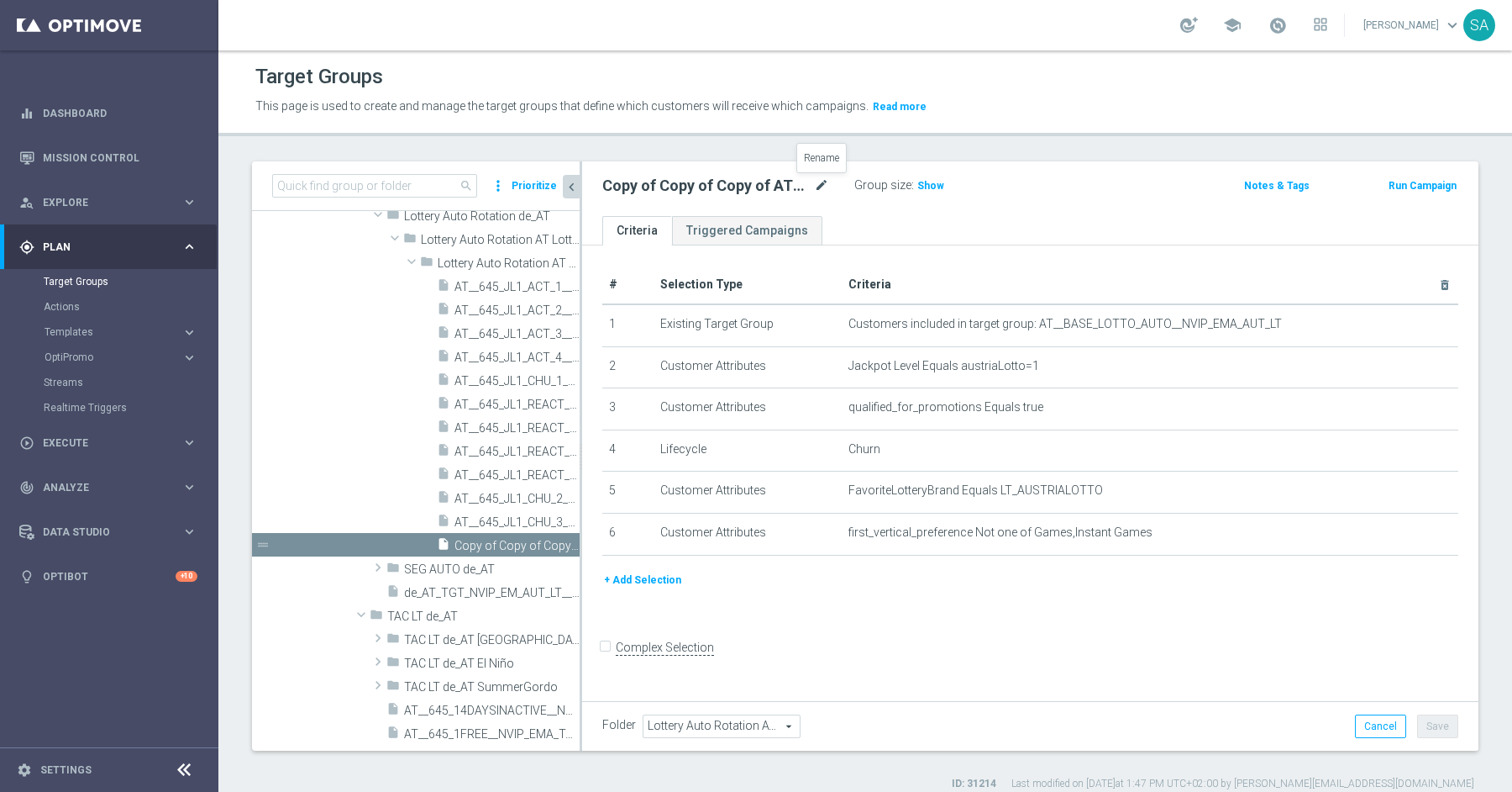
click at [824, 181] on icon "mode_edit" at bounding box center [822, 185] width 16 height 20
click at [740, 186] on input "Copy of Copy of Copy of AT__645_JL1_CHU_1__NVIP_EMA_AUT_LT" at bounding box center [715, 187] width 227 height 23
click at [737, 187] on input "Copy of Copy of Copy of AT__645_JL1_CHU_1__NVIP_EMA_AUT_LT" at bounding box center [715, 187] width 227 height 23
click at [716, 188] on input "AT__645_JL1_CHU_1__NVIP_EMA_AUT_LT" at bounding box center [715, 187] width 227 height 23
type input "AT__645_JL1_CHU_4__NVIP_EMA_AUT_LT"
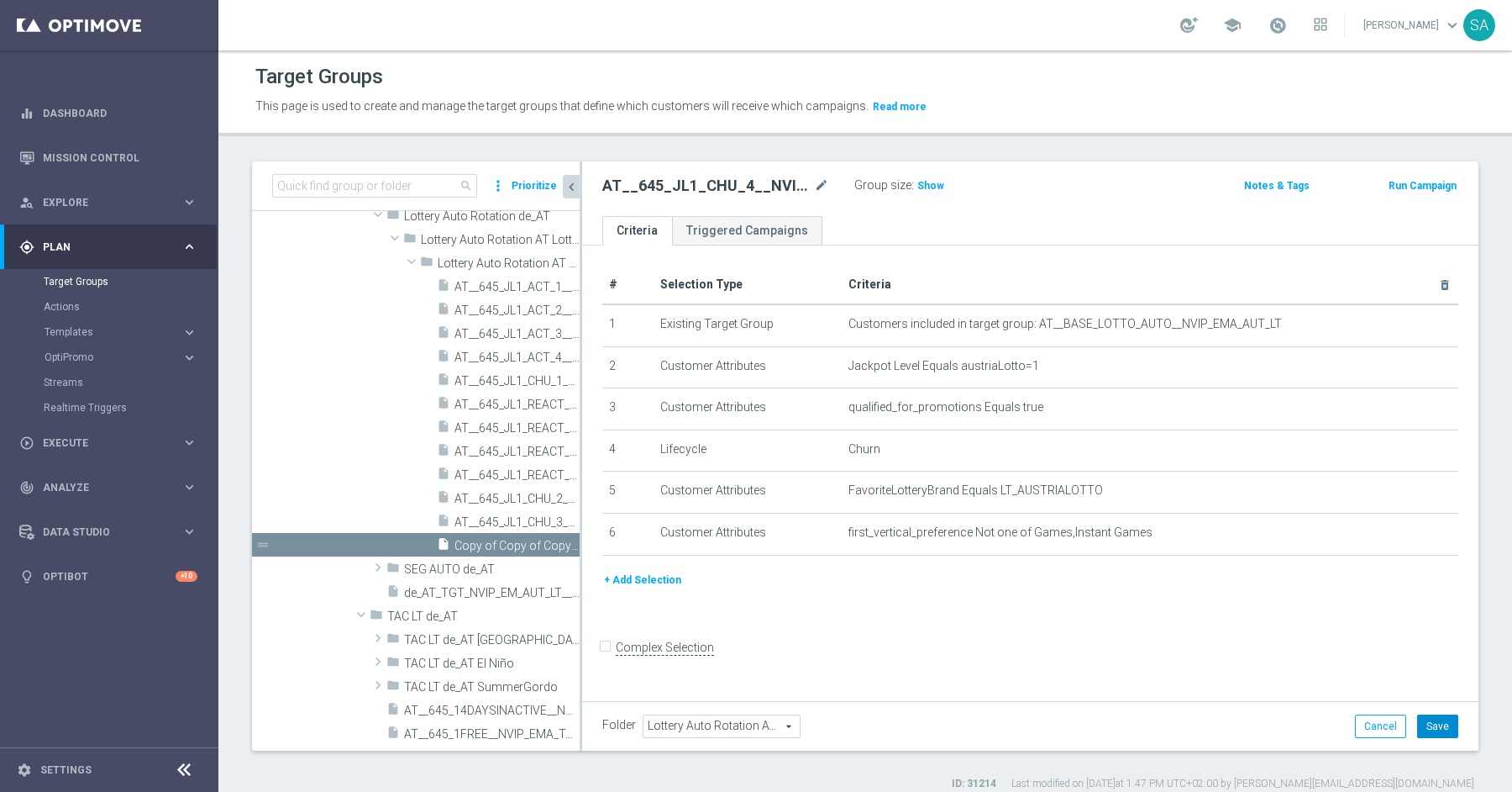
click at [1435, 722] on button "Save" at bounding box center [1438, 726] width 41 height 23
click at [509, 374] on span "AT__645_JL1_CHU_1__NVIP_EMA_AUT_LT" at bounding box center [498, 381] width 87 height 15
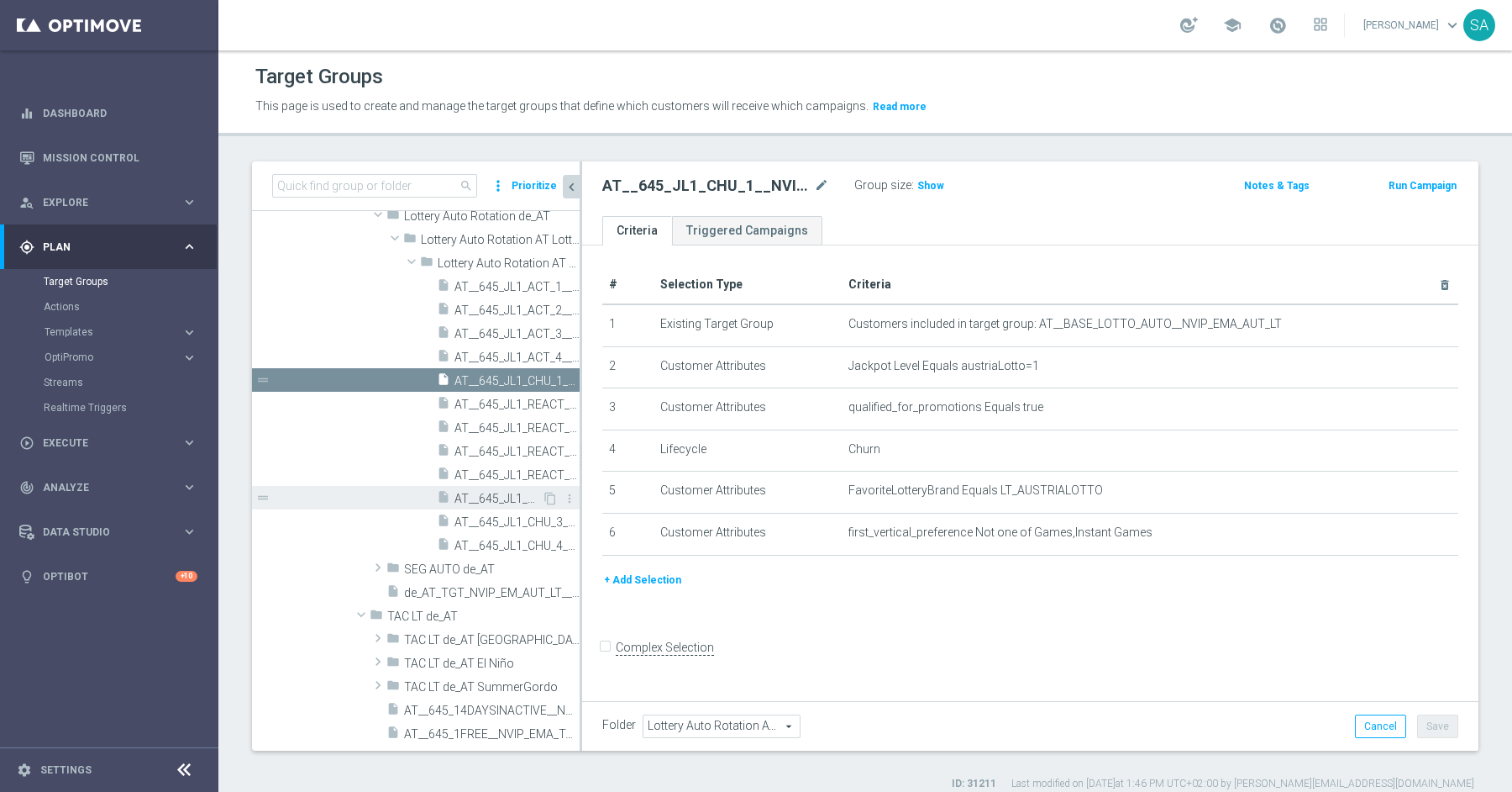
click at [509, 496] on span "AT__645_JL1_CHU_2__NVIP_EMA_AUT_LT" at bounding box center [498, 498] width 87 height 15
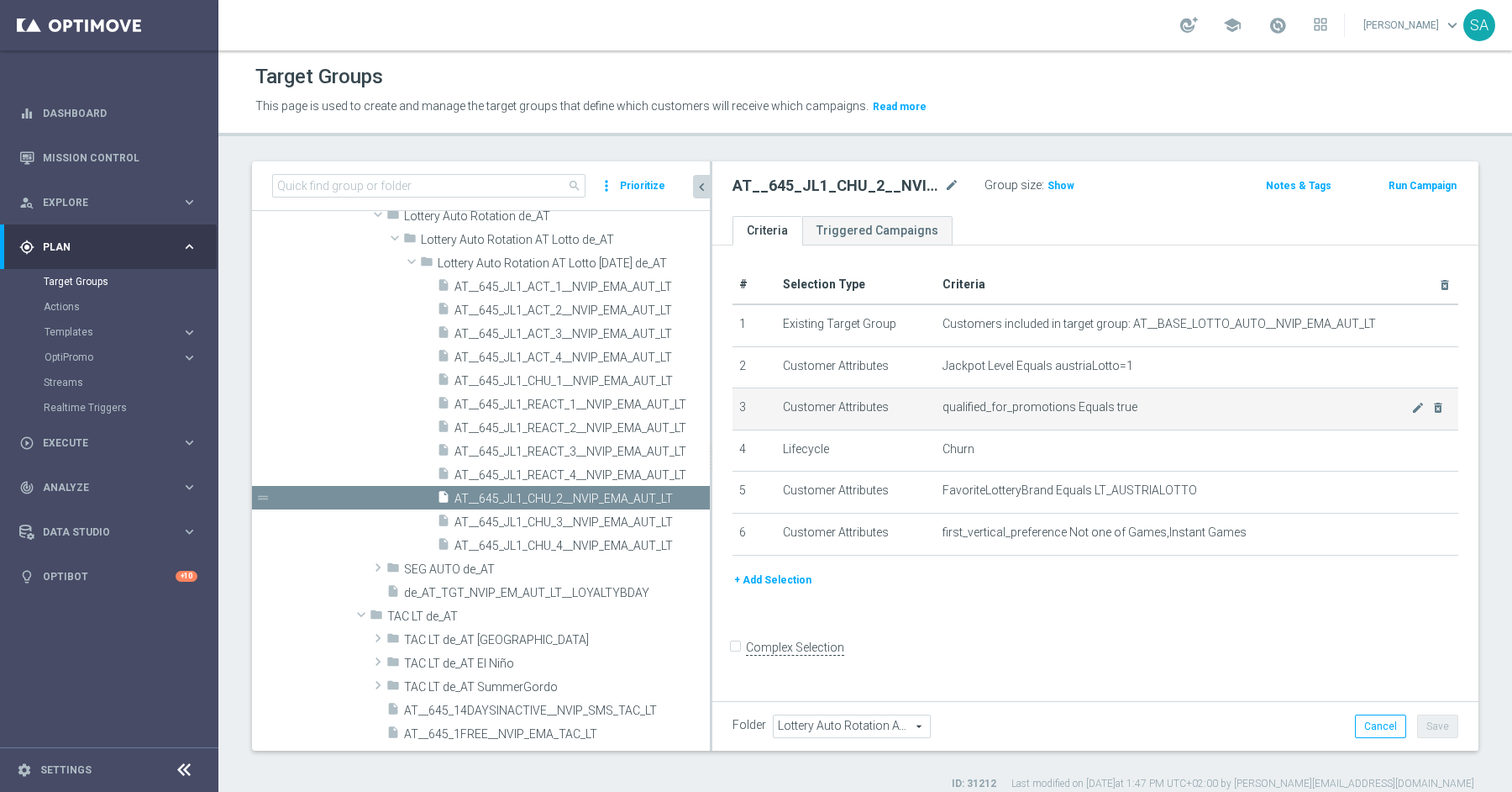
drag, startPoint x: 581, startPoint y: 372, endPoint x: 858, endPoint y: 388, distance: 277.5
click at [858, 388] on as-split "search more_vert Prioritize Customer Target Groups library_add create_new_folder" at bounding box center [866, 456] width 1227 height 589
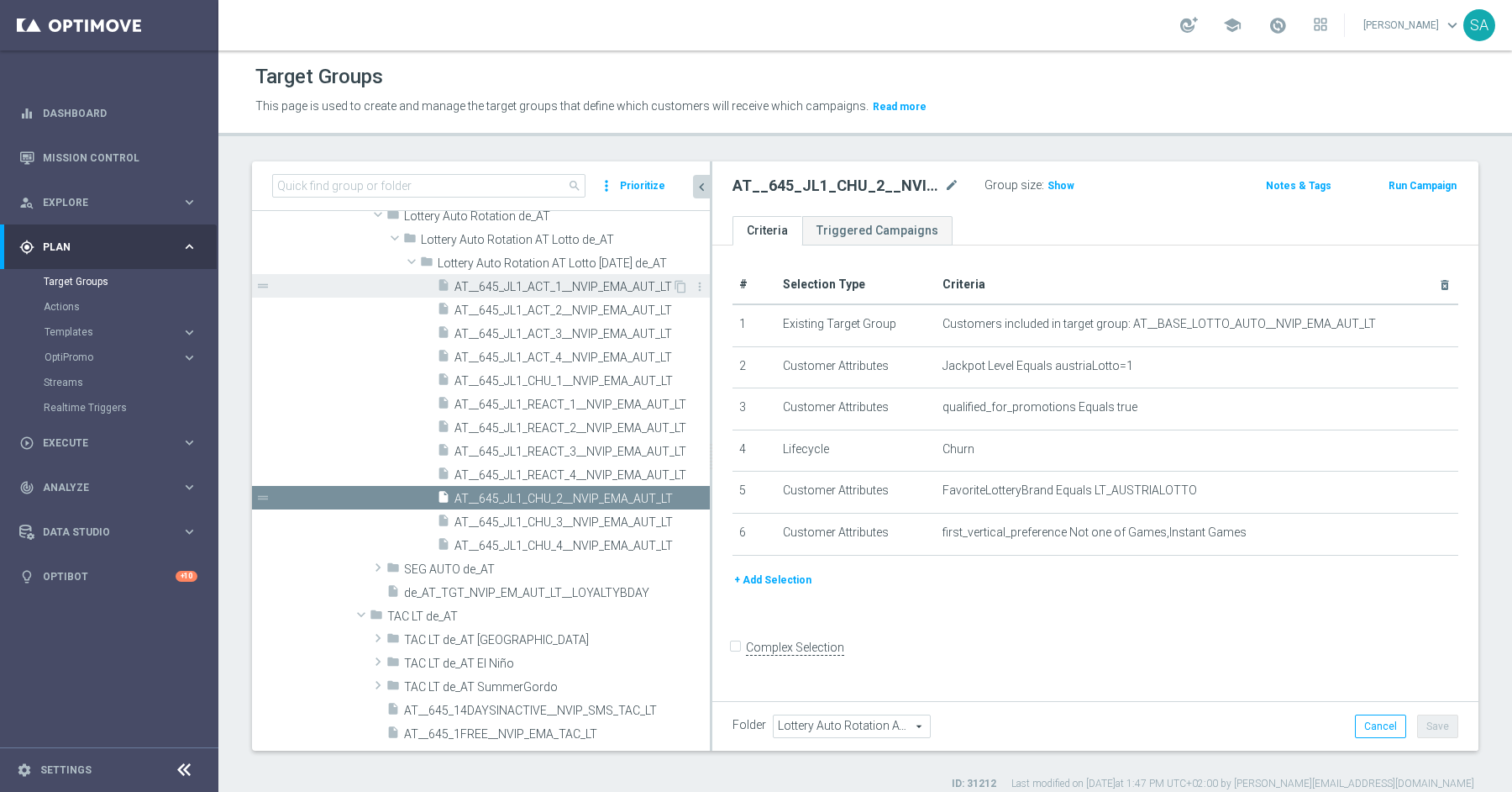
click at [580, 290] on span "AT__645_JL1_ACT_1__NVIP_EMA_AUT_LT" at bounding box center [563, 287] width 218 height 15
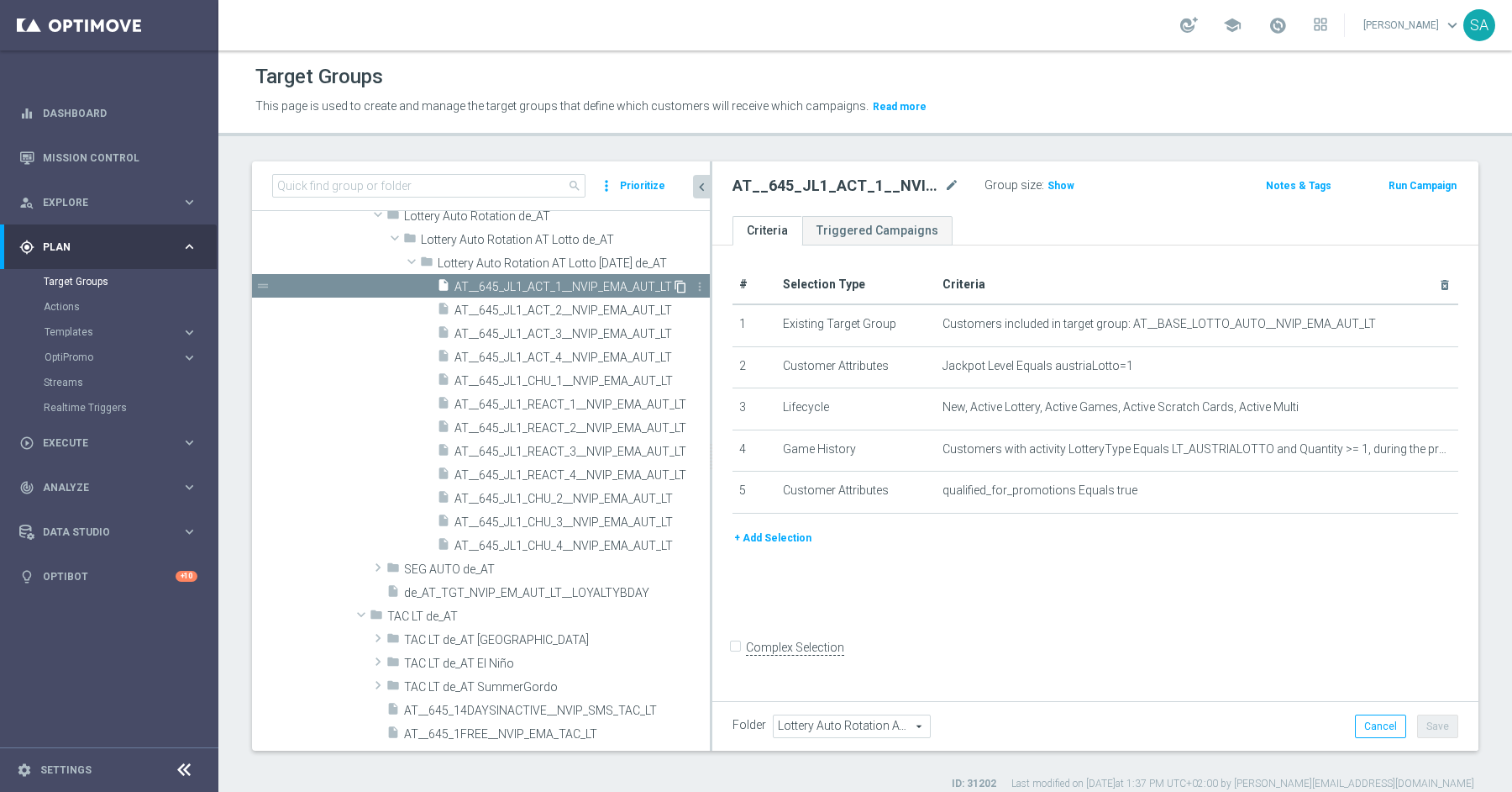
click at [680, 286] on icon "content_copy" at bounding box center [681, 287] width 14 height 14
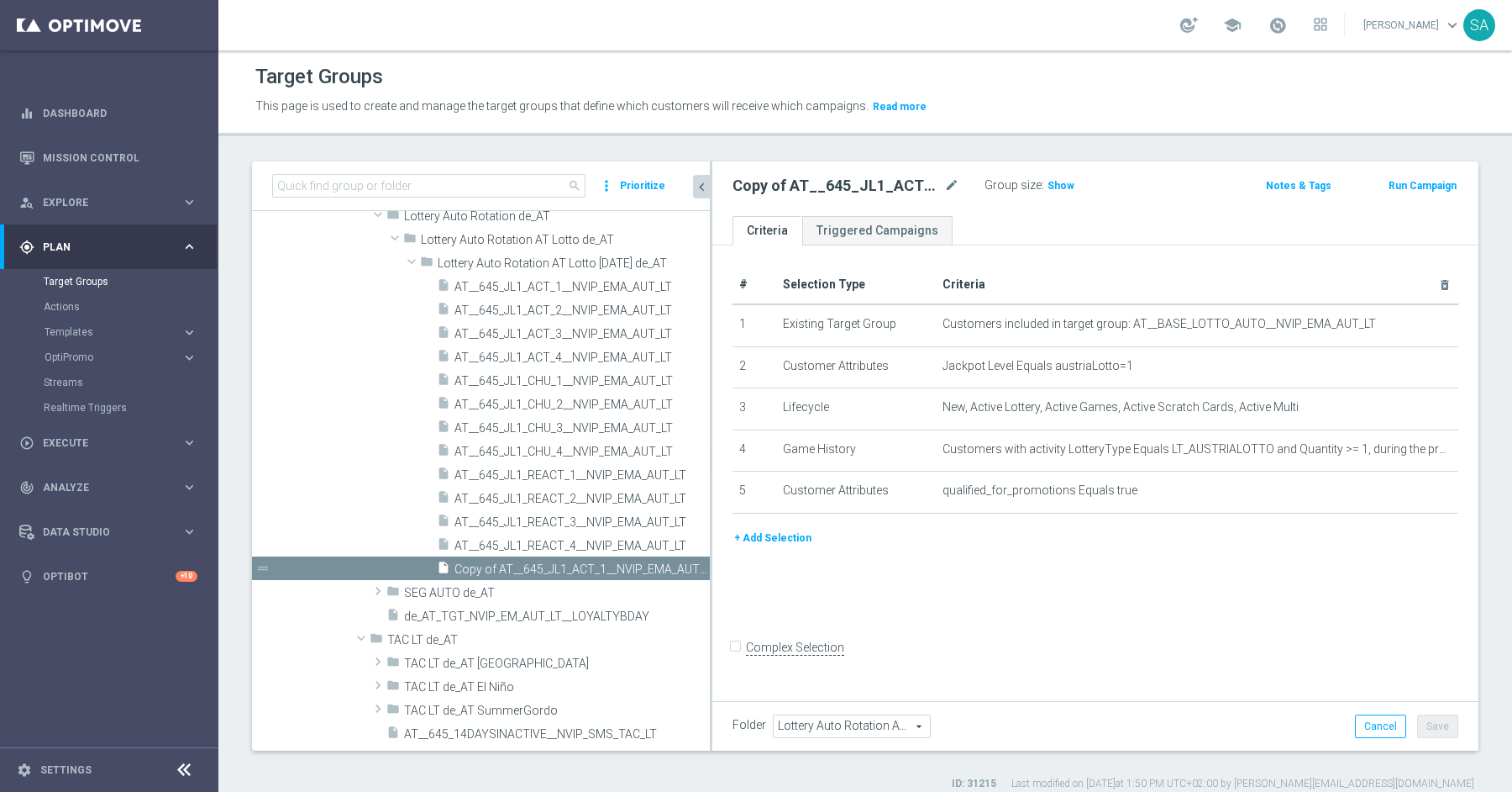
scroll to position [692, 0]
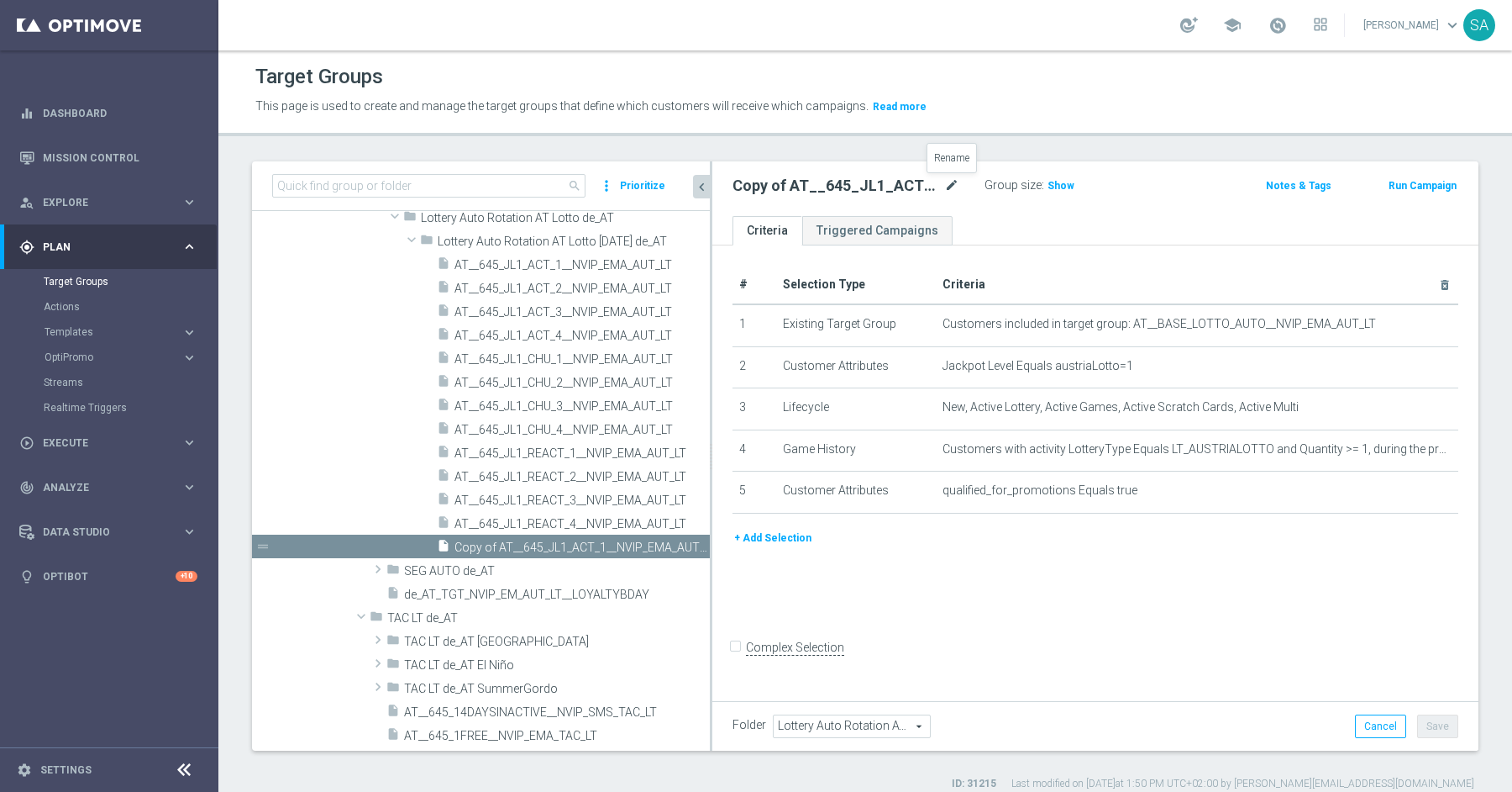
click at [955, 186] on icon "mode_edit" at bounding box center [952, 185] width 16 height 20
click at [781, 189] on input "Copy of AT__645_JL1_ACT_1__NVIP_EMA_AUT_LT" at bounding box center [845, 187] width 227 height 23
click at [803, 188] on input "AT__645_JL1_ACT_1__NVIP_EMA_AUT_LT" at bounding box center [845, 187] width 227 height 23
type input "AT__645_JL5_ACT_1__NVIP_EMA_AUT_LT"
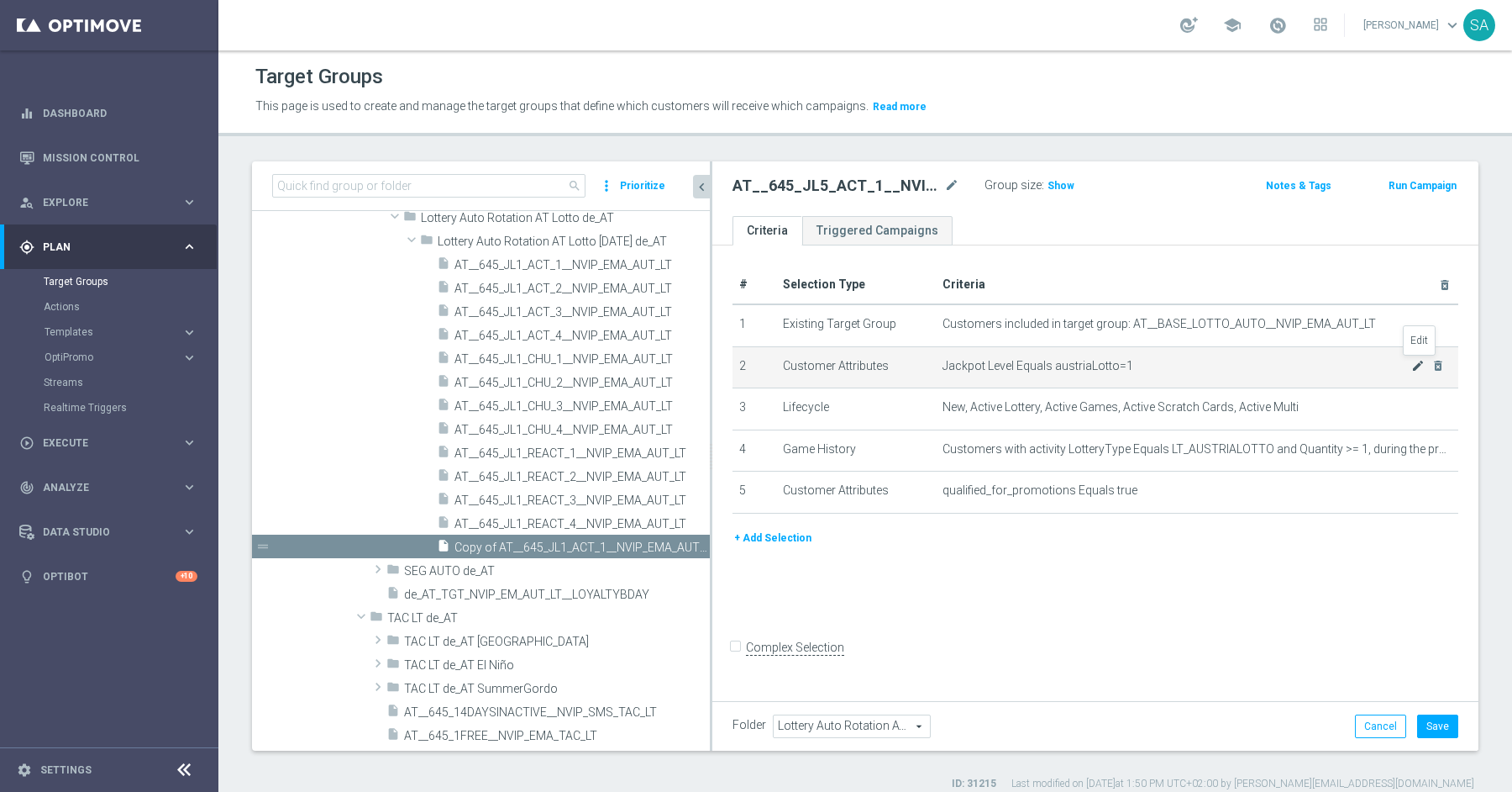
click at [1415, 367] on icon "mode_edit" at bounding box center [1418, 365] width 14 height 14
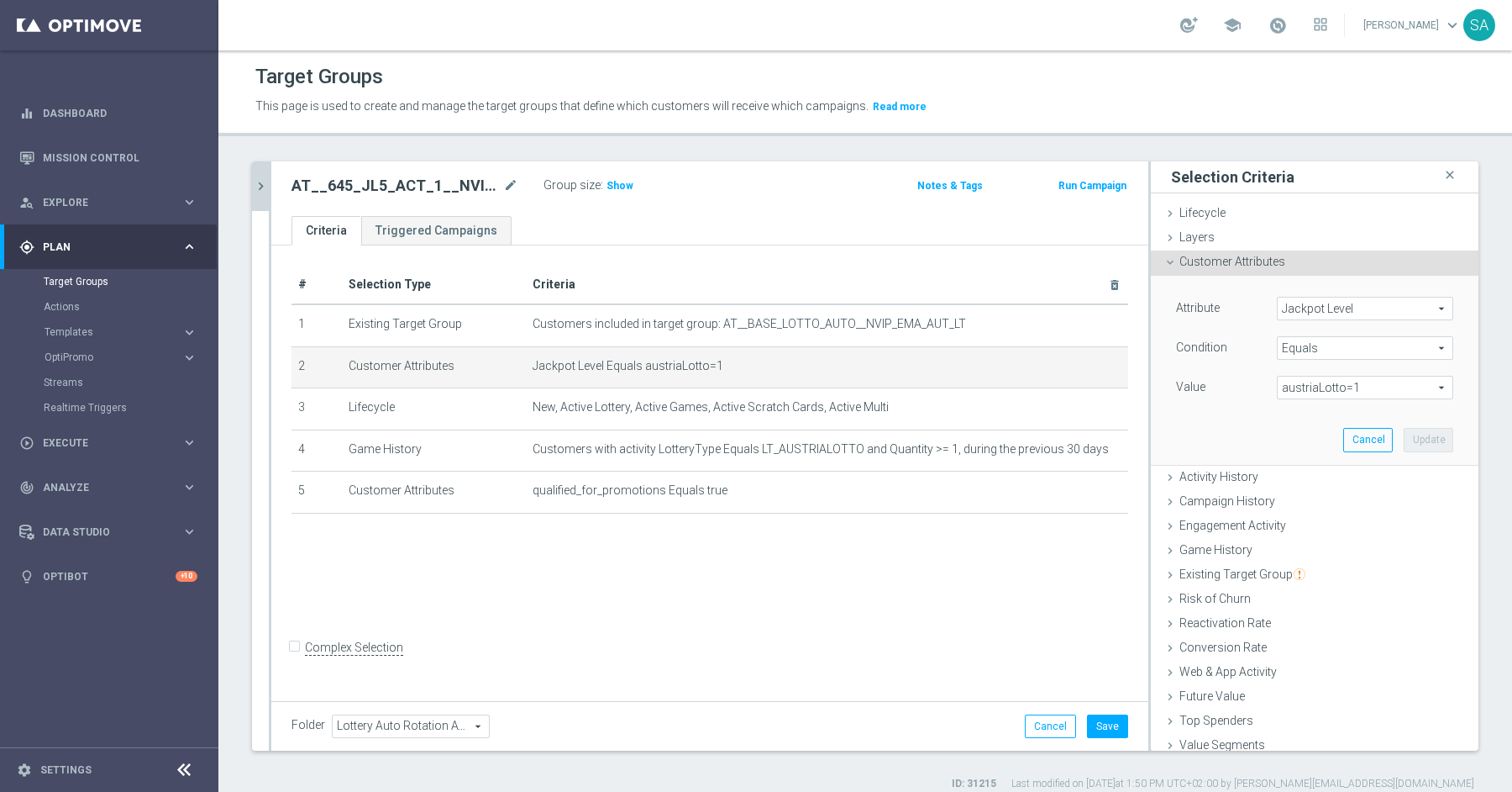
click at [1361, 382] on span "austriaLotto=1" at bounding box center [1365, 387] width 175 height 22
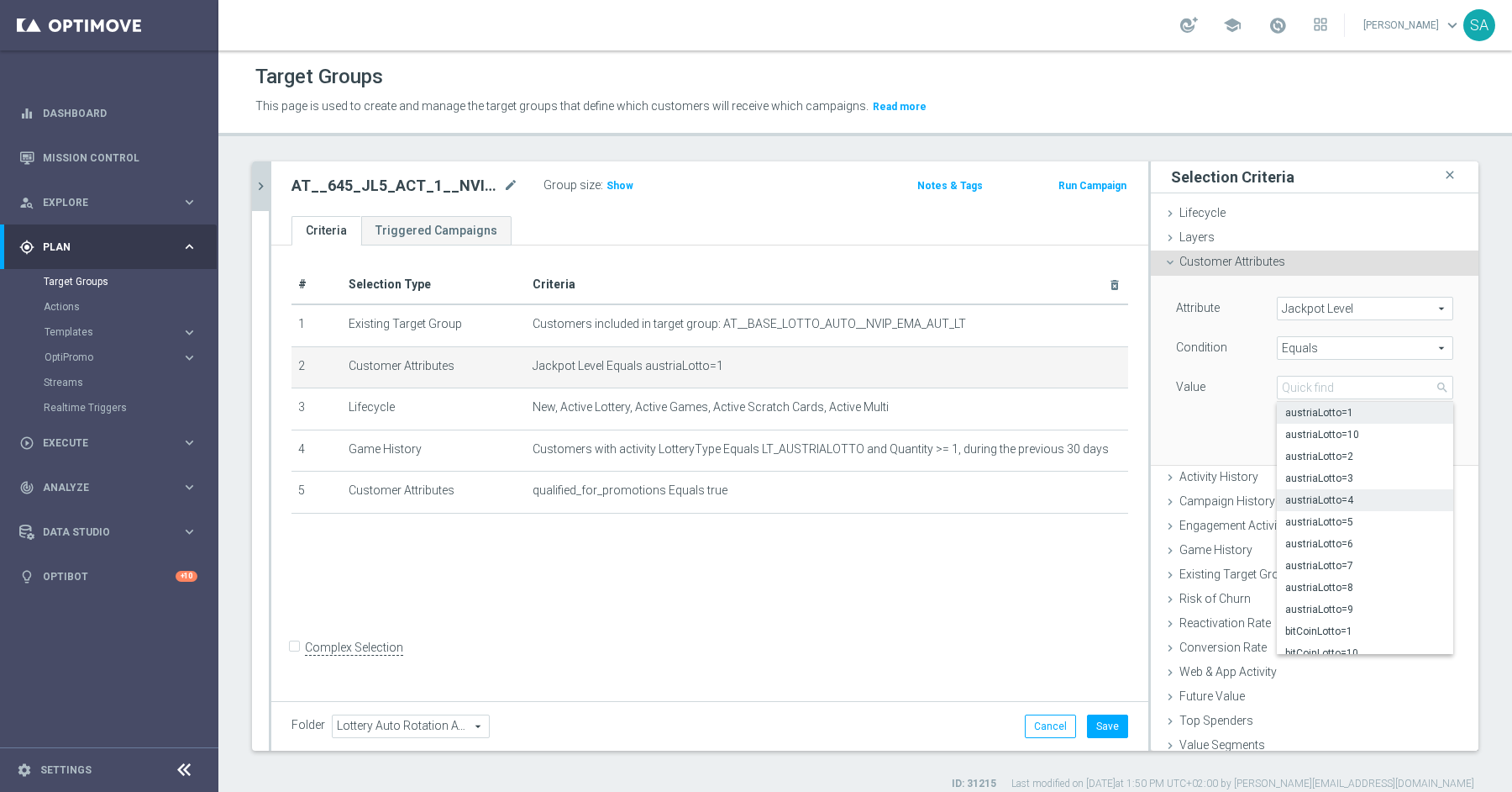
click at [1364, 498] on span "austriaLotto=4" at bounding box center [1365, 500] width 159 height 14
type input "austriaLotto=4"
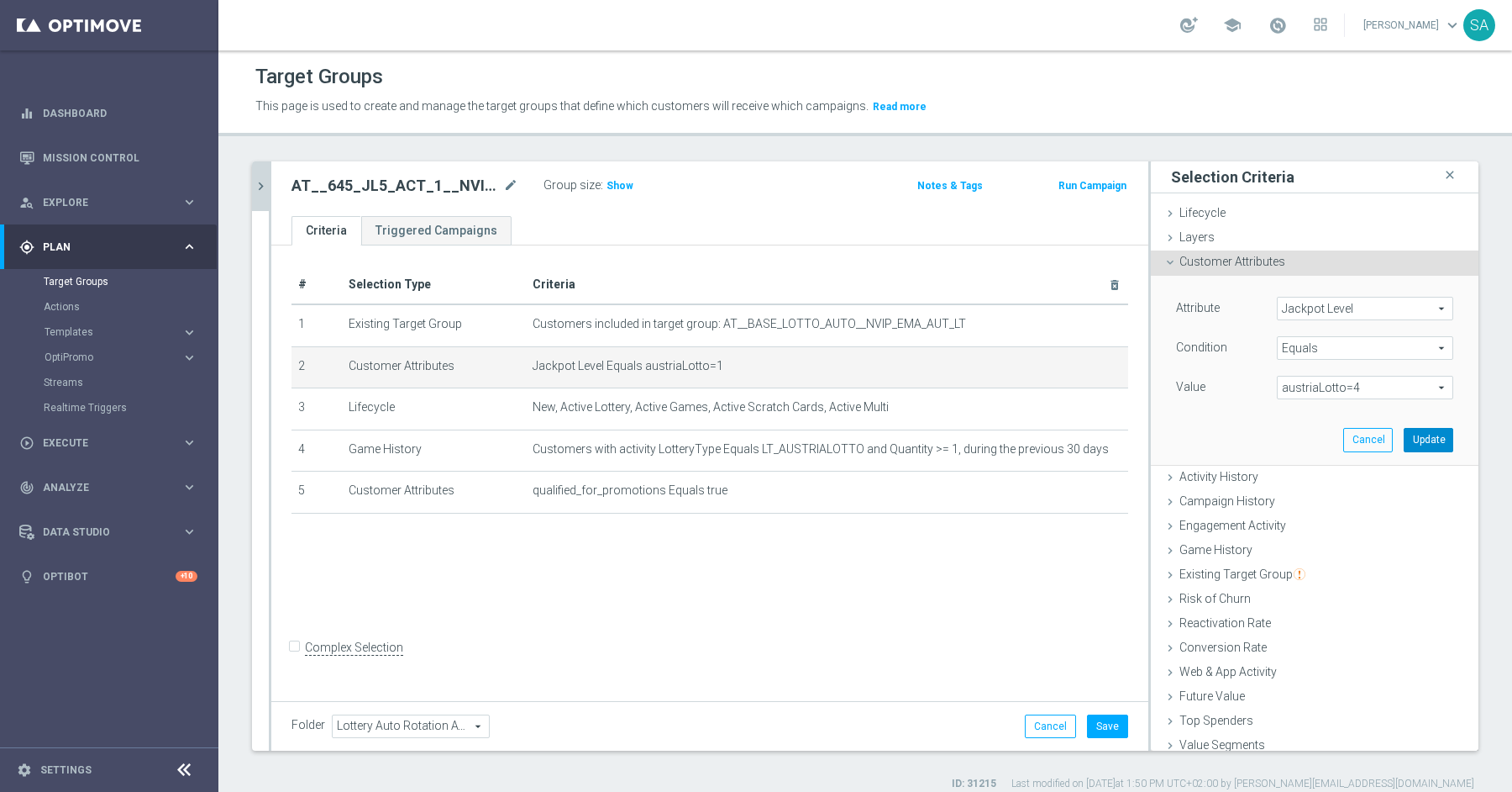
click at [1433, 442] on button "Update" at bounding box center [1428, 439] width 50 height 23
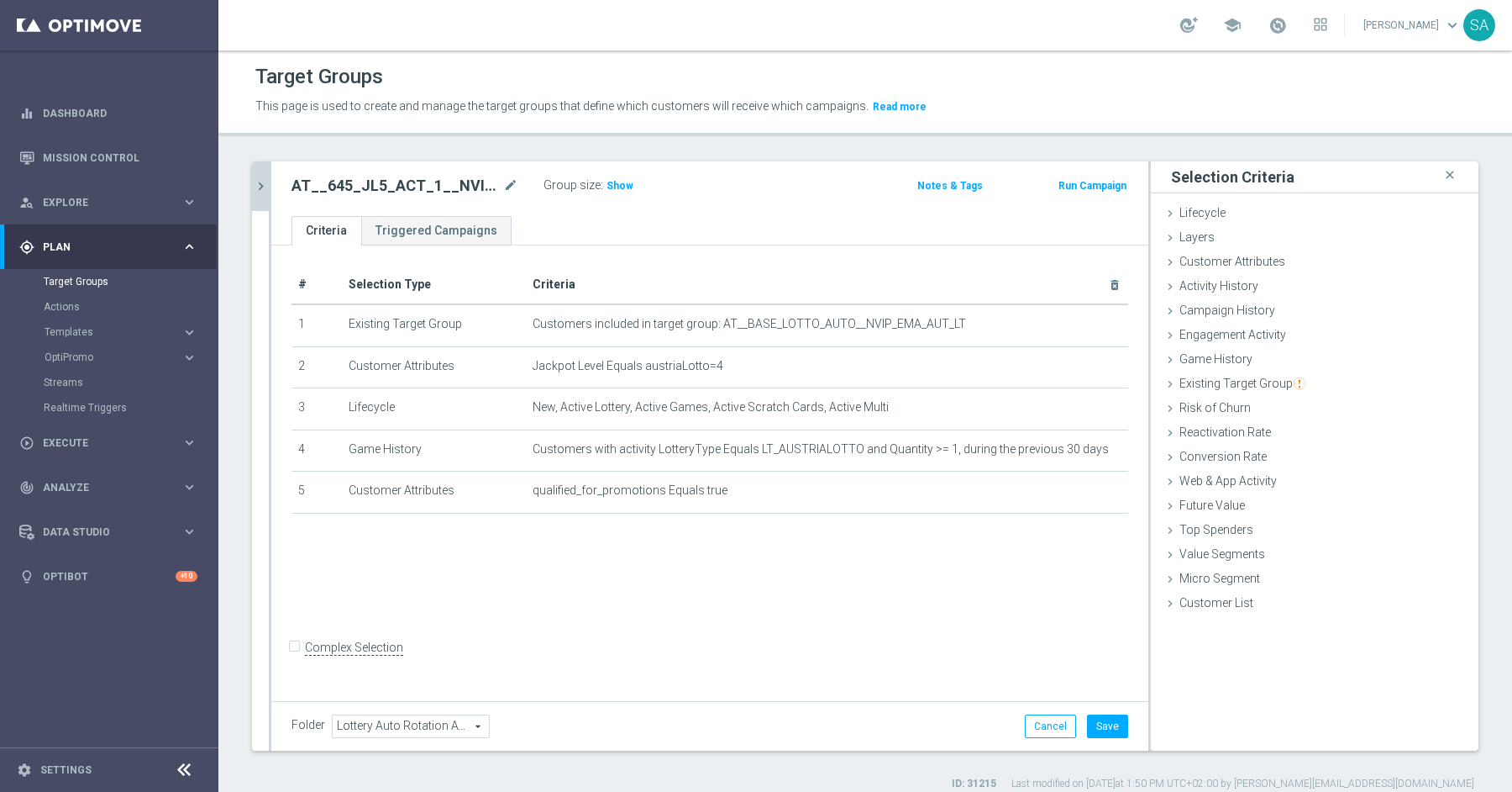
click at [631, 184] on div "Group size : Show" at bounding box center [627, 184] width 168 height 20
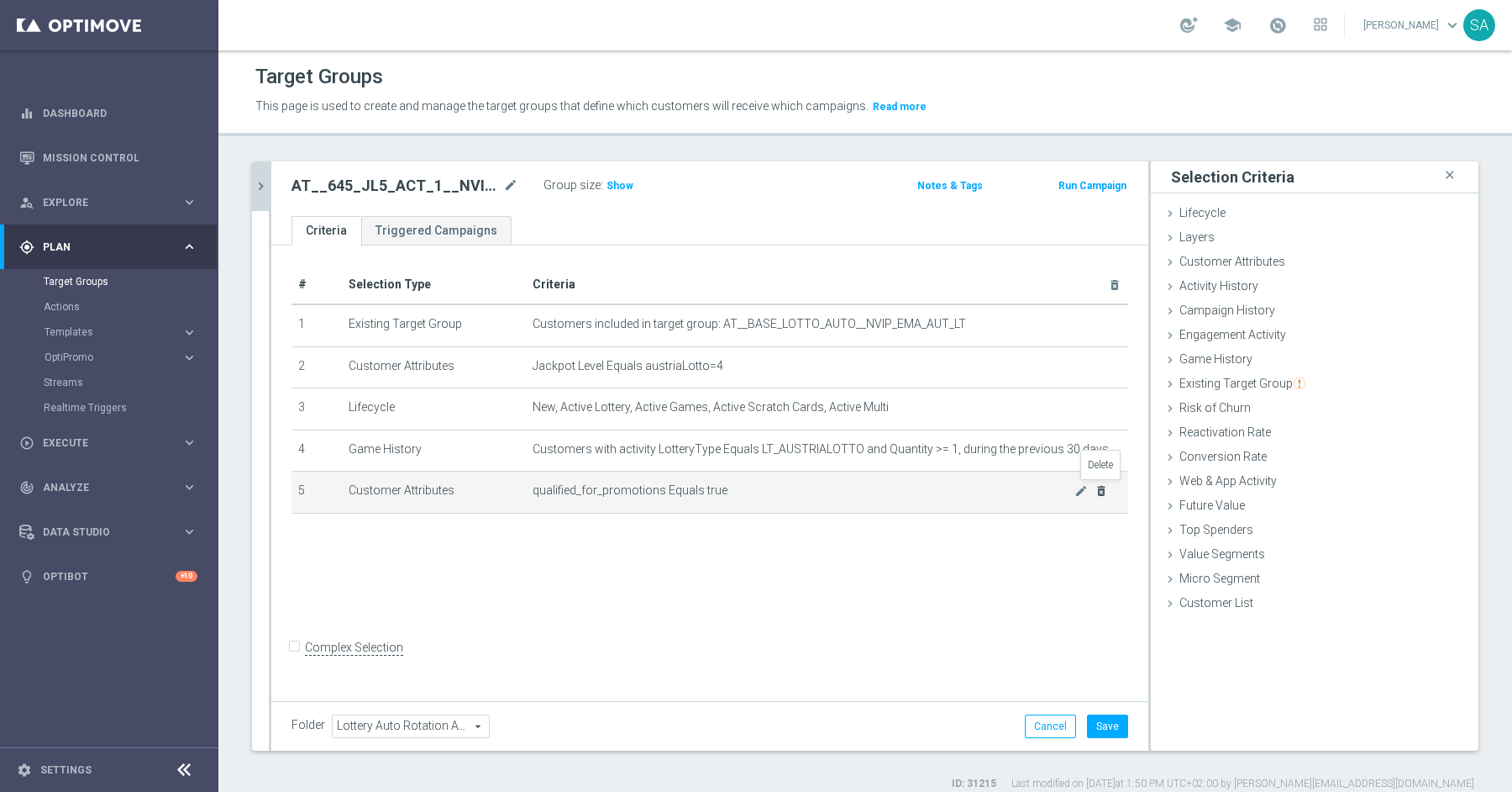
click at [1103, 490] on icon "delete_forever" at bounding box center [1102, 491] width 14 height 14
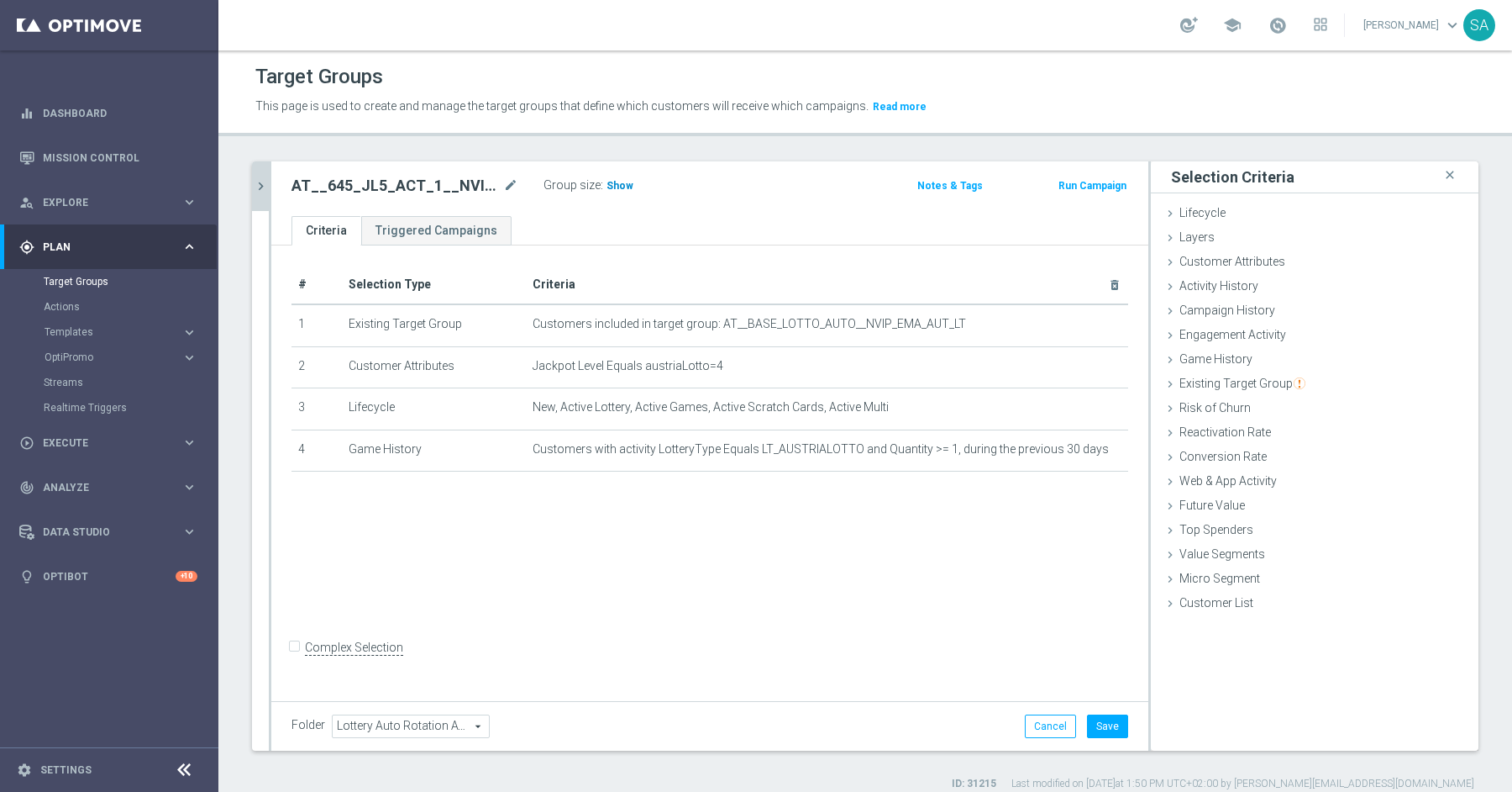
click at [615, 189] on span "Show" at bounding box center [619, 186] width 27 height 12
click at [1254, 264] on span "Customer Attributes" at bounding box center [1232, 261] width 106 height 14
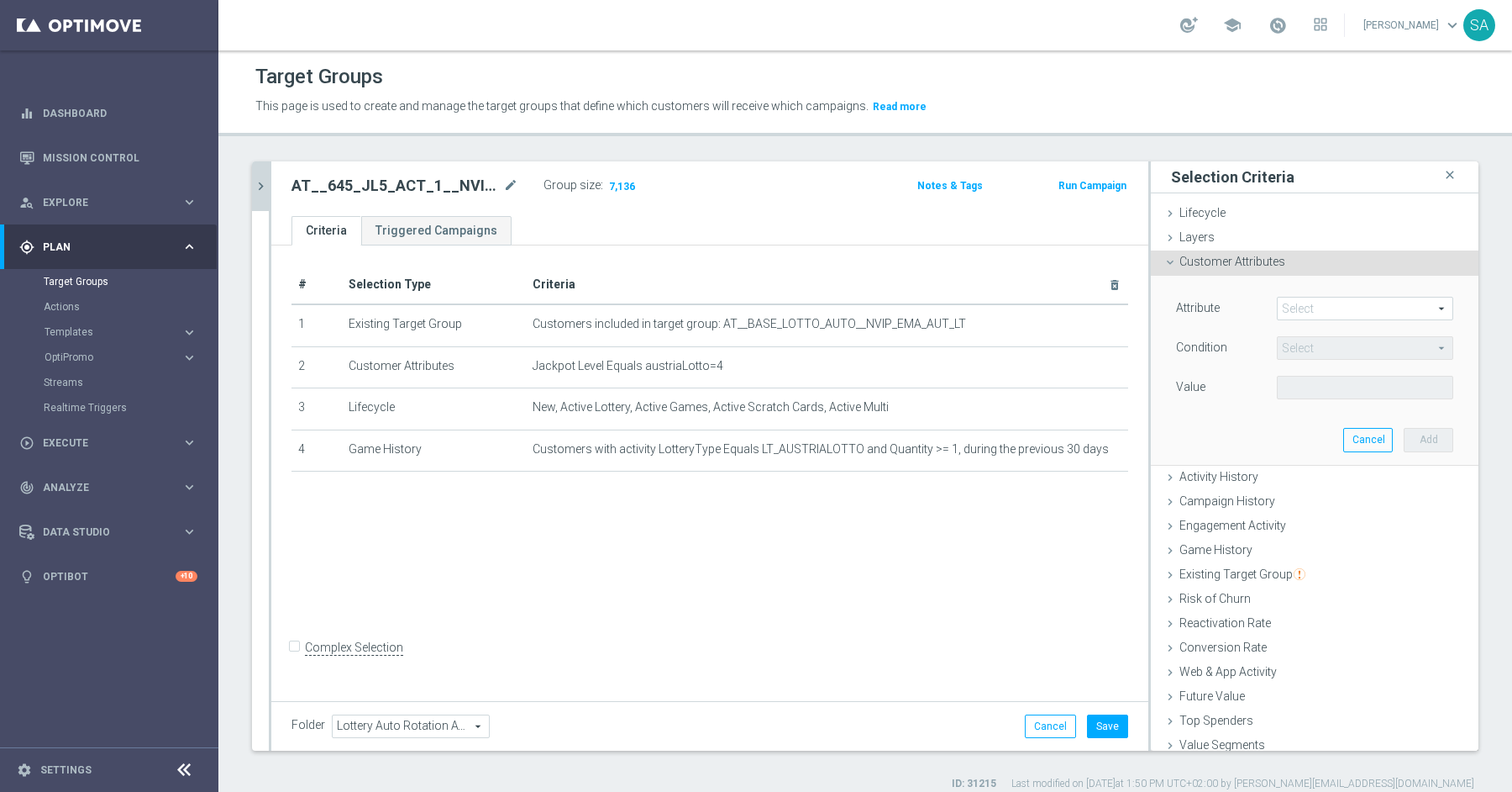
click at [1307, 305] on span at bounding box center [1365, 308] width 175 height 22
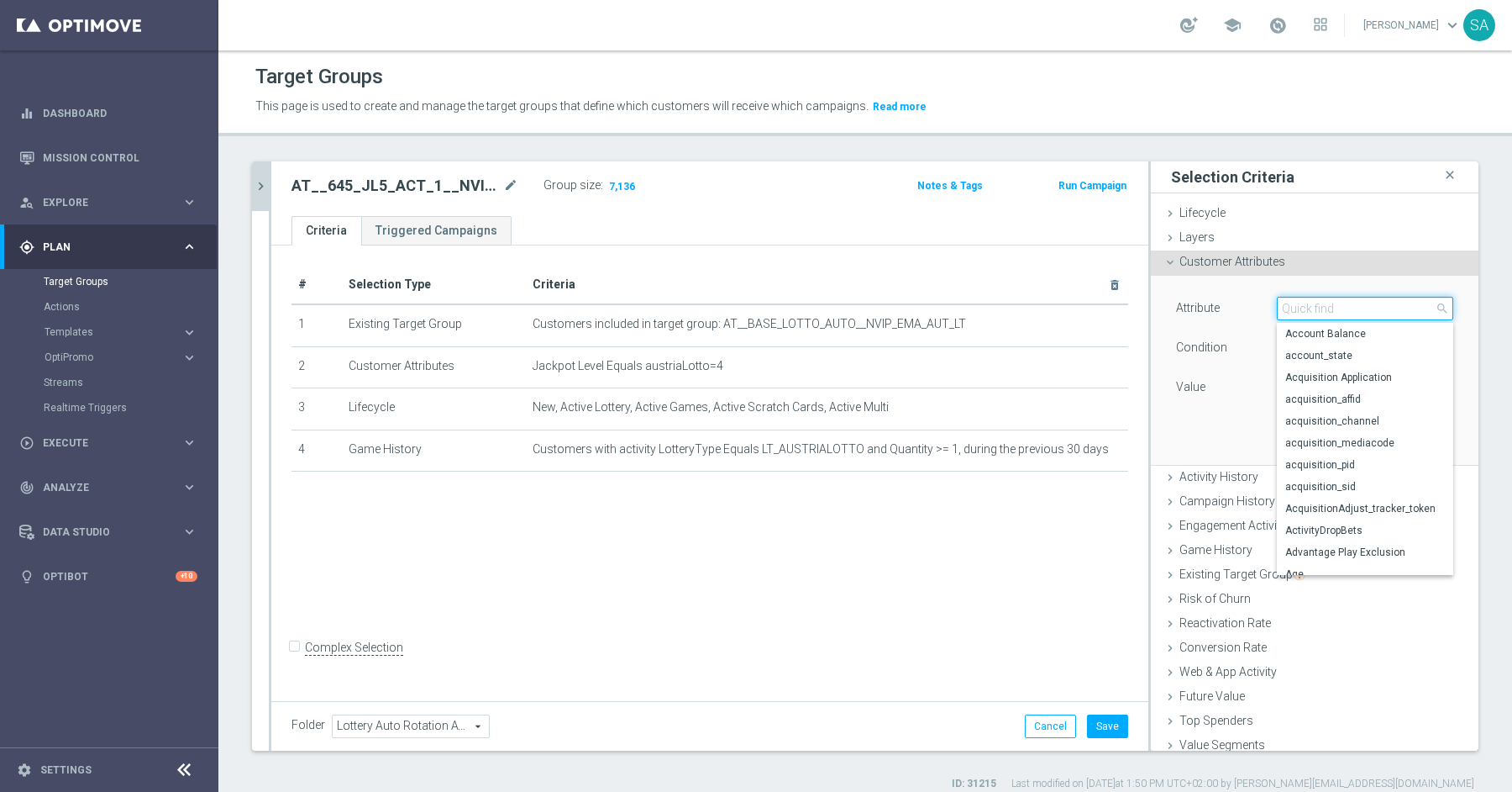
click at [1307, 305] on input "search" at bounding box center [1365, 308] width 177 height 23
type input "f"
type input "prefer"
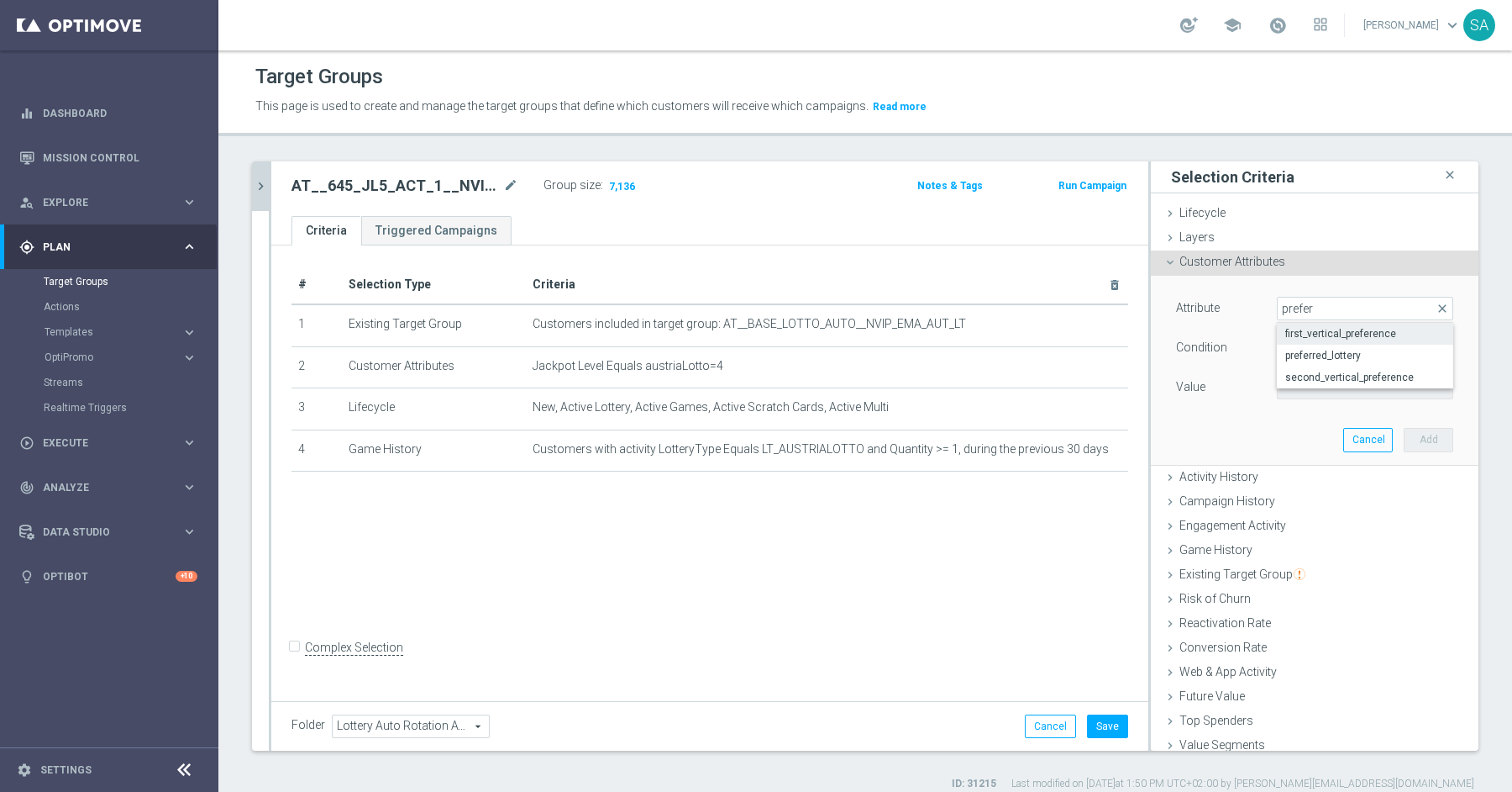
click at [1334, 330] on span "first_vertical_preference" at bounding box center [1365, 334] width 159 height 14
type input "first_vertical_preference"
click at [1325, 352] on span "Equals" at bounding box center [1365, 347] width 175 height 22
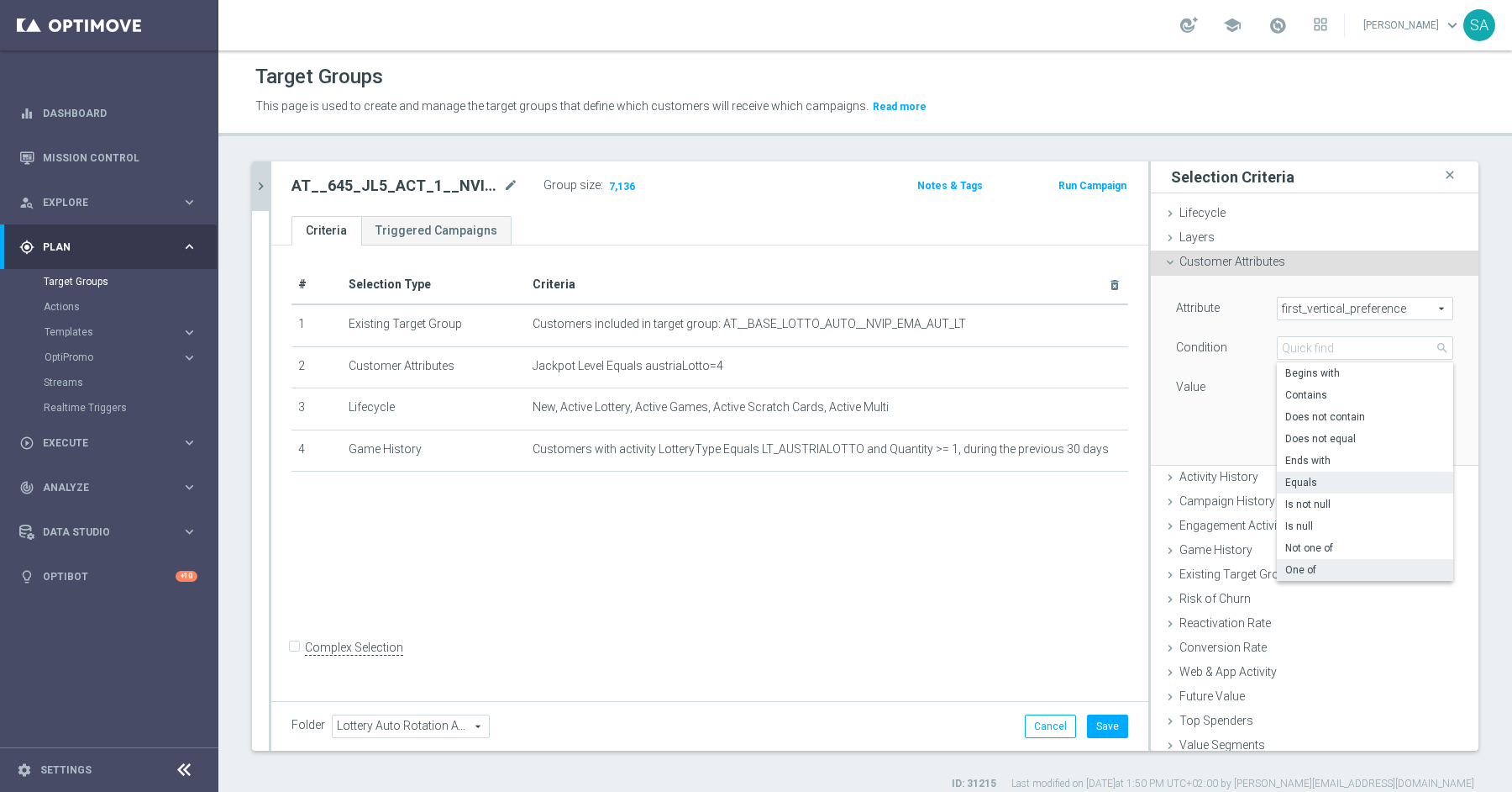
click at [1335, 564] on span "One of" at bounding box center [1365, 570] width 159 height 14
type input "One of"
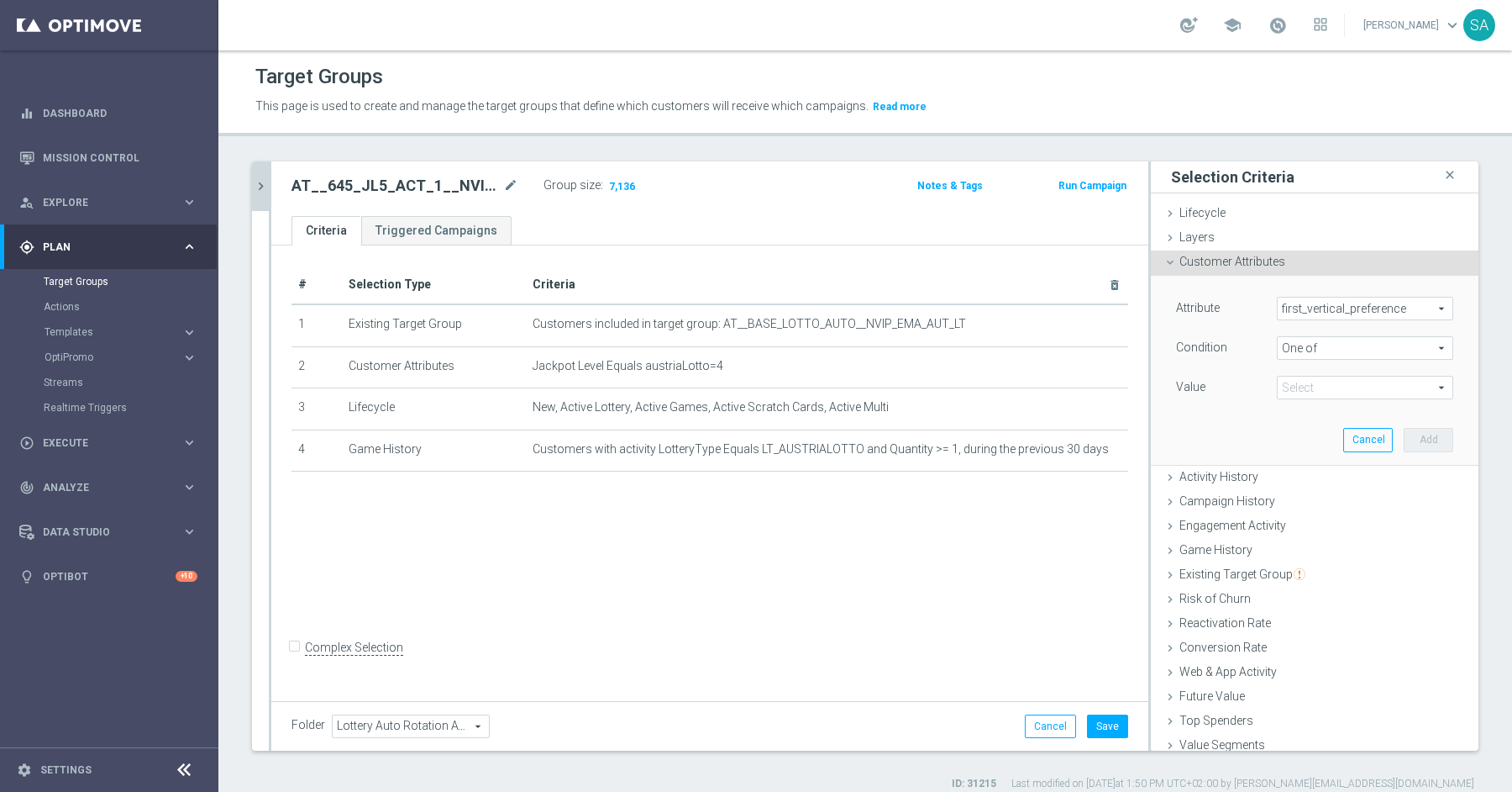
click at [1320, 384] on span at bounding box center [1365, 387] width 175 height 22
click at [1338, 474] on span "Lottery" at bounding box center [1377, 478] width 152 height 14
click at [1301, 474] on input "Lottery" at bounding box center [1295, 478] width 11 height 11
checkbox input "true"
type input "Lottery"
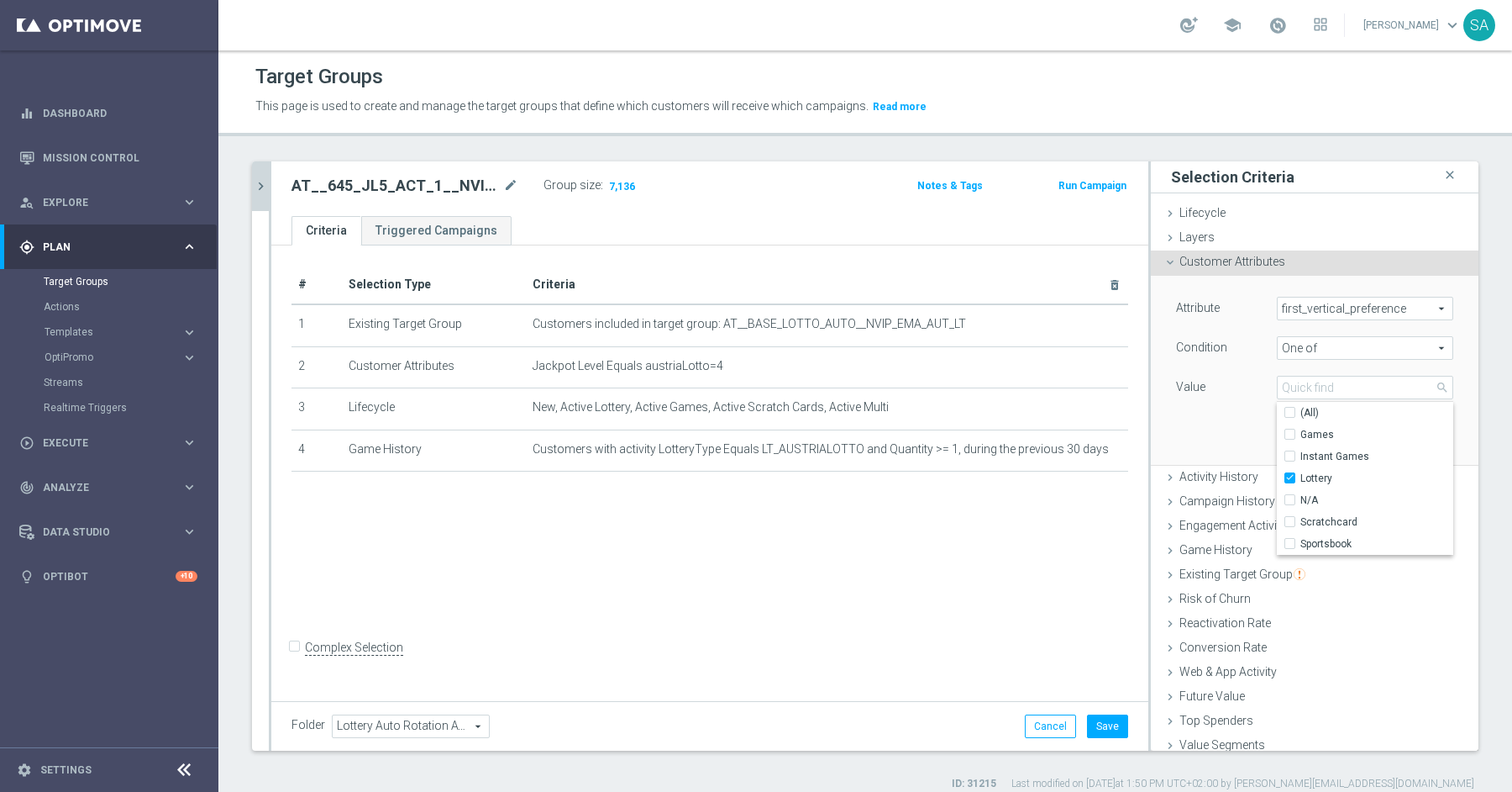
click at [1335, 344] on span "One of" at bounding box center [1365, 347] width 175 height 22
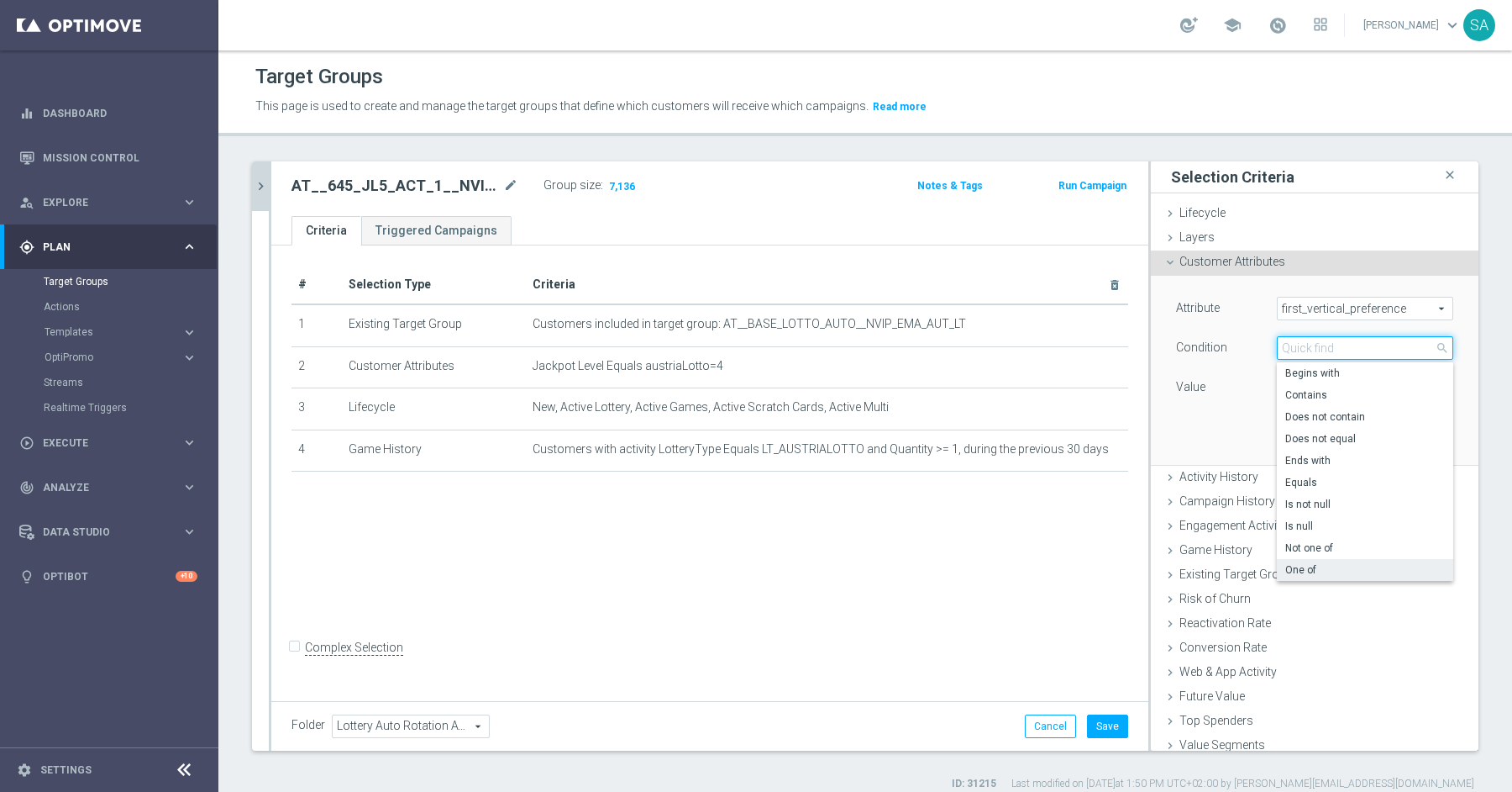
click at [1335, 344] on input "search" at bounding box center [1365, 347] width 177 height 23
click at [1324, 483] on span "Equals" at bounding box center [1365, 483] width 159 height 14
type input "Equals"
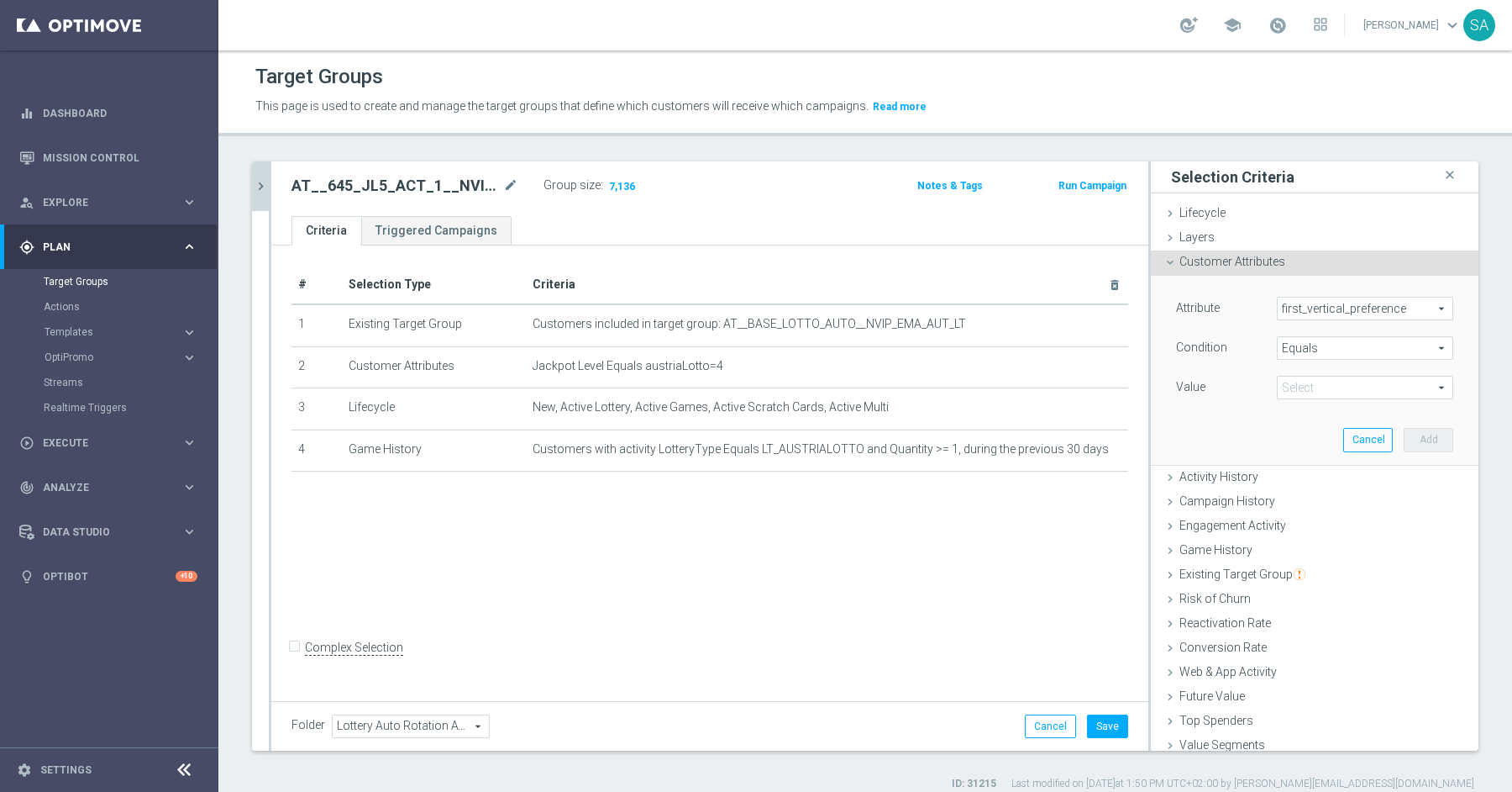
click at [1313, 384] on span at bounding box center [1365, 387] width 175 height 22
click at [1318, 459] on span "Lottery" at bounding box center [1365, 457] width 159 height 14
type input "Lottery"
click at [1428, 437] on button "Add" at bounding box center [1428, 439] width 50 height 23
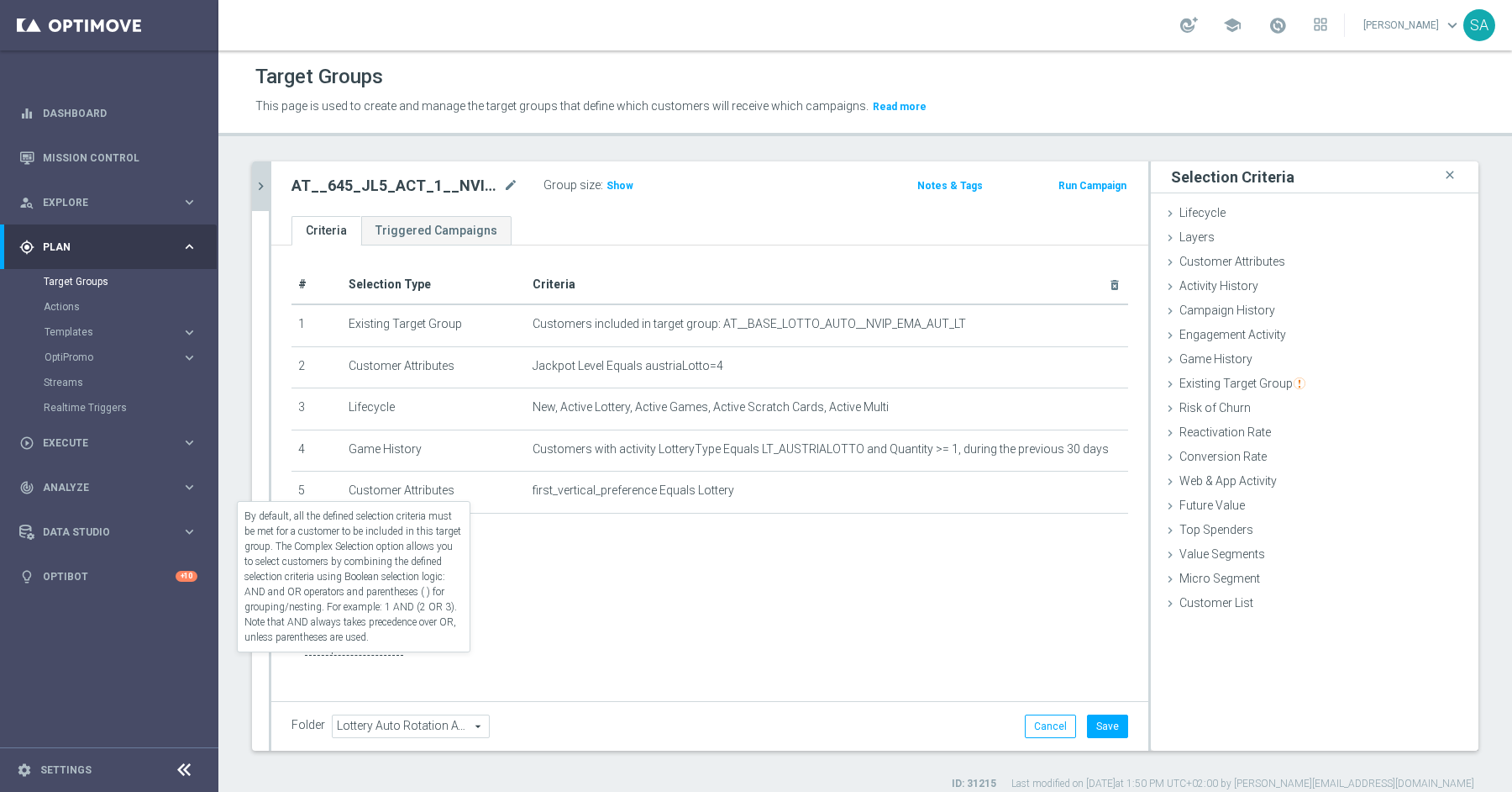
click at [310, 656] on label "Complex Selection" at bounding box center [354, 647] width 98 height 16
click at [302, 658] on input "Complex Selection" at bounding box center [296, 649] width 11 height 23
checkbox input "true"
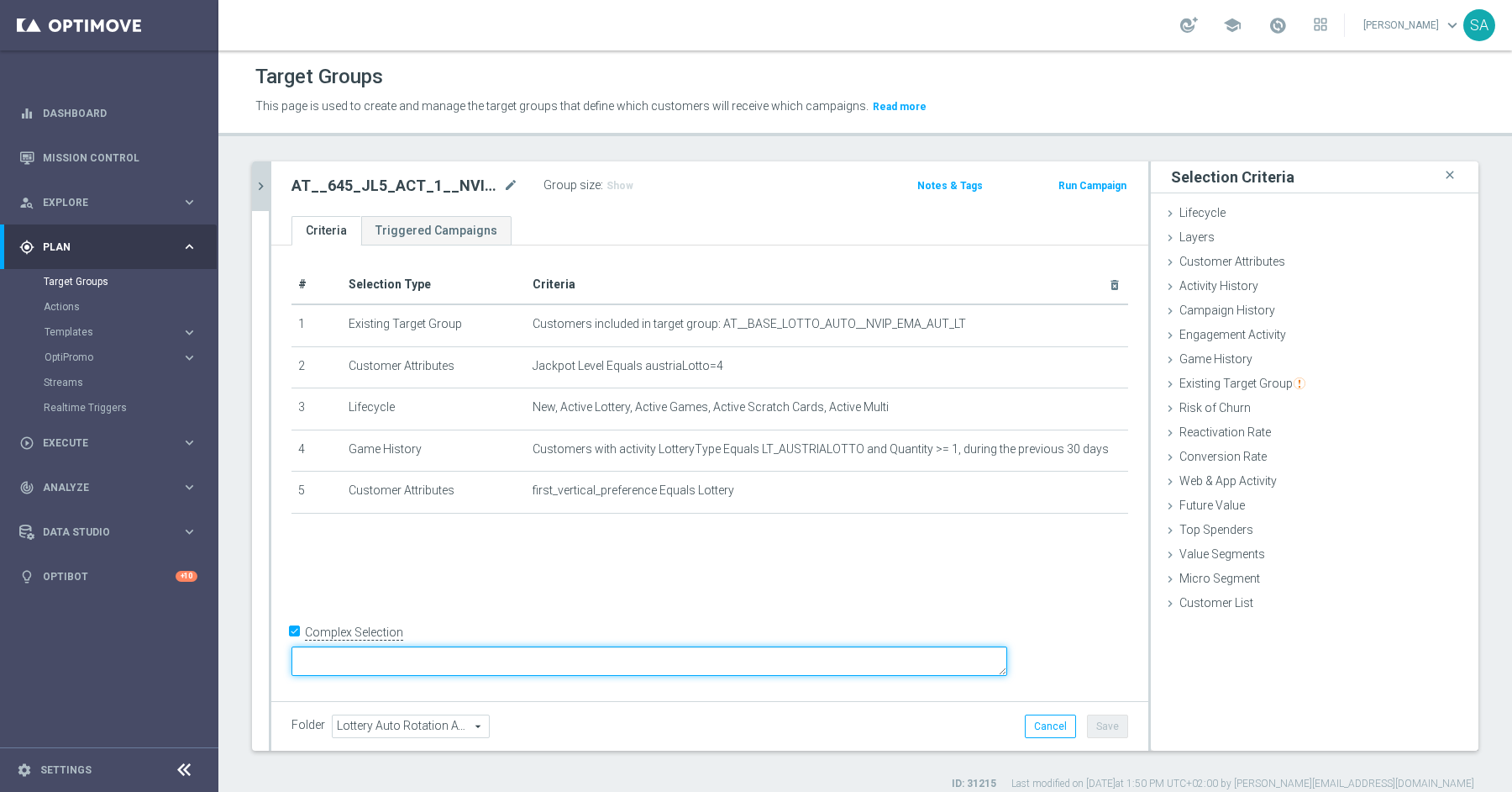
click at [452, 658] on textarea at bounding box center [649, 661] width 716 height 29
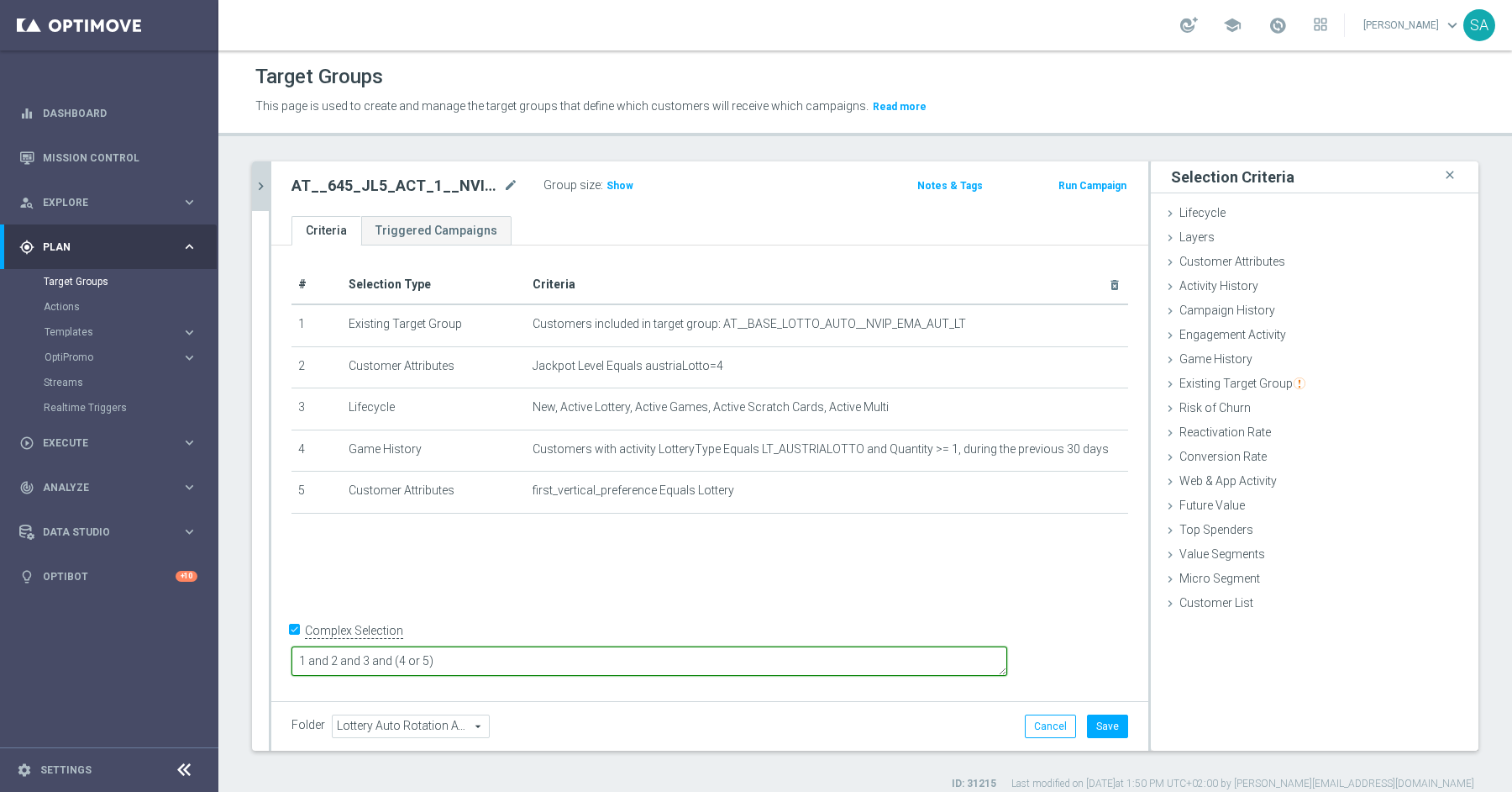
type textarea "1 and 2 and 3 and (4 or 5)"
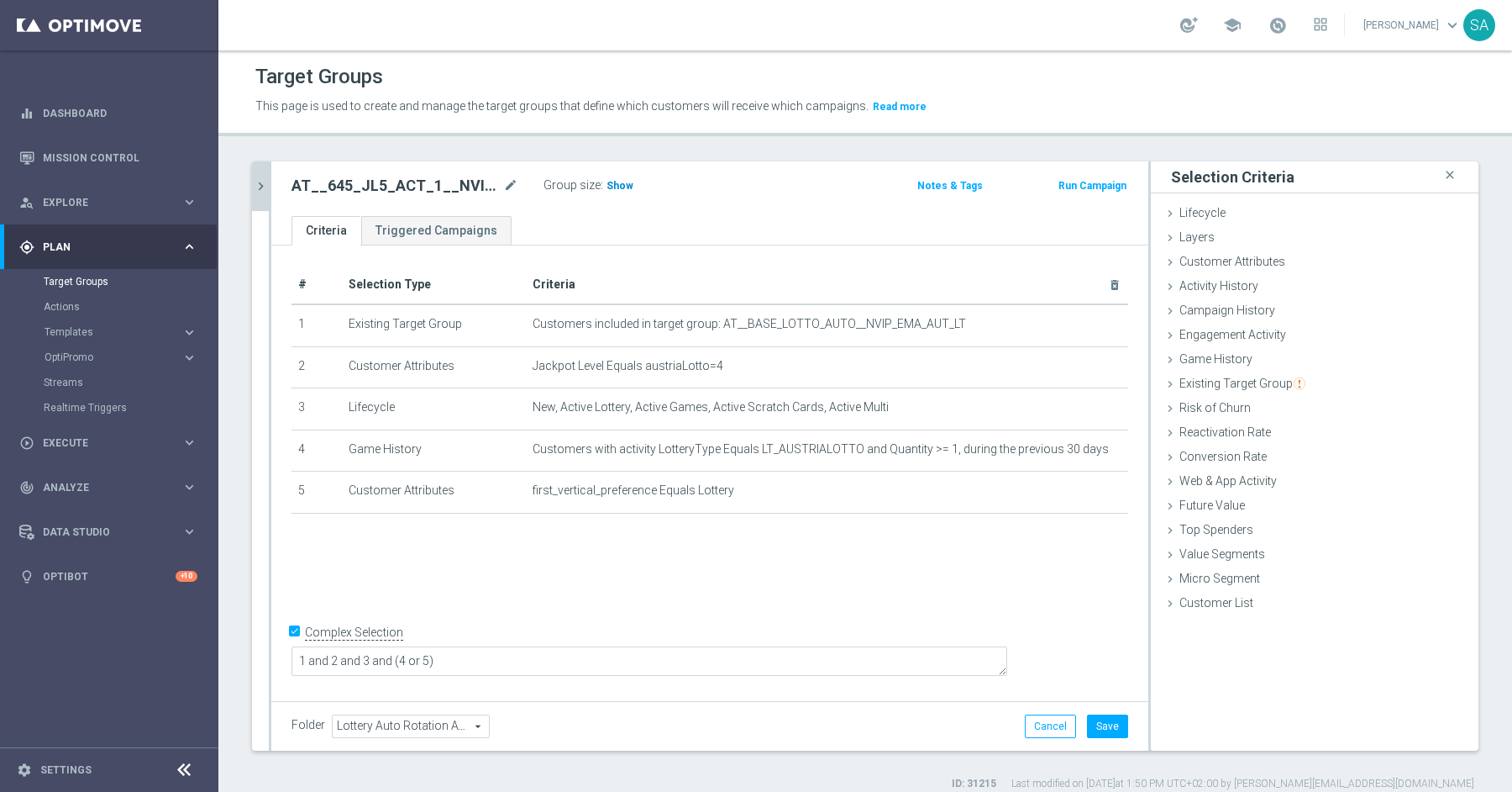
click at [622, 184] on span "Show" at bounding box center [619, 186] width 27 height 12
click at [1116, 722] on button "Save" at bounding box center [1108, 726] width 41 height 23
click at [257, 186] on icon "chevron_right" at bounding box center [261, 186] width 16 height 16
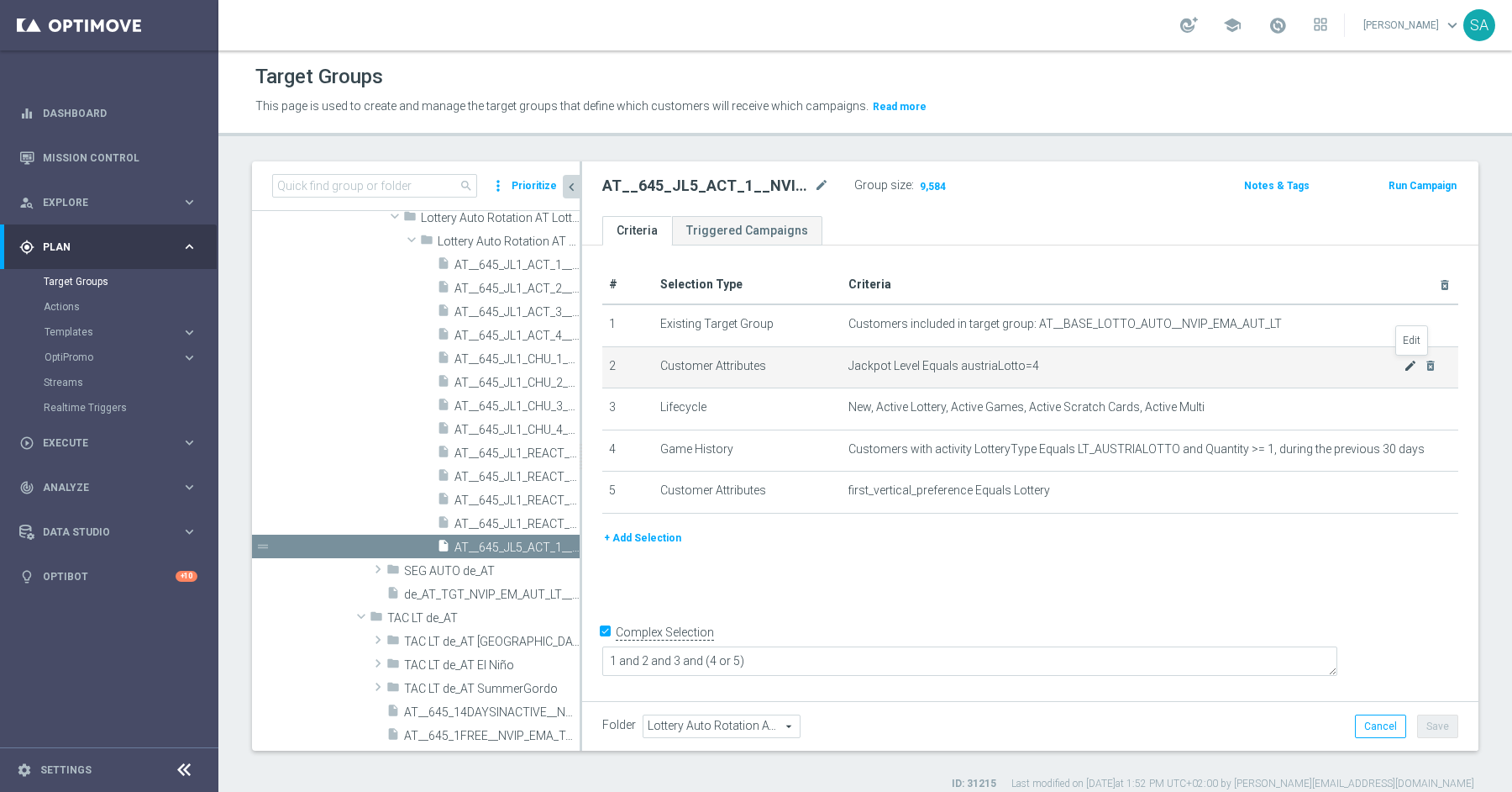
click at [1413, 361] on icon "mode_edit" at bounding box center [1410, 365] width 14 height 14
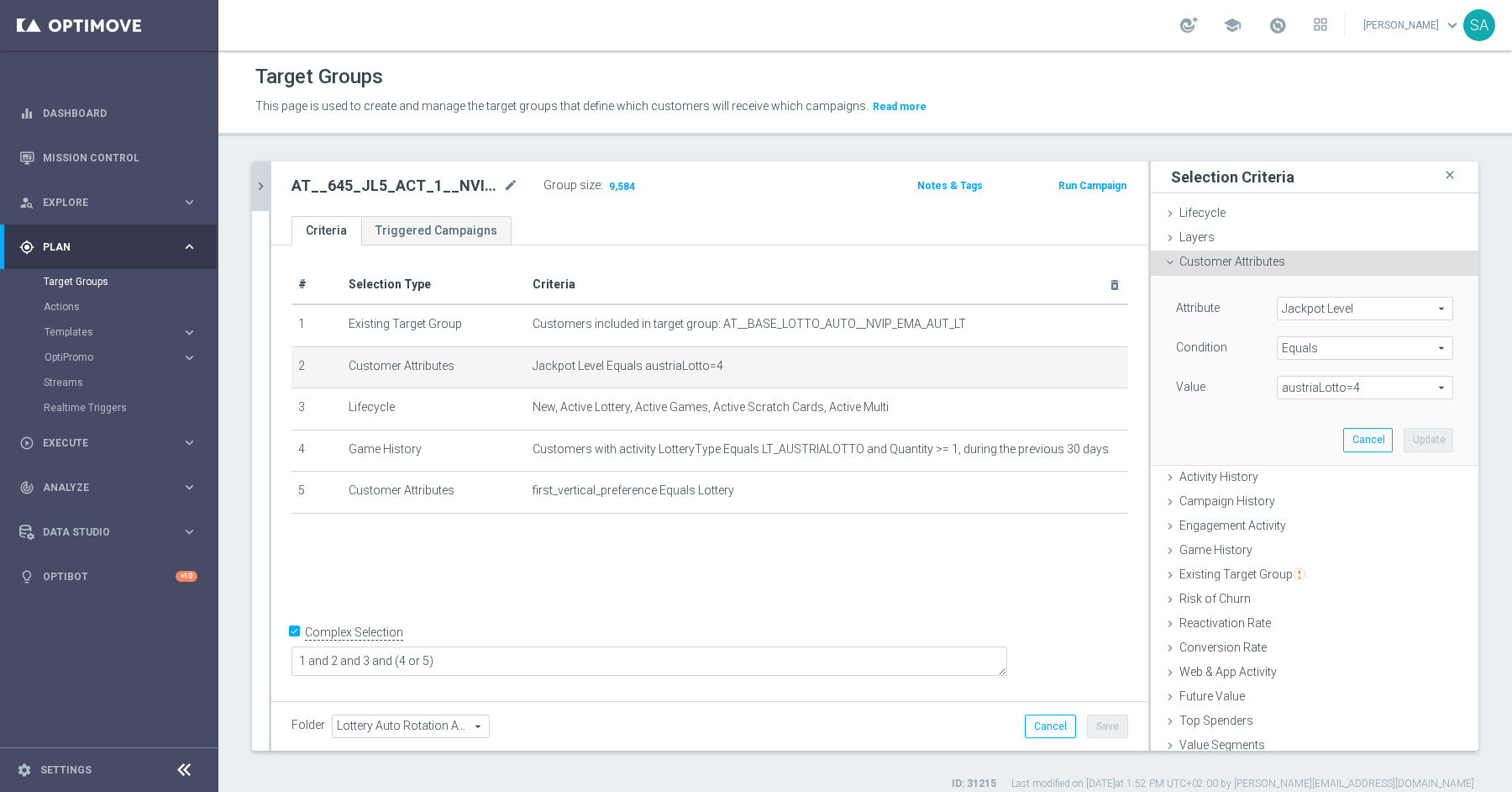
click at [1372, 384] on span "austriaLotto=4" at bounding box center [1365, 387] width 175 height 22
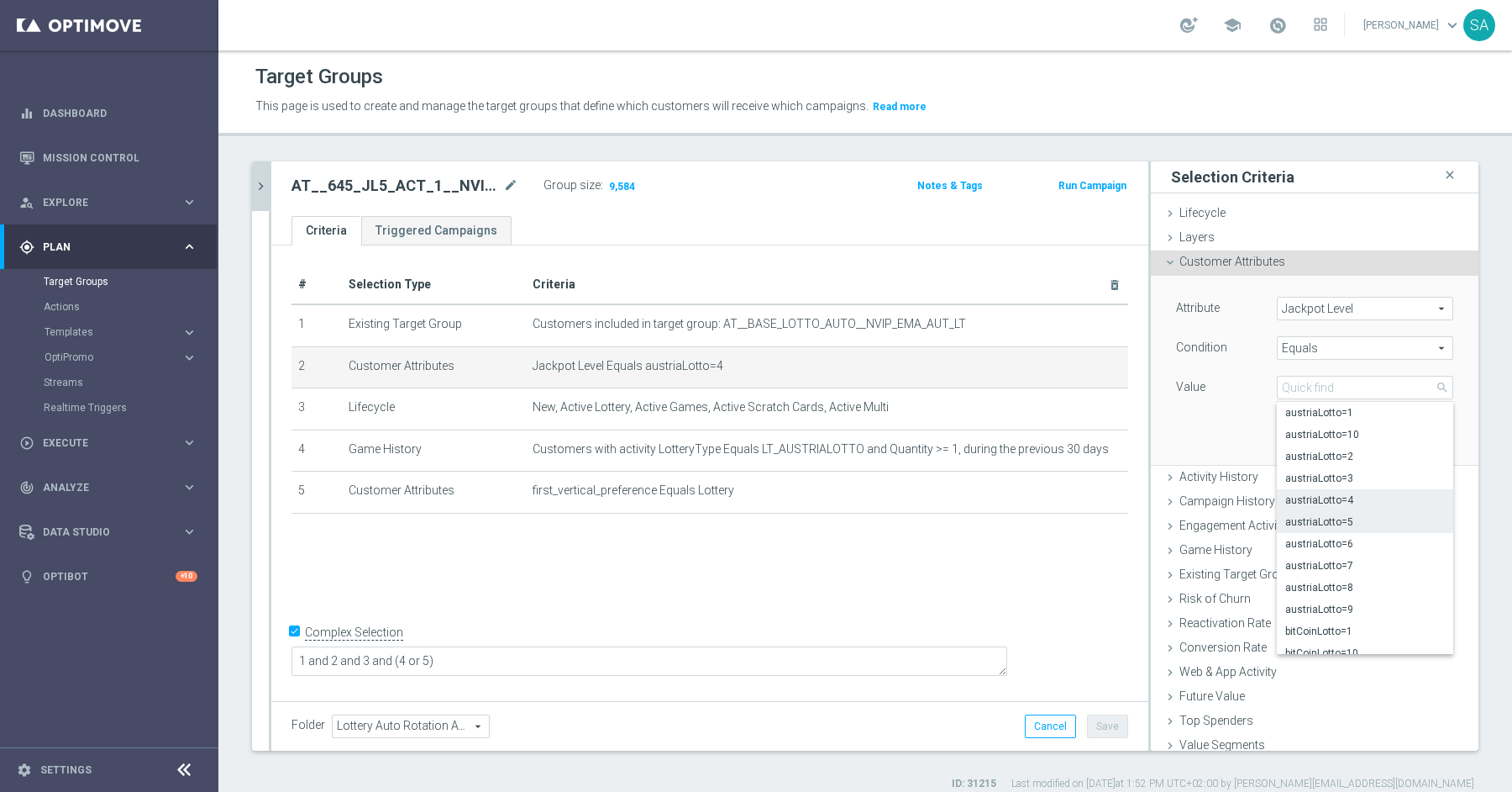
click at [1356, 515] on span "austriaLotto=5" at bounding box center [1365, 522] width 159 height 14
type input "austriaLotto=5"
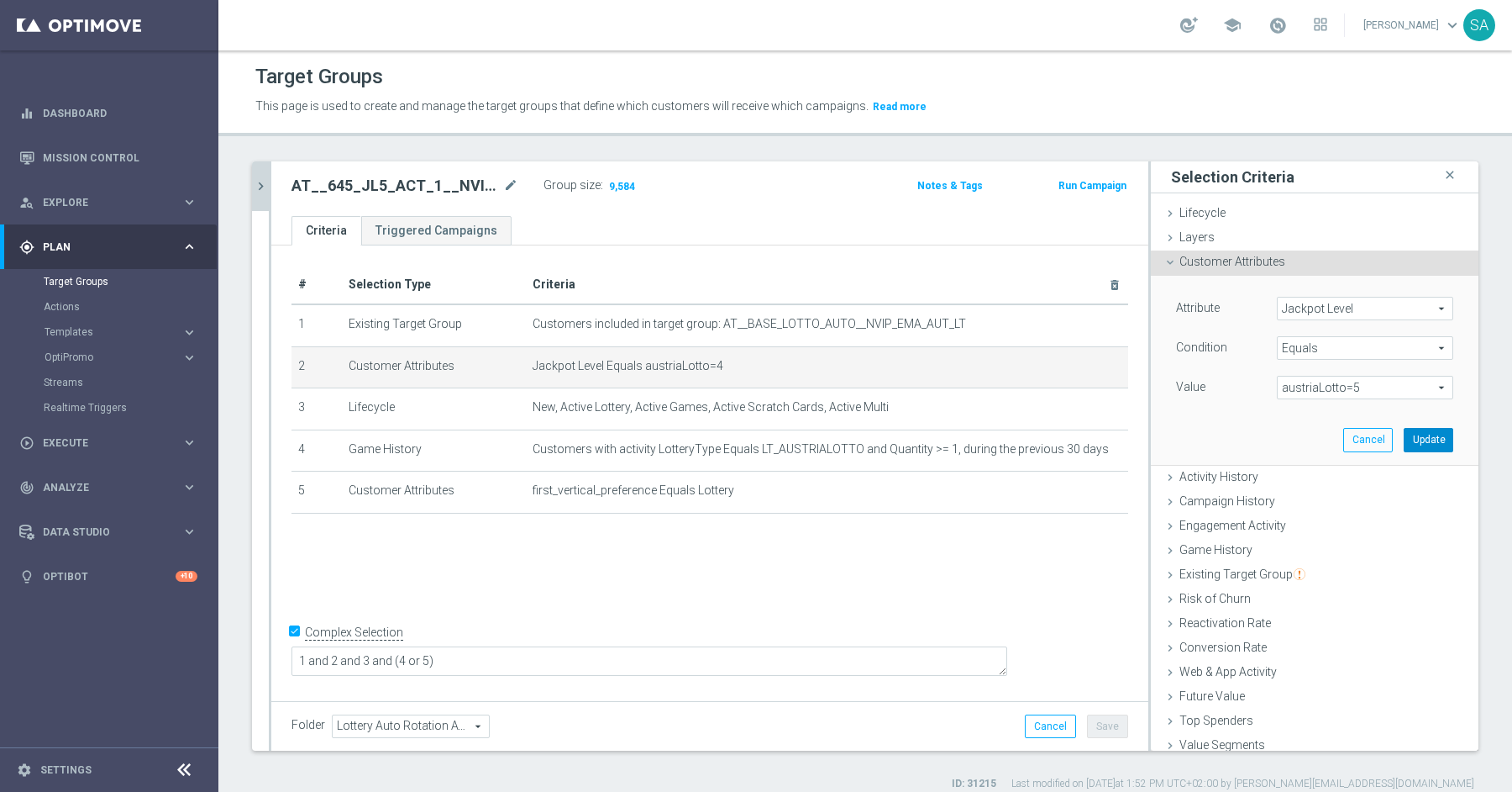
click at [1434, 440] on button "Update" at bounding box center [1428, 439] width 50 height 23
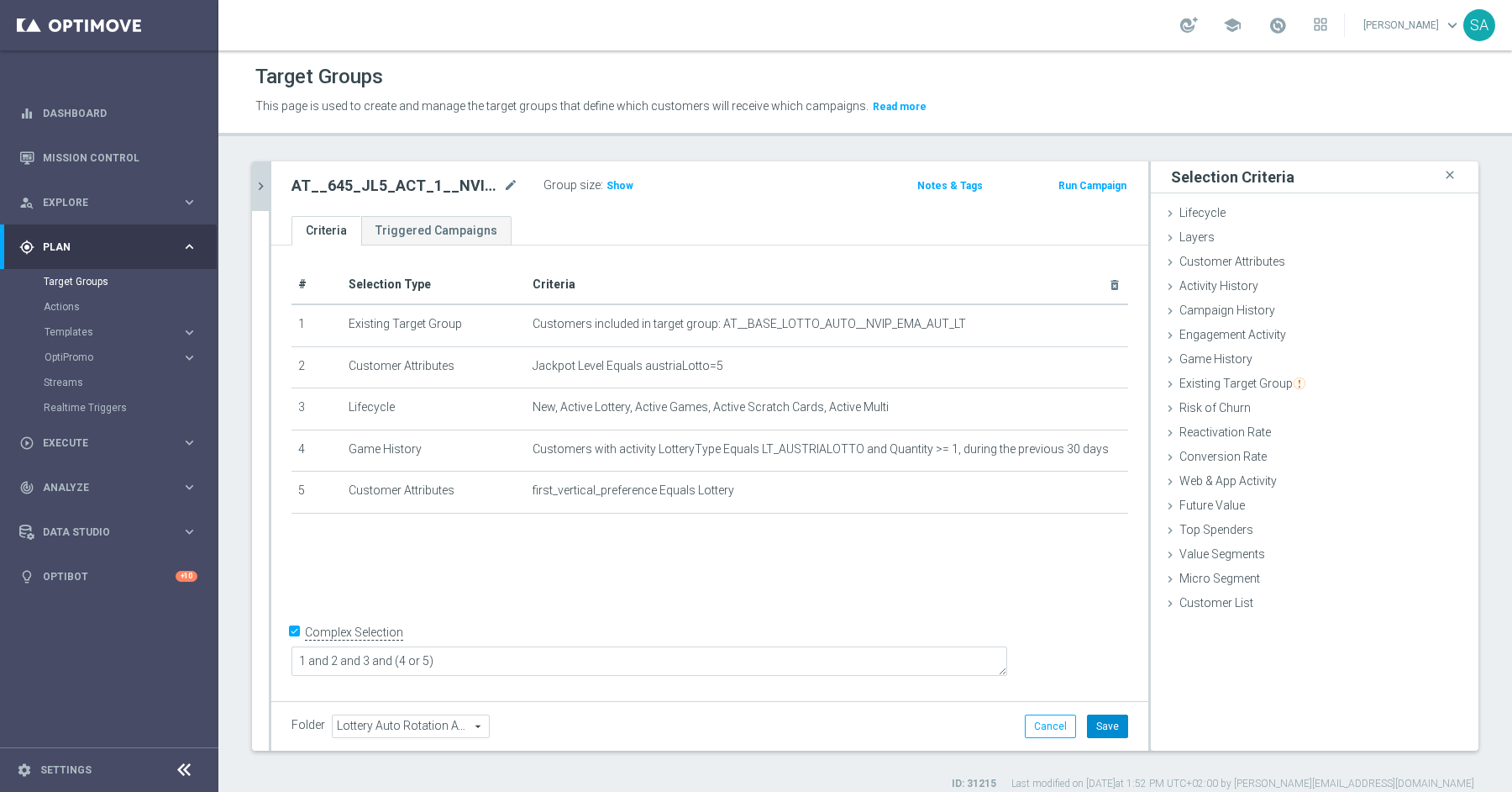
click at [1111, 727] on button "Save" at bounding box center [1108, 726] width 41 height 23
click at [258, 179] on icon "chevron_right" at bounding box center [261, 186] width 16 height 16
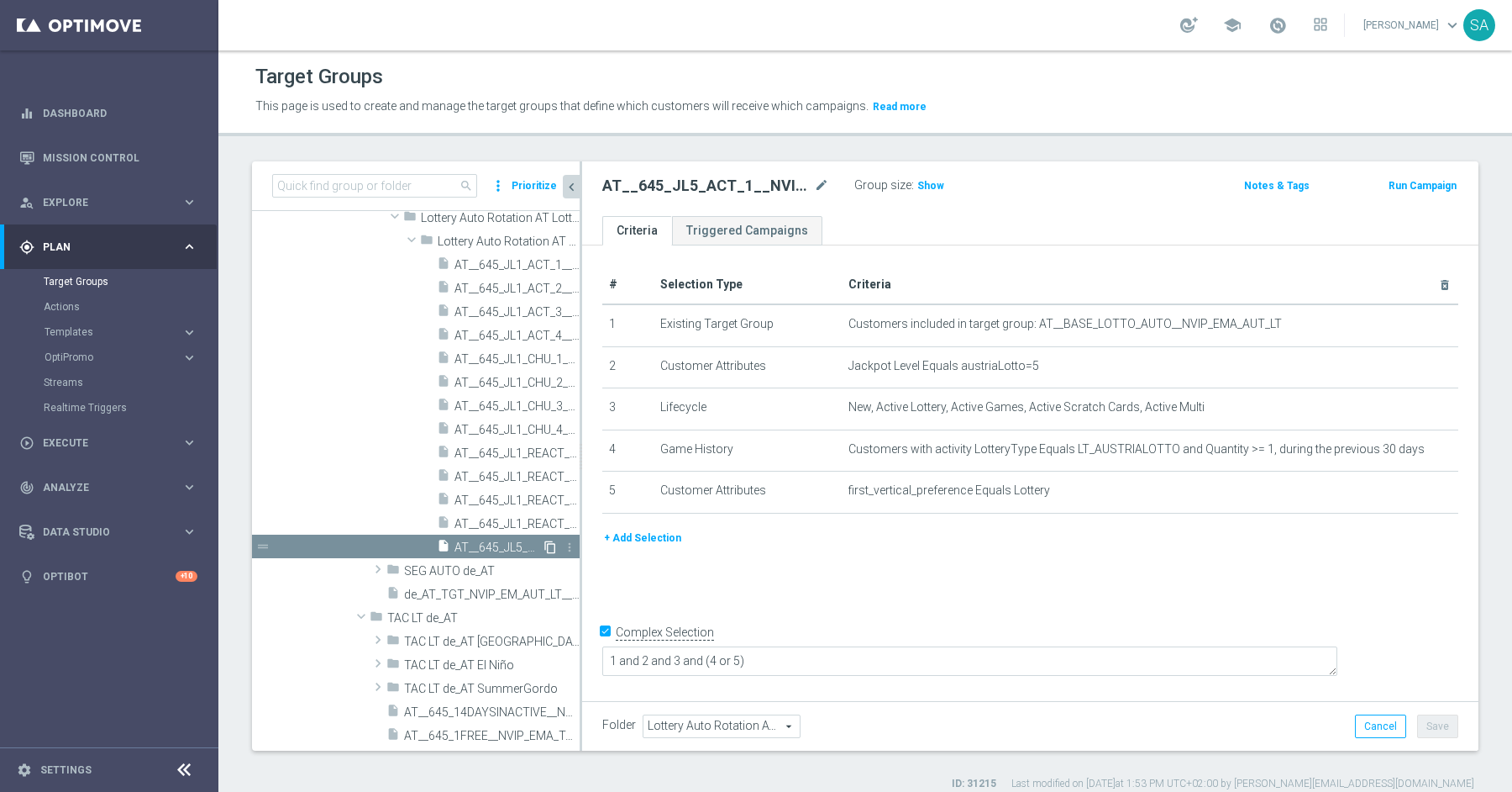
click at [554, 548] on icon "content_copy" at bounding box center [551, 547] width 14 height 14
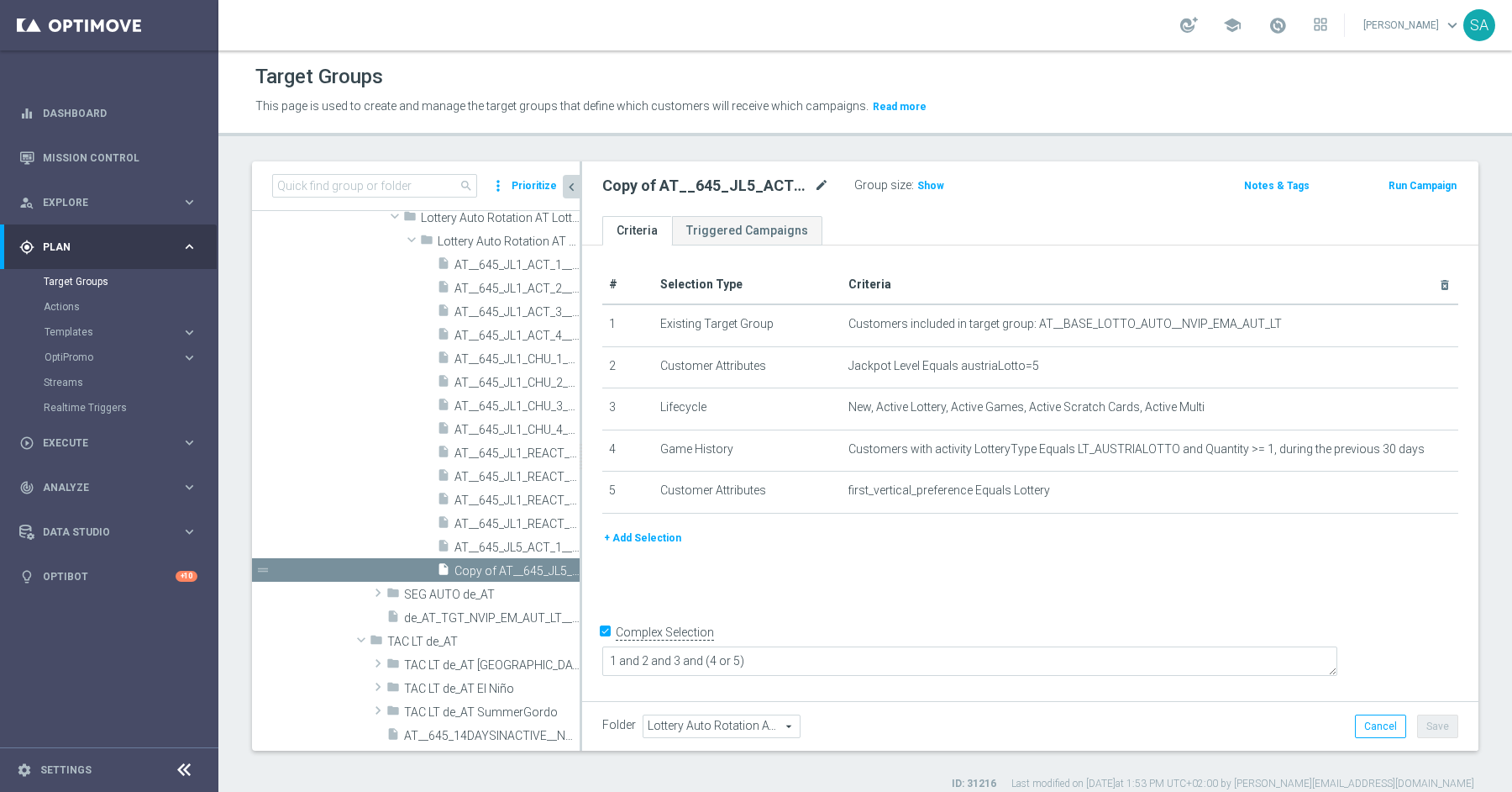
scroll to position [714, 0]
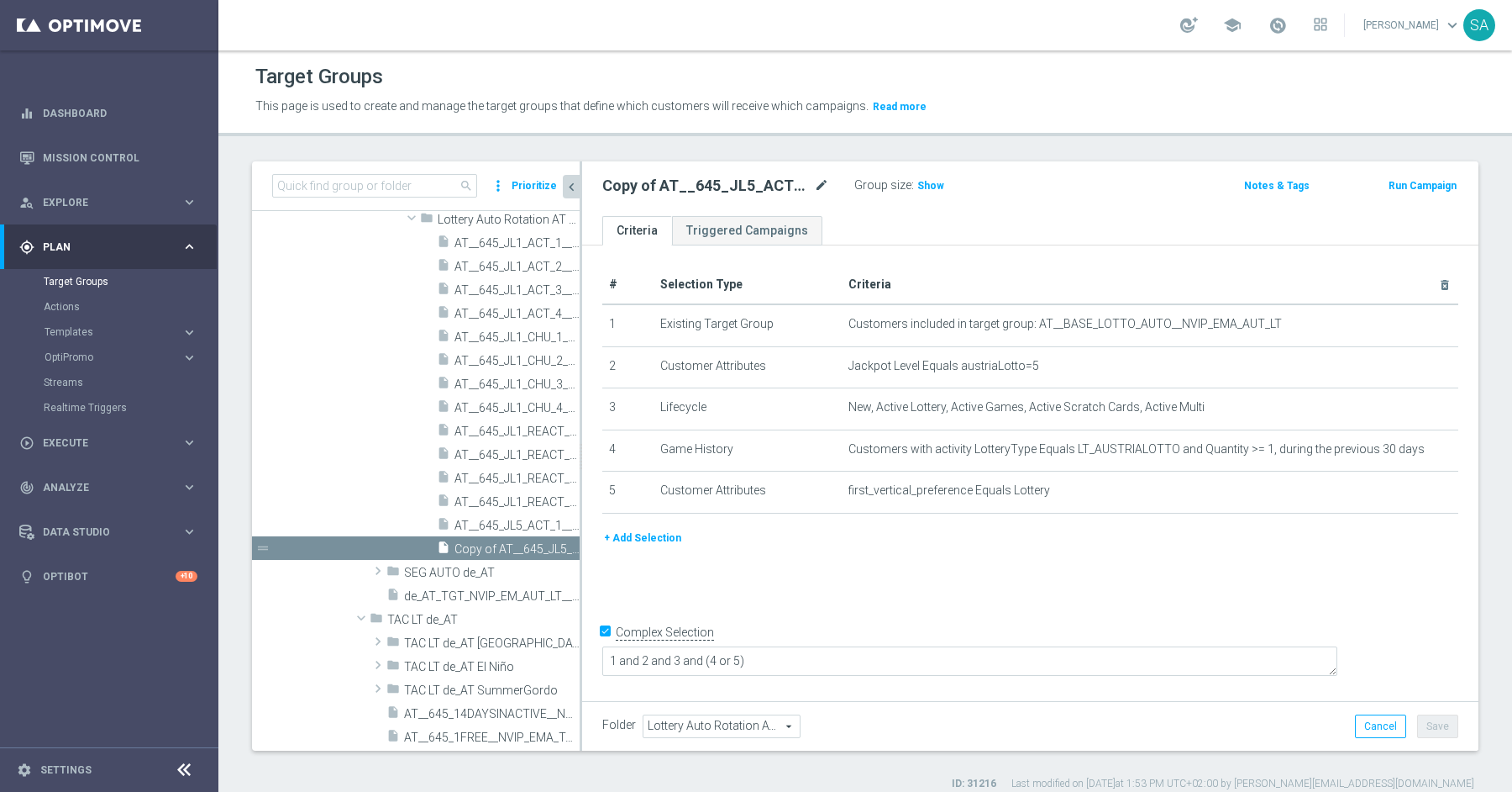
click at [828, 184] on icon "mode_edit" at bounding box center [822, 185] width 16 height 20
click at [647, 190] on input "Copy of AT__645_JL5_ACT_1__NVIP_EMA_AUT_LT" at bounding box center [715, 187] width 227 height 23
click at [714, 188] on input "AT__645_JL5_ACT_1__NVIP_EMA_AUT_LT" at bounding box center [715, 187] width 227 height 23
type input "AT__645_JL5_ACT_2__NVIP_EMA_AUT_LT"
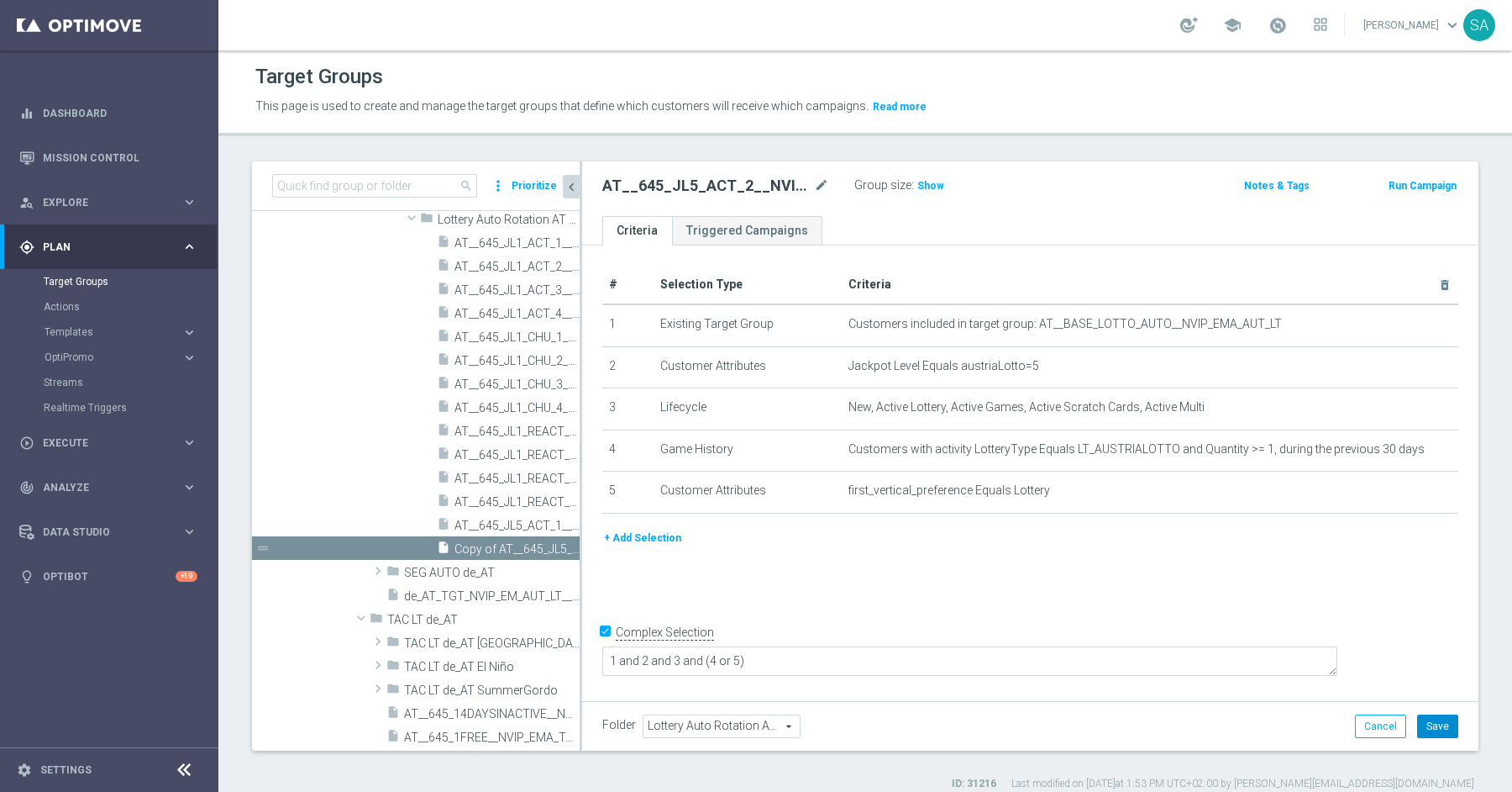
click at [1444, 714] on button "Save" at bounding box center [1438, 726] width 41 height 23
click at [497, 431] on span "AT__645_JL1_REACT_1__NVIP_EMA_AUT_LT" at bounding box center [498, 431] width 87 height 15
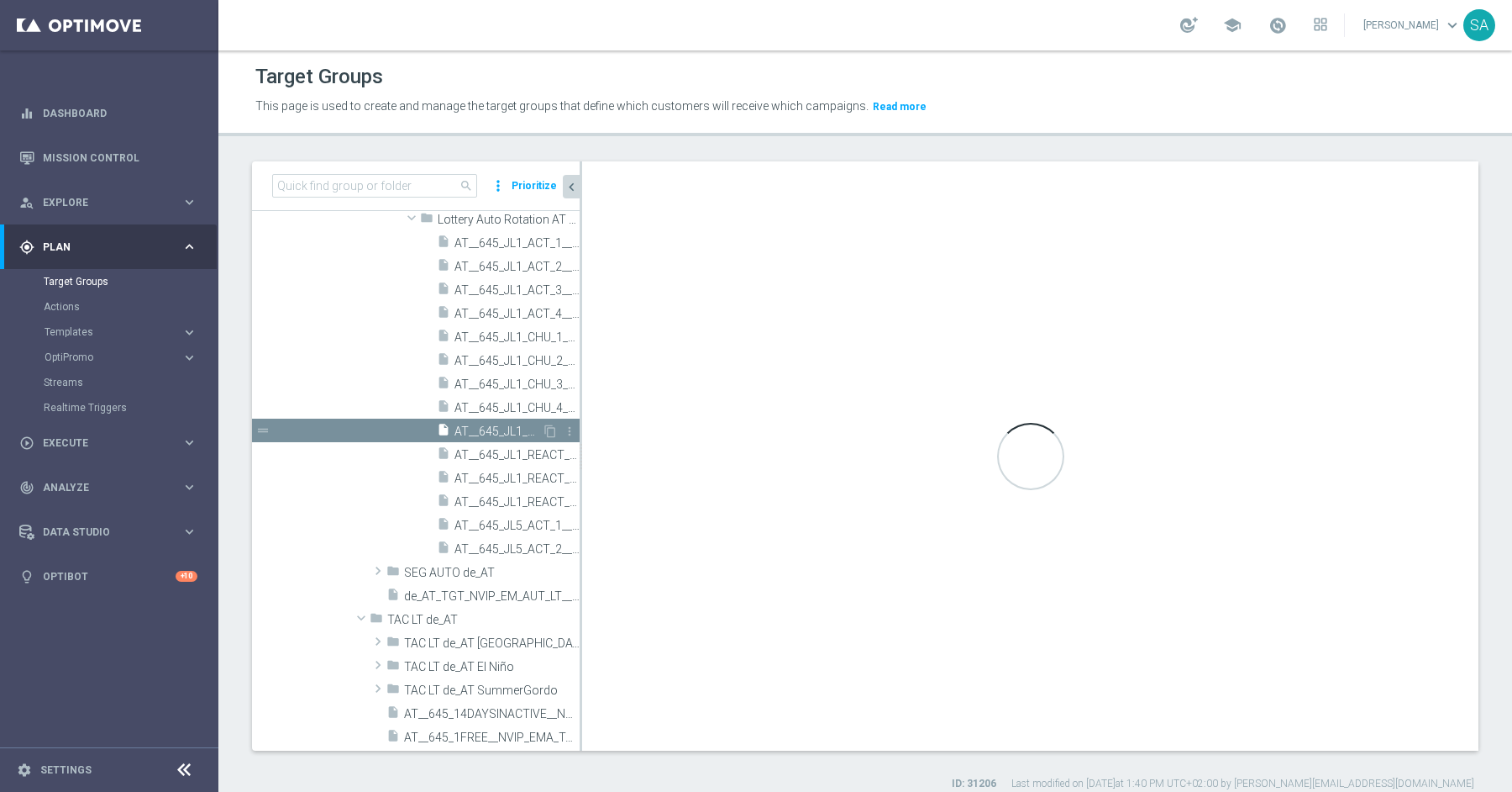
checkbox input "false"
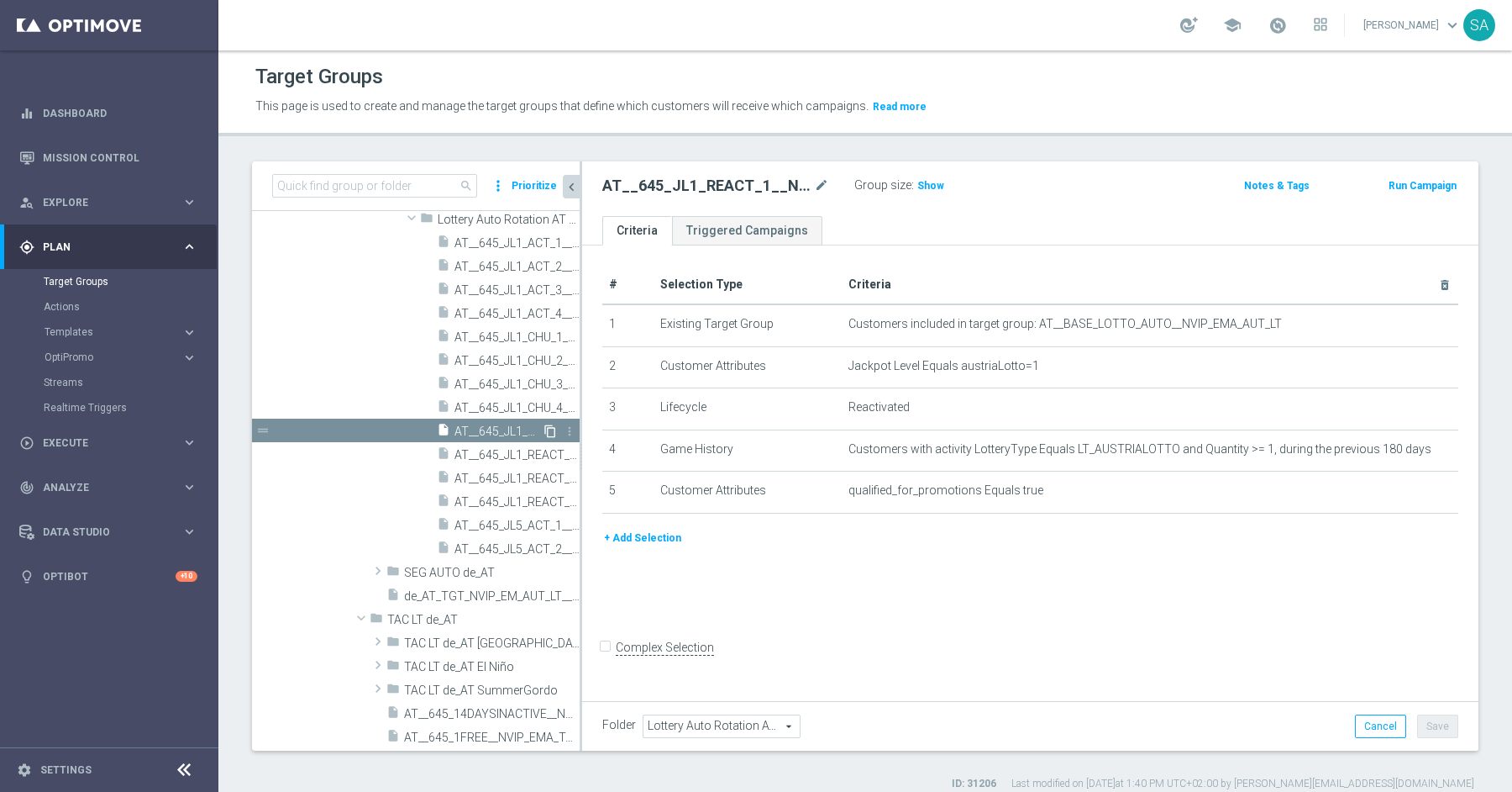
click at [554, 432] on icon "content_copy" at bounding box center [551, 431] width 14 height 14
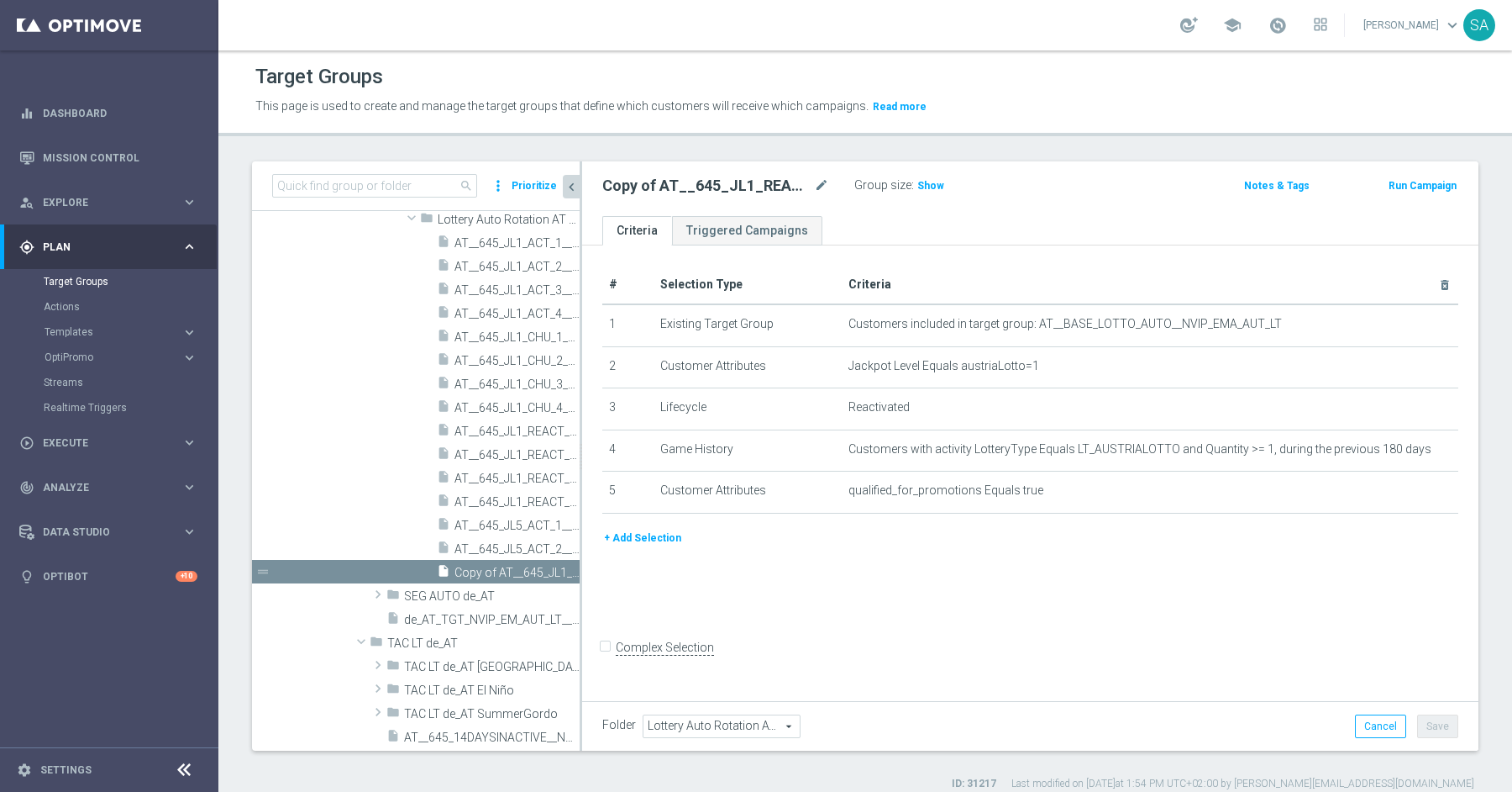
scroll to position [735, 0]
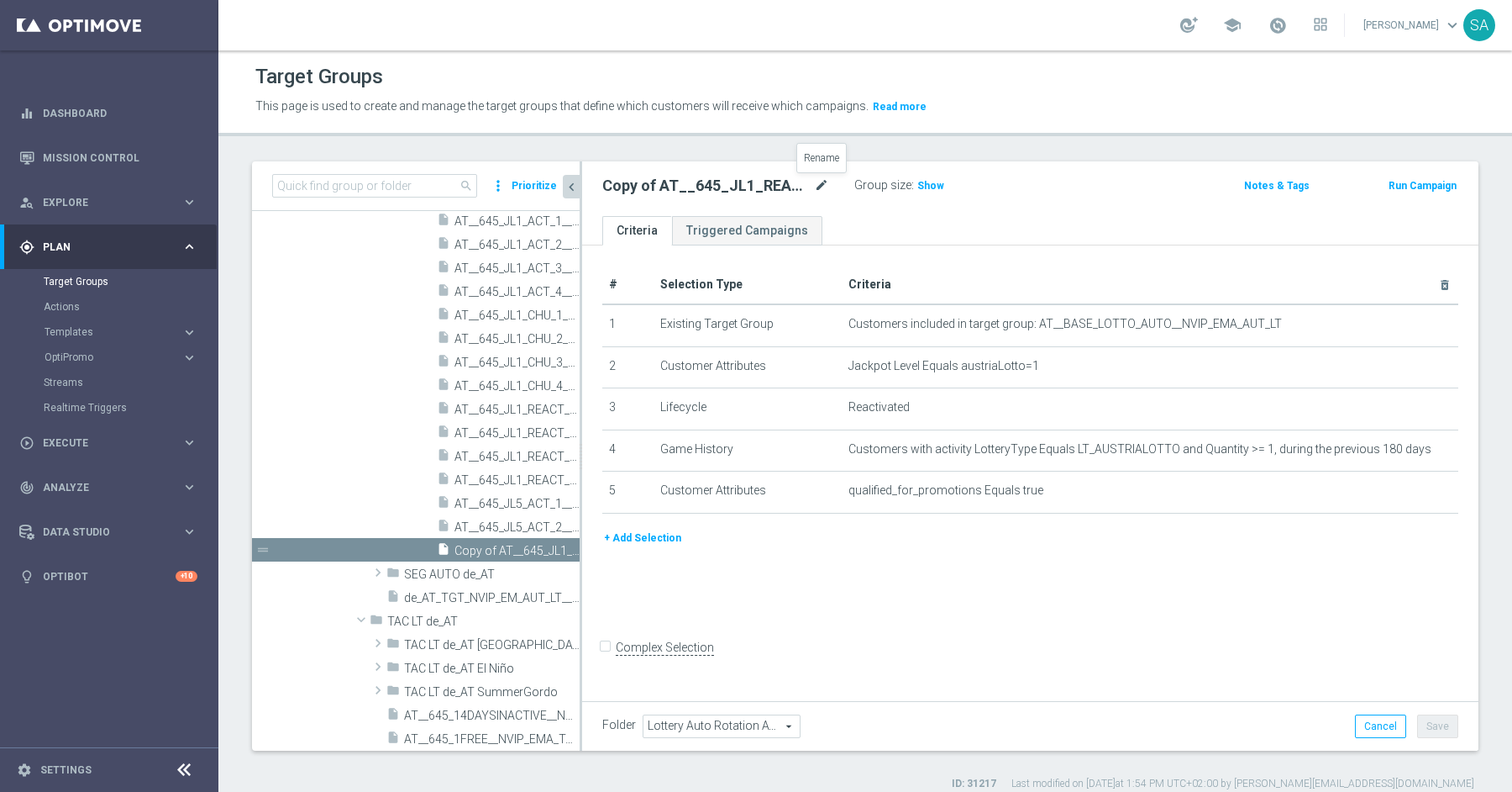
click at [819, 181] on icon "mode_edit" at bounding box center [822, 185] width 16 height 20
click at [673, 192] on input "AT__645_JL1_REACT_1__NVIP_EMA_AUT_LT" at bounding box center [715, 187] width 227 height 23
type input "AT__645_JL5_REACT_1__NVIP_EMA_AUT_LT"
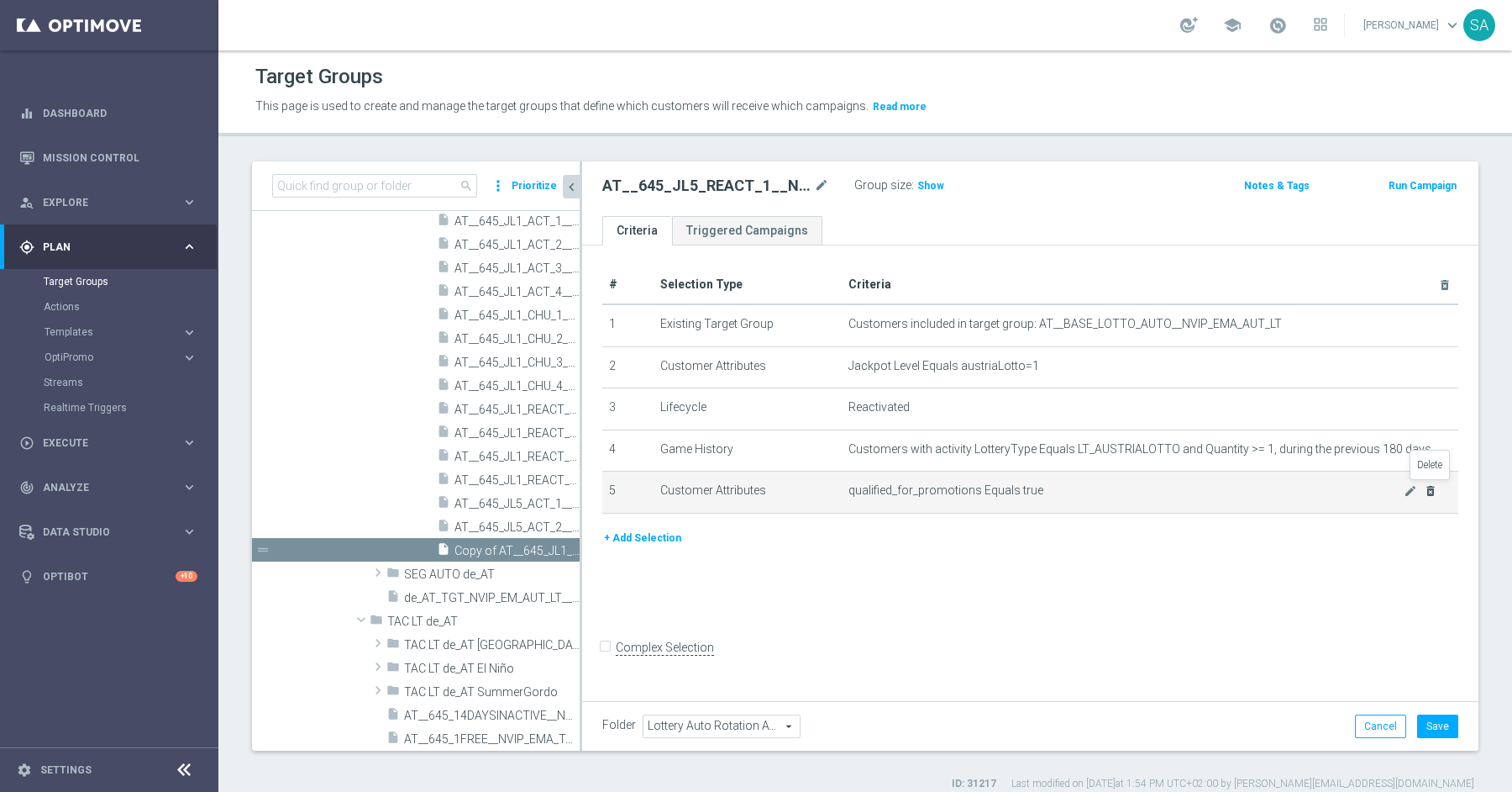
click at [1434, 489] on icon "delete_forever" at bounding box center [1431, 491] width 14 height 14
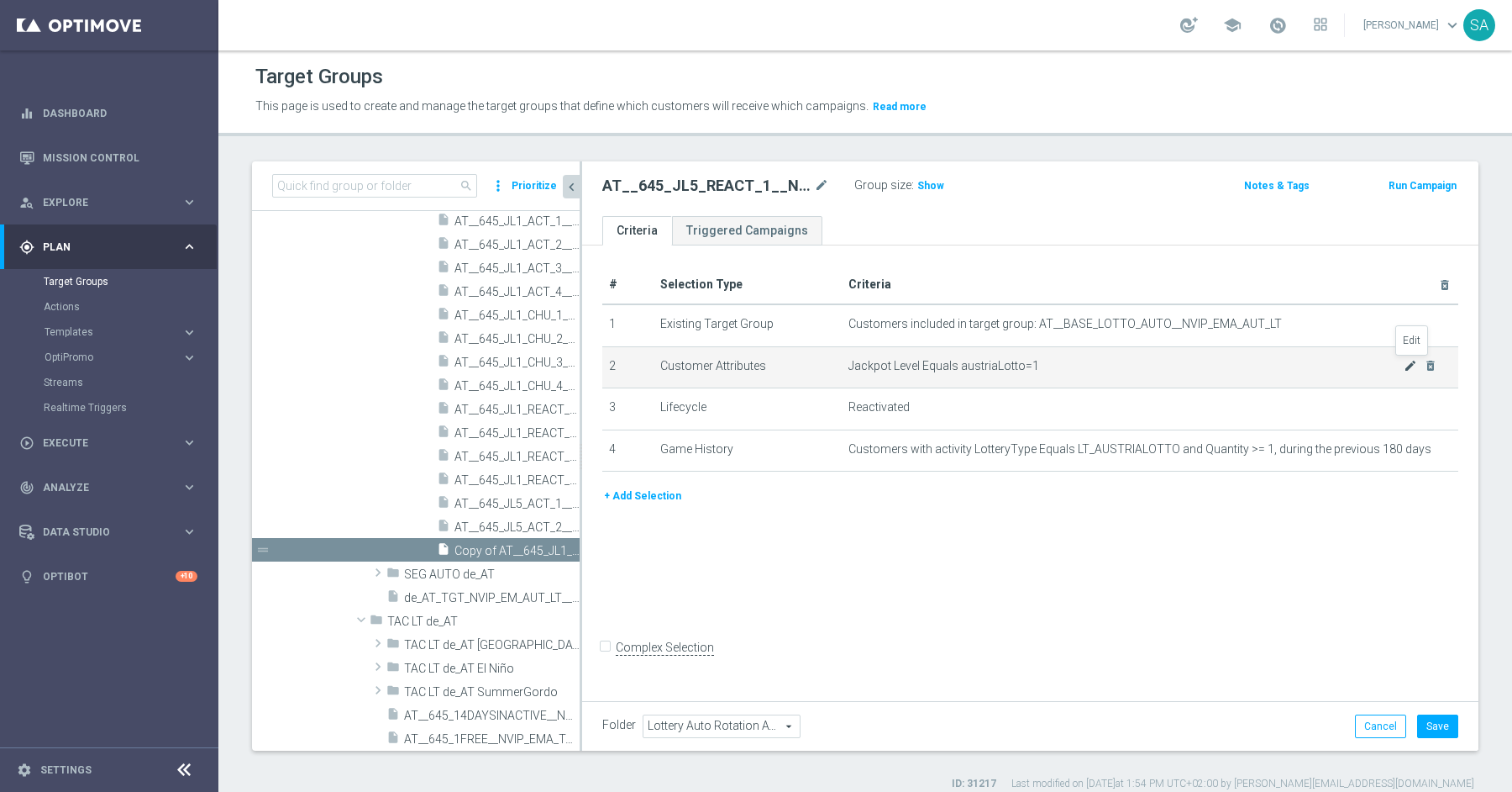
click at [1406, 359] on icon "mode_edit" at bounding box center [1410, 365] width 14 height 14
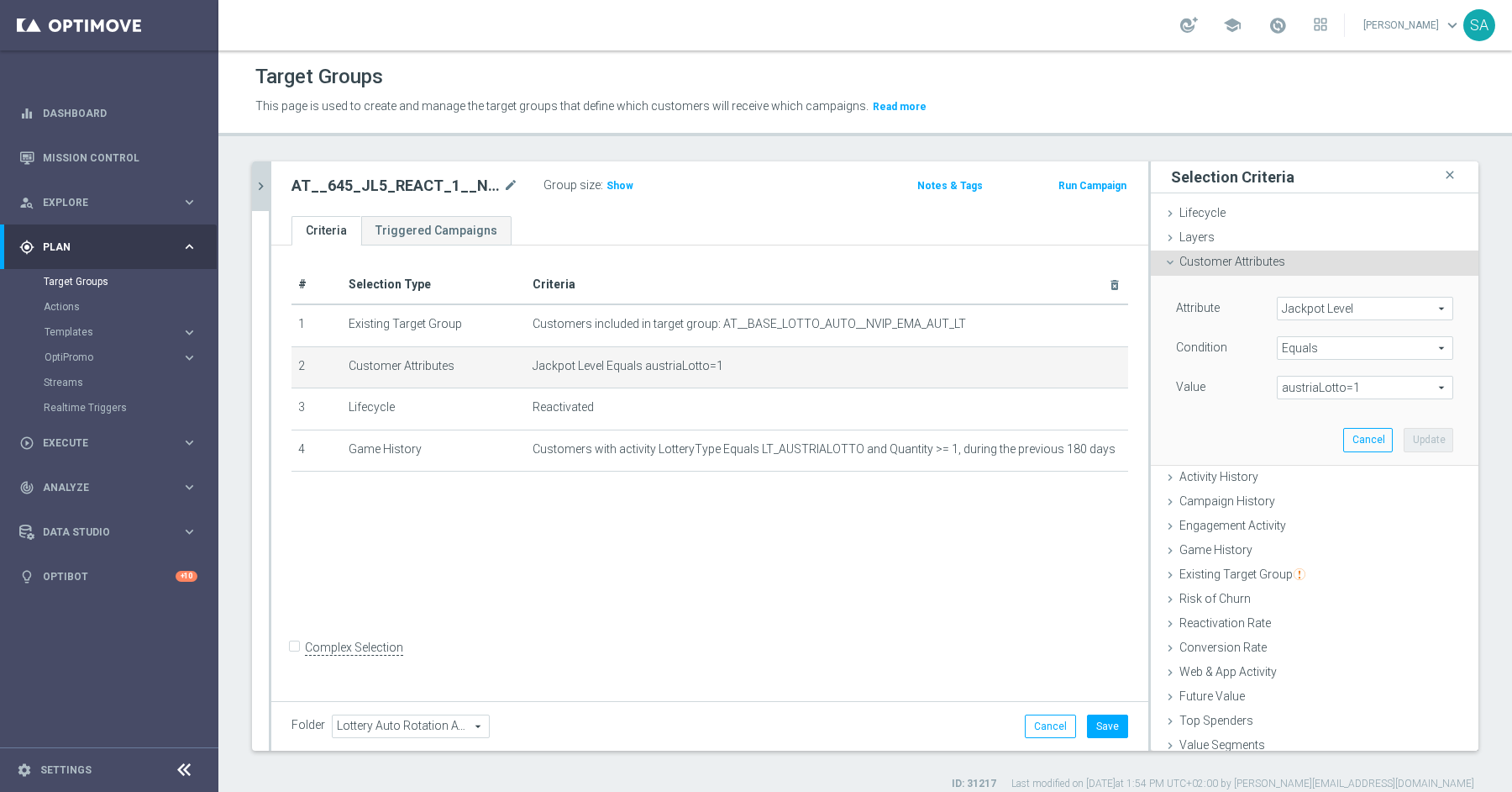
click at [1376, 377] on span "austriaLotto=1" at bounding box center [1365, 387] width 175 height 22
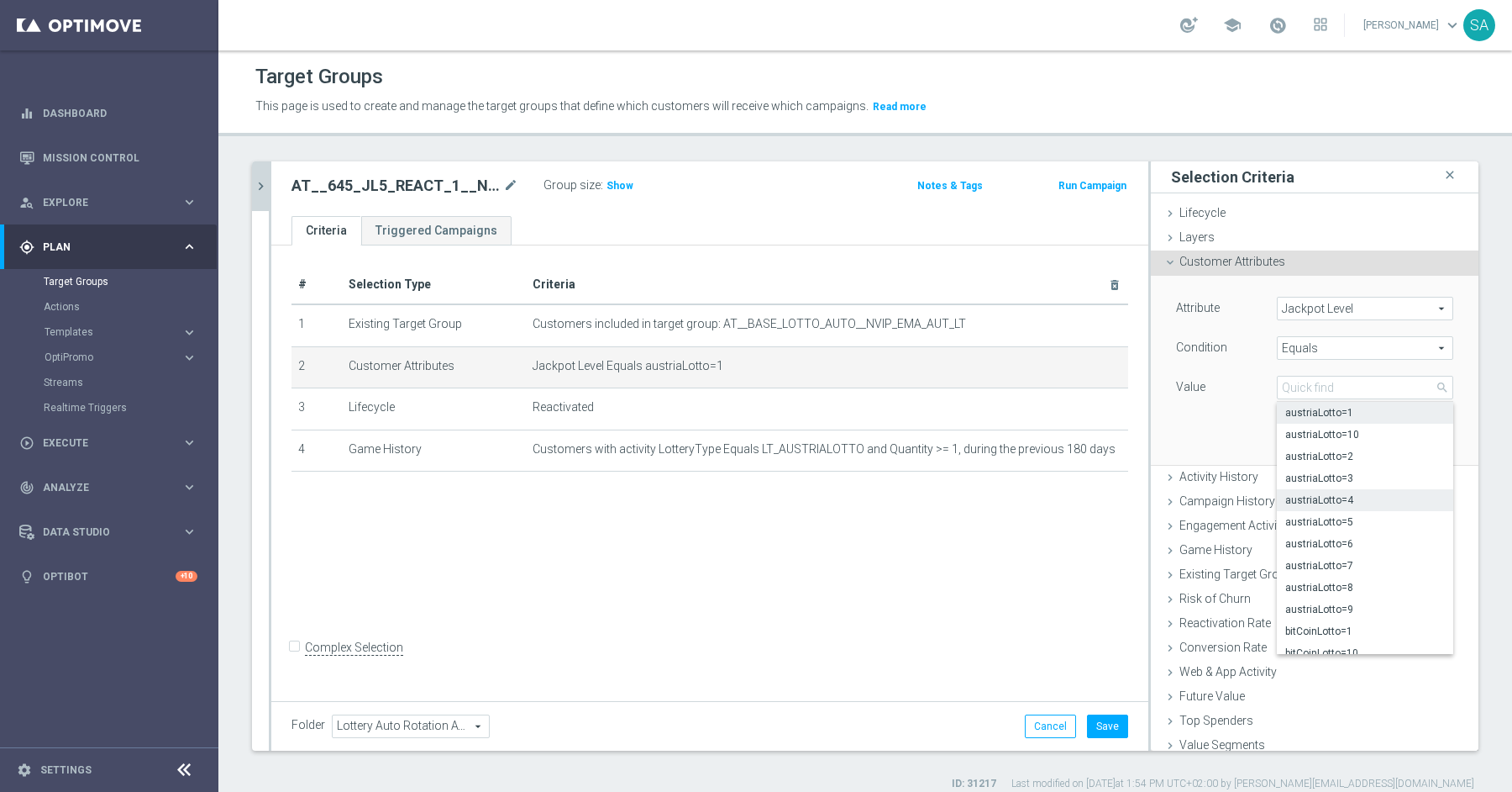
click at [1372, 496] on span "austriaLotto=4" at bounding box center [1365, 500] width 159 height 14
type input "austriaLotto=4"
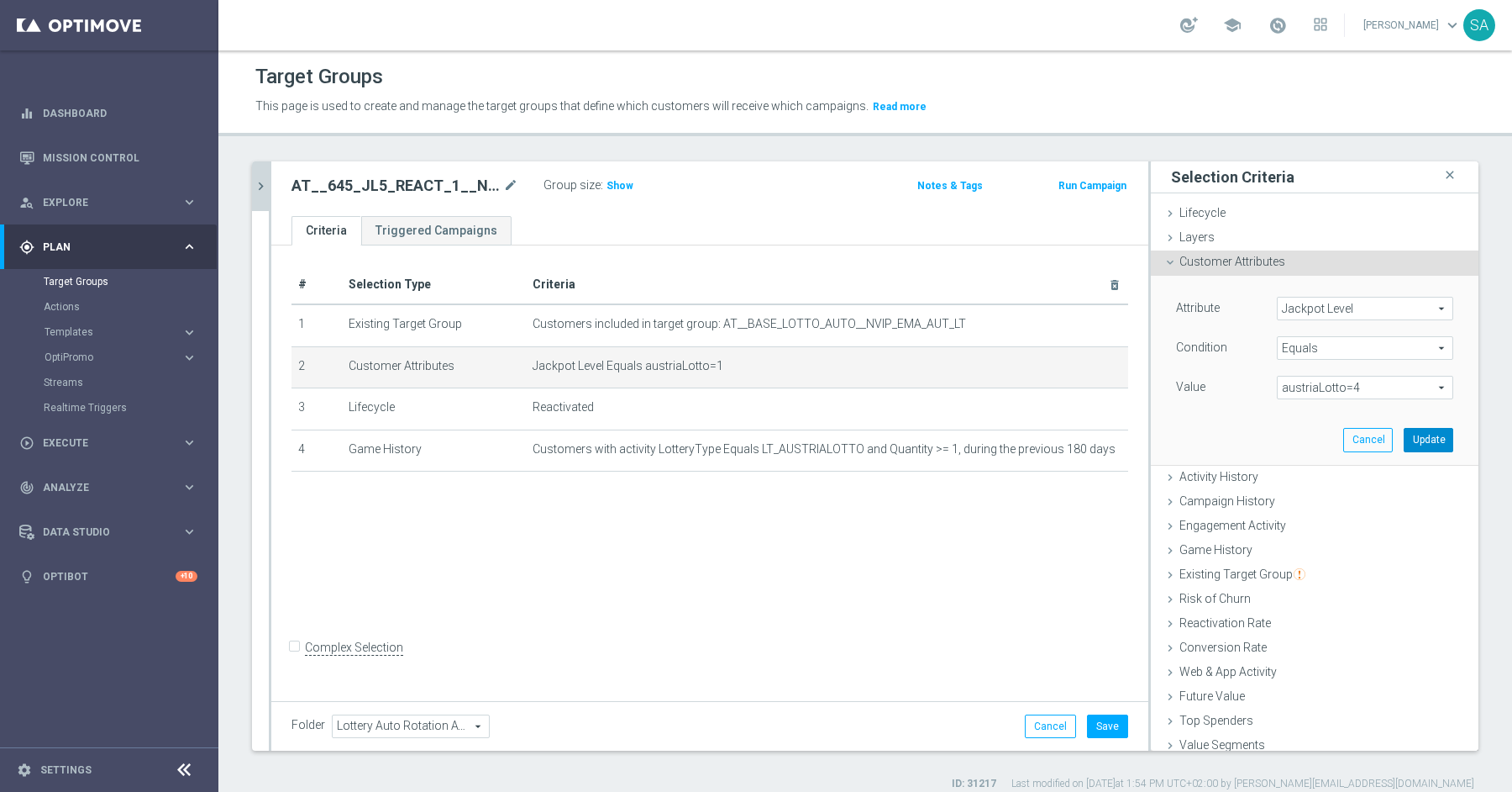
click at [1426, 438] on button "Update" at bounding box center [1428, 439] width 50 height 23
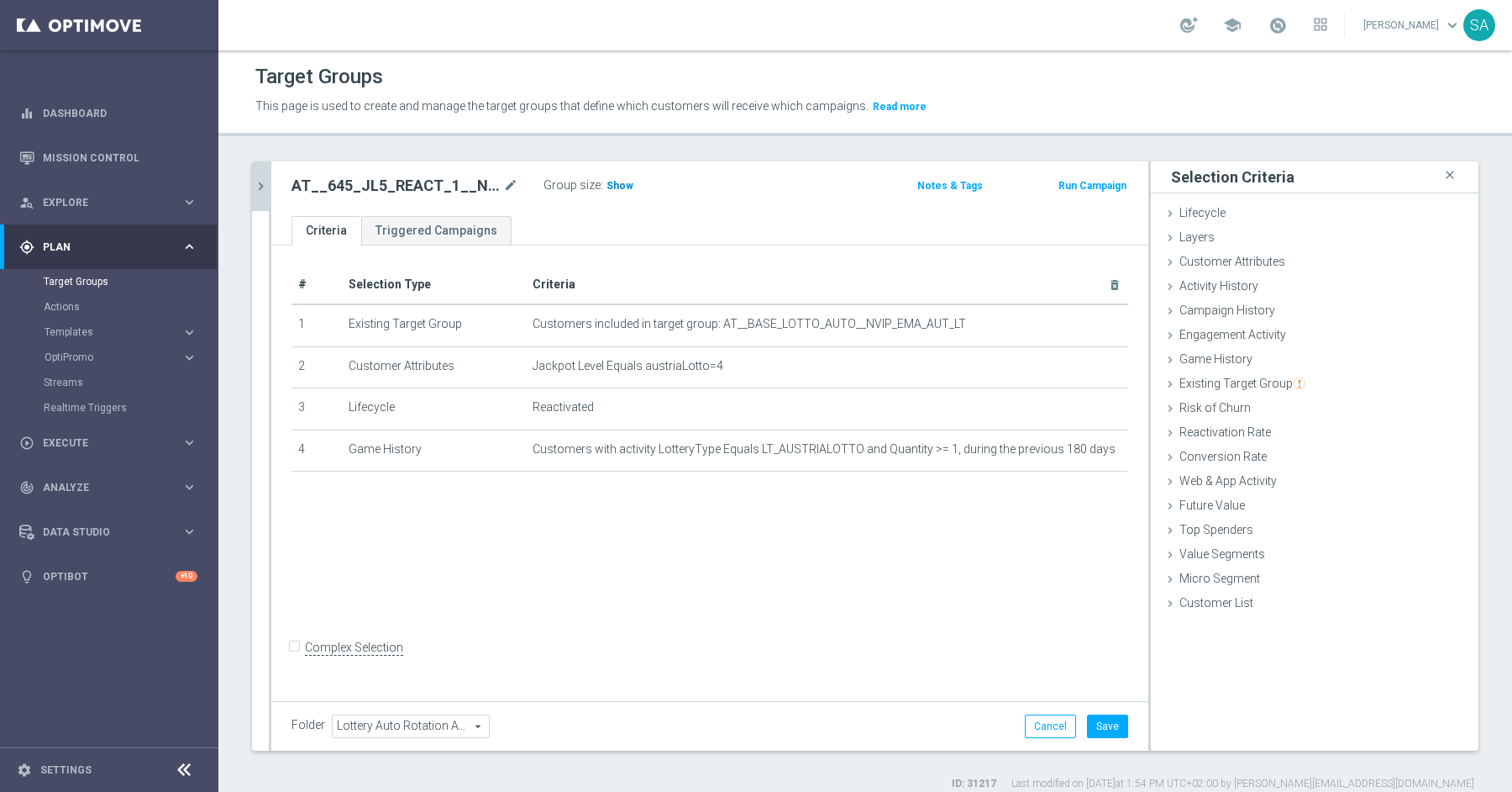
click at [619, 181] on span "Show" at bounding box center [619, 186] width 27 height 12
click at [1242, 263] on span "Customer Attributes" at bounding box center [1232, 261] width 106 height 14
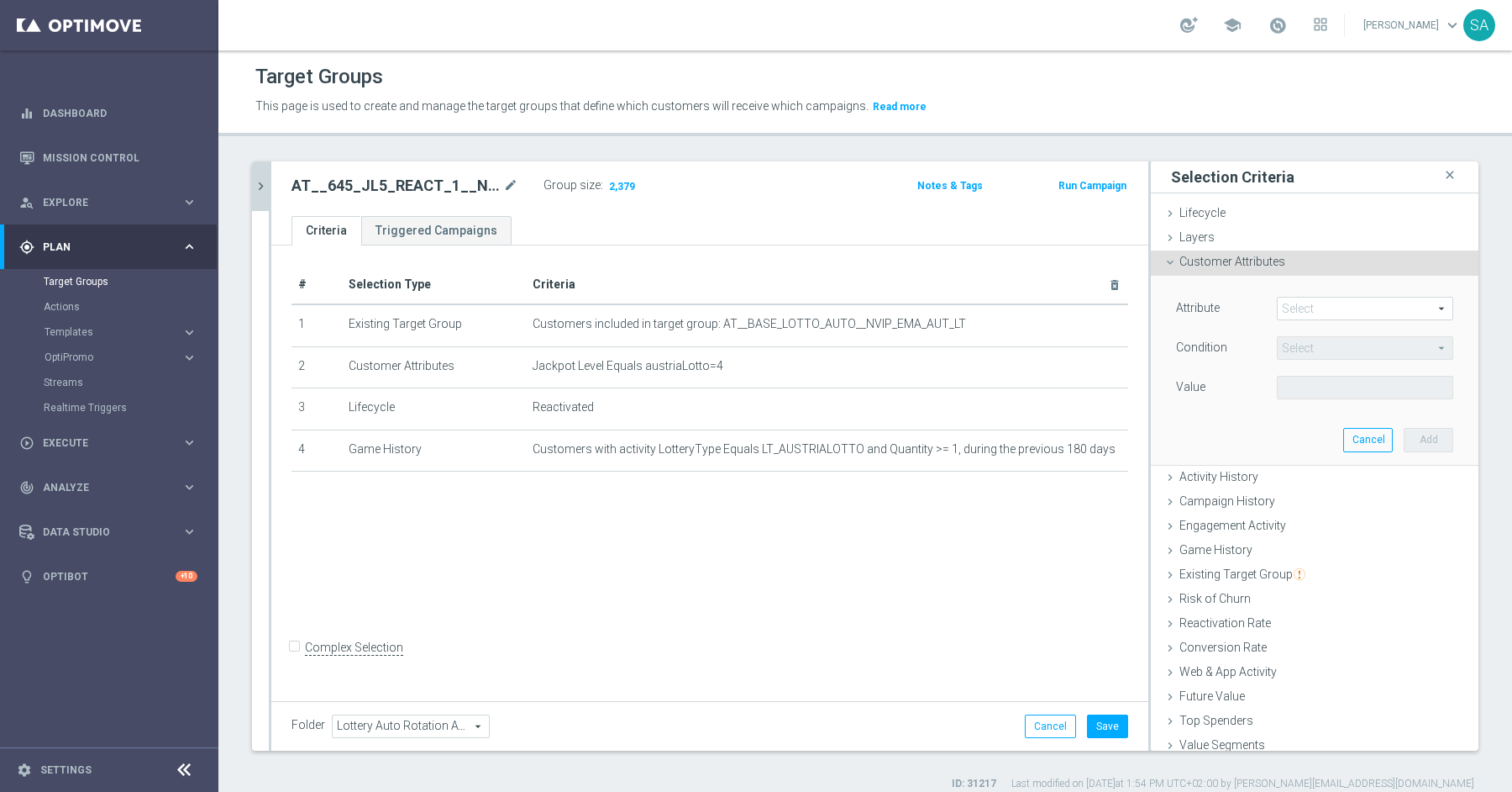
click at [1265, 259] on span "Customer Attributes" at bounding box center [1232, 261] width 106 height 14
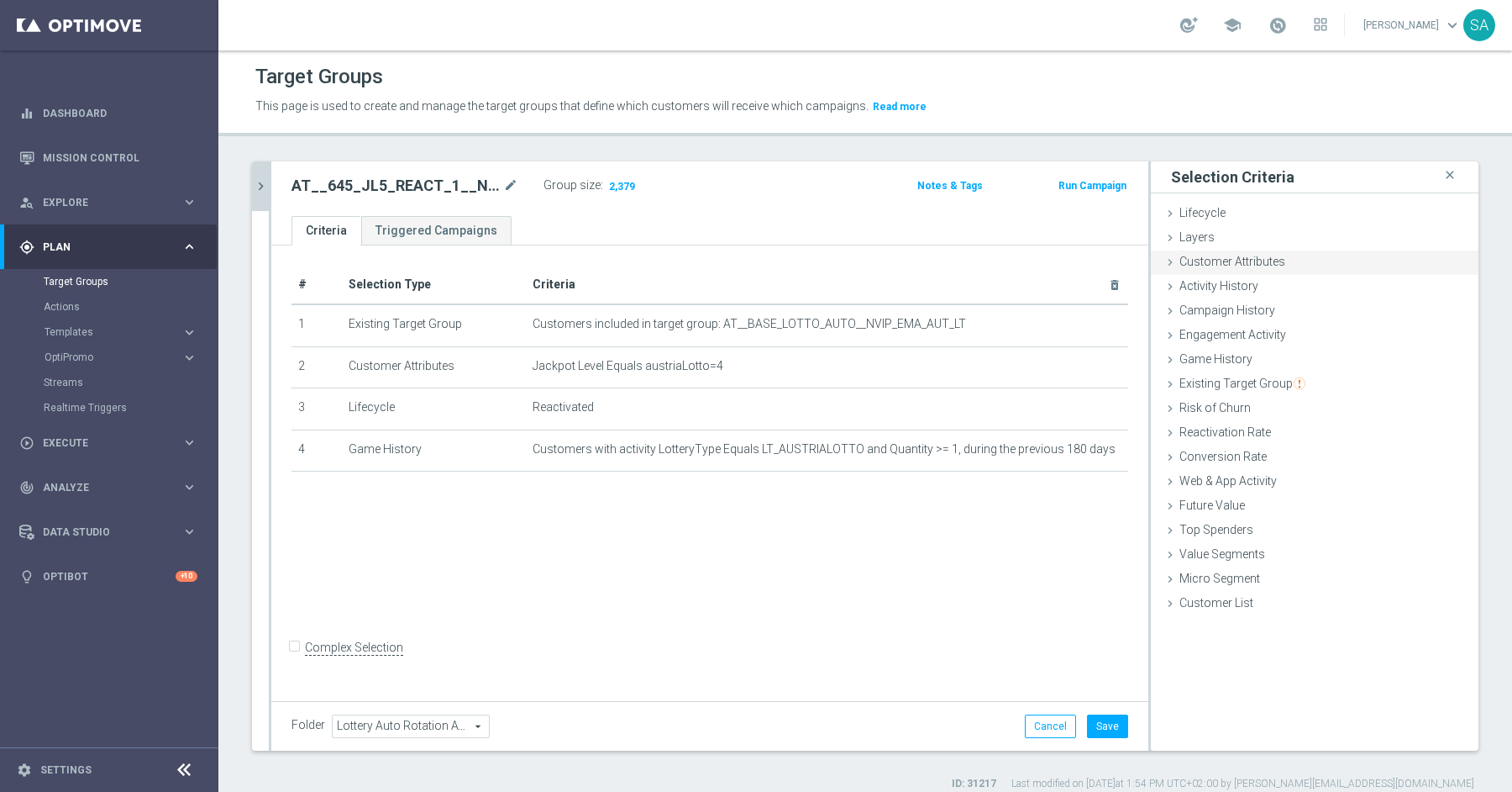
click at [1265, 259] on span "Customer Attributes" at bounding box center [1232, 261] width 106 height 14
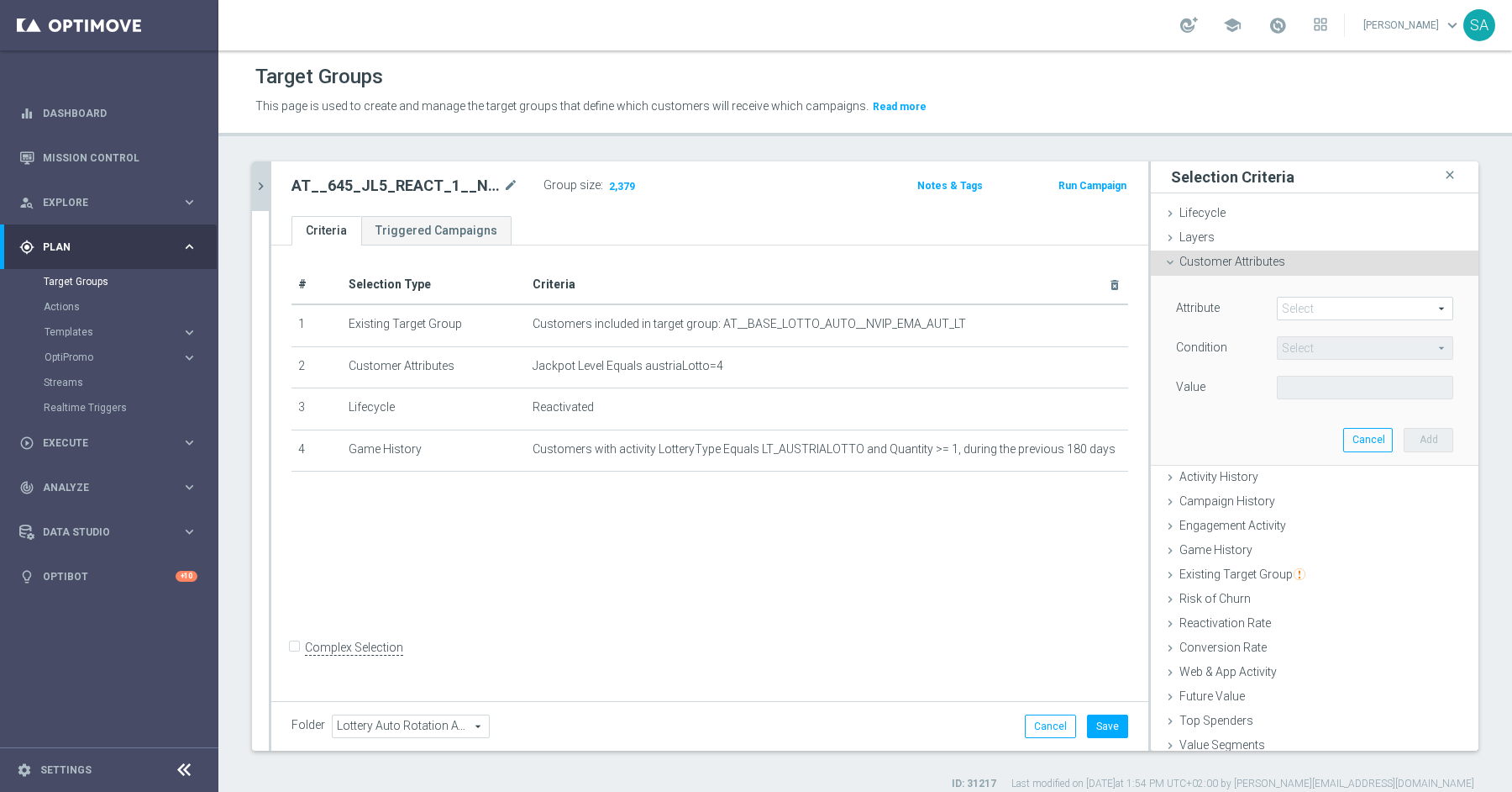
click at [1331, 308] on span at bounding box center [1365, 308] width 175 height 22
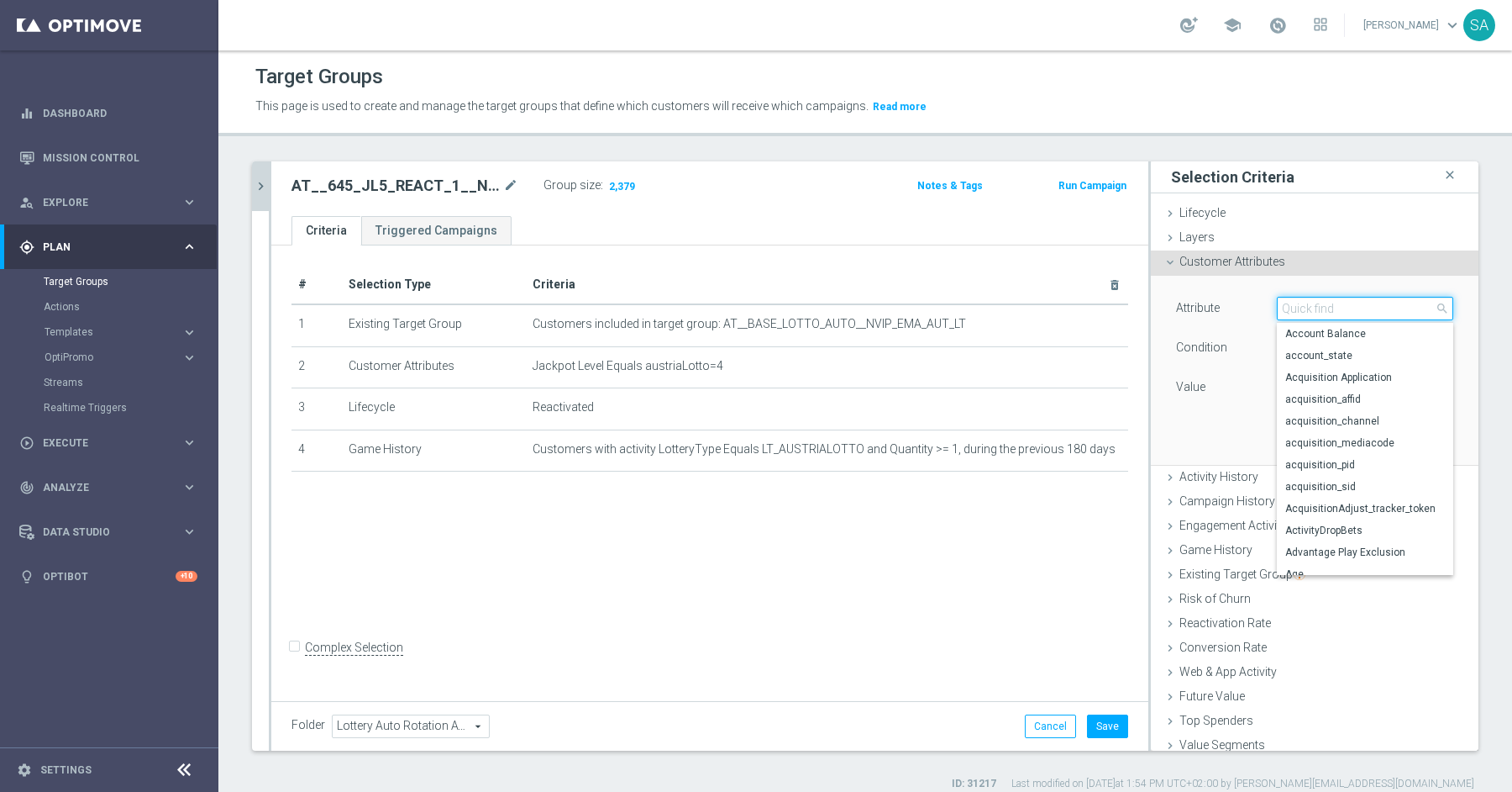
click at [1331, 308] on input "search" at bounding box center [1365, 308] width 177 height 23
type input "pref"
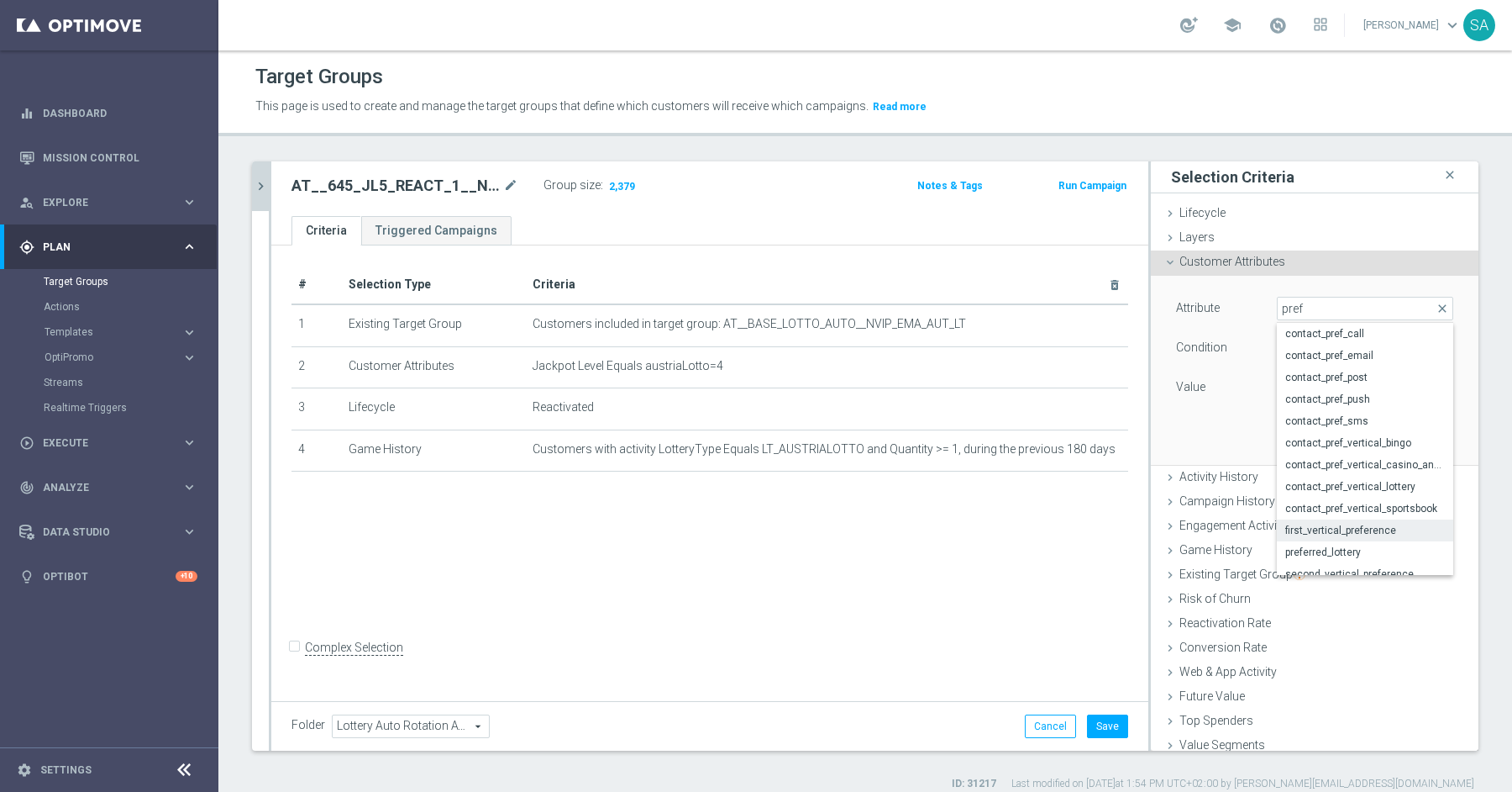
click at [1383, 535] on span "first_vertical_preference" at bounding box center [1365, 531] width 159 height 14
type input "first_vertical_preference"
type input "Equals"
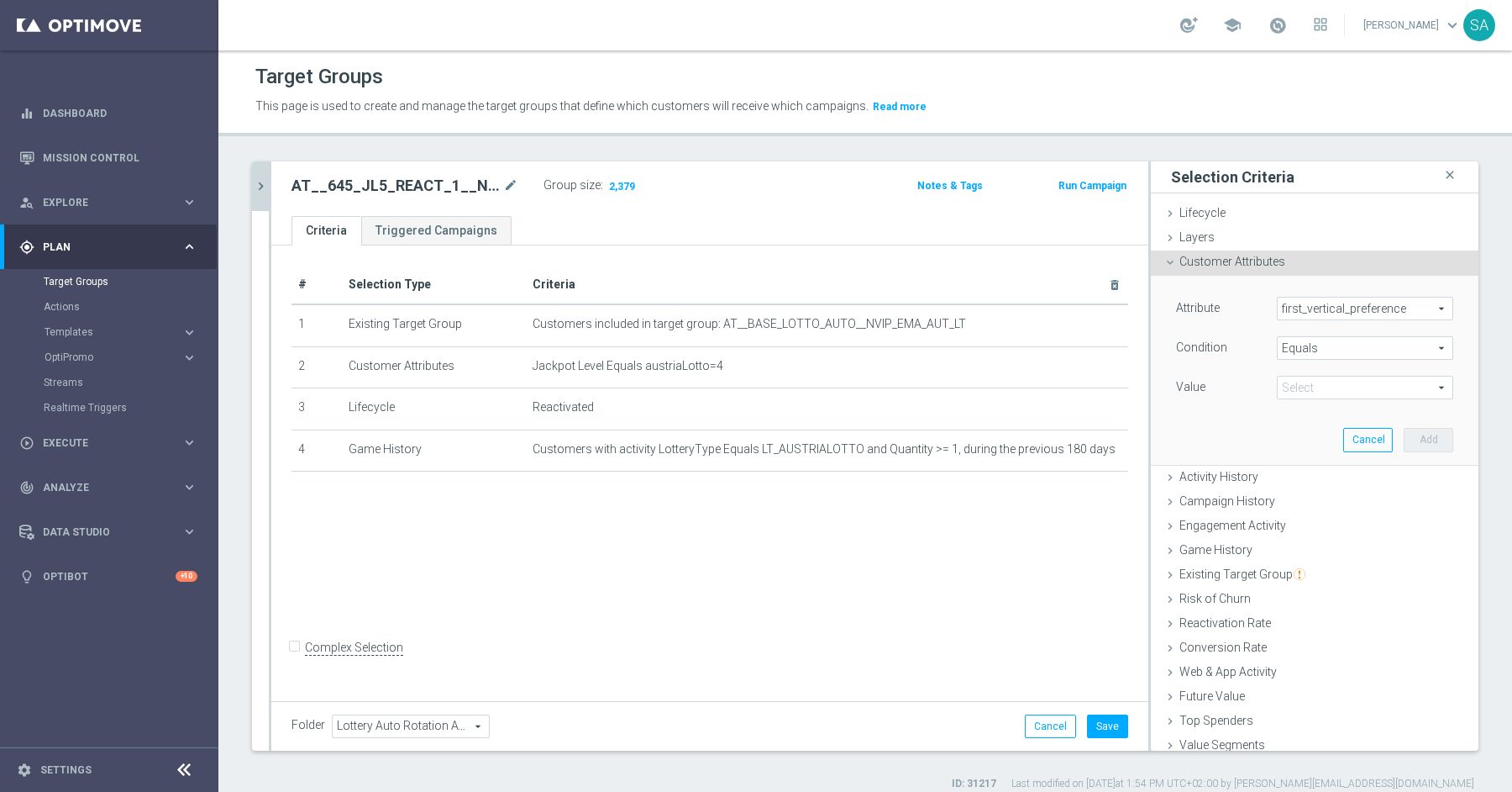
click at [1315, 388] on span at bounding box center [1365, 387] width 175 height 22
click at [1321, 454] on span "Lottery" at bounding box center [1365, 457] width 159 height 14
type input "Lottery"
click at [1441, 438] on button "Add" at bounding box center [1428, 439] width 50 height 23
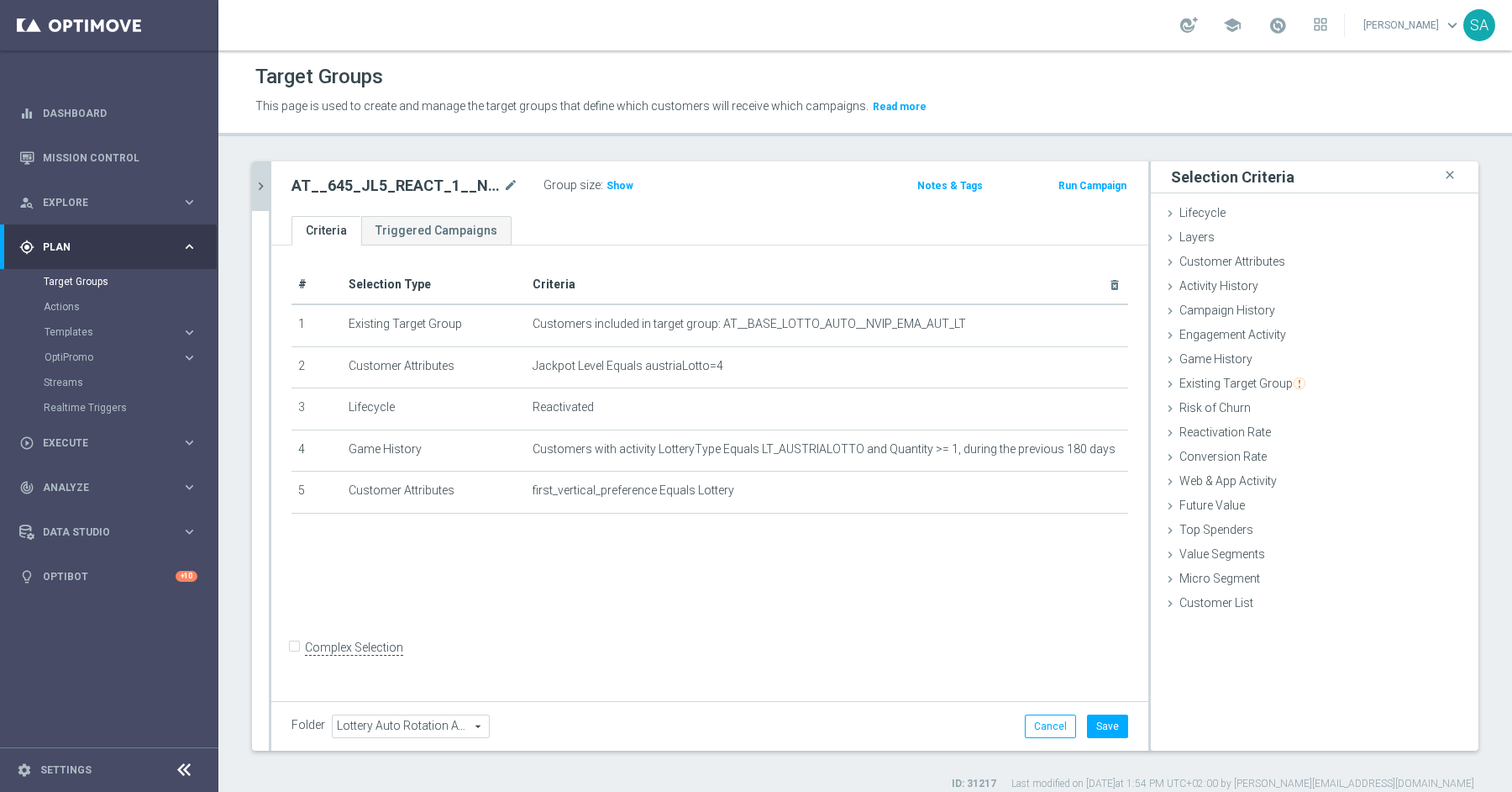
click at [323, 661] on div "Complex Selection" at bounding box center [347, 647] width 112 height 27
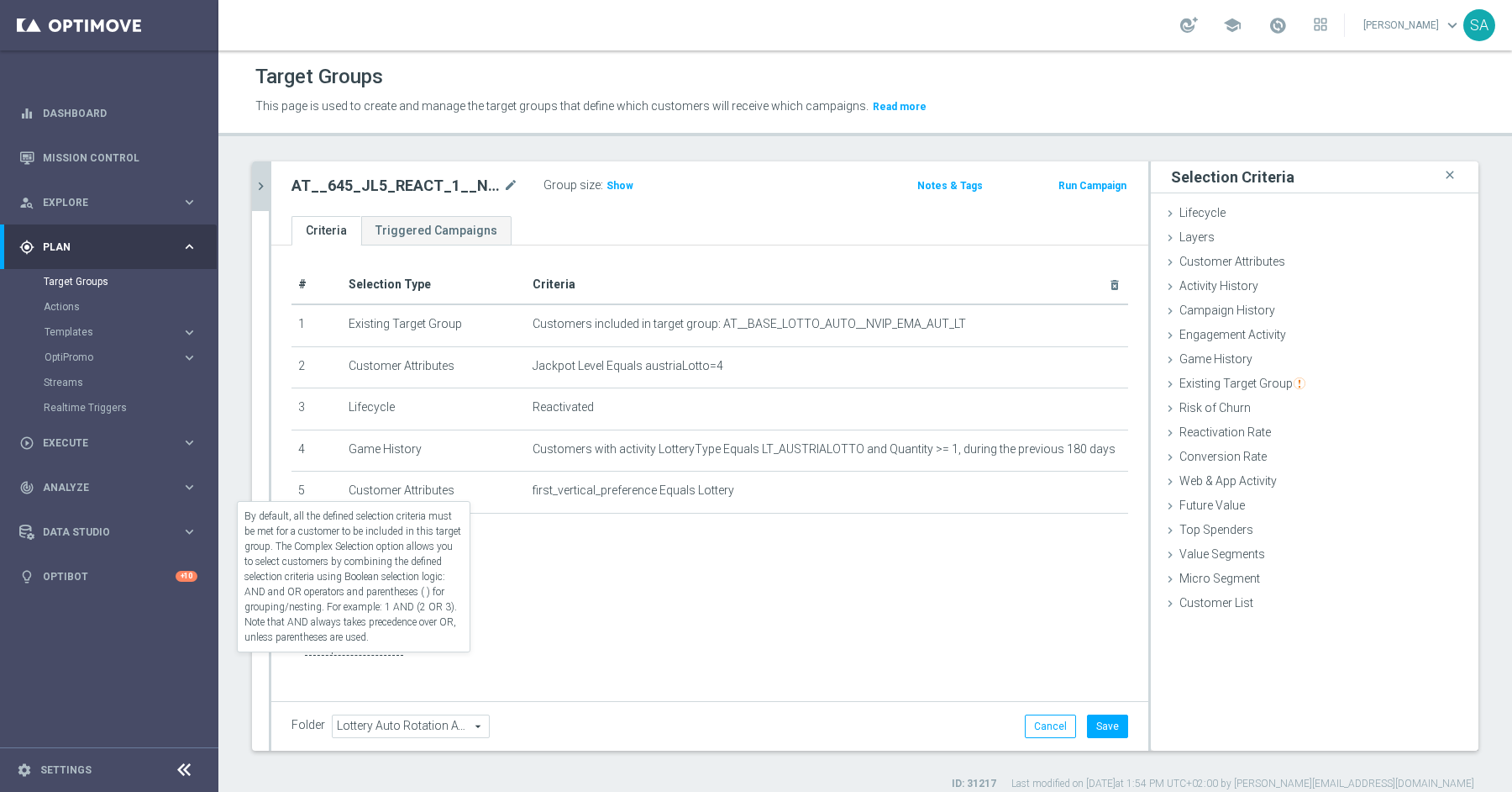
click at [333, 656] on label "Complex Selection" at bounding box center [354, 647] width 98 height 16
click at [302, 661] on input "Complex Selection" at bounding box center [296, 649] width 11 height 23
checkbox input "true"
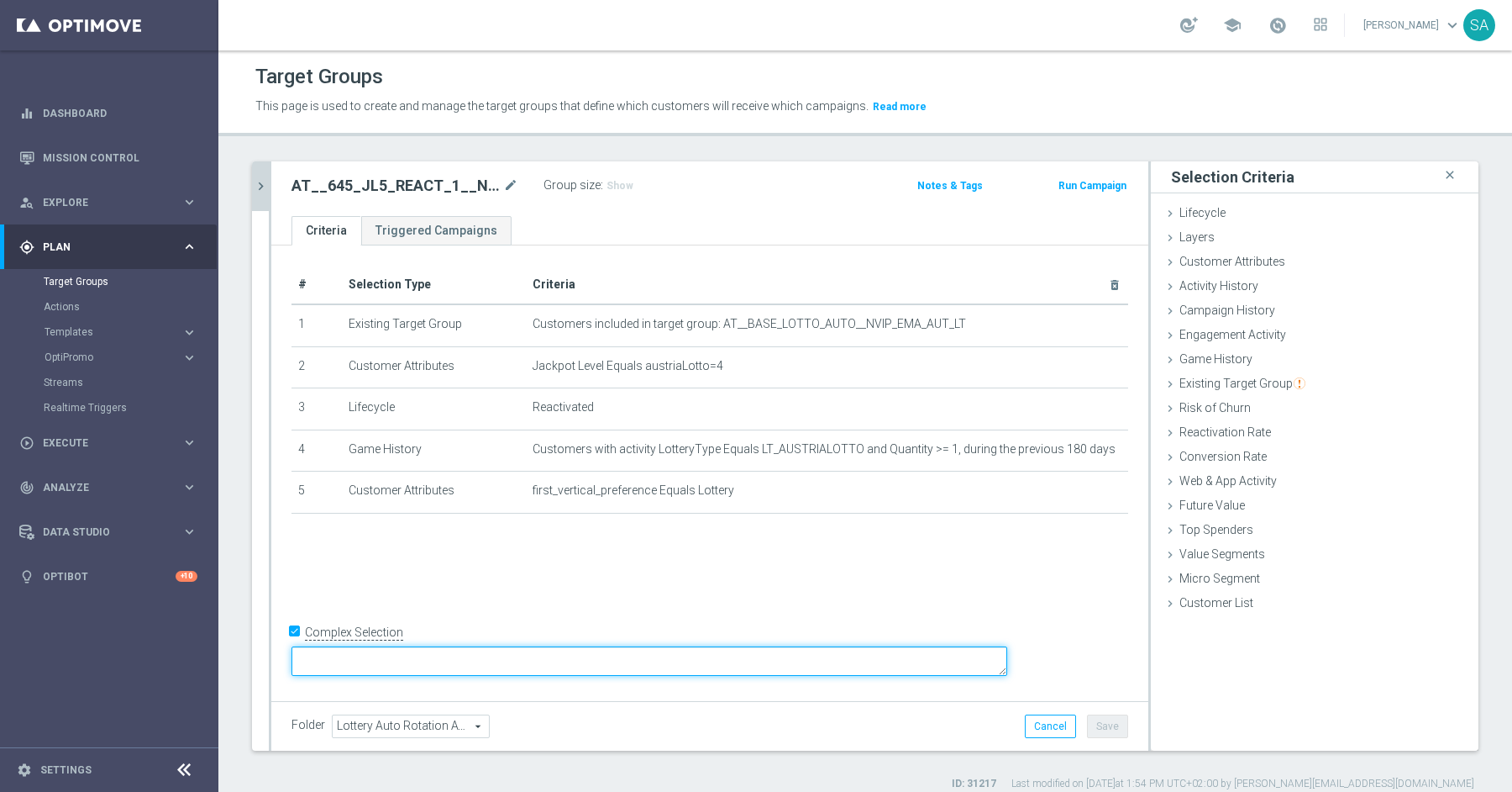
click at [554, 659] on textarea at bounding box center [649, 661] width 716 height 29
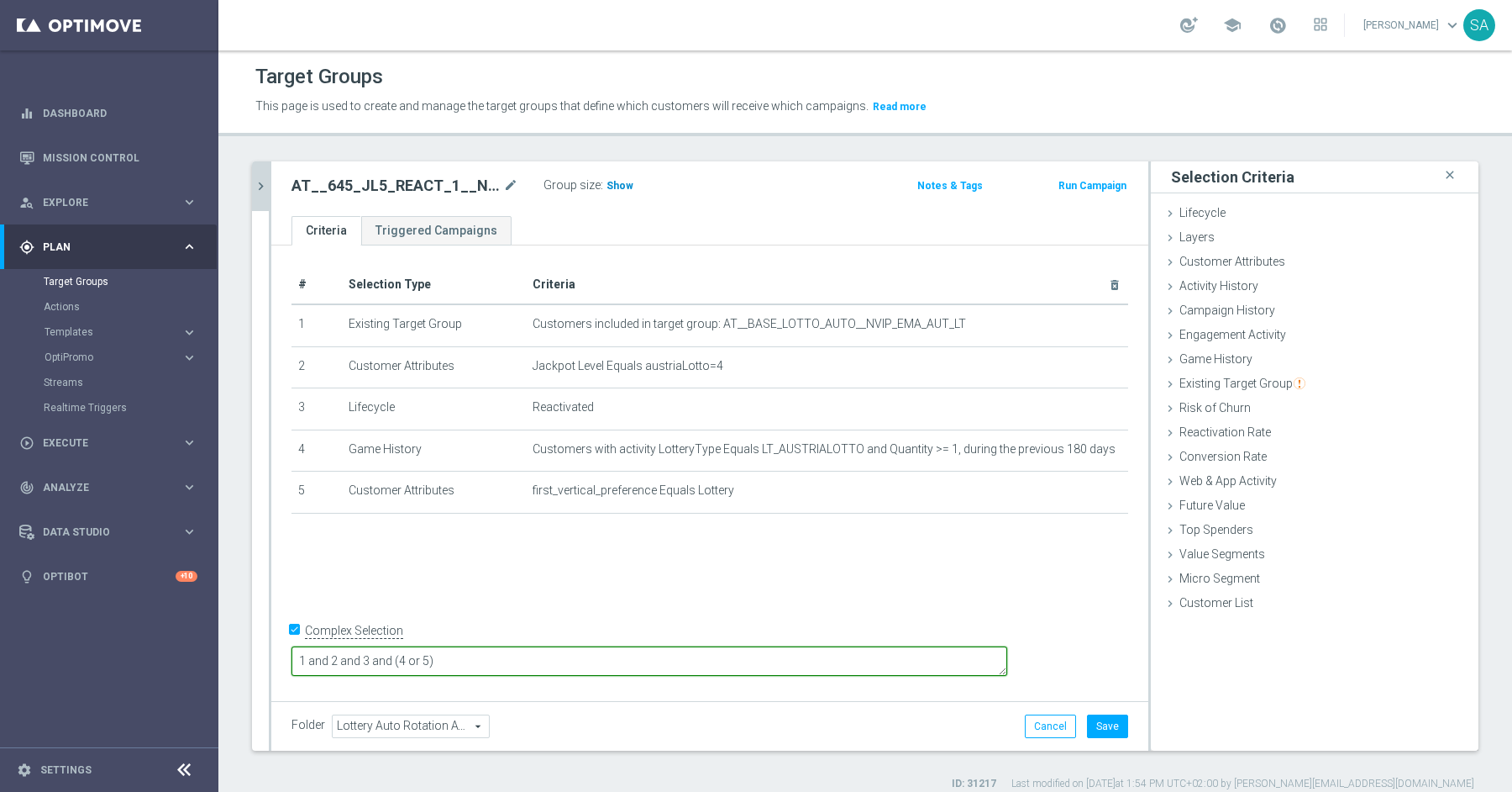
type textarea "1 and 2 and 3 and (4 or 5)"
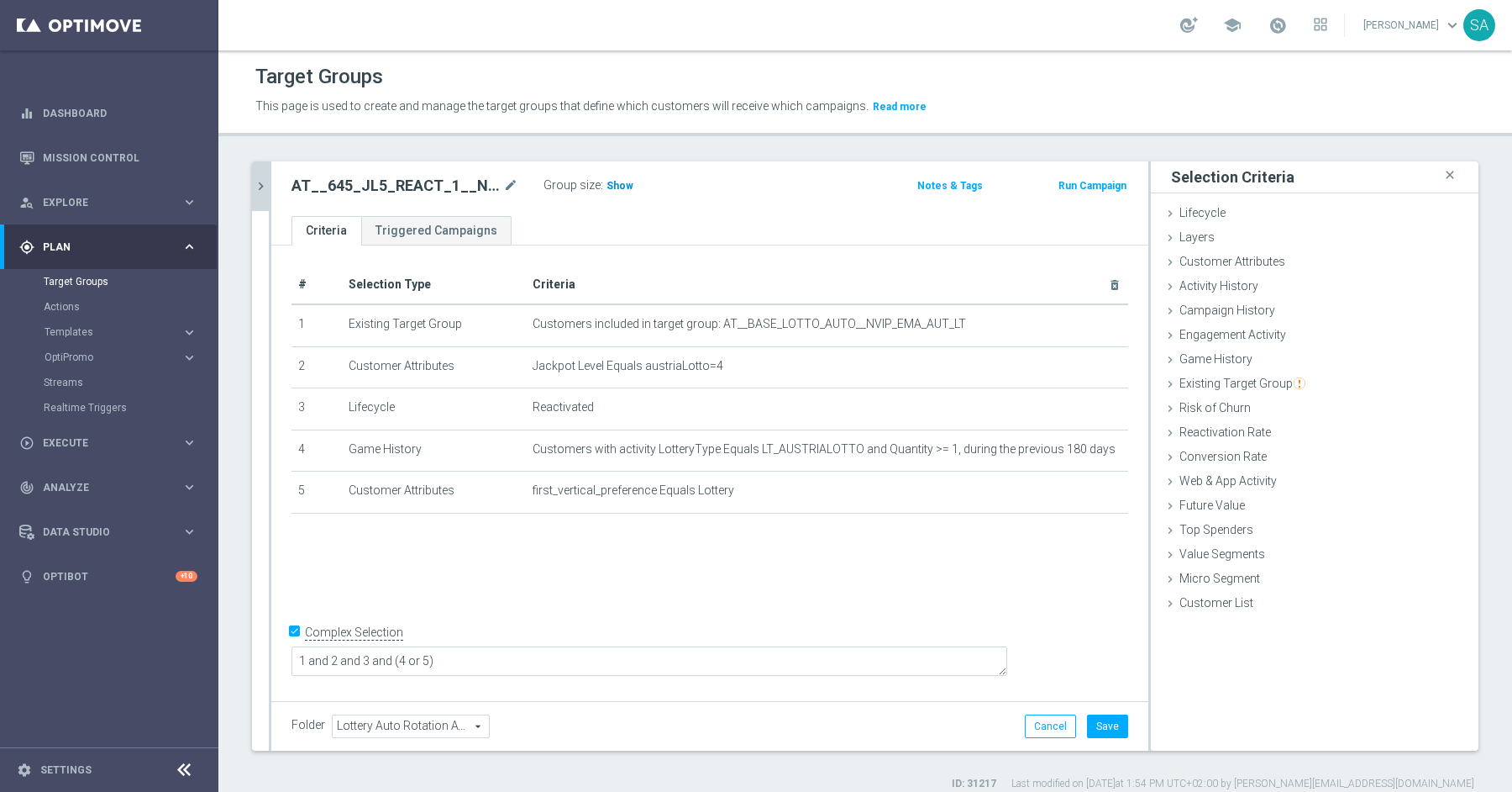
click at [617, 190] on span "Show" at bounding box center [619, 186] width 27 height 12
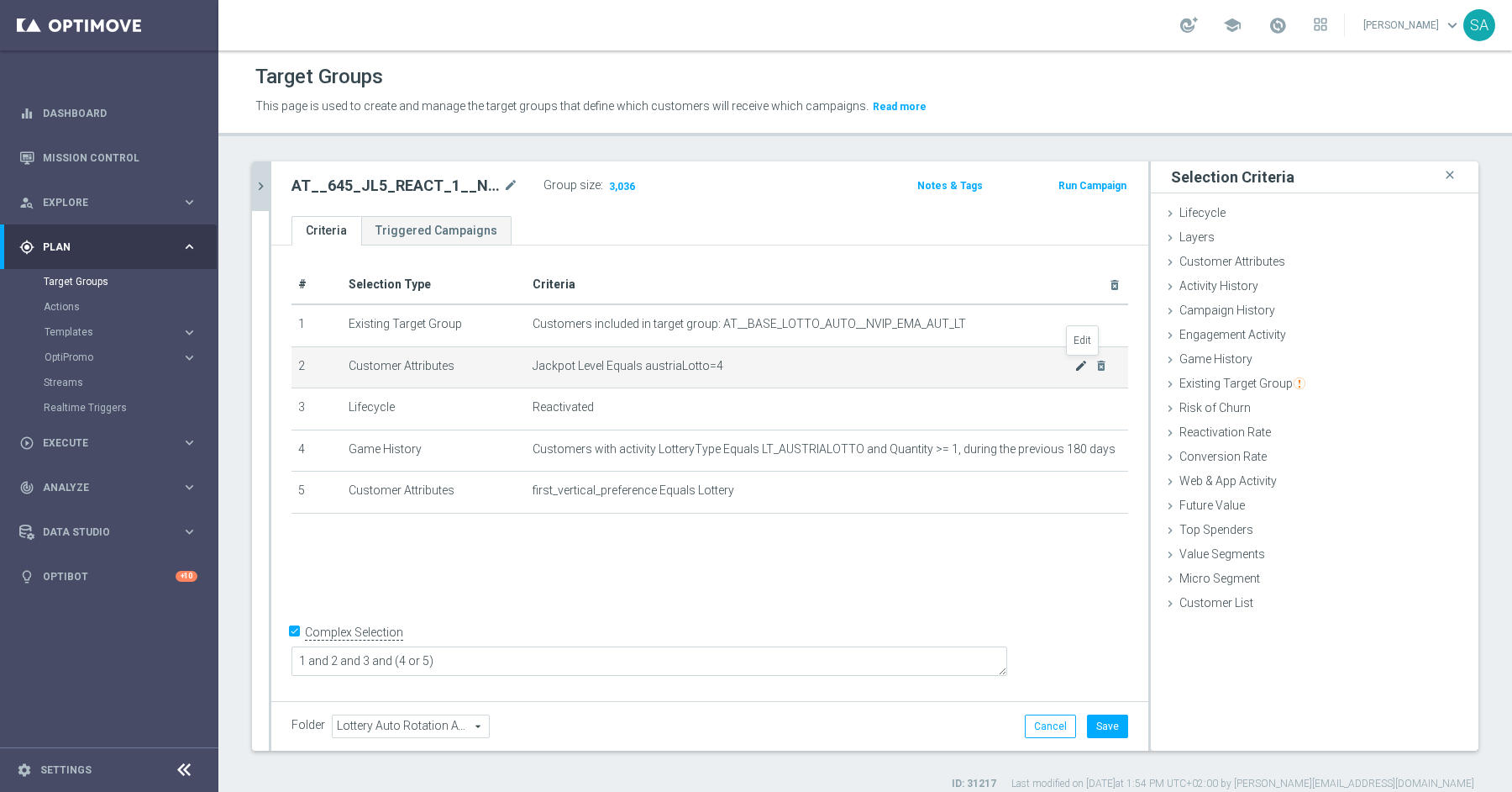
click at [1080, 365] on icon "mode_edit" at bounding box center [1081, 365] width 14 height 14
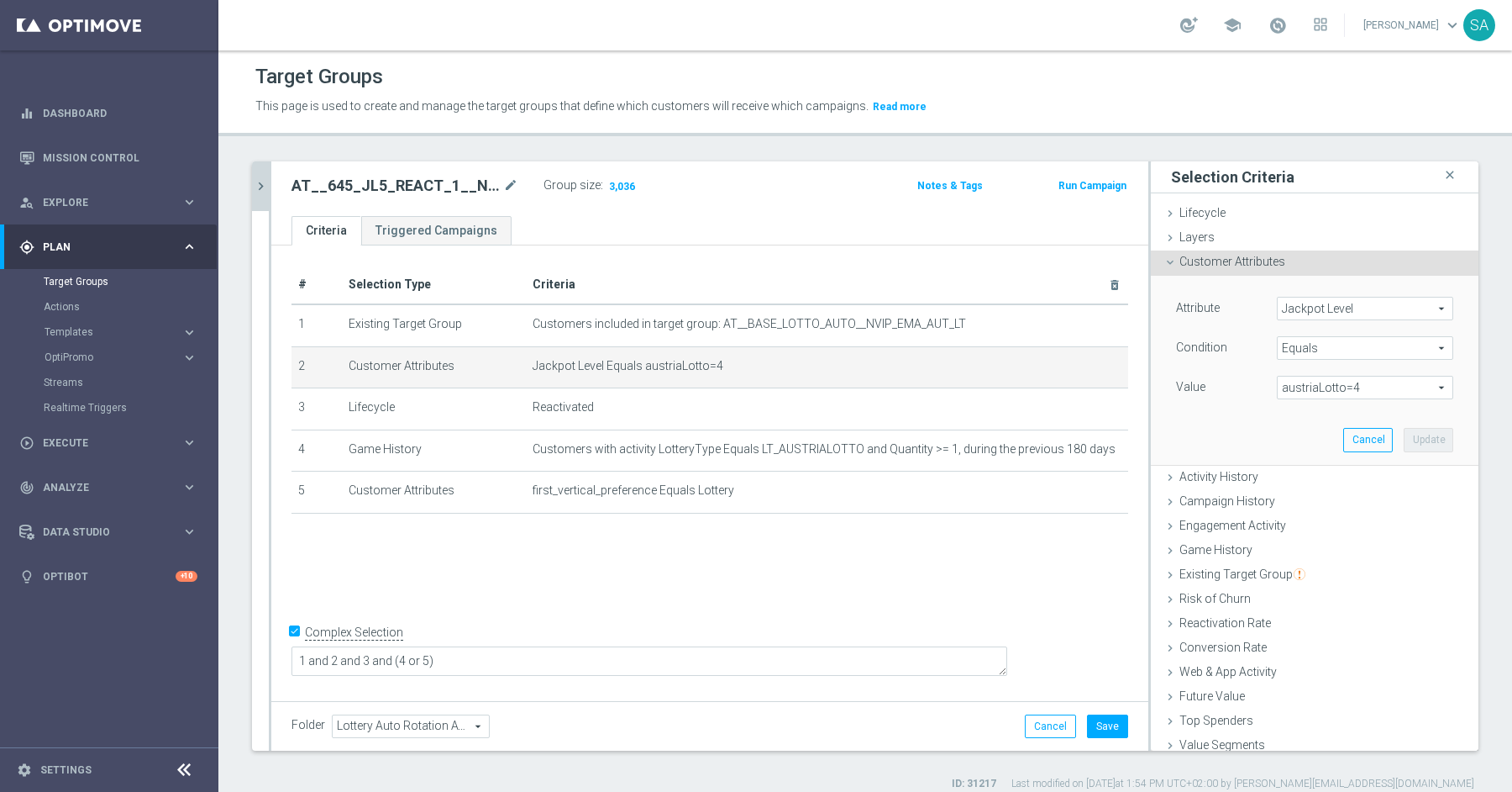
click at [1322, 388] on span "austriaLotto=4" at bounding box center [1365, 387] width 175 height 22
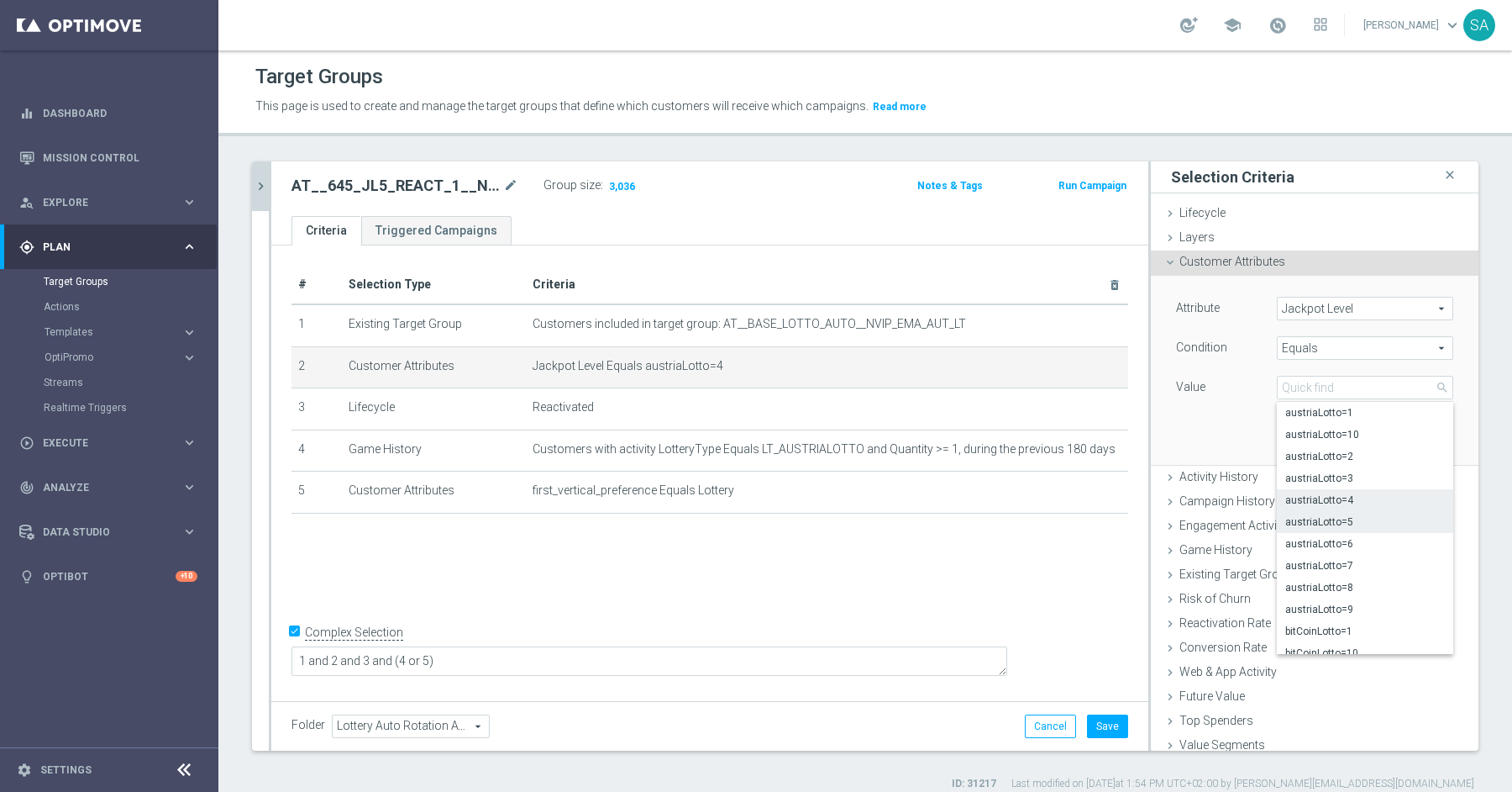
click at [1348, 516] on span "austriaLotto=5" at bounding box center [1365, 522] width 159 height 14
type input "austriaLotto=5"
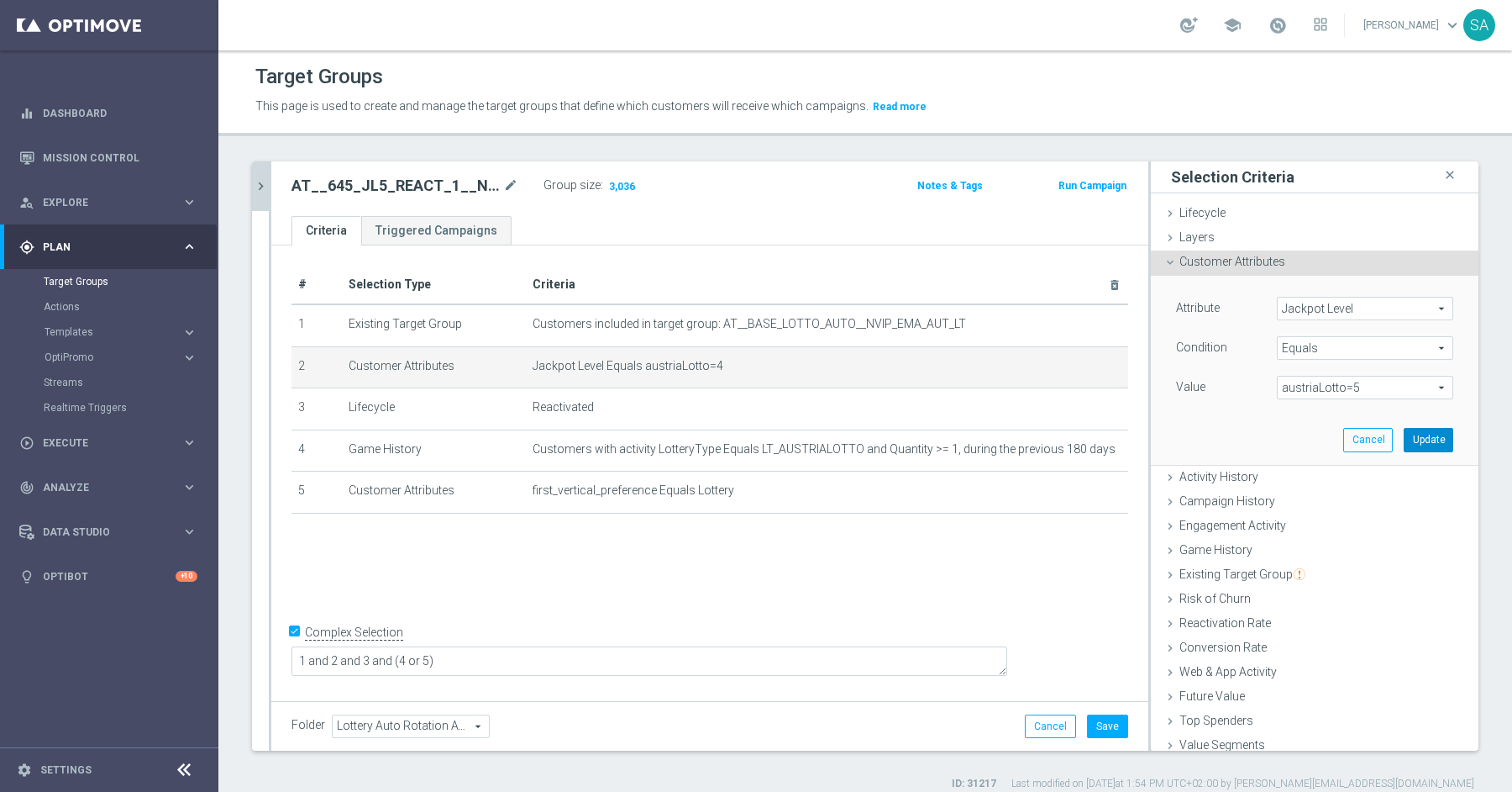
click at [1430, 433] on button "Update" at bounding box center [1428, 439] width 50 height 23
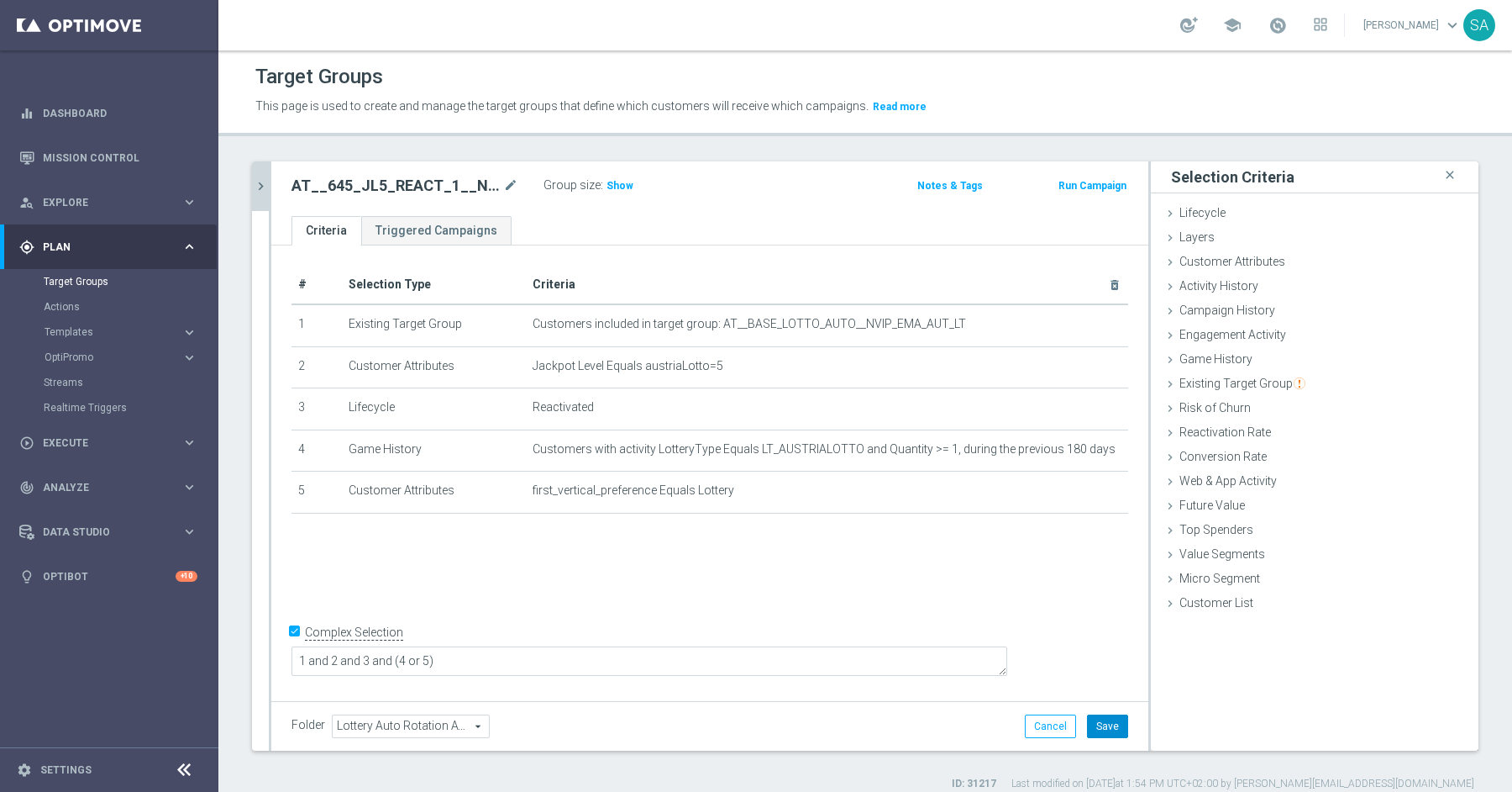
click at [1117, 732] on button "Save" at bounding box center [1108, 726] width 41 height 23
click at [258, 183] on icon "chevron_right" at bounding box center [261, 186] width 16 height 16
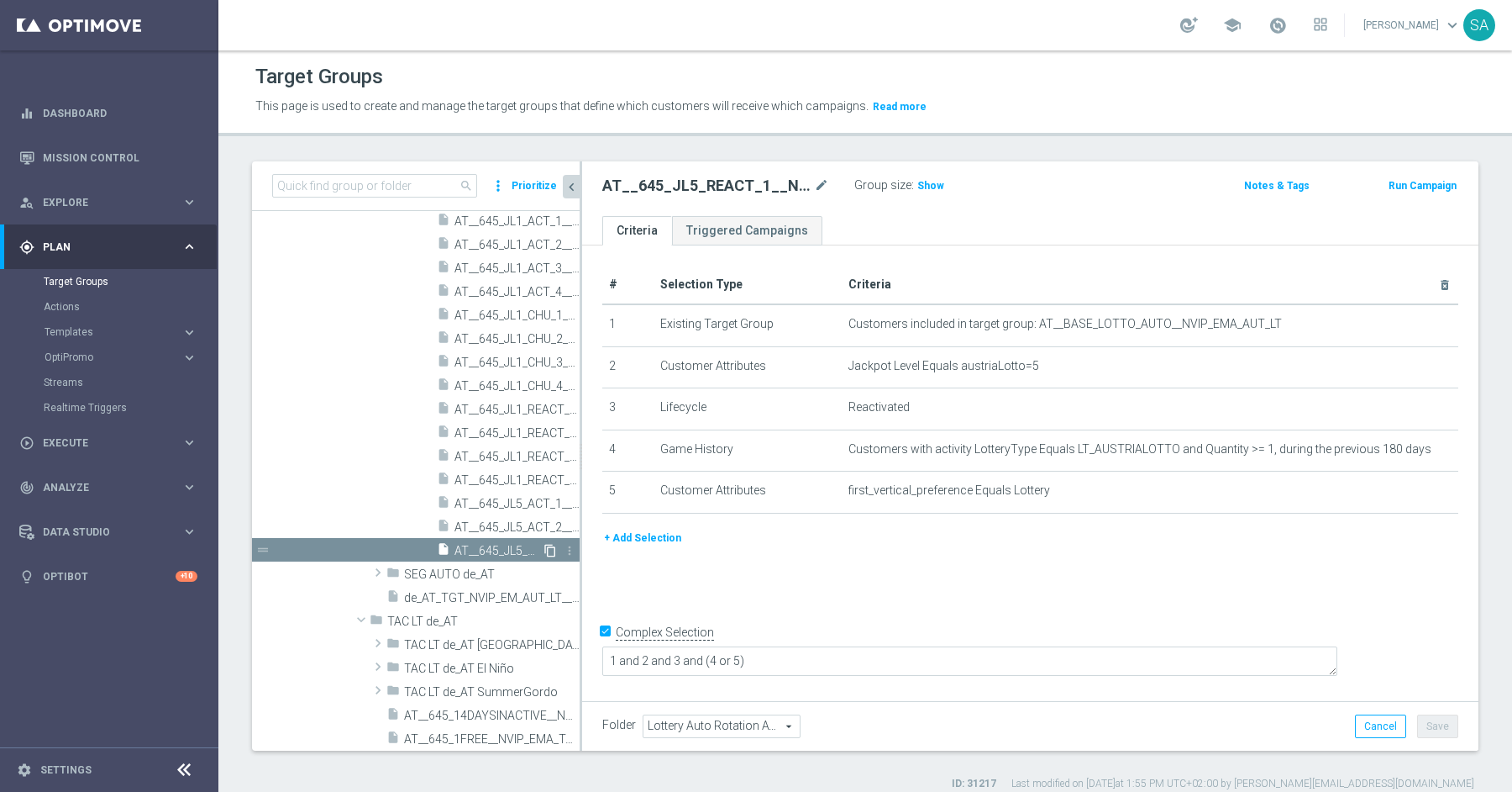
click at [553, 547] on icon "content_copy" at bounding box center [551, 551] width 14 height 14
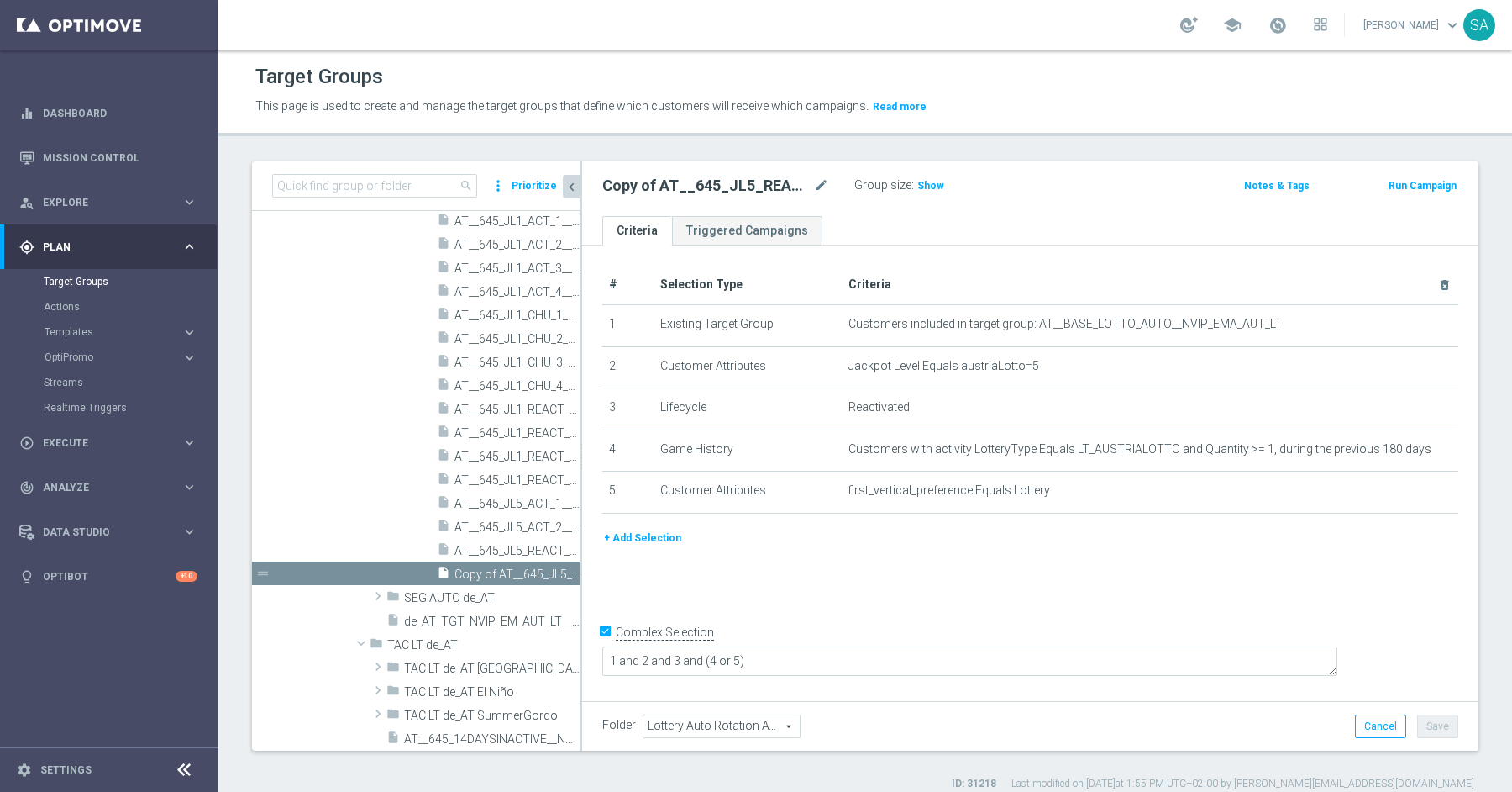
scroll to position [758, 0]
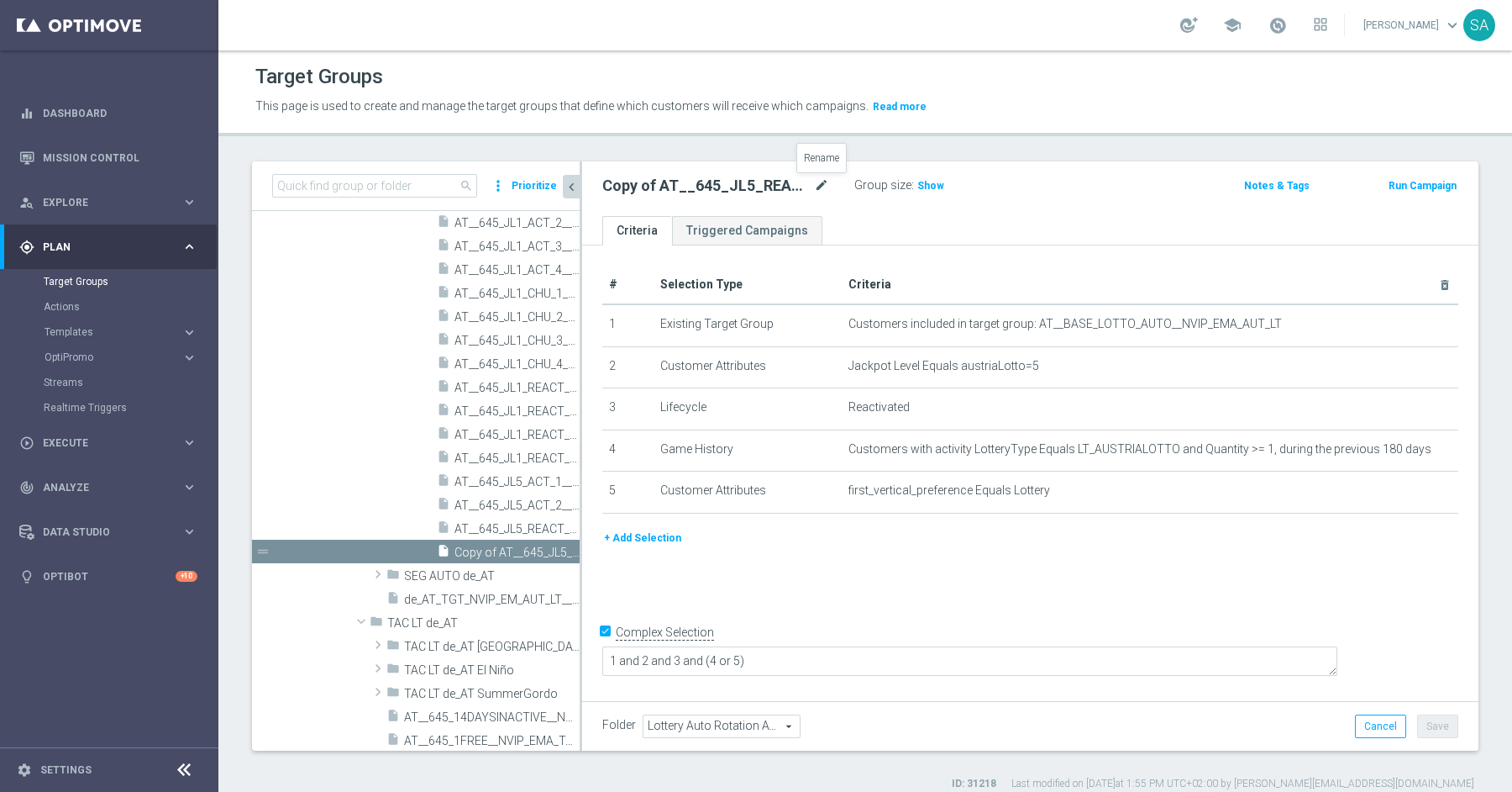
click at [824, 185] on icon "mode_edit" at bounding box center [822, 185] width 16 height 20
click at [725, 188] on input "AT__645_JL5_REACT_1__NVIP_EMA_AUT_LT" at bounding box center [715, 187] width 227 height 23
type input "AT__645_JL5_REACT_2__NVIP_EMA_AUT_LT"
click at [1437, 719] on button "Save" at bounding box center [1438, 726] width 41 height 23
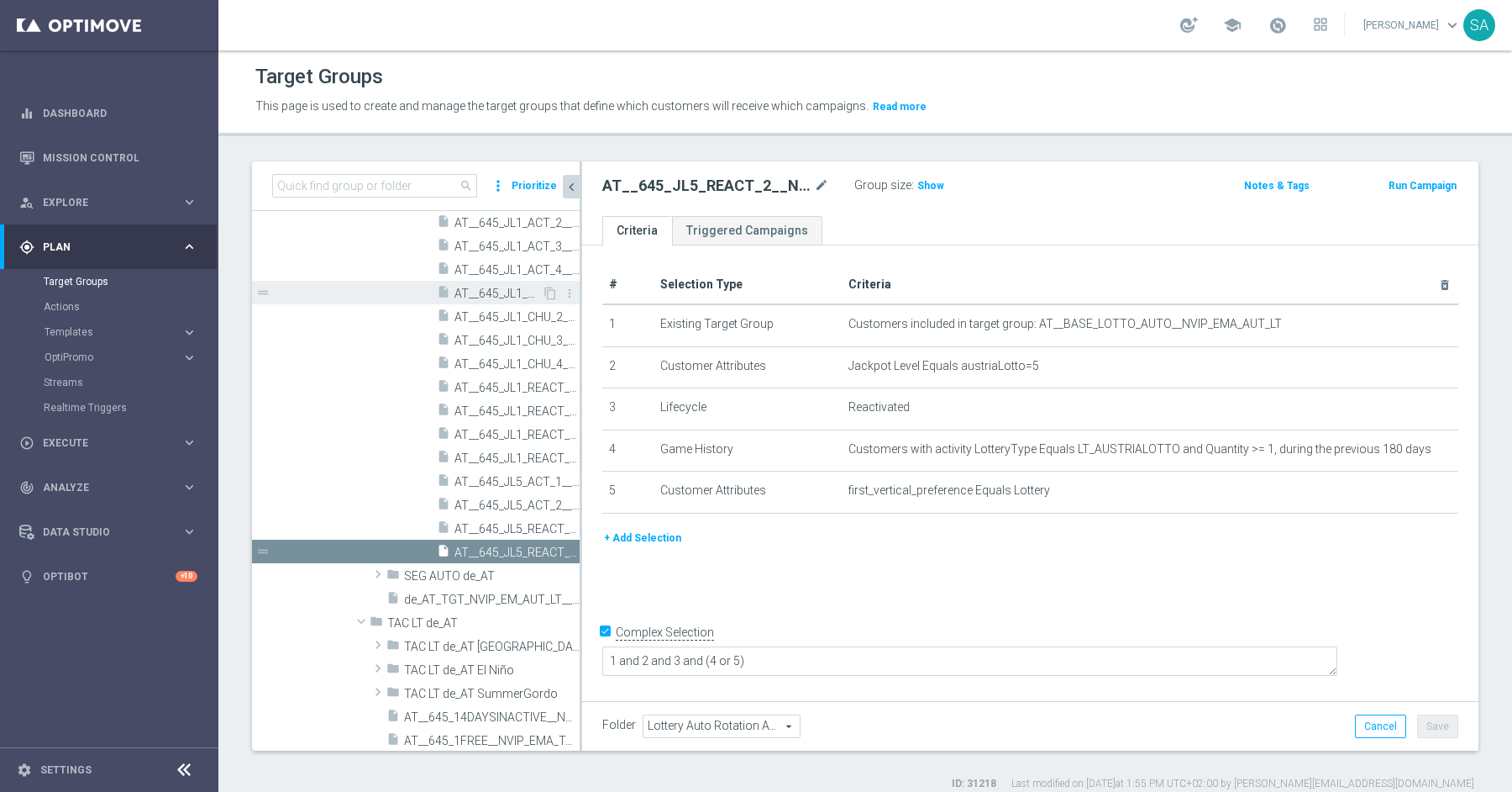
click at [513, 292] on span "AT__645_JL1_CHU_1__NVIP_EMA_AUT_LT" at bounding box center [498, 294] width 87 height 15
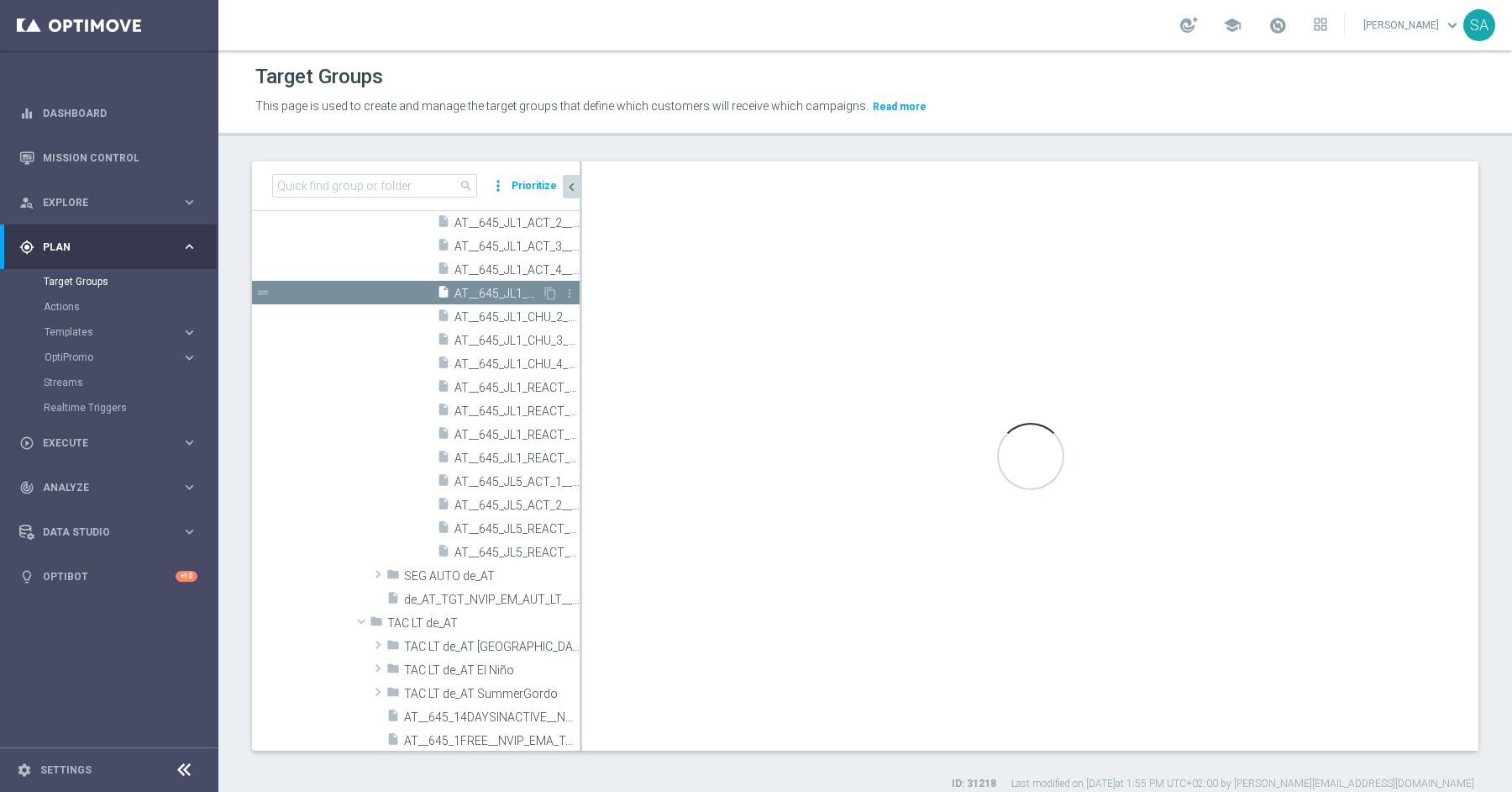
checkbox input "false"
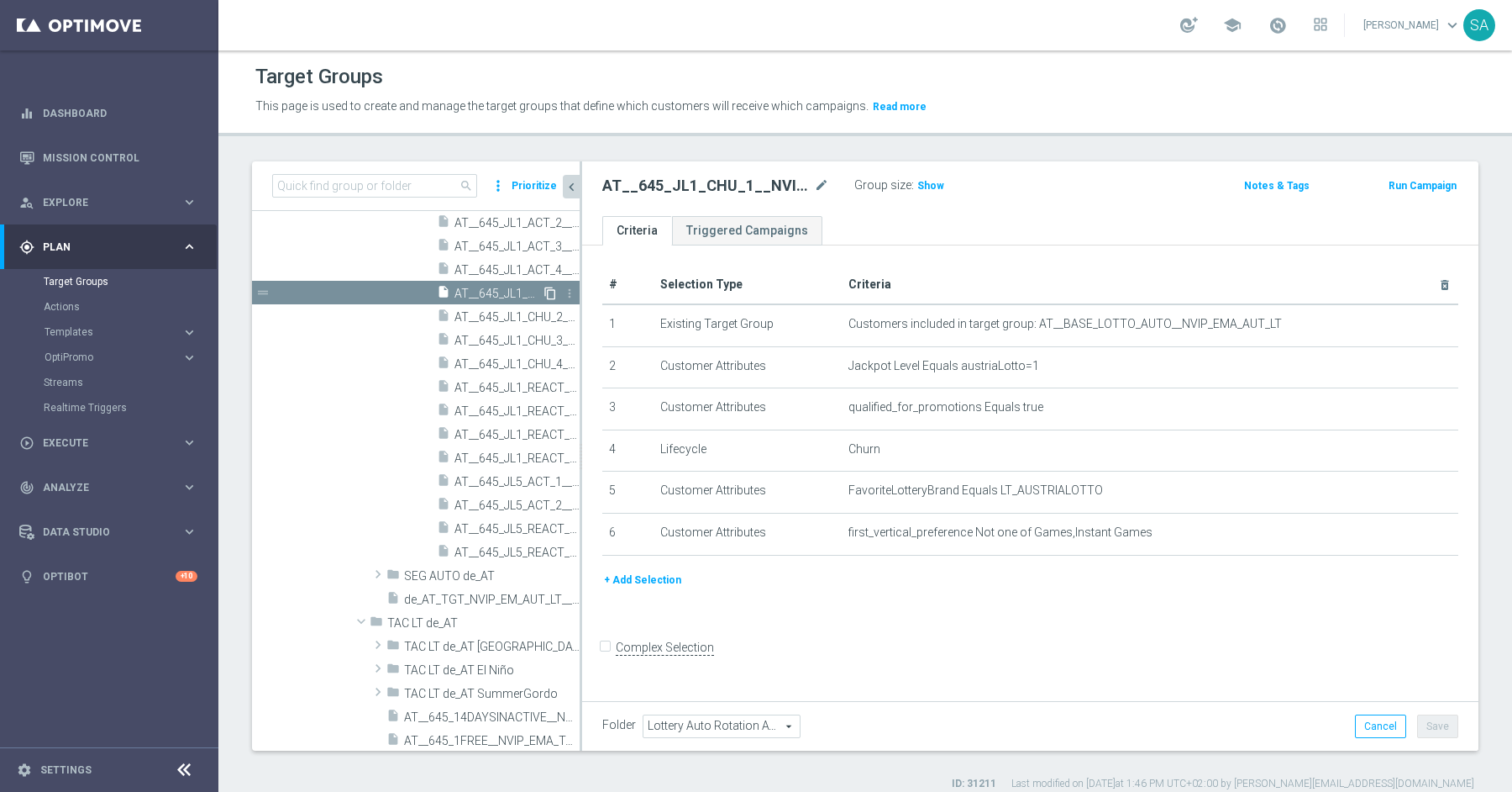
click at [549, 291] on icon "content_copy" at bounding box center [551, 294] width 14 height 14
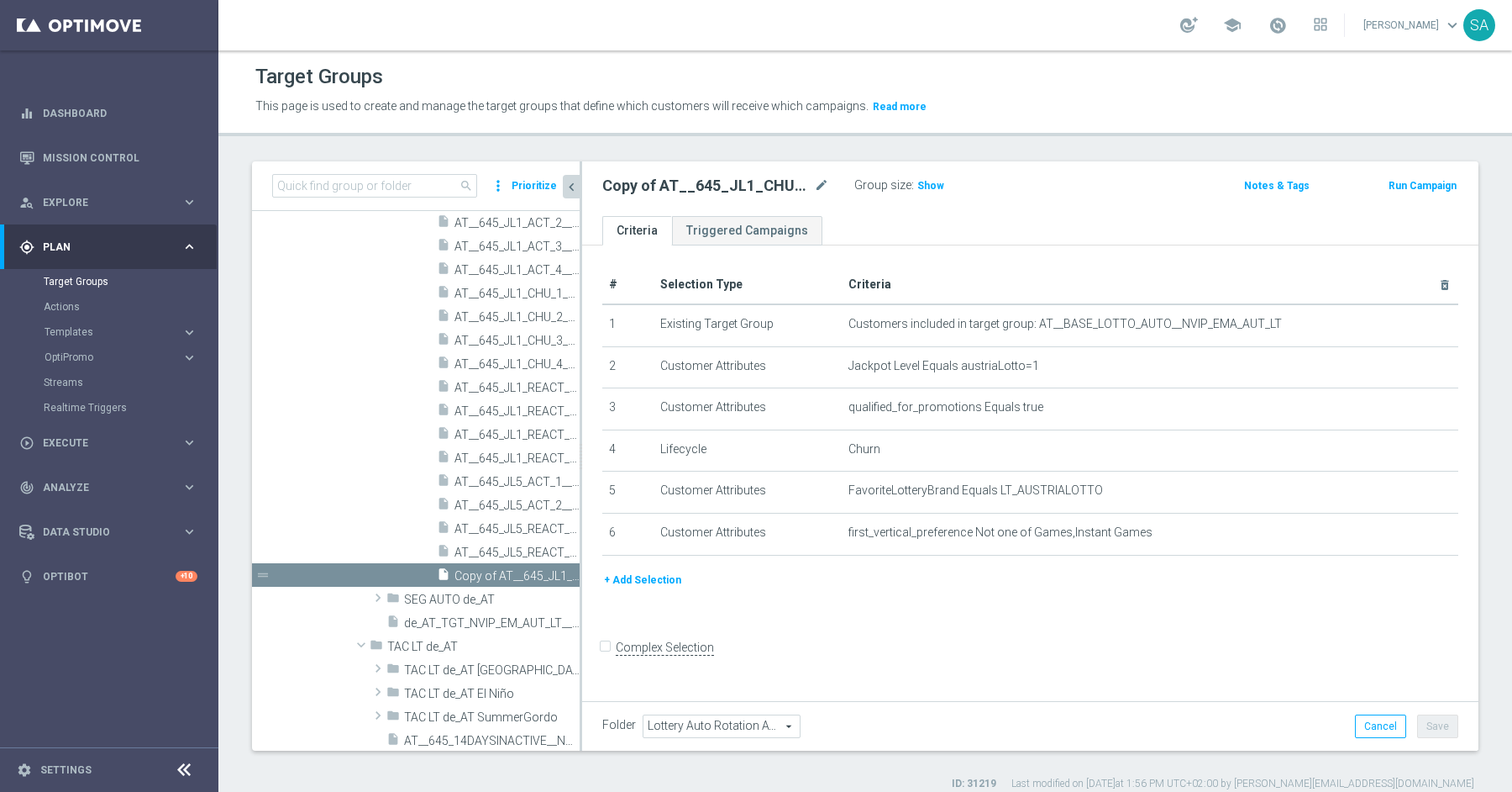
scroll to position [779, 0]
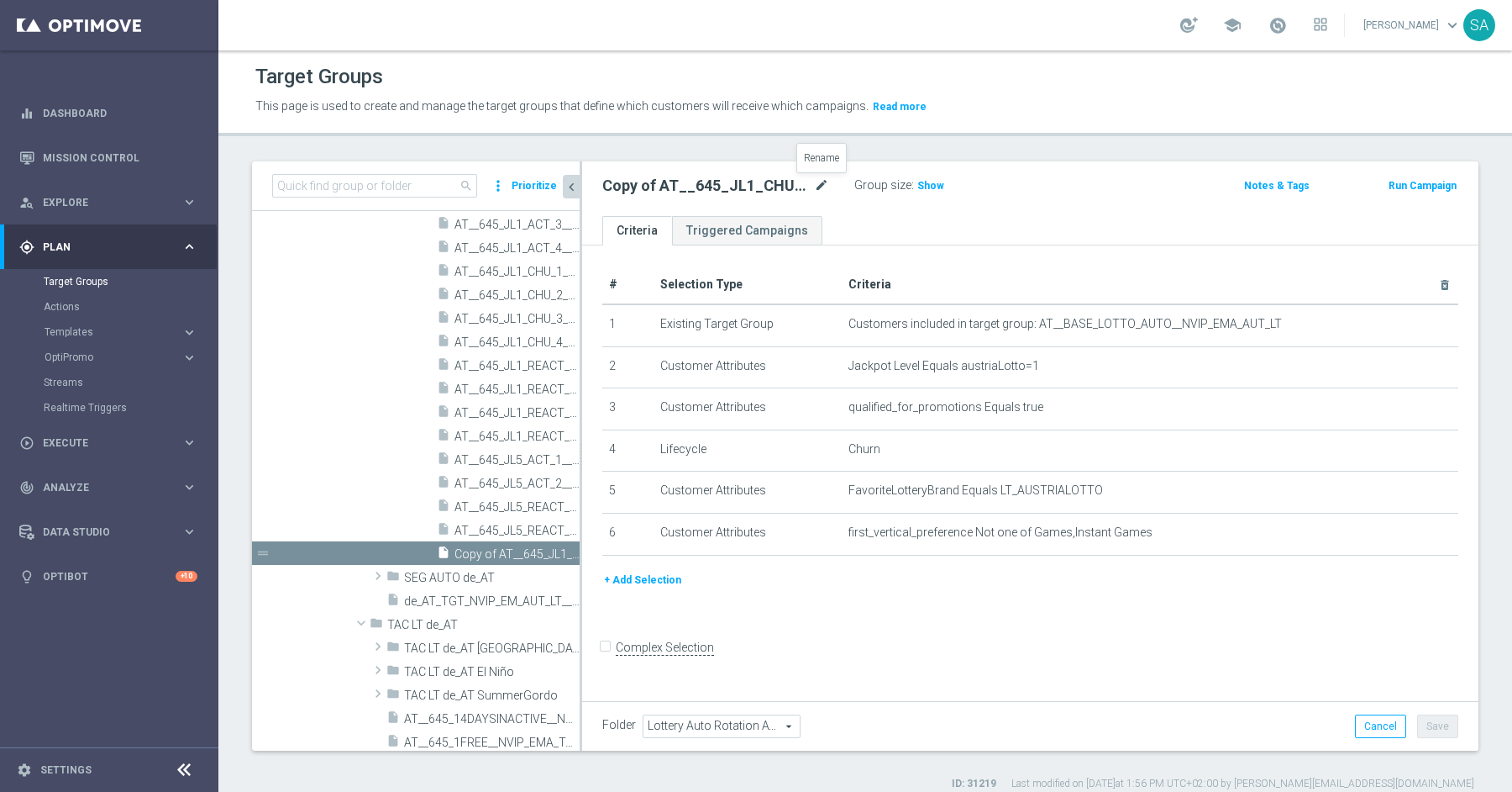
click at [822, 182] on icon "mode_edit" at bounding box center [822, 185] width 16 height 20
click at [672, 186] on input "AT__645_JL1_CHU_1__NVIP_EMA_AUT_LT" at bounding box center [715, 187] width 227 height 23
type input "AT__645_JL5_CHU_1__NVIP_EMA_AUT_LT"
click at [1444, 722] on button "Save" at bounding box center [1438, 726] width 41 height 23
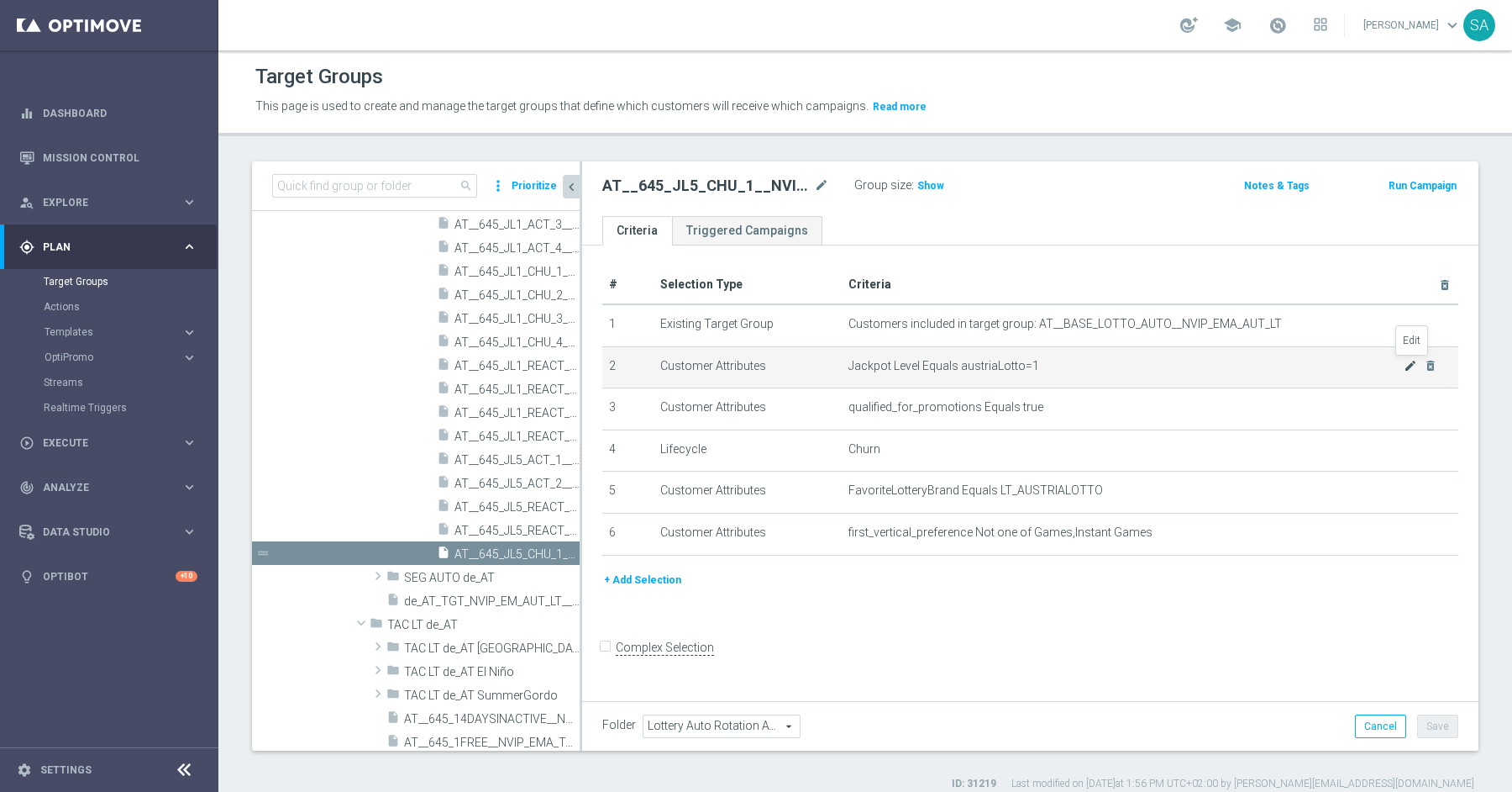
click at [1407, 367] on icon "mode_edit" at bounding box center [1410, 365] width 14 height 14
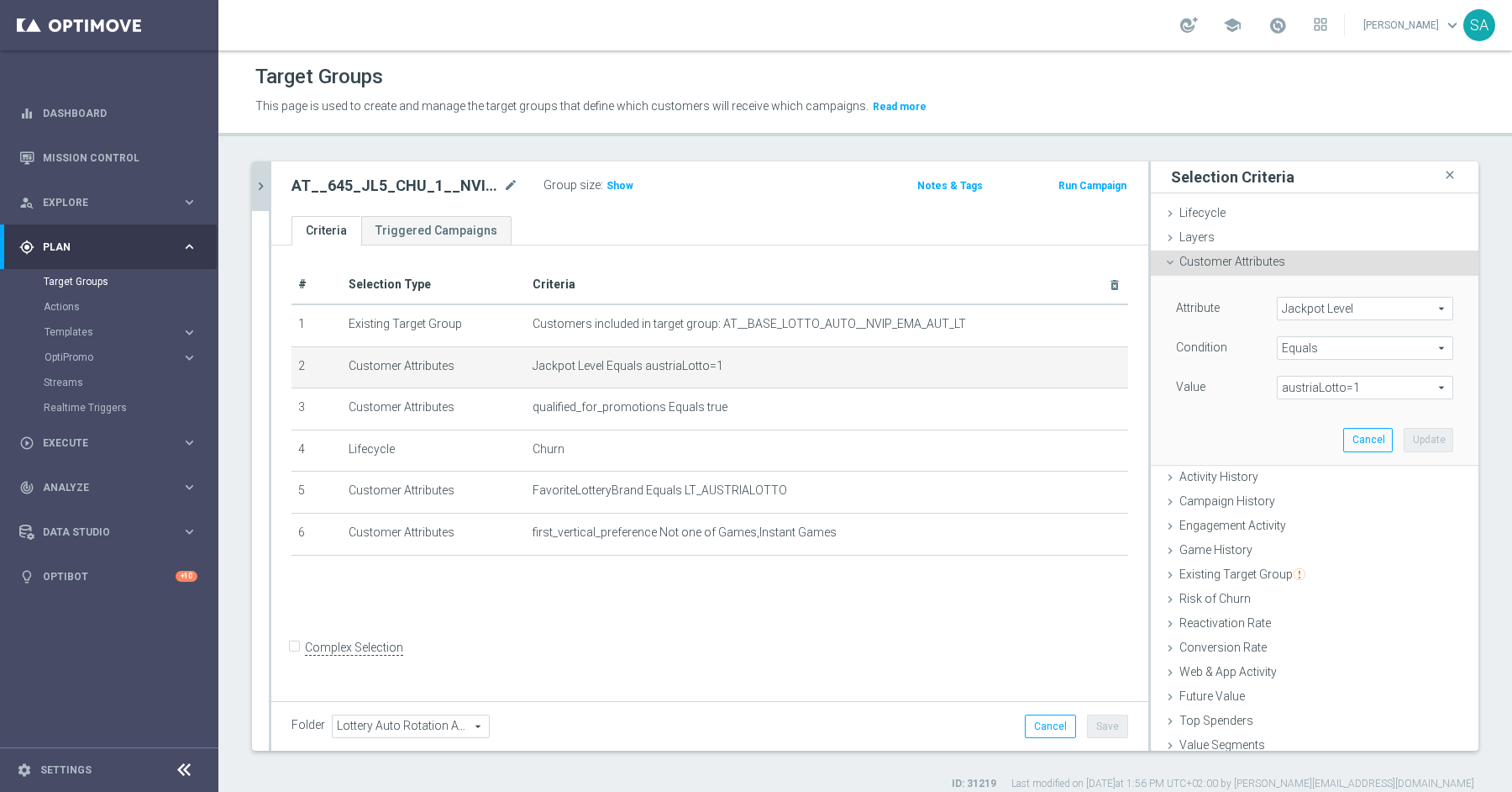
click at [1382, 390] on span "austriaLotto=1" at bounding box center [1365, 387] width 175 height 22
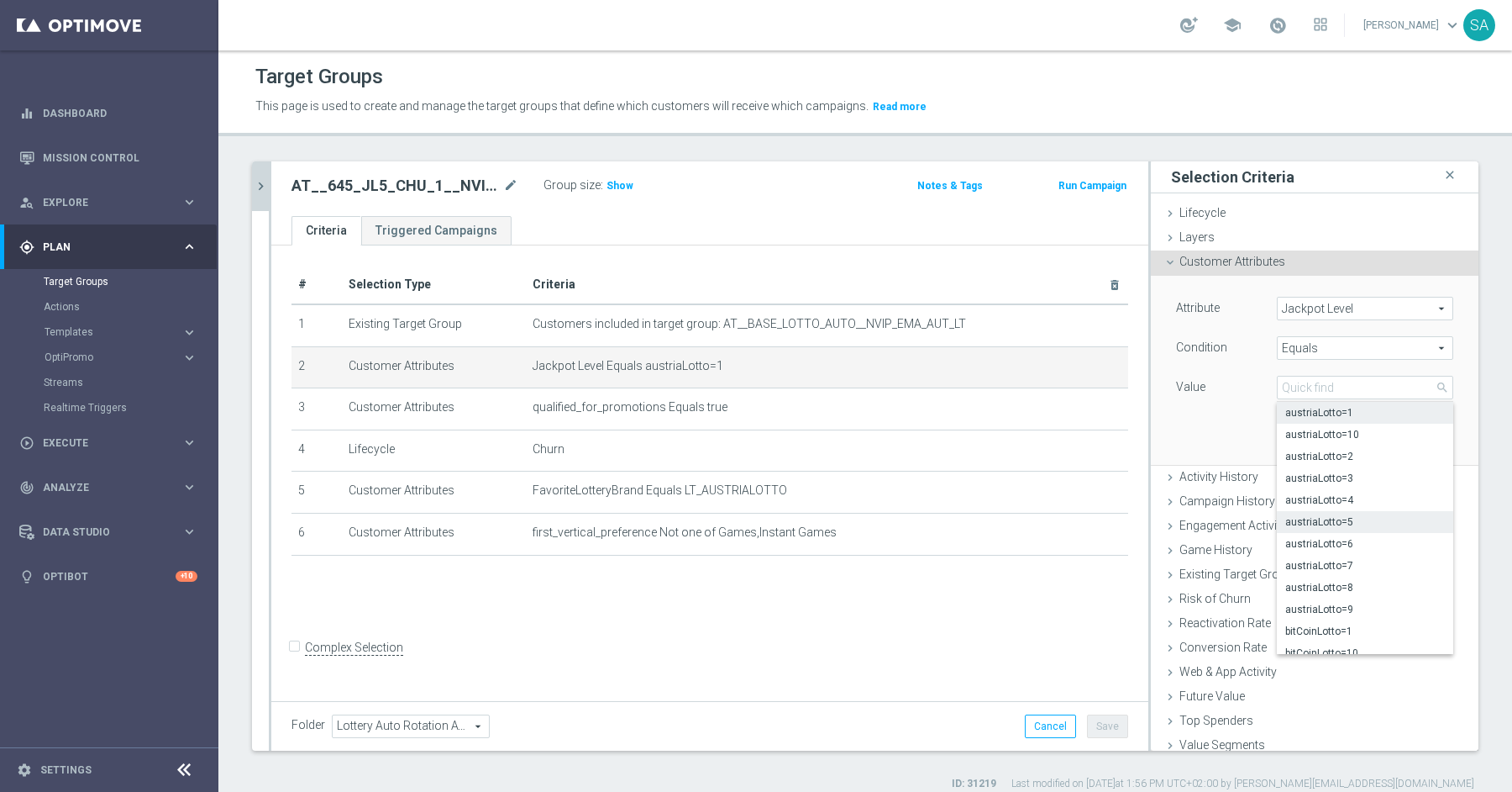
click at [1367, 517] on span "austriaLotto=5" at bounding box center [1365, 522] width 159 height 14
type input "austriaLotto=5"
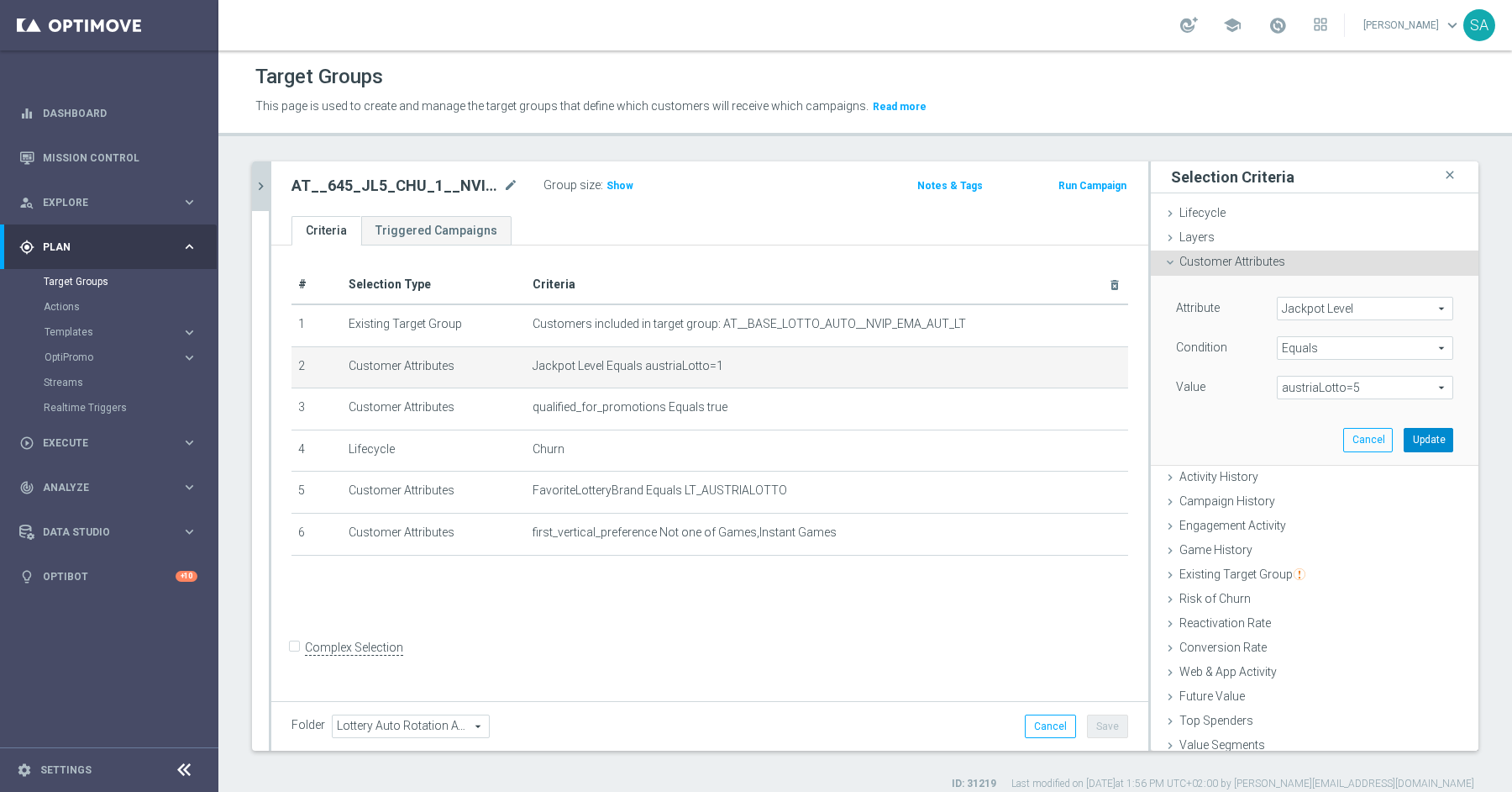
click at [1432, 438] on button "Update" at bounding box center [1428, 439] width 50 height 23
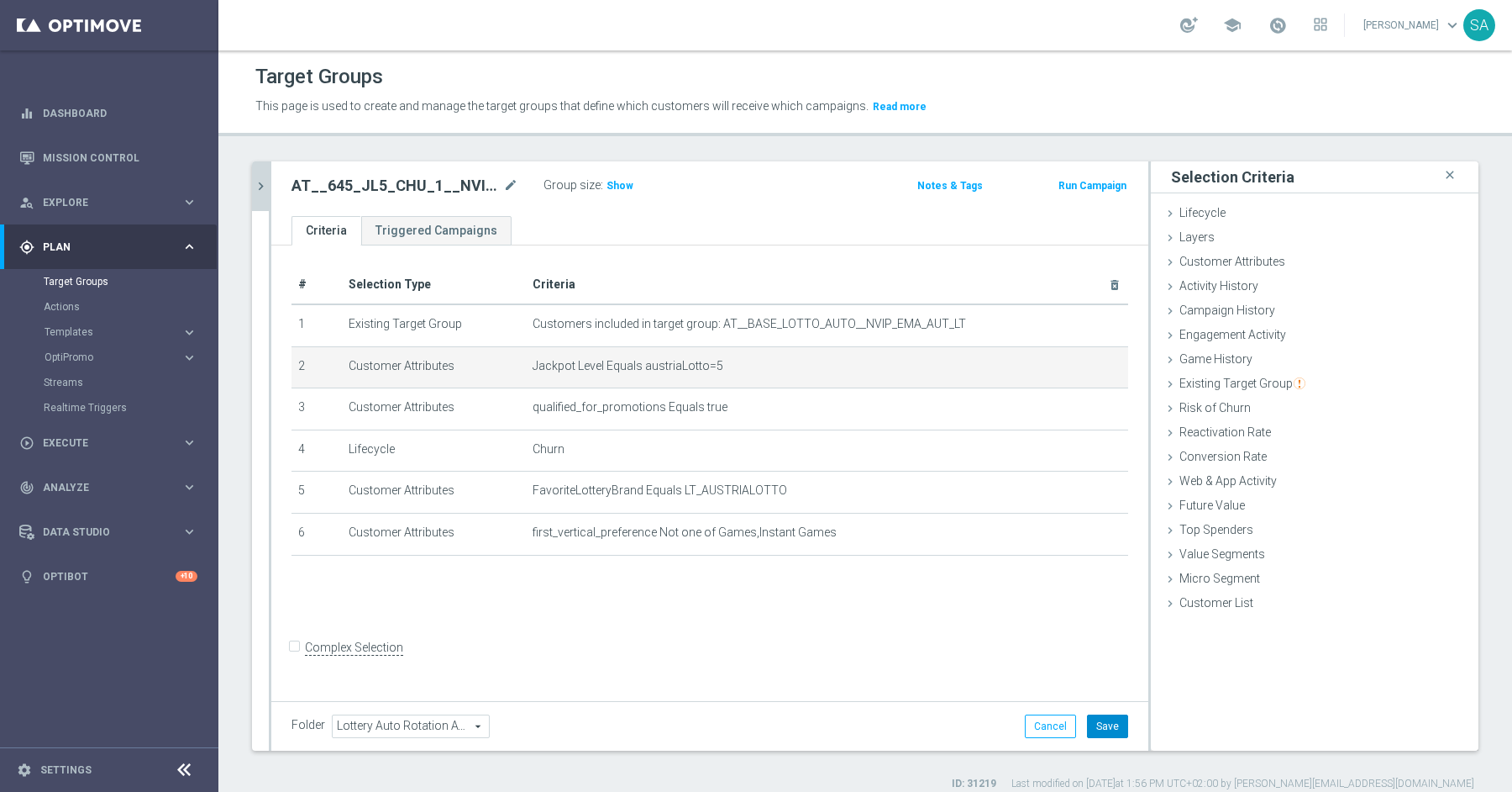
click at [1108, 730] on button "Save" at bounding box center [1108, 726] width 41 height 23
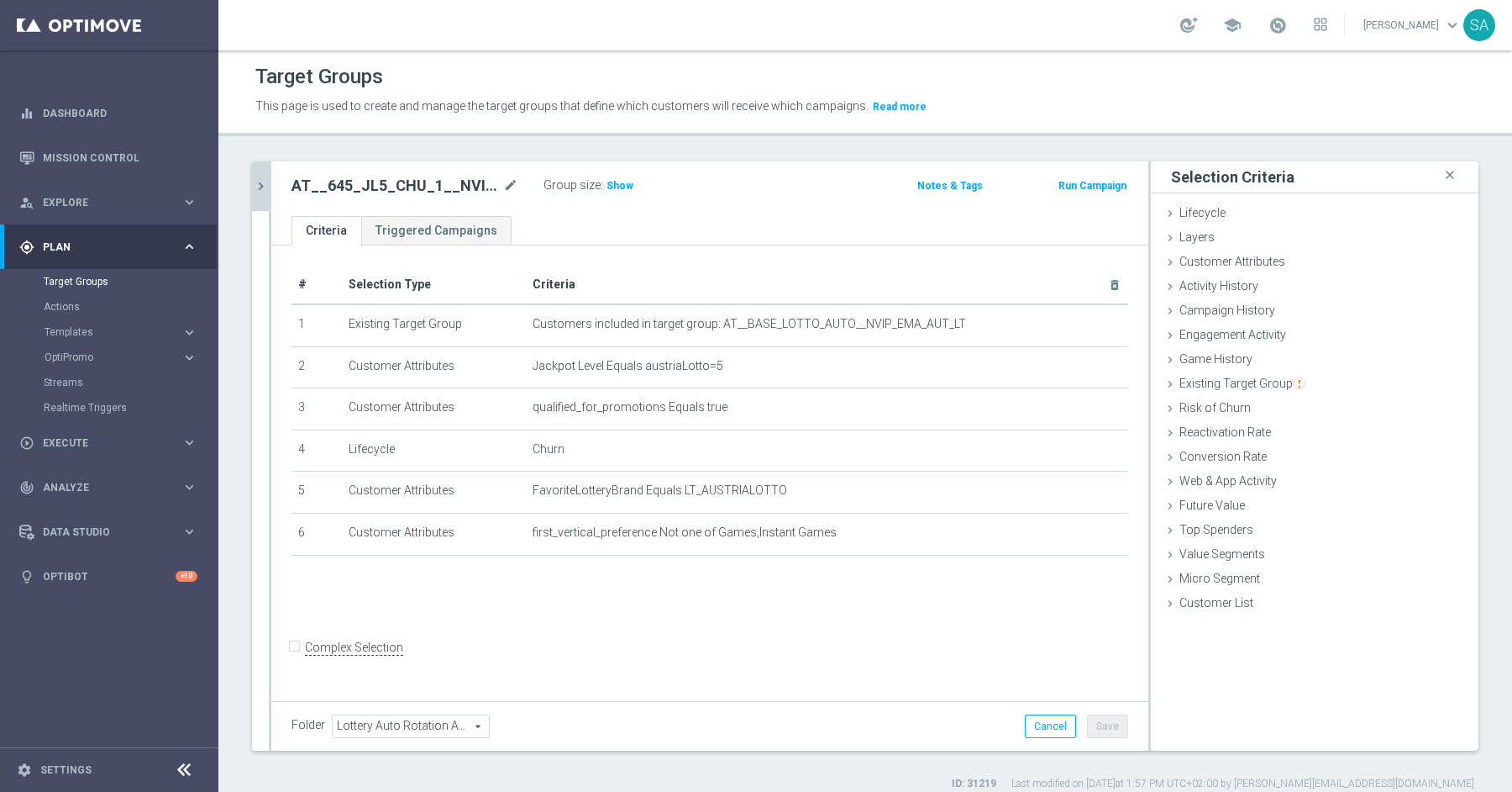
click at [264, 183] on icon "chevron_right" at bounding box center [261, 186] width 16 height 16
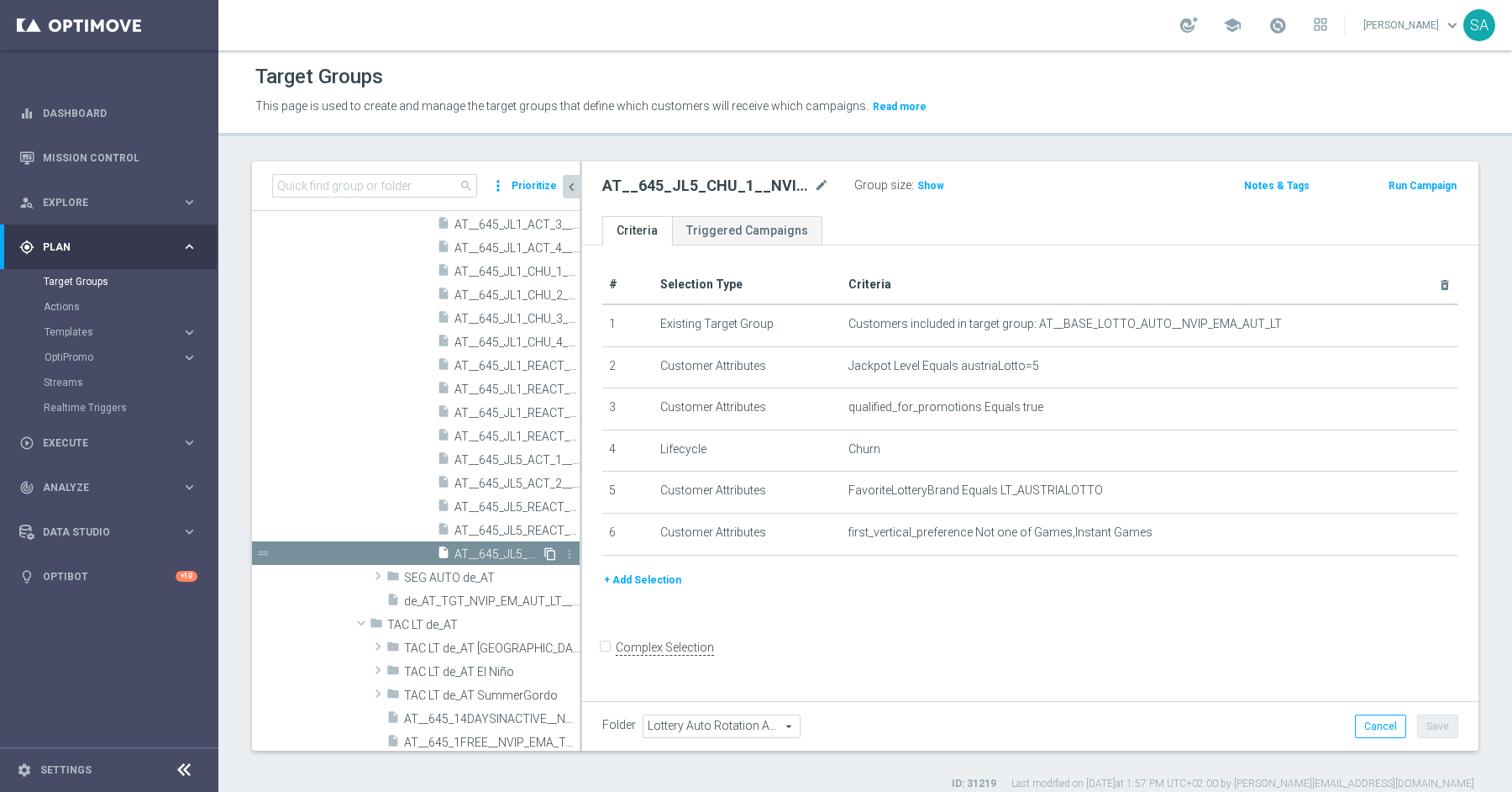
click at [552, 552] on icon "content_copy" at bounding box center [551, 554] width 14 height 14
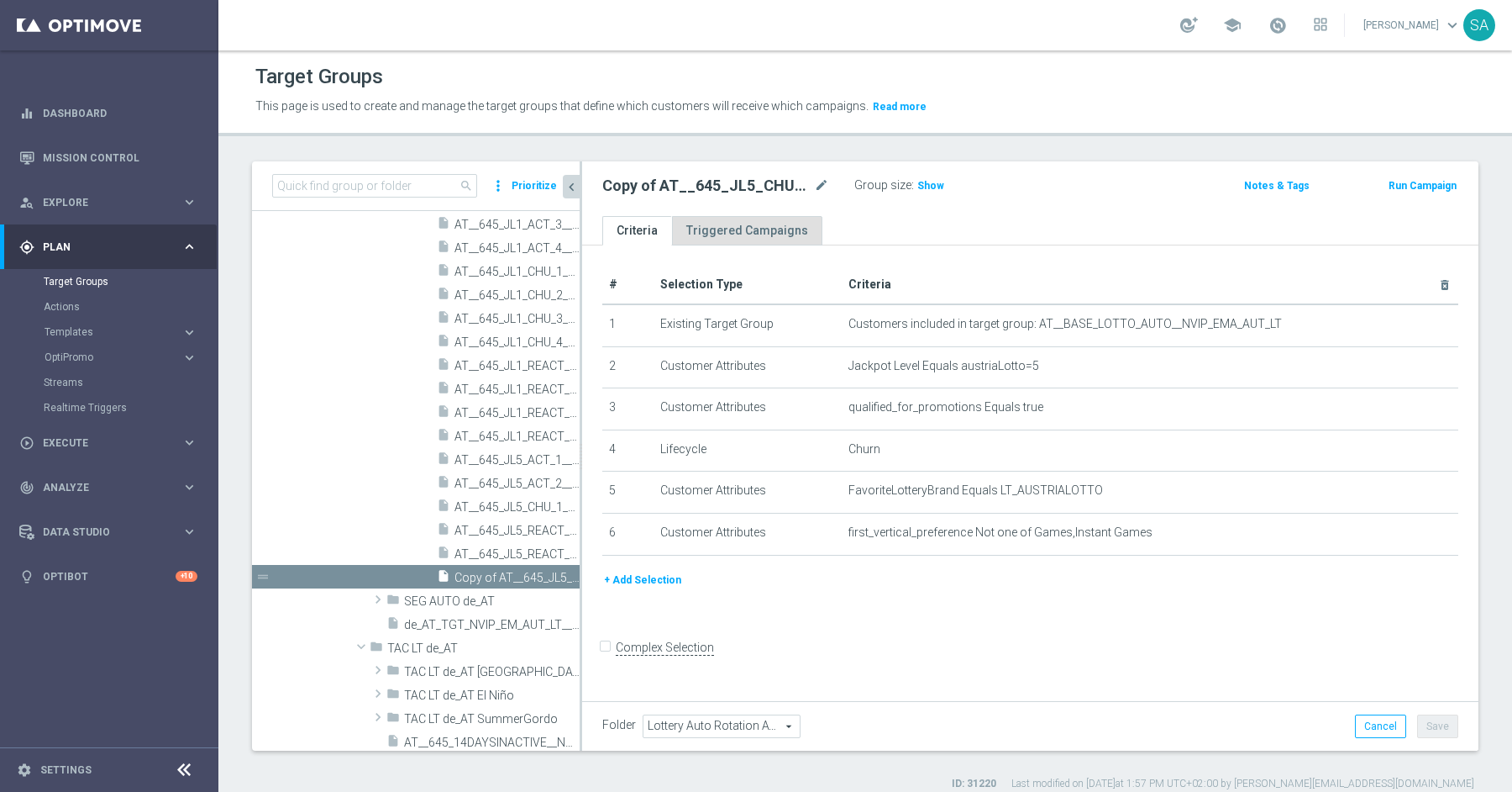
scroll to position [801, 0]
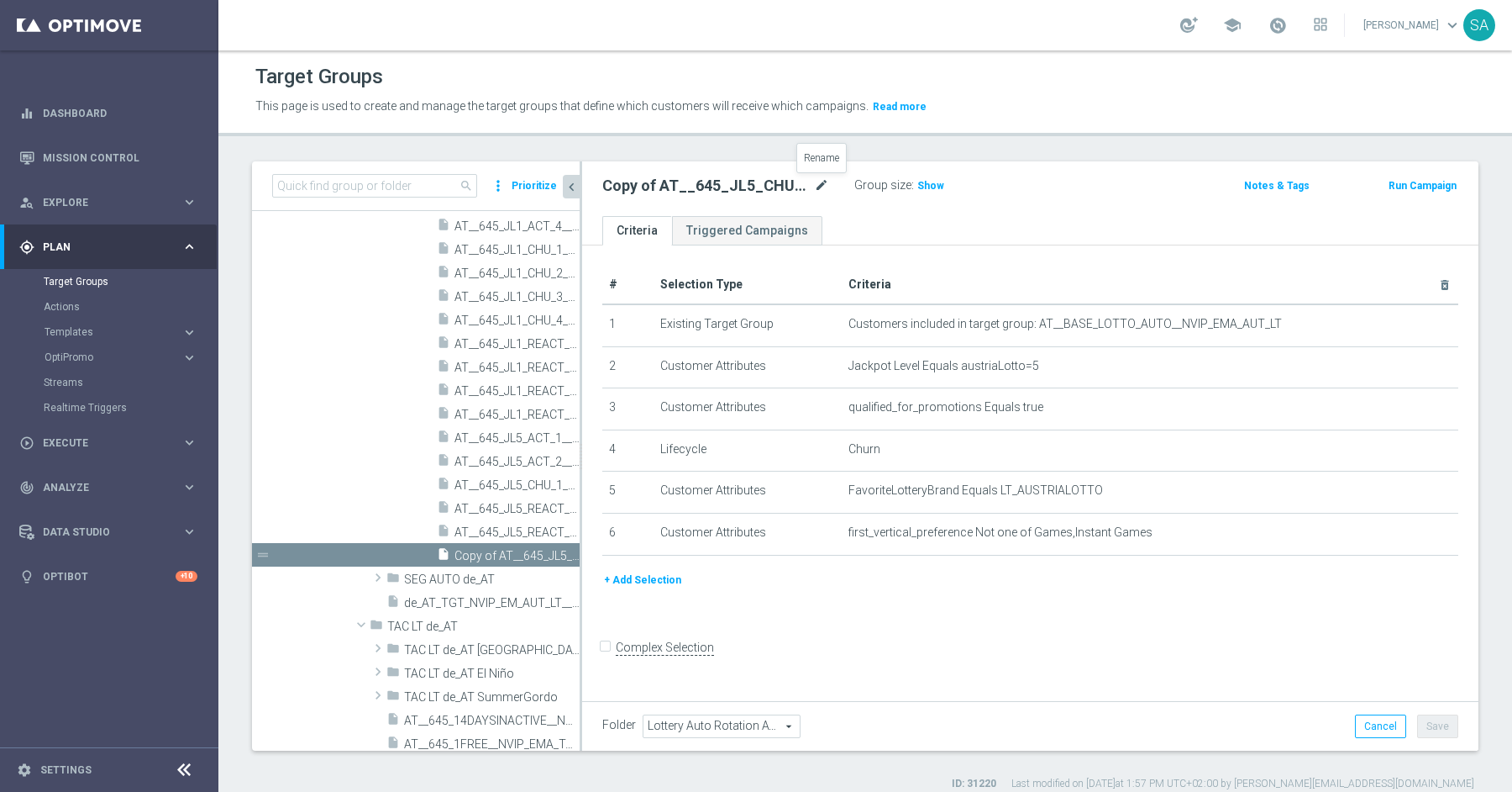
click at [822, 184] on icon "mode_edit" at bounding box center [822, 185] width 16 height 20
click at [716, 183] on input "AT__645_JL5_CHU_1__NVIP_EMA_AUT_LT" at bounding box center [715, 187] width 227 height 23
type input "AT__645_JL5_CHU_2__NVIP_EMA_AUT_LT"
click at [1439, 720] on button "Save" at bounding box center [1438, 726] width 41 height 23
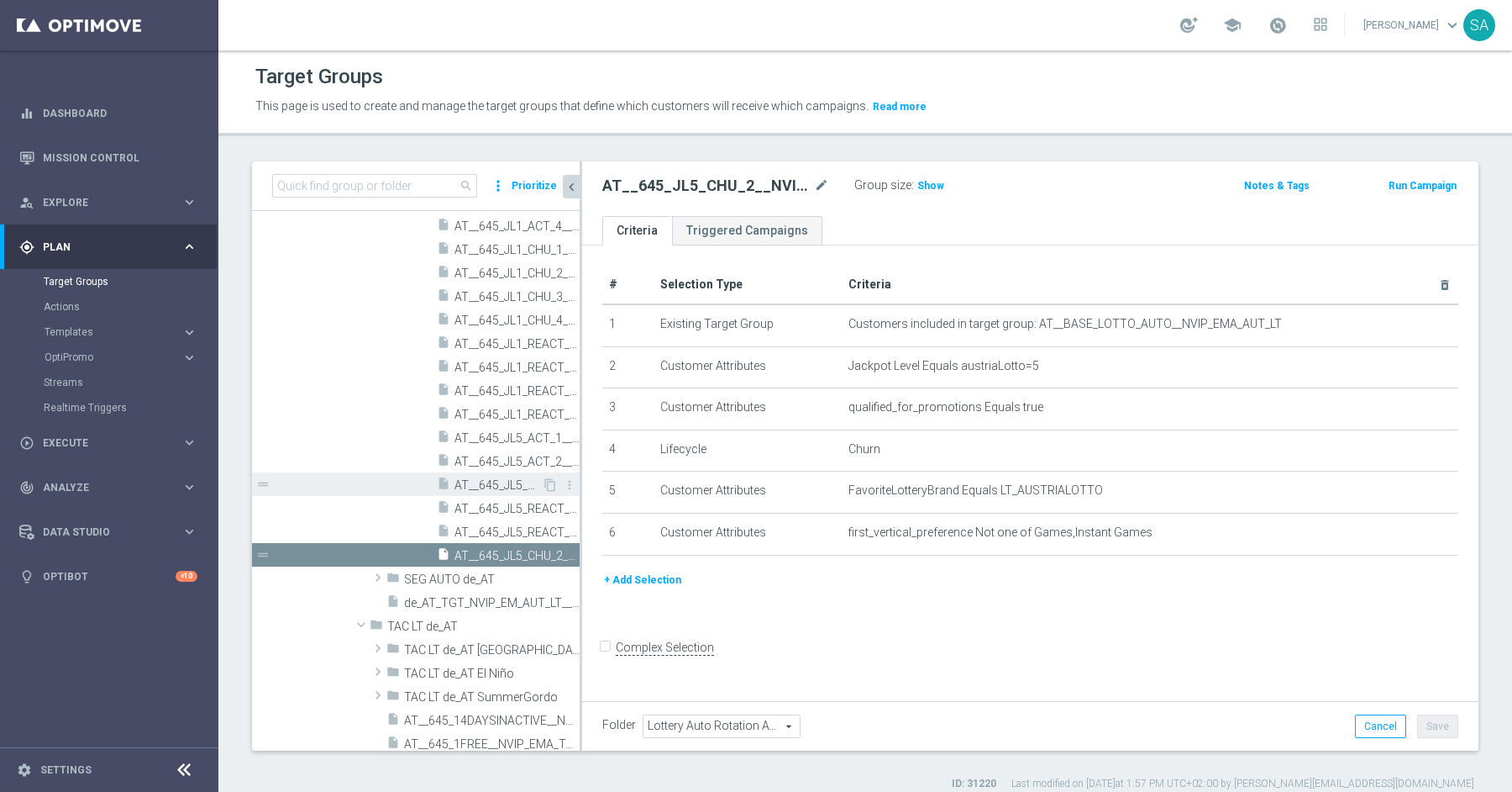
click at [524, 478] on span "AT__645_JL5_CHU_1__NVIP_EMA_AUT_LT" at bounding box center [498, 485] width 87 height 15
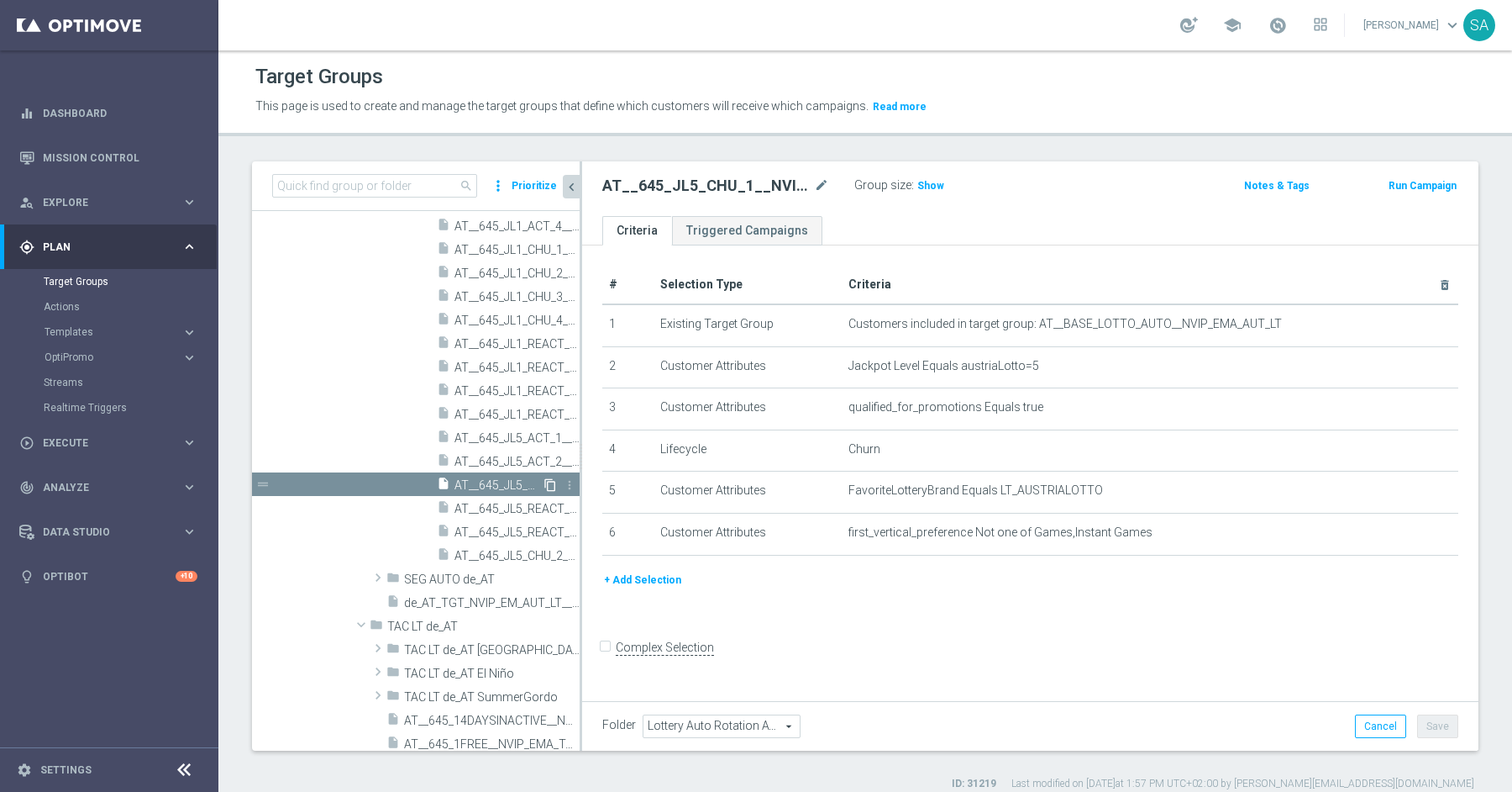
click at [553, 483] on icon "content_copy" at bounding box center [551, 485] width 14 height 14
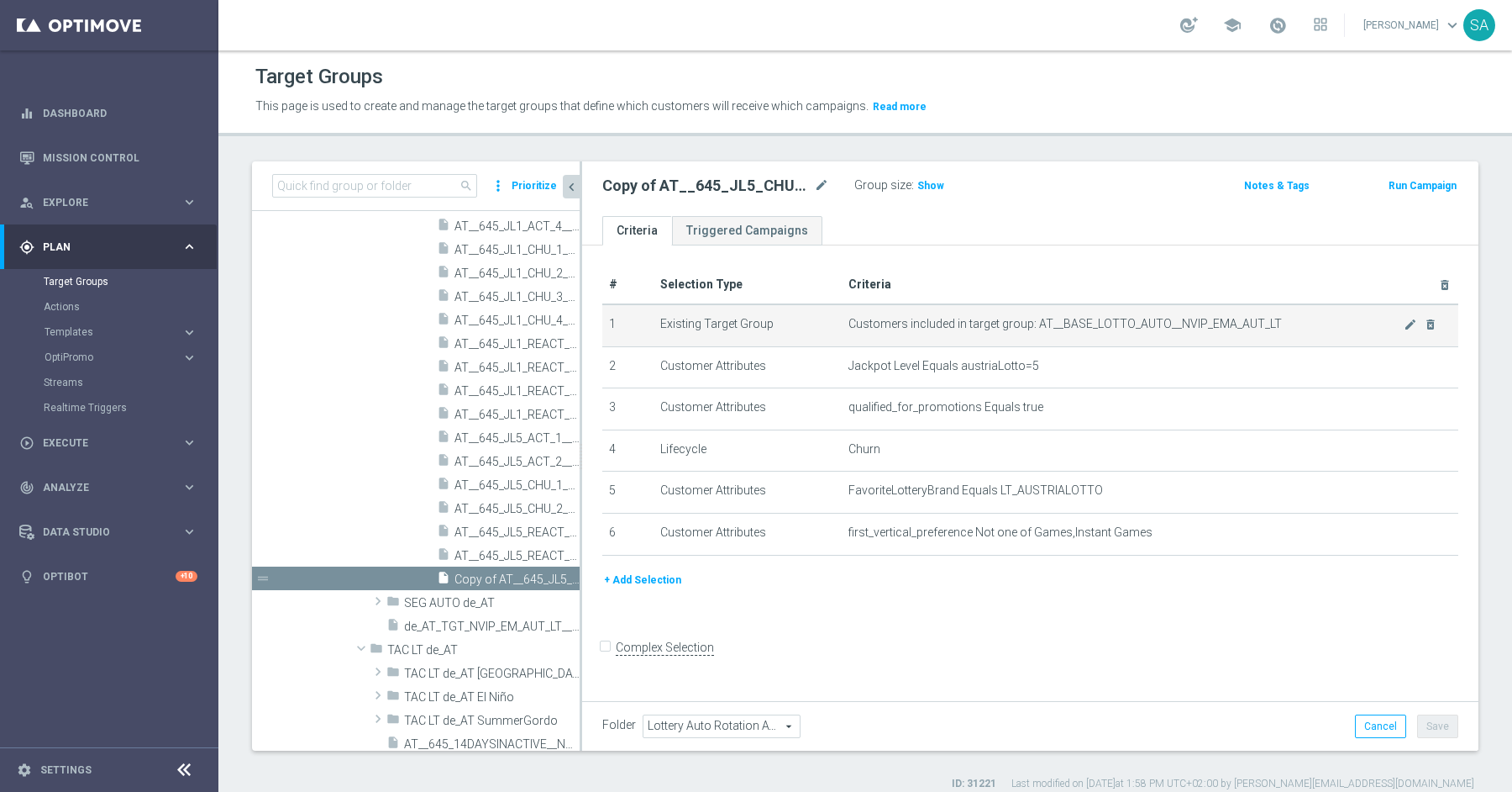
scroll to position [823, 0]
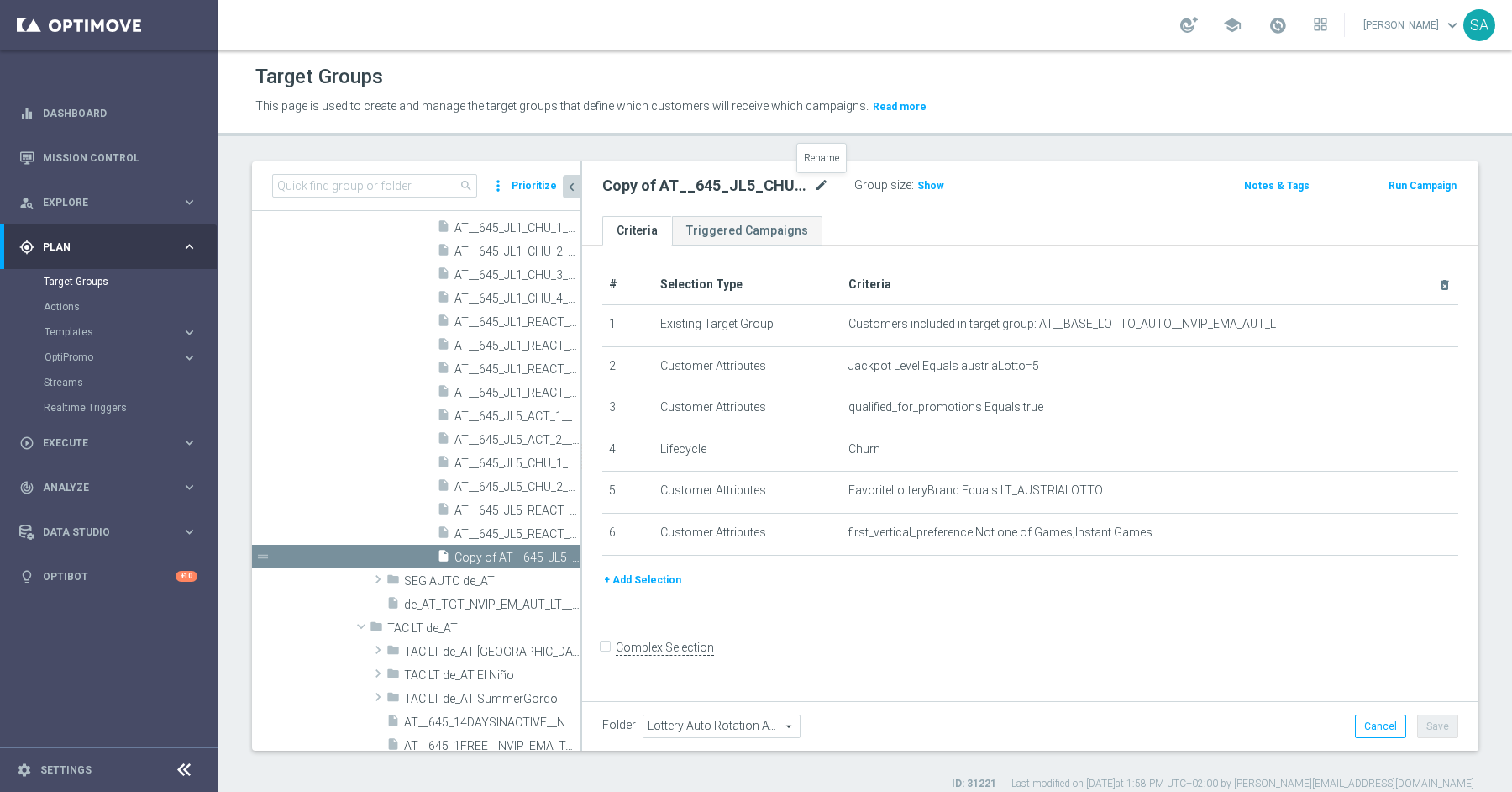
click at [819, 184] on icon "mode_edit" at bounding box center [822, 185] width 16 height 20
click at [674, 187] on input "AT__645_JL5_CHU_1__NVIP_EMA_AUT_LT" at bounding box center [715, 187] width 227 height 23
type input "AT__645_JL6_CHU_1__NVIP_EMA_AUT_LT"
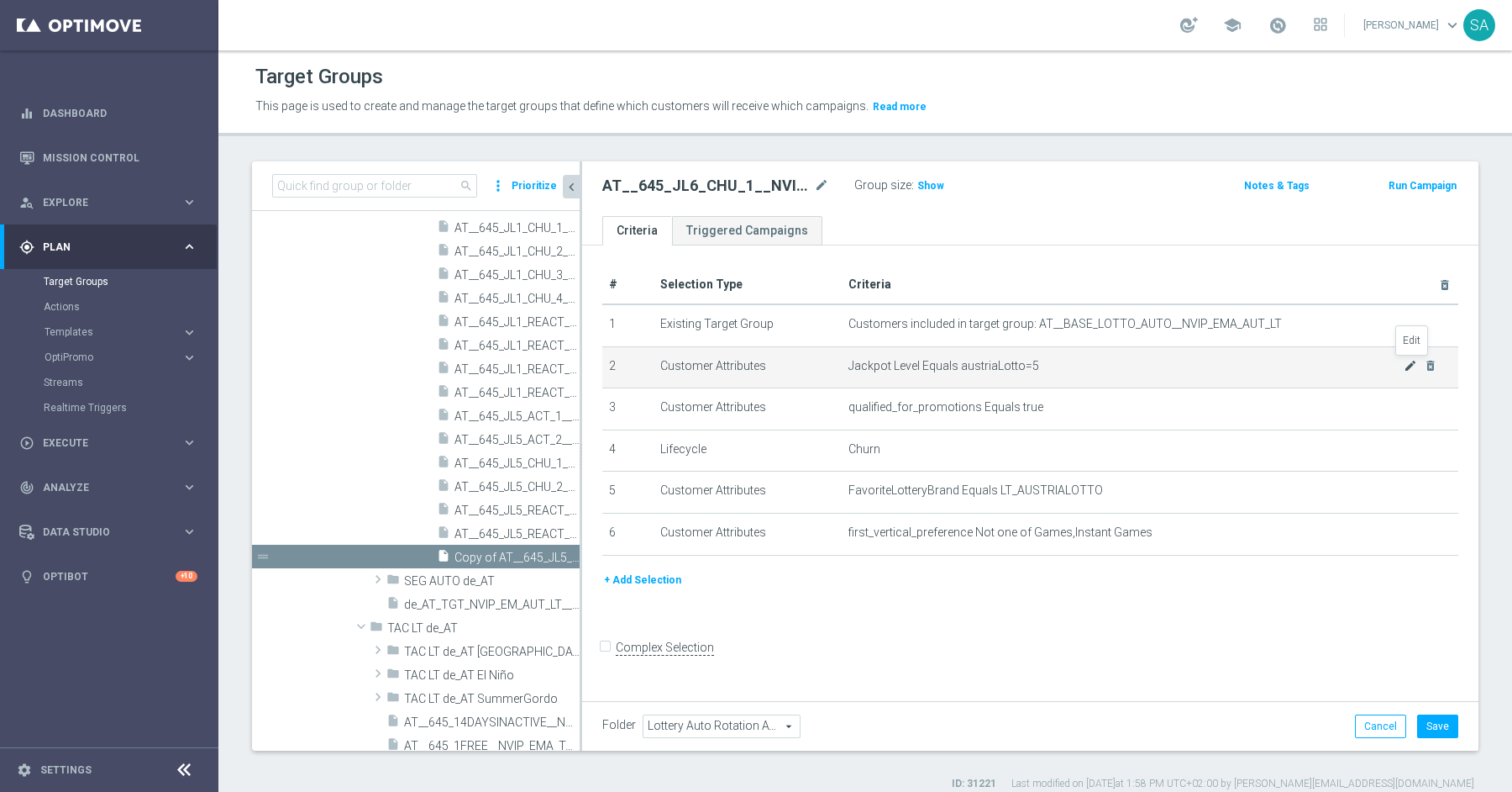
click at [1405, 366] on icon "mode_edit" at bounding box center [1410, 365] width 14 height 14
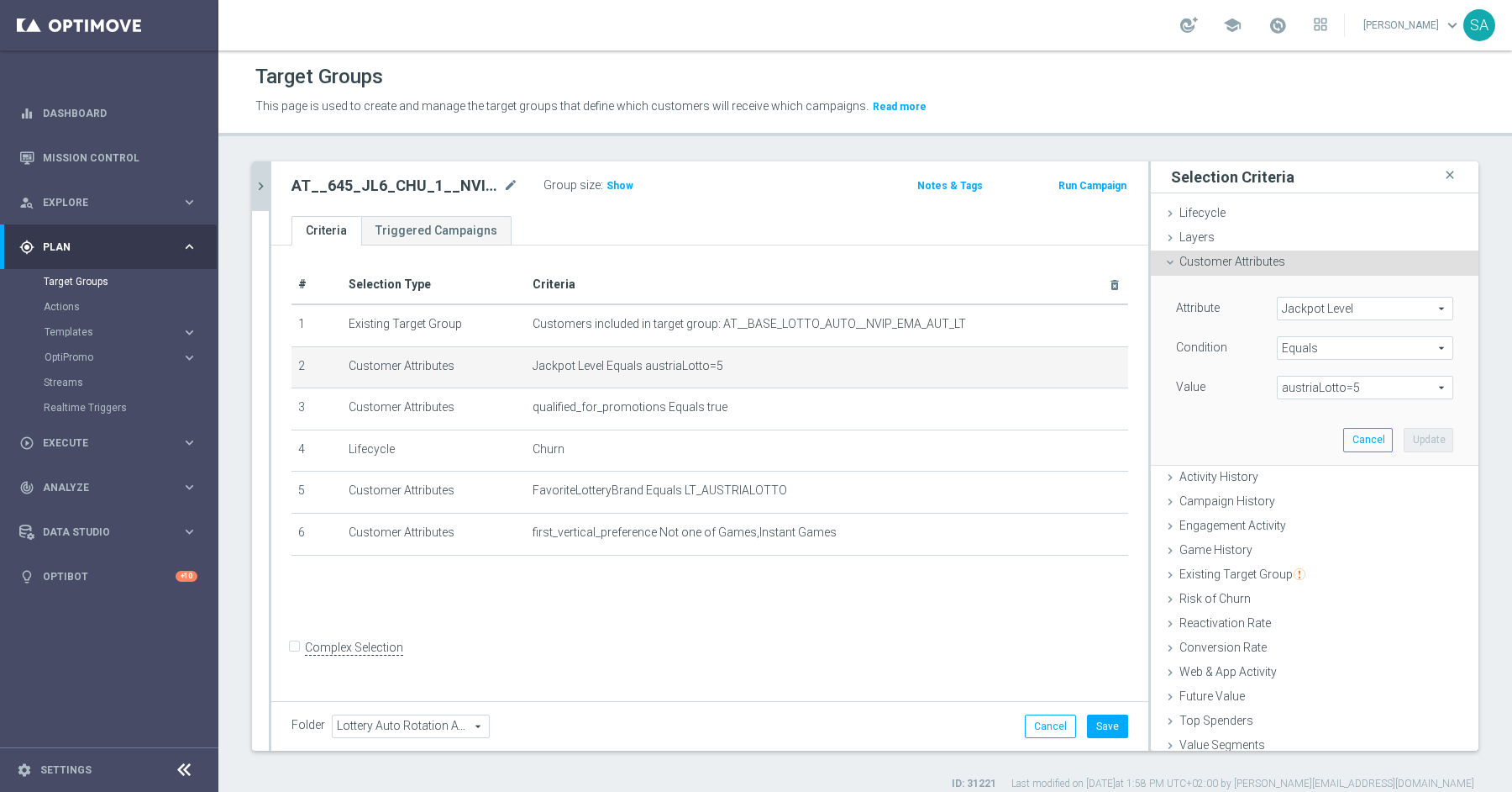
click at [1342, 386] on span "austriaLotto=5" at bounding box center [1365, 387] width 175 height 22
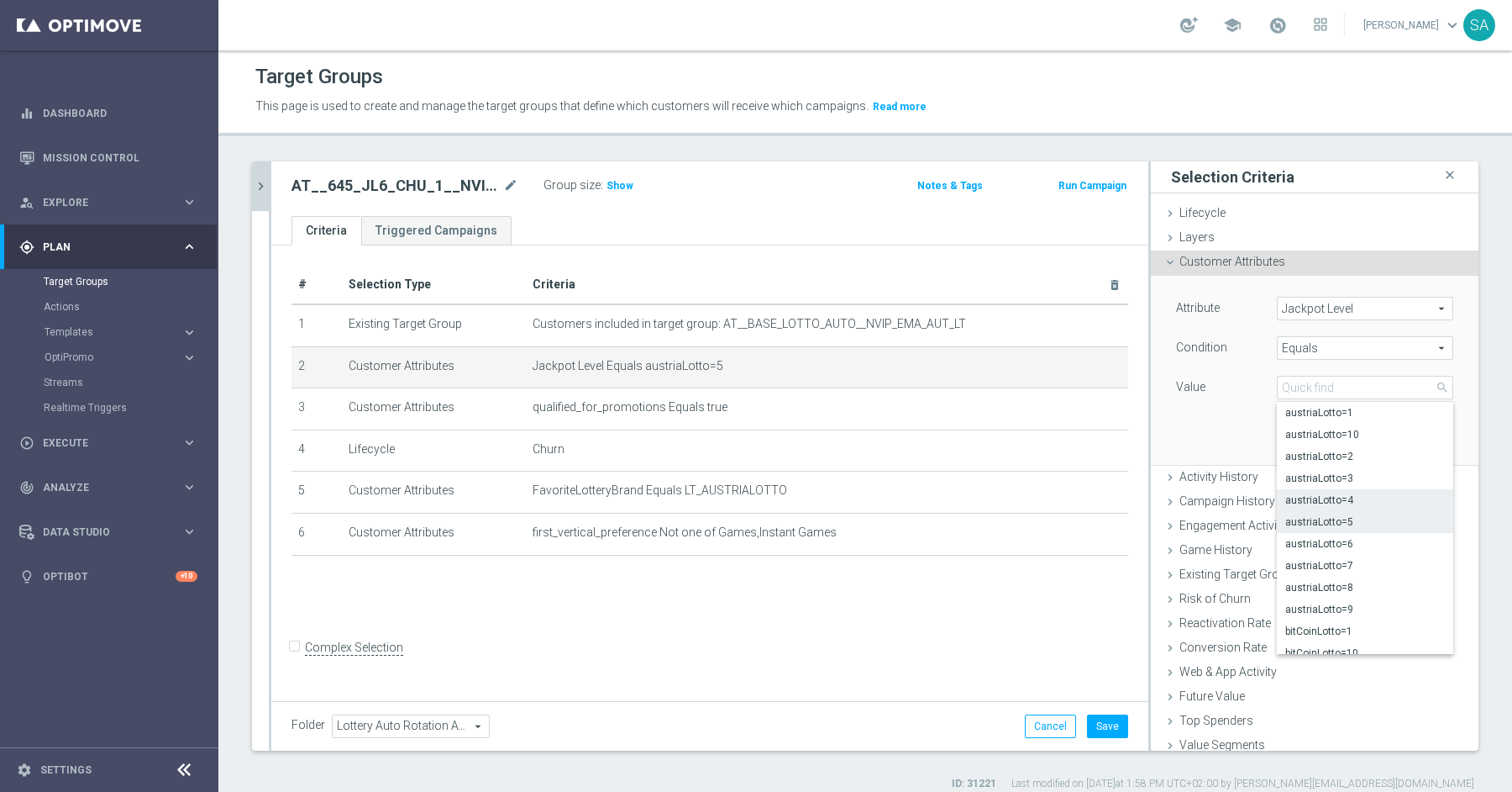
click at [1370, 493] on span "austriaLotto=4" at bounding box center [1365, 500] width 159 height 14
type input "austriaLotto=4"
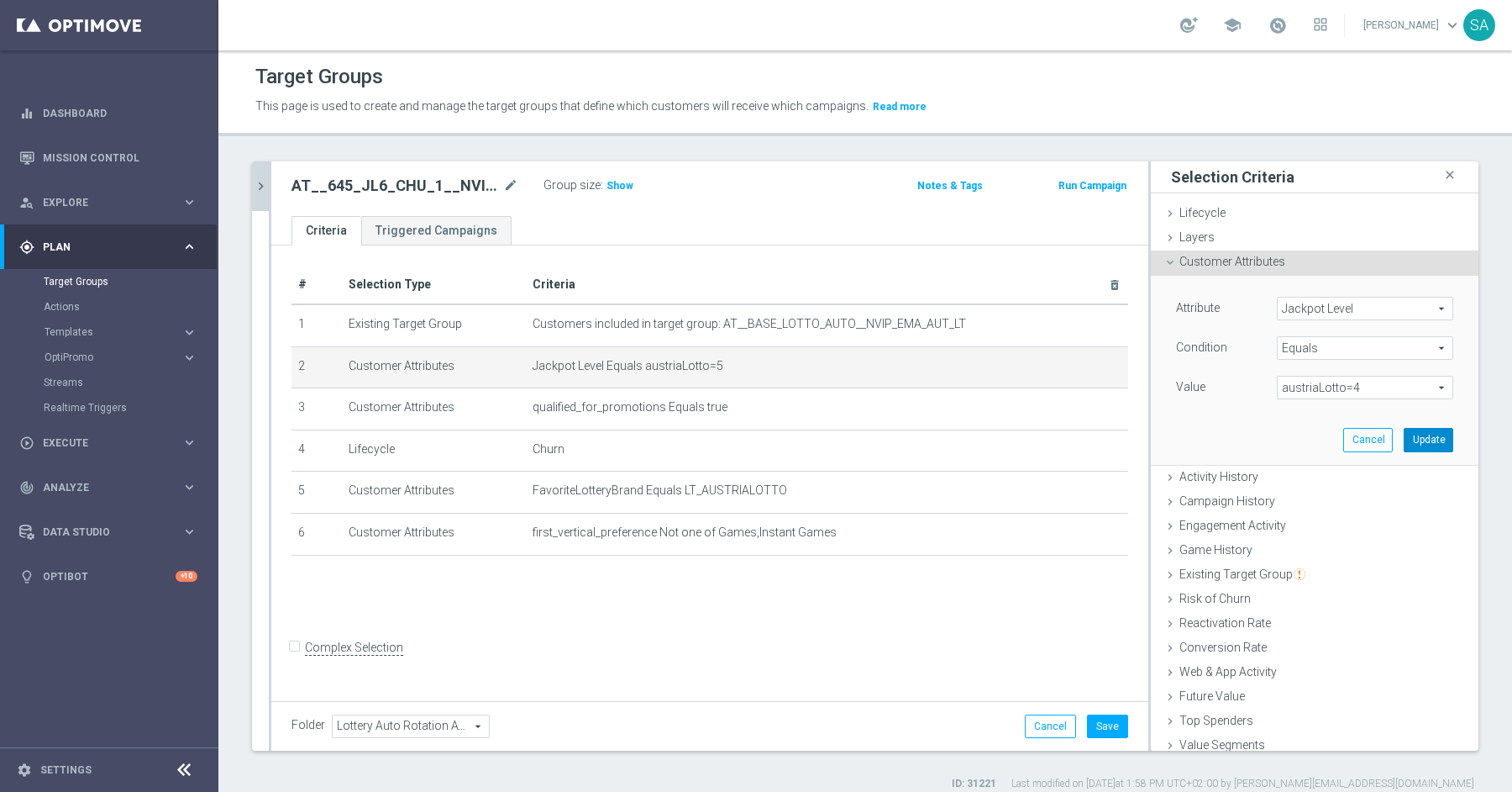
click at [1433, 440] on button "Update" at bounding box center [1428, 439] width 50 height 23
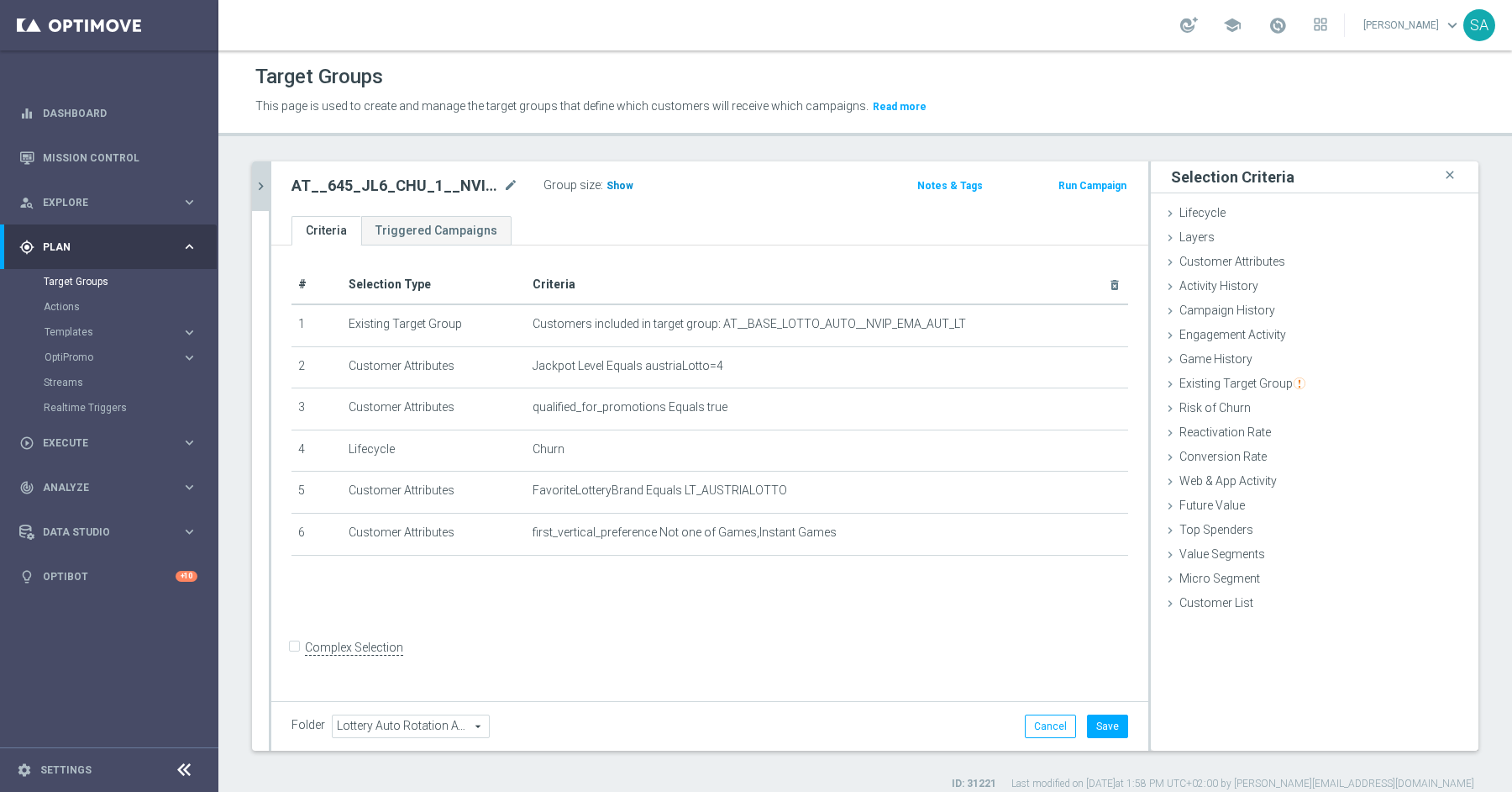
click at [618, 181] on span "Show" at bounding box center [619, 186] width 27 height 12
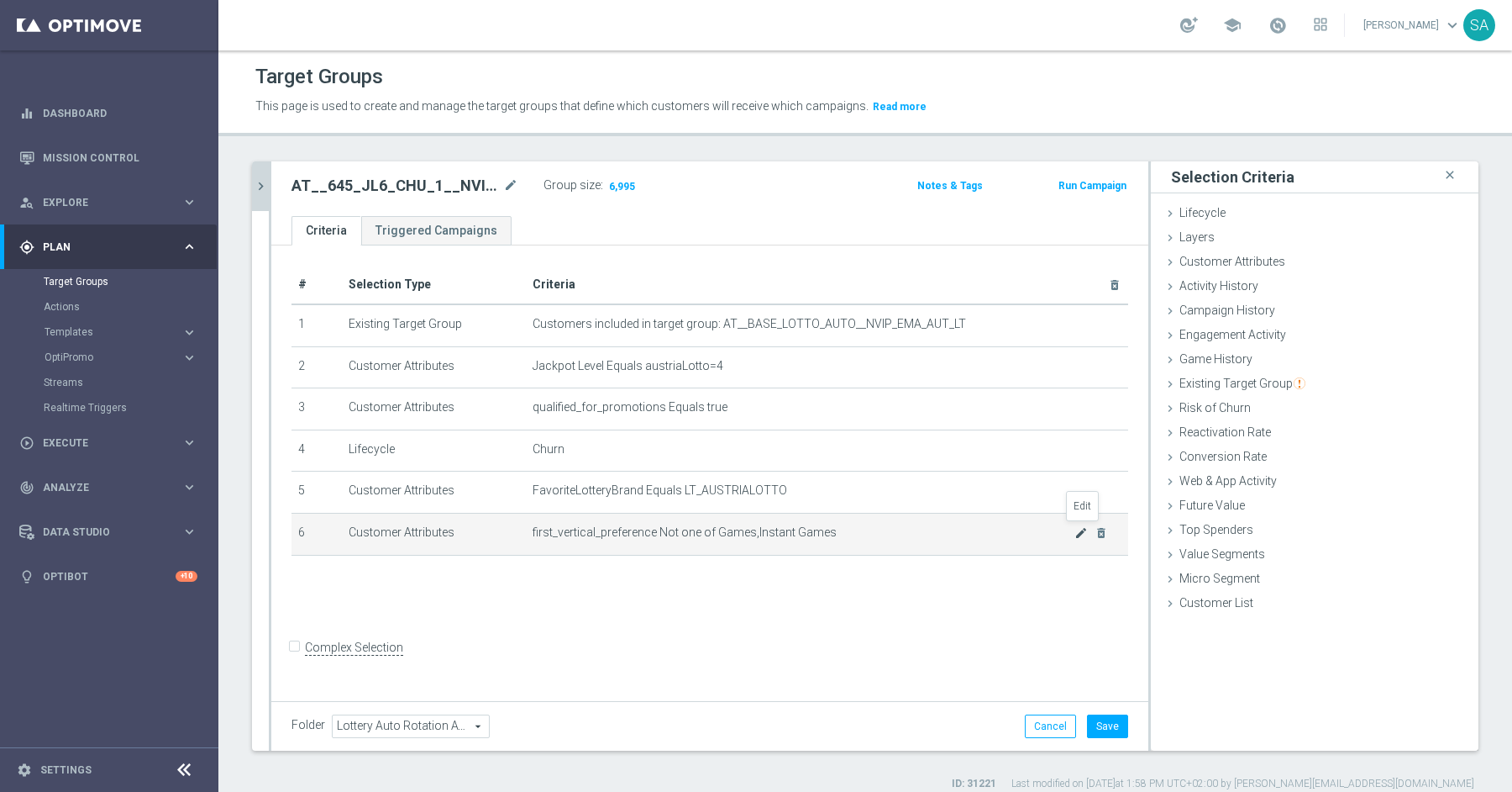
click at [1080, 526] on icon "mode_edit" at bounding box center [1081, 533] width 14 height 14
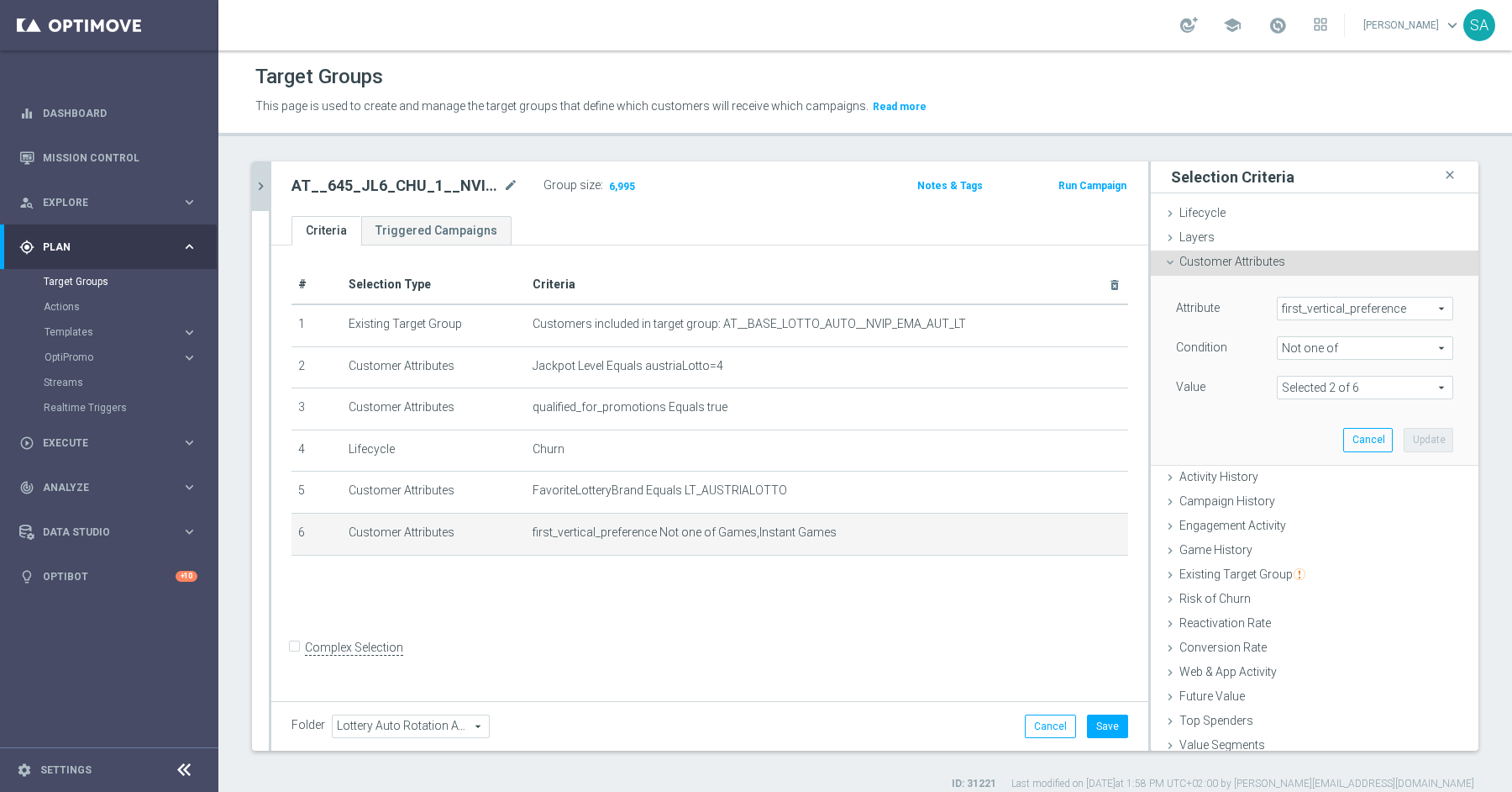
click at [1320, 380] on span at bounding box center [1365, 387] width 175 height 22
click at [1328, 349] on span "Not one of" at bounding box center [1365, 347] width 175 height 22
click at [1244, 384] on div "Value" at bounding box center [1214, 389] width 101 height 27
click at [1304, 388] on span at bounding box center [1365, 387] width 175 height 22
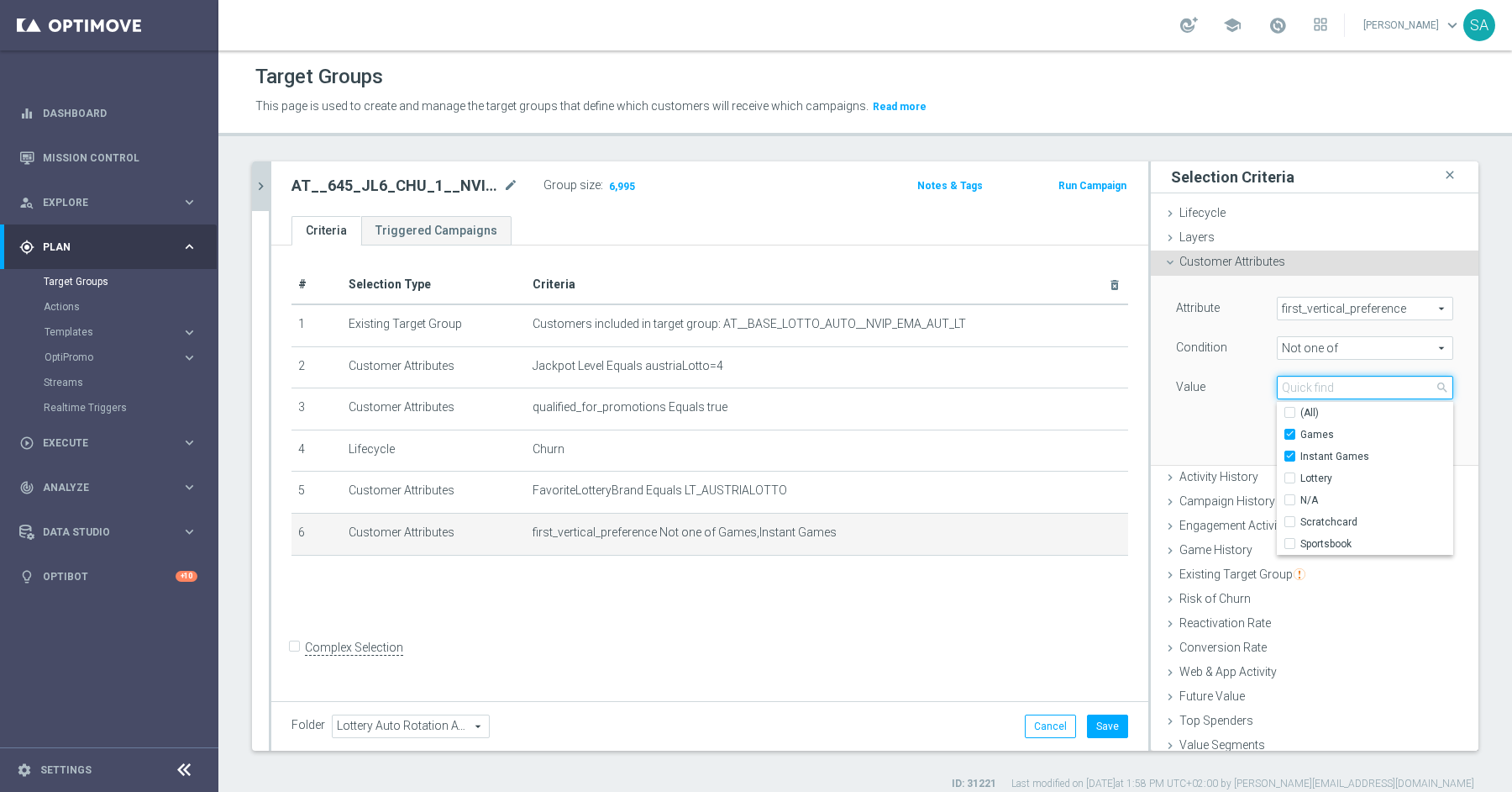
click at [1304, 388] on input "search" at bounding box center [1365, 387] width 177 height 23
click at [1299, 332] on div "Attribute first_vertical_preference first_vertical_preference arrow_drop_down s…" at bounding box center [1315, 349] width 277 height 106
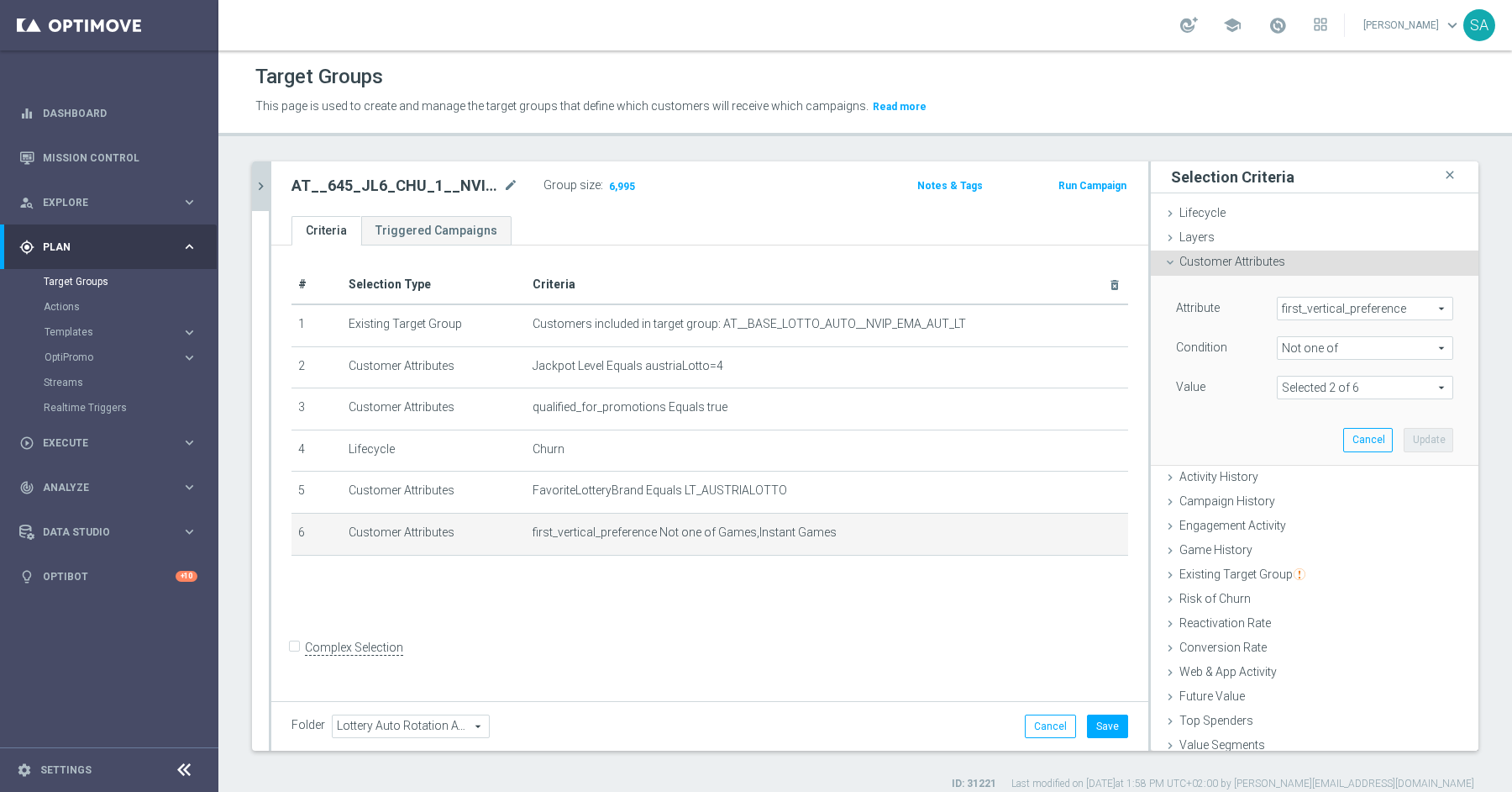
click at [1305, 347] on span "Not one of" at bounding box center [1365, 347] width 175 height 22
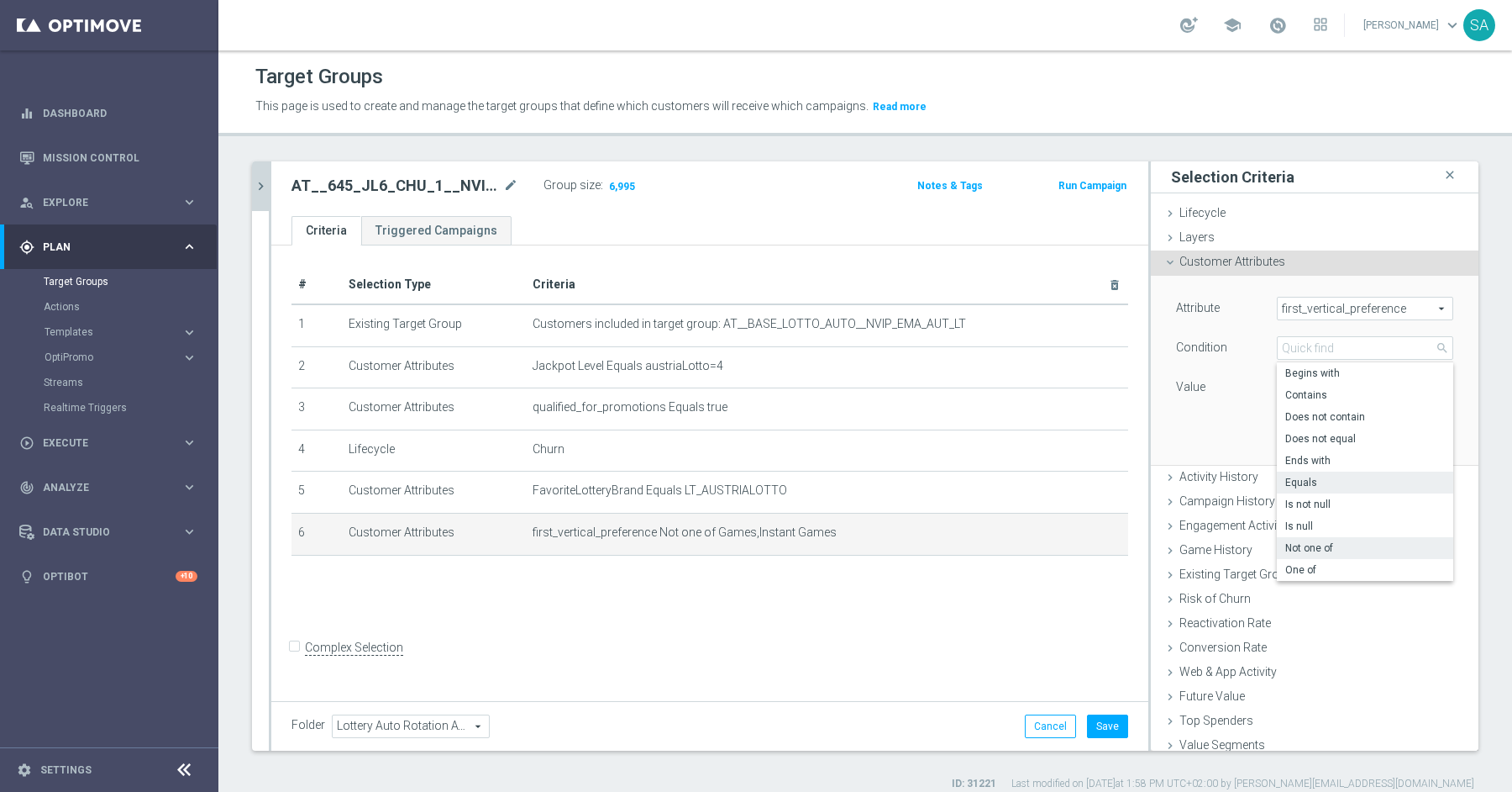
click at [1314, 479] on span "Equals" at bounding box center [1365, 483] width 159 height 14
type input "Equals"
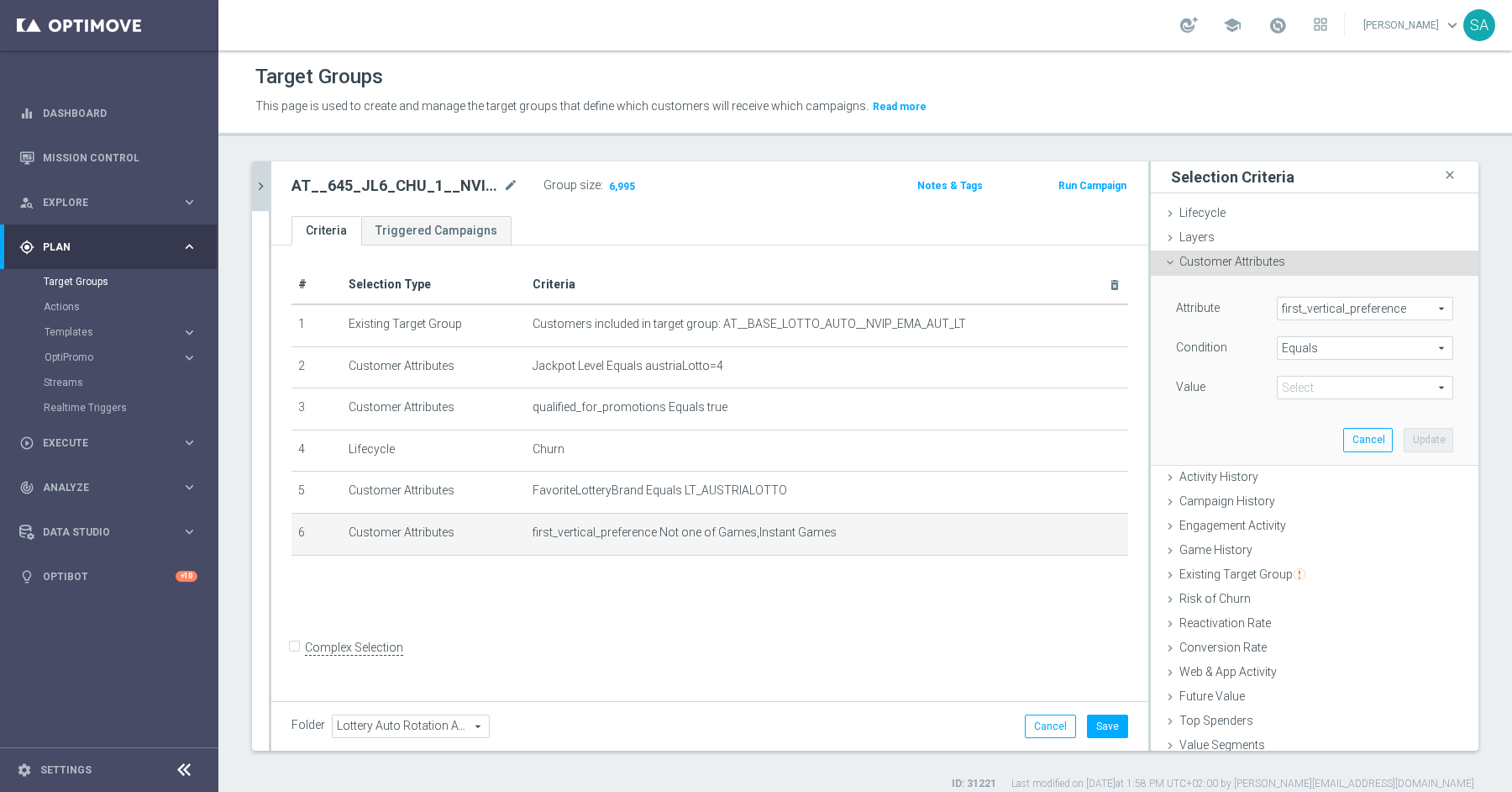
click at [1310, 388] on span at bounding box center [1365, 387] width 175 height 22
click at [1320, 446] on label "Lottery" at bounding box center [1365, 456] width 177 height 22
type input "Lottery"
click at [1436, 435] on button "Update" at bounding box center [1428, 439] width 50 height 23
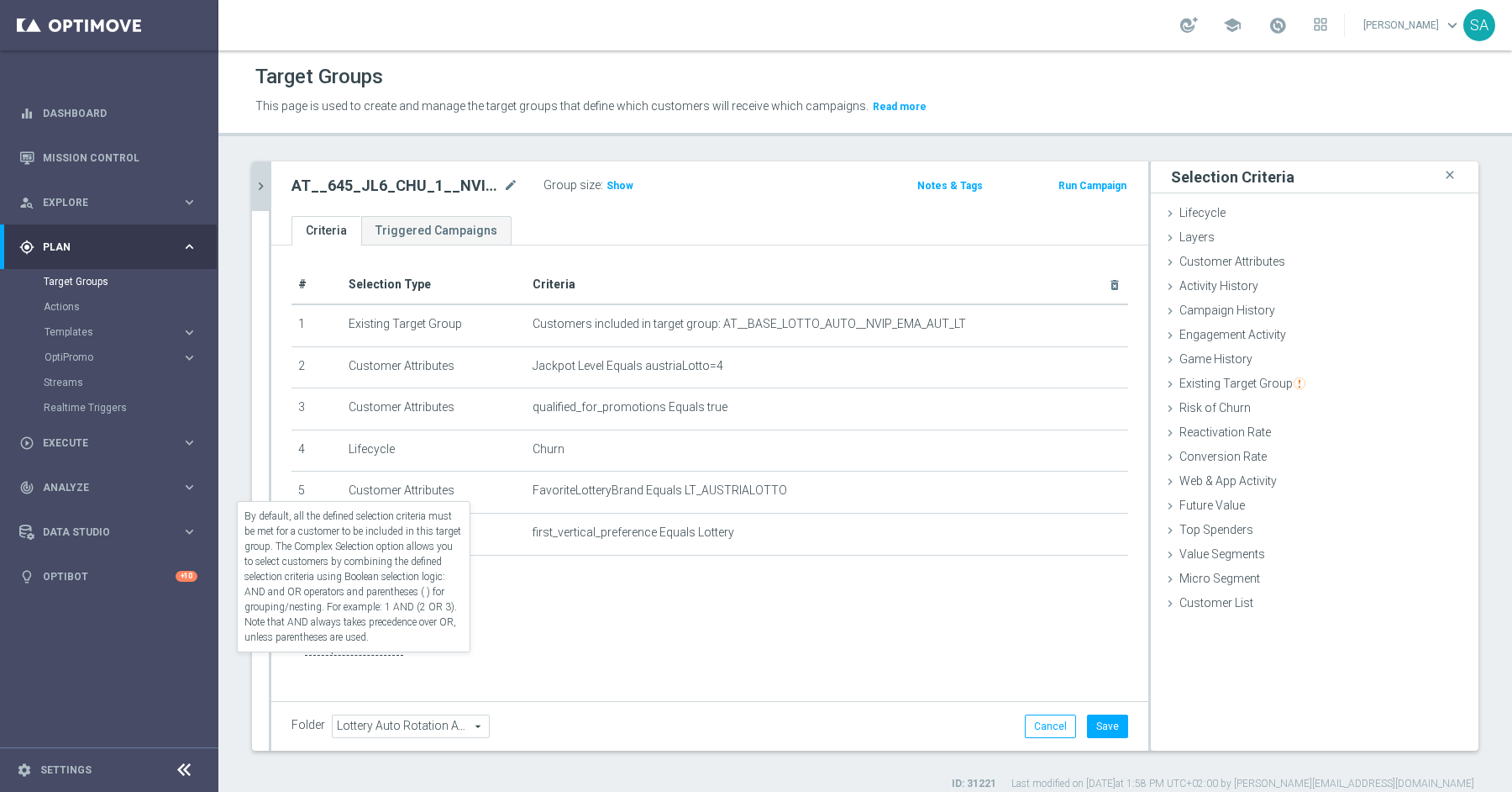
click at [372, 656] on label "Complex Selection" at bounding box center [354, 647] width 98 height 16
click at [302, 661] on input "Complex Selection" at bounding box center [296, 649] width 11 height 23
checkbox input "true"
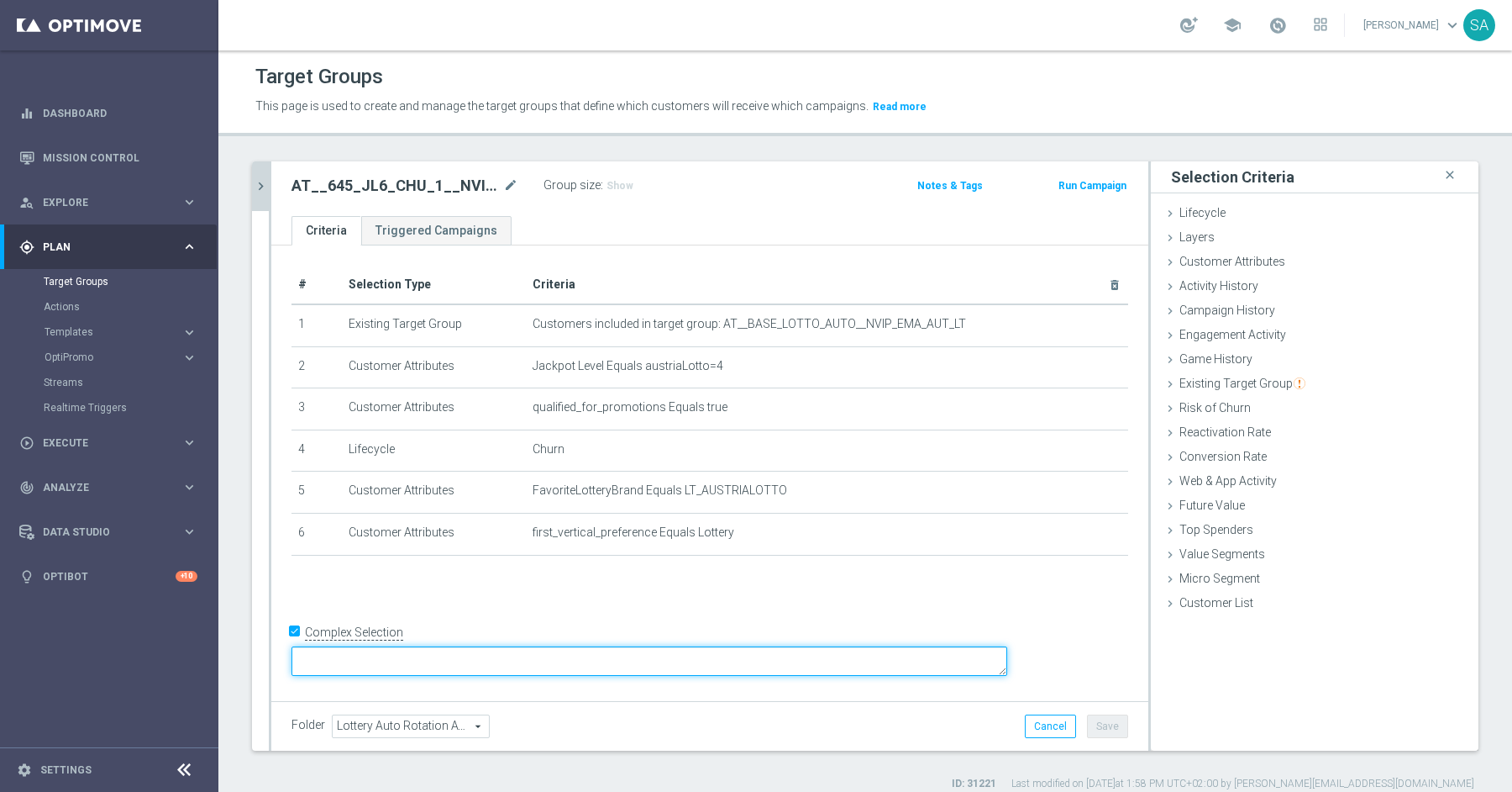
click at [463, 665] on textarea at bounding box center [649, 661] width 716 height 29
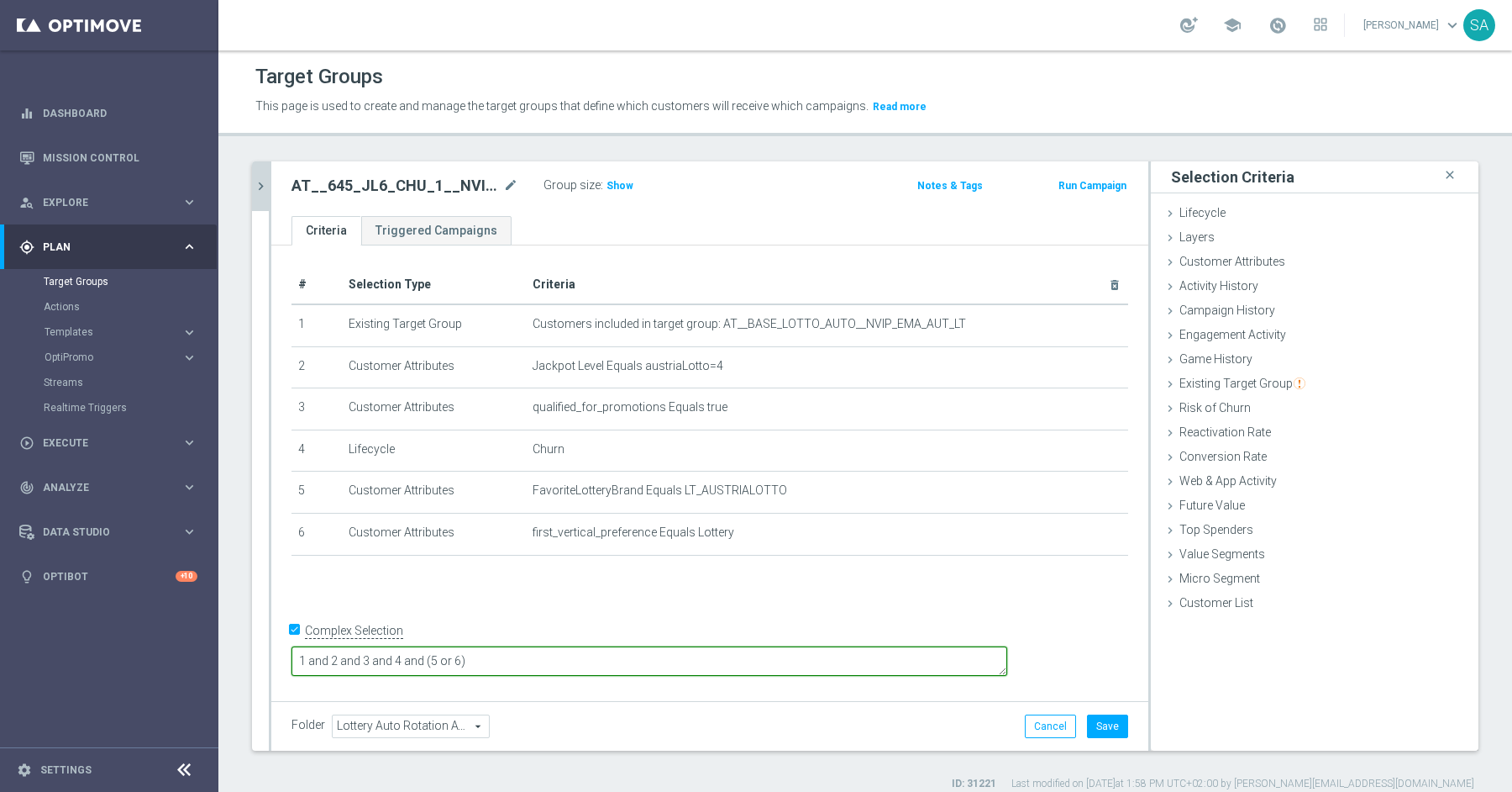
type textarea "1 and 2 and 3 and 4 and (5 or 6)"
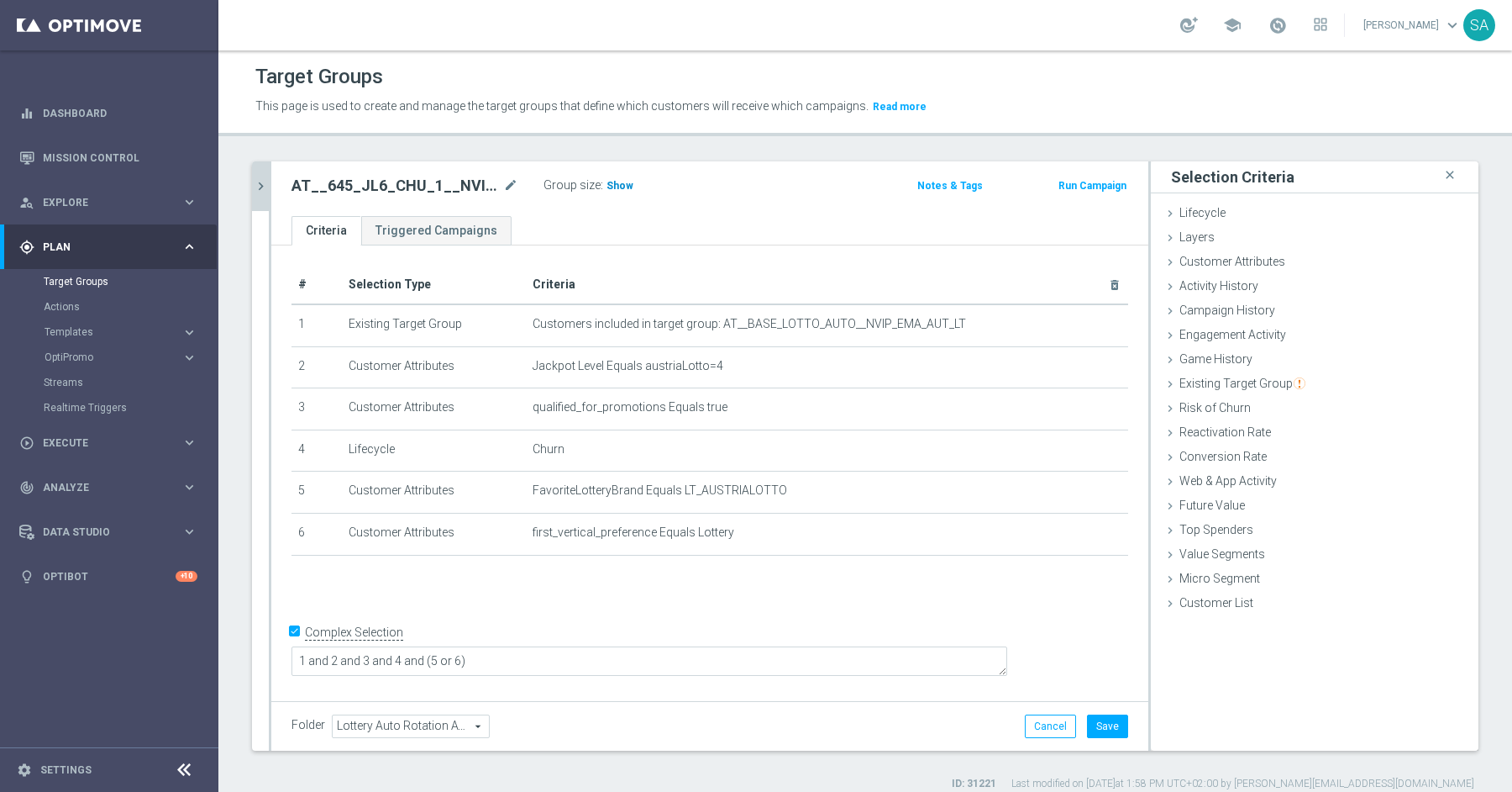
click at [610, 180] on span "Show" at bounding box center [619, 186] width 27 height 12
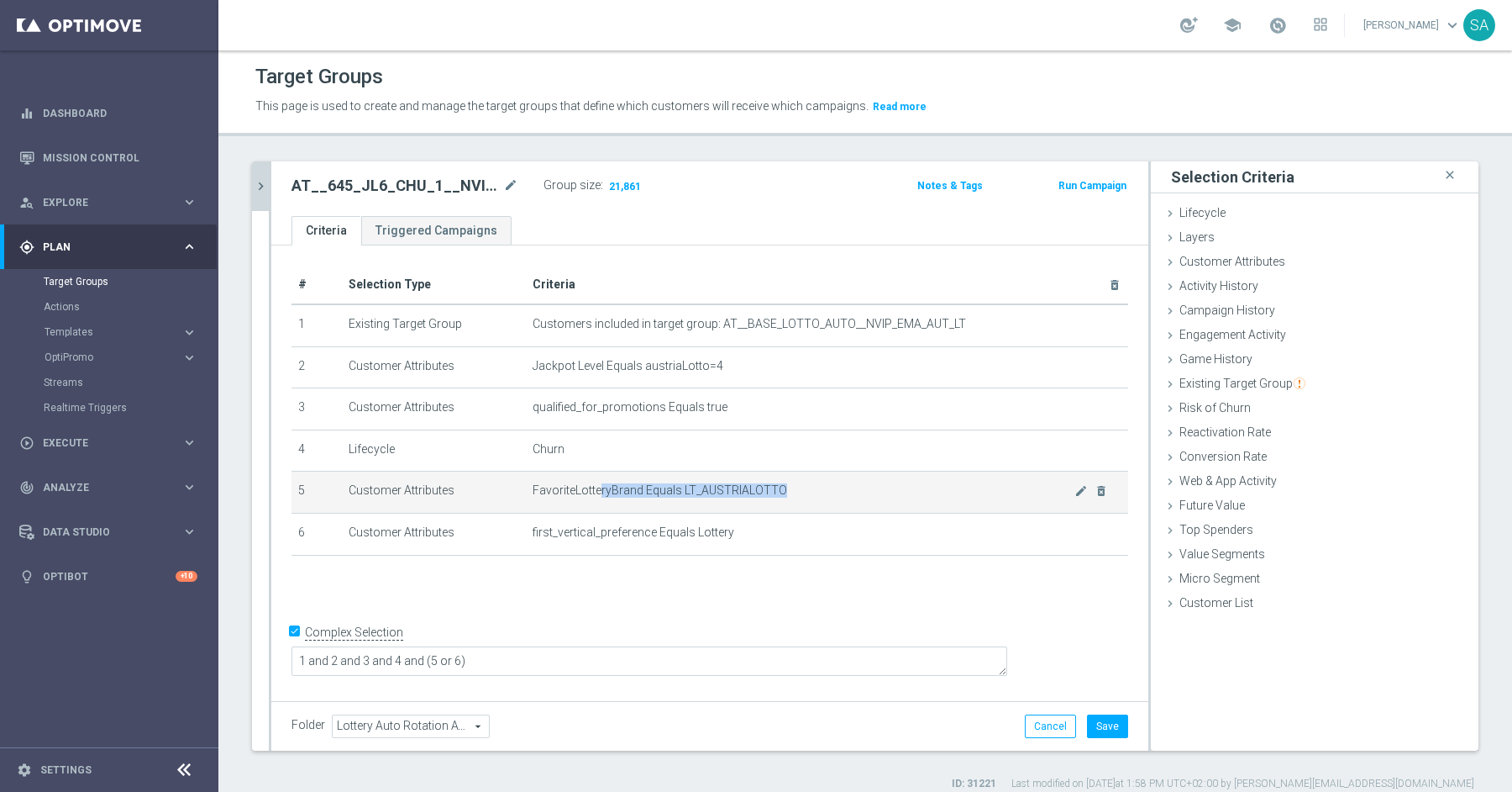
drag, startPoint x: 597, startPoint y: 489, endPoint x: 785, endPoint y: 481, distance: 188.2
click at [785, 483] on span "FavoriteLotteryBrand Equals LT_AUSTRIALOTTO" at bounding box center [803, 490] width 542 height 15
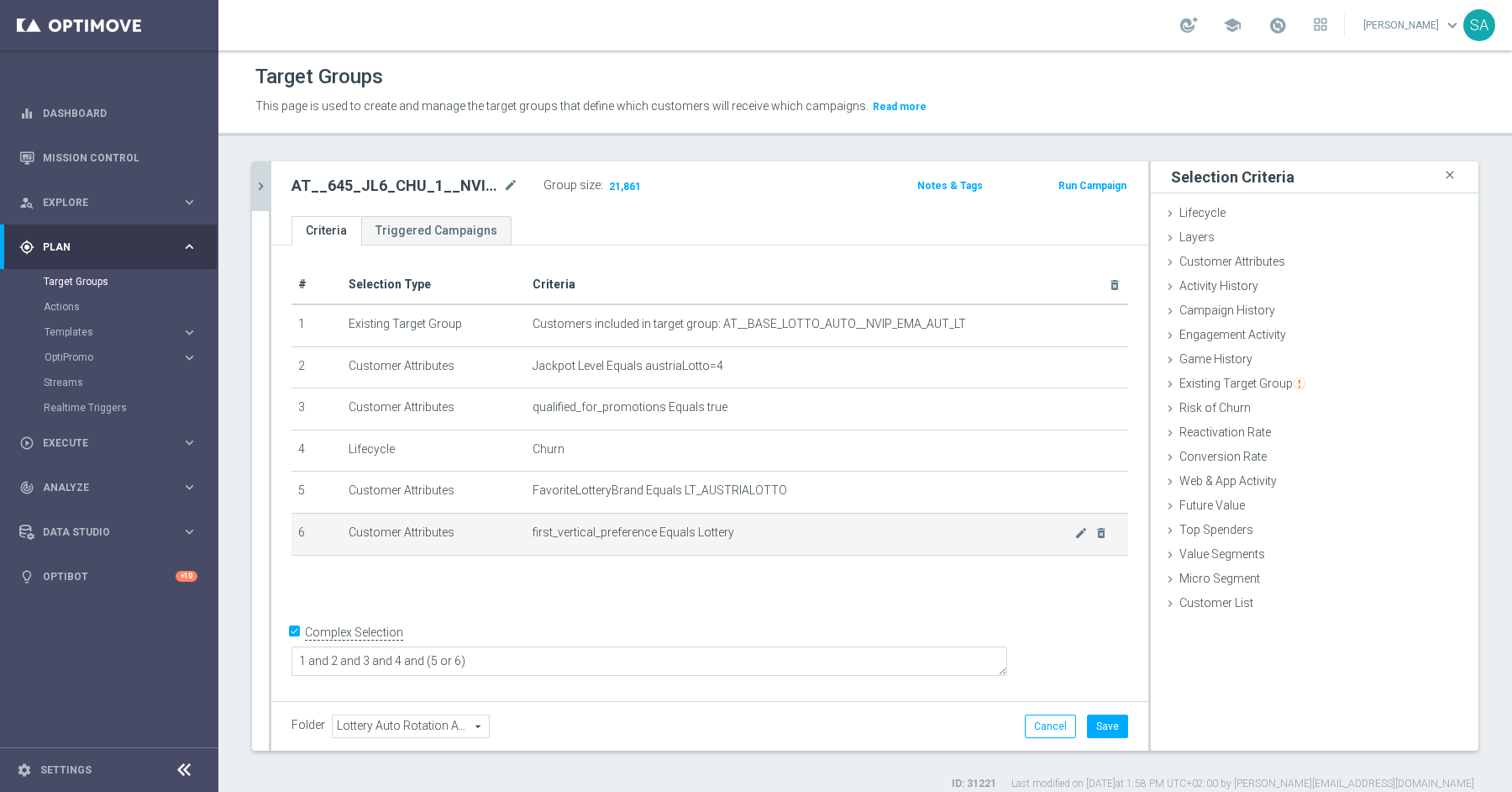
drag, startPoint x: 555, startPoint y: 533, endPoint x: 799, endPoint y: 535, distance: 244.0
click at [799, 535] on span "first_vertical_preference Equals Lottery" at bounding box center [803, 532] width 542 height 15
click at [688, 532] on span "first_vertical_preference Equals Lottery" at bounding box center [803, 532] width 542 height 15
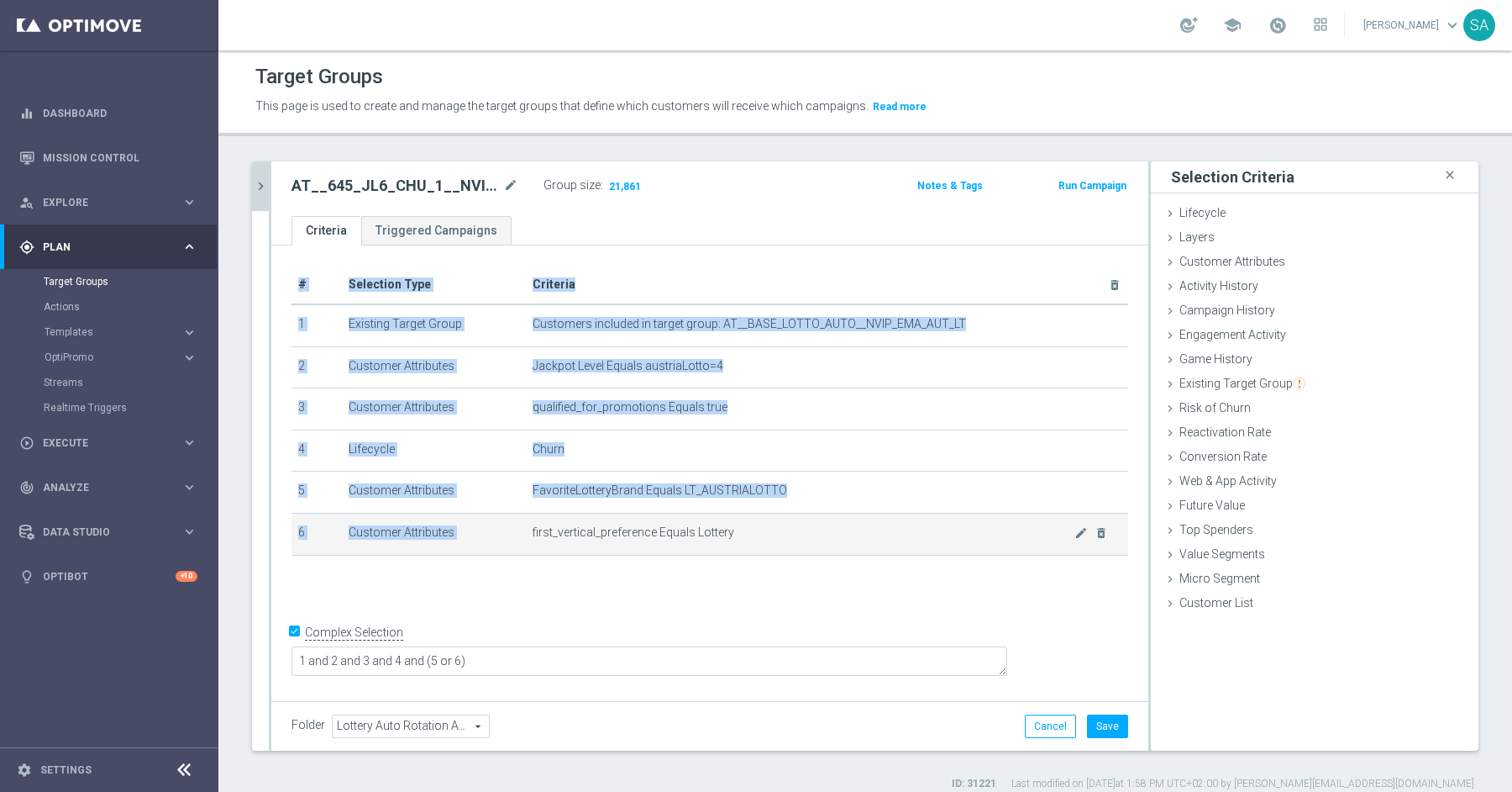
click at [688, 532] on span "first_vertical_preference Equals Lottery" at bounding box center [803, 532] width 542 height 15
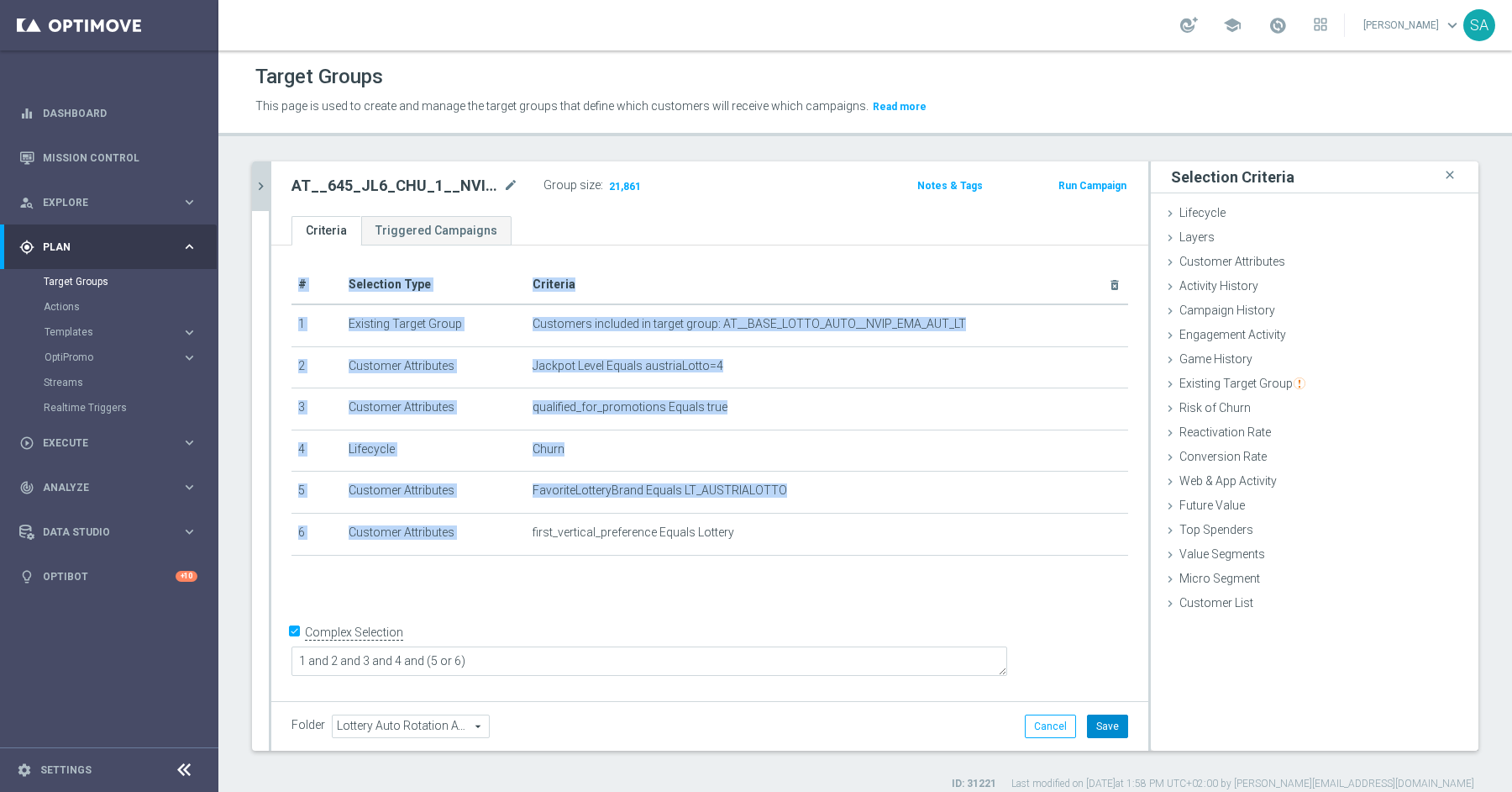
click at [1123, 730] on button "Save" at bounding box center [1108, 726] width 41 height 23
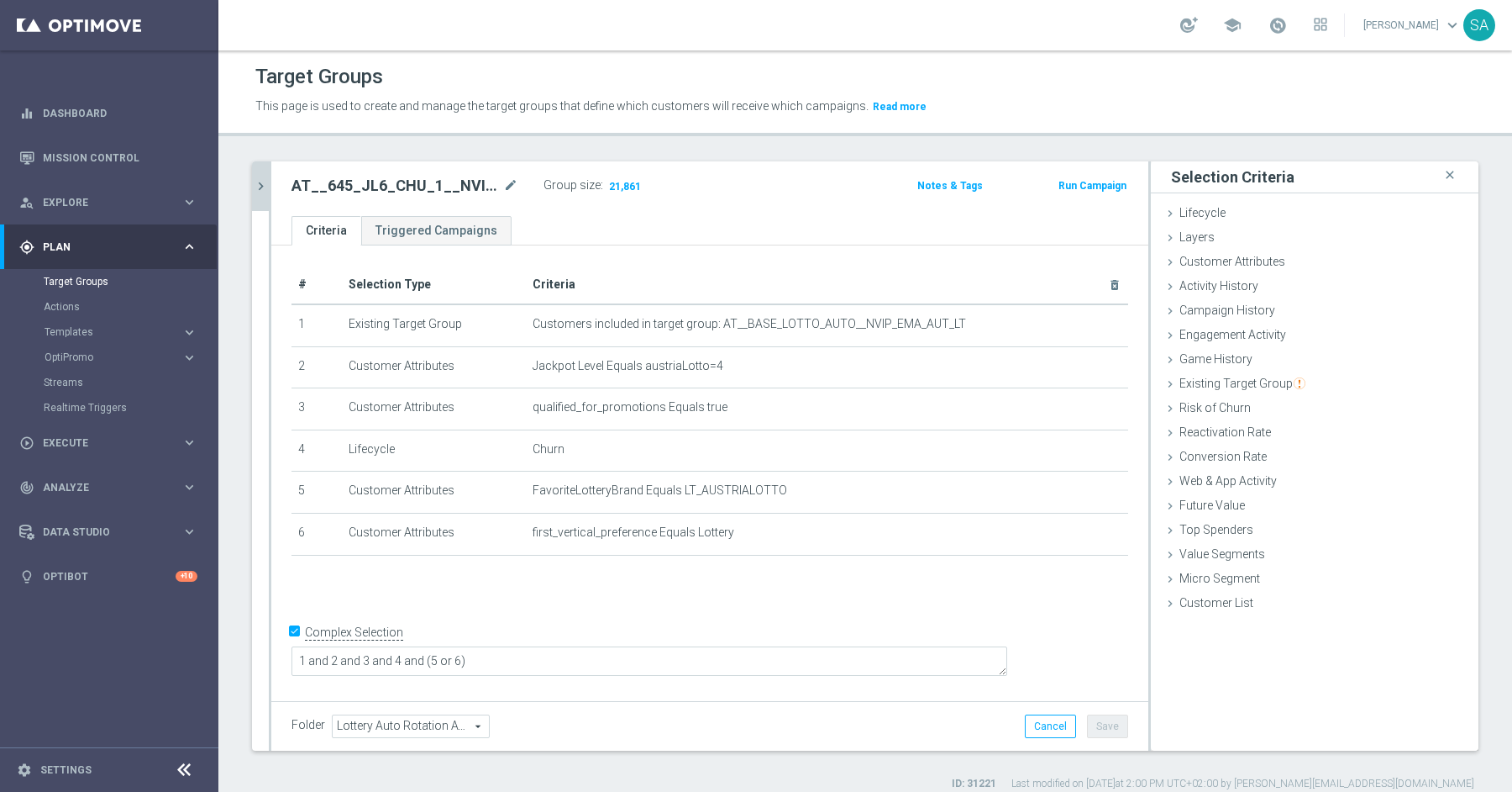
click at [831, 617] on div "# Selection Type Criteria delete_forever 1 Existing Target Group Customers incl…" at bounding box center [710, 471] width 877 height 451
click at [256, 184] on icon "chevron_right" at bounding box center [261, 186] width 16 height 16
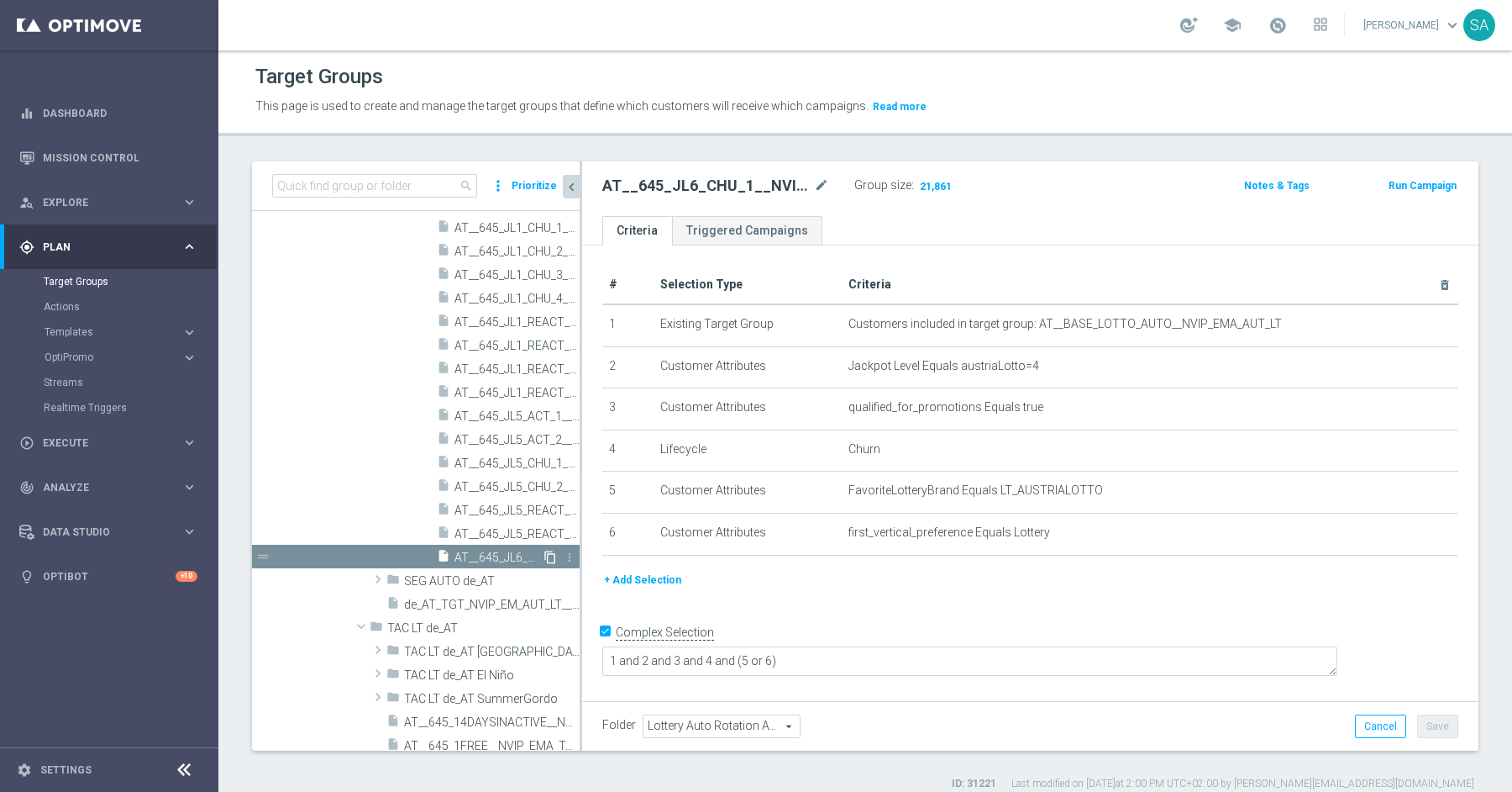
click at [553, 553] on icon "content_copy" at bounding box center [551, 558] width 14 height 14
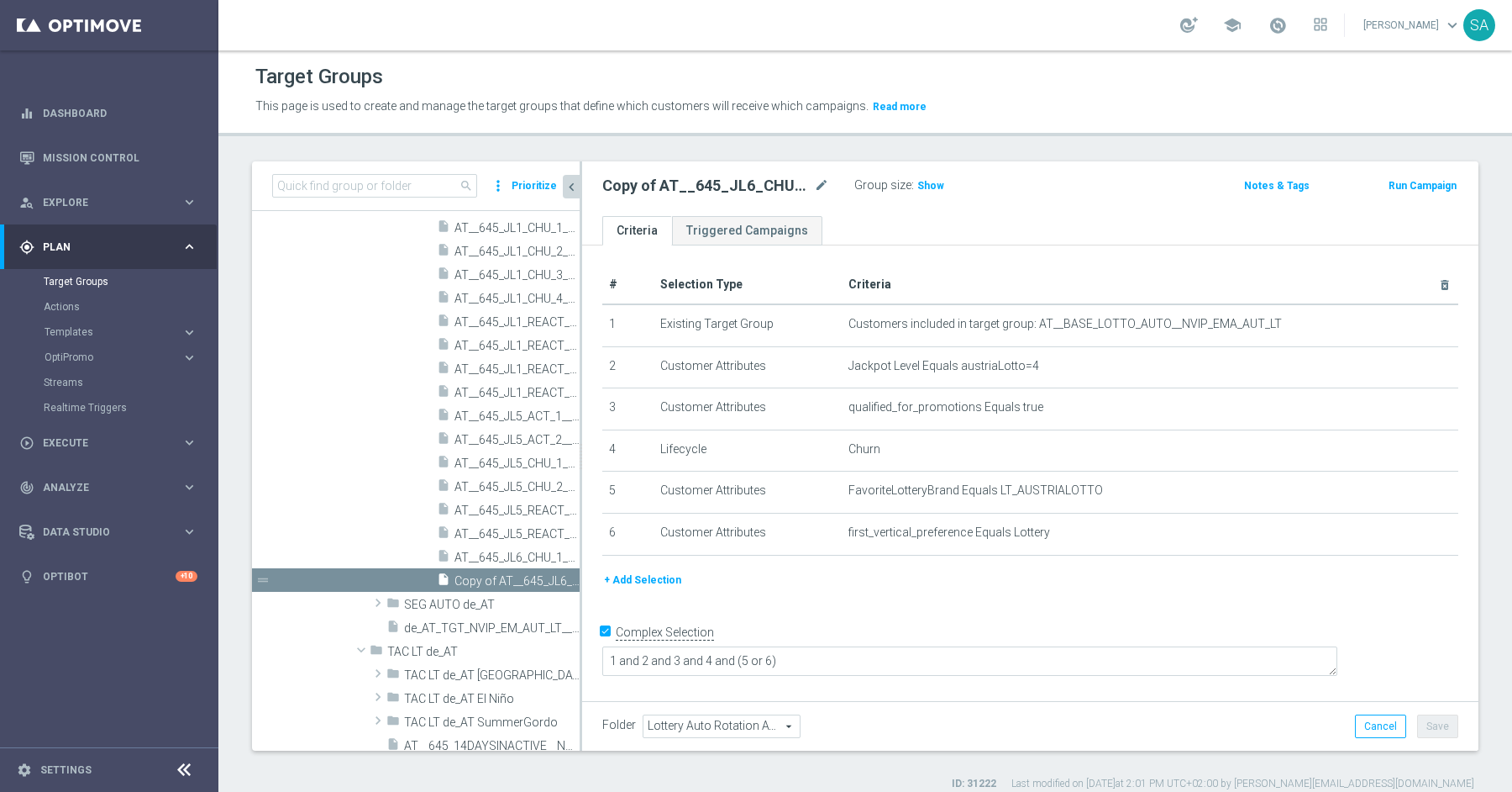
scroll to position [845, 0]
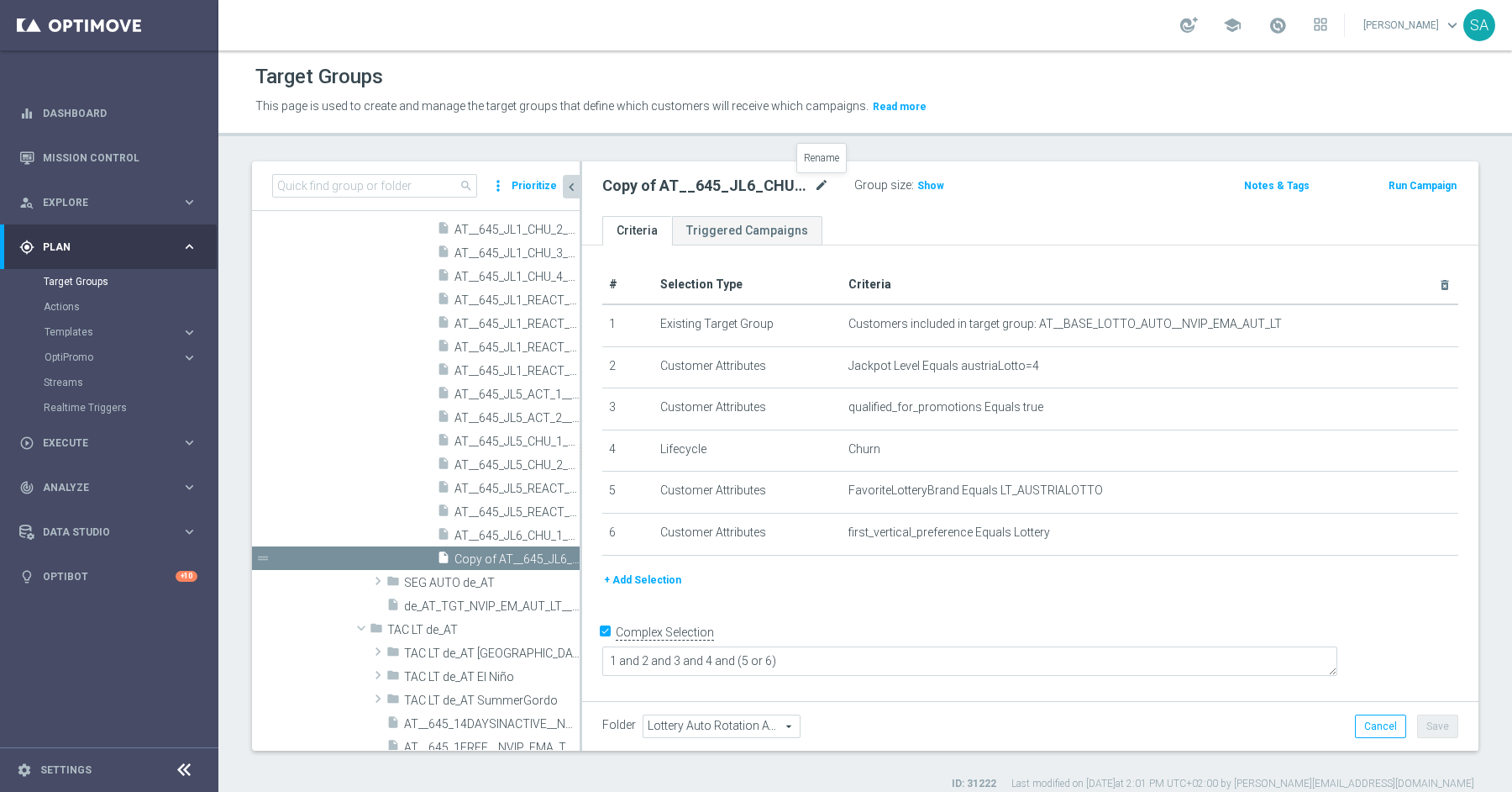
click at [820, 180] on icon "mode_edit" at bounding box center [822, 185] width 16 height 20
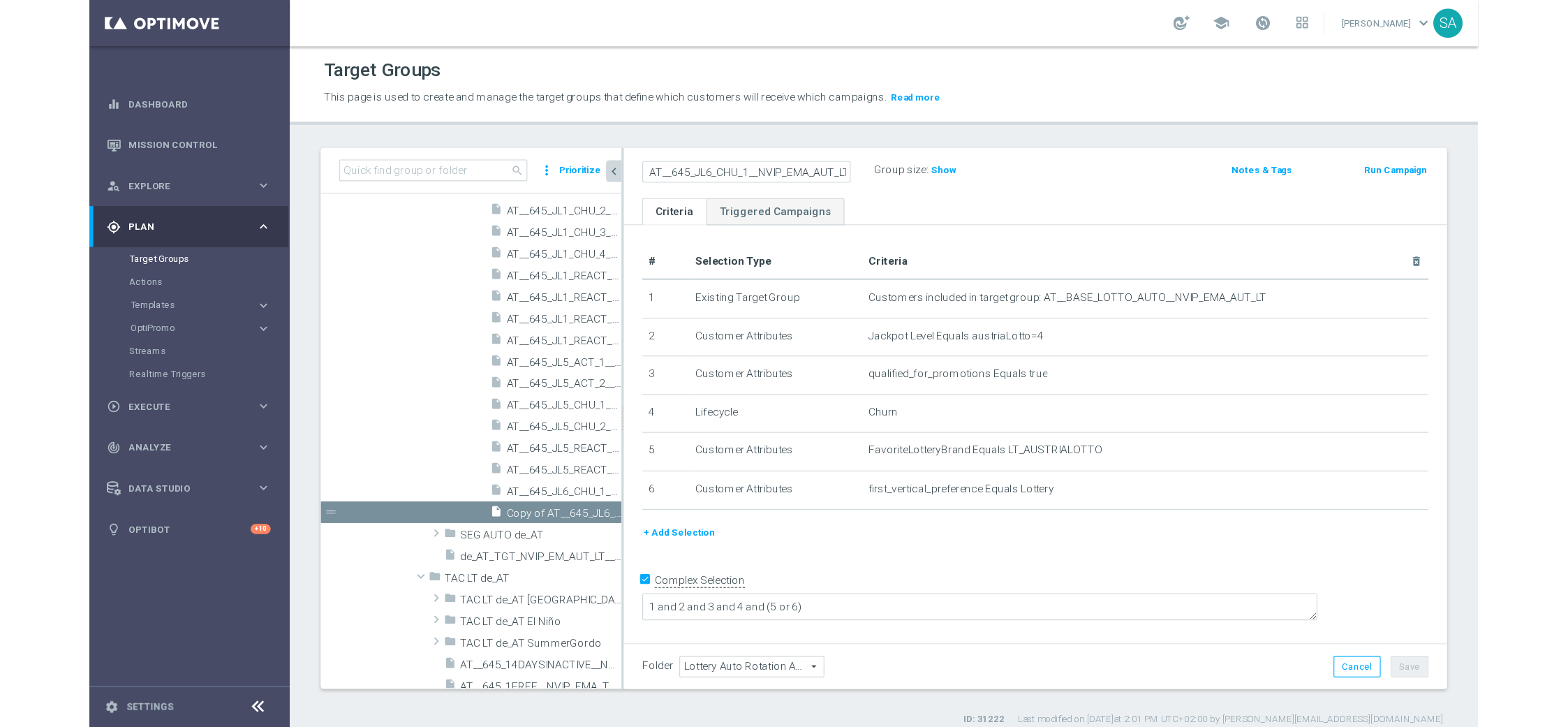
scroll to position [0, 0]
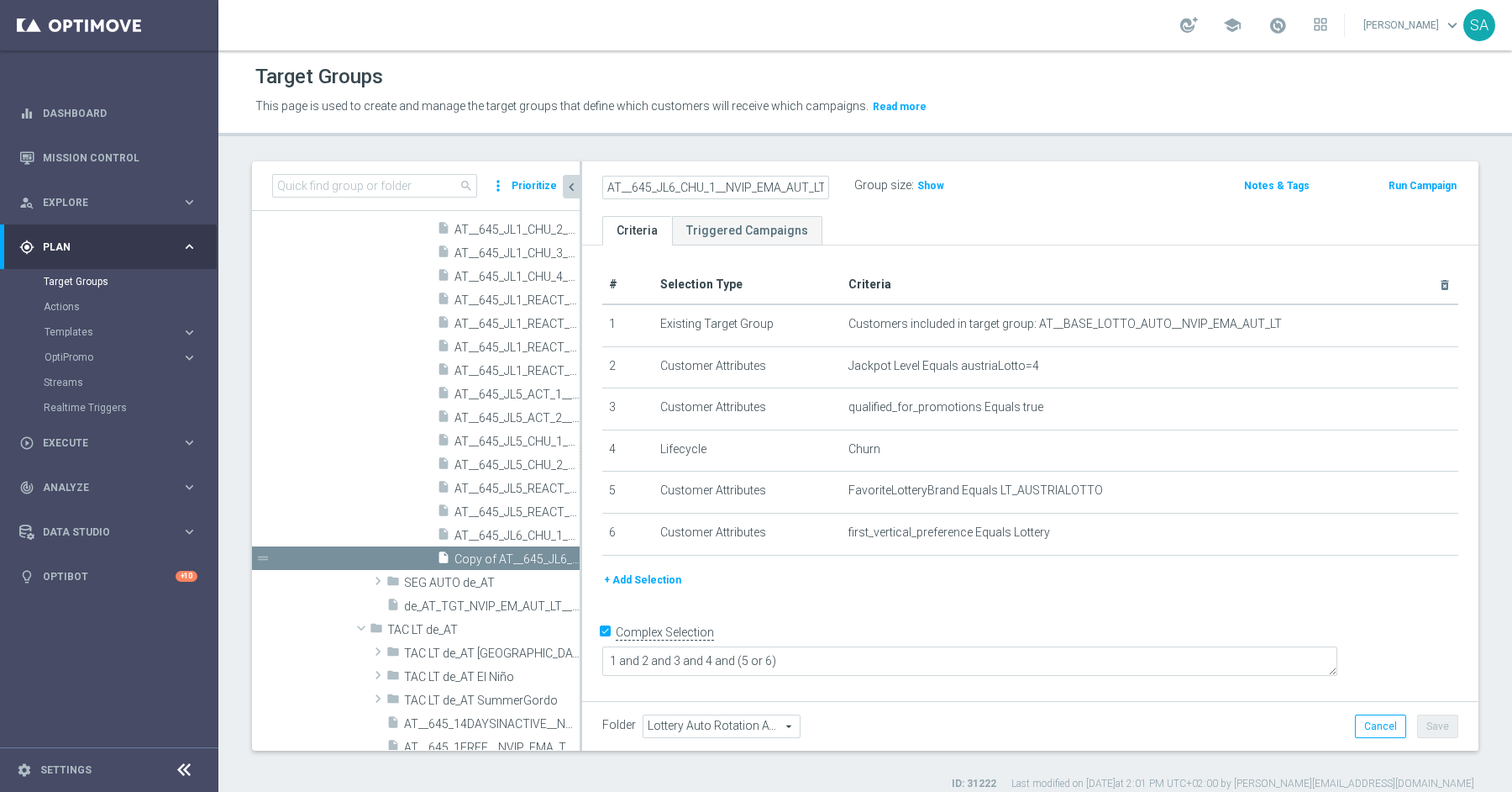
click at [712, 186] on input "AT__645_JL6_CHU_1__NVIP_EMA_AUT_LT" at bounding box center [715, 187] width 227 height 23
type input "AT__645_JL6_CHU_2__NVIP_EMA_AUT_LT"
click at [1437, 725] on button "Save" at bounding box center [1438, 726] width 41 height 23
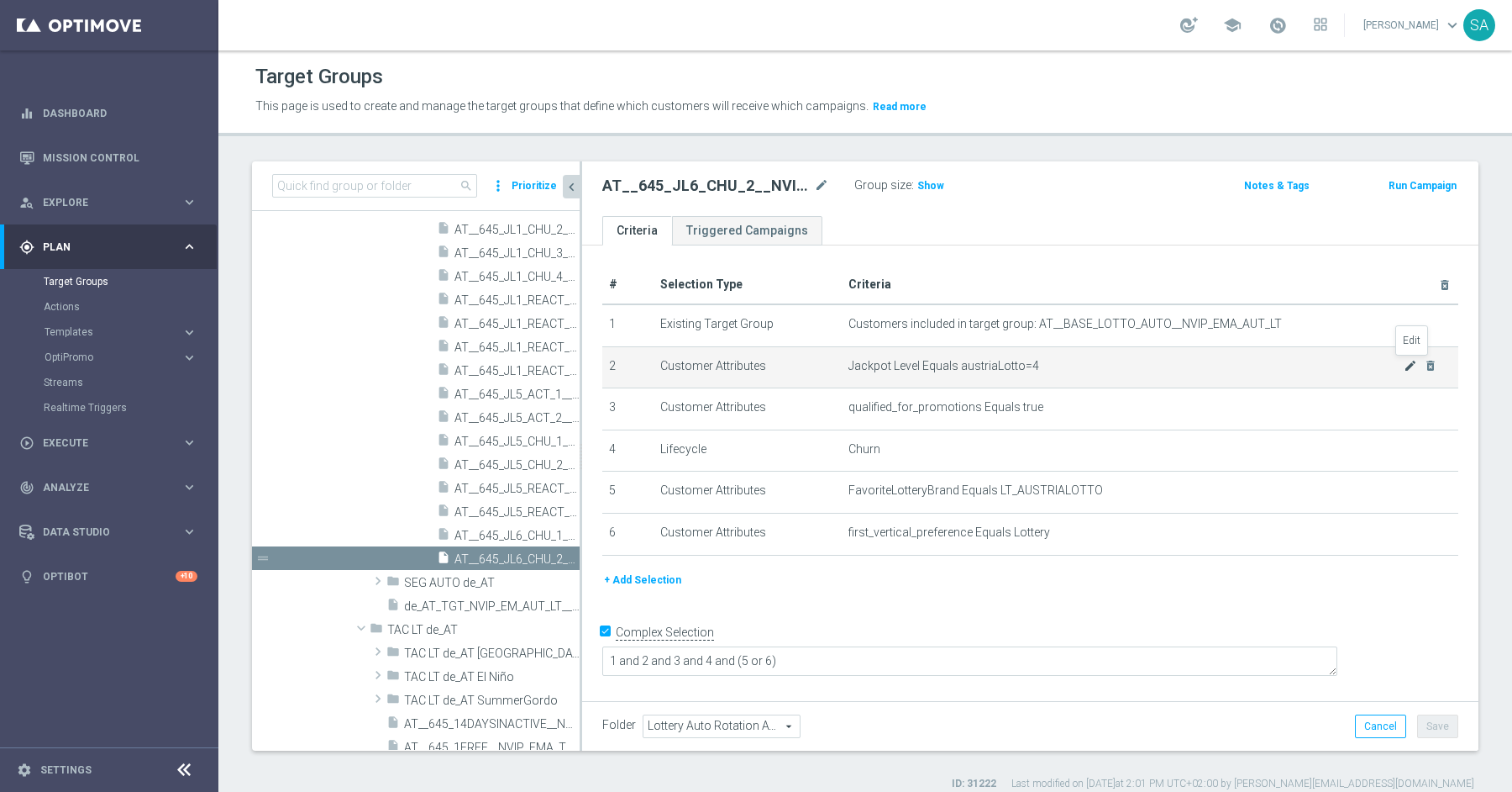
click at [1406, 361] on icon "mode_edit" at bounding box center [1410, 365] width 14 height 14
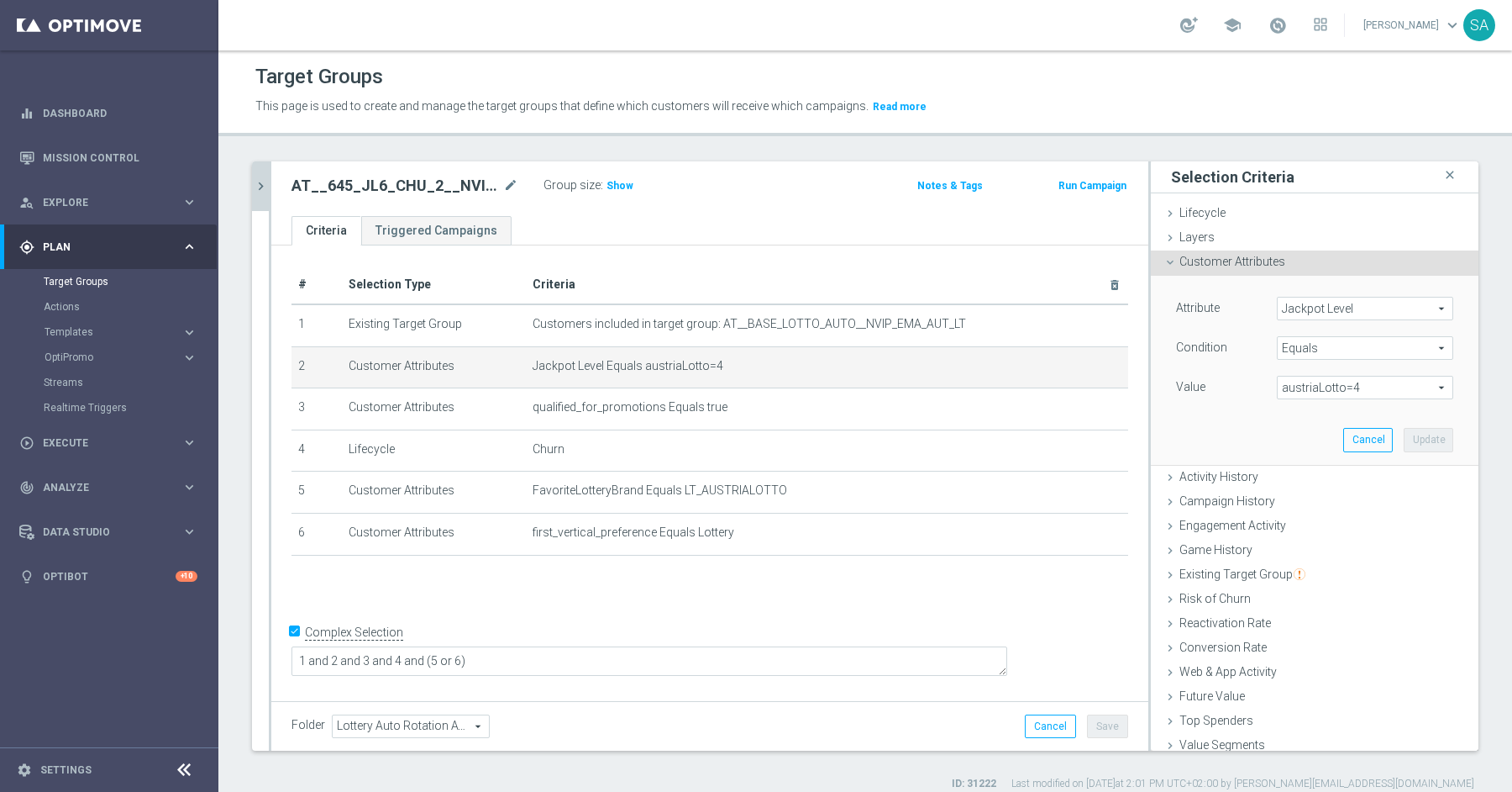
click at [1341, 386] on span "austriaLotto=4" at bounding box center [1365, 387] width 175 height 22
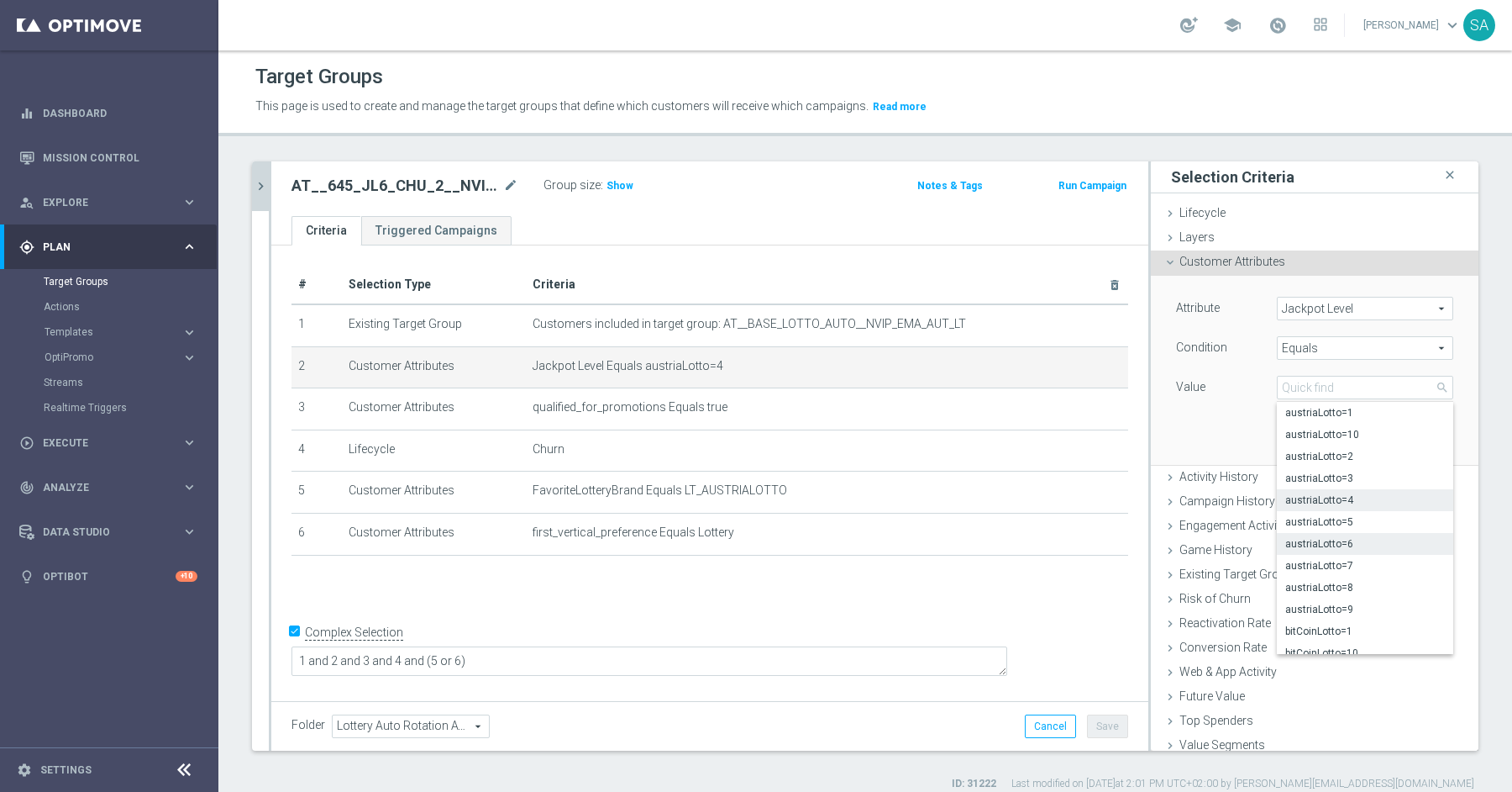
click at [1351, 540] on span "austriaLotto=6" at bounding box center [1365, 544] width 159 height 14
type input "austriaLotto=6"
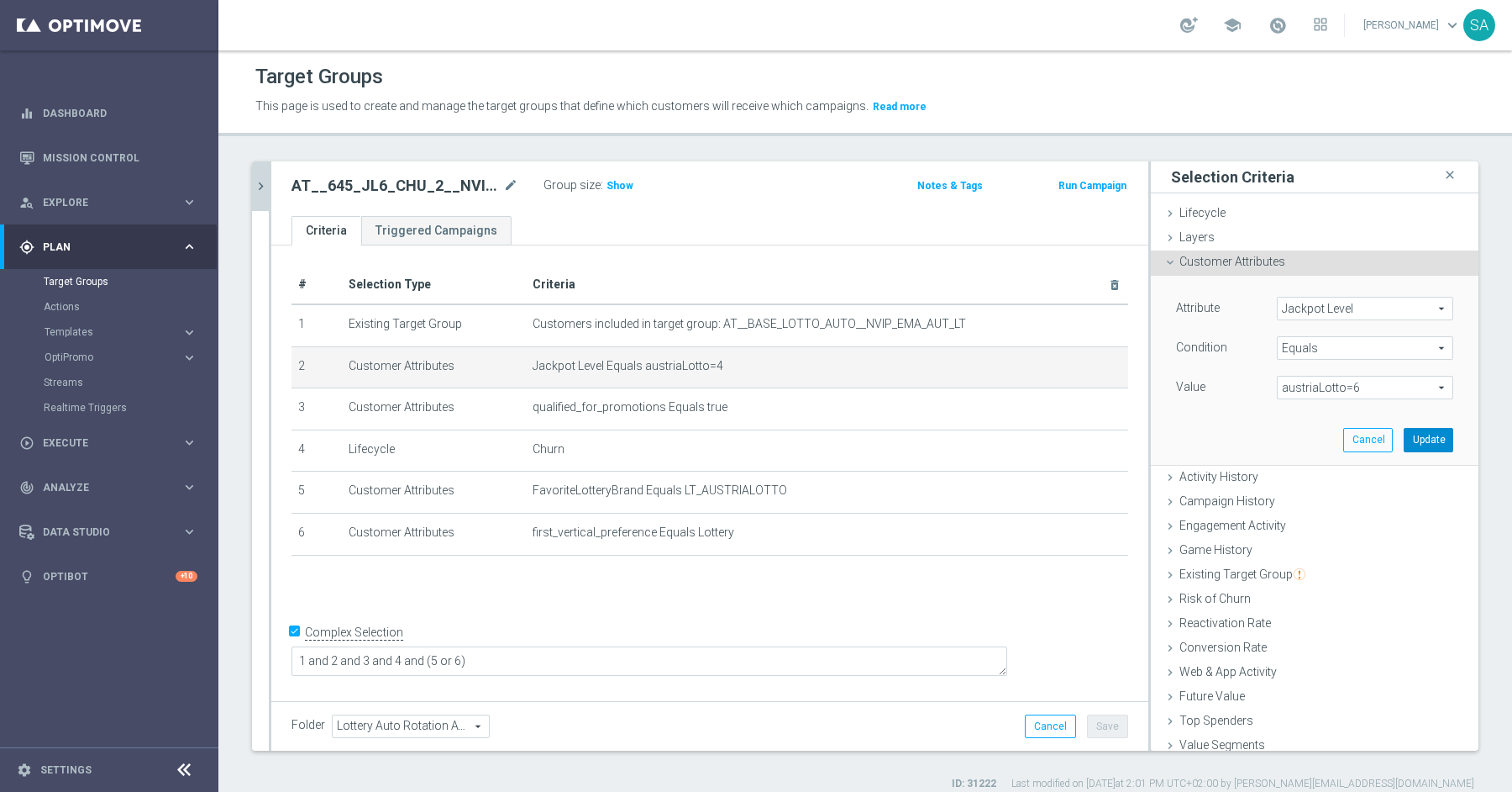
click at [1428, 436] on button "Update" at bounding box center [1428, 439] width 50 height 23
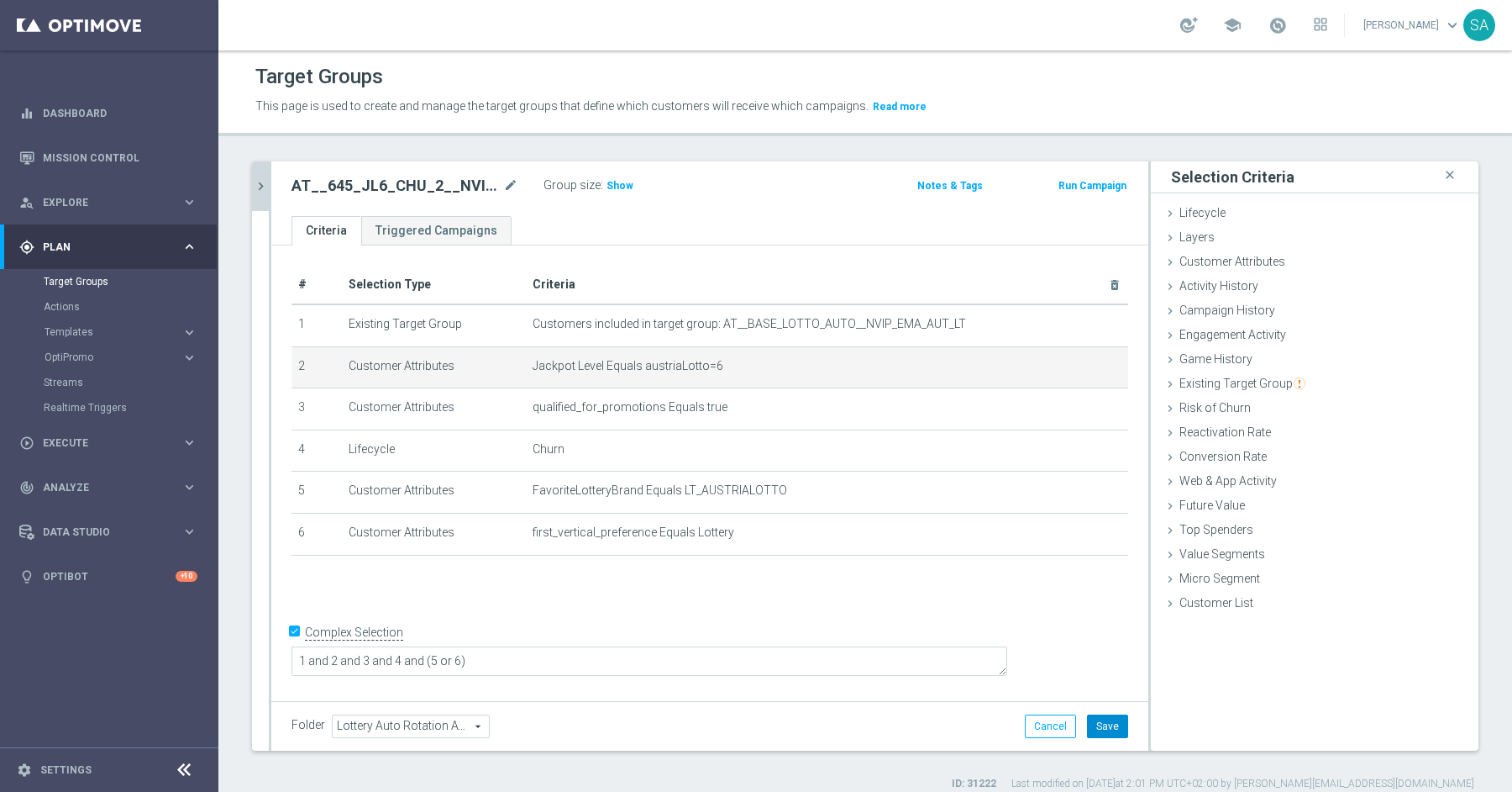
click at [1109, 726] on button "Save" at bounding box center [1108, 726] width 41 height 23
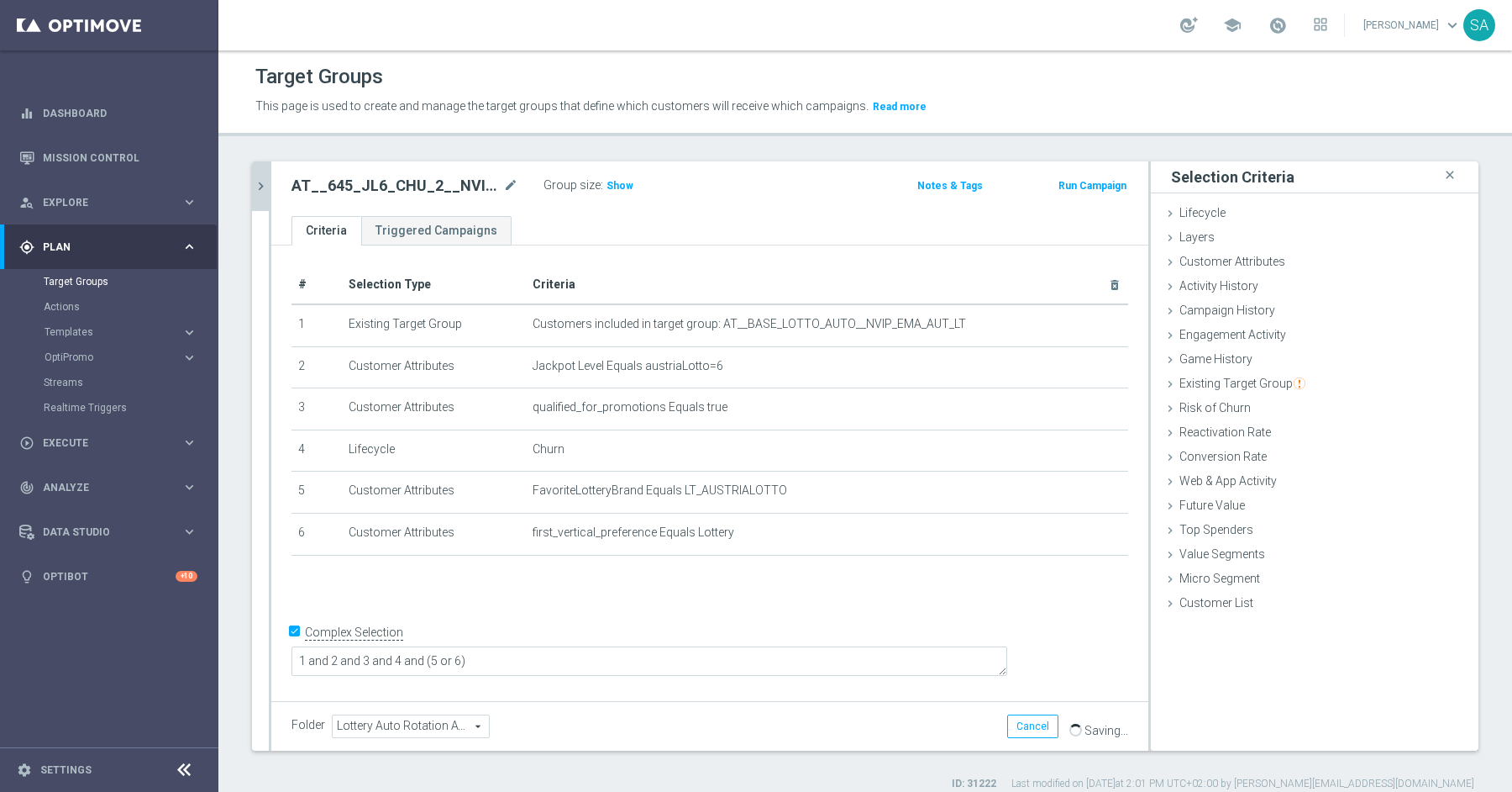
click at [261, 190] on icon "chevron_right" at bounding box center [261, 186] width 16 height 16
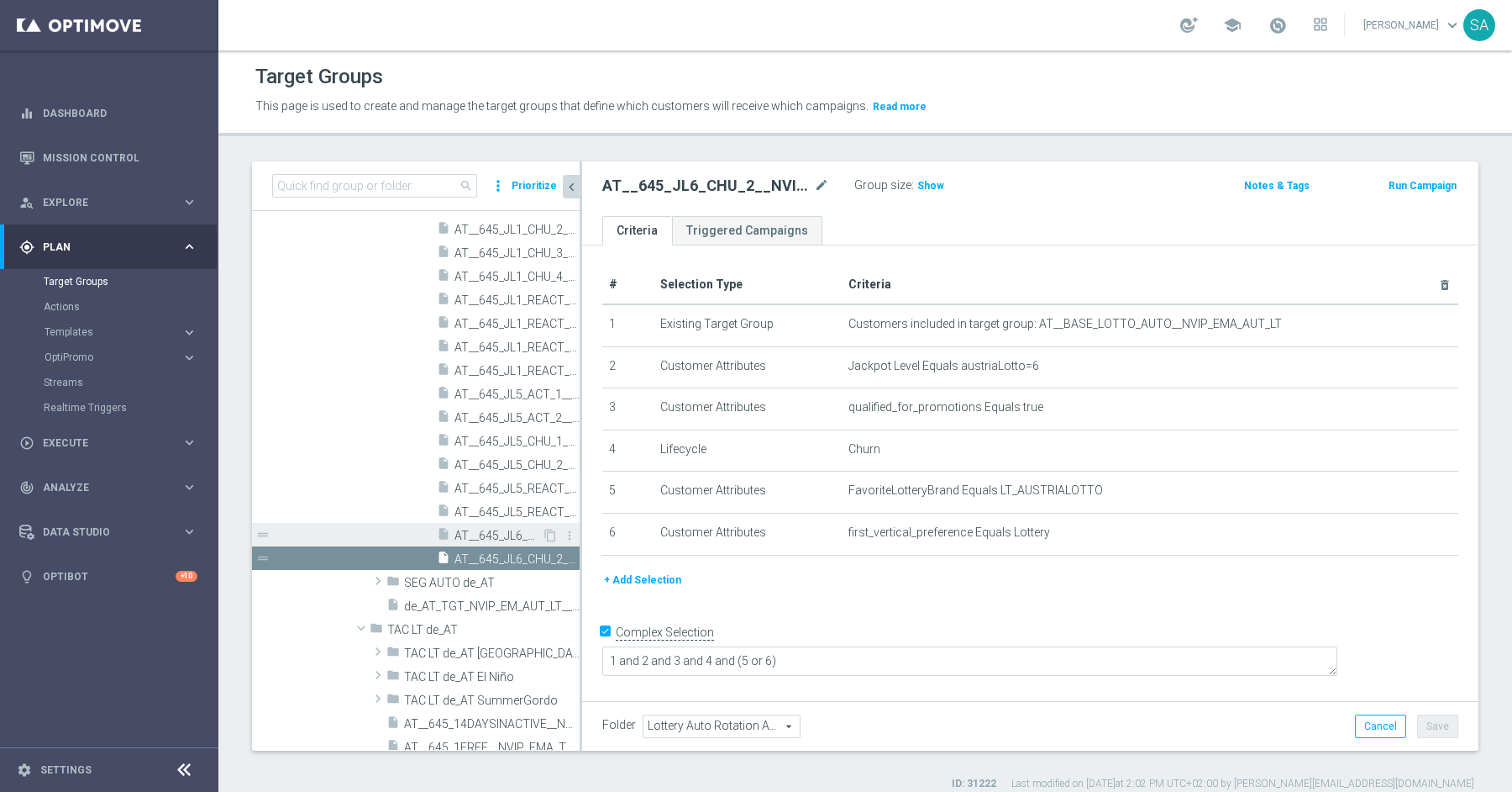
click at [507, 529] on span "AT__645_JL6_CHU_1__NVIP_EMA_AUT_LT" at bounding box center [498, 535] width 87 height 15
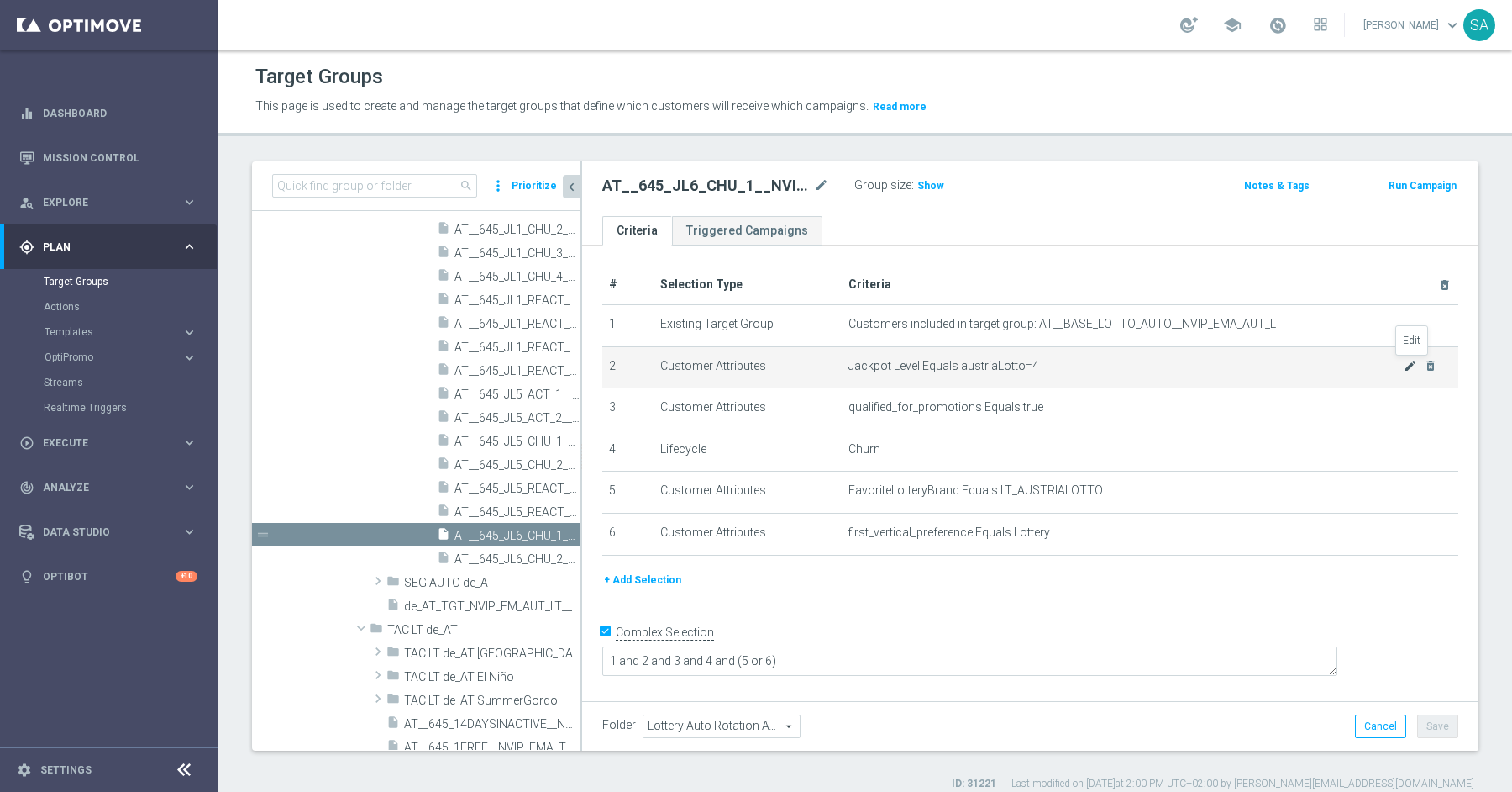
click at [1409, 363] on icon "mode_edit" at bounding box center [1410, 365] width 14 height 14
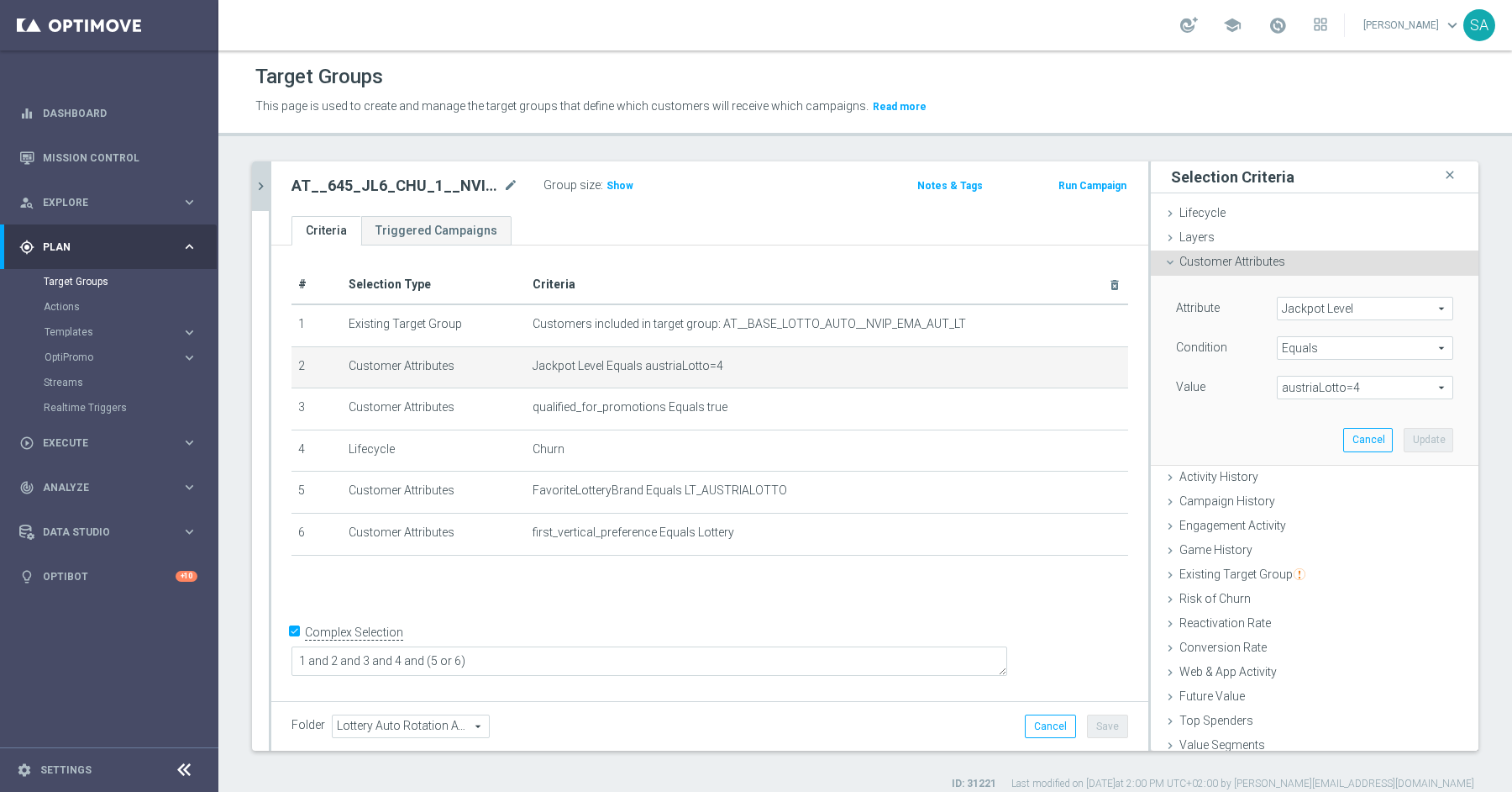
click at [1357, 378] on span "austriaLotto=4" at bounding box center [1365, 387] width 175 height 22
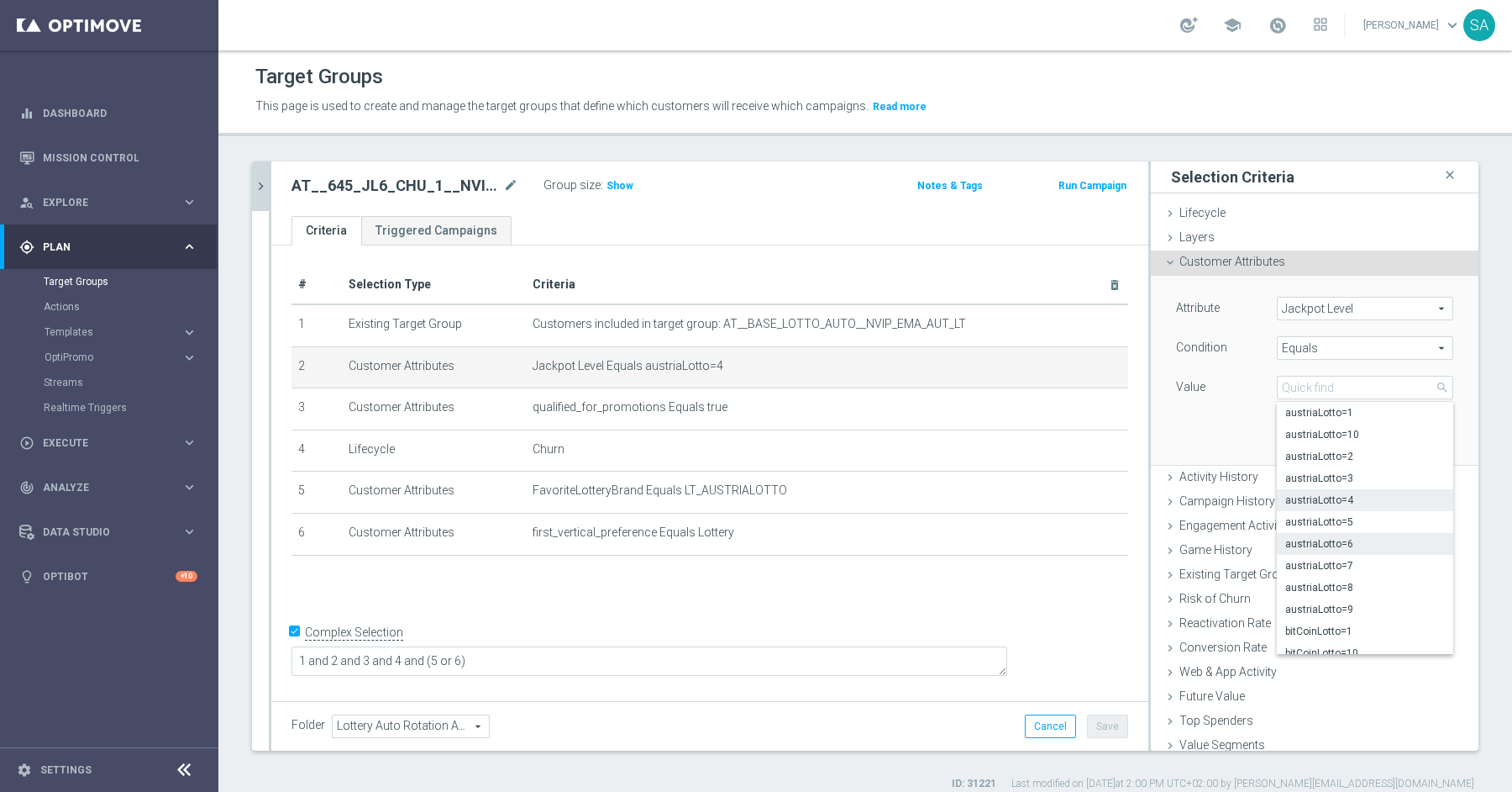
click at [1354, 539] on span "austriaLotto=6" at bounding box center [1365, 544] width 159 height 14
type input "austriaLotto=6"
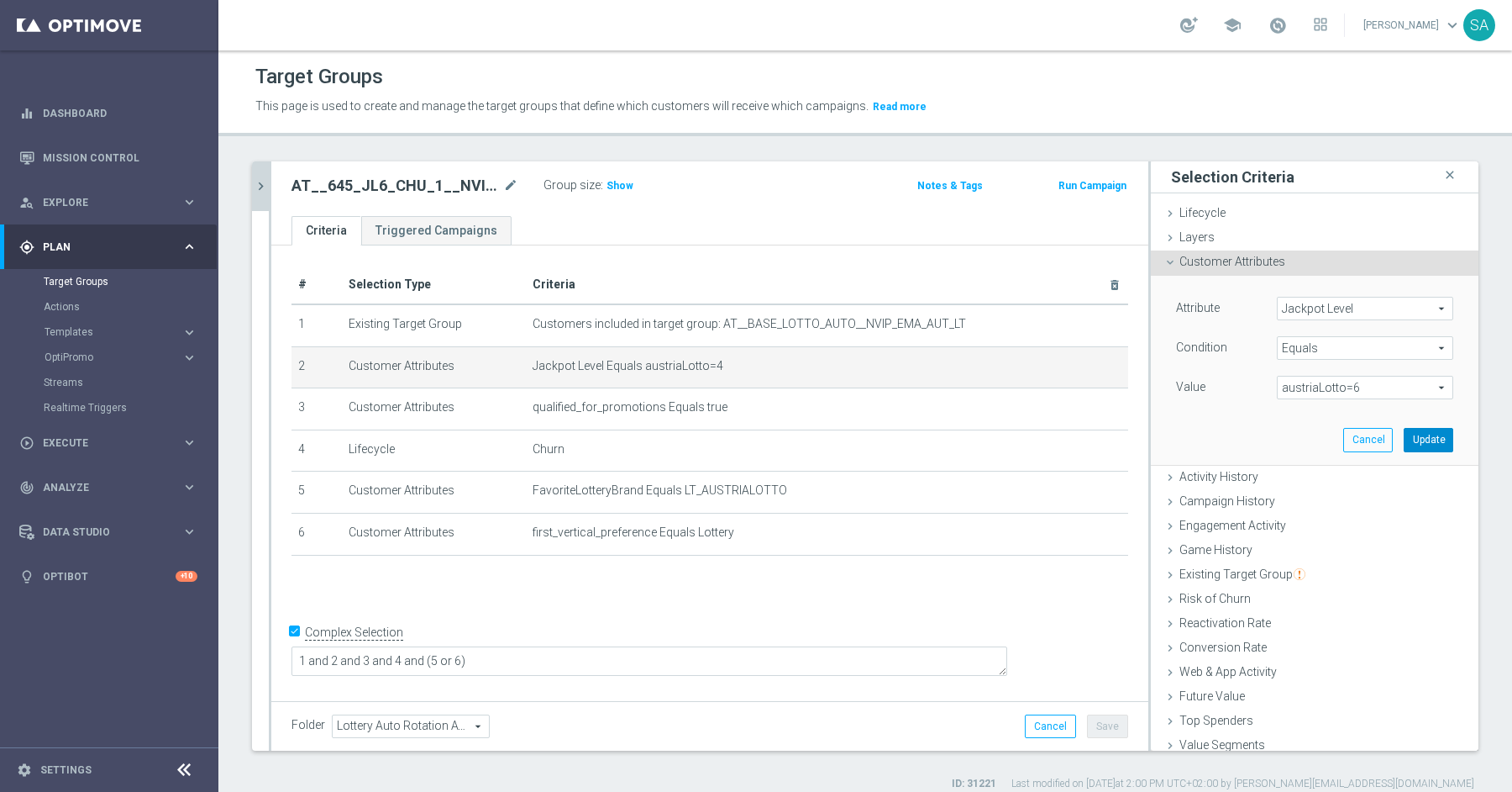
click at [1428, 445] on button "Update" at bounding box center [1428, 439] width 50 height 23
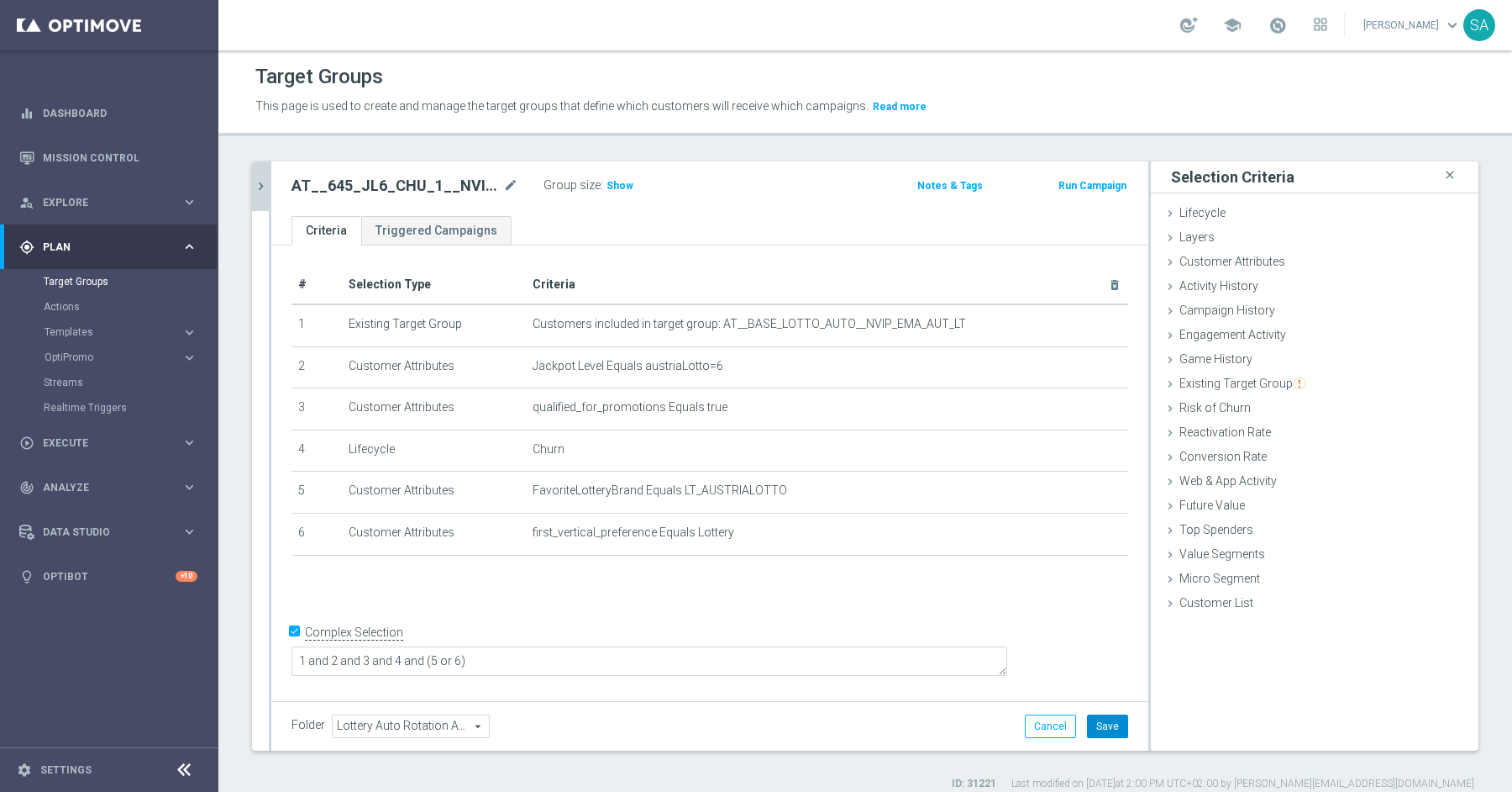
click at [1117, 727] on button "Save" at bounding box center [1108, 726] width 41 height 23
click at [264, 181] on icon "chevron_right" at bounding box center [261, 186] width 16 height 16
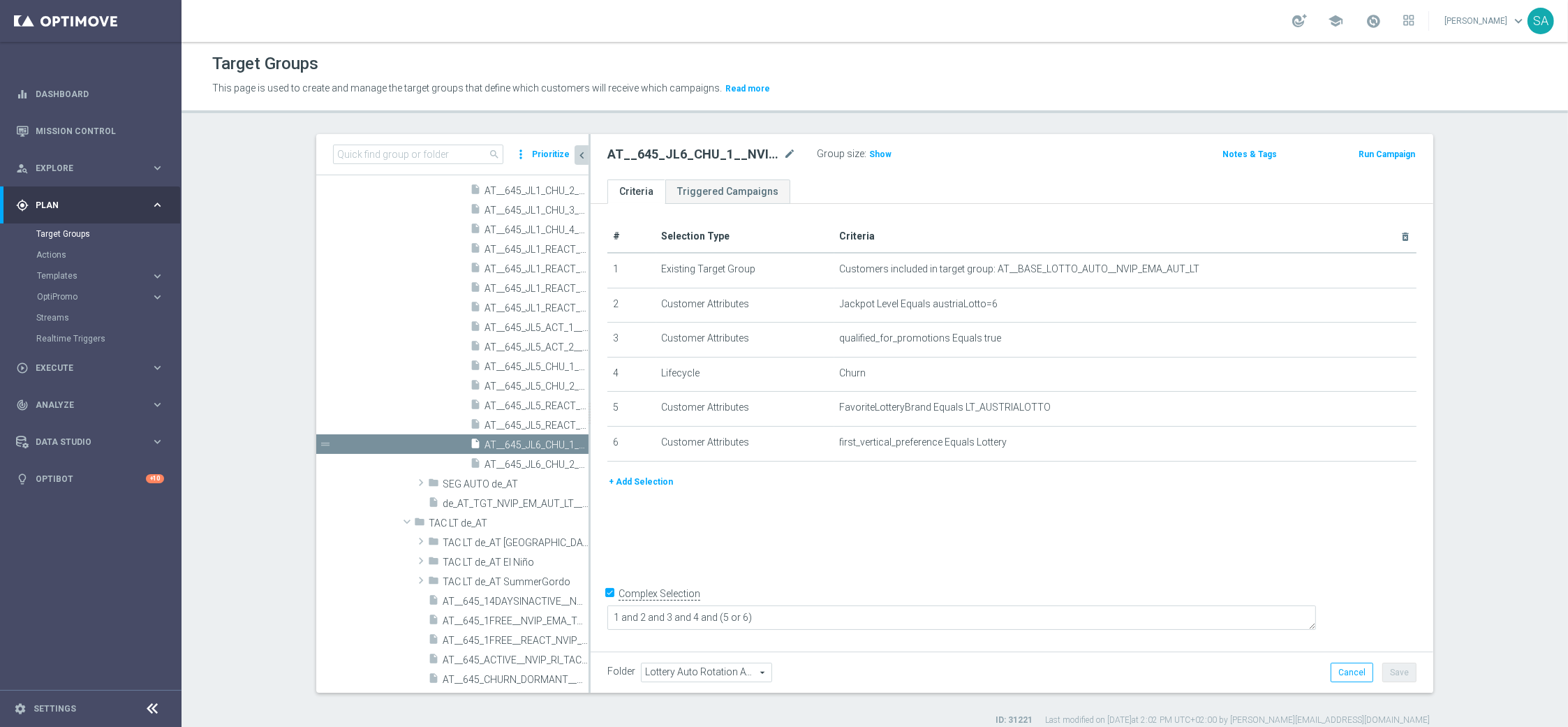
scroll to position [702, 0]
